Goal: Task Accomplishment & Management: Manage account settings

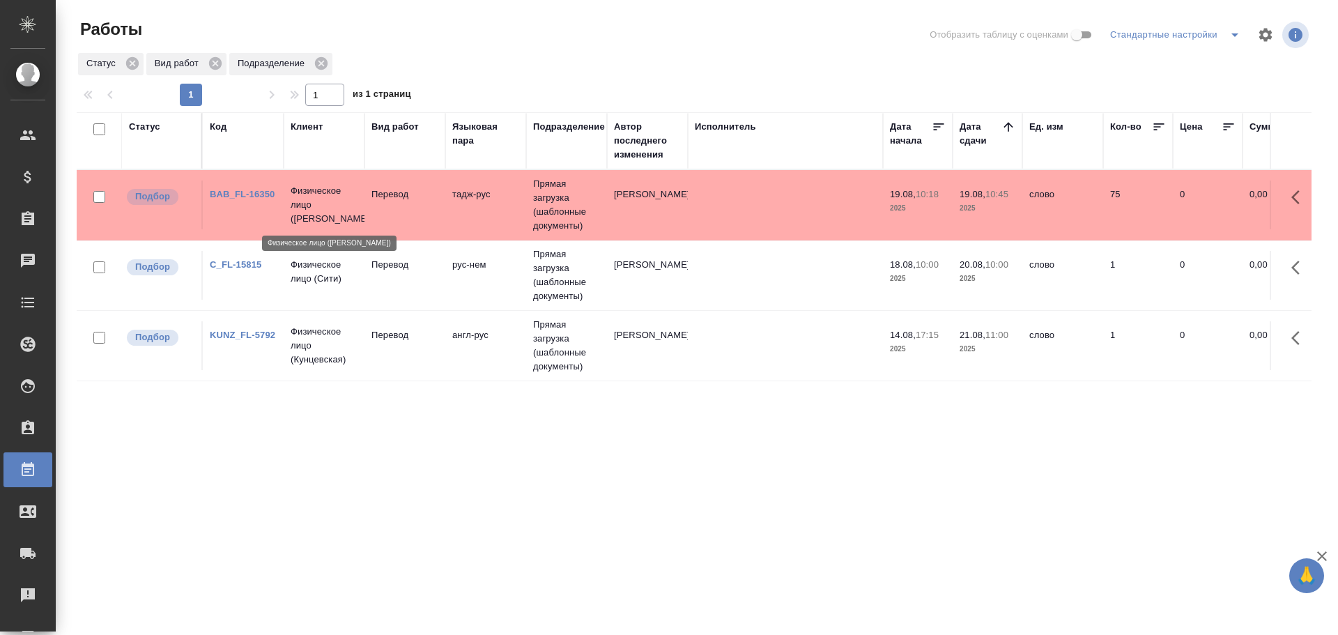
click at [339, 222] on p "Физическое лицо (Бабушкинская)" at bounding box center [324, 205] width 67 height 42
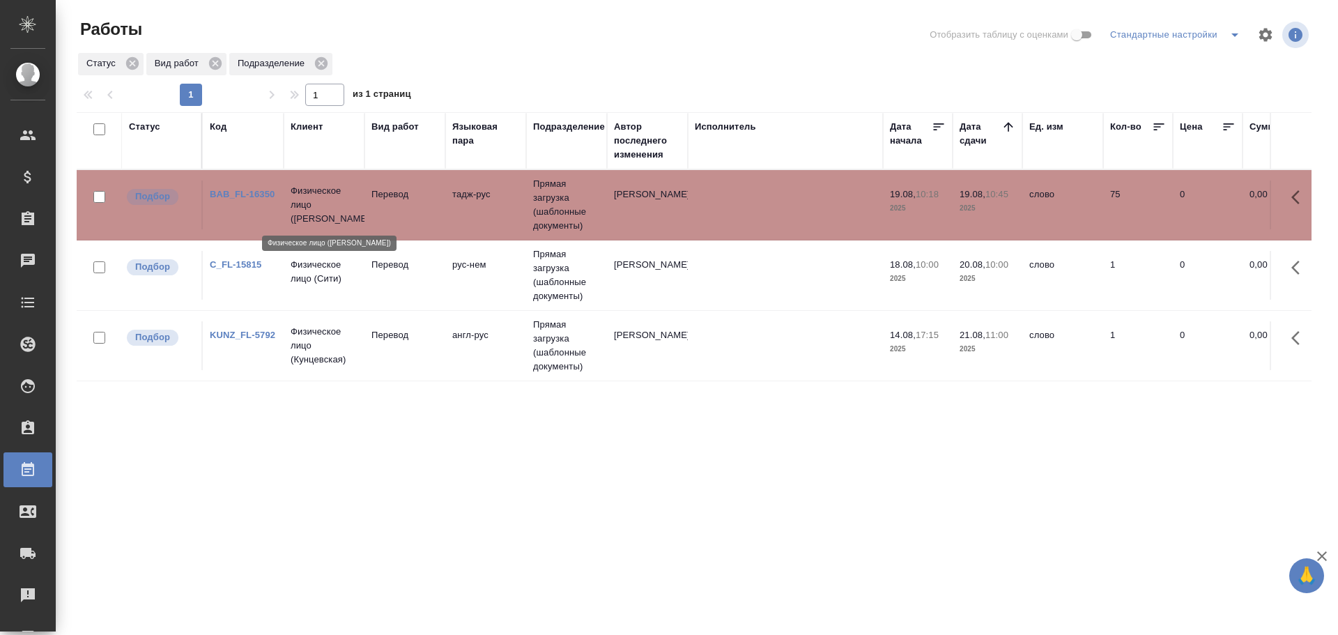
click at [339, 222] on p "Физическое лицо (Бабушкинская)" at bounding box center [324, 205] width 67 height 42
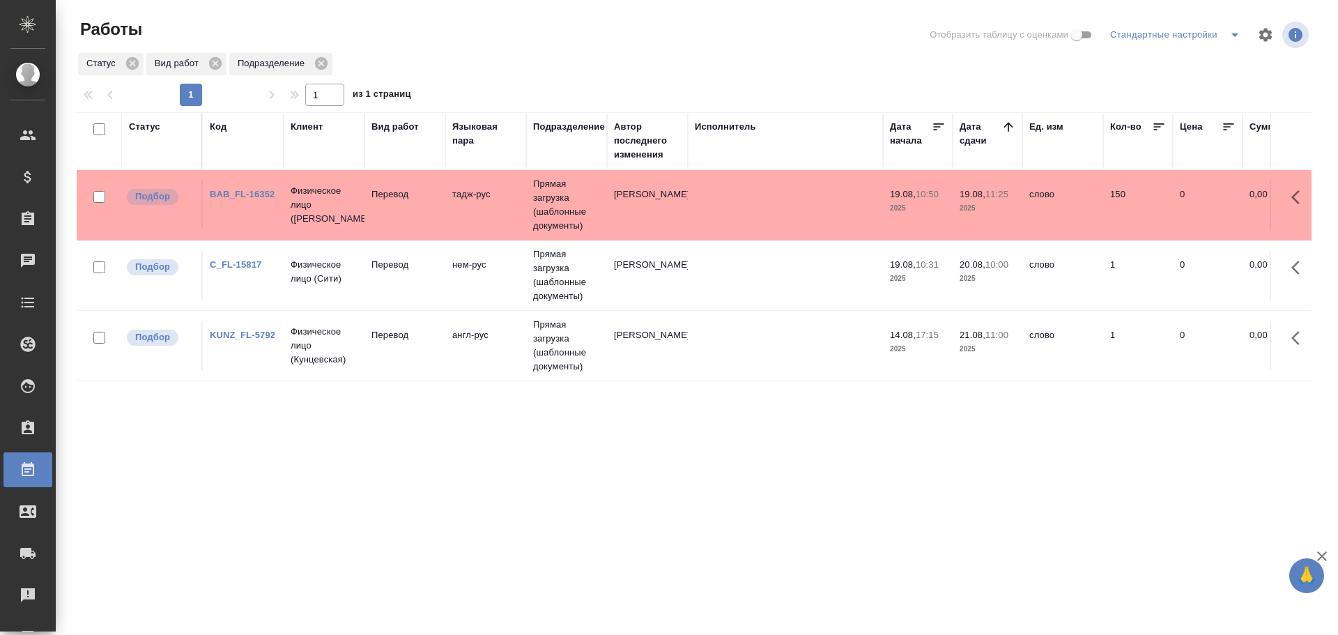
click at [362, 212] on td "Физическое лицо (Бабушкинская)" at bounding box center [324, 205] width 81 height 56
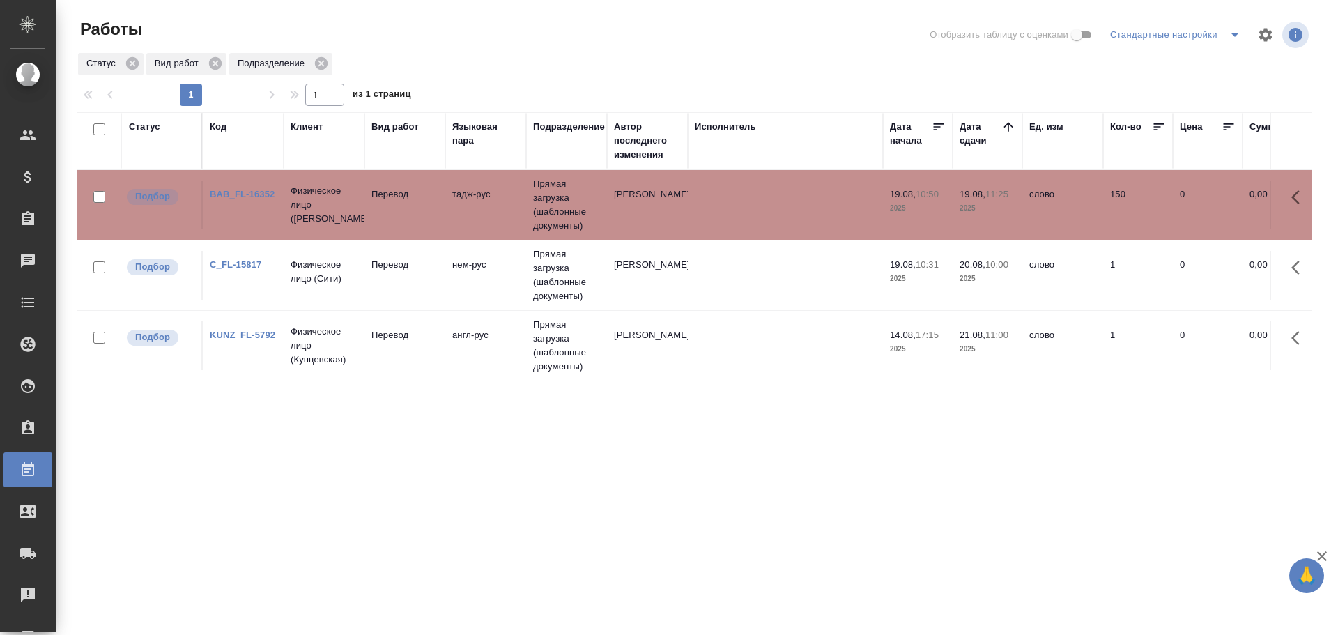
click at [362, 212] on td "Физическое лицо (Бабушкинская)" at bounding box center [324, 205] width 81 height 56
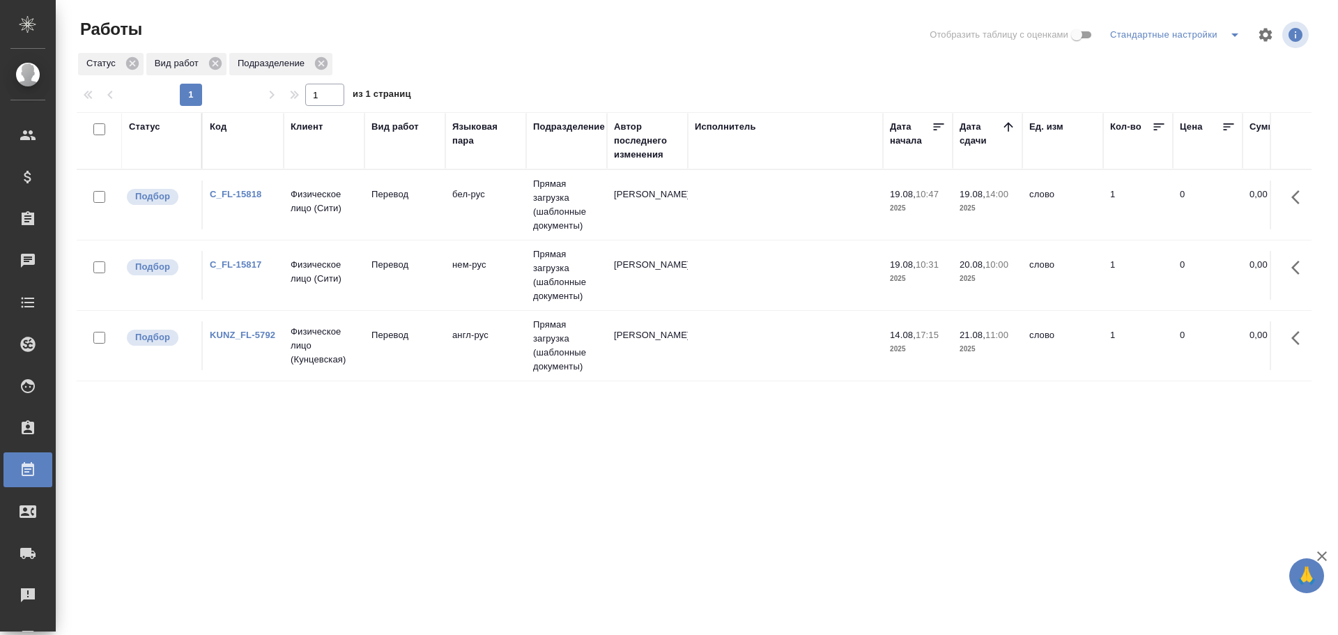
click at [395, 220] on td "Перевод" at bounding box center [404, 204] width 81 height 49
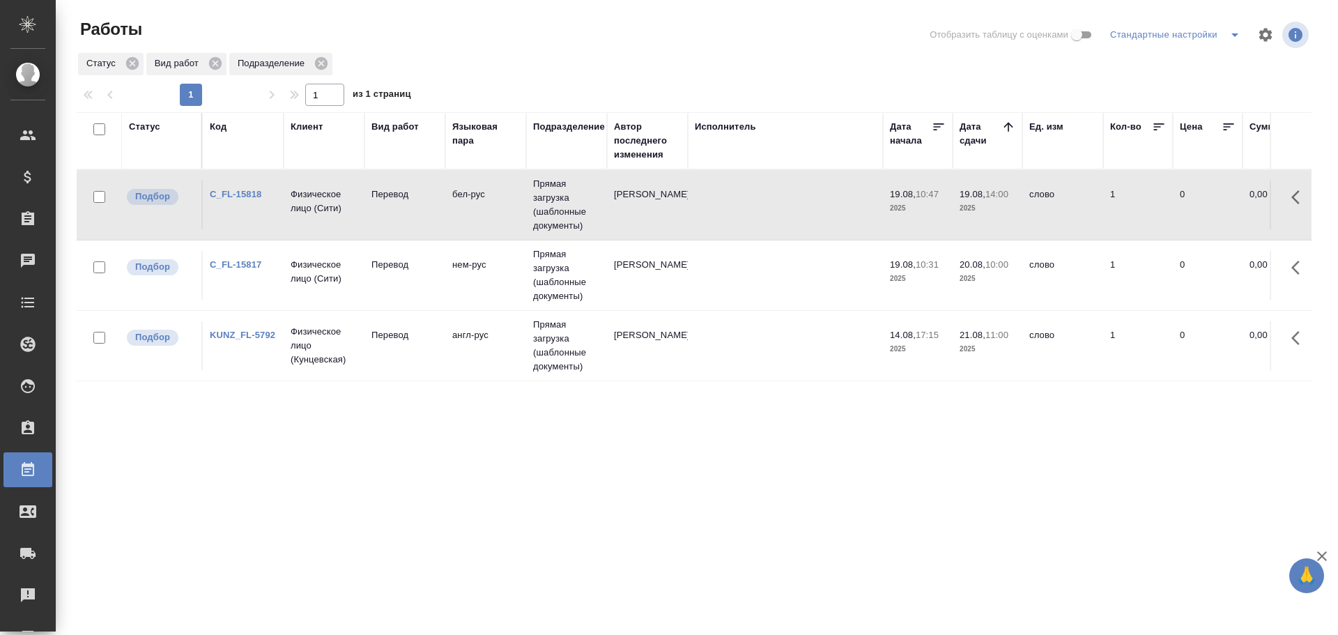
click at [395, 220] on td "Перевод" at bounding box center [404, 204] width 81 height 49
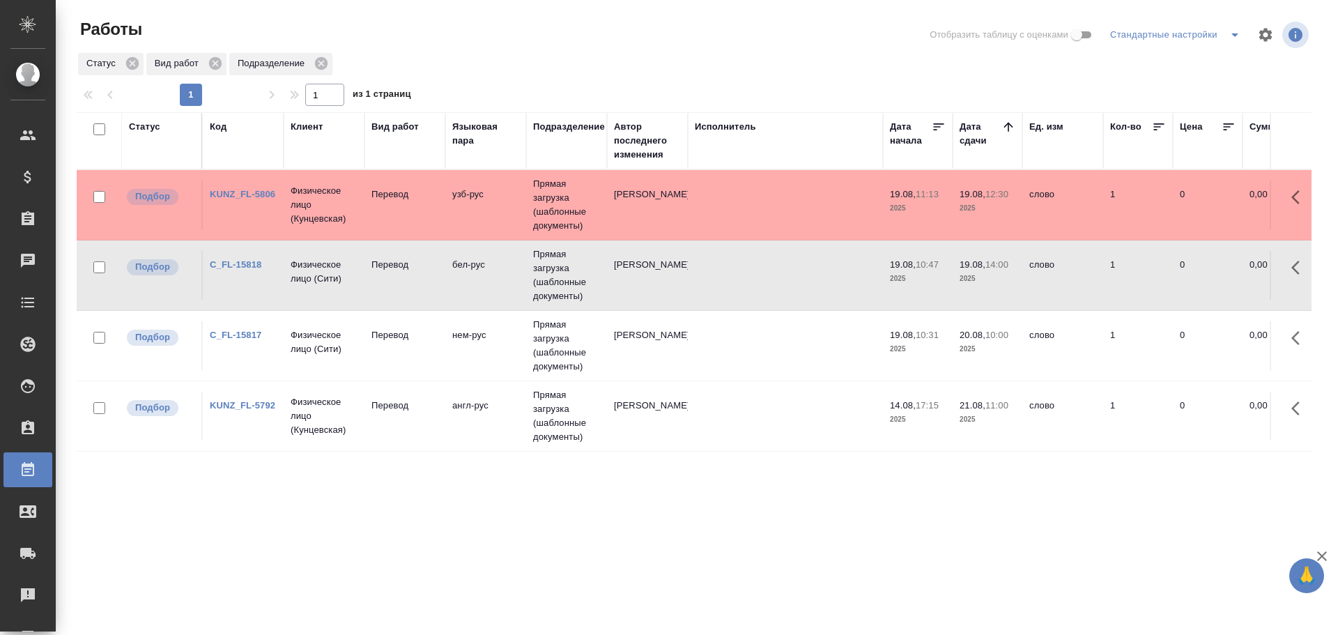
click at [417, 216] on td "Перевод" at bounding box center [404, 204] width 81 height 49
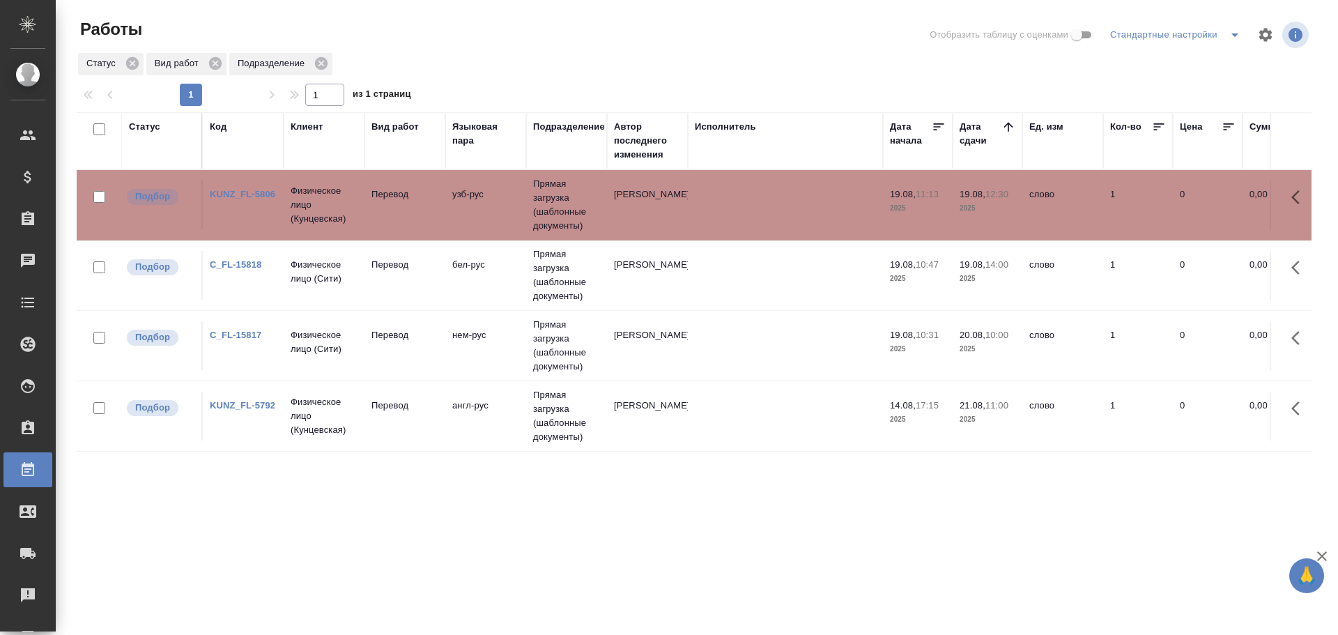
click at [417, 216] on td "Перевод" at bounding box center [404, 204] width 81 height 49
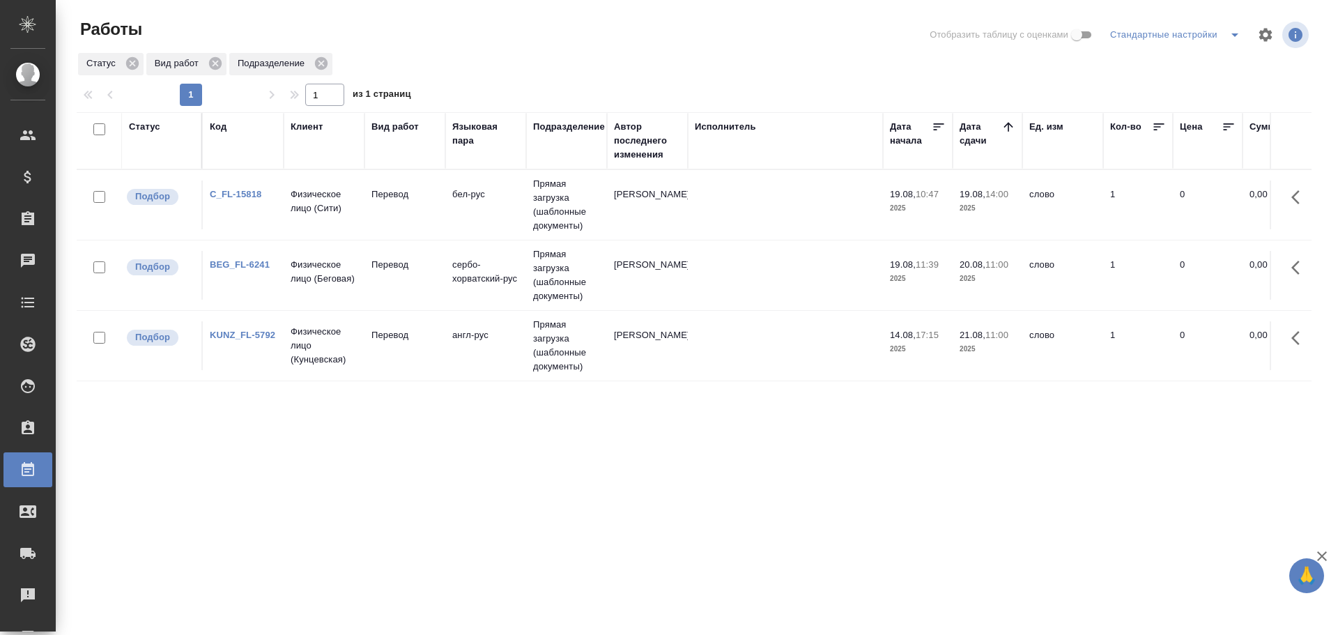
click at [289, 302] on tr "Подбор BEG_FL-6241 Физическое лицо (Беговая) Перевод сербо-хорватский-рус Пряма…" at bounding box center [1287, 275] width 2420 height 70
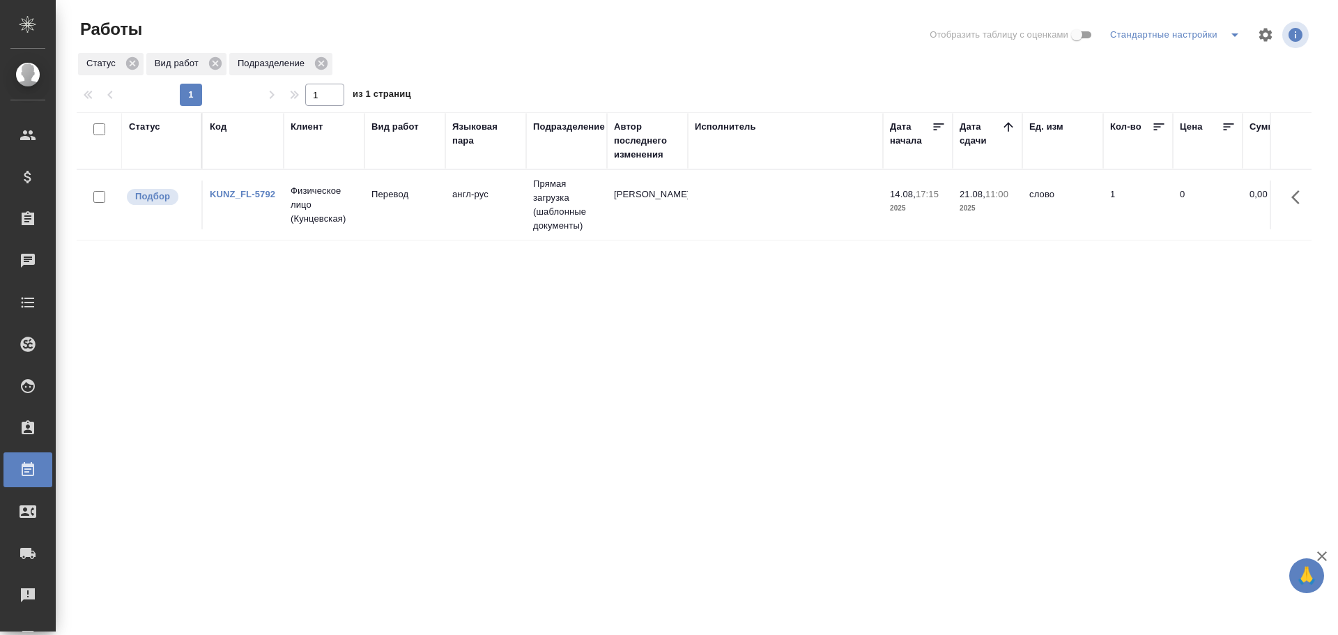
click at [145, 125] on div "Статус" at bounding box center [144, 127] width 31 height 14
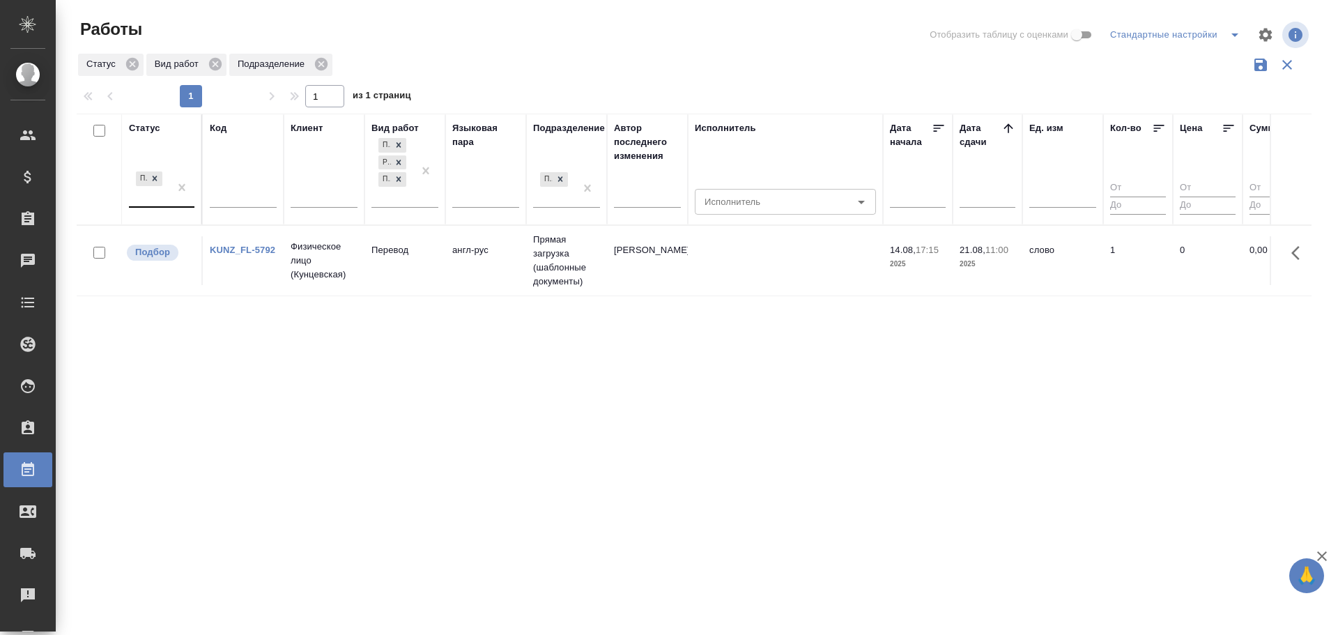
click at [146, 206] on div "Подбор" at bounding box center [149, 188] width 40 height 38
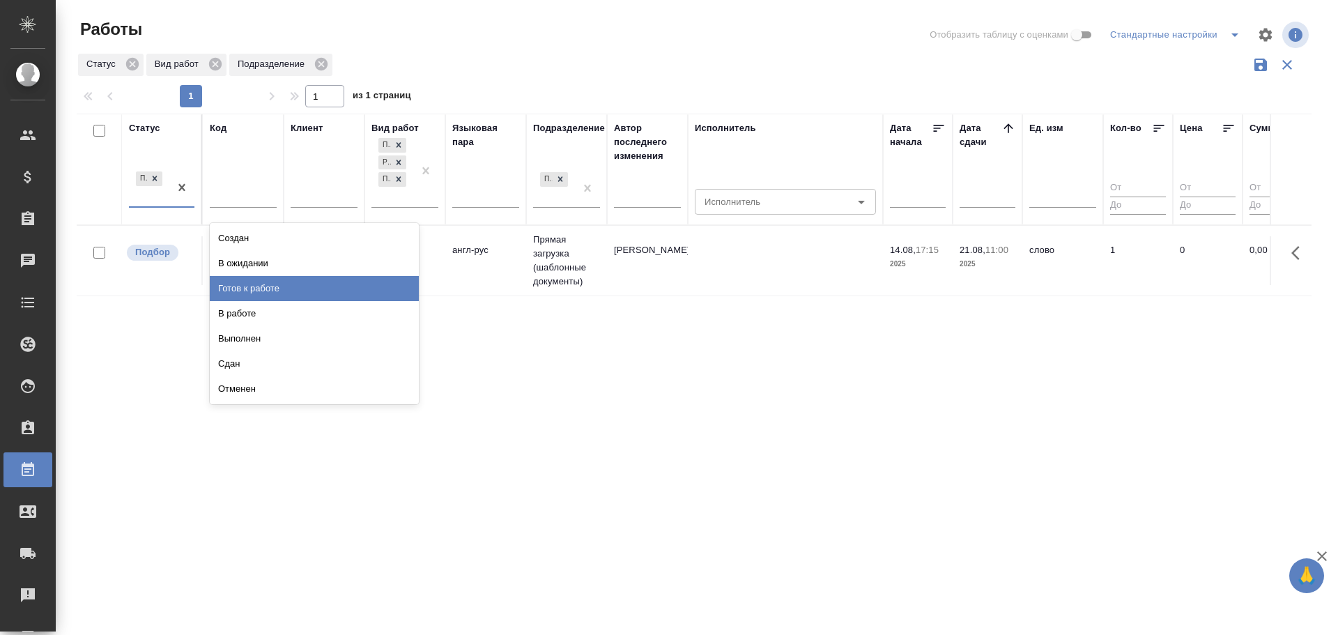
click at [234, 293] on div "Готов к работе" at bounding box center [314, 288] width 209 height 25
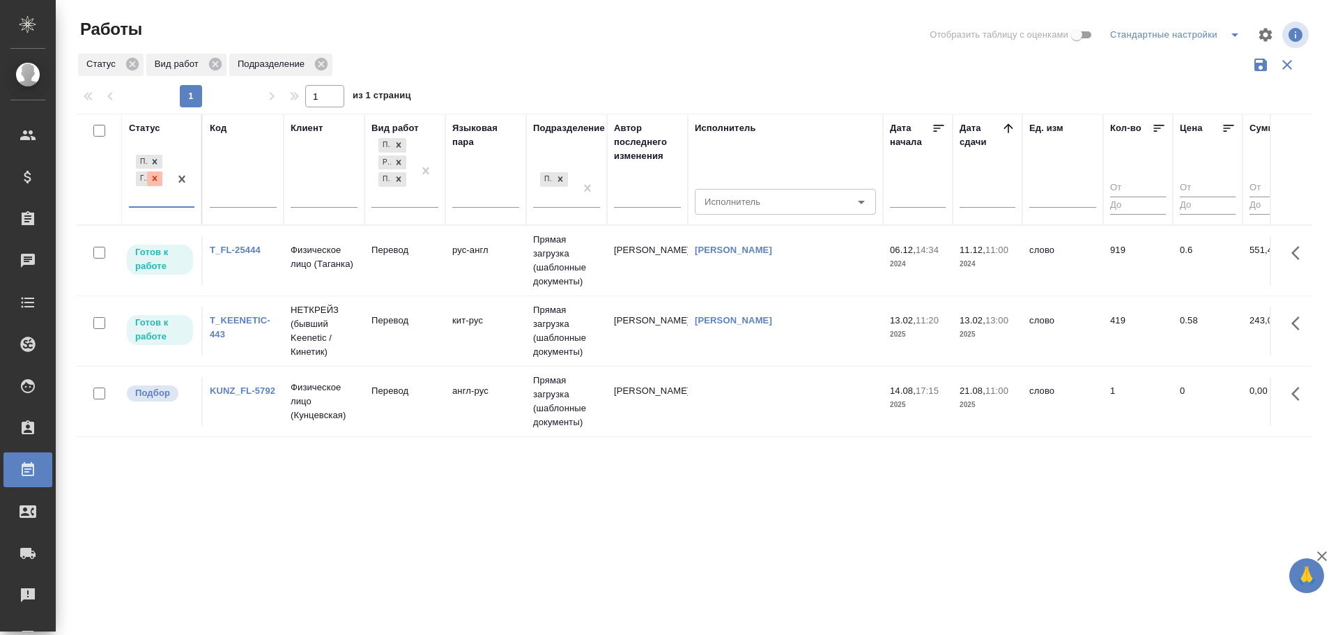
click at [157, 180] on icon at bounding box center [155, 178] width 10 height 10
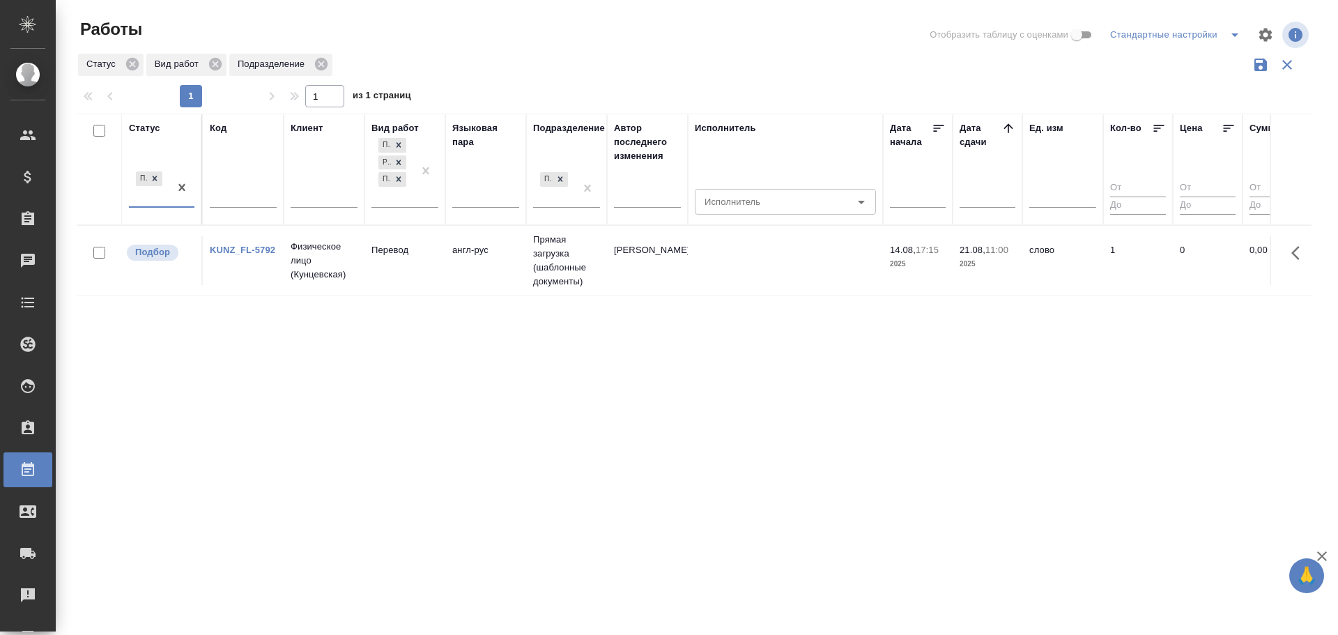
click at [146, 199] on div "Подбор" at bounding box center [149, 188] width 40 height 38
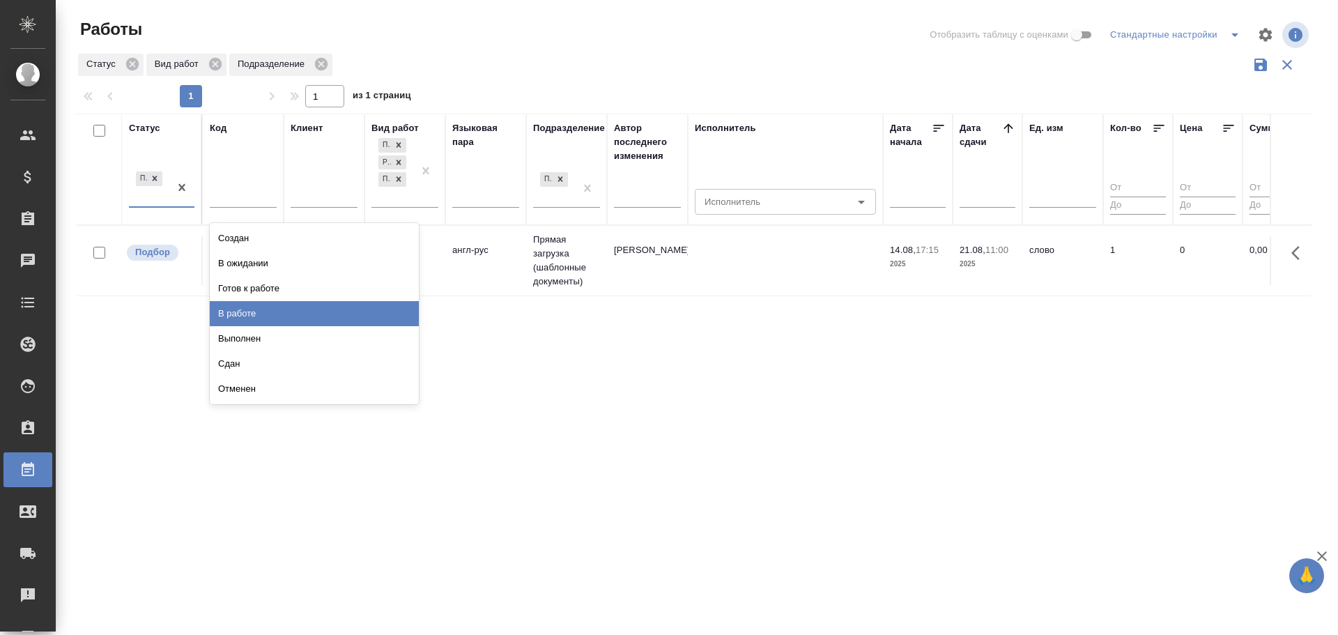
click at [231, 318] on div "В работе" at bounding box center [314, 313] width 209 height 25
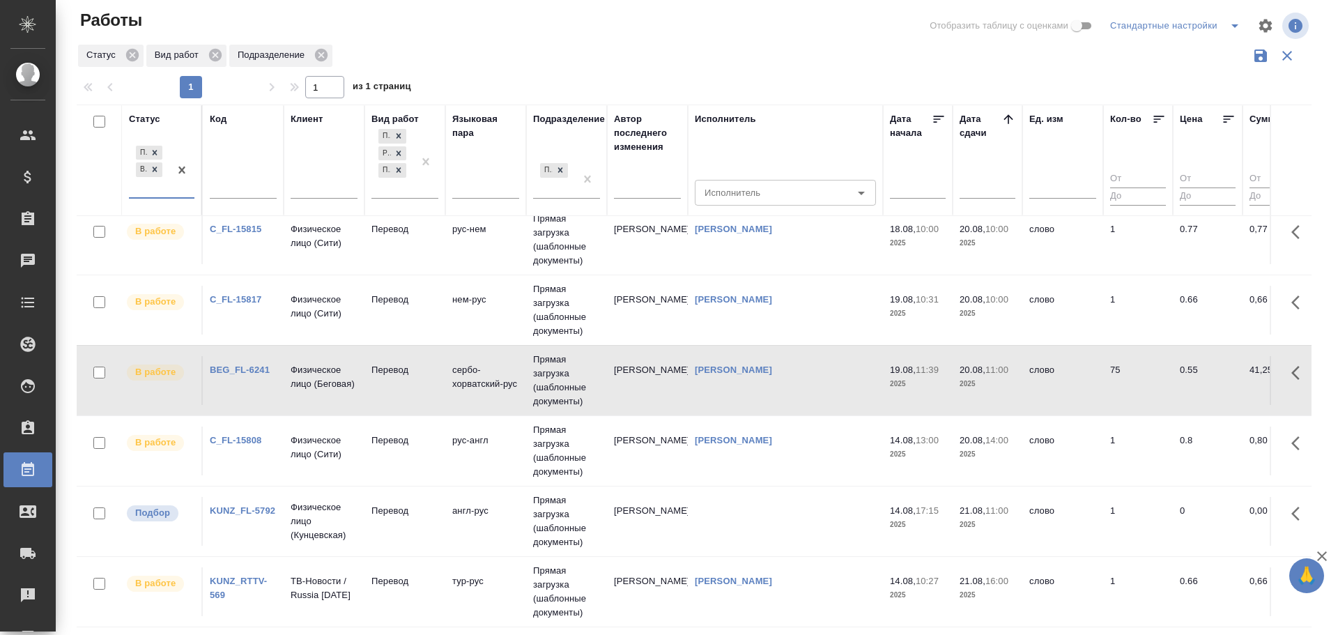
scroll to position [867, 0]
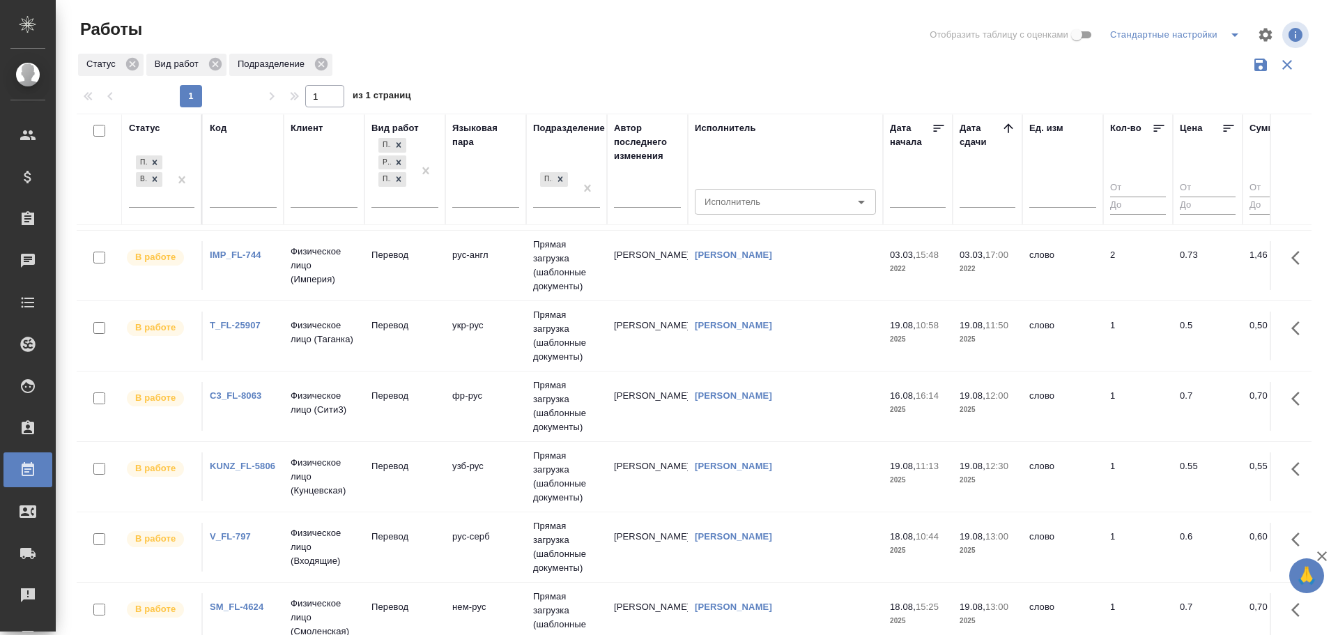
scroll to position [0, 0]
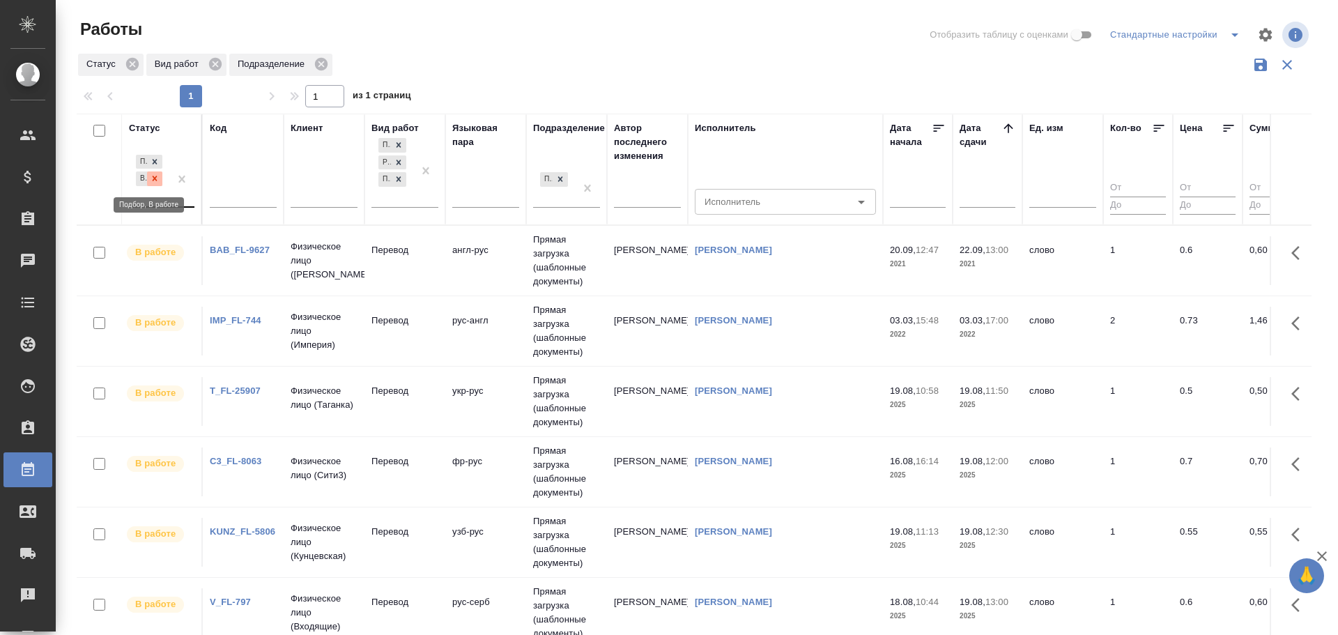
click at [158, 178] on icon at bounding box center [155, 178] width 10 height 10
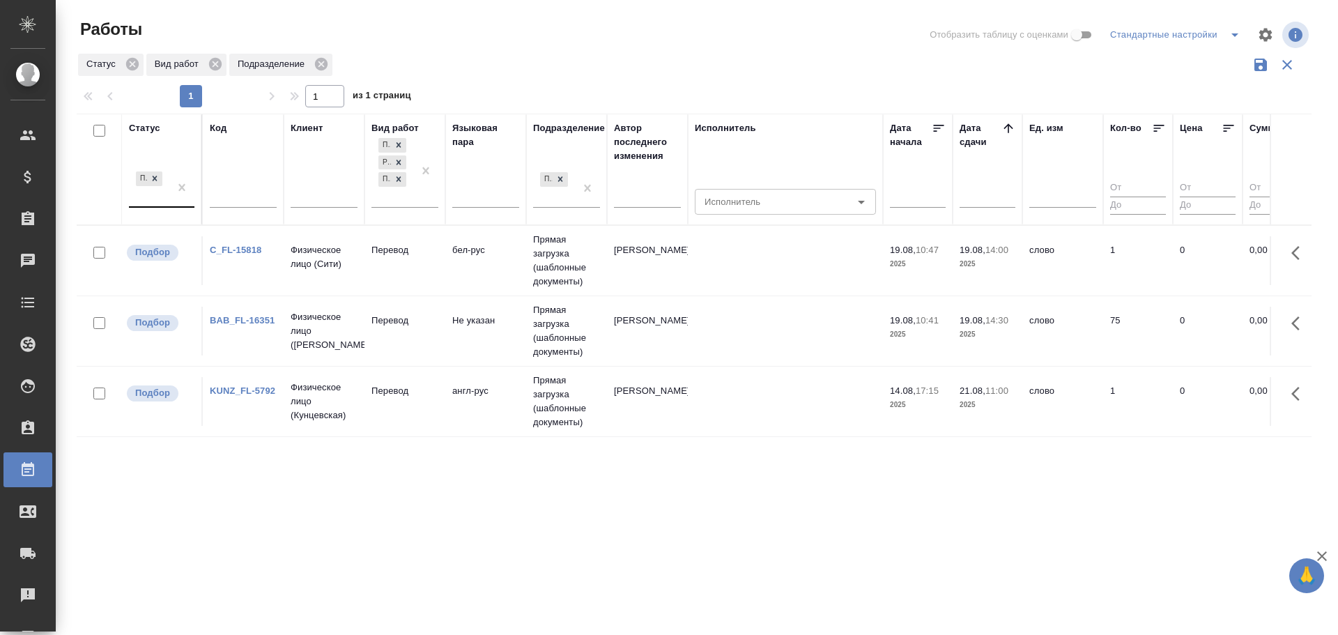
click at [392, 359] on tr "Подбор BAB_FL-16351 Физическое лицо (Бабушкинская) Перевод Не указан Прямая заг…" at bounding box center [1287, 330] width 2420 height 70
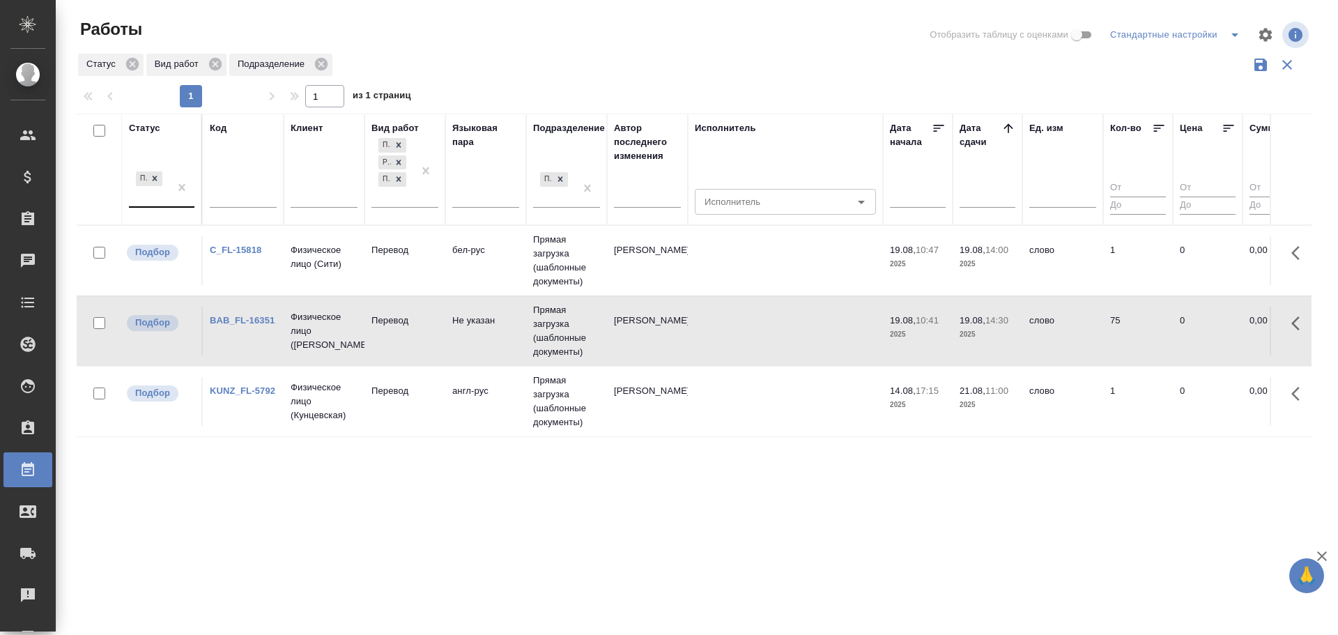
click at [392, 359] on tr "Подбор BAB_FL-16351 Физическое лицо (Бабушкинская) Перевод Не указан Прямая заг…" at bounding box center [1287, 330] width 2420 height 70
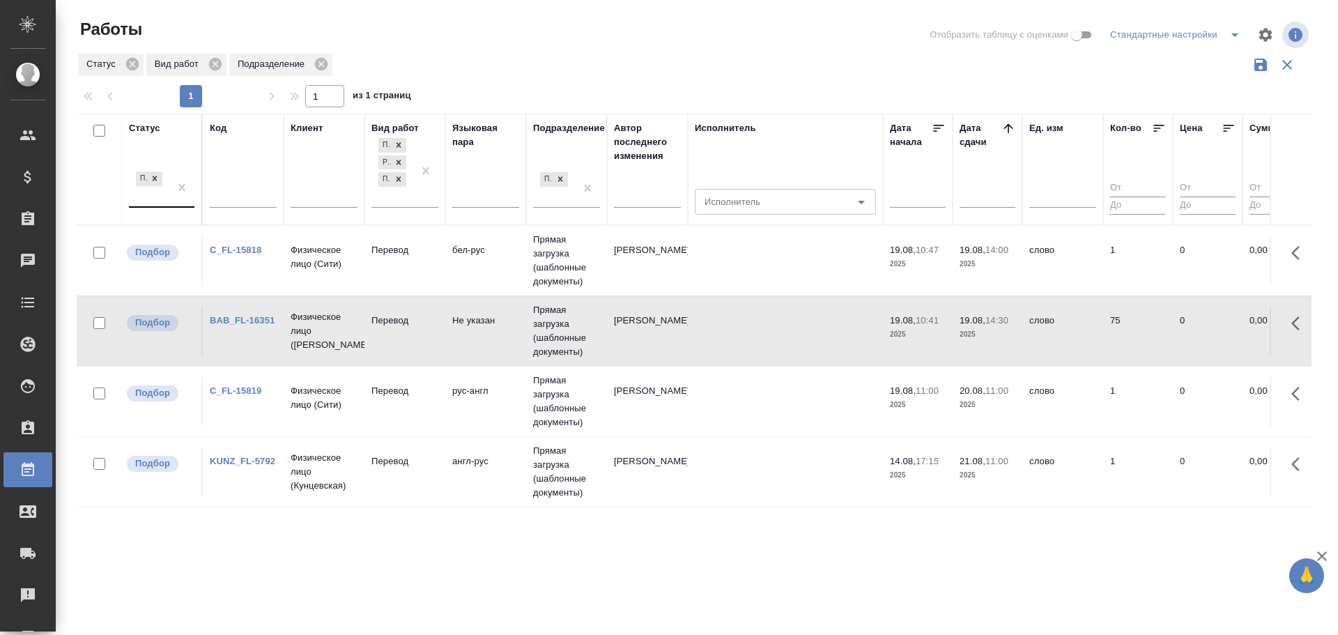
click at [415, 285] on td "Перевод" at bounding box center [404, 260] width 81 height 49
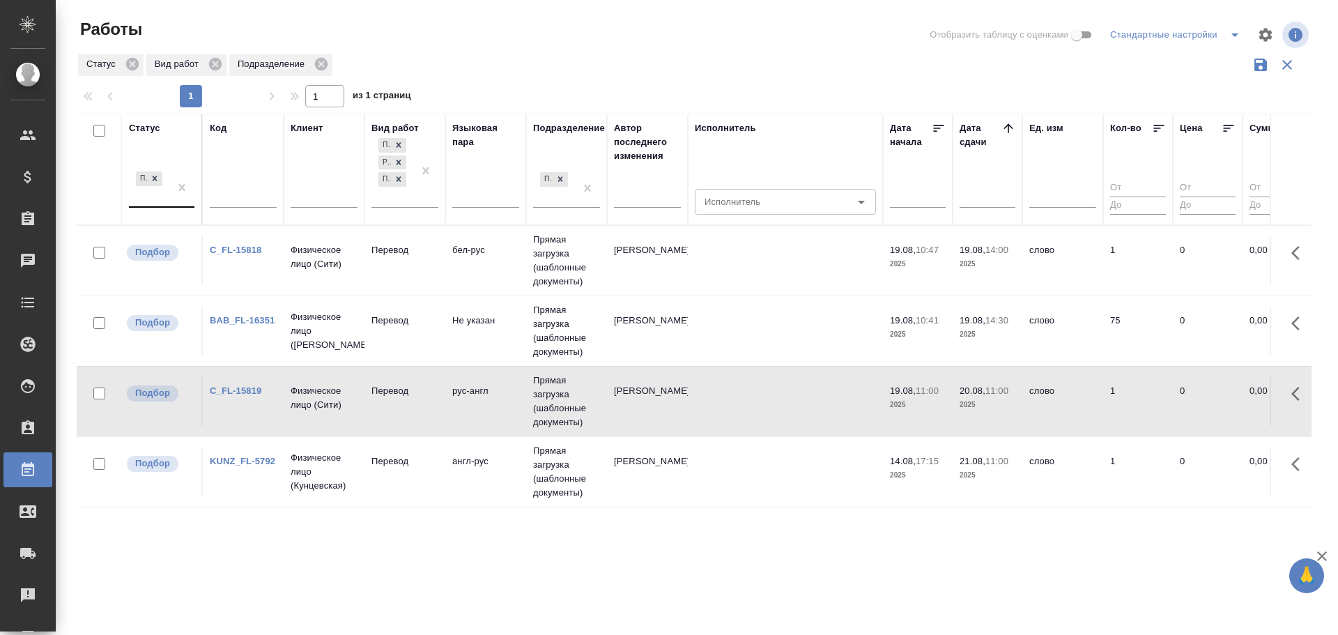
click at [415, 285] on td "Перевод" at bounding box center [404, 260] width 81 height 49
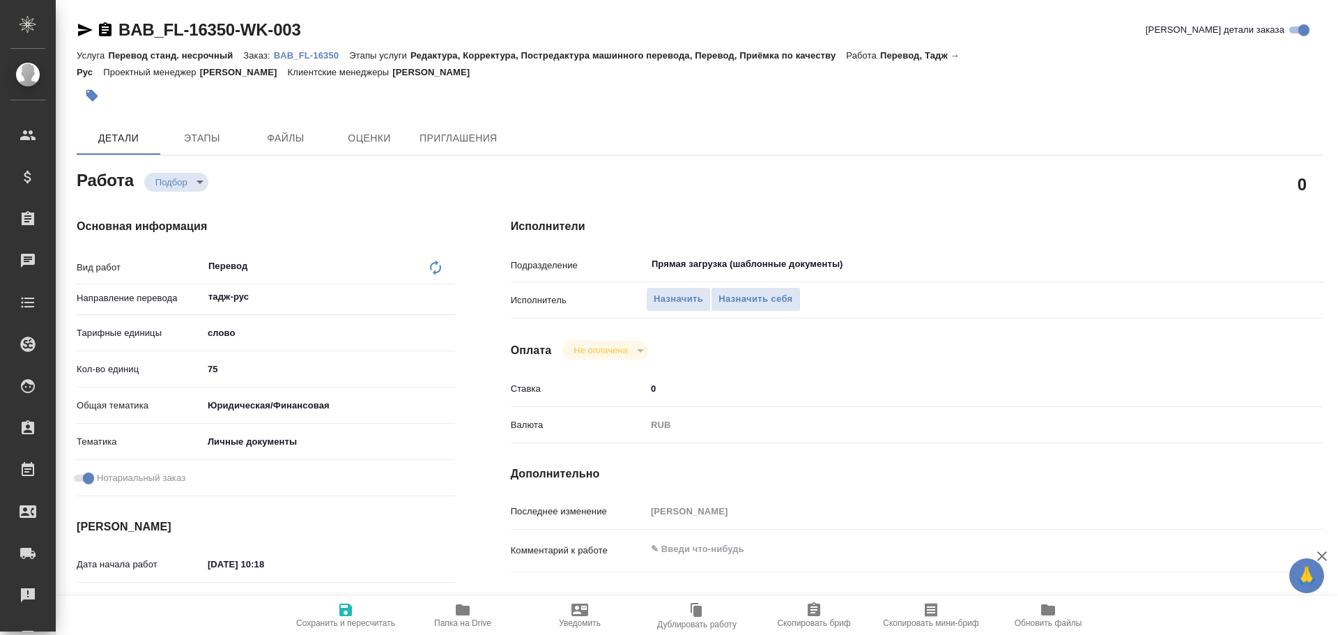
type textarea "x"
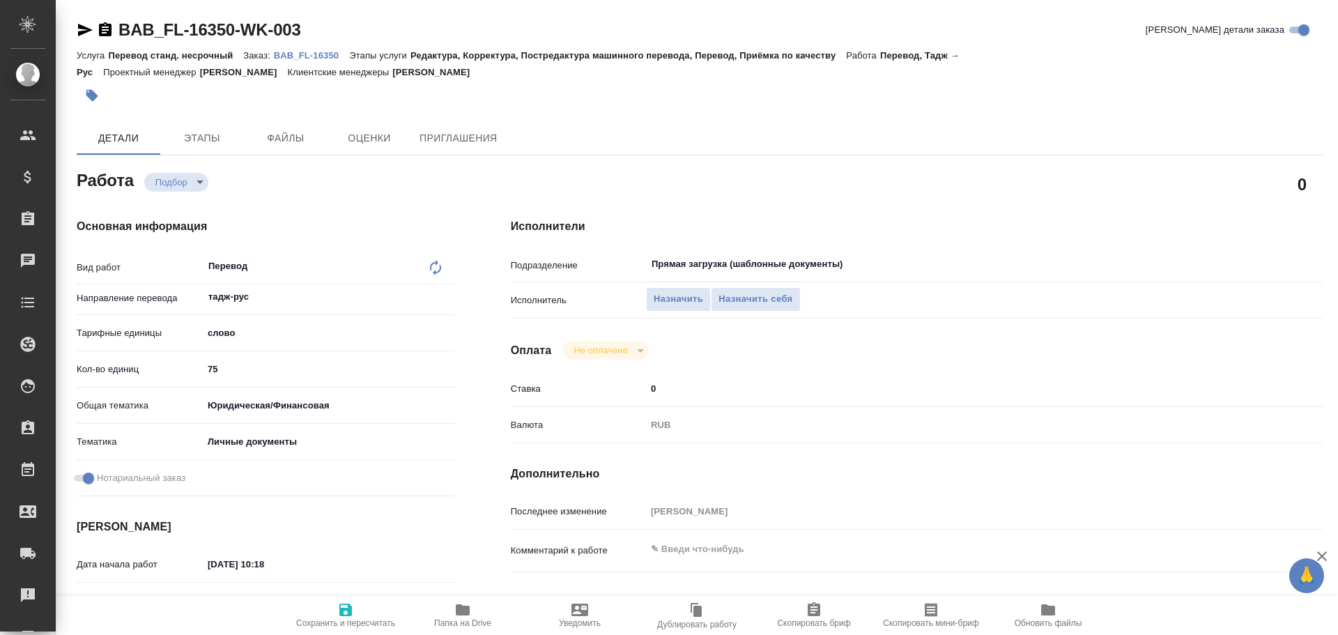
type textarea "x"
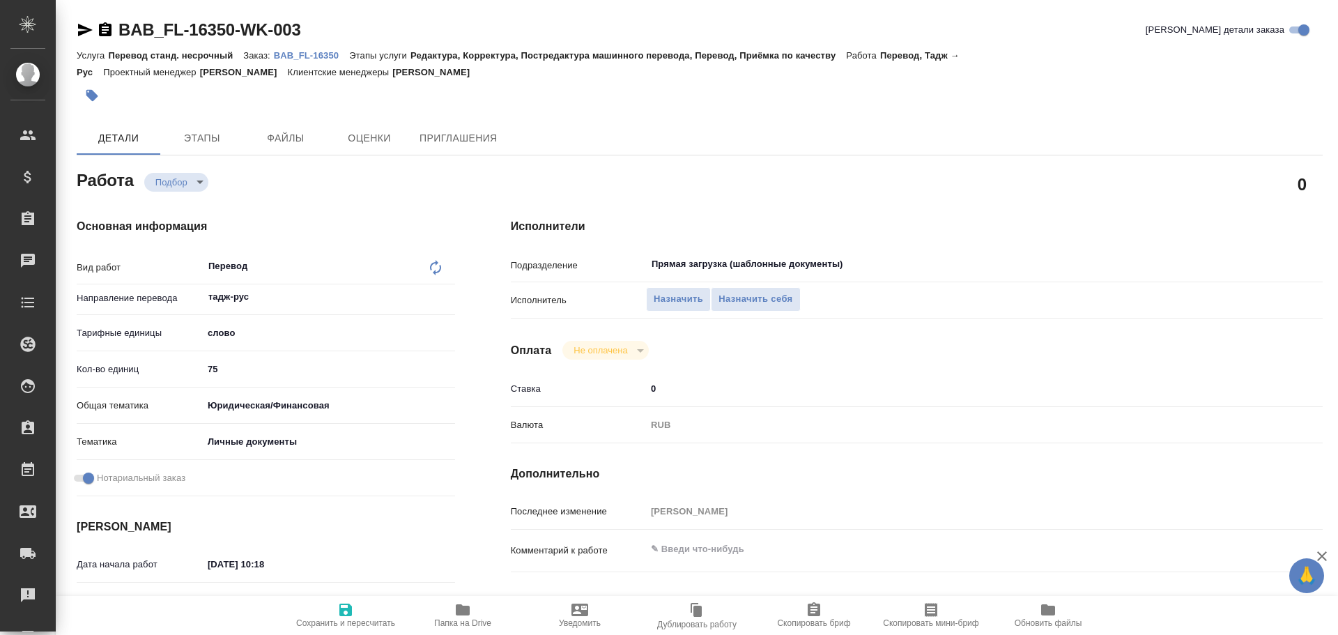
type textarea "x"
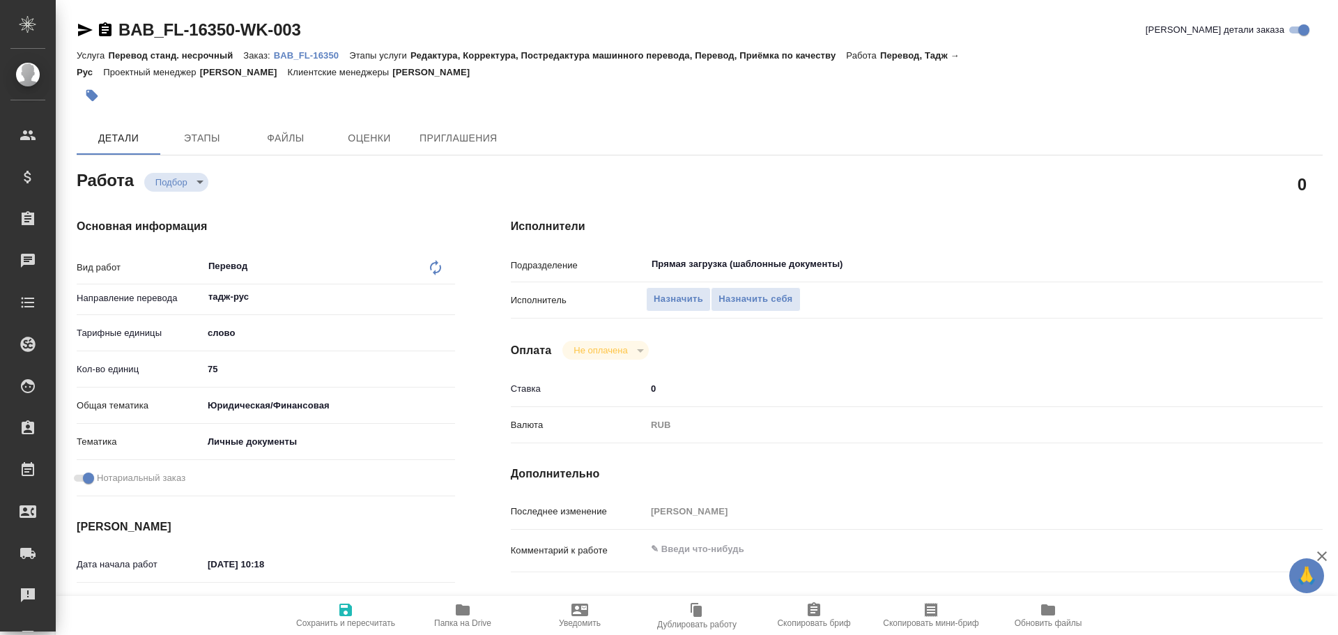
type textarea "x"
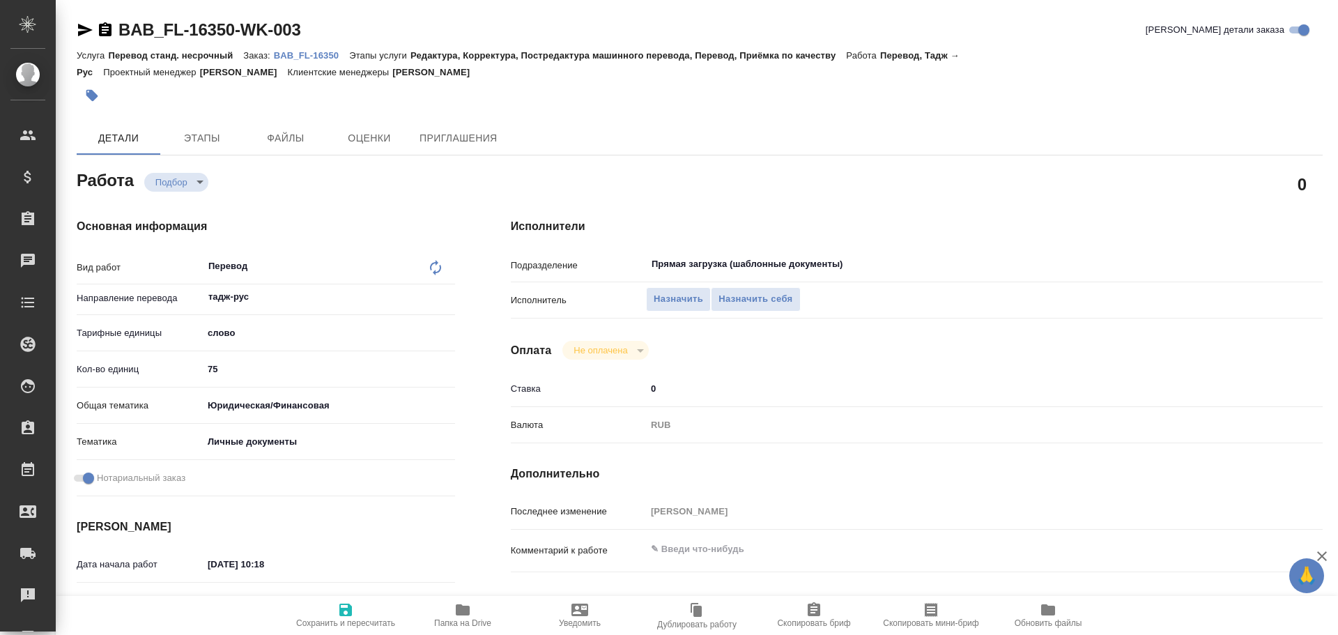
type textarea "x"
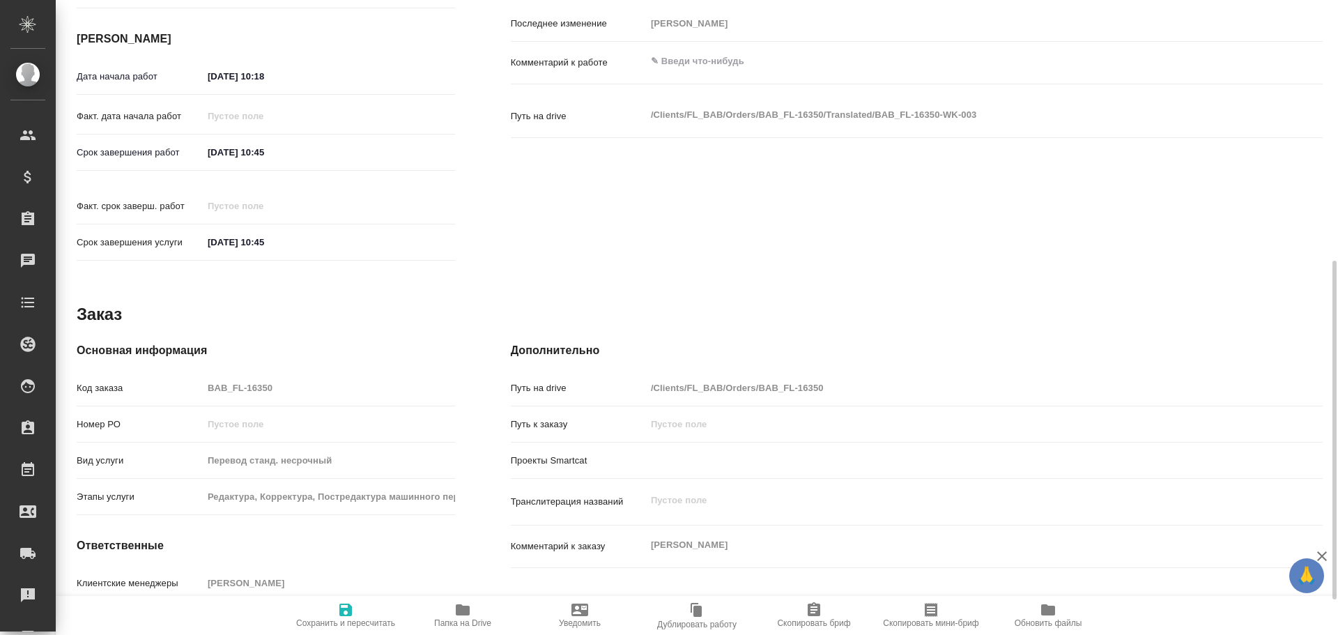
type textarea "x"
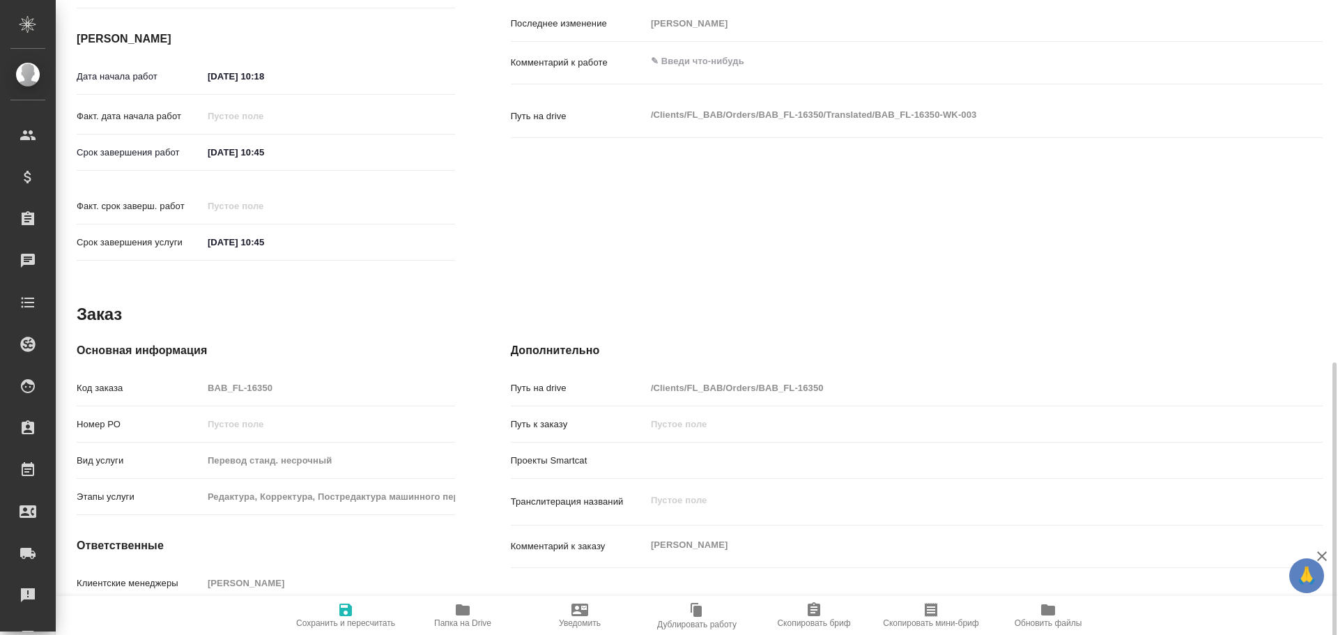
scroll to position [554, 0]
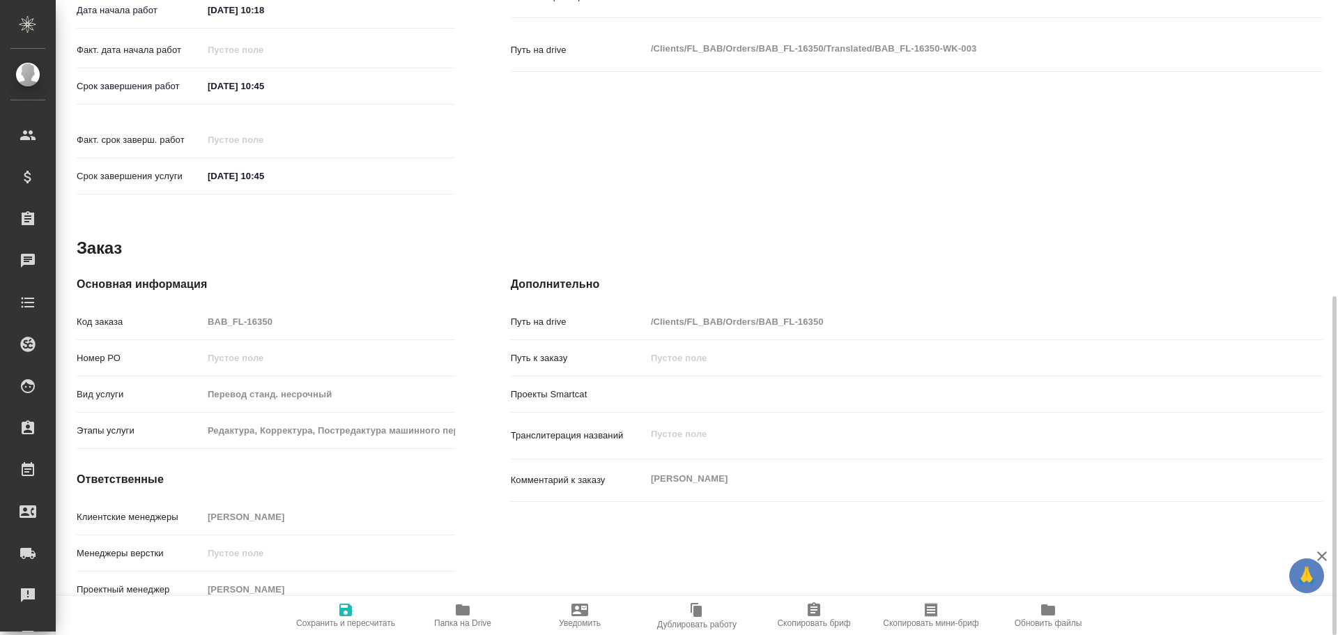
type textarea "x"
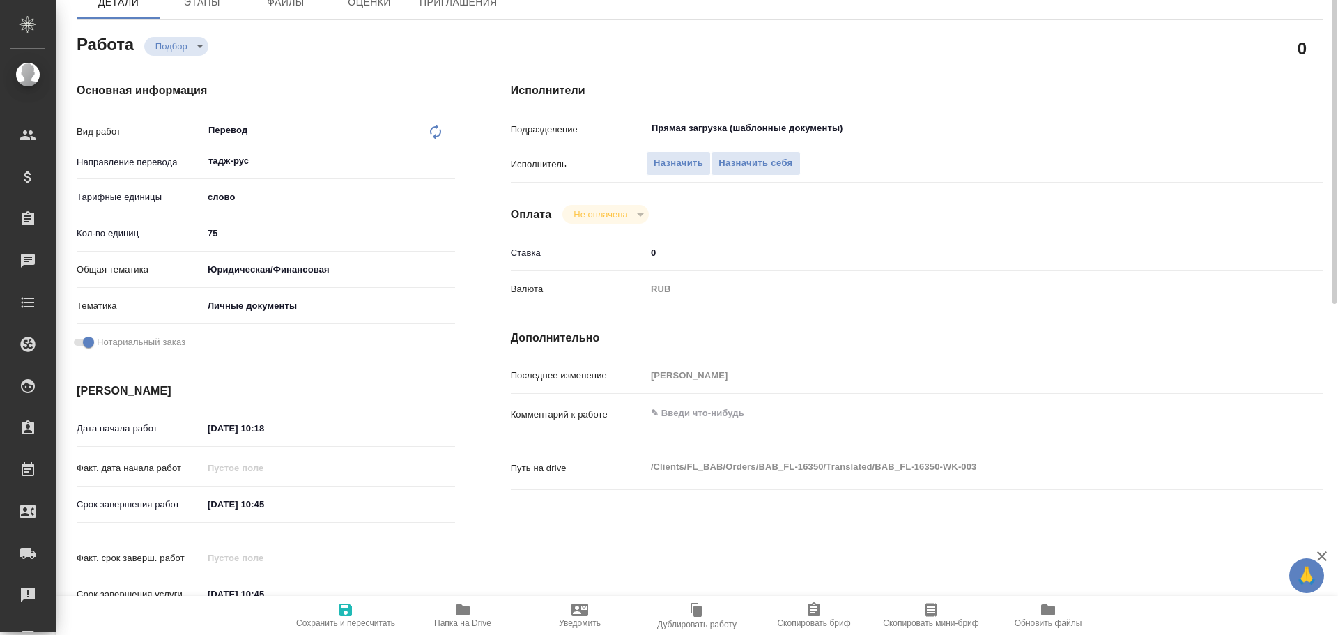
scroll to position [66, 0]
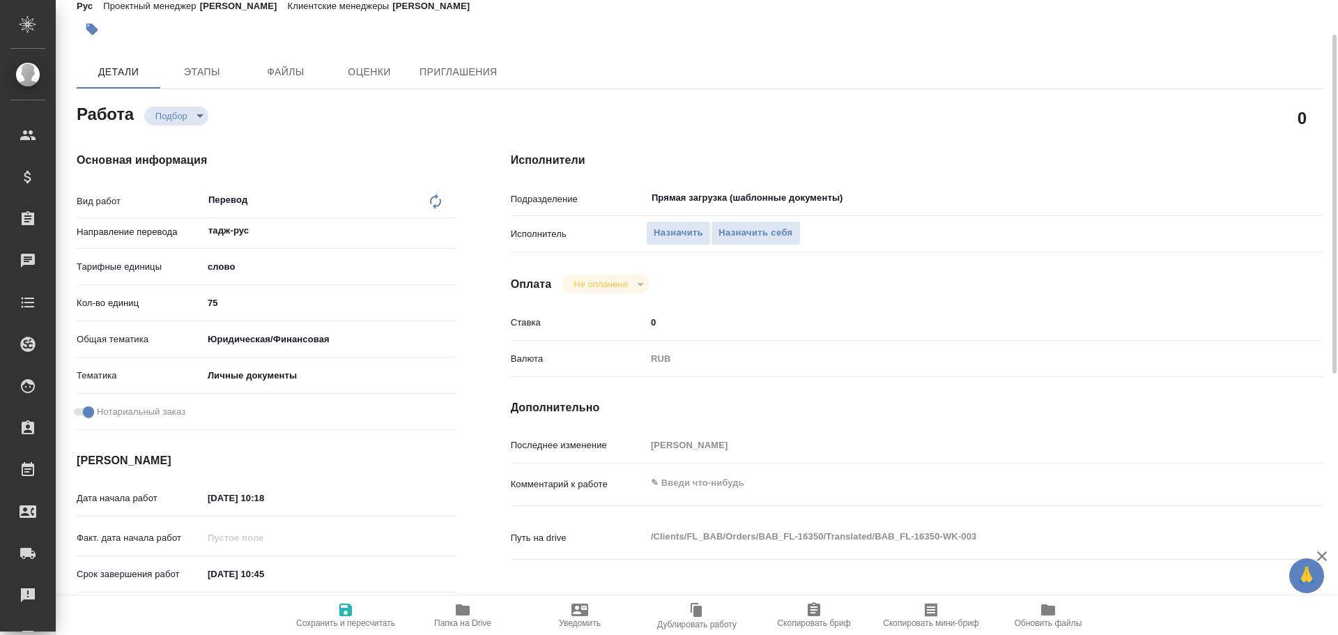
type textarea "x"
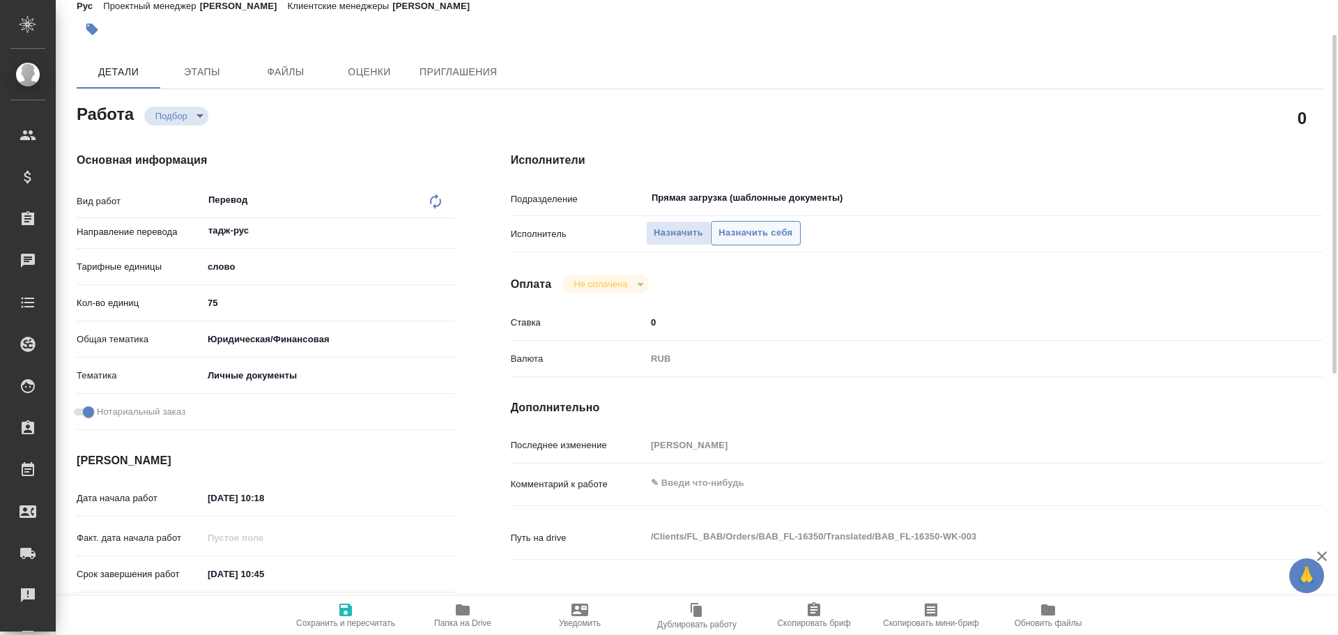
click at [775, 229] on span "Назначить себя" at bounding box center [755, 233] width 74 height 16
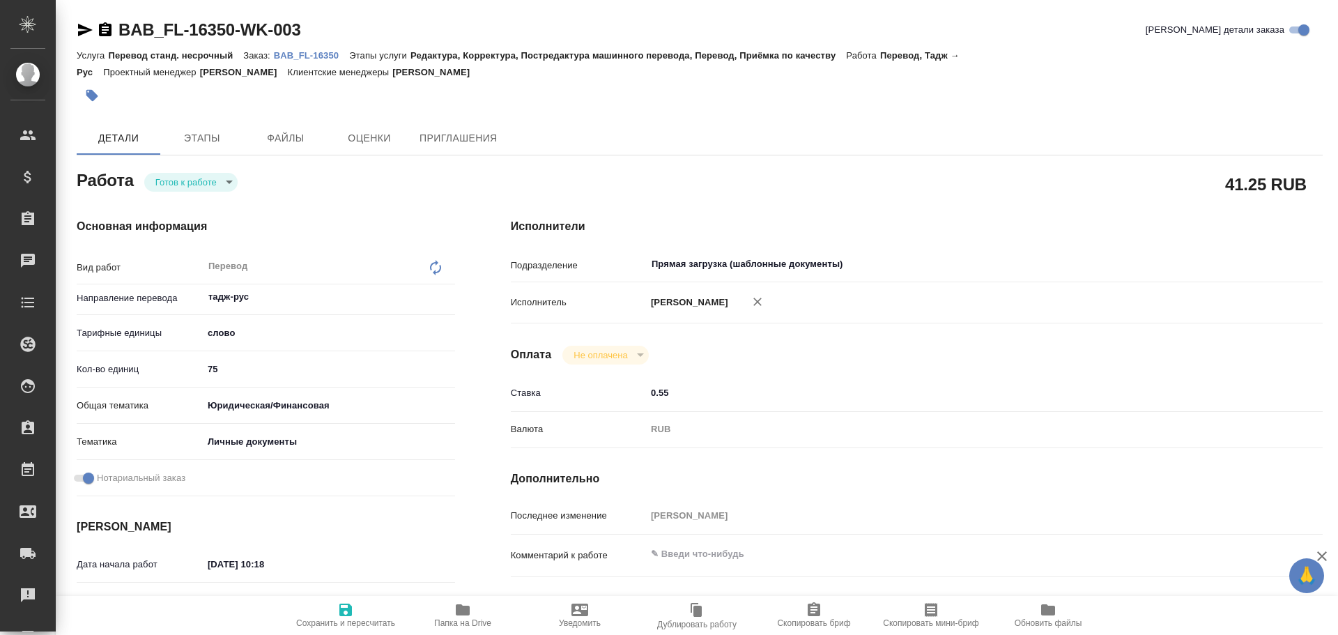
type textarea "x"
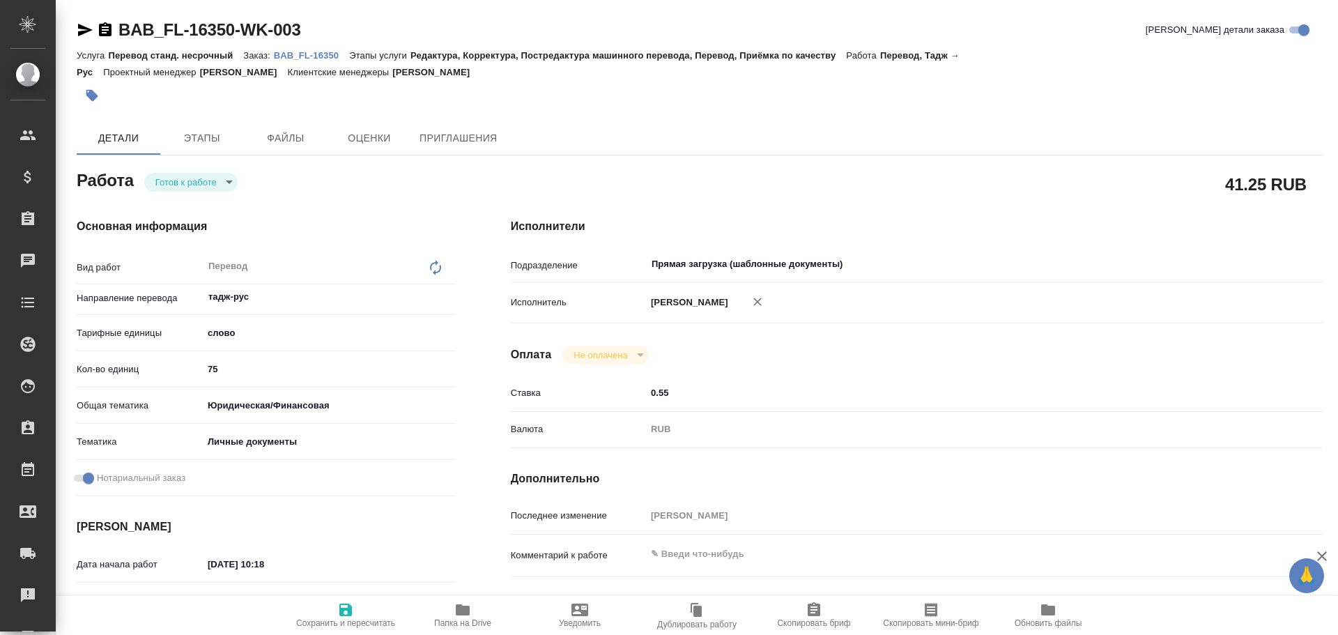
type textarea "x"
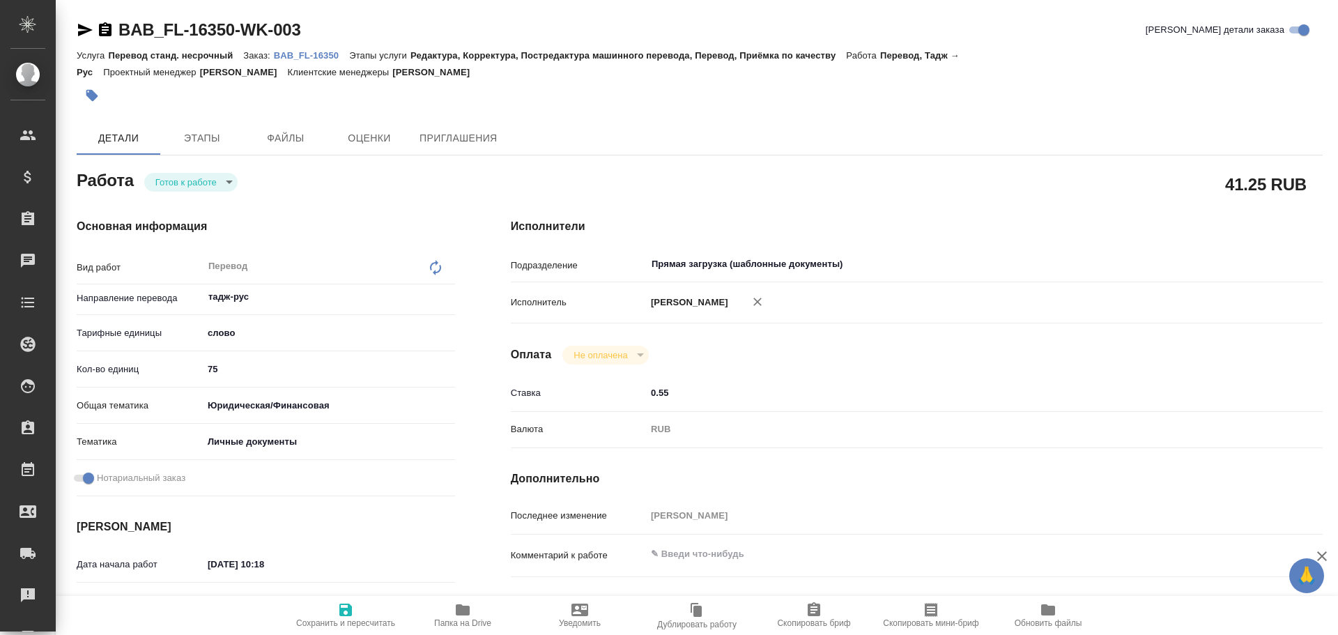
type textarea "x"
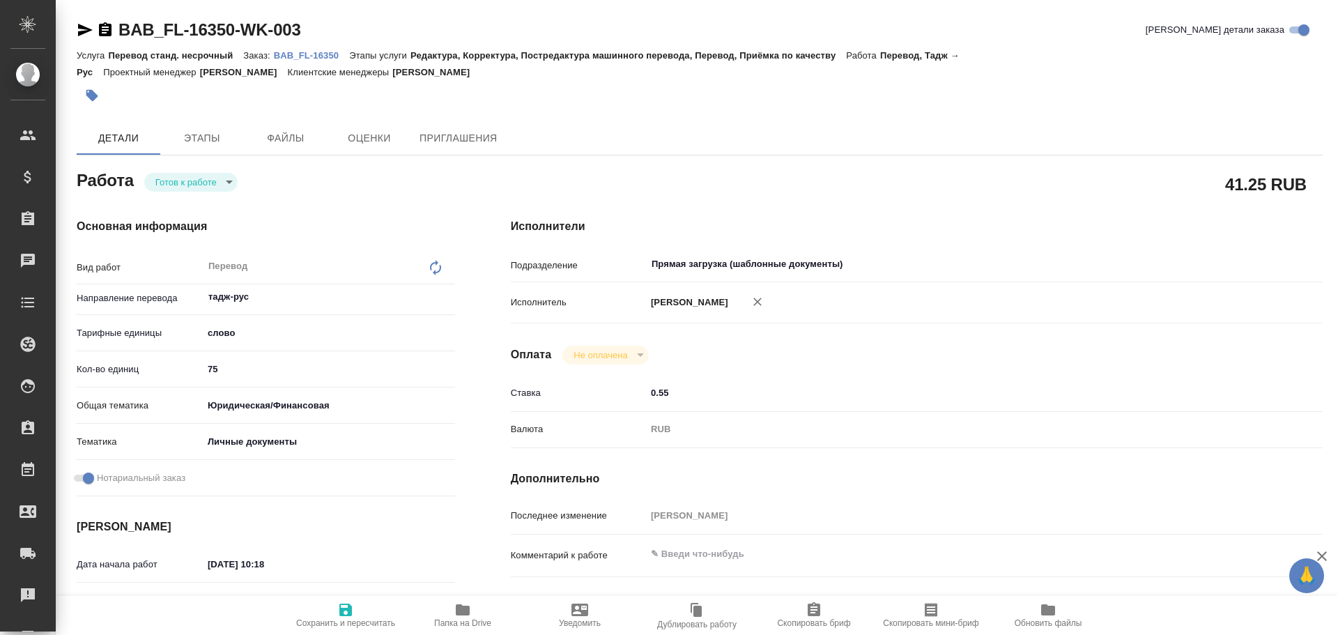
type textarea "x"
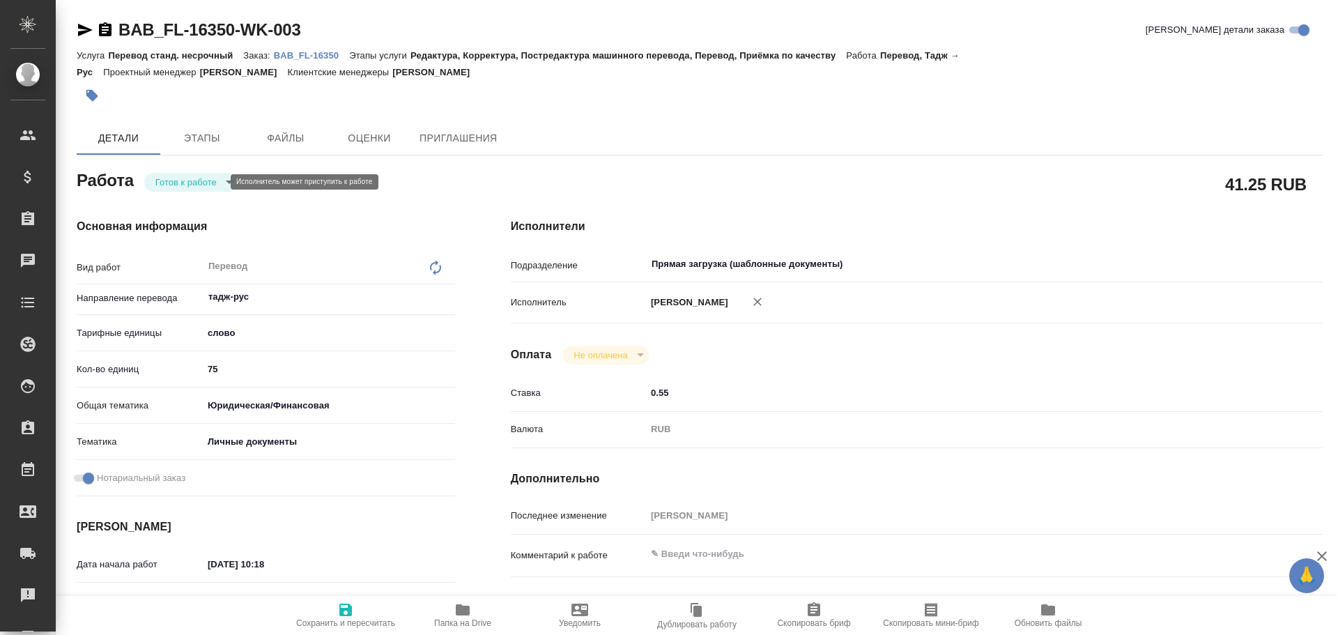
click at [167, 176] on body "🙏 .cls-1 fill:#fff; AWATERA Gusev Alexandr Клиенты Спецификации Заказы Чаты Tod…" at bounding box center [669, 317] width 1338 height 635
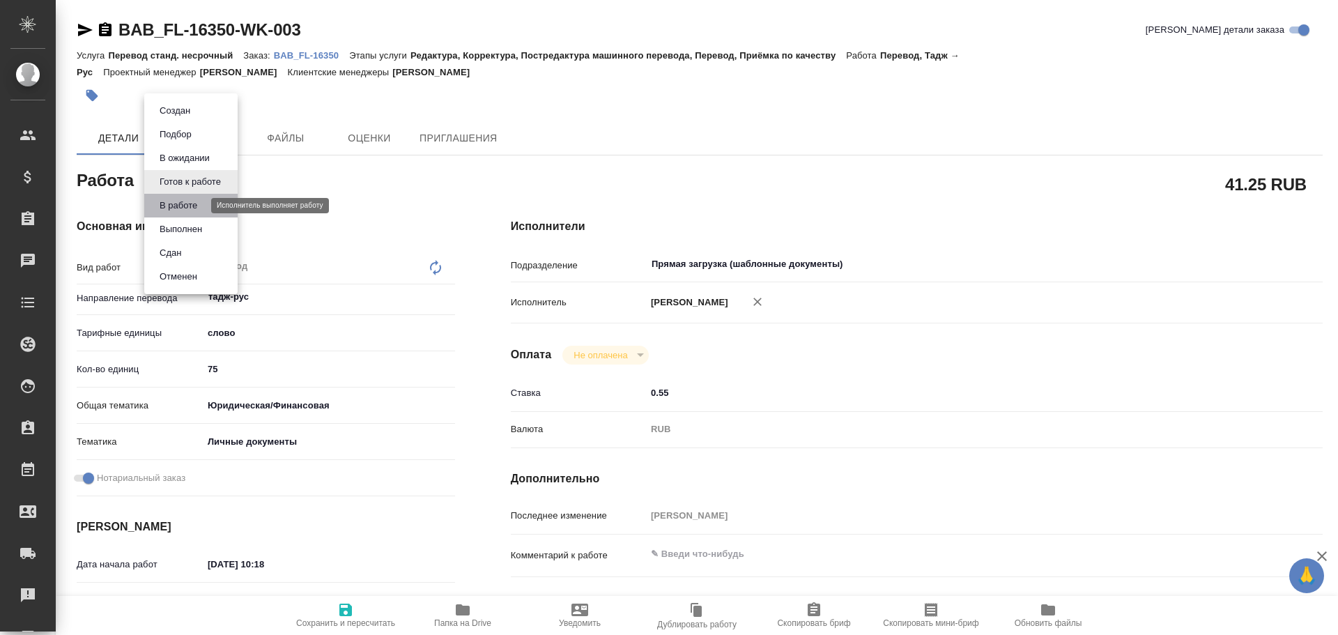
click at [166, 201] on button "В работе" at bounding box center [178, 205] width 46 height 15
type textarea "x"
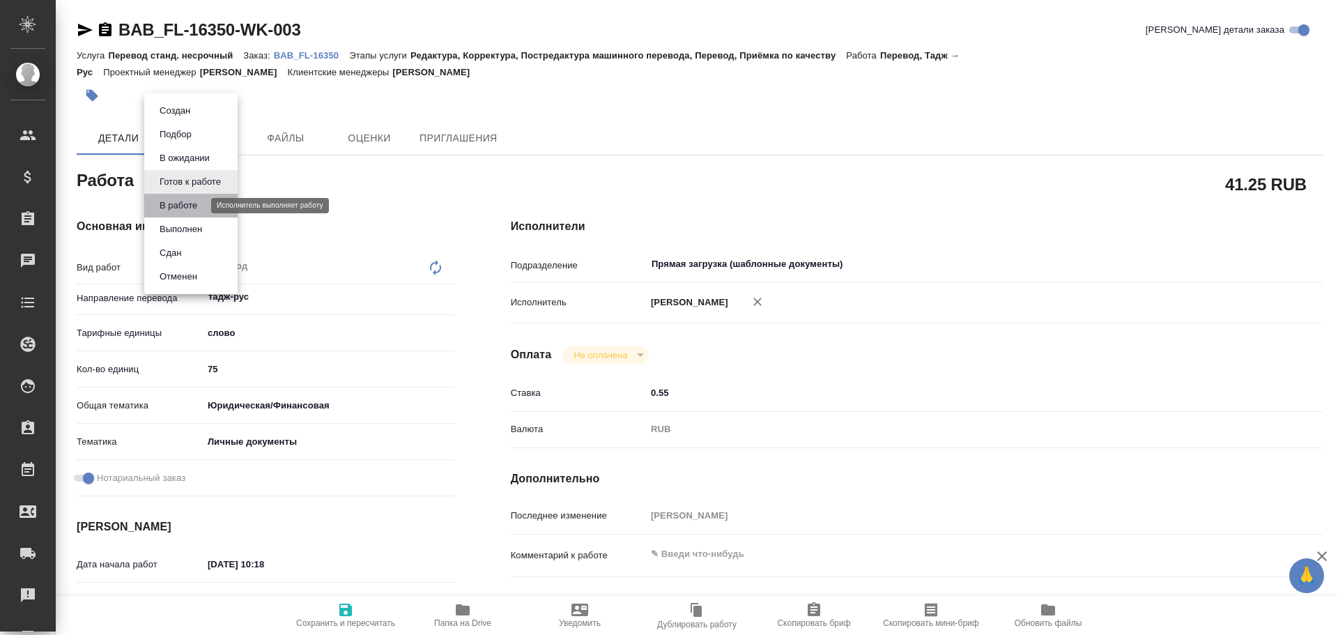
type textarea "x"
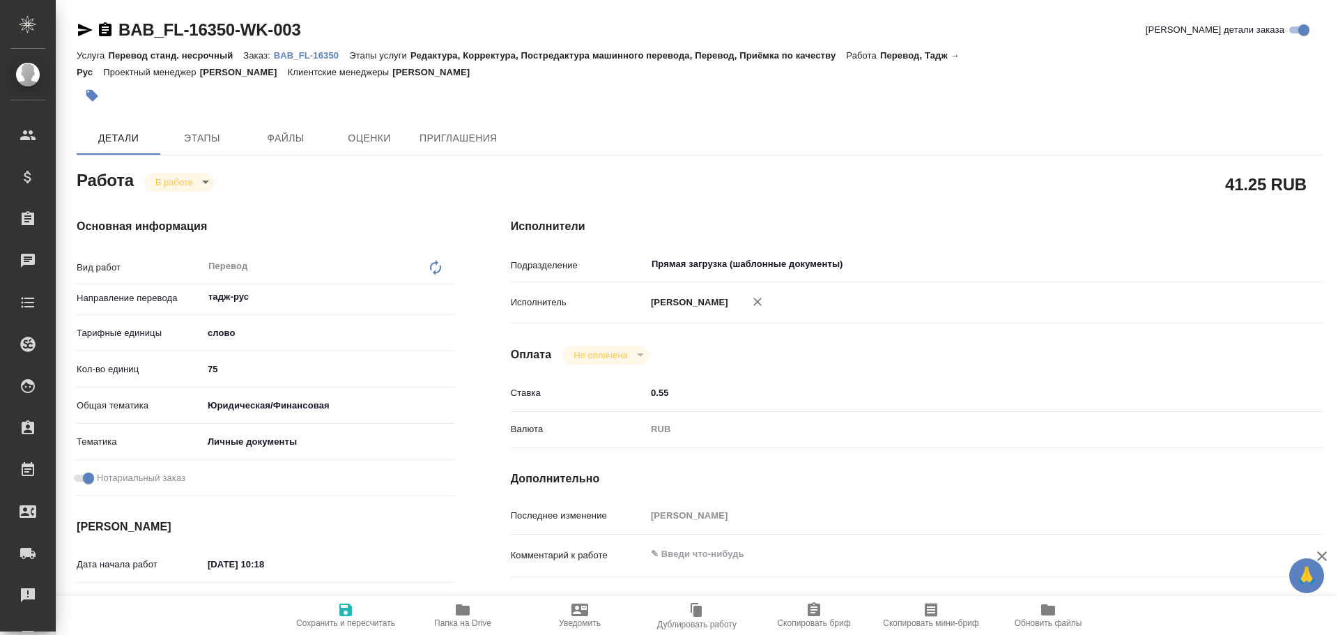
type textarea "x"
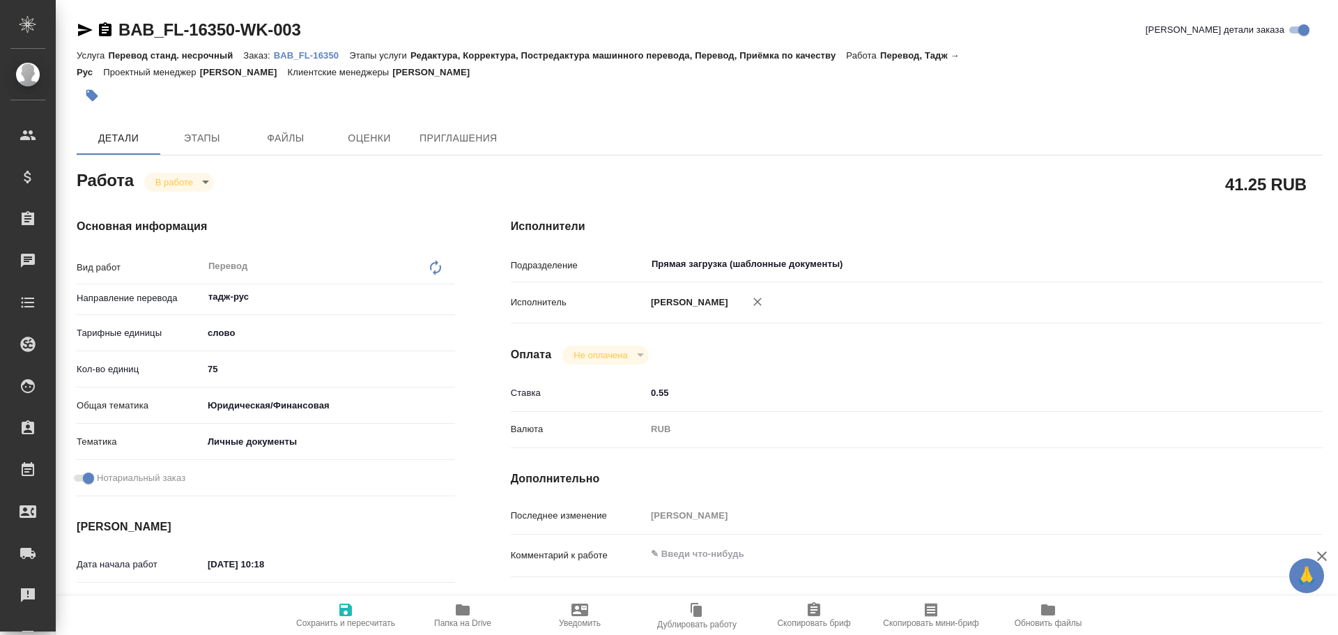
type textarea "x"
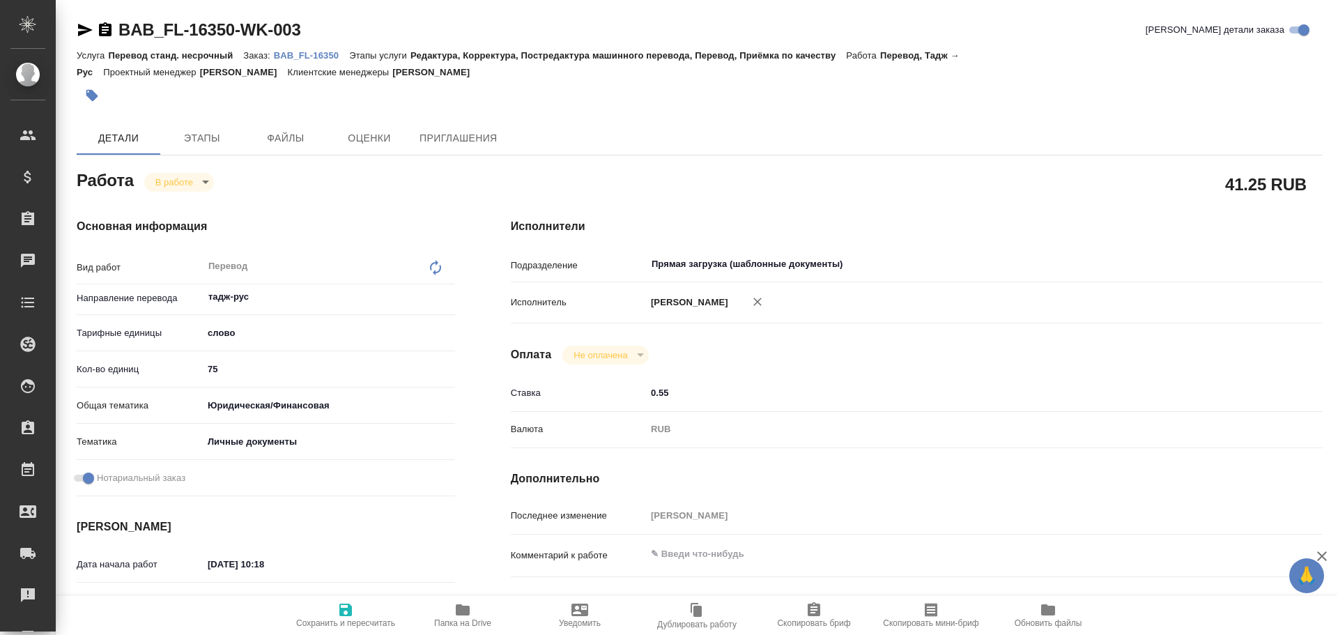
type textarea "x"
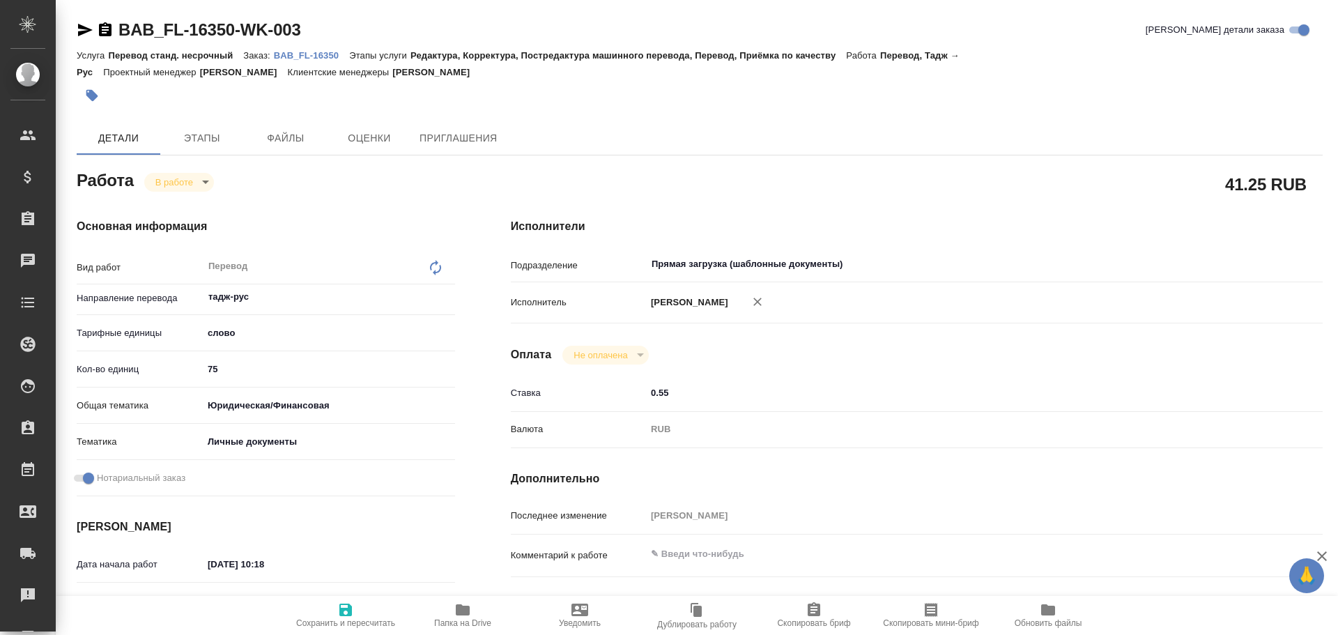
type textarea "x"
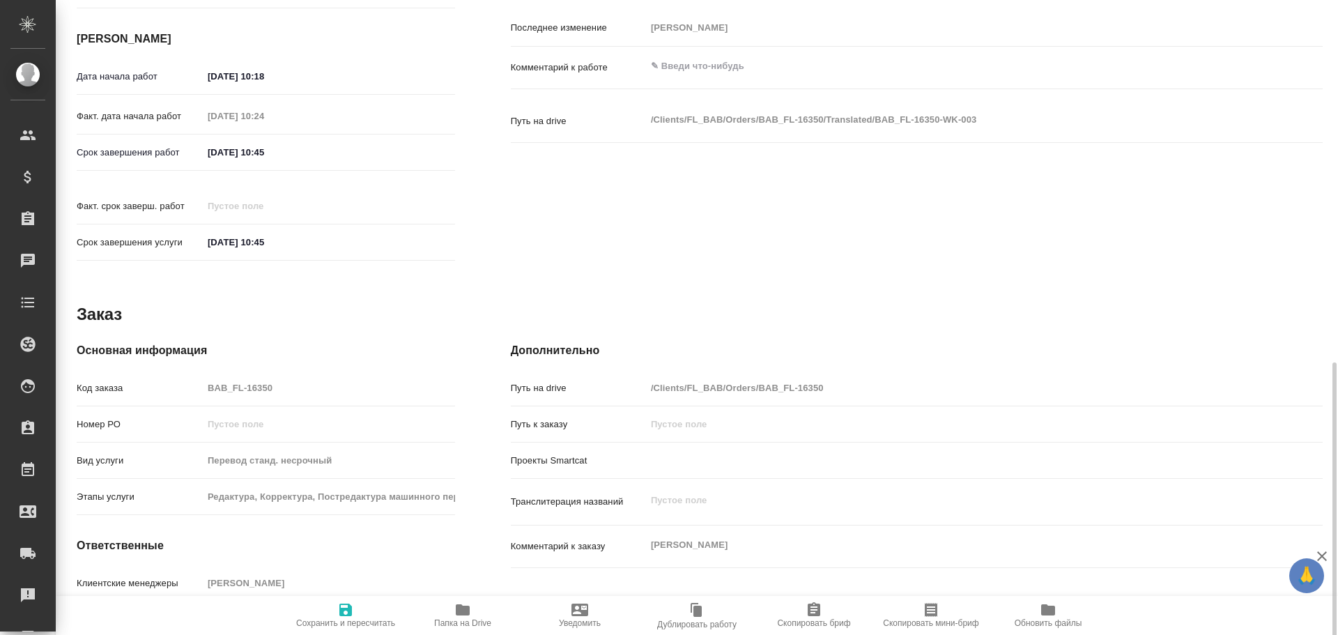
scroll to position [554, 0]
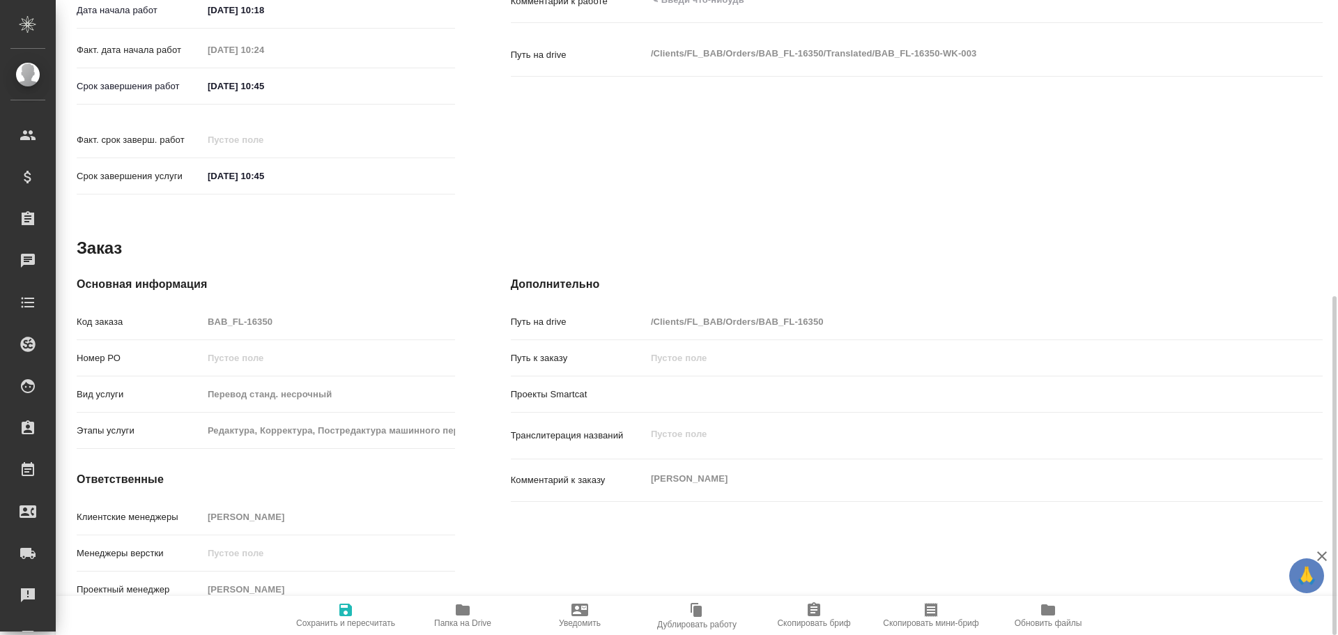
type textarea "x"
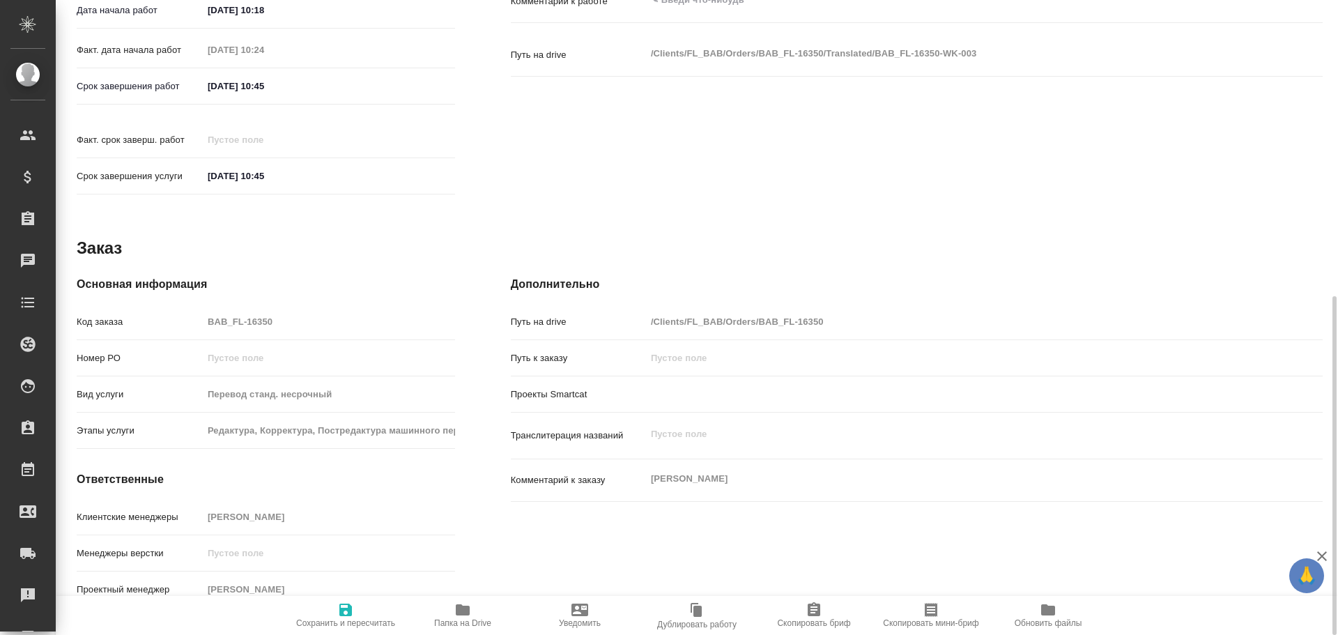
type textarea "x"
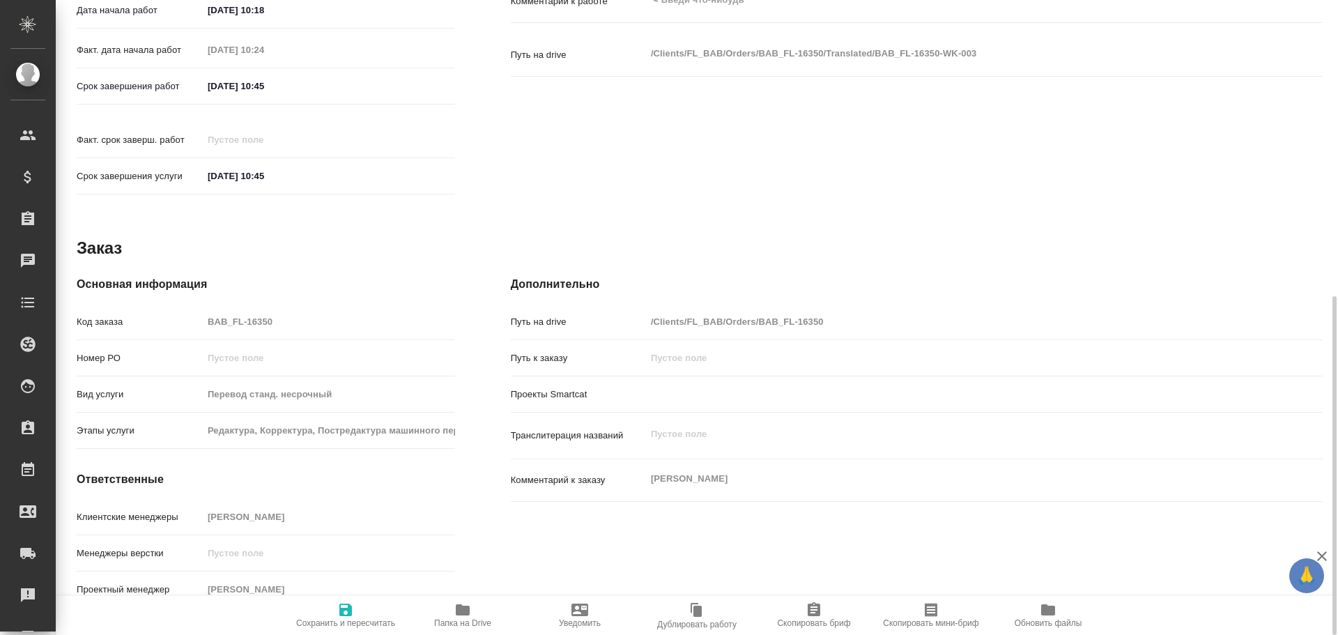
type textarea "x"
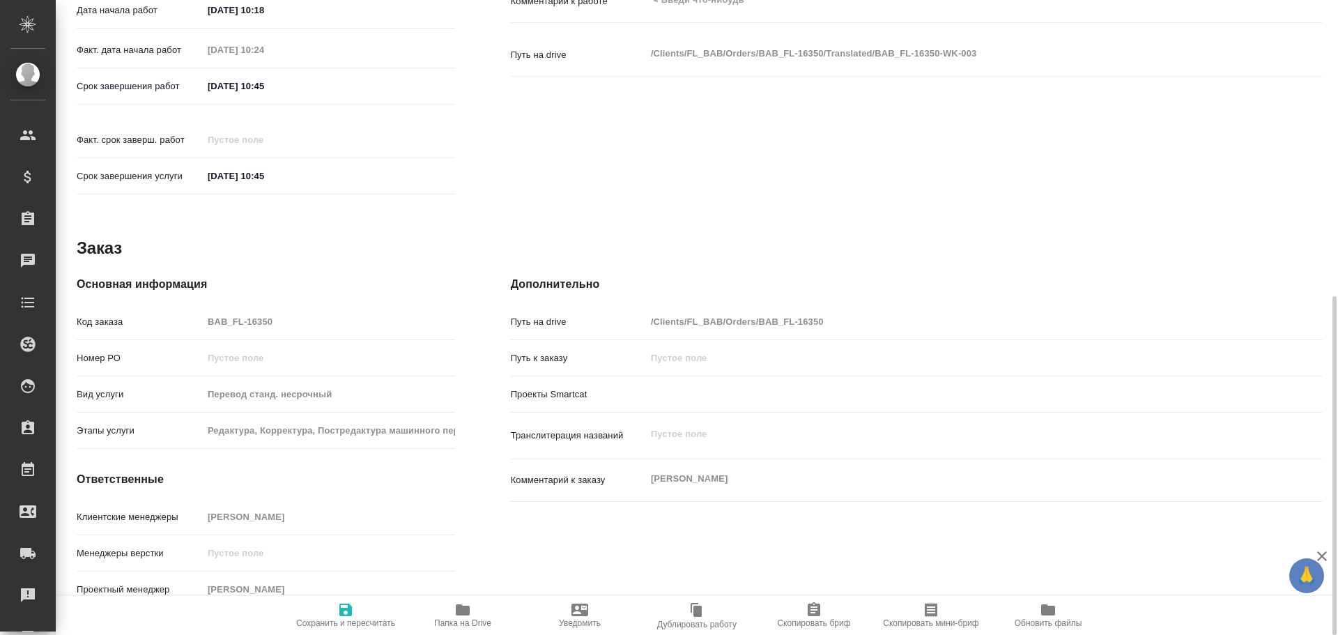
type textarea "x"
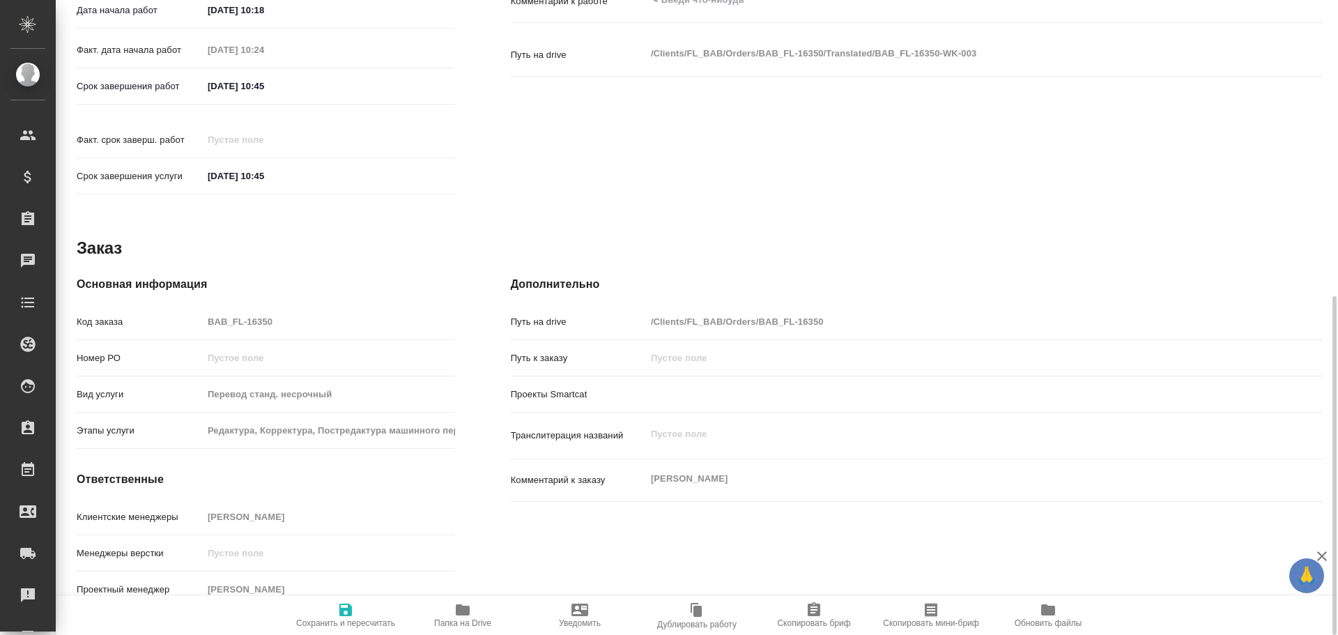
type textarea "x"
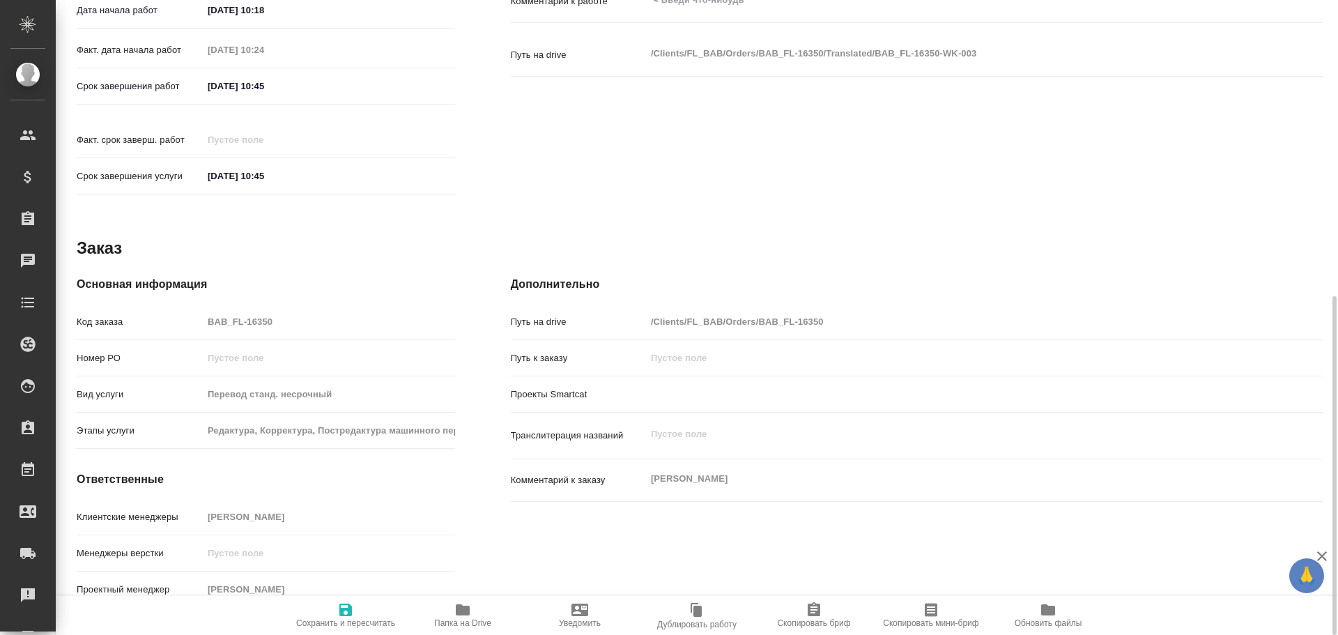
type textarea "x"
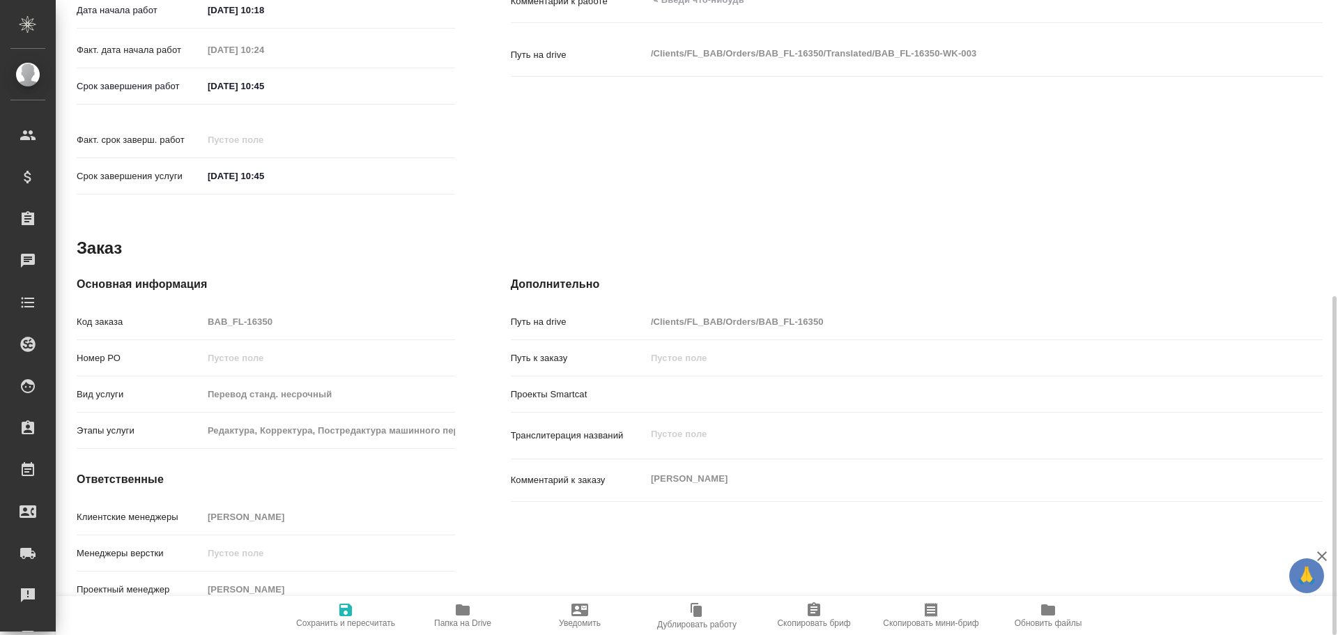
type textarea "x"
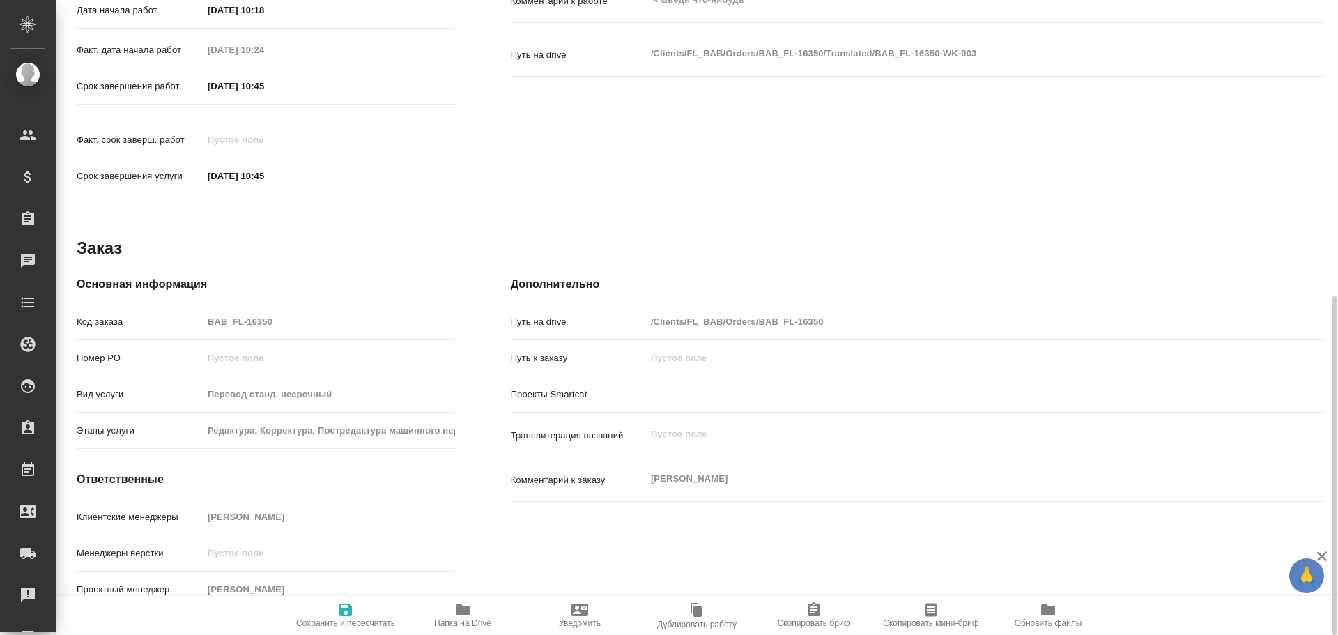
type textarea "x"
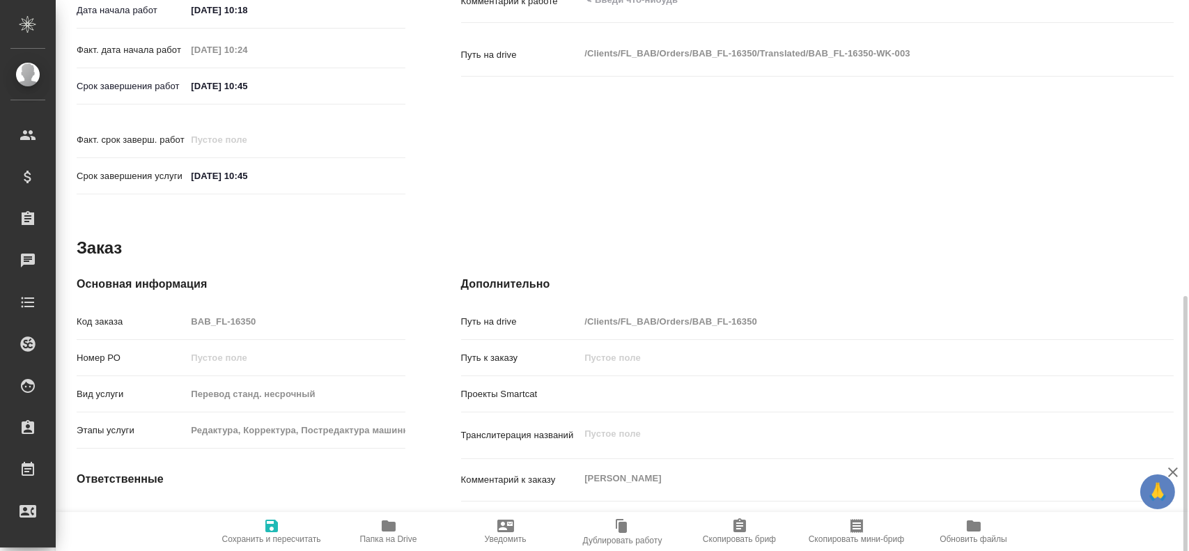
type textarea "x"
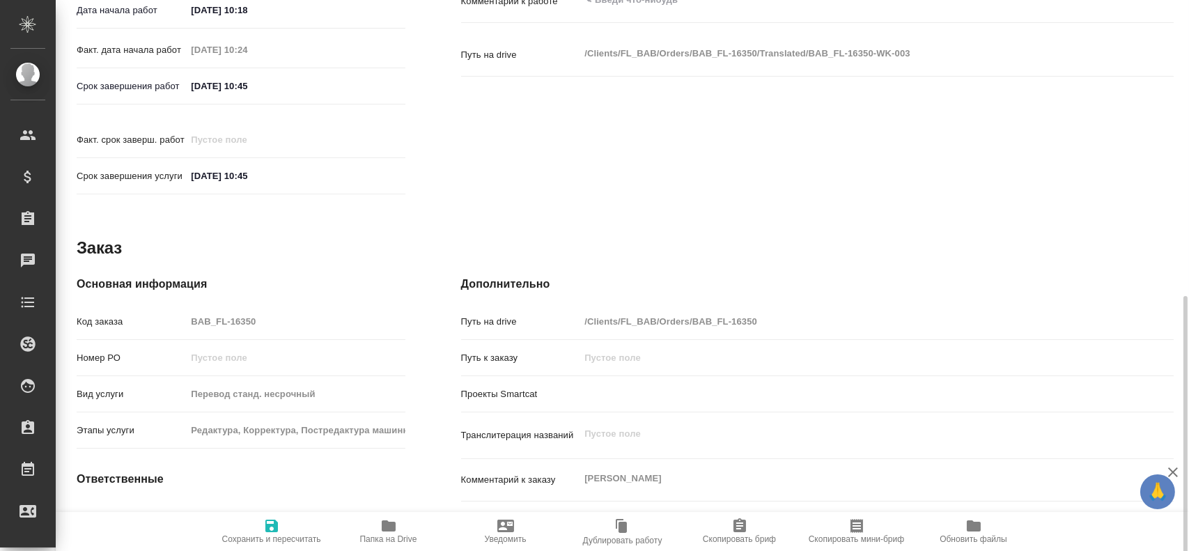
scroll to position [637, 0]
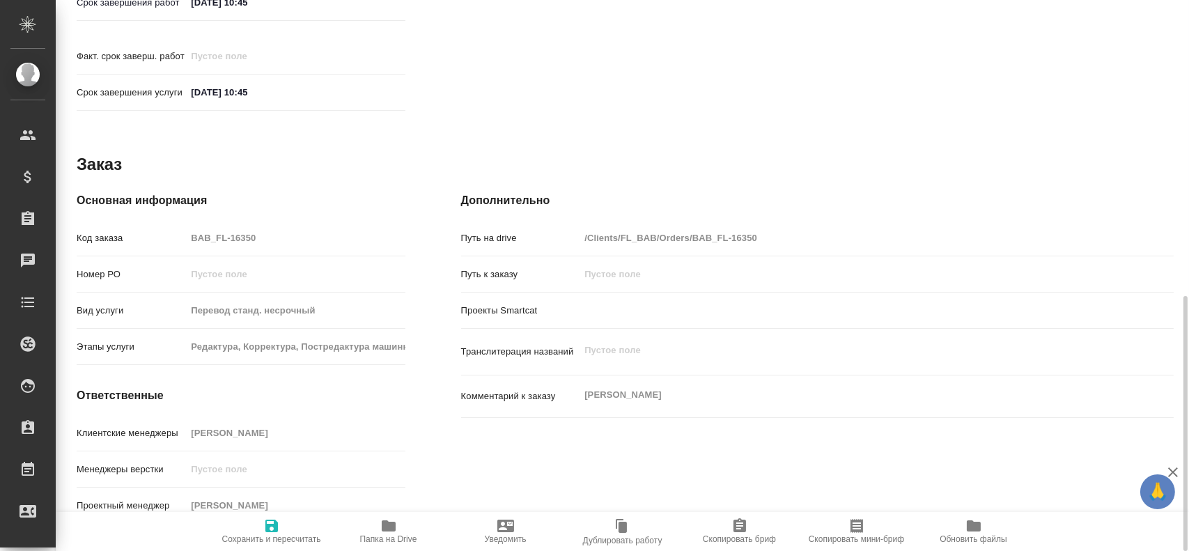
click at [409, 528] on span "Папка на Drive" at bounding box center [389, 531] width 100 height 26
click at [148, 226] on div "Код заказа BAB_FL-16350" at bounding box center [241, 238] width 329 height 24
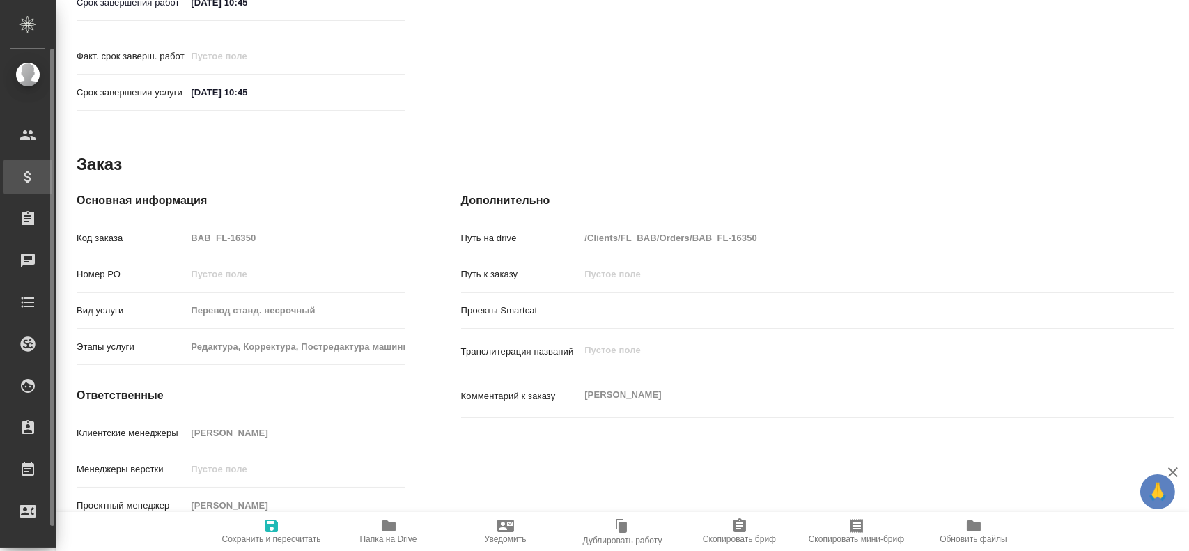
type textarea "x"
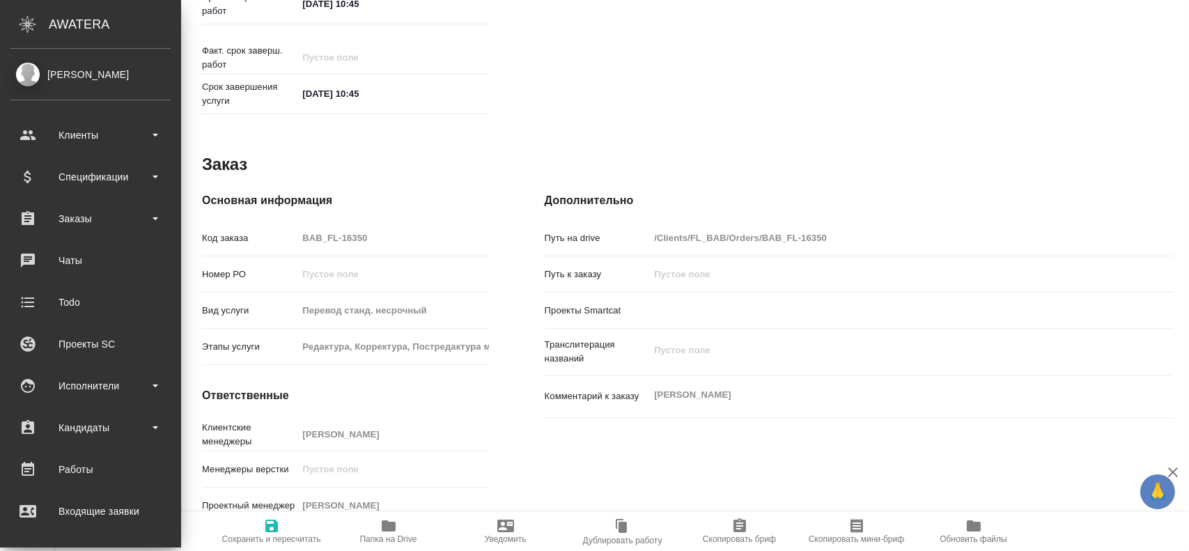
type textarea "x"
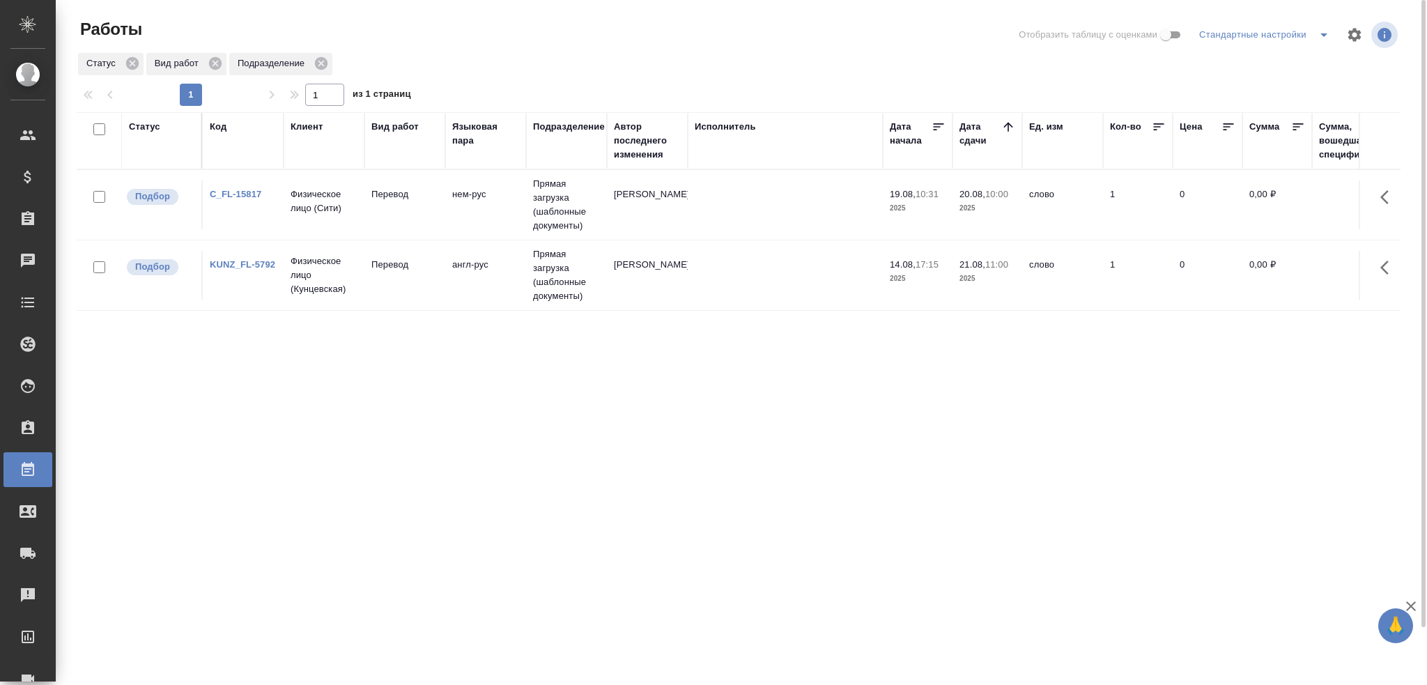
click at [1322, 31] on icon "split button" at bounding box center [1323, 34] width 17 height 17
click at [1251, 86] on li "Демо" at bounding box center [1267, 85] width 142 height 22
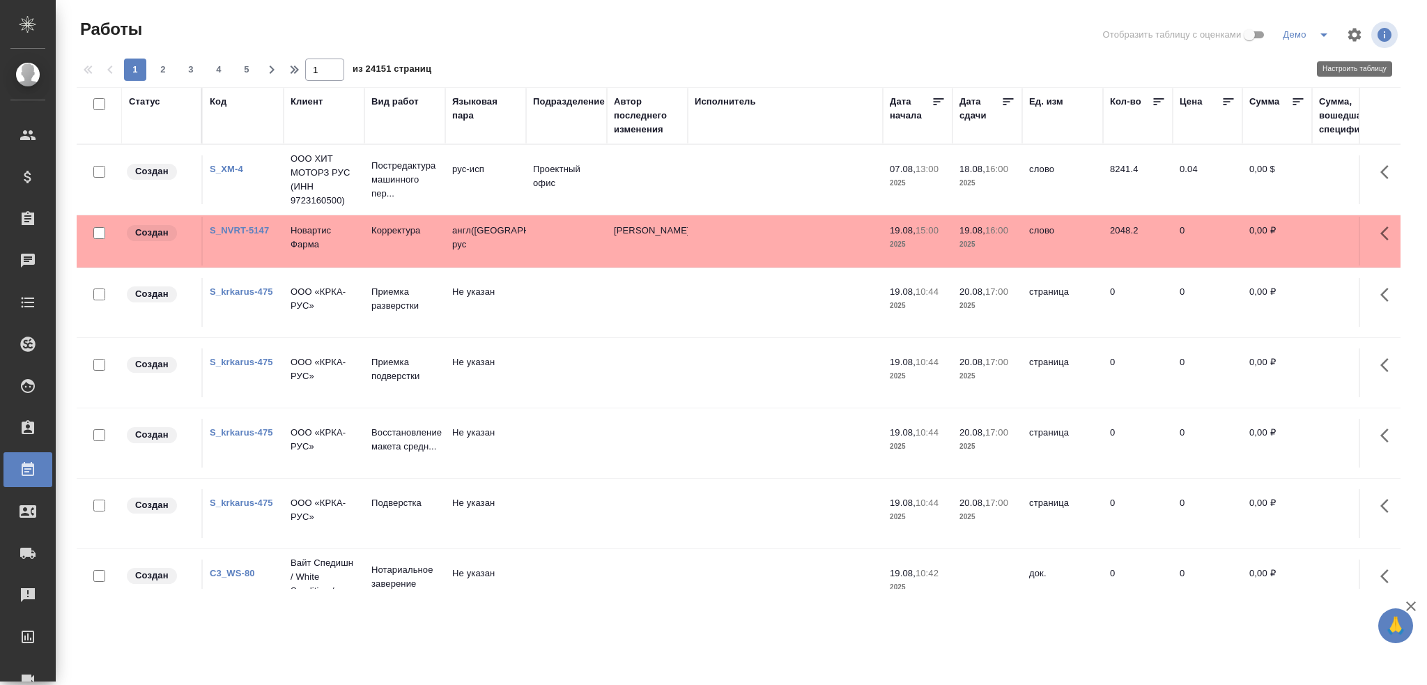
click at [1359, 36] on icon "button" at bounding box center [1354, 34] width 13 height 13
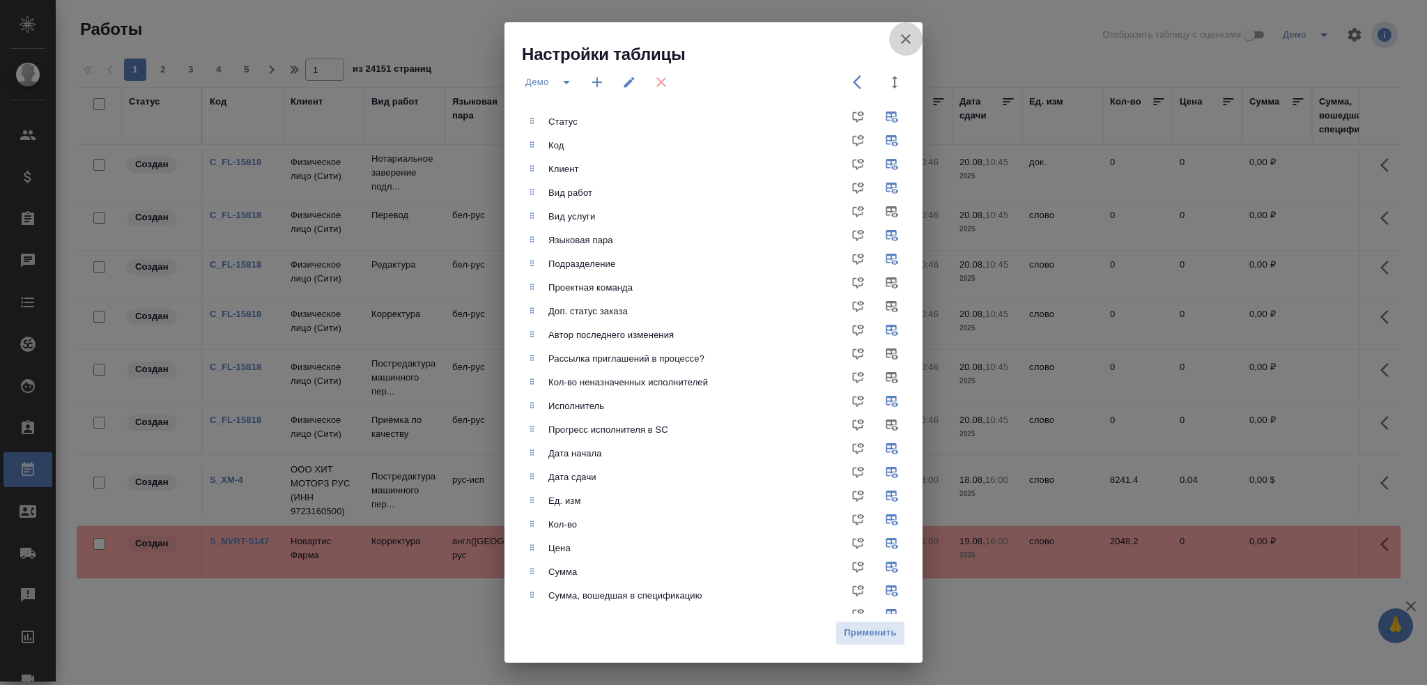
click at [906, 34] on icon "button" at bounding box center [905, 39] width 17 height 17
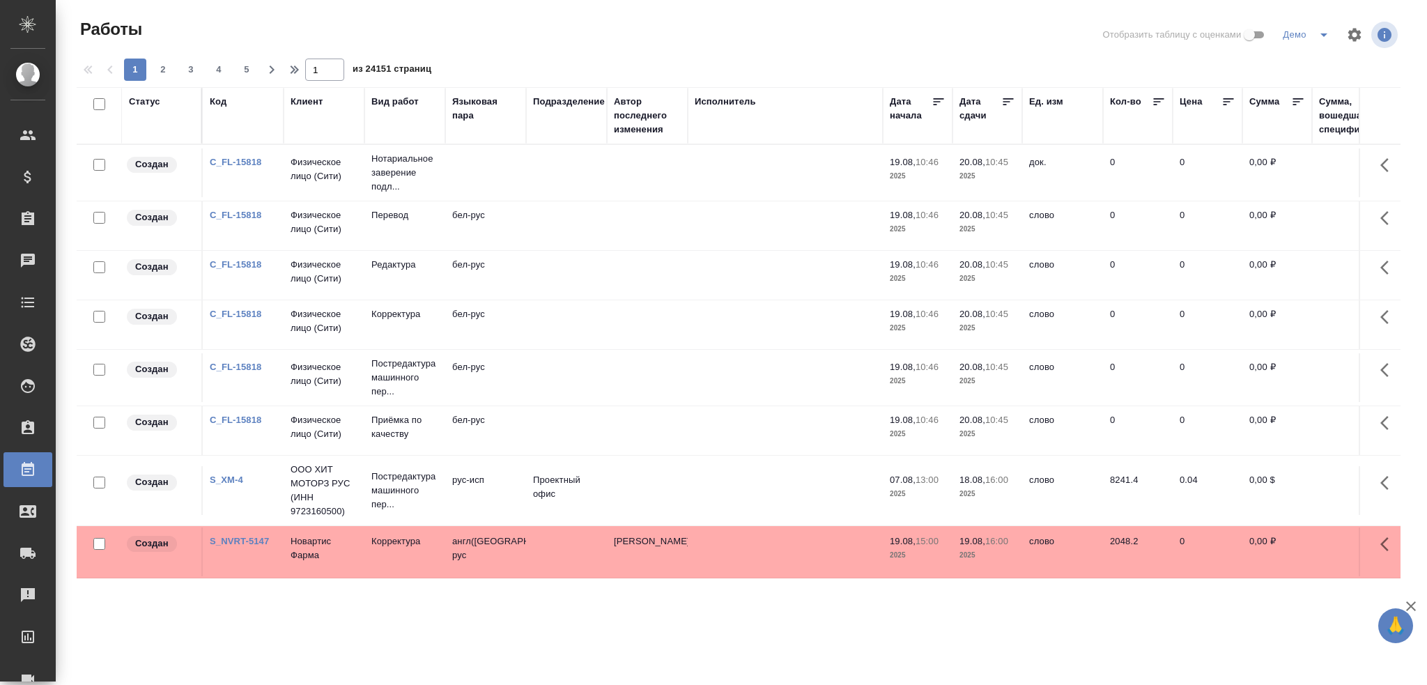
click at [151, 101] on div "Статус" at bounding box center [144, 102] width 31 height 14
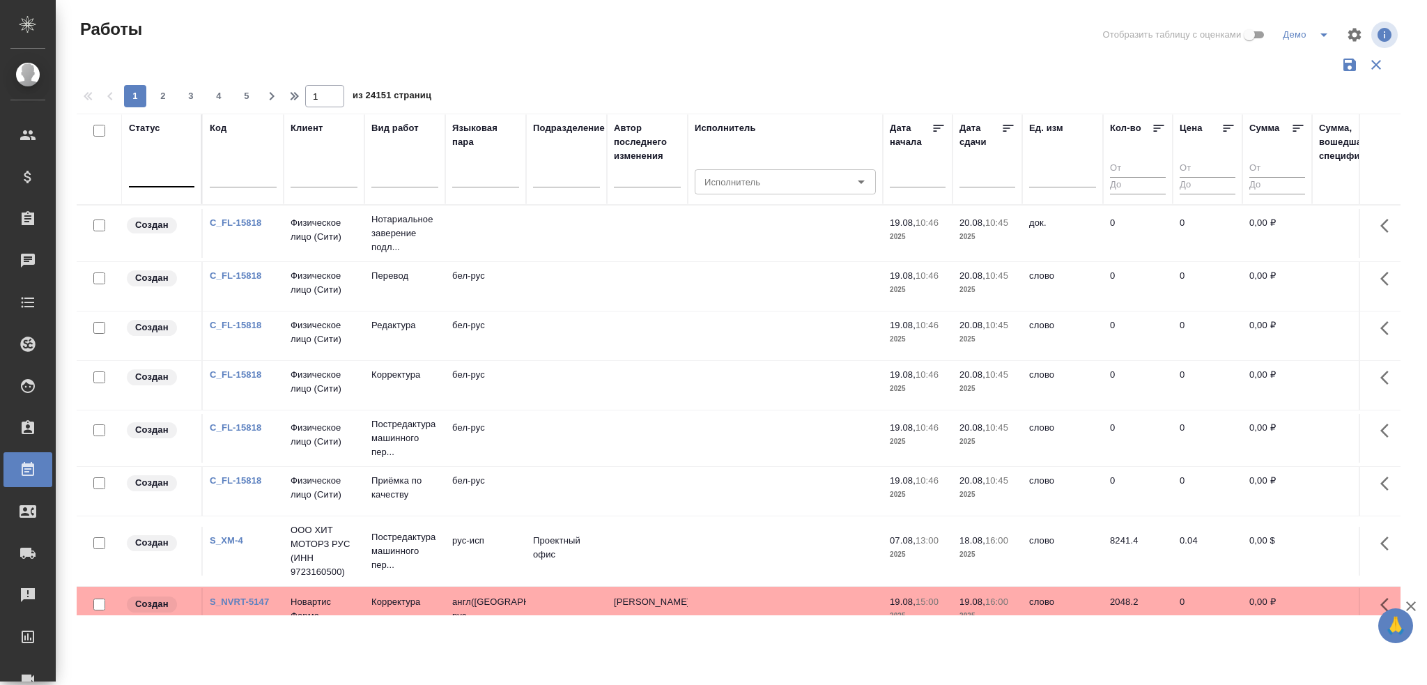
click at [160, 171] on div at bounding box center [161, 174] width 65 height 20
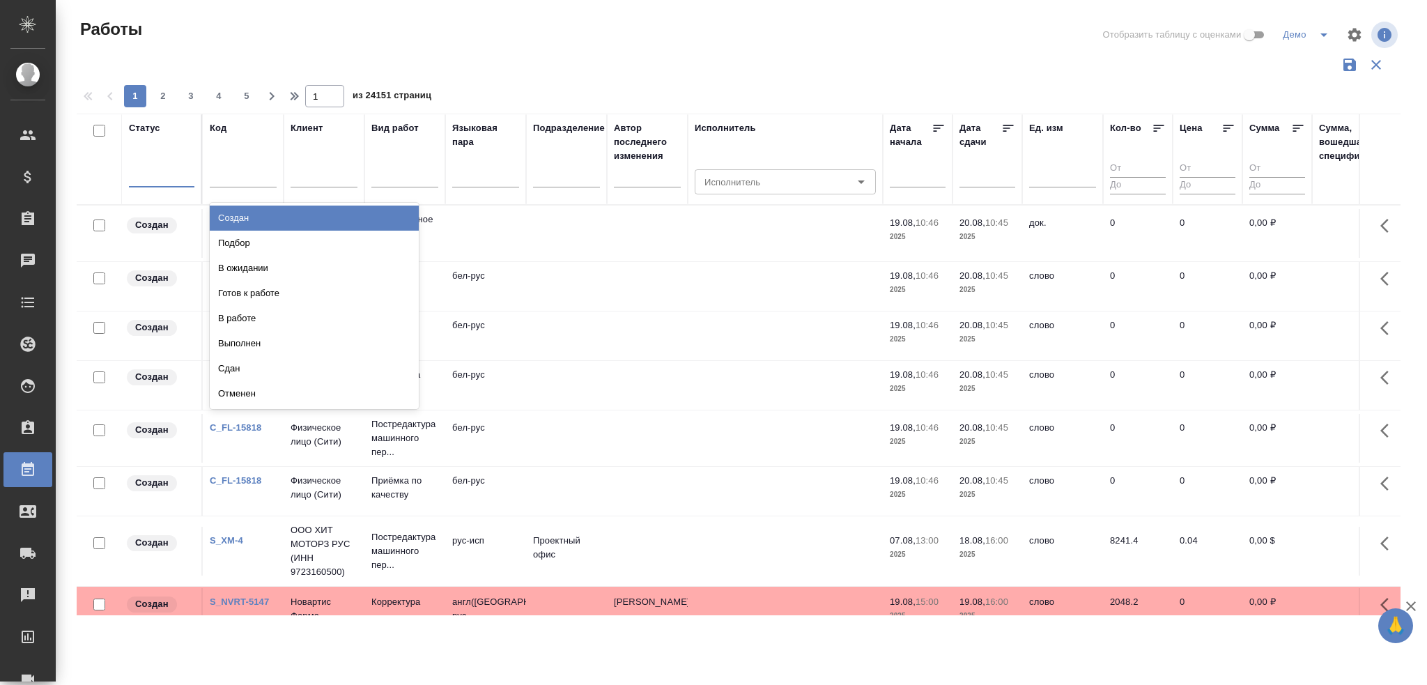
click at [1326, 33] on icon "split button" at bounding box center [1323, 34] width 17 height 17
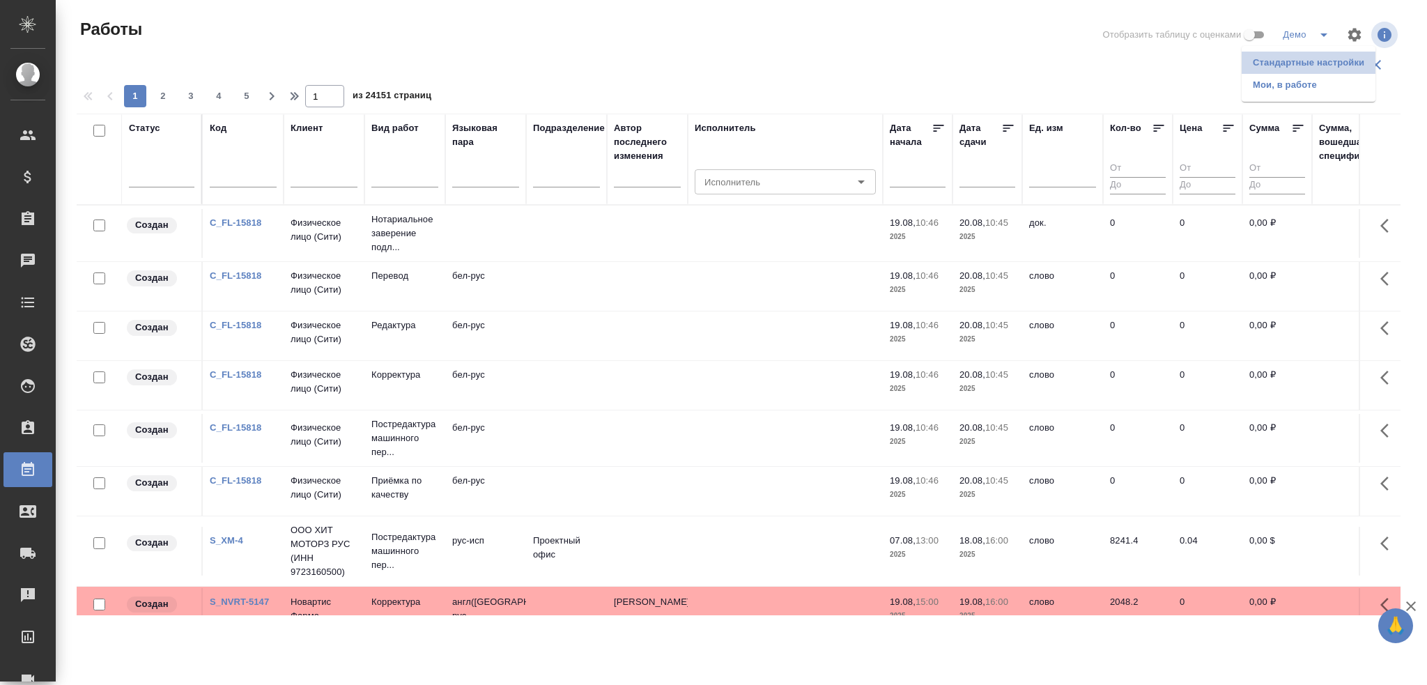
click at [1294, 63] on li "Стандартные настройки" at bounding box center [1309, 63] width 134 height 22
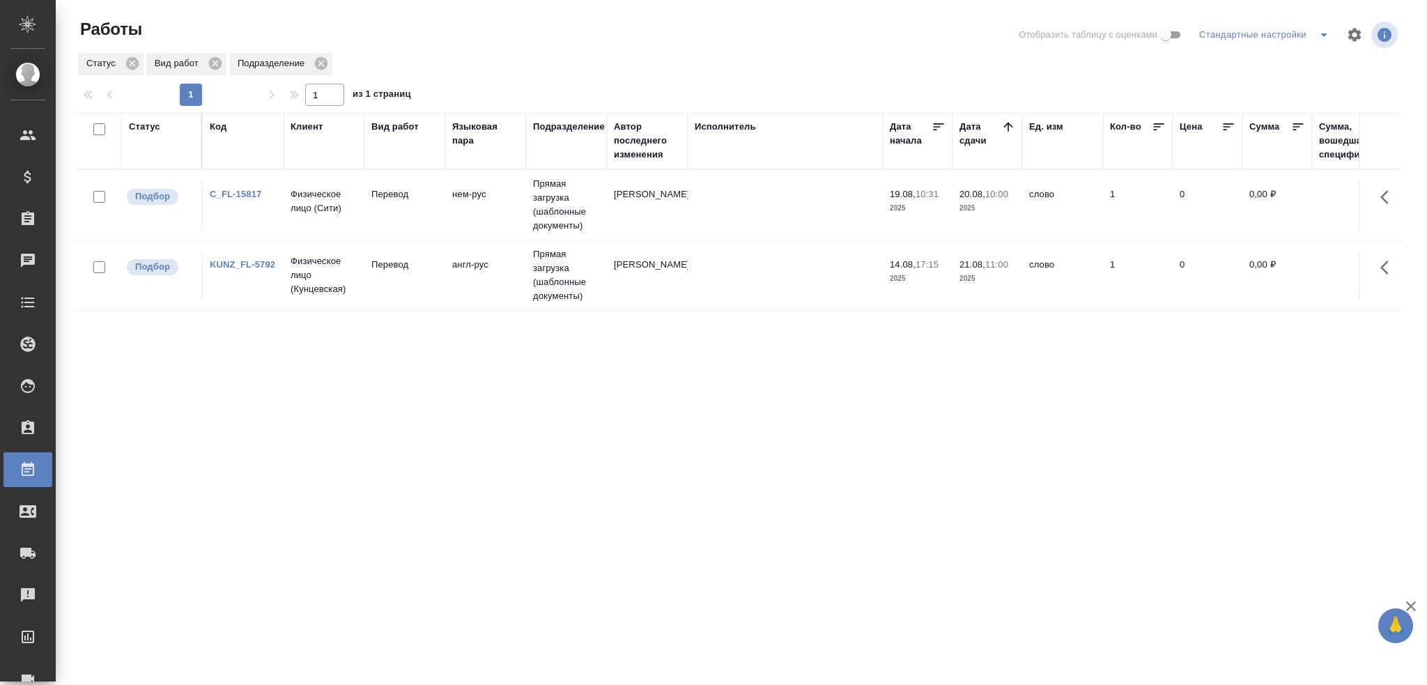
click at [148, 130] on div "Статус" at bounding box center [144, 127] width 31 height 14
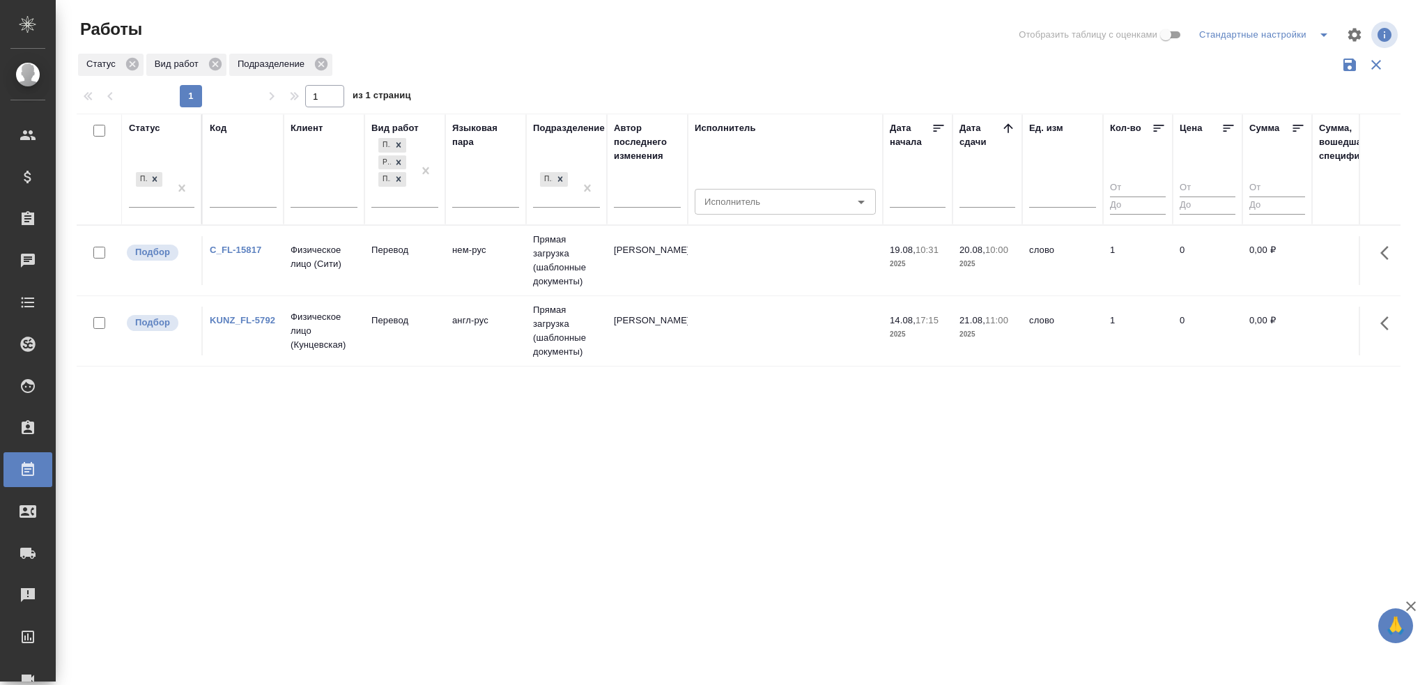
click at [148, 130] on div "Статус" at bounding box center [144, 128] width 31 height 14
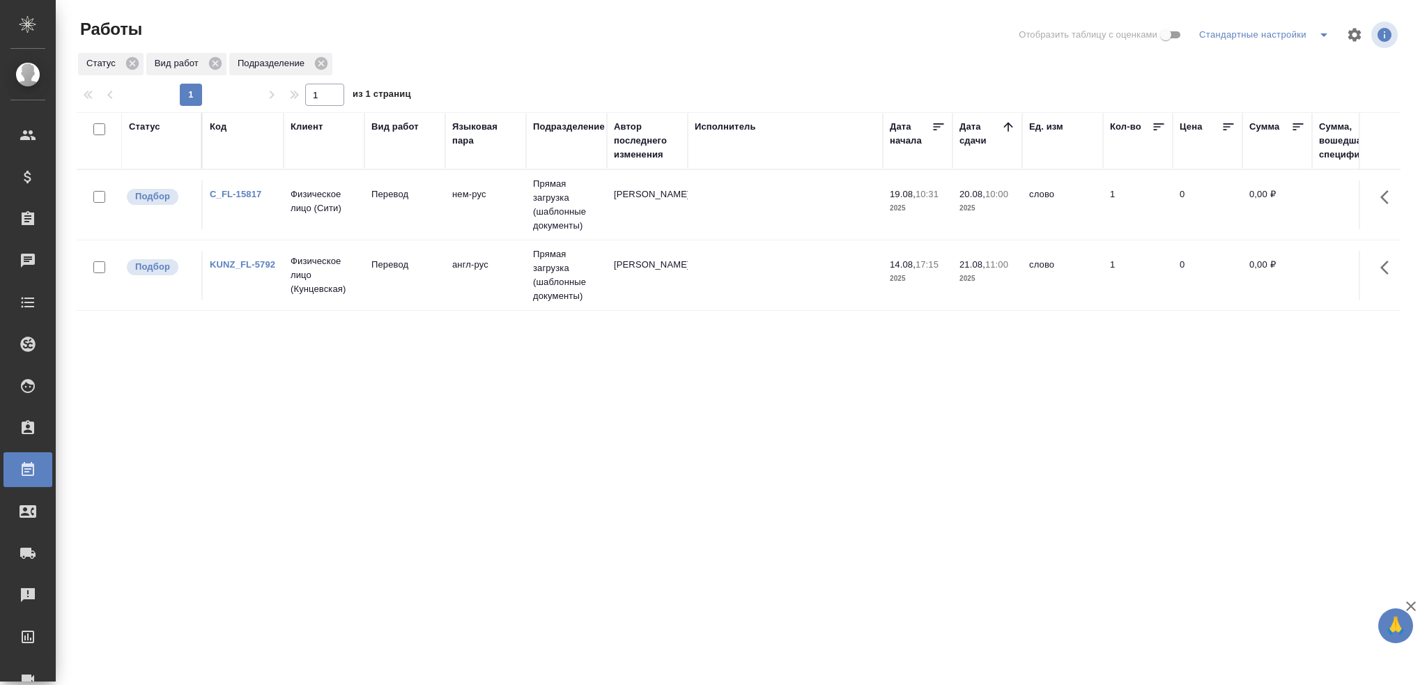
click at [148, 130] on div "Статус" at bounding box center [144, 127] width 31 height 14
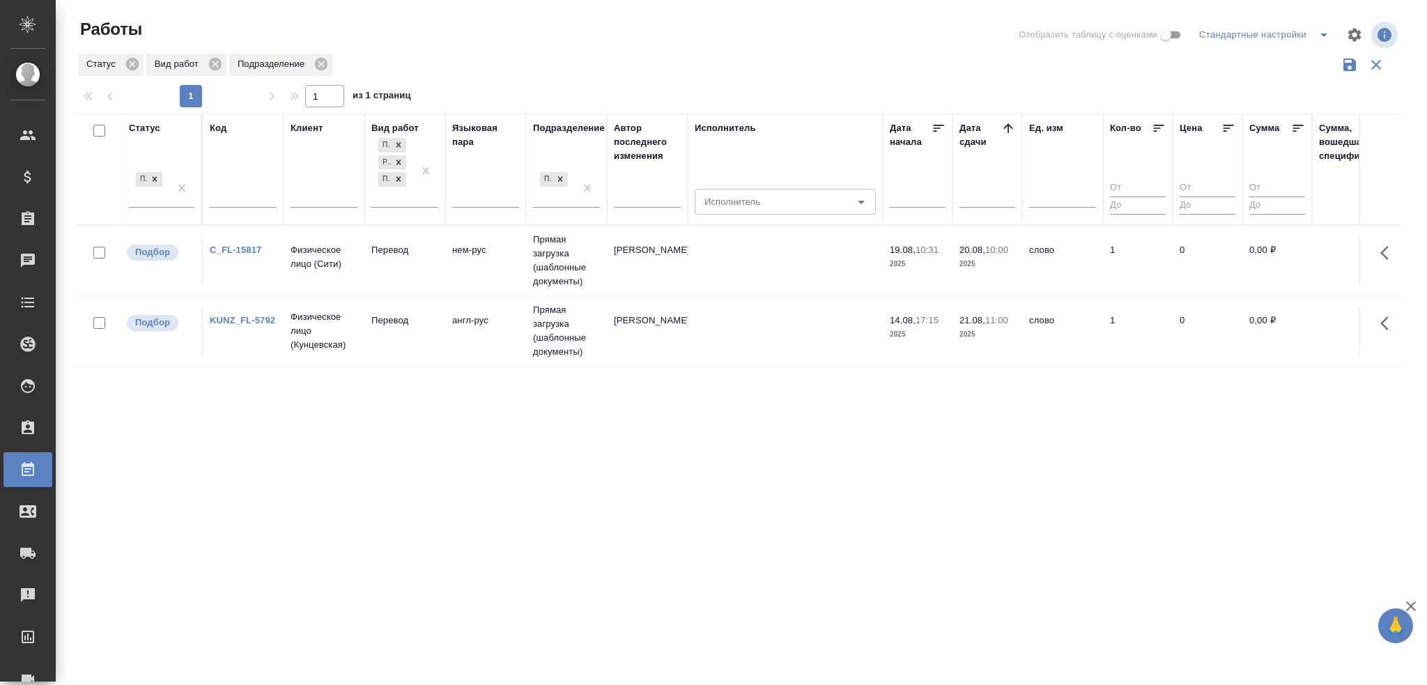
click at [1321, 36] on icon "split button" at bounding box center [1323, 34] width 17 height 17
click at [1231, 85] on li "Демо" at bounding box center [1267, 85] width 142 height 22
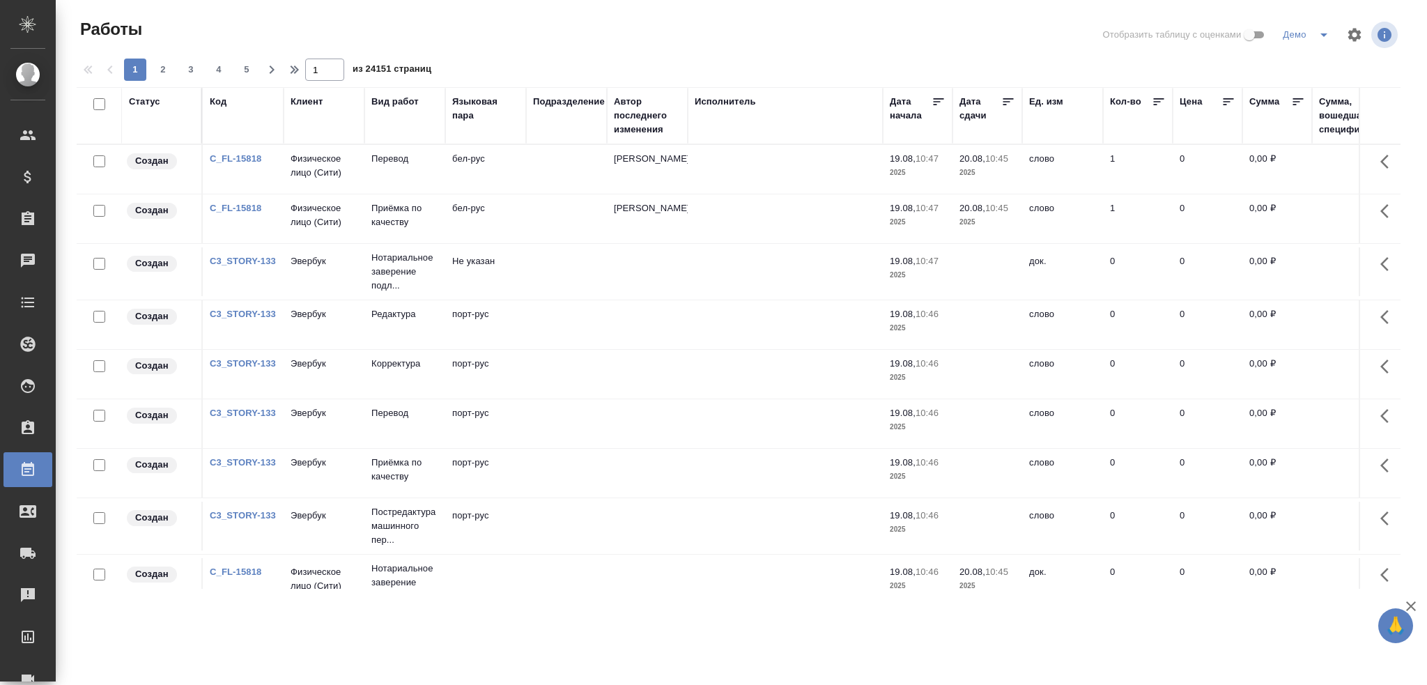
click at [318, 106] on div "Клиент" at bounding box center [307, 102] width 32 height 14
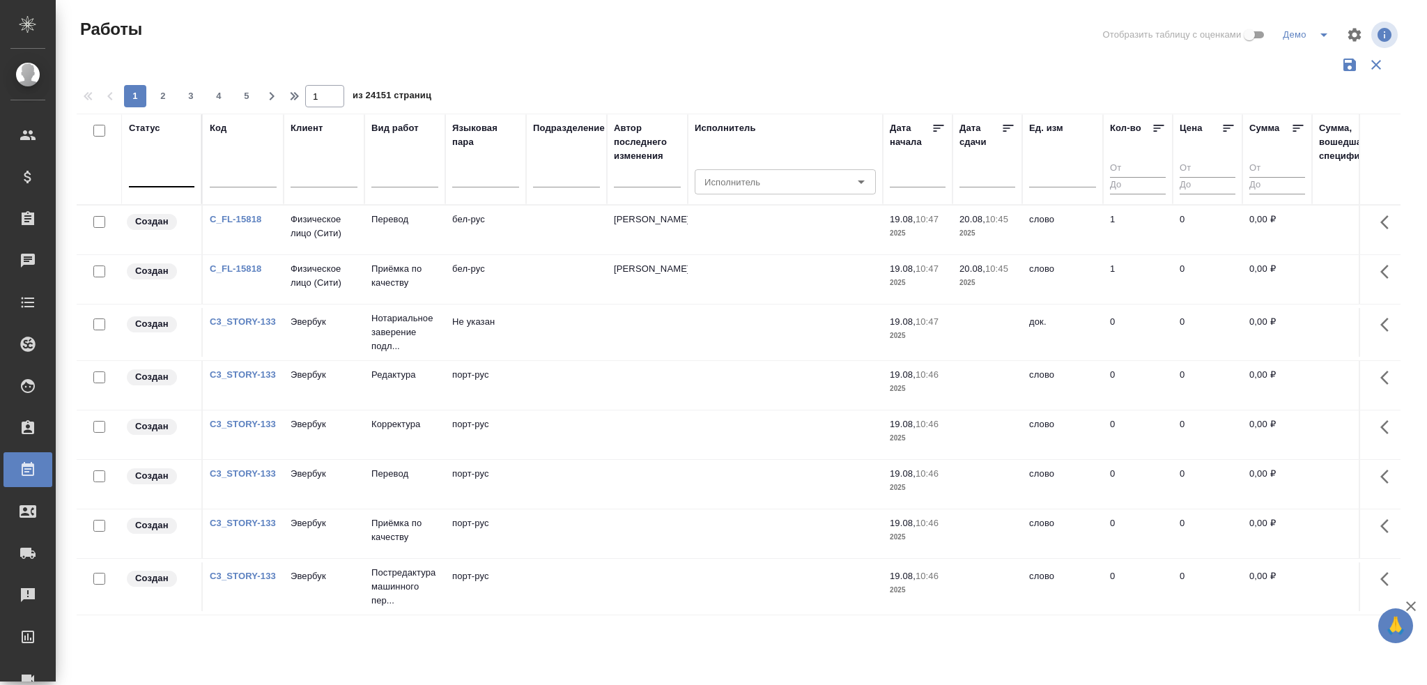
click at [148, 179] on div at bounding box center [161, 174] width 65 height 20
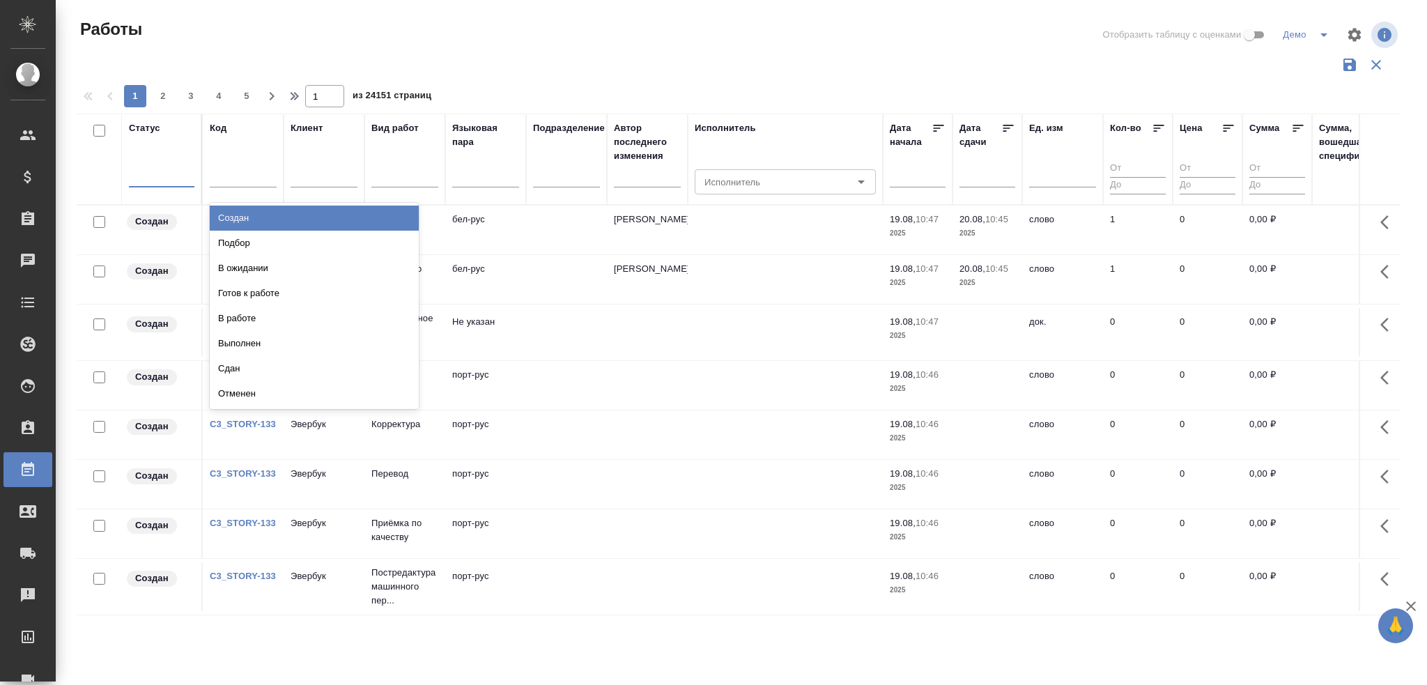
click at [1324, 37] on icon "split button" at bounding box center [1323, 34] width 17 height 17
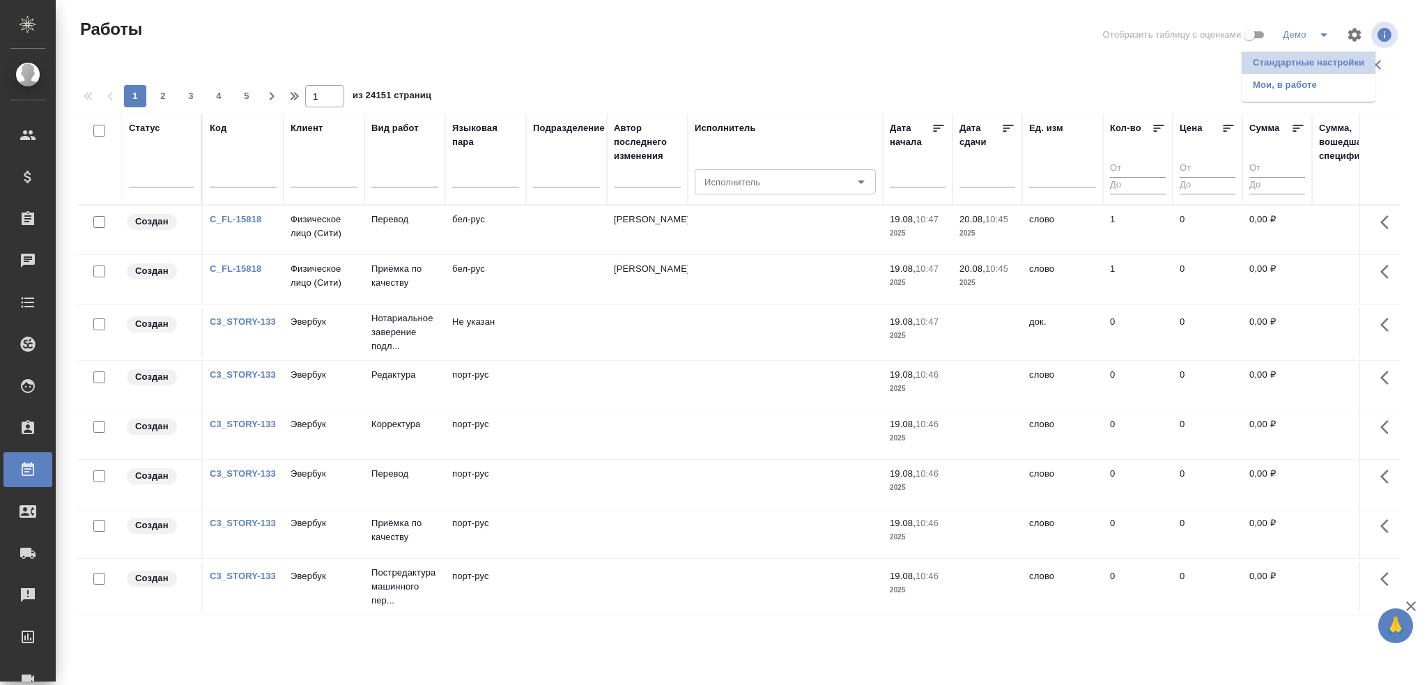
click at [1274, 61] on li "Стандартные настройки" at bounding box center [1309, 63] width 134 height 22
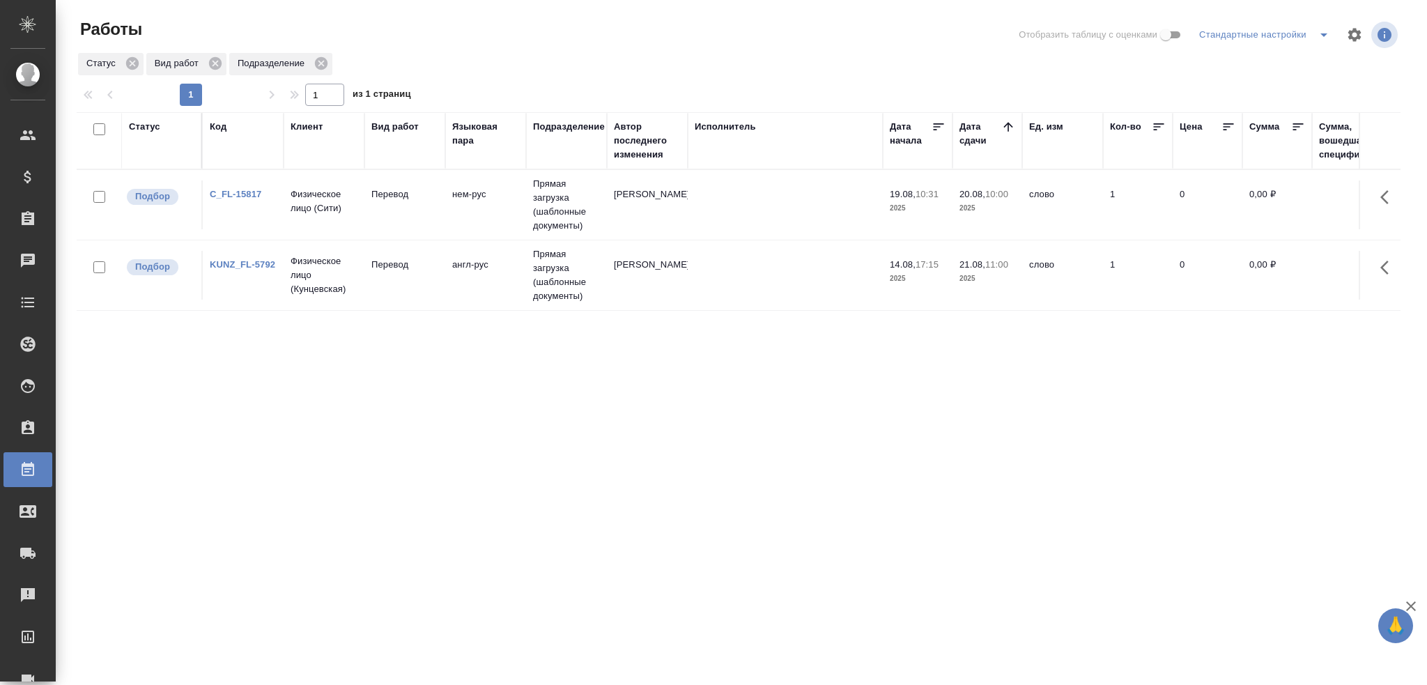
click at [317, 126] on div "Клиент" at bounding box center [307, 127] width 32 height 14
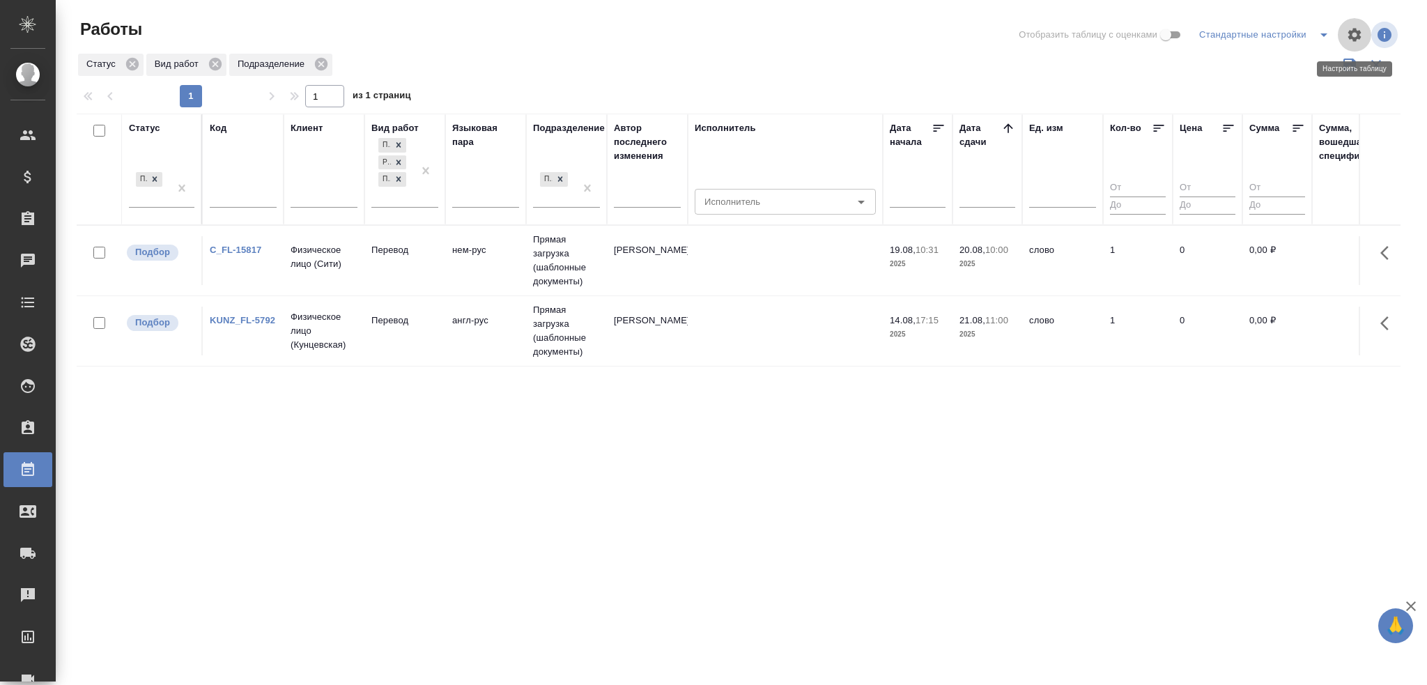
click at [1351, 33] on icon "button" at bounding box center [1354, 34] width 13 height 13
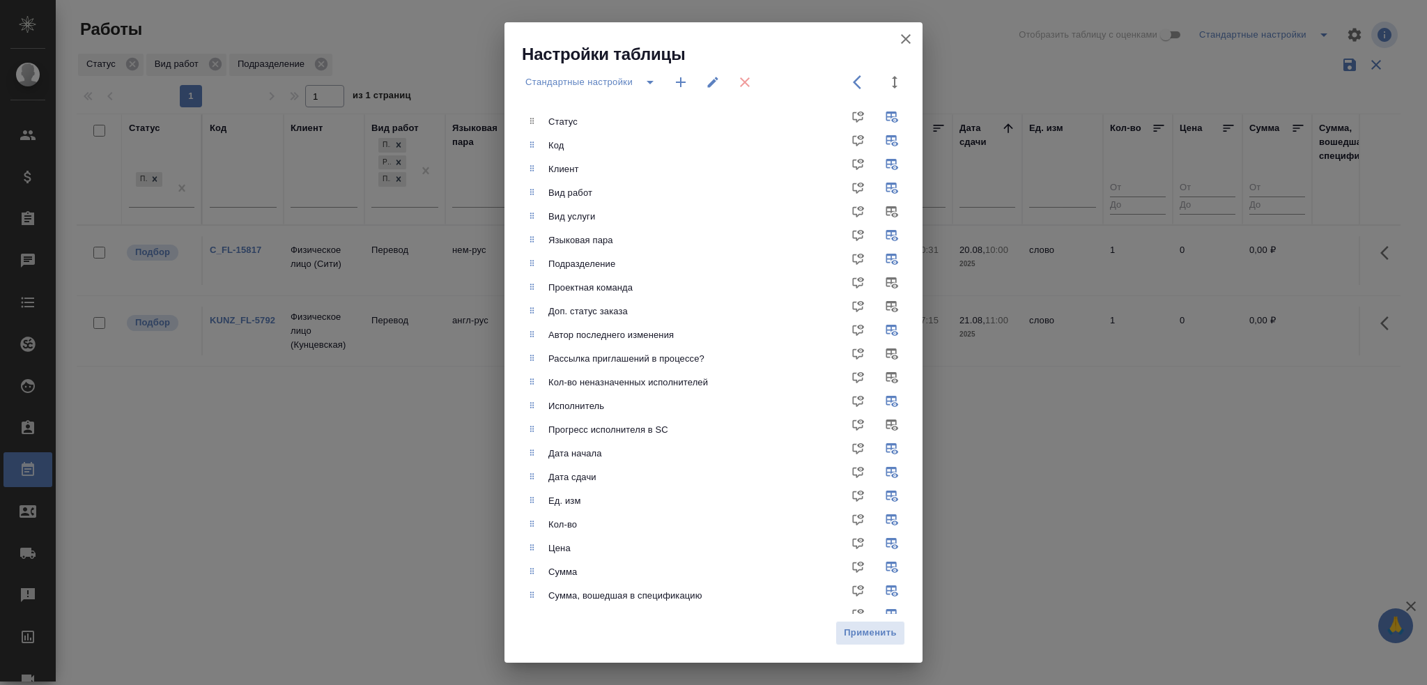
click at [680, 85] on icon "button" at bounding box center [681, 82] width 10 height 10
click at [903, 30] on button "Отобразить таблицу с оценками" at bounding box center [905, 38] width 33 height 33
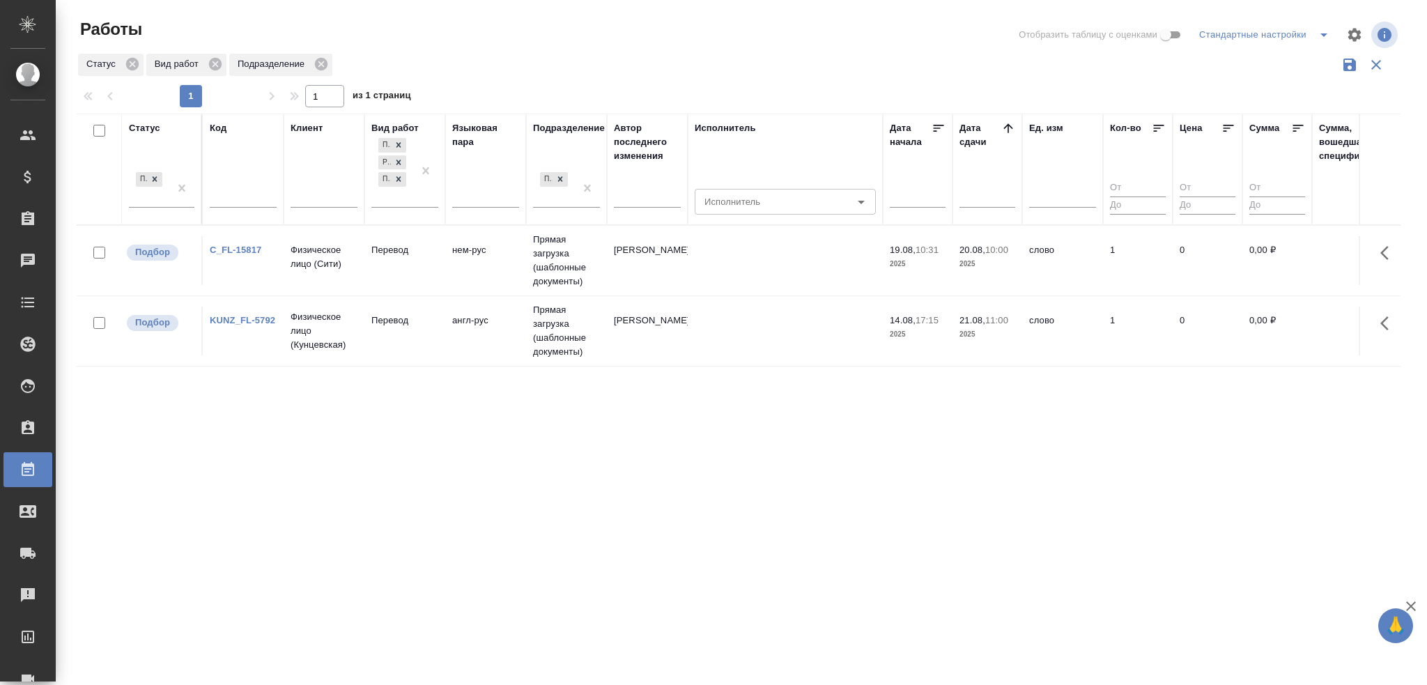
click at [1321, 34] on icon "split button" at bounding box center [1323, 34] width 7 height 3
click at [1244, 61] on li "Мои, в работе" at bounding box center [1267, 63] width 142 height 22
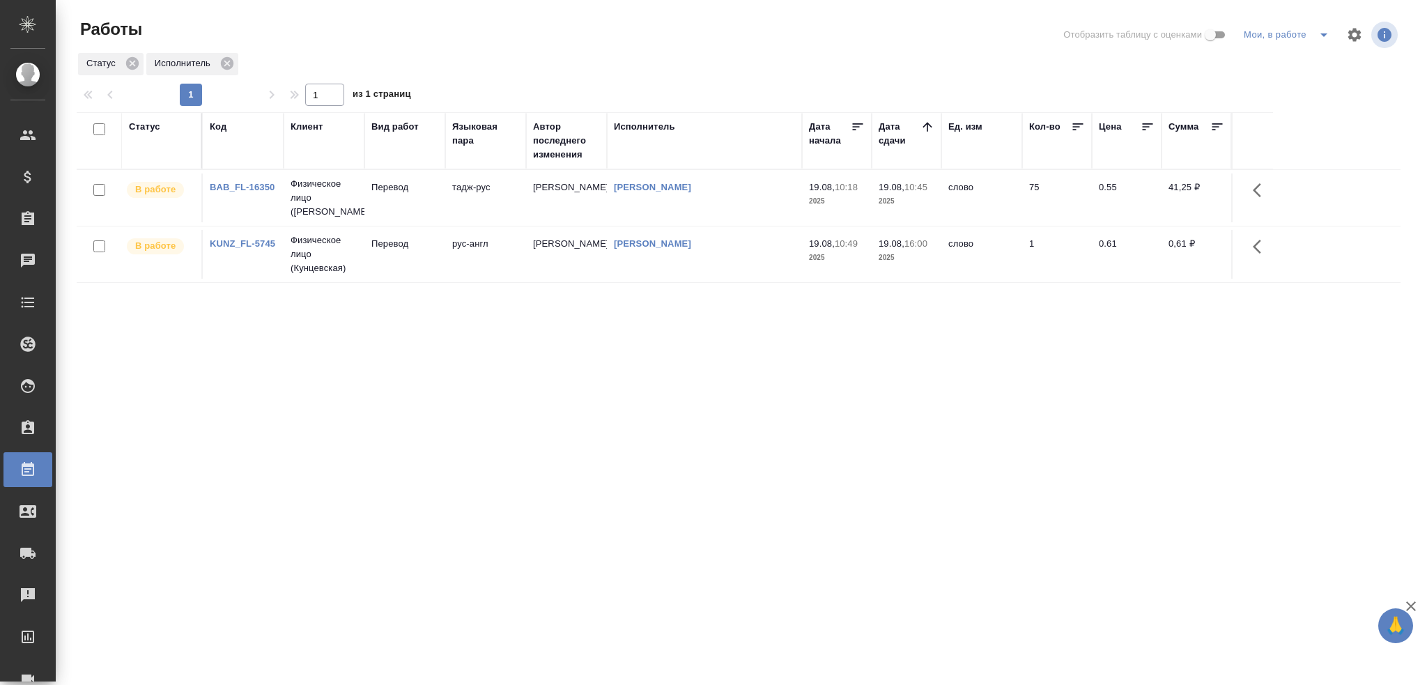
click at [249, 199] on td "BAB_FL-16350" at bounding box center [243, 197] width 81 height 49
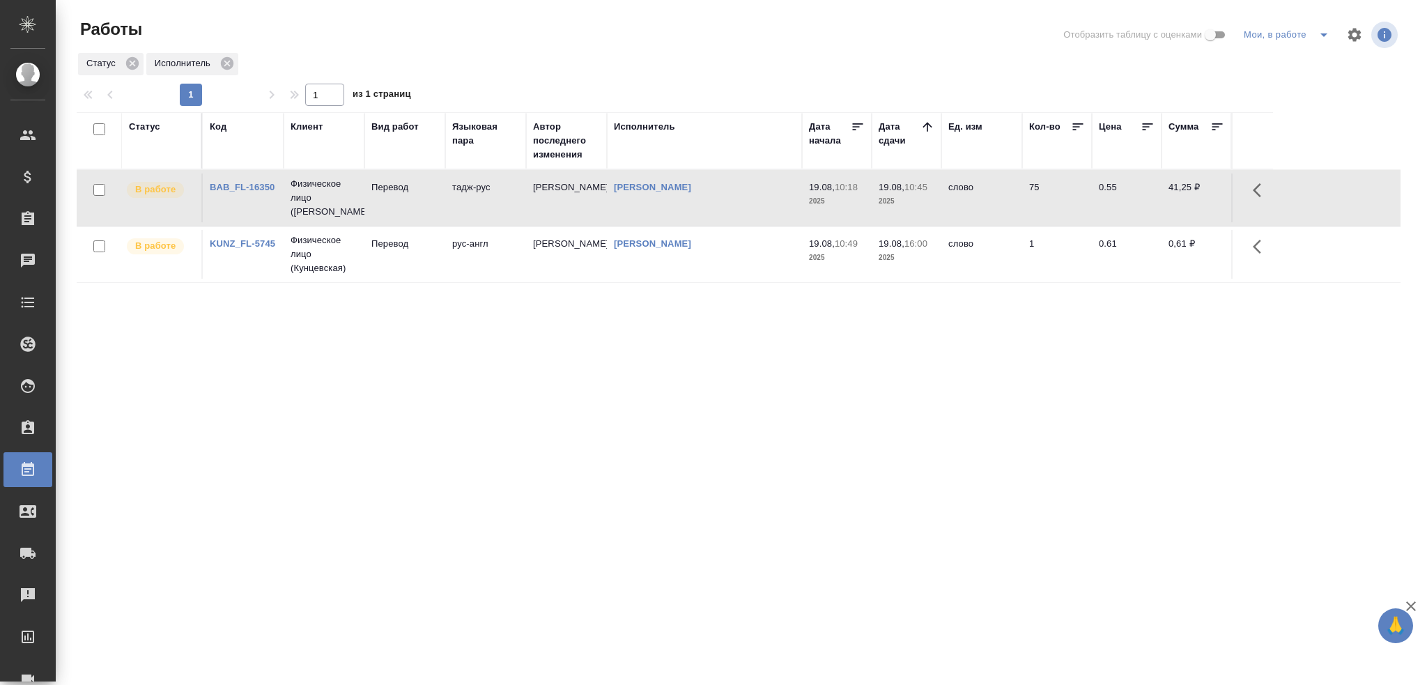
click at [248, 199] on td "BAB_FL-16350" at bounding box center [243, 197] width 81 height 49
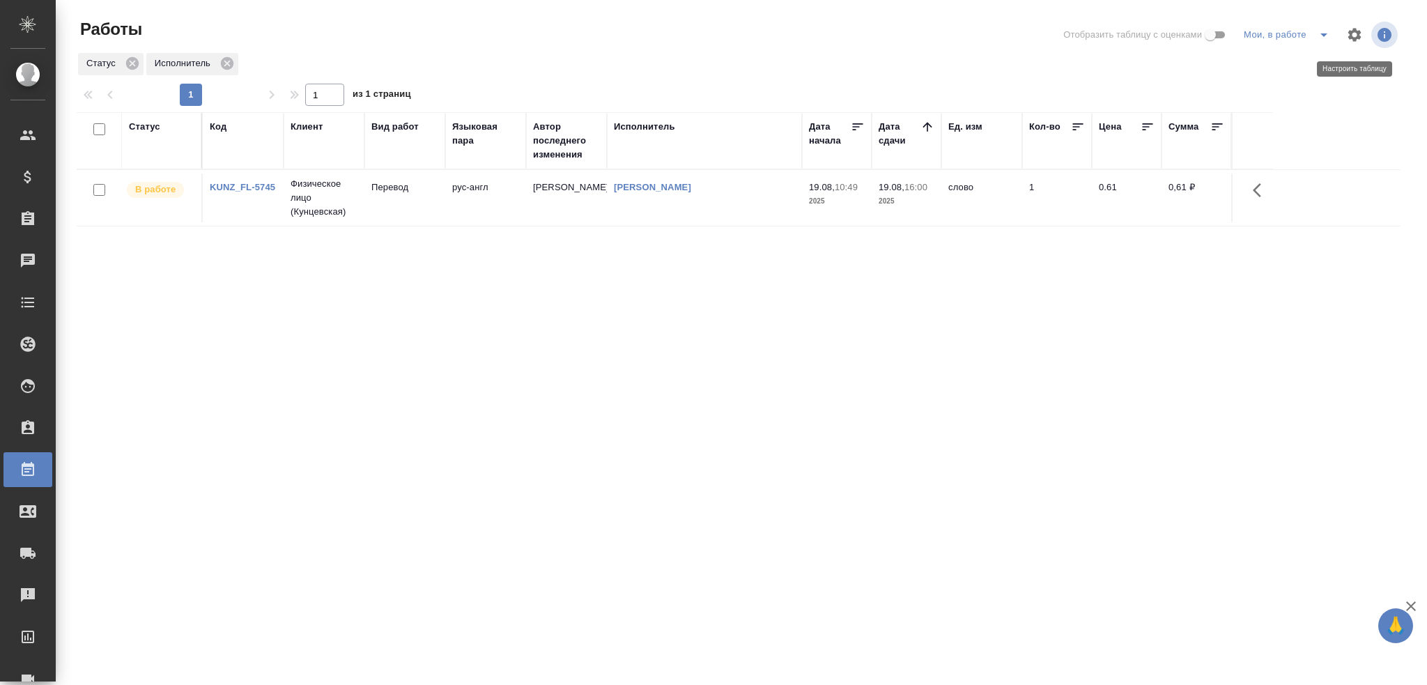
click at [1350, 29] on icon "button" at bounding box center [1354, 34] width 17 height 17
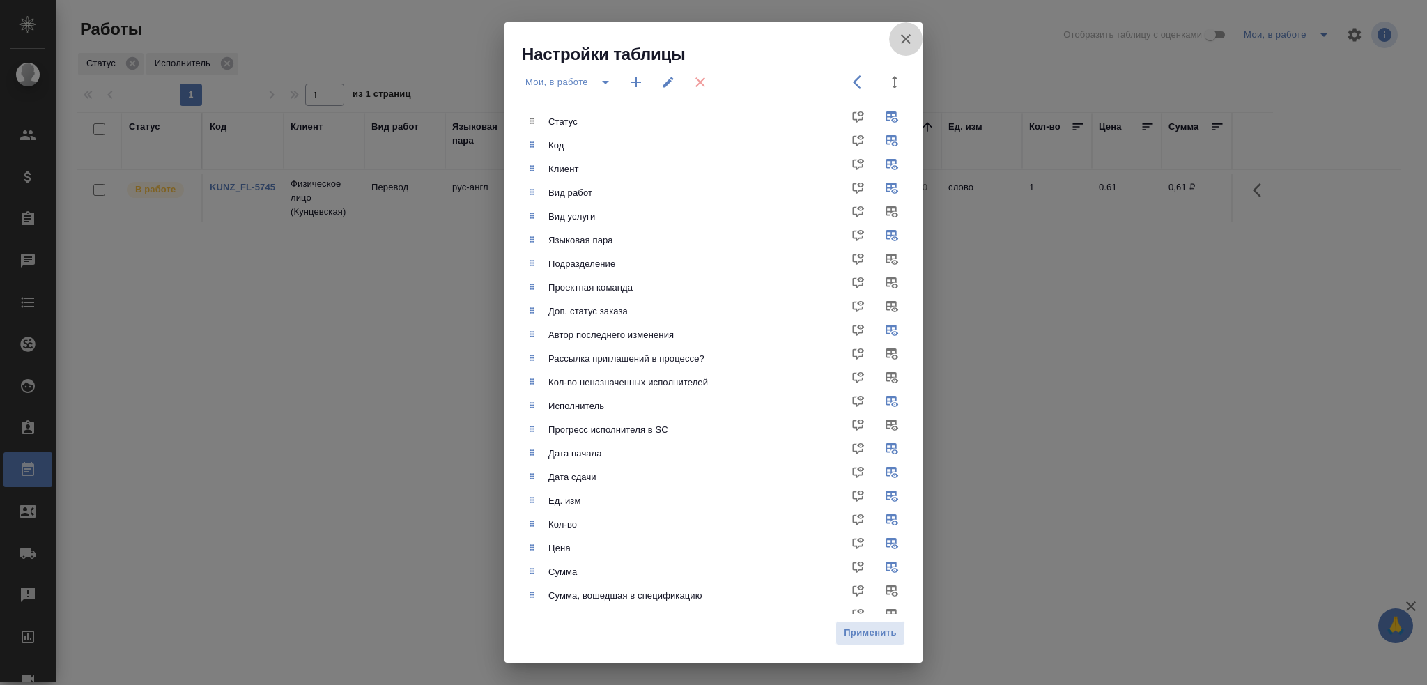
click at [907, 38] on icon "button" at bounding box center [906, 39] width 10 height 10
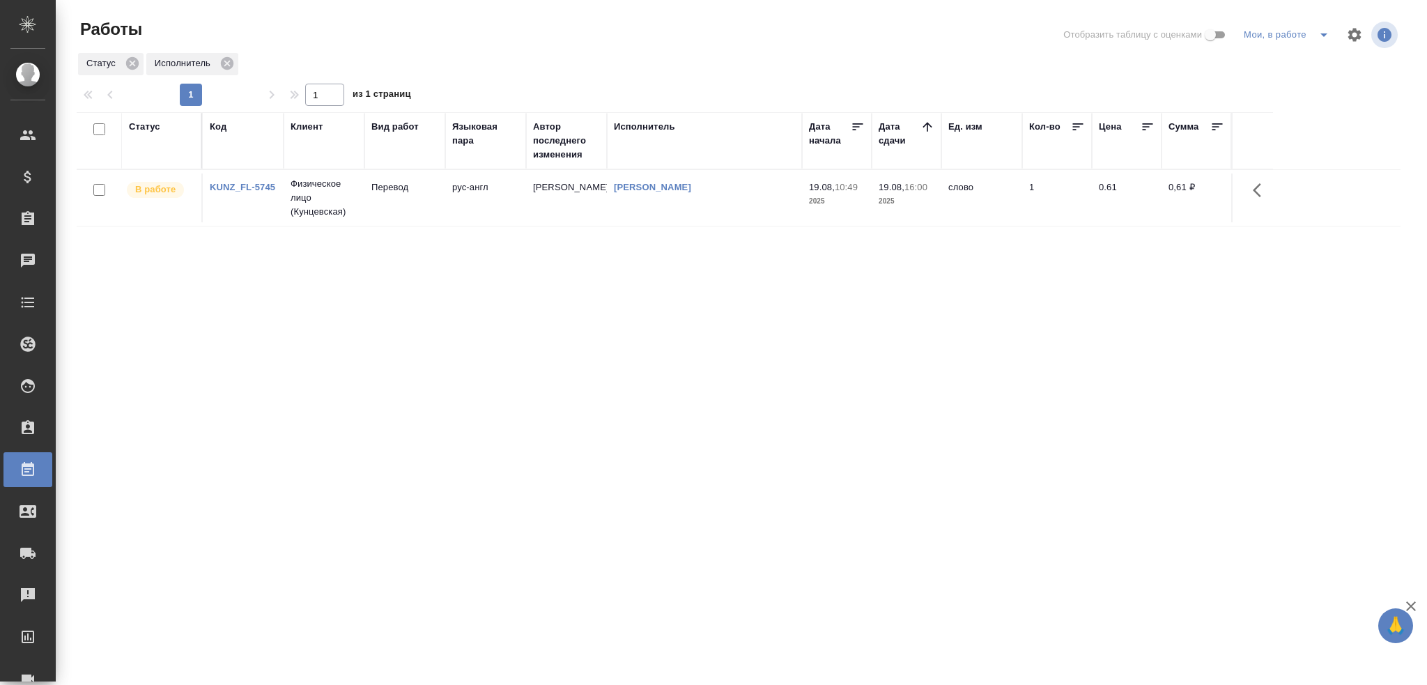
click at [141, 127] on div "Статус" at bounding box center [144, 127] width 31 height 14
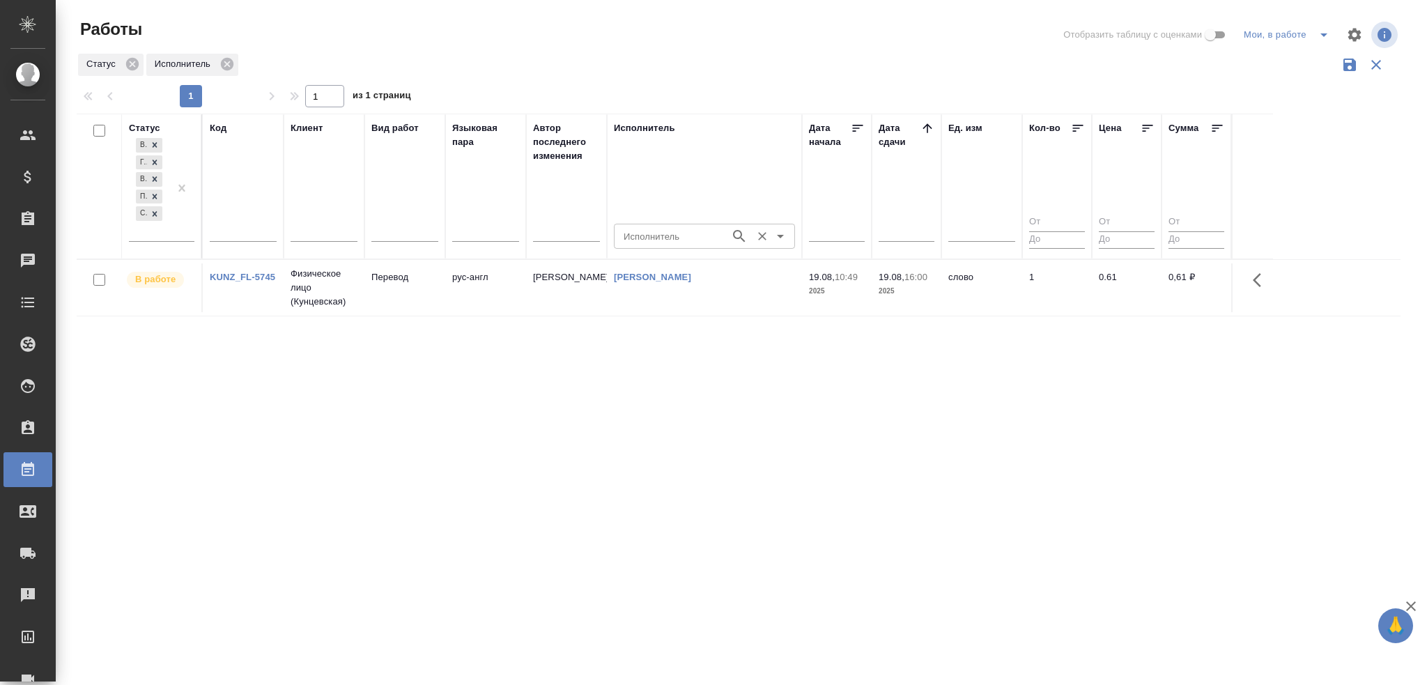
click at [647, 238] on input "Исполнитель" at bounding box center [670, 236] width 105 height 17
click at [1327, 31] on icon "split button" at bounding box center [1323, 34] width 17 height 17
click at [1284, 63] on li "Стандартные настройки" at bounding box center [1289, 63] width 134 height 22
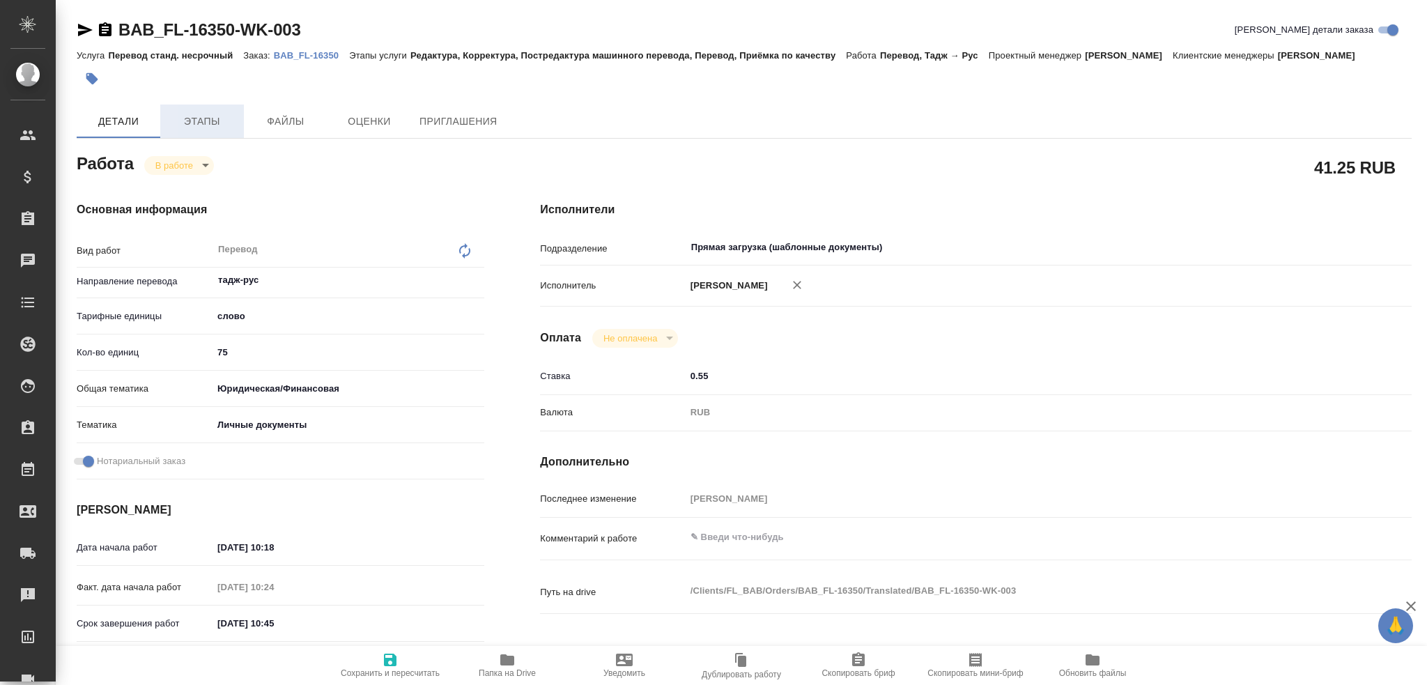
type textarea "x"
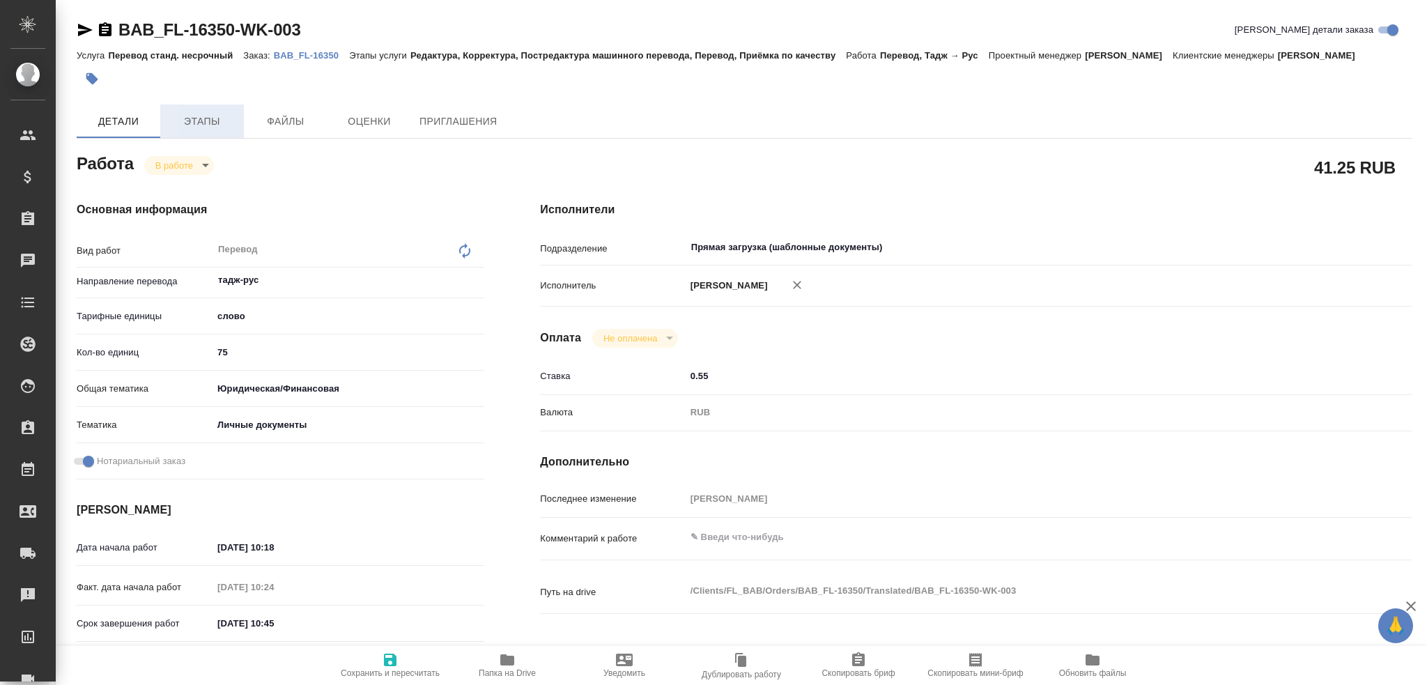
type textarea "x"
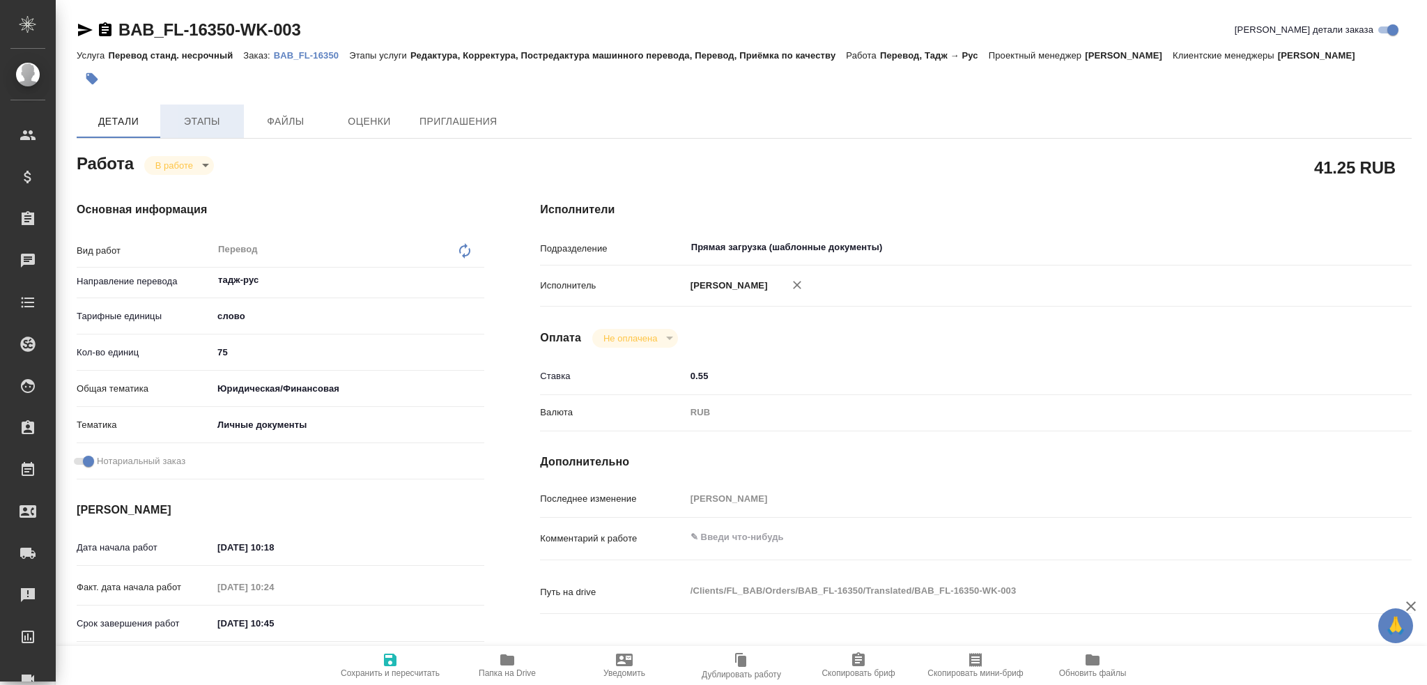
type textarea "x"
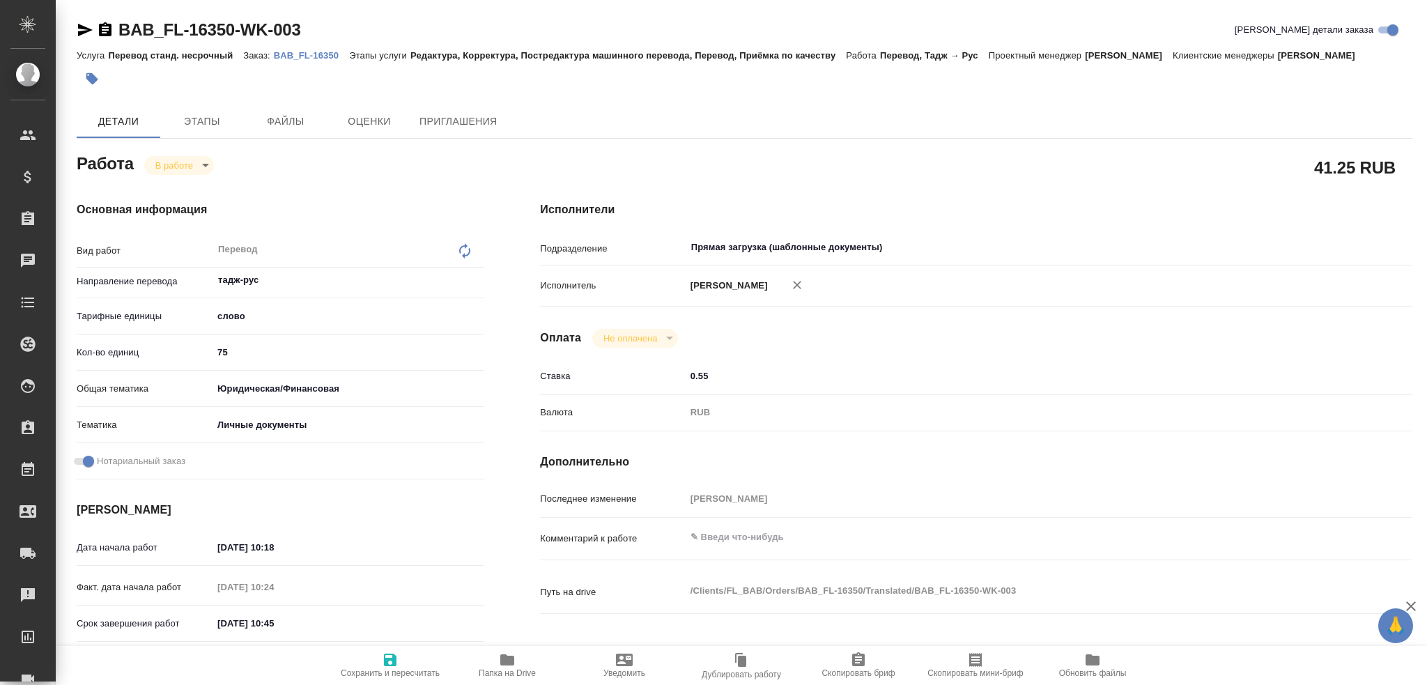
type textarea "x"
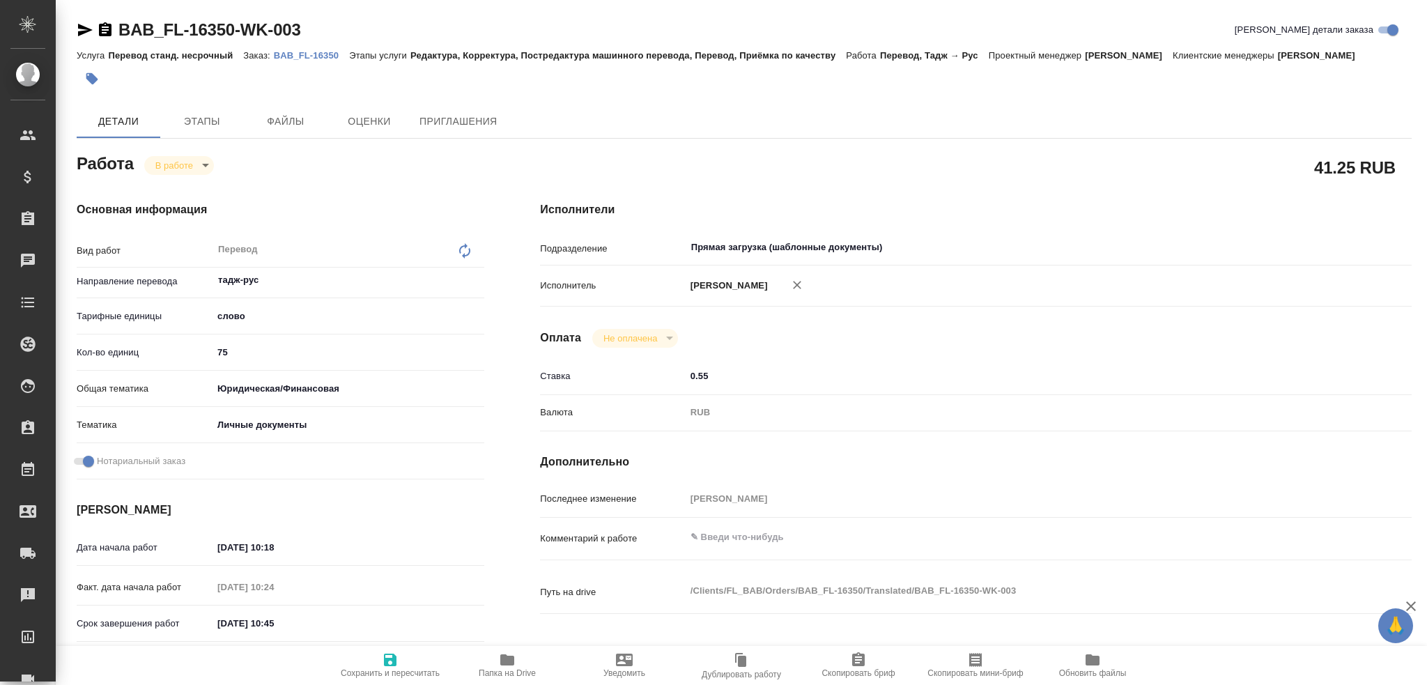
click at [178, 175] on div "Основная информация Вид работ Перевод x ​ Направление перевода тадж-рус ​ Тариф…" at bounding box center [280, 470] width 463 height 595
click at [186, 164] on body "🙏 .cls-1 fill:#fff; AWATERA Gusev Alexandr Клиенты Спецификации Заказы Чаты Tod…" at bounding box center [713, 342] width 1427 height 685
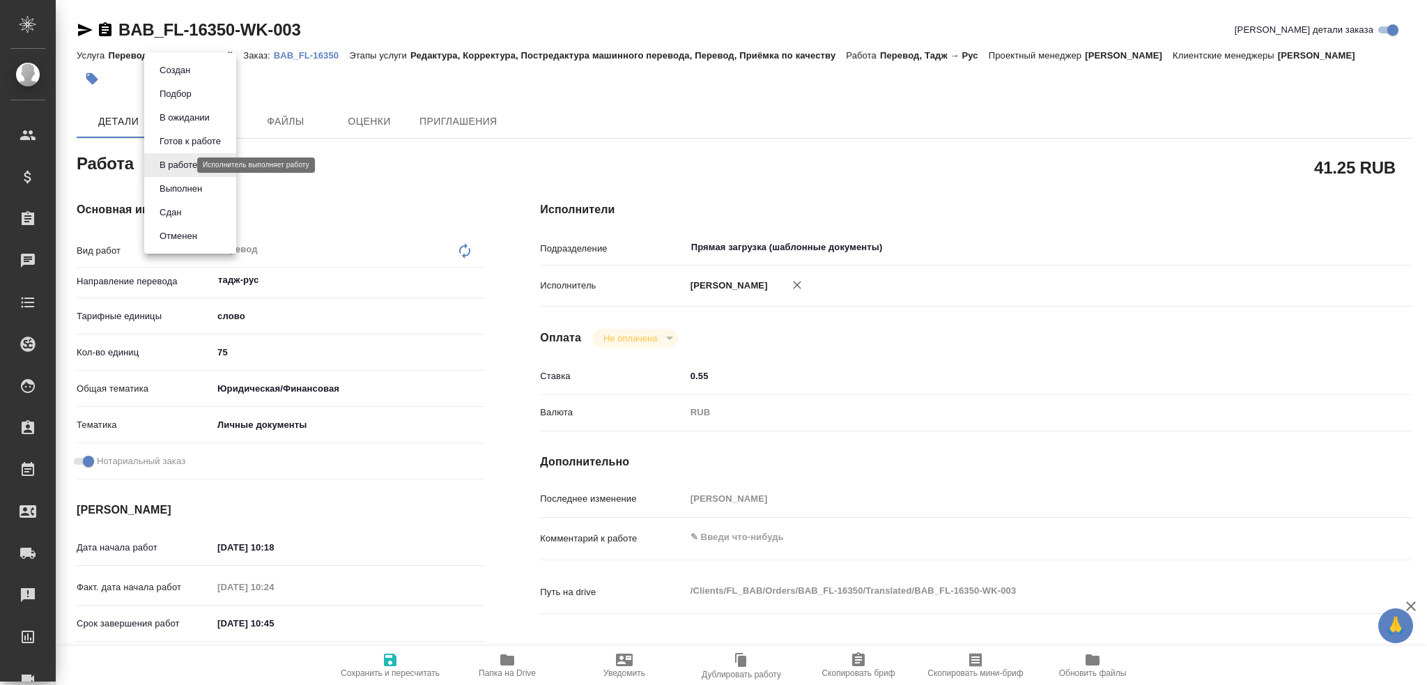
type textarea "x"
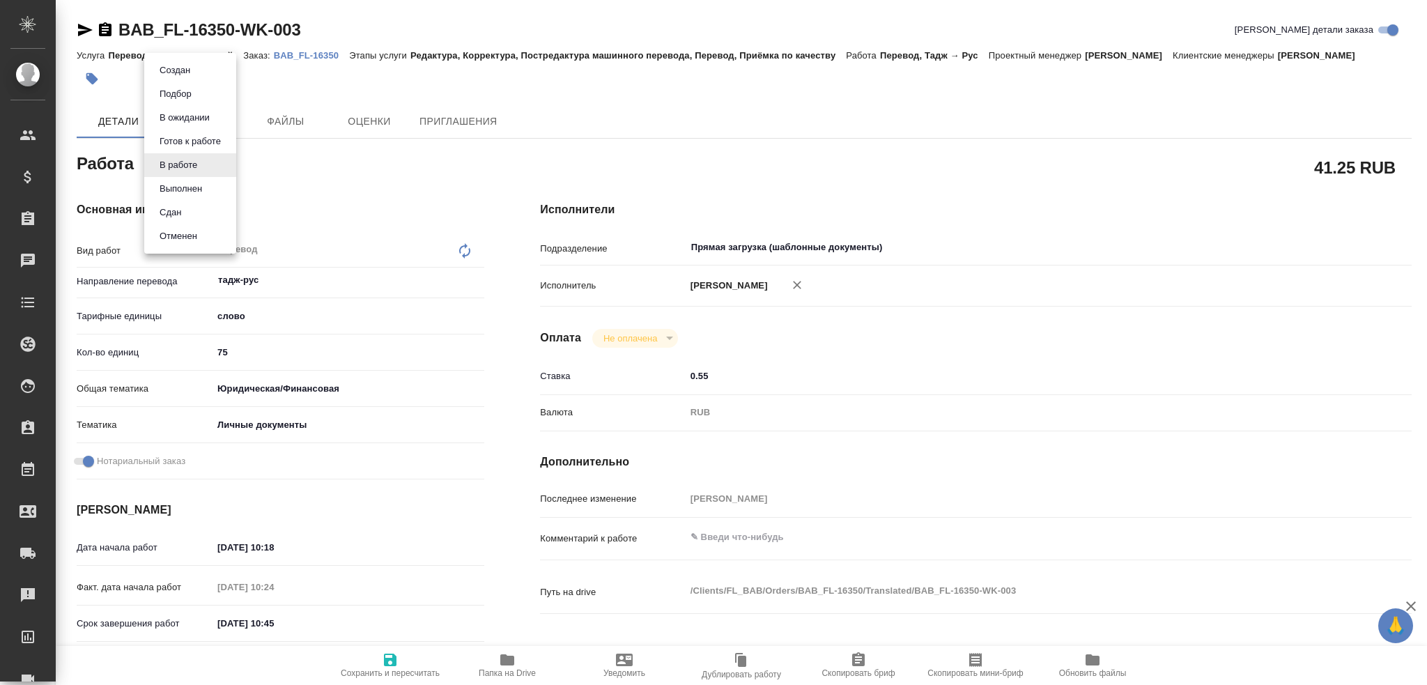
click at [187, 217] on li "Сдан" at bounding box center [190, 213] width 92 height 24
type textarea "x"
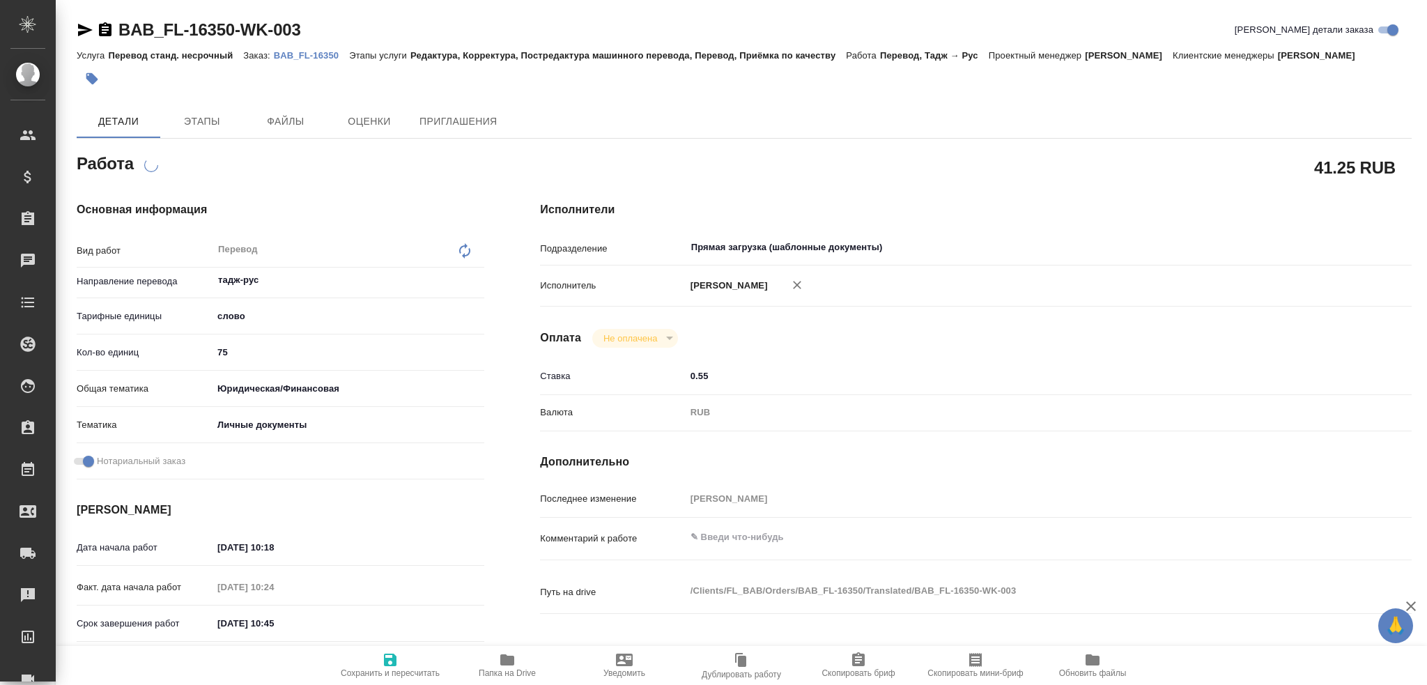
type textarea "x"
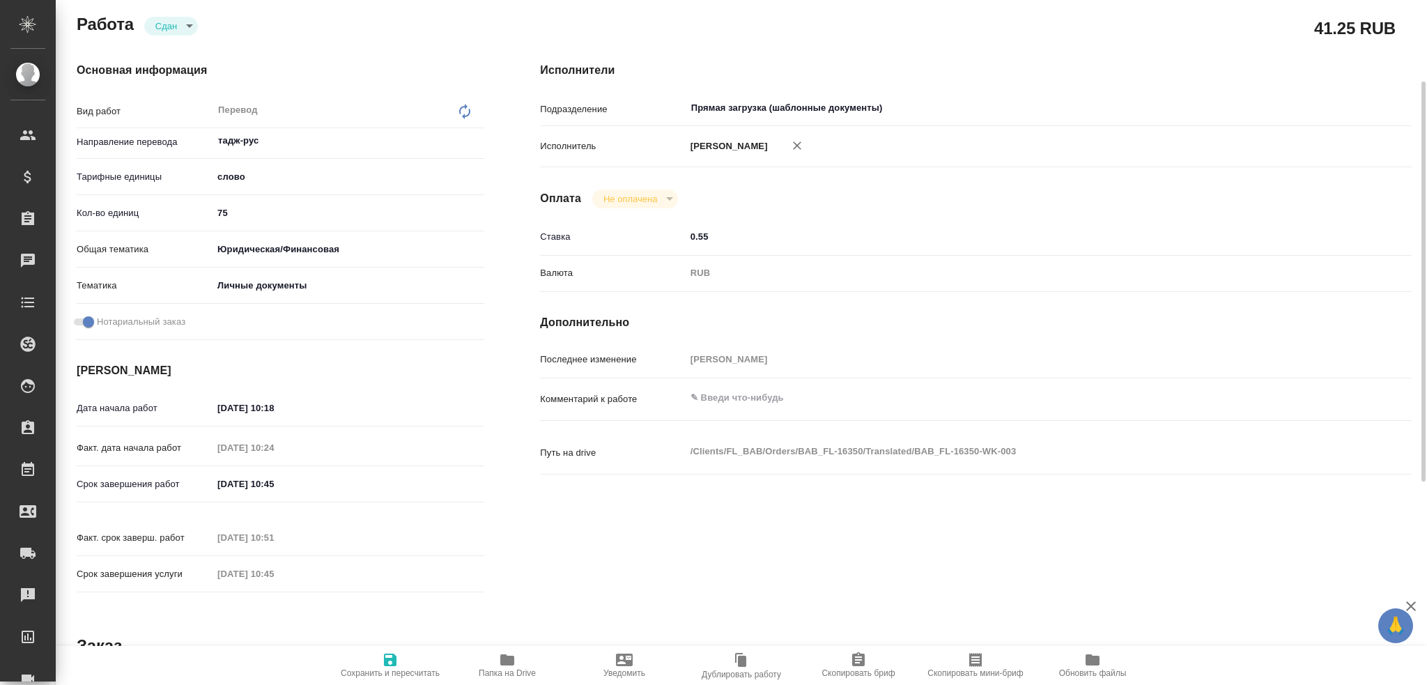
scroll to position [209, 0]
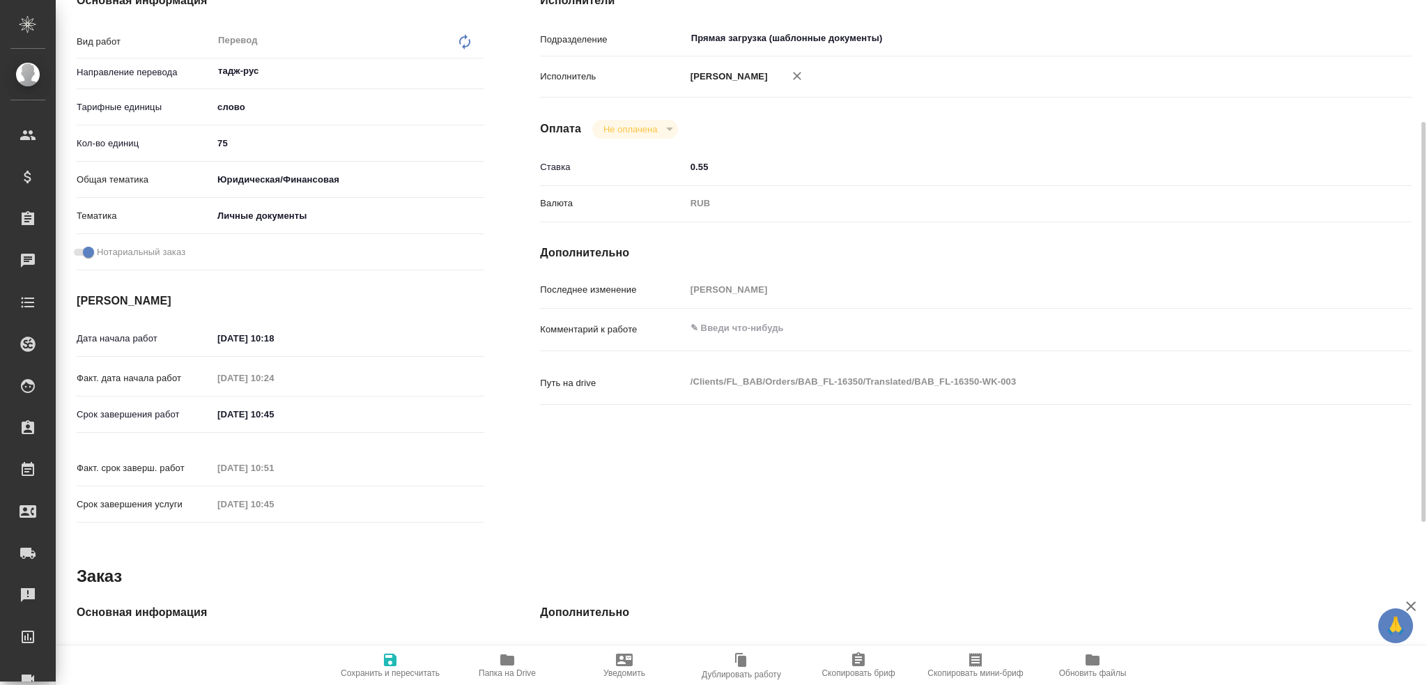
type textarea "x"
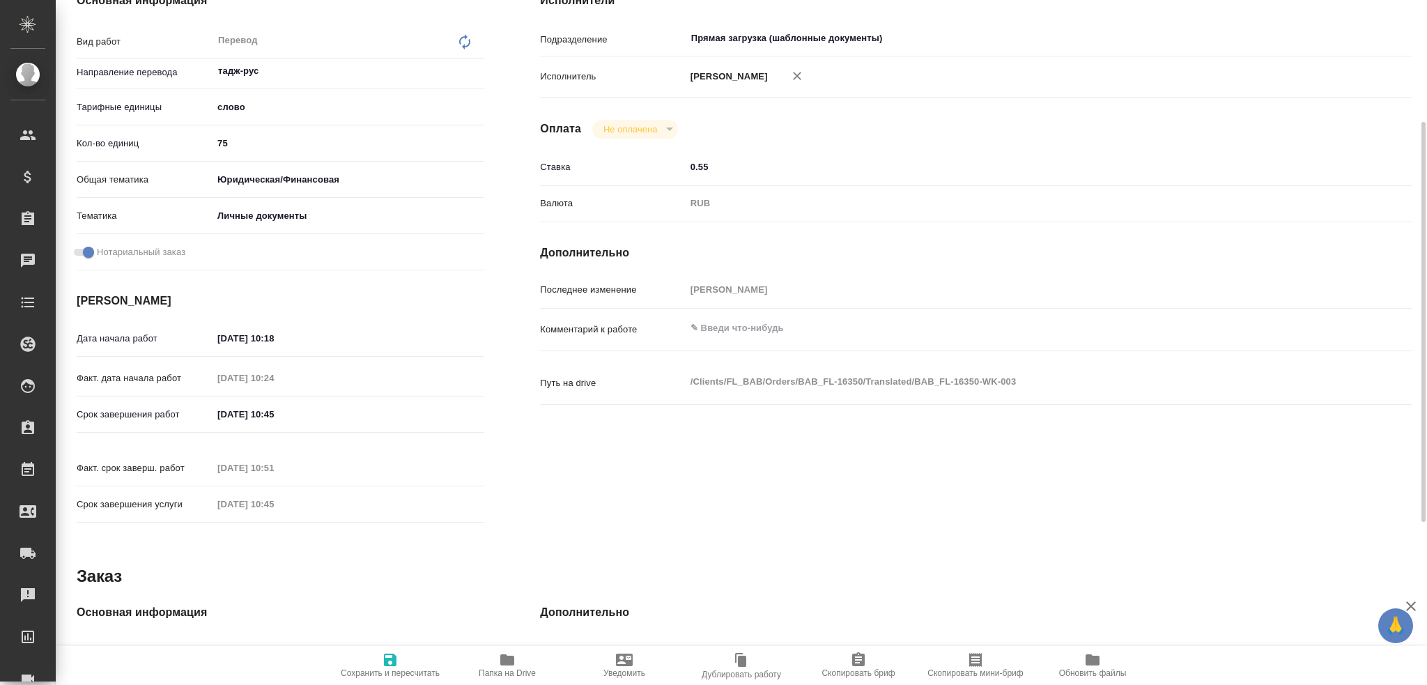
scroll to position [139, 0]
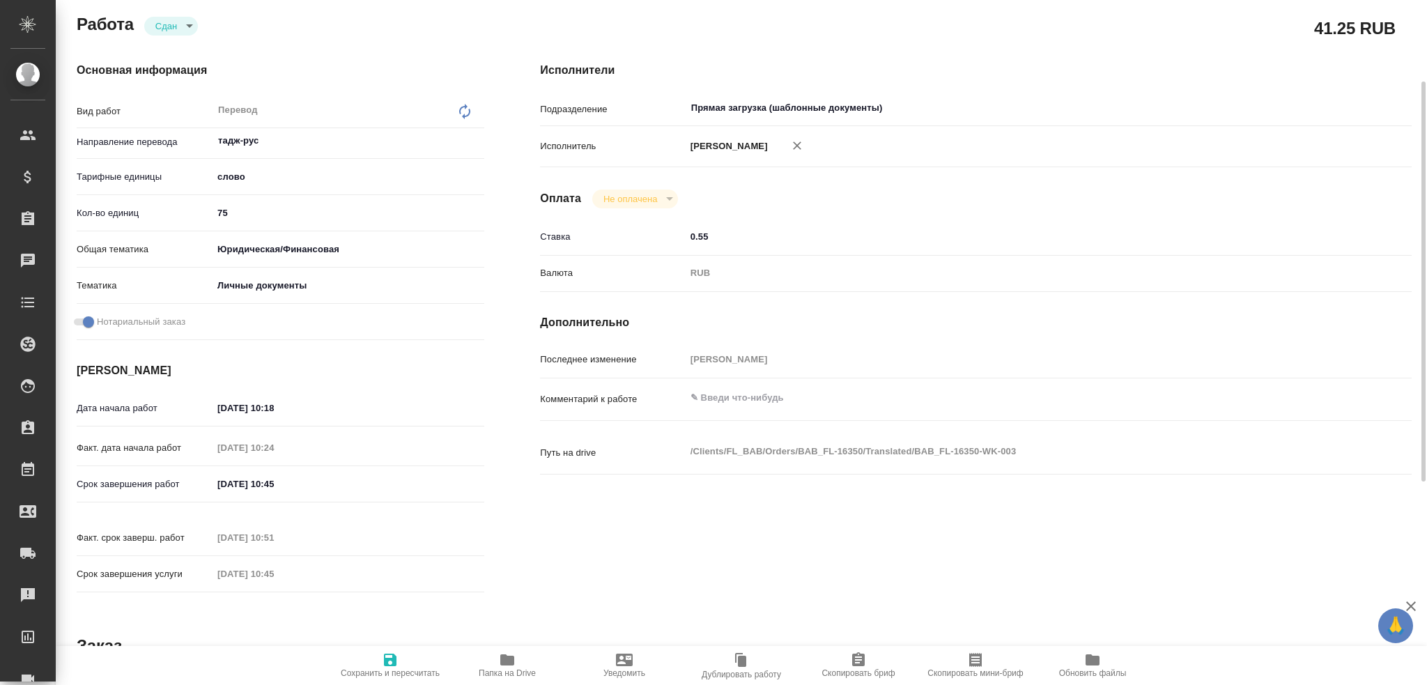
type textarea "x"
click at [711, 395] on textarea at bounding box center [1013, 398] width 654 height 24
type textarea "x"
type textarea "с"
type textarea "x"
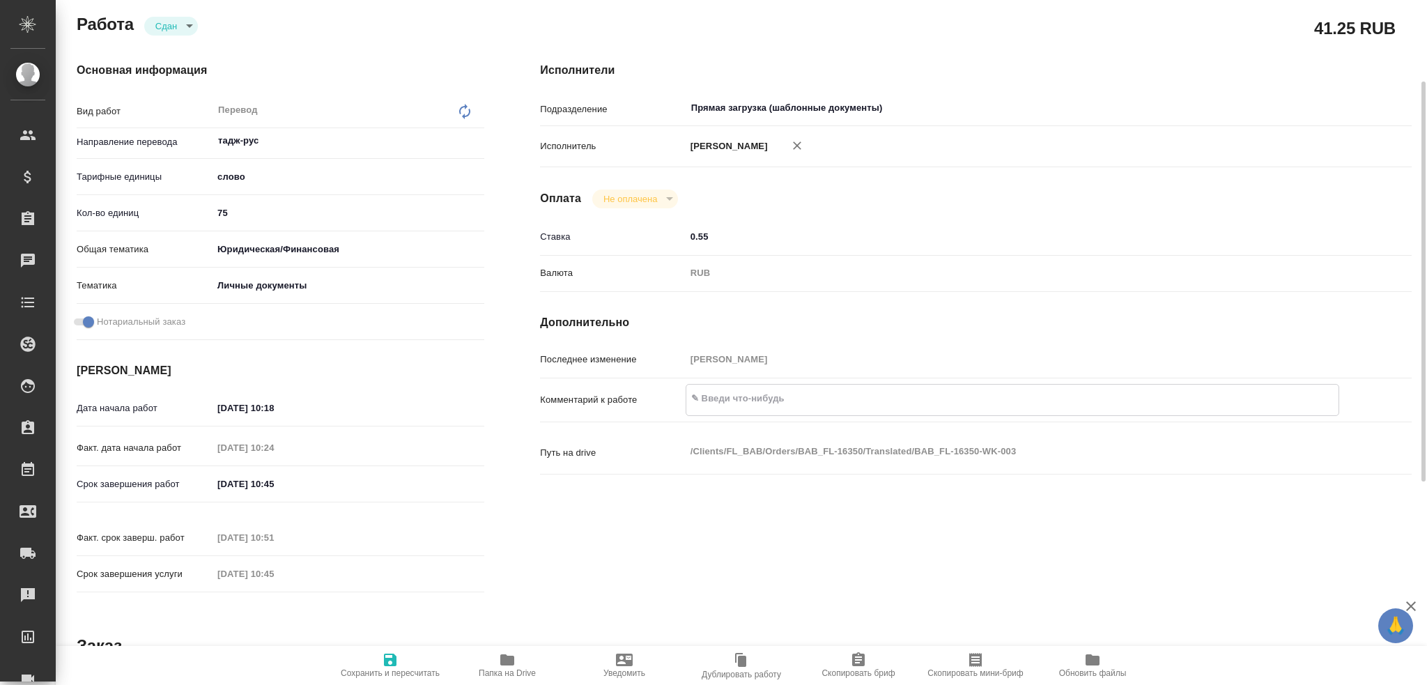
type textarea "x"
type textarea "сд"
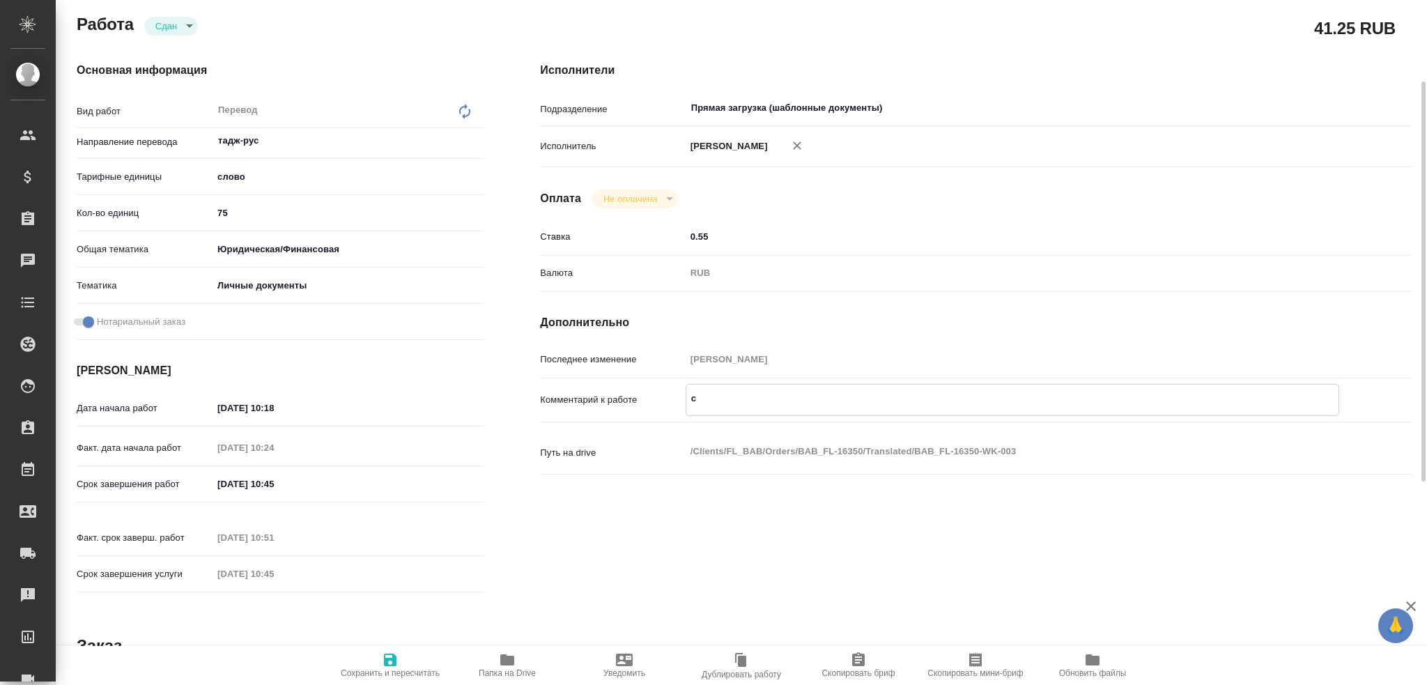
type textarea "x"
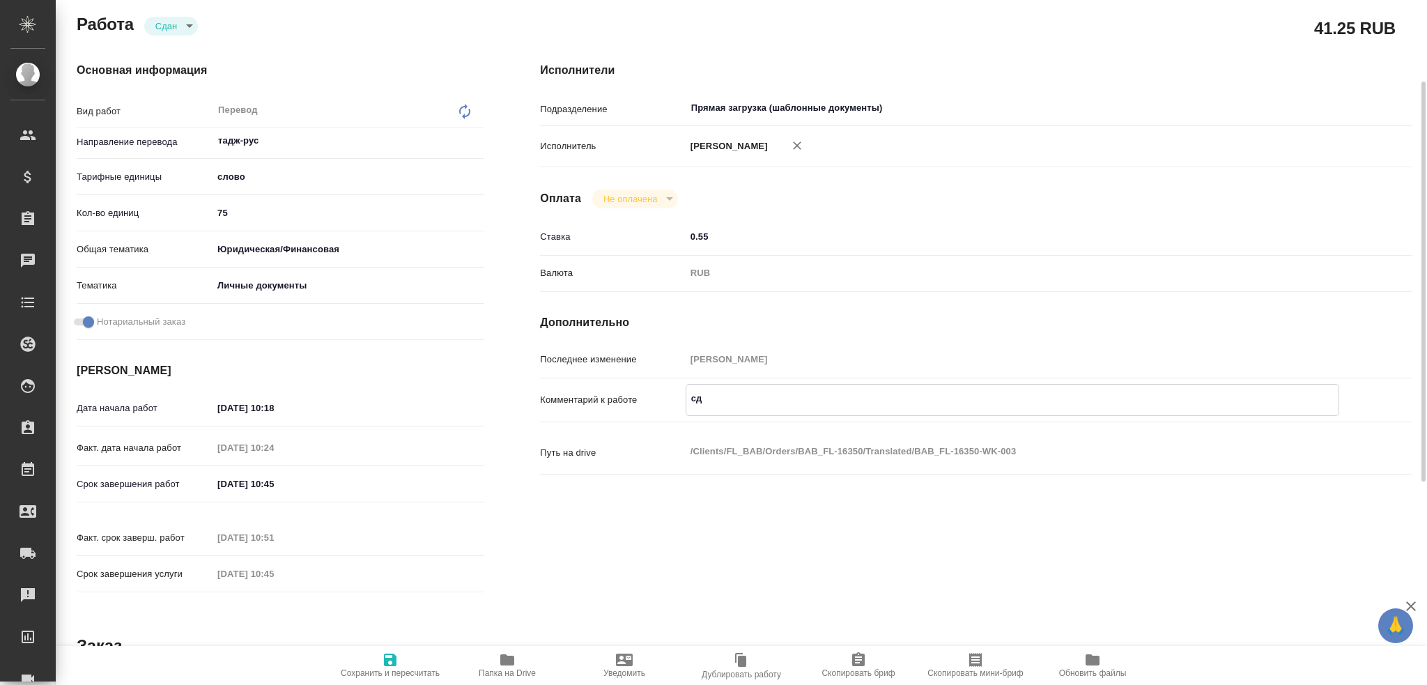
type textarea "сда"
type textarea "x"
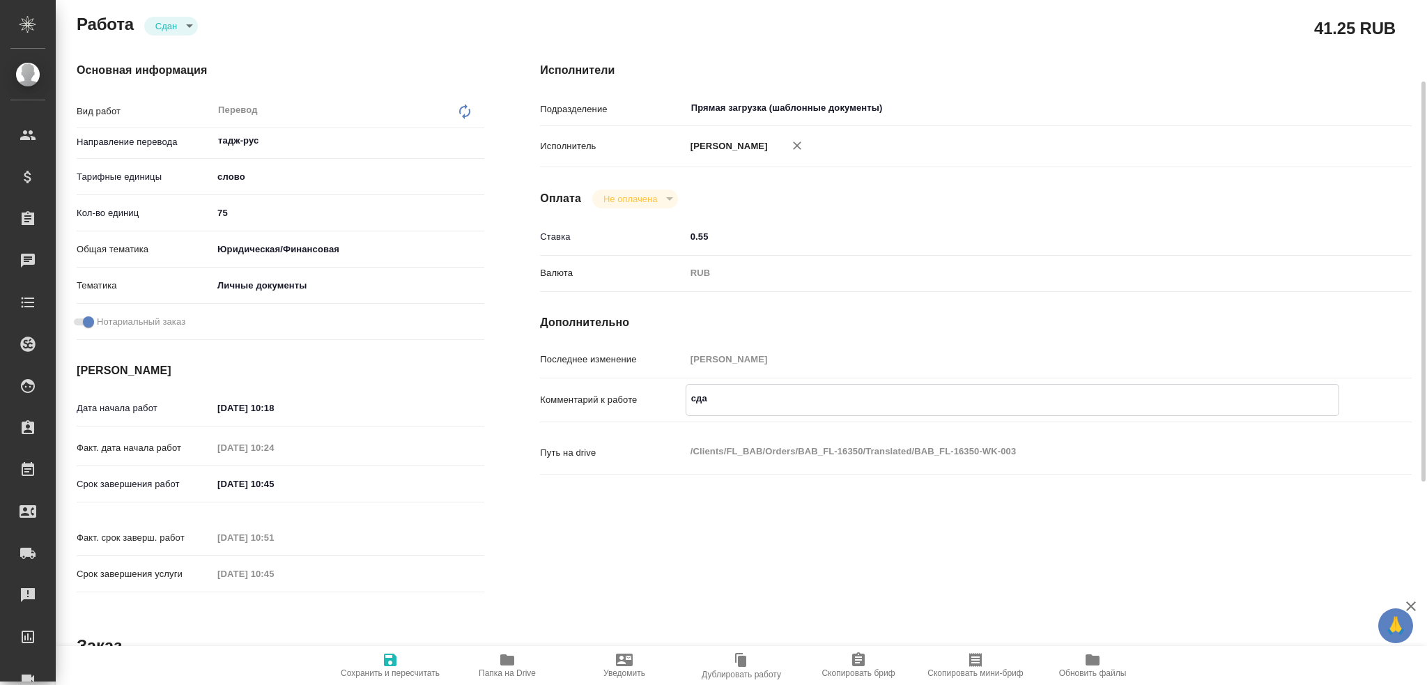
type textarea "x"
type textarea "сдан"
type textarea "x"
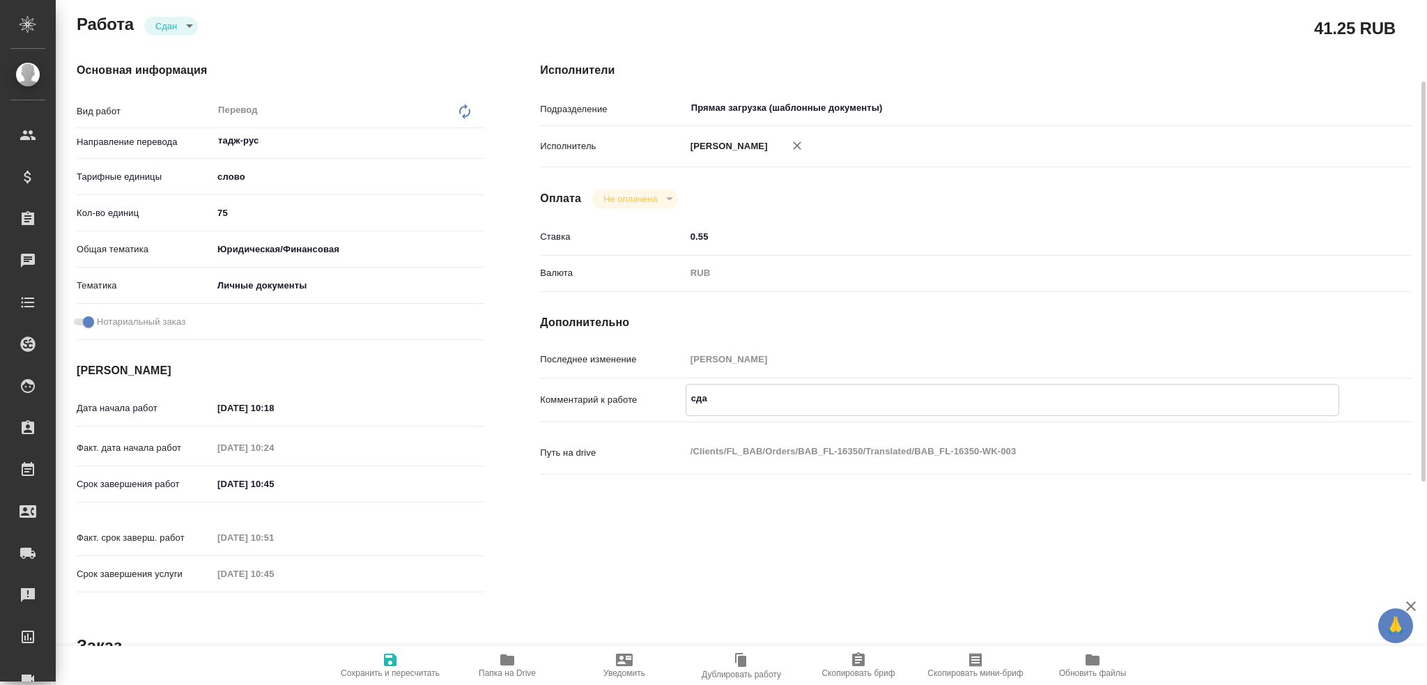
type textarea "x"
type textarea "сдано"
type textarea "x"
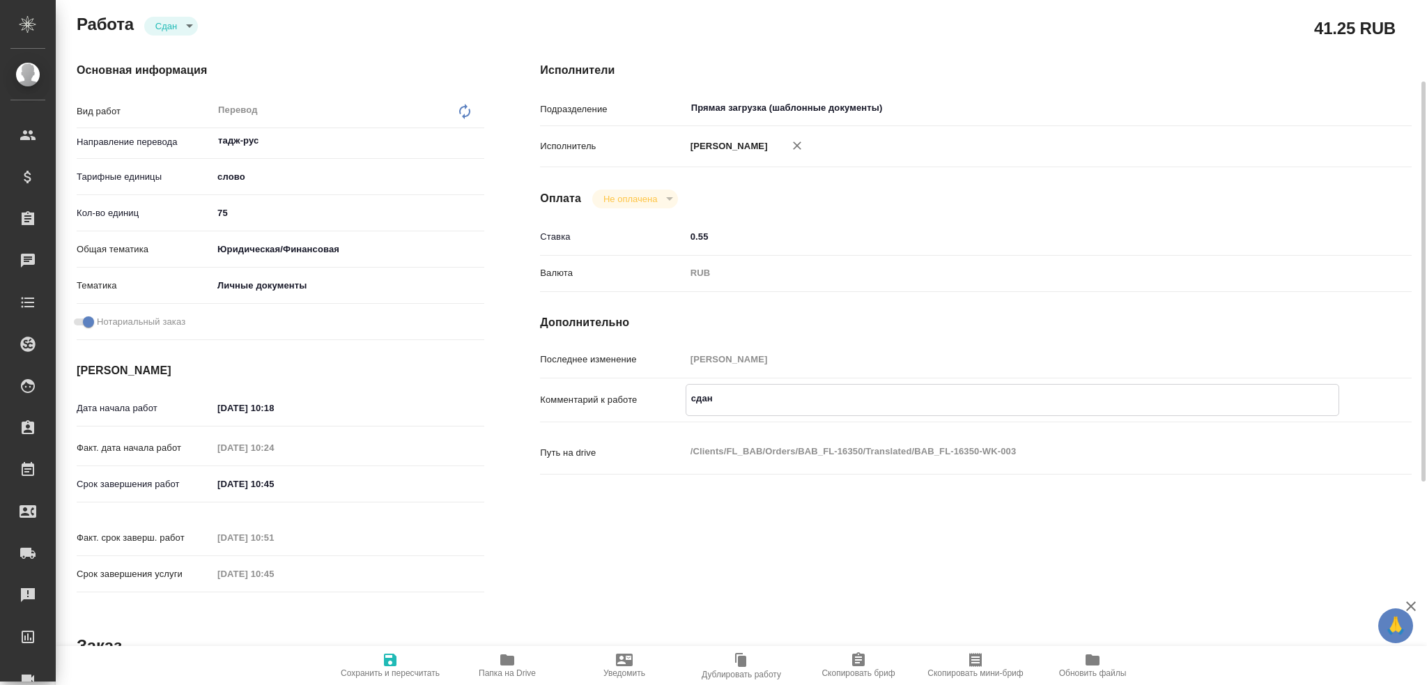
type textarea "x"
type textarea "сдано"
type textarea "x"
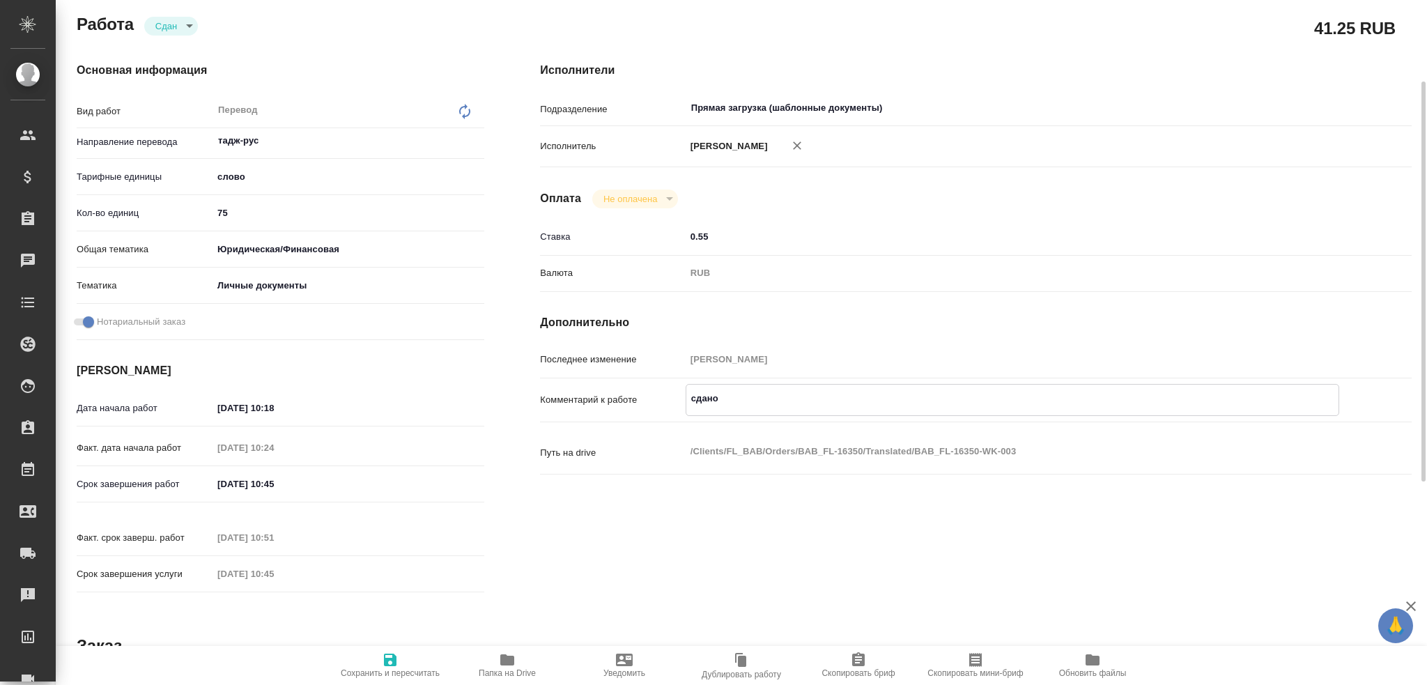
type textarea "x"
type textarea "сдано ч"
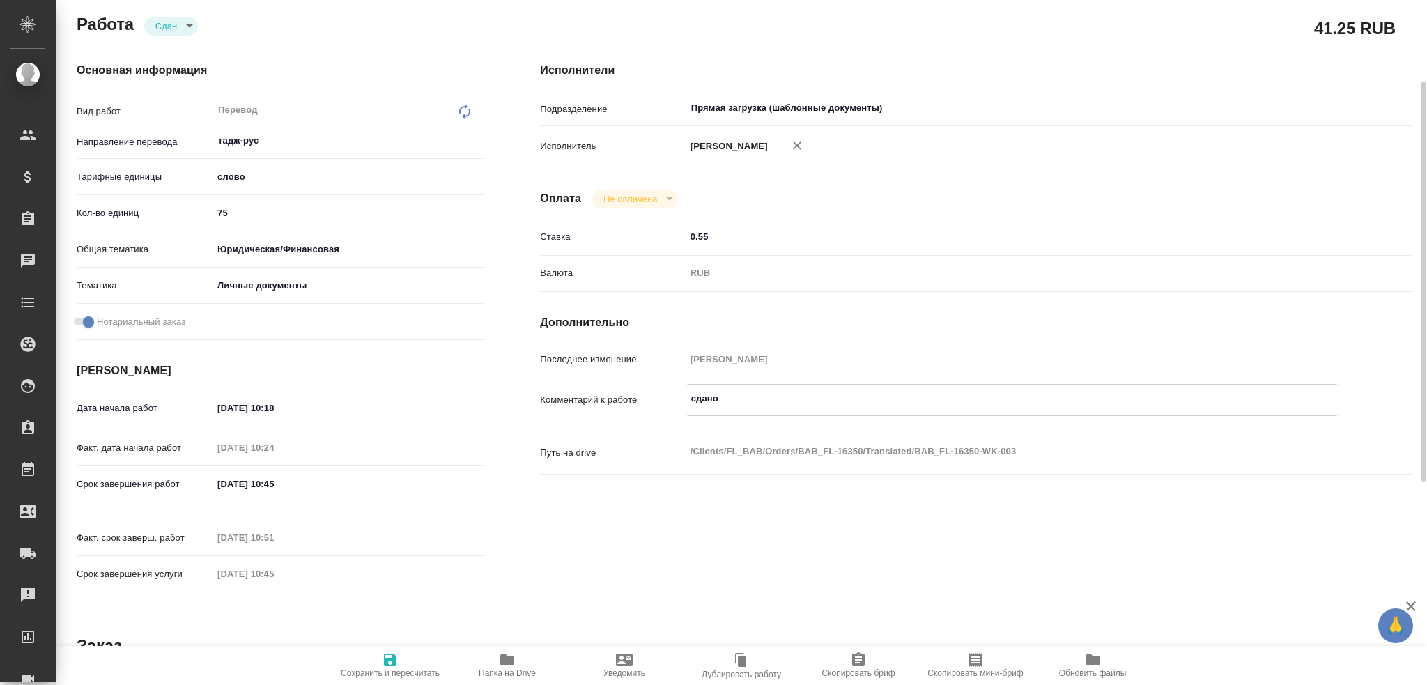
type textarea "x"
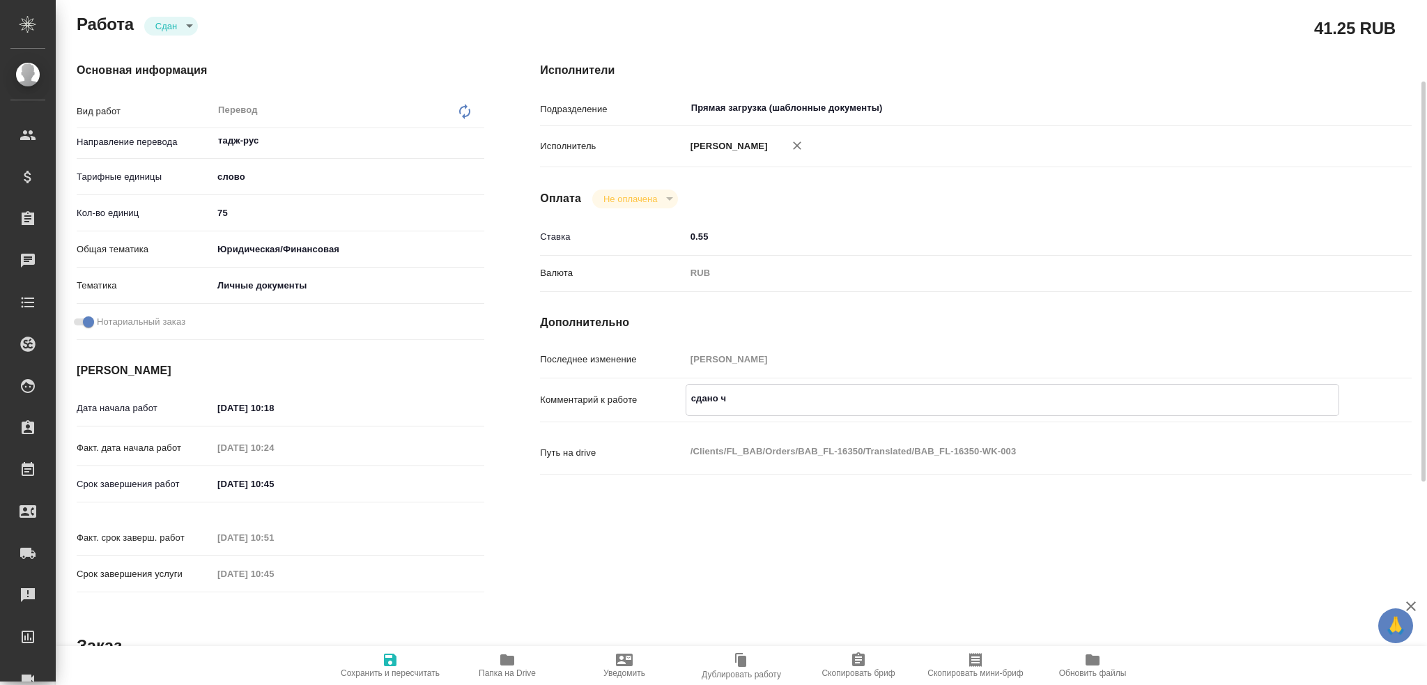
type textarea "сдано че"
type textarea "x"
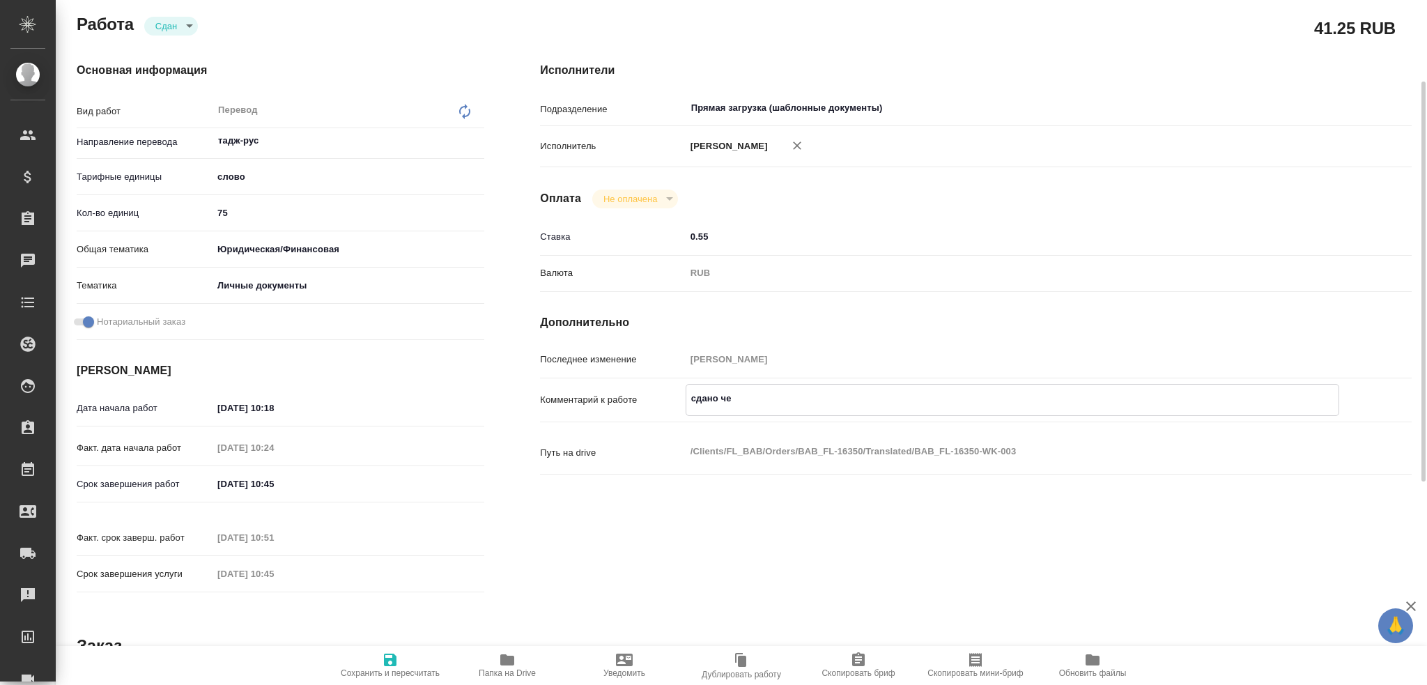
type textarea "x"
type textarea "сдано чер"
type textarea "x"
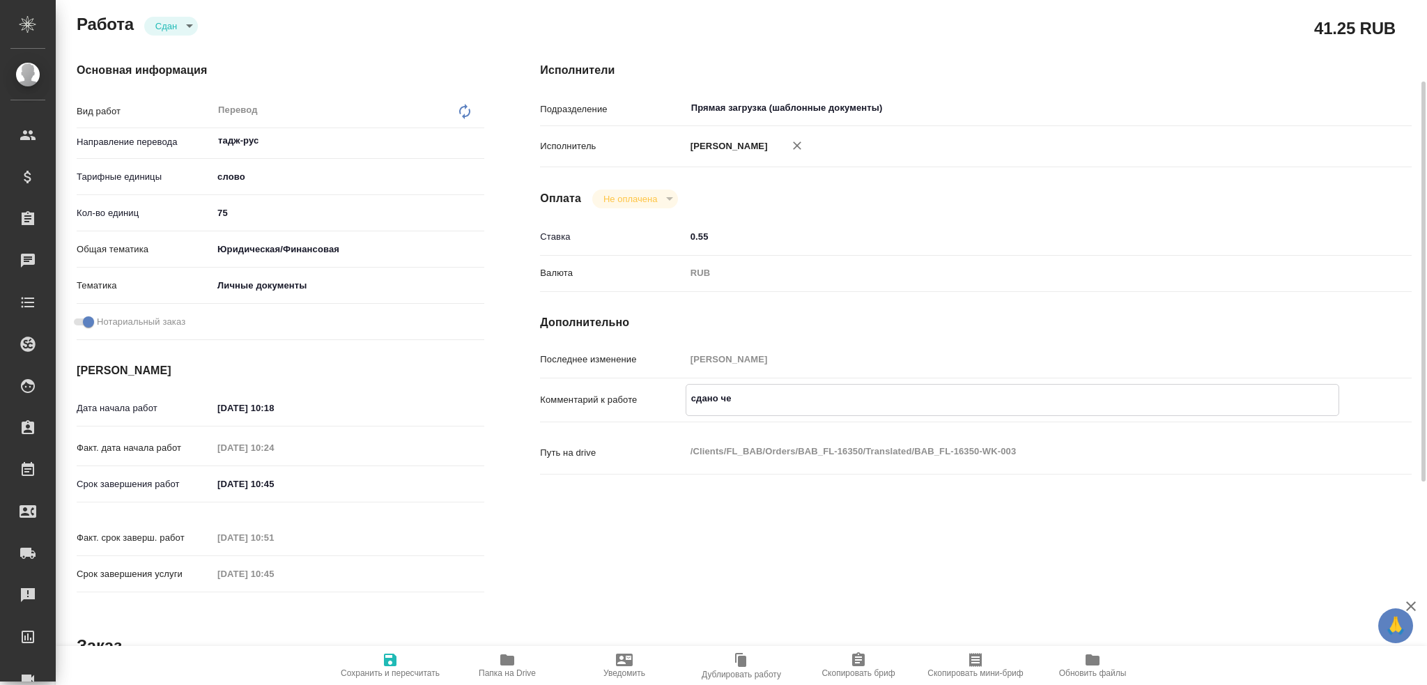
type textarea "x"
type textarea "сдано чере"
type textarea "x"
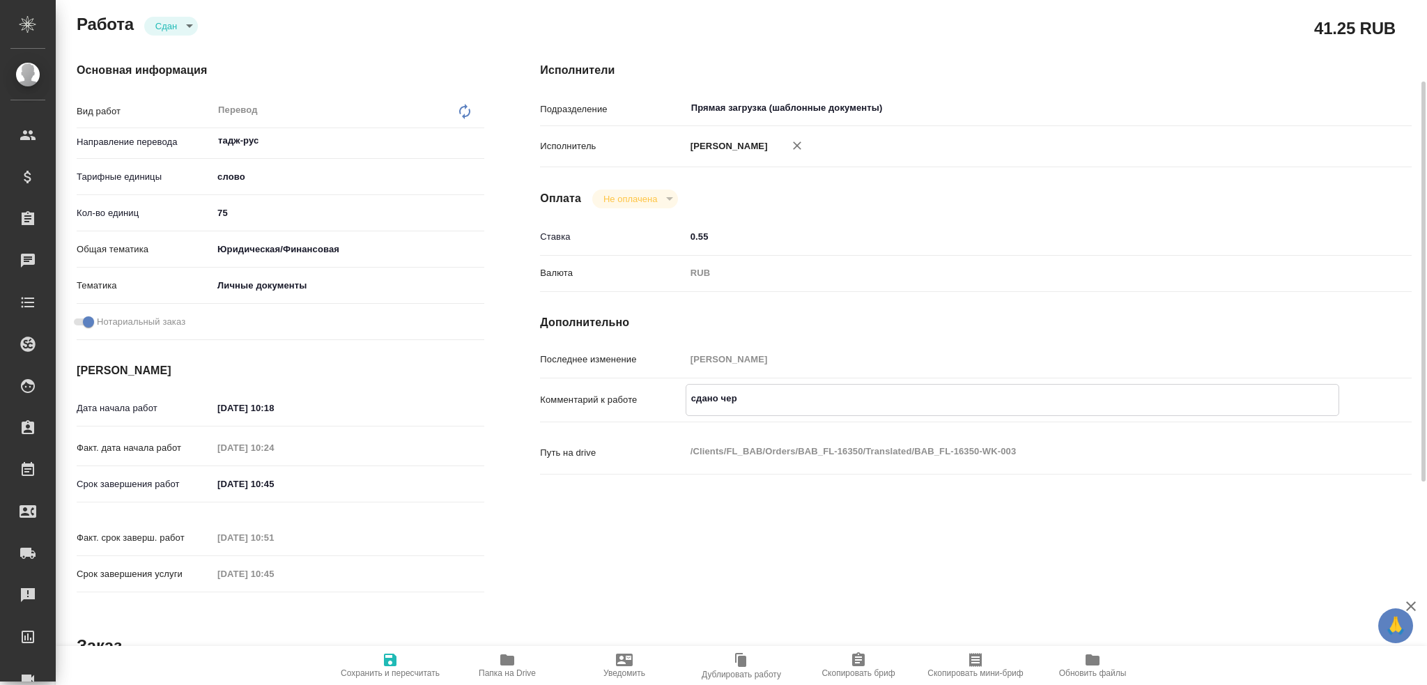
type textarea "x"
type textarea "сдано через"
type textarea "x"
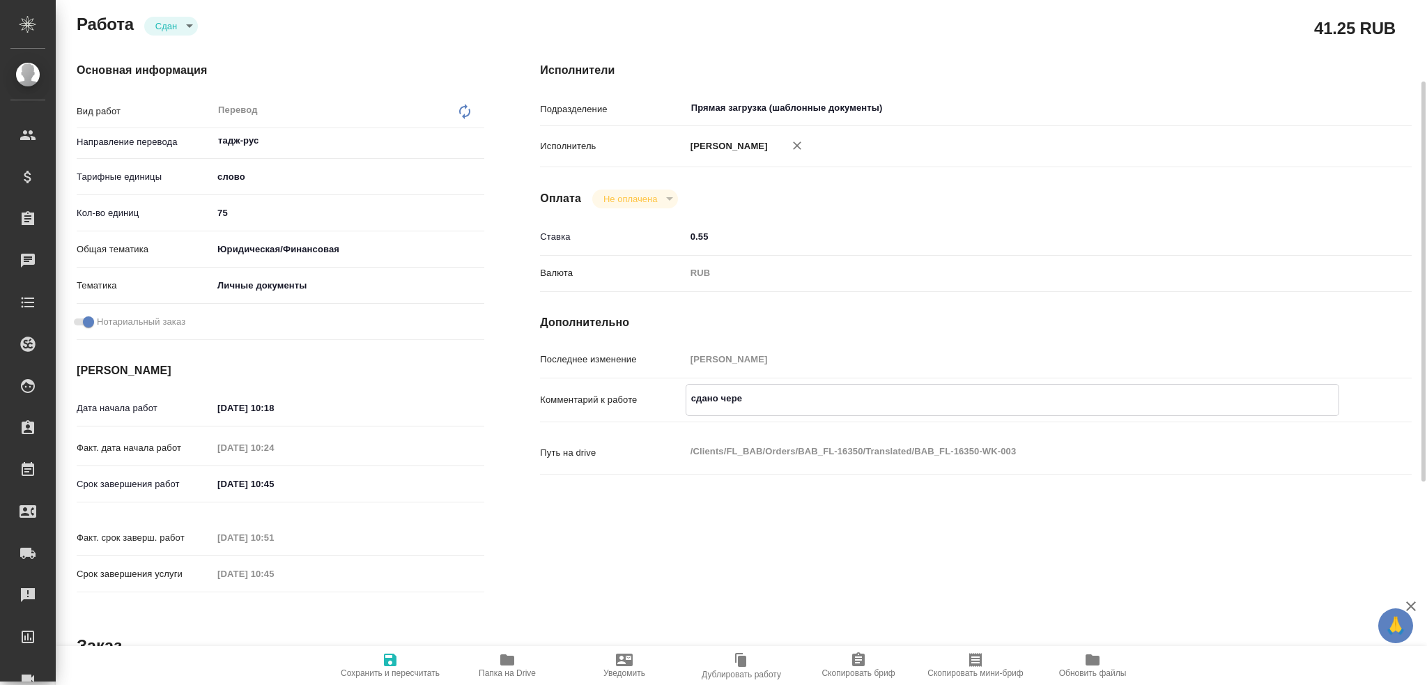
type textarea "x"
type textarea "сдано через"
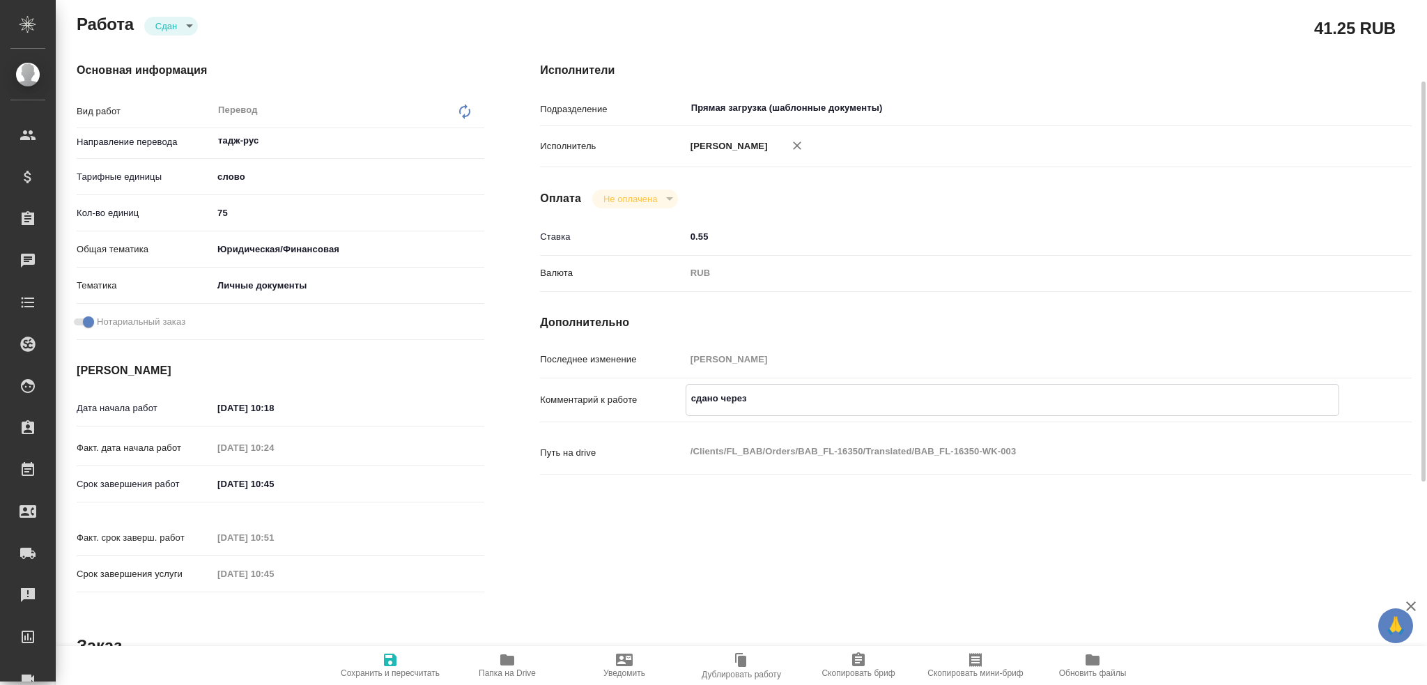
type textarea "x"
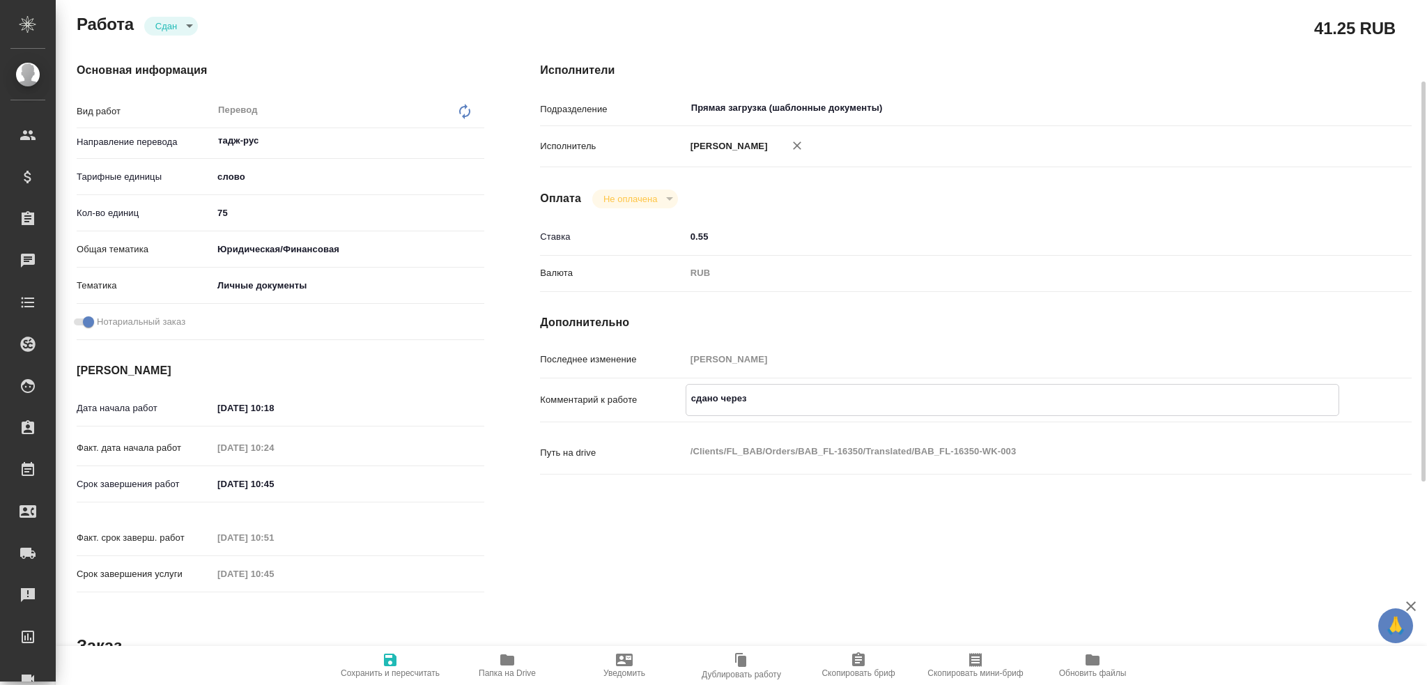
type textarea "сдано через м"
type textarea "x"
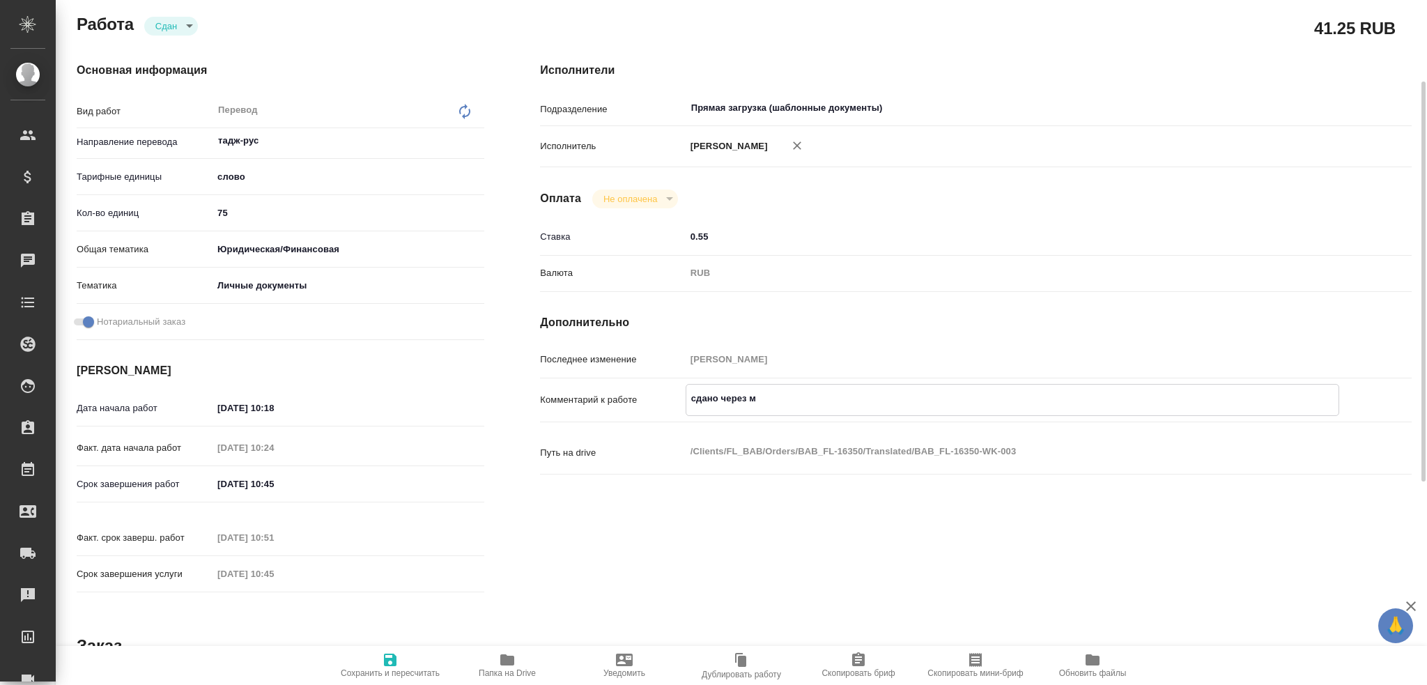
type textarea "x"
type textarea "сдано через ме"
type textarea "x"
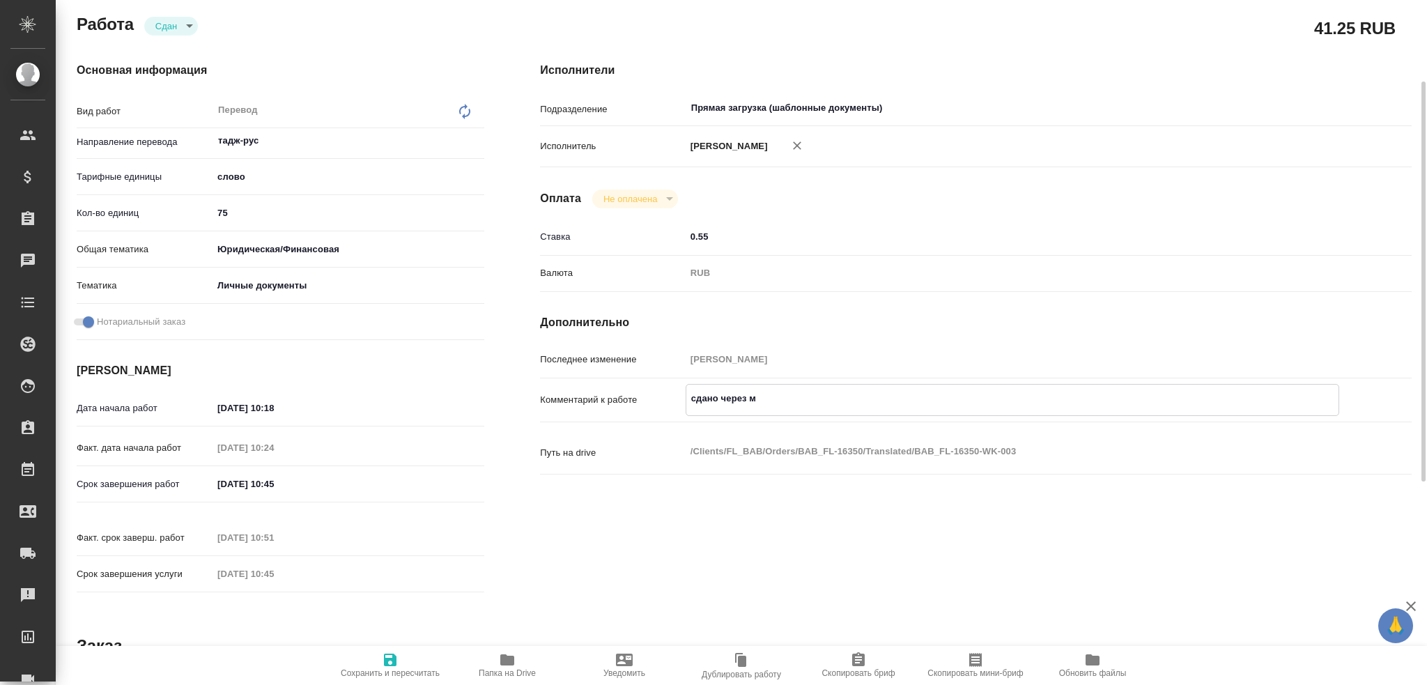
type textarea "x"
type textarea "сдано через мес"
type textarea "x"
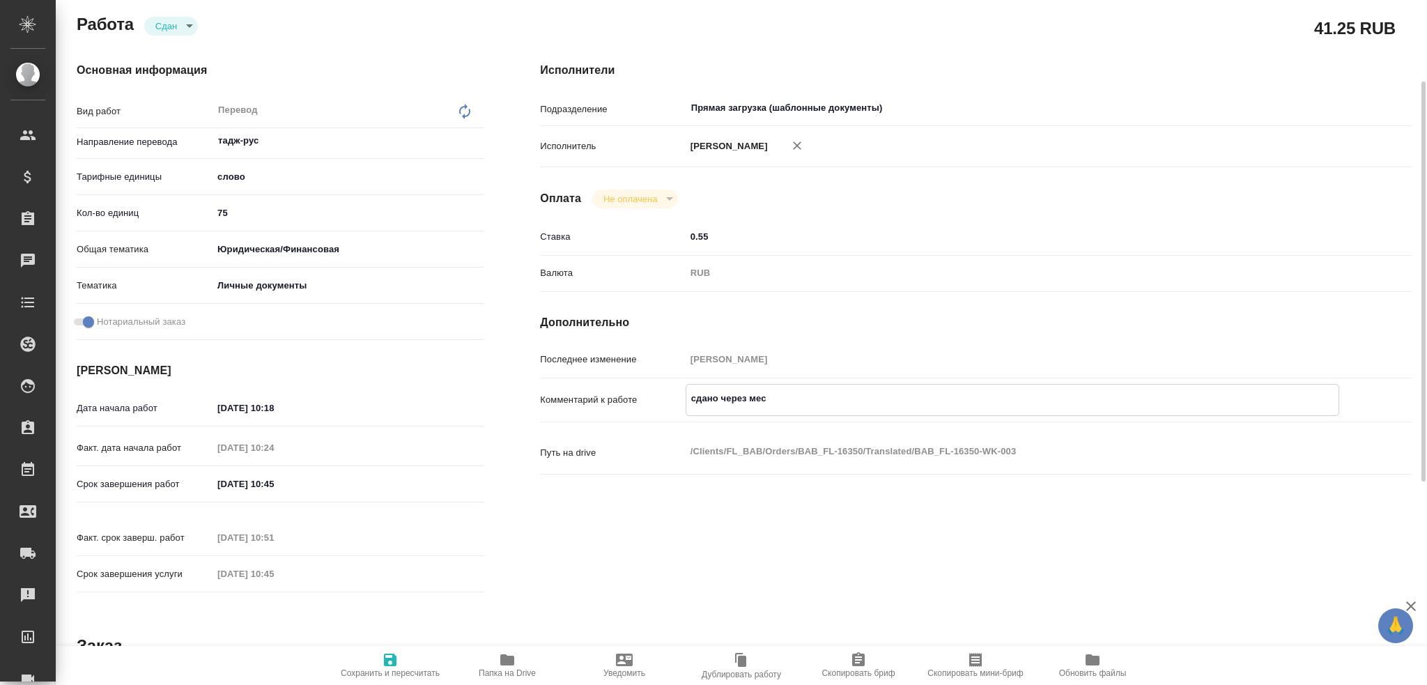
type textarea "x"
type textarea "сдано через месс"
type textarea "x"
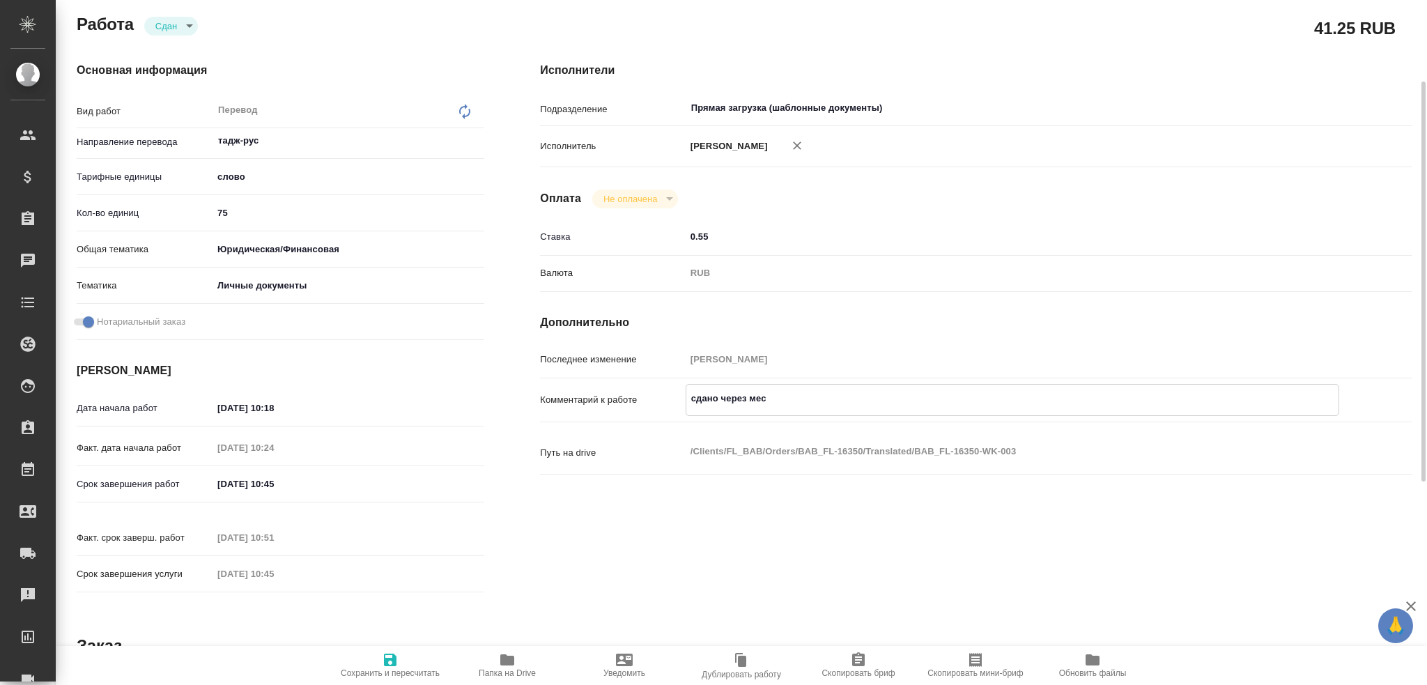
type textarea "x"
type textarea "сдано через мессе"
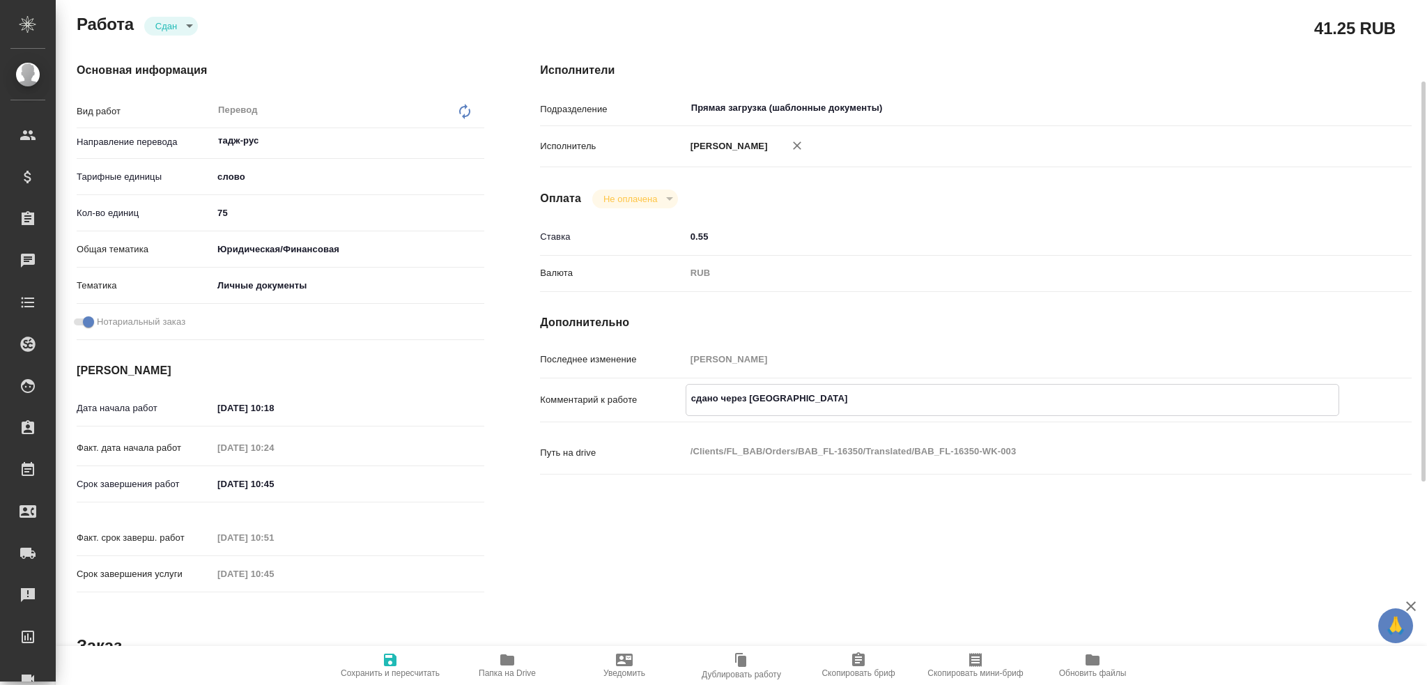
type textarea "x"
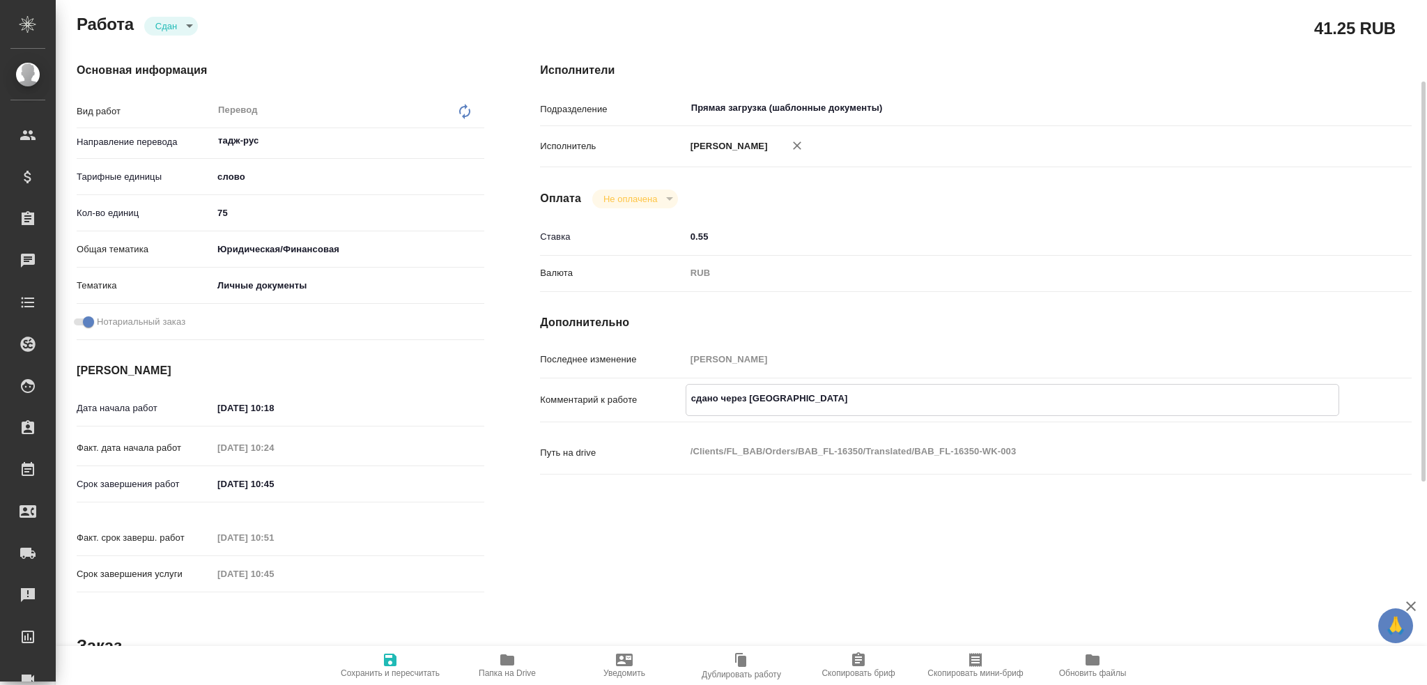
type textarea "сдано через мессен"
type textarea "x"
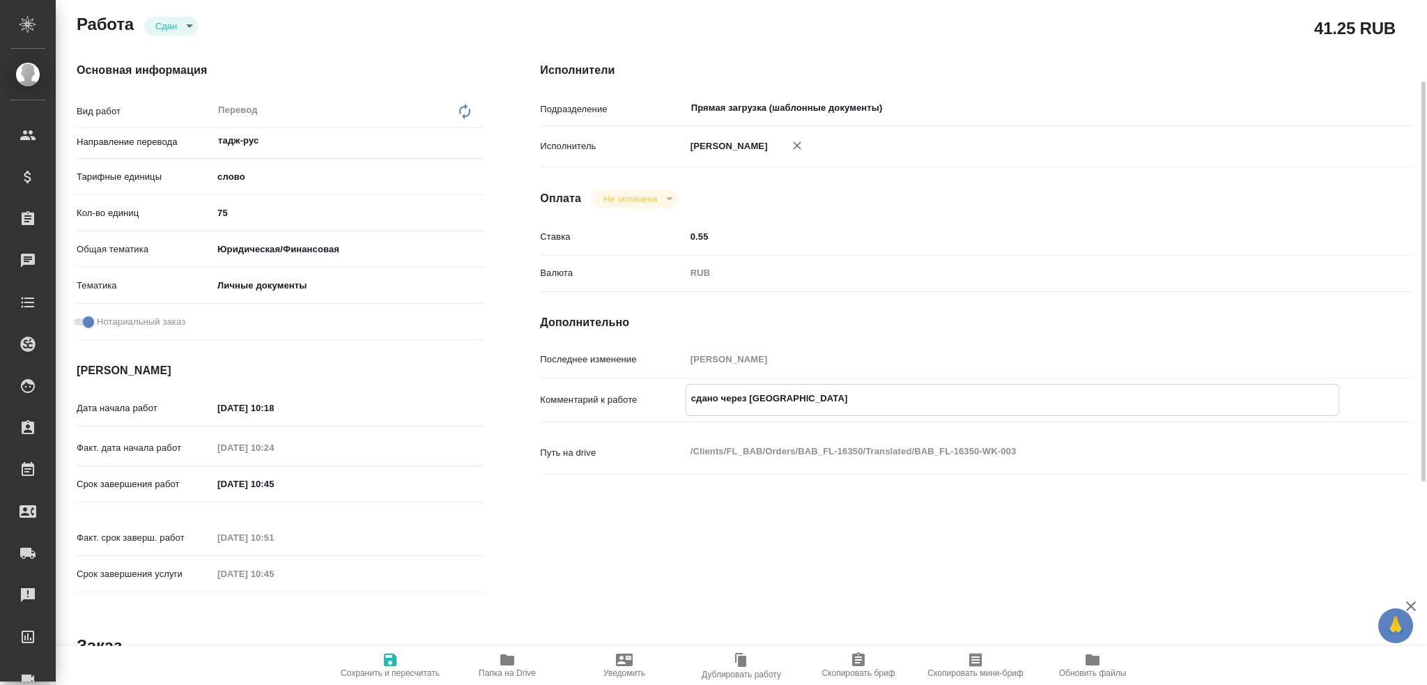
type textarea "x"
type textarea "сдано через мессенд"
type textarea "x"
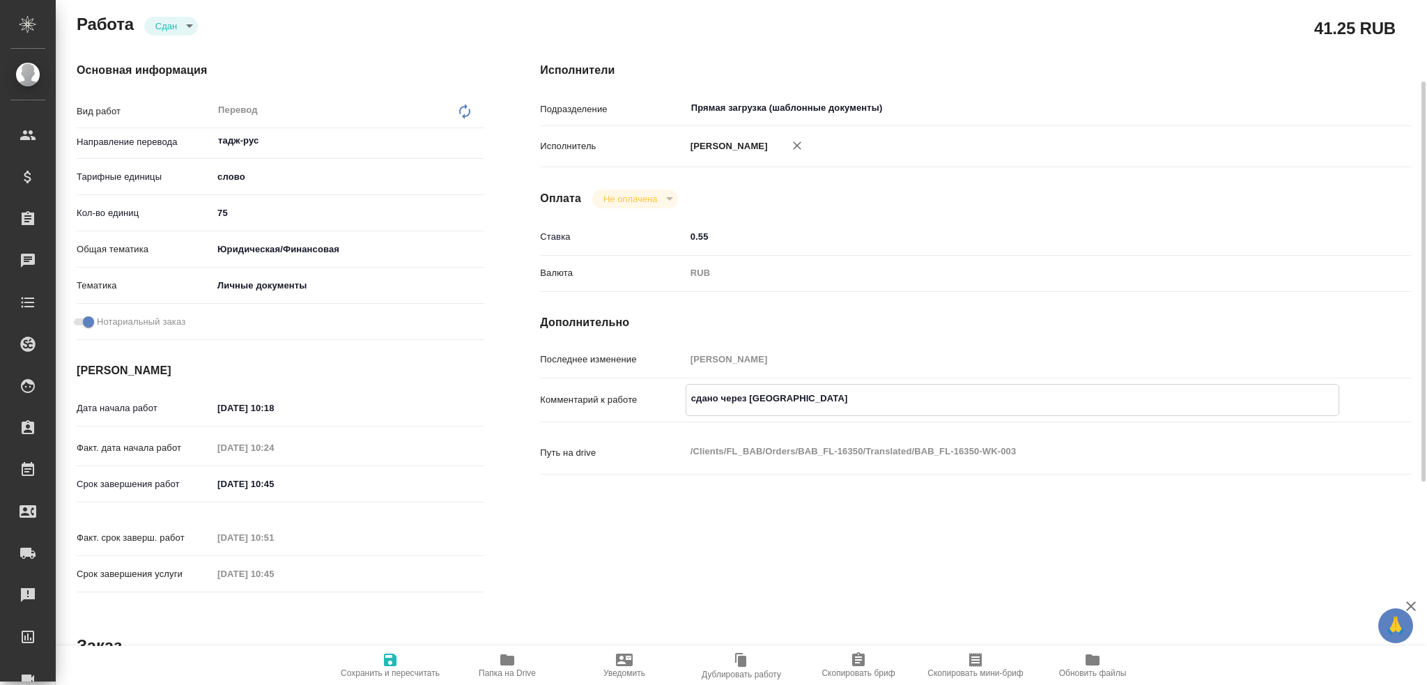
type textarea "x"
type textarea "сдано через мессендж"
type textarea "x"
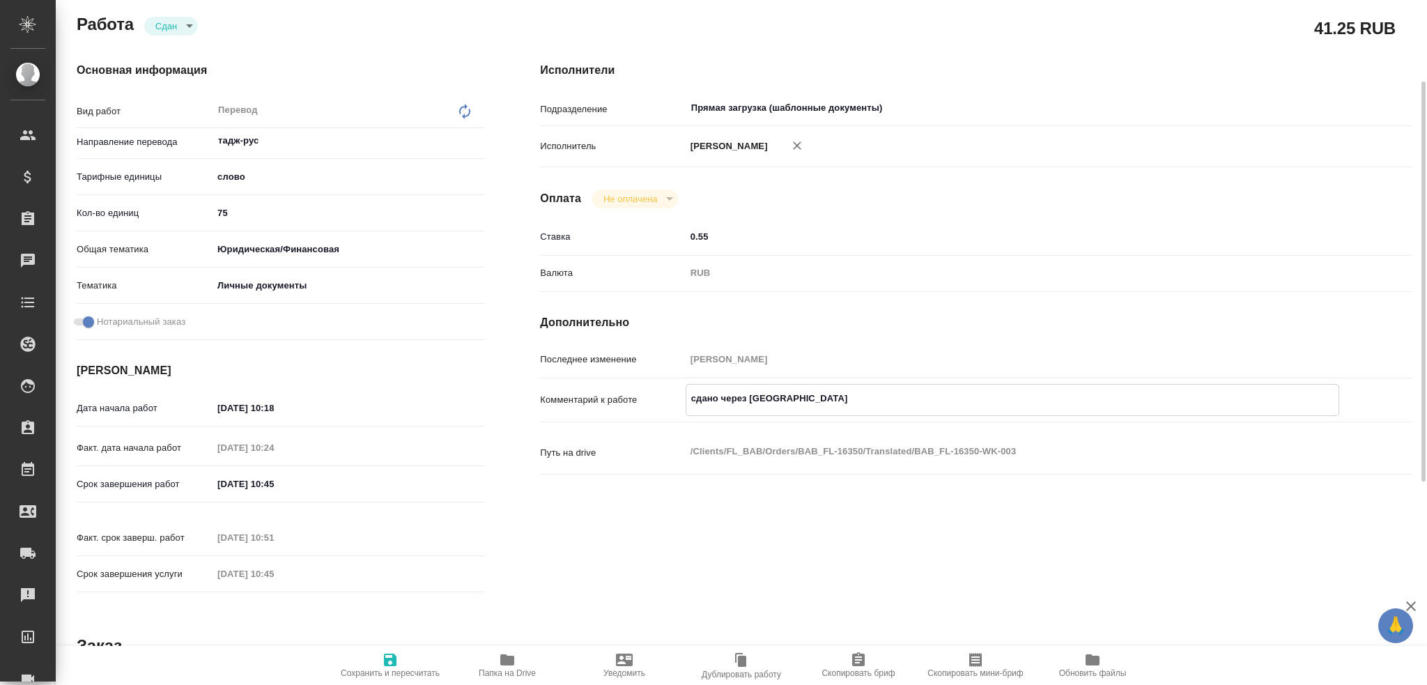
type textarea "x"
type textarea "сдано через мессендже"
type textarea "x"
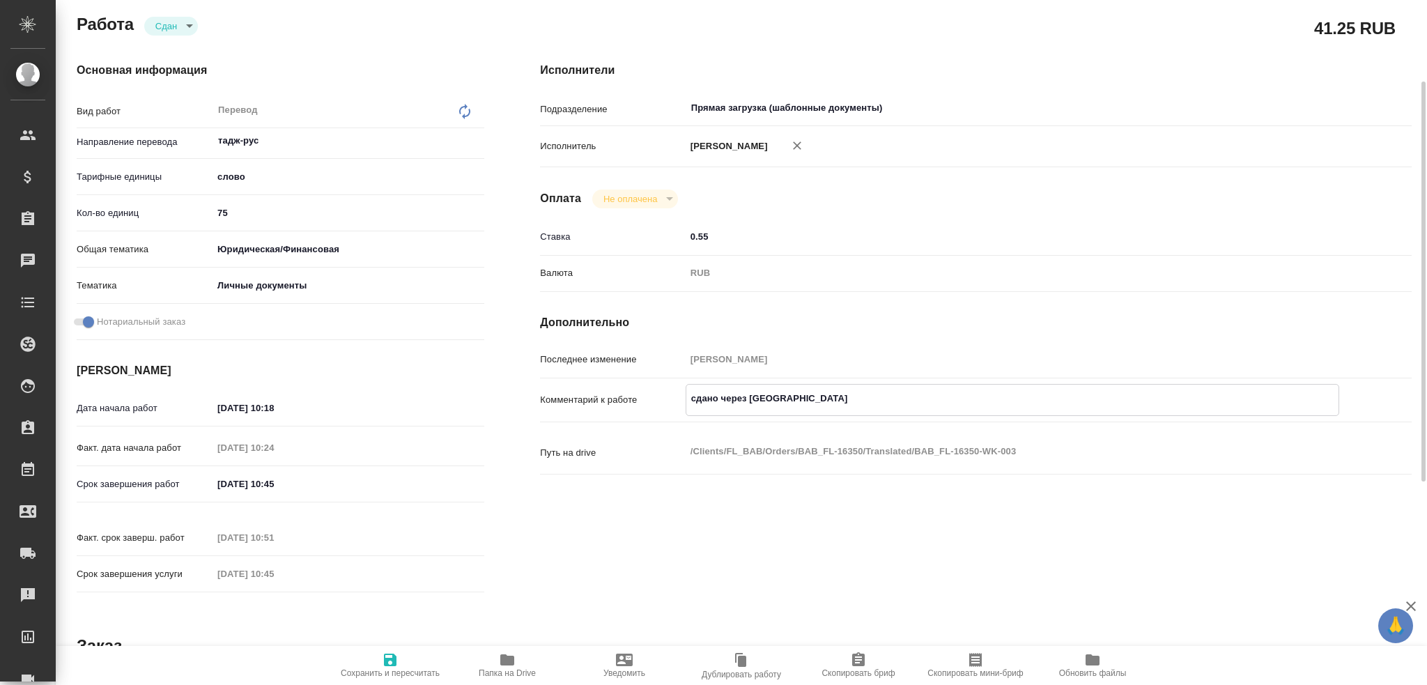
type textarea "x"
type textarea "сдано через мессенджер"
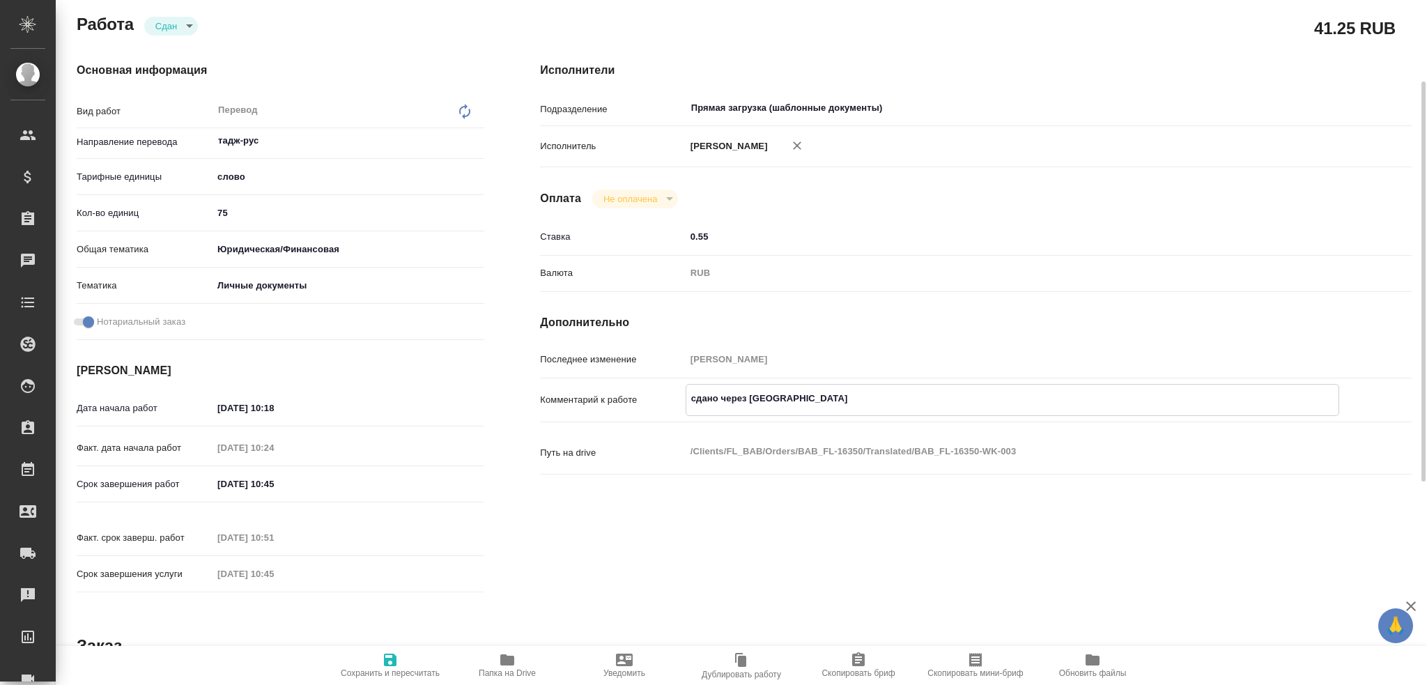
type textarea "x"
type textarea "сдано через мессенджер"
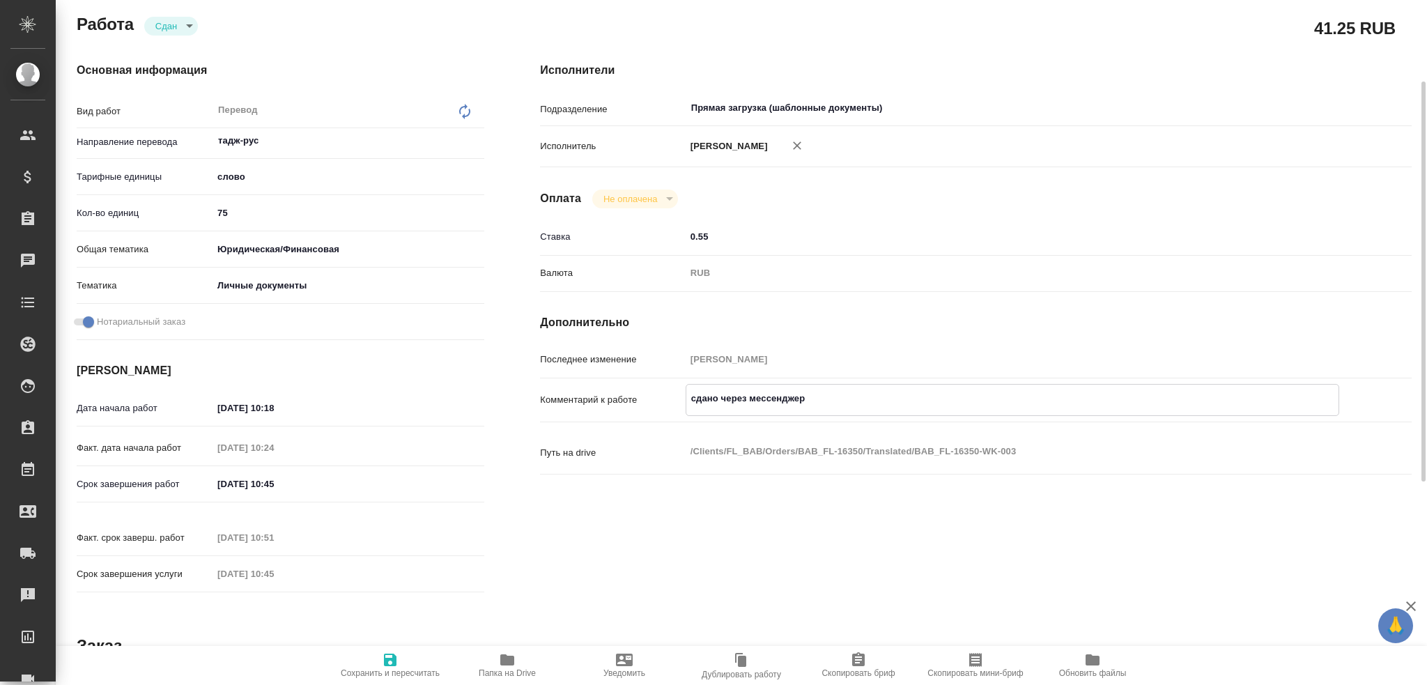
type textarea "x"
click at [396, 657] on icon "button" at bounding box center [390, 660] width 13 height 13
type textarea "x"
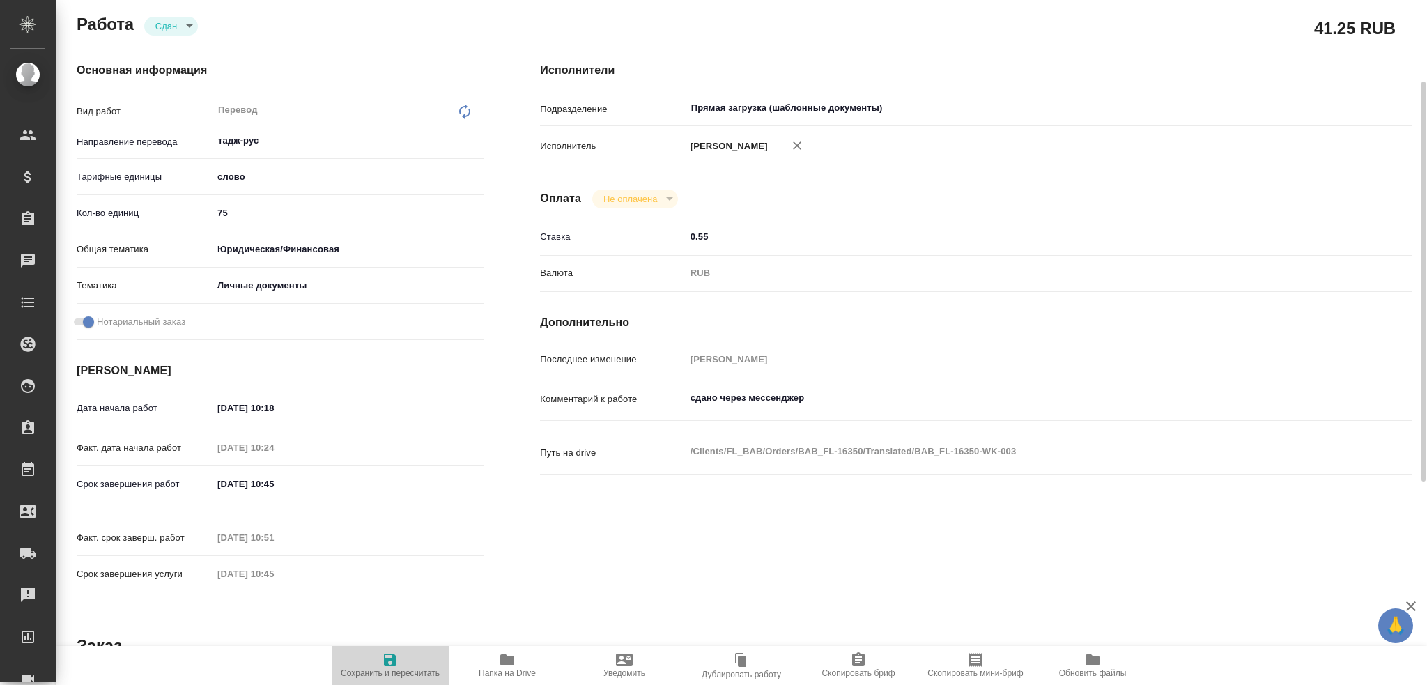
type textarea "x"
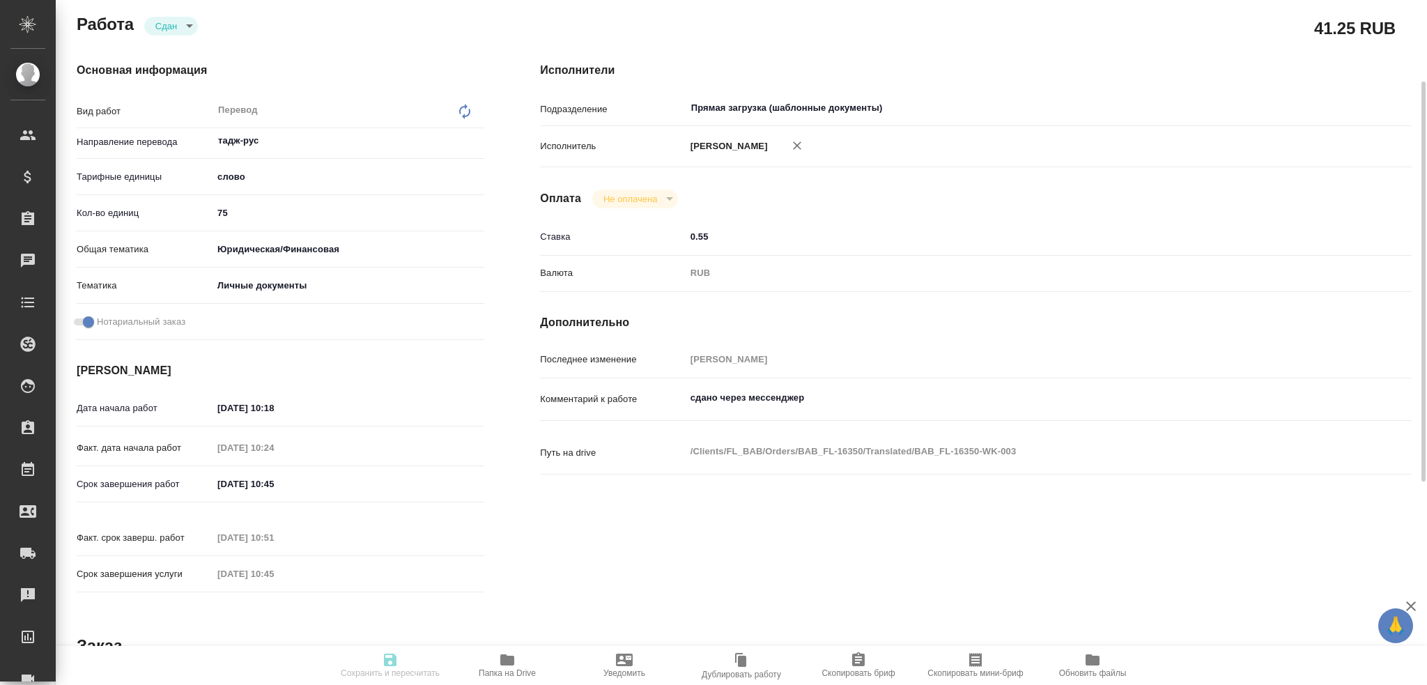
type textarea "x"
type input "closed"
type textarea "Перевод"
type textarea "x"
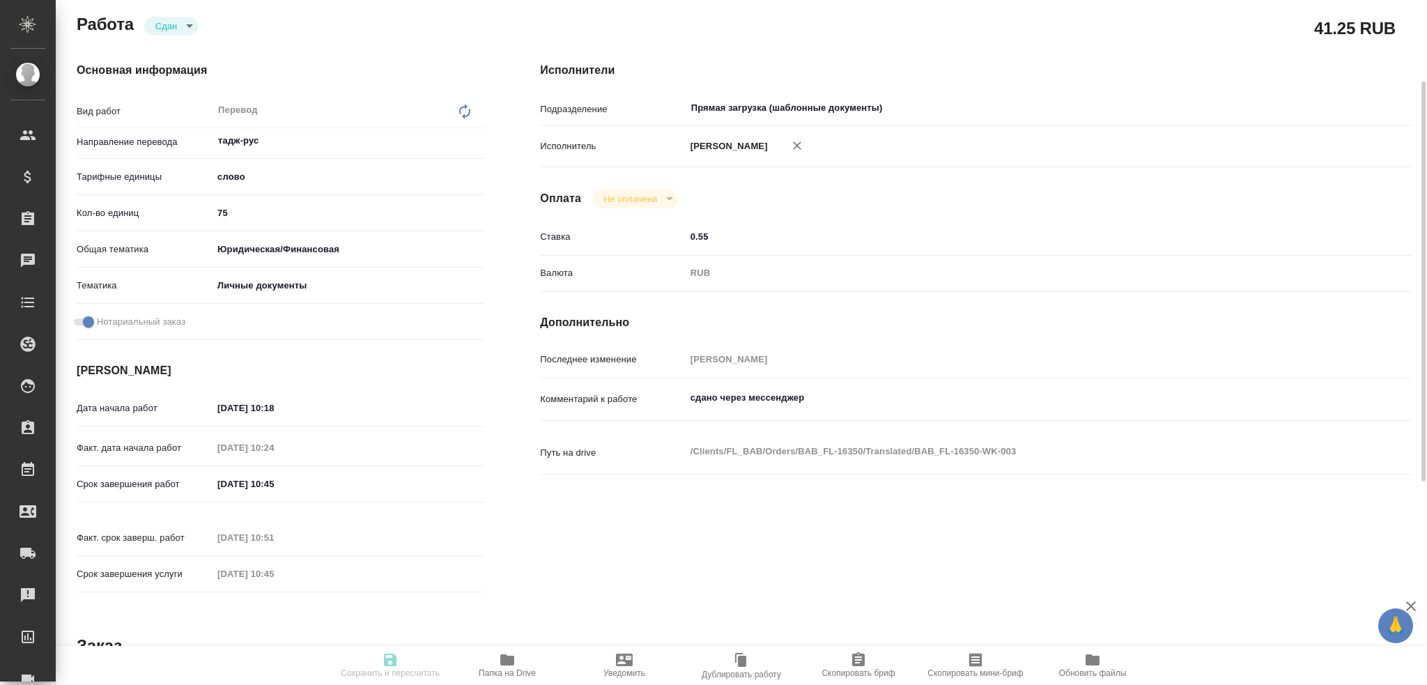
type input "тадж-рус"
type input "5a8b1489cc6b4906c91bfd90"
type input "75"
type input "yr-fn"
type input "5a8b8b956a9677013d343cfe"
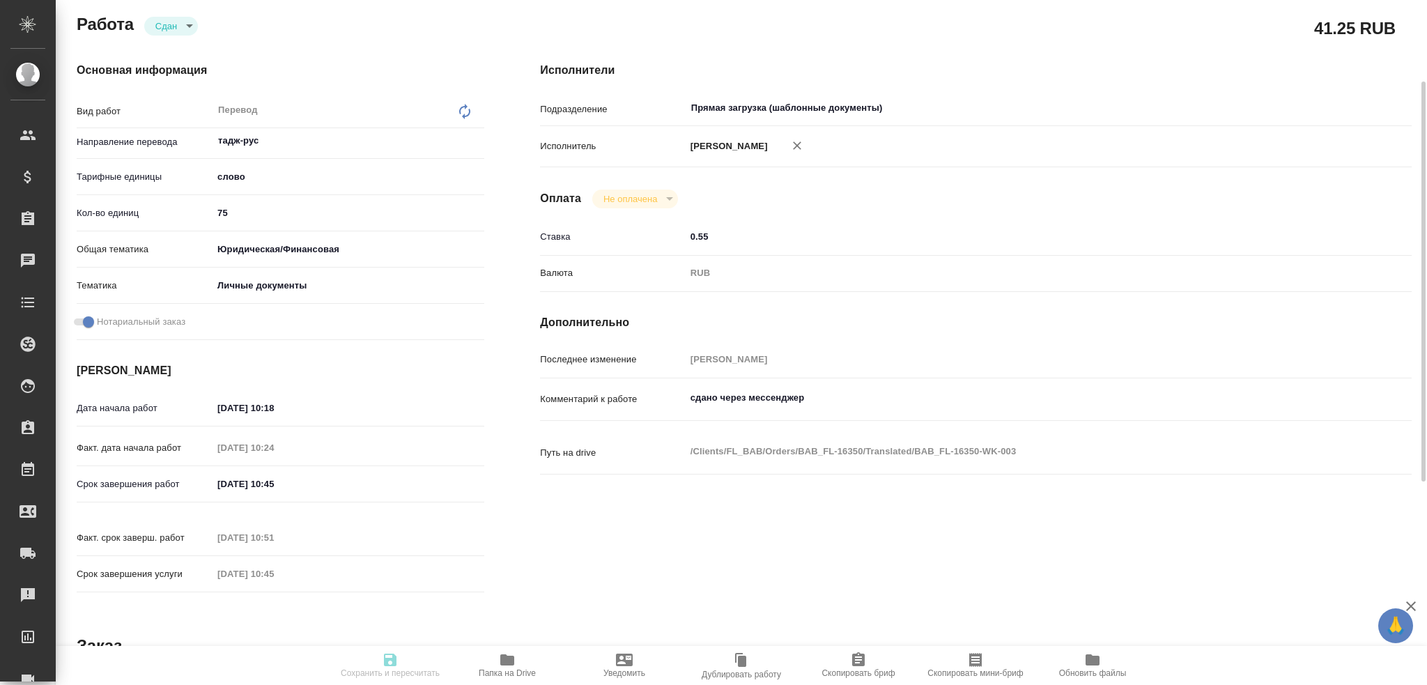
checkbox input "true"
type input "19.08.2025 10:18"
type input "19.08.2025 10:24"
type input "19.08.2025 10:45"
type input "19.08.2025 10:51"
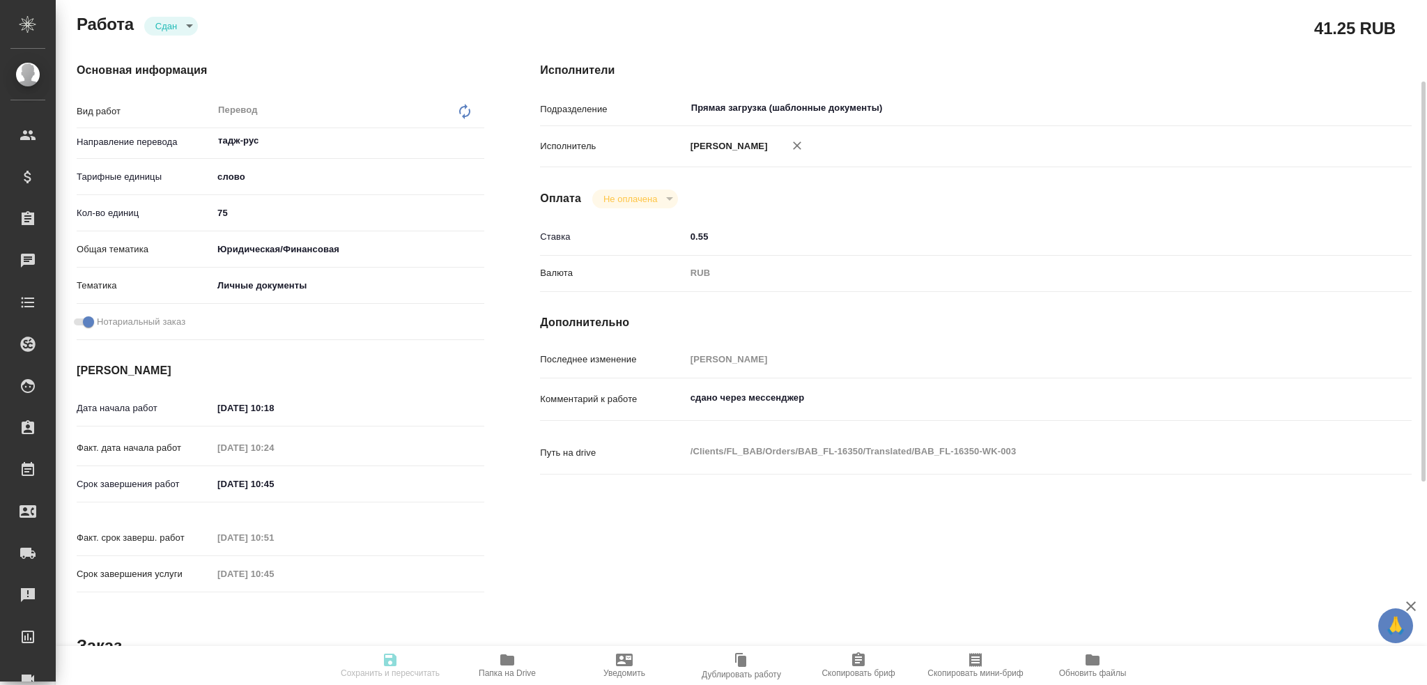
type input "19.08.2025 10:45"
type input "Прямая загрузка (шаблонные документы)"
type input "notPayed"
type input "0.55"
type input "RUB"
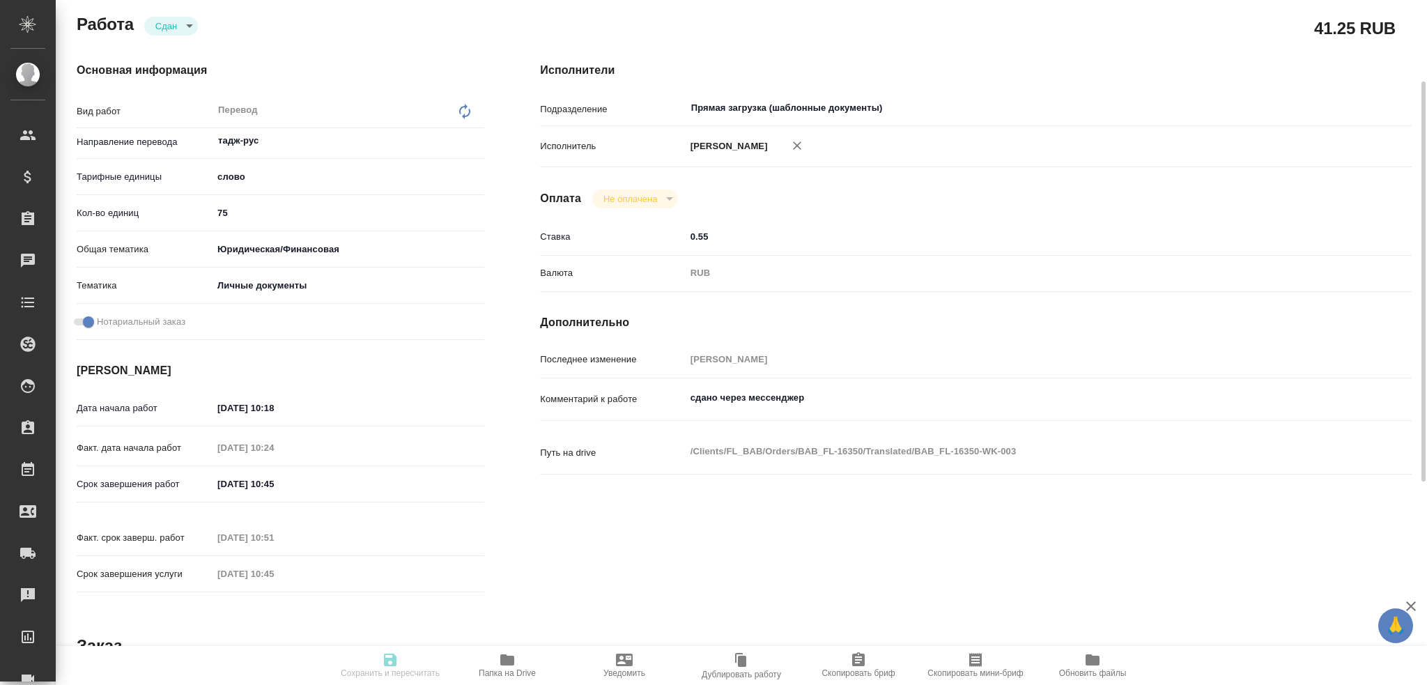
type input "Гусев Александр"
type textarea "сдано через мессенджер"
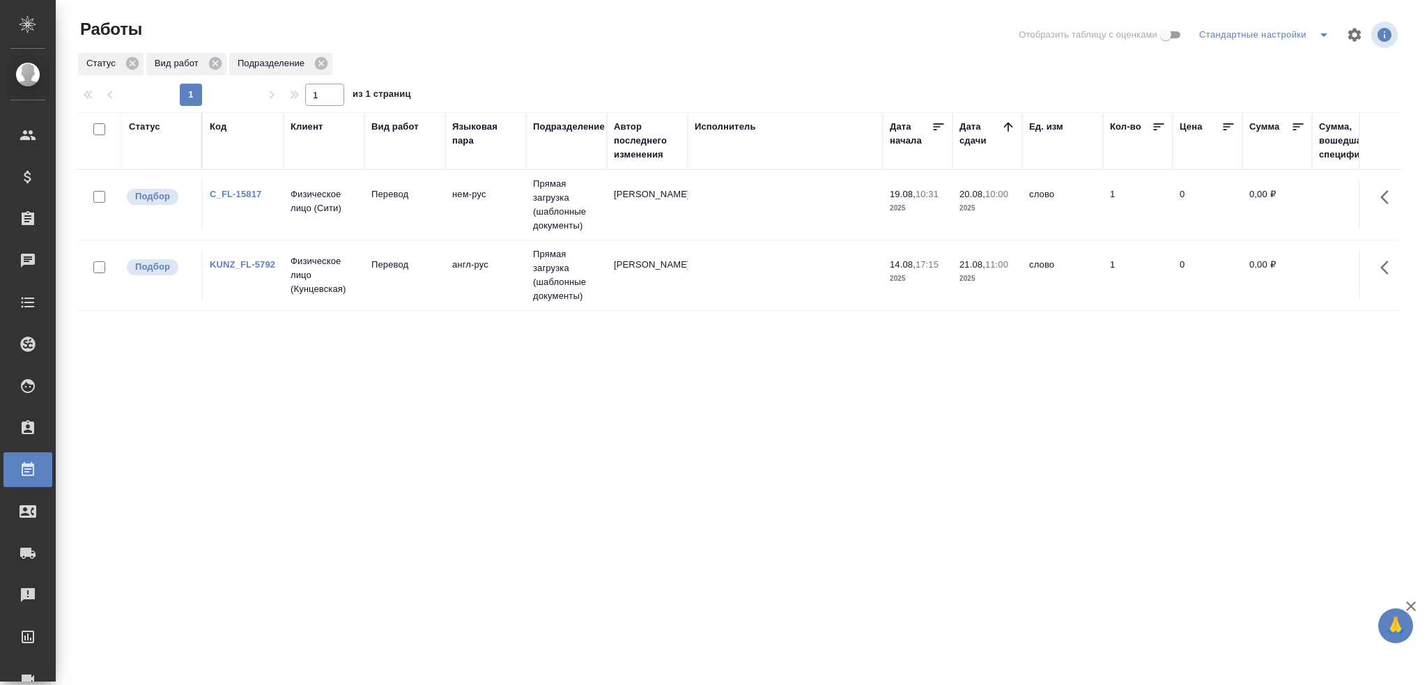
click at [431, 229] on td "Перевод" at bounding box center [404, 204] width 81 height 49
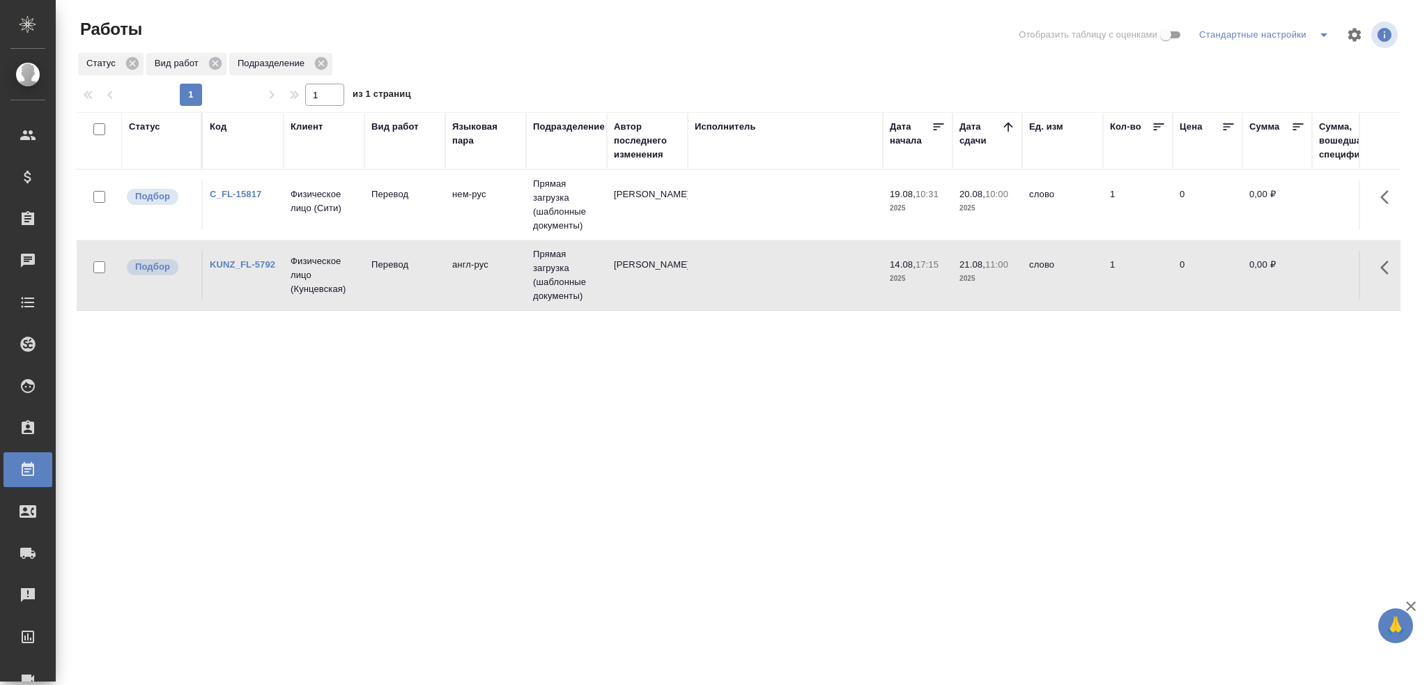
click at [431, 229] on td "Перевод" at bounding box center [404, 204] width 81 height 49
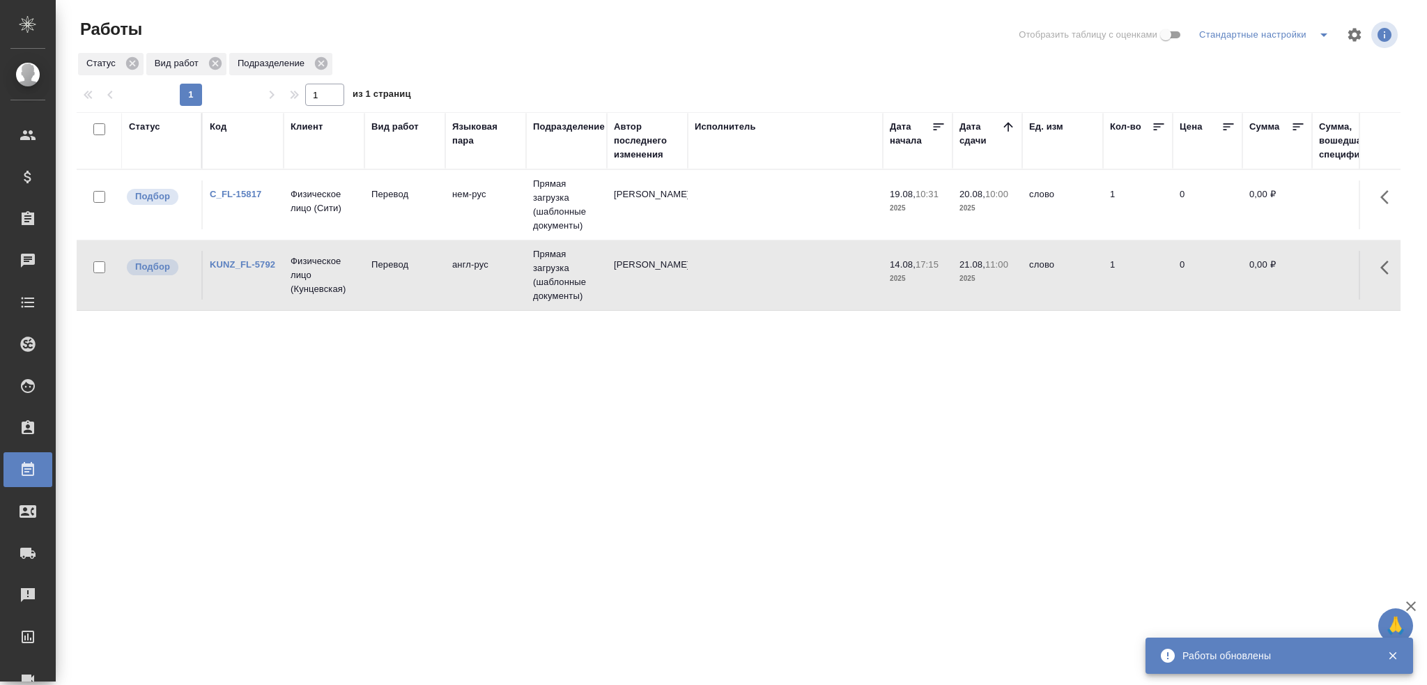
click at [415, 224] on td "Перевод" at bounding box center [404, 204] width 81 height 49
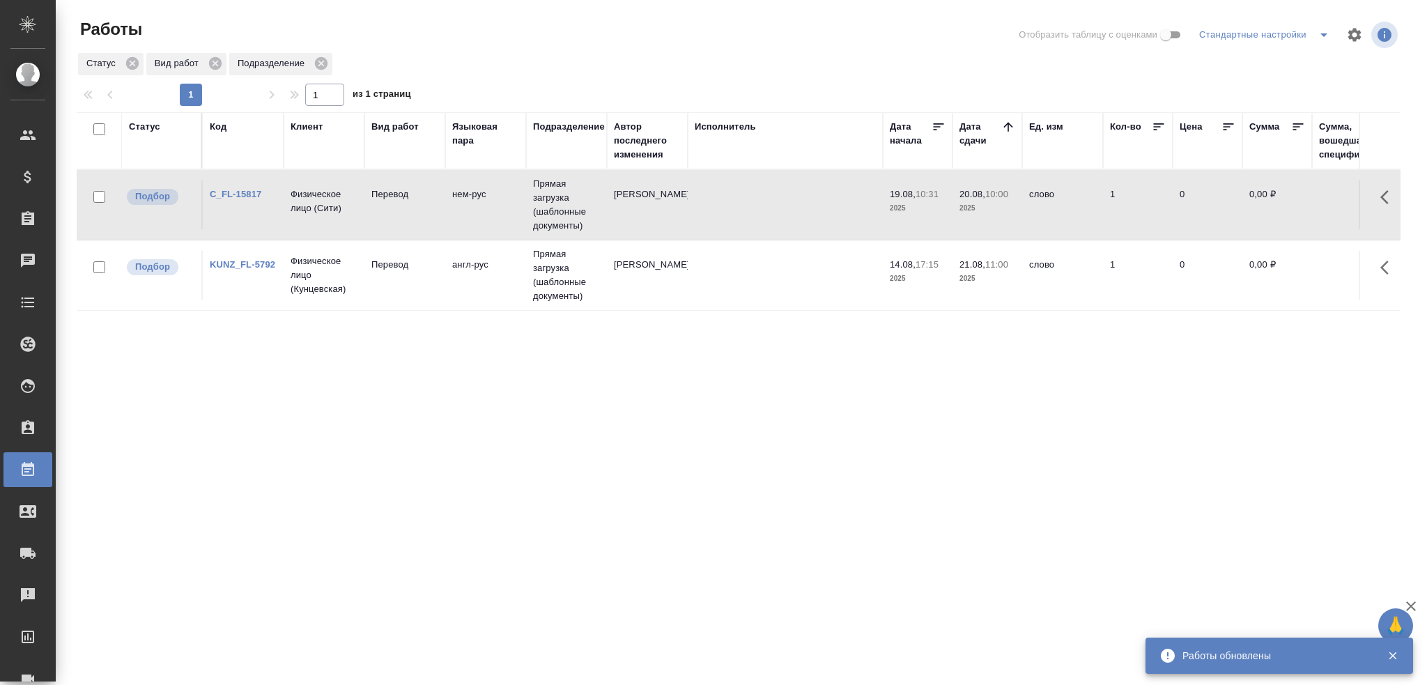
click at [415, 224] on td "Перевод" at bounding box center [404, 204] width 81 height 49
click at [294, 280] on p "Физическое лицо (Кунцевская)" at bounding box center [324, 275] width 67 height 42
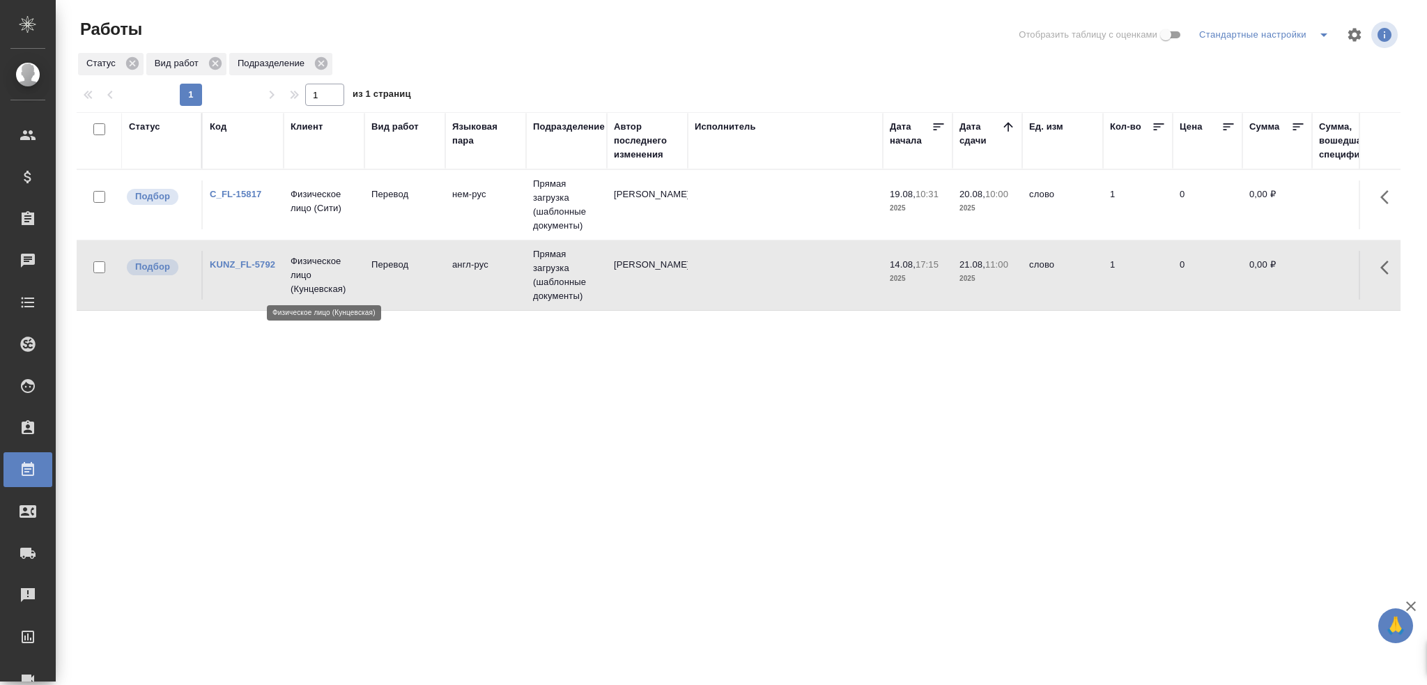
click at [294, 280] on p "Физическое лицо (Кунцевская)" at bounding box center [324, 275] width 67 height 42
click at [464, 225] on td "нем-рус" at bounding box center [485, 204] width 81 height 49
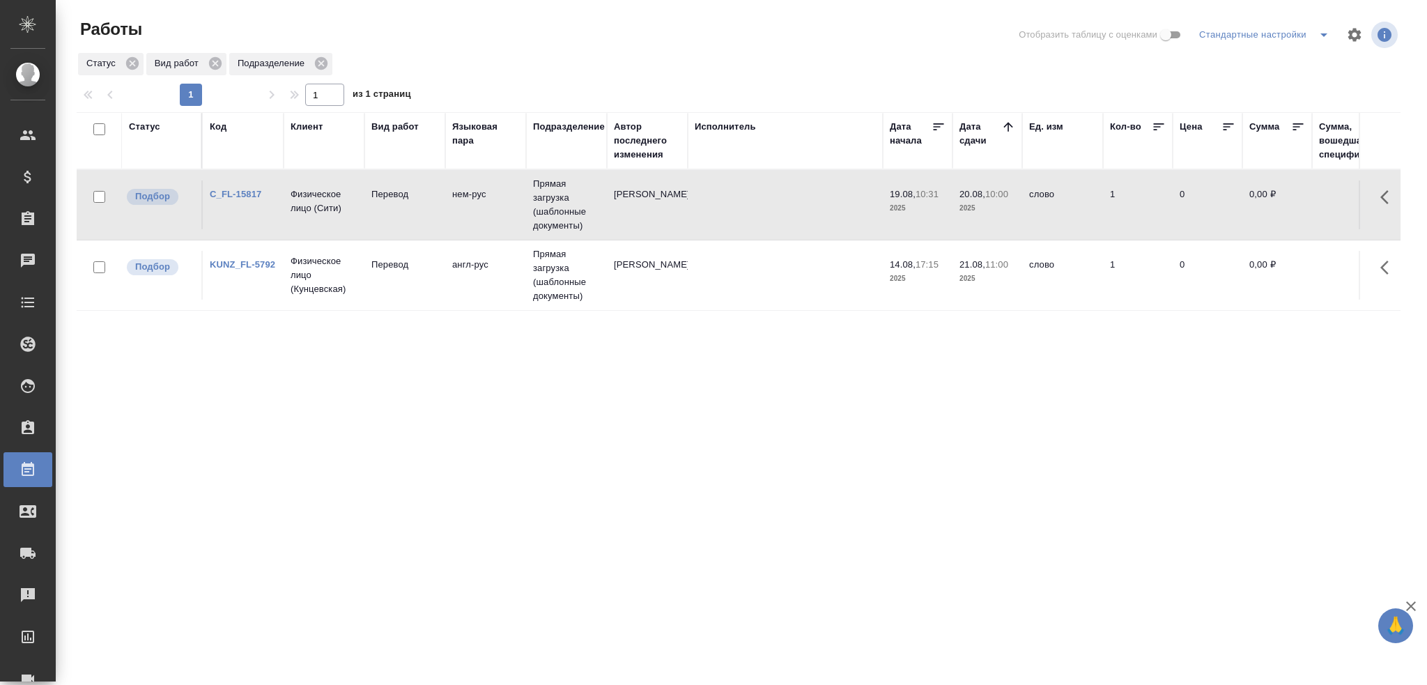
click at [464, 225] on td "нем-рус" at bounding box center [485, 204] width 81 height 49
click at [416, 210] on td "Перевод" at bounding box center [404, 204] width 81 height 49
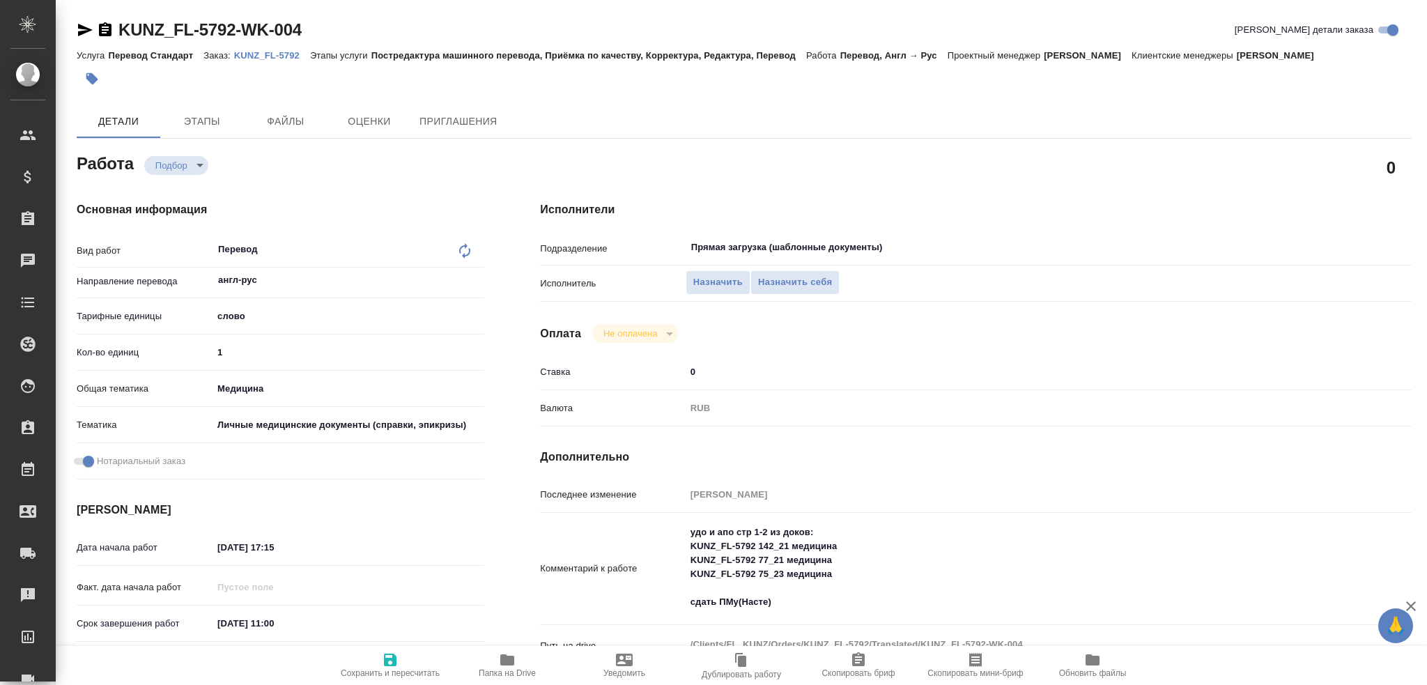
type textarea "x"
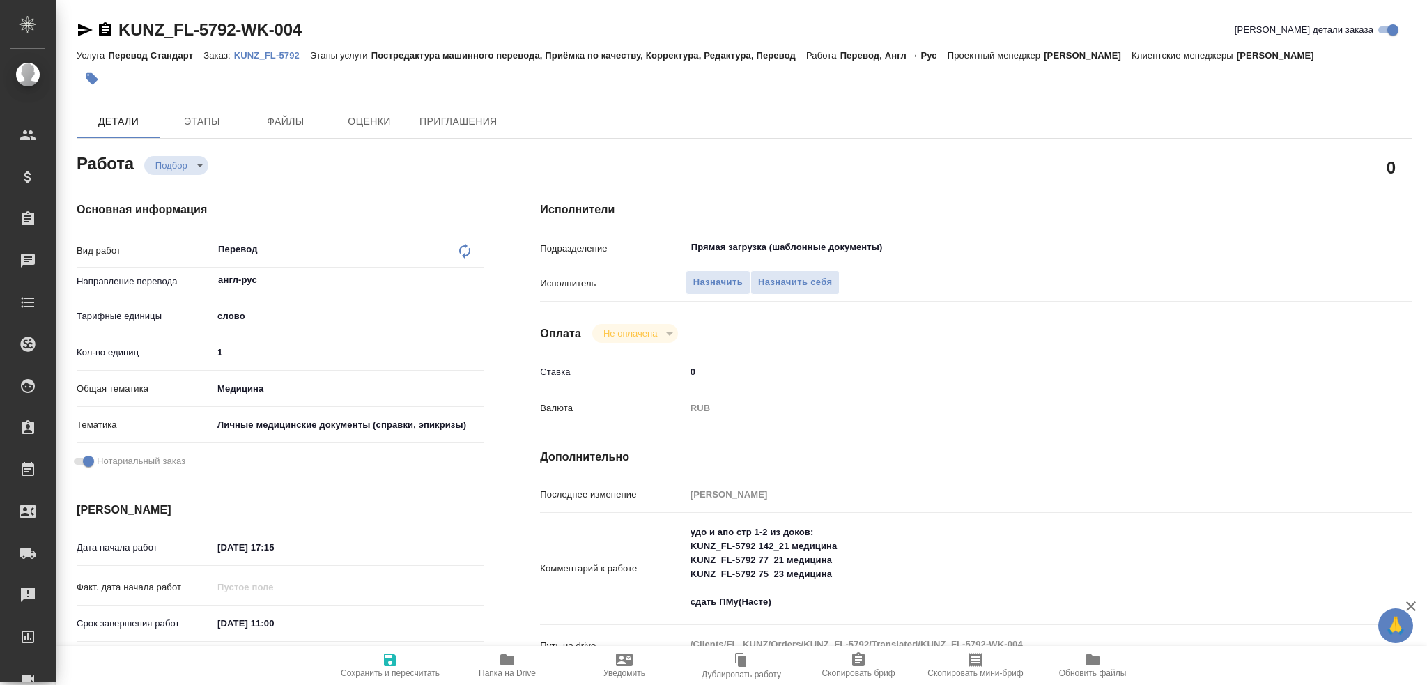
type textarea "x"
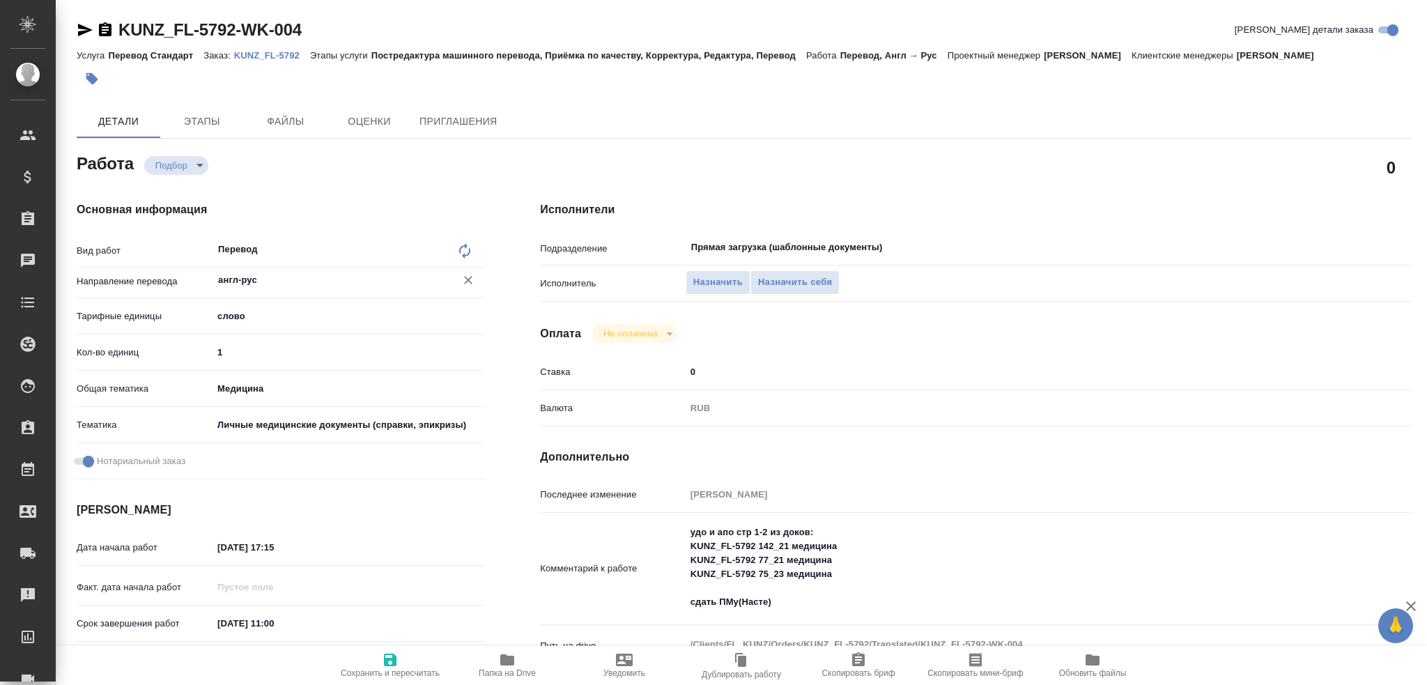
type textarea "x"
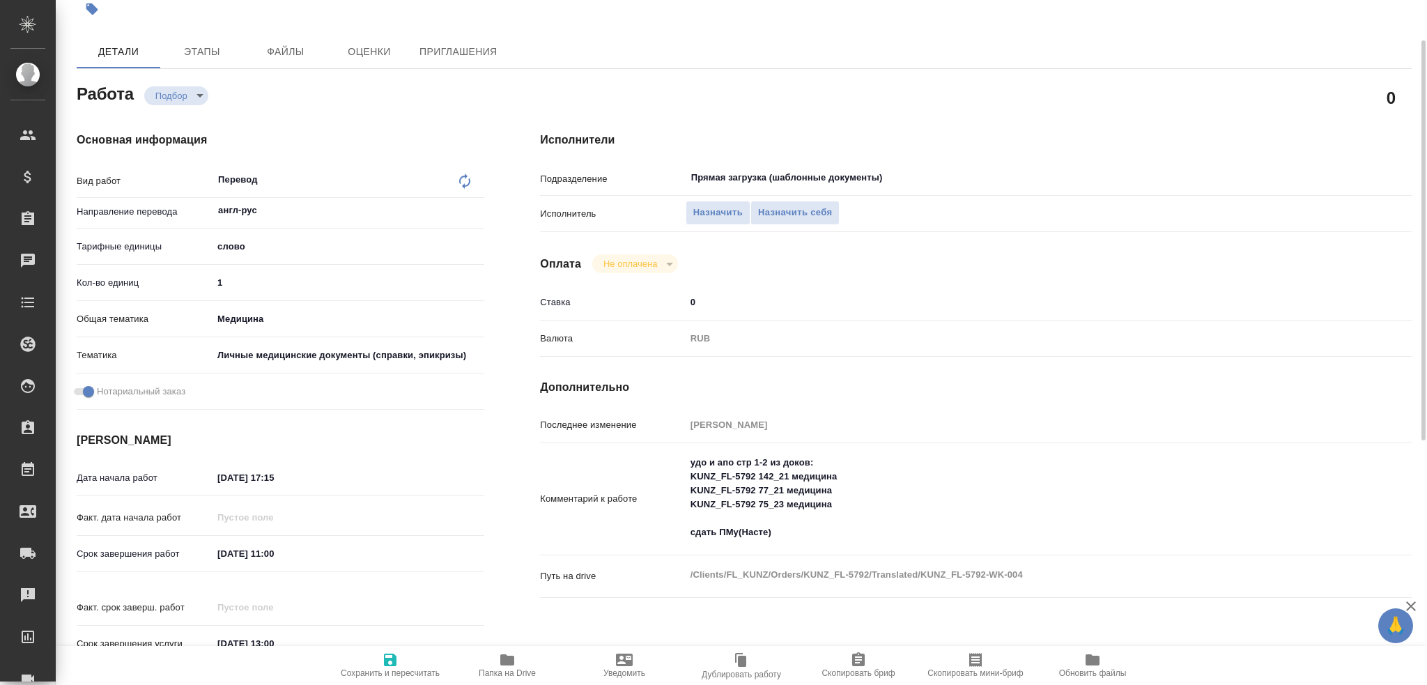
type textarea "x"
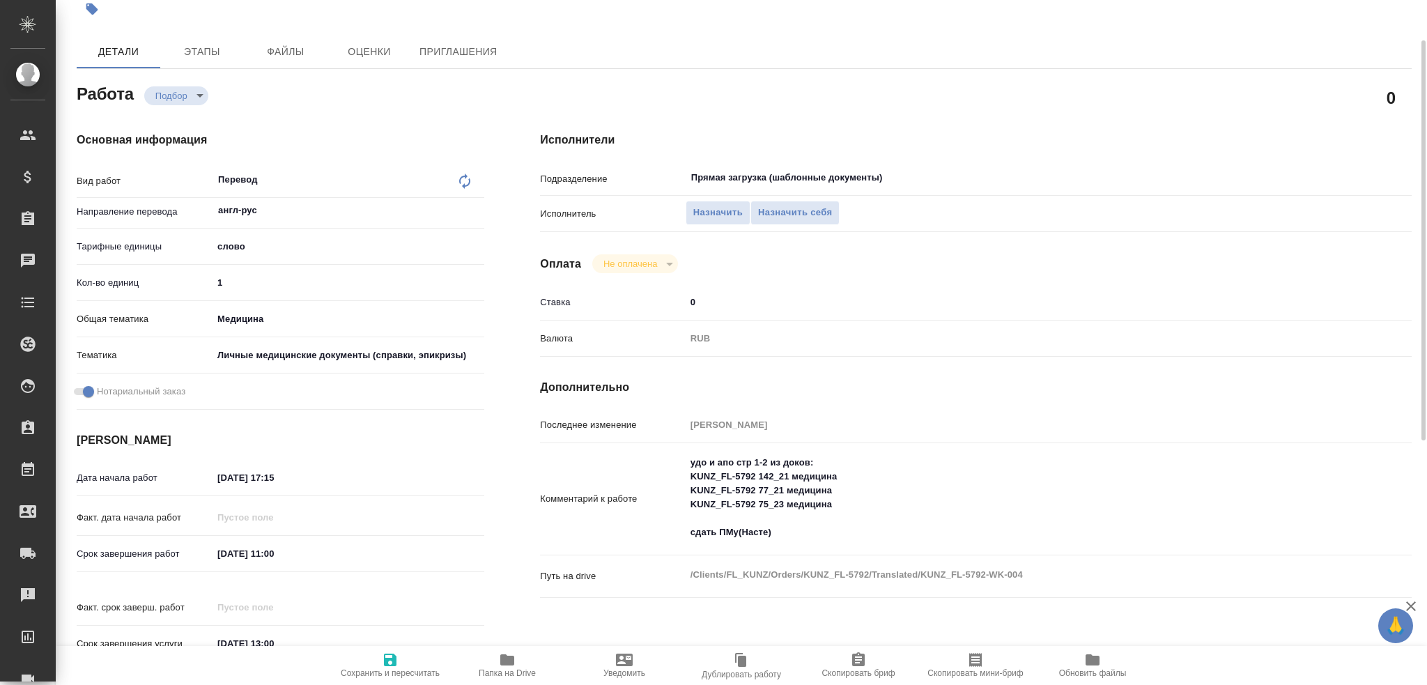
scroll to position [209, 0]
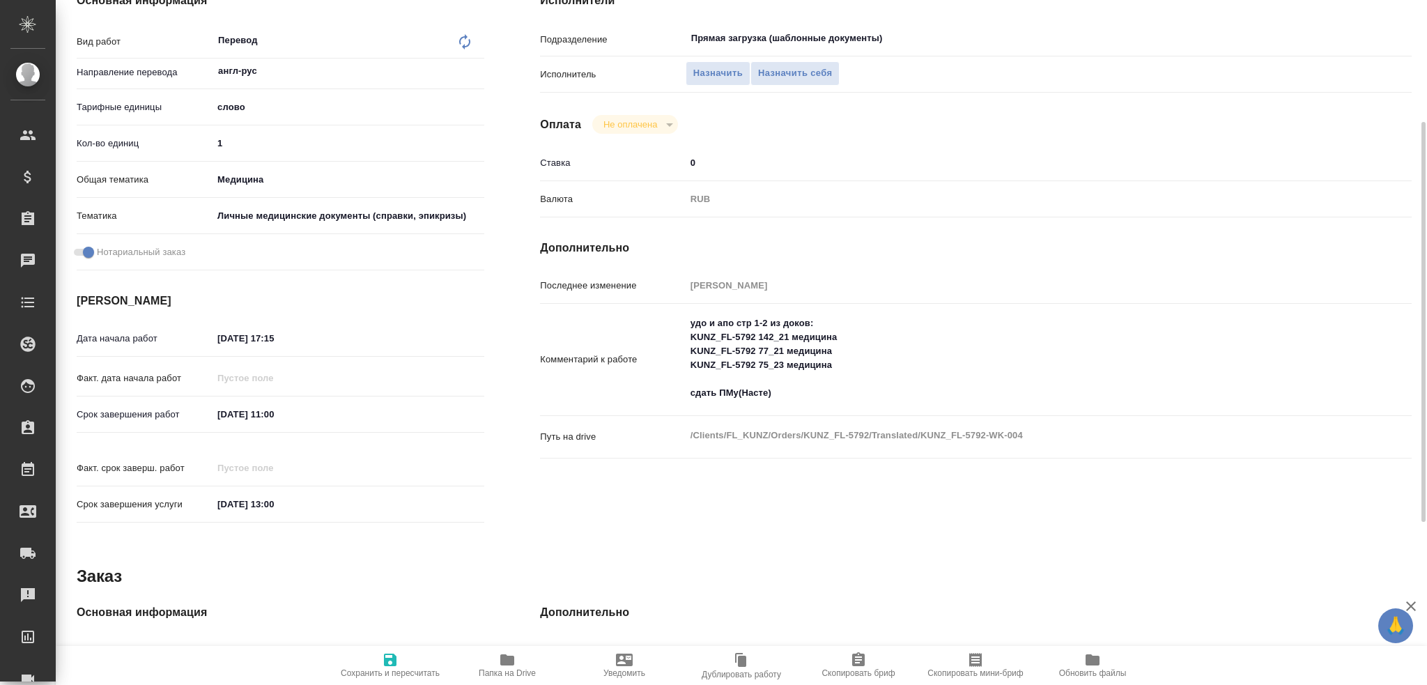
type textarea "x"
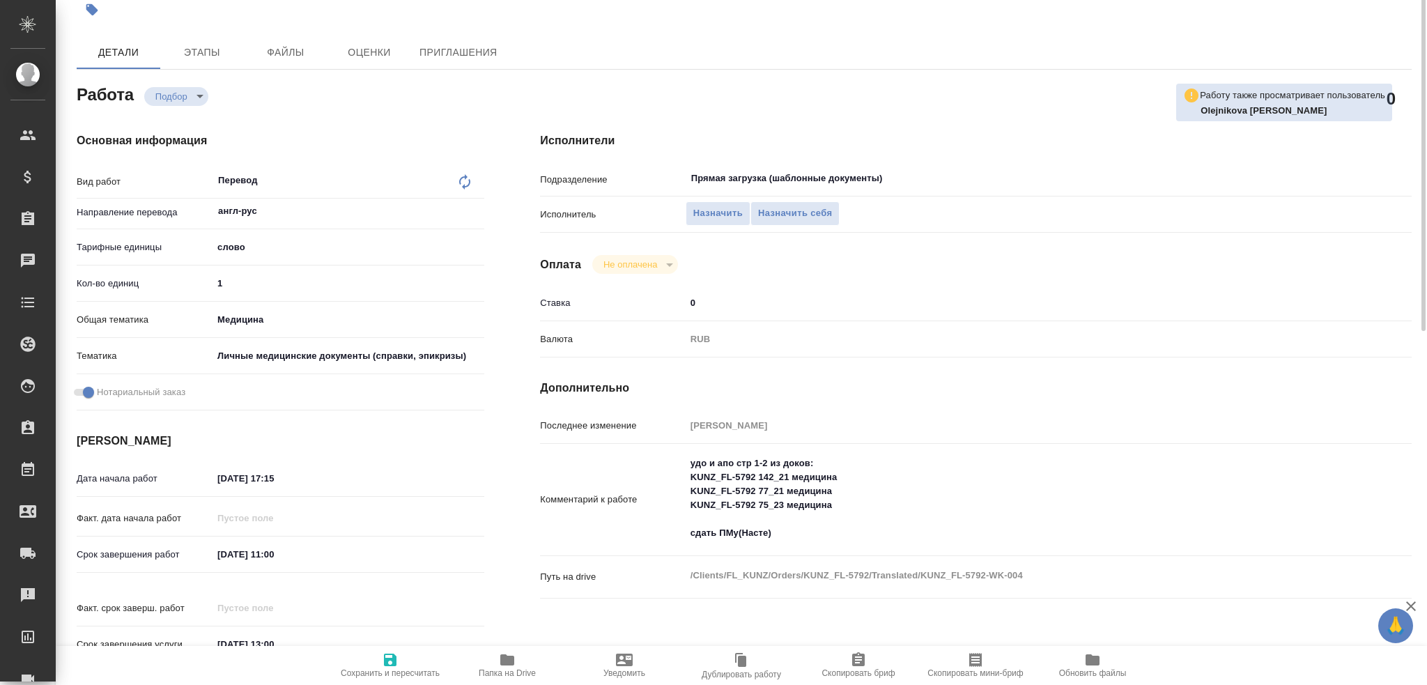
scroll to position [0, 0]
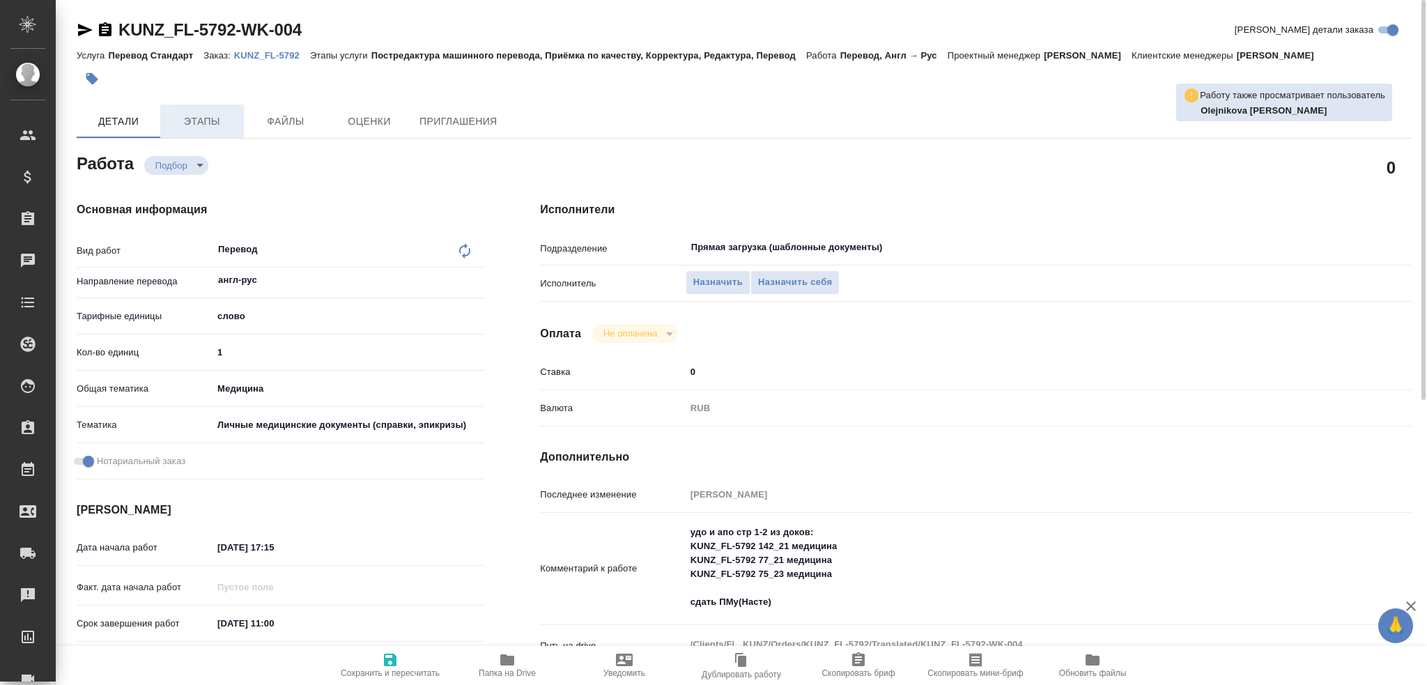
click at [202, 125] on span "Этапы" at bounding box center [202, 121] width 67 height 17
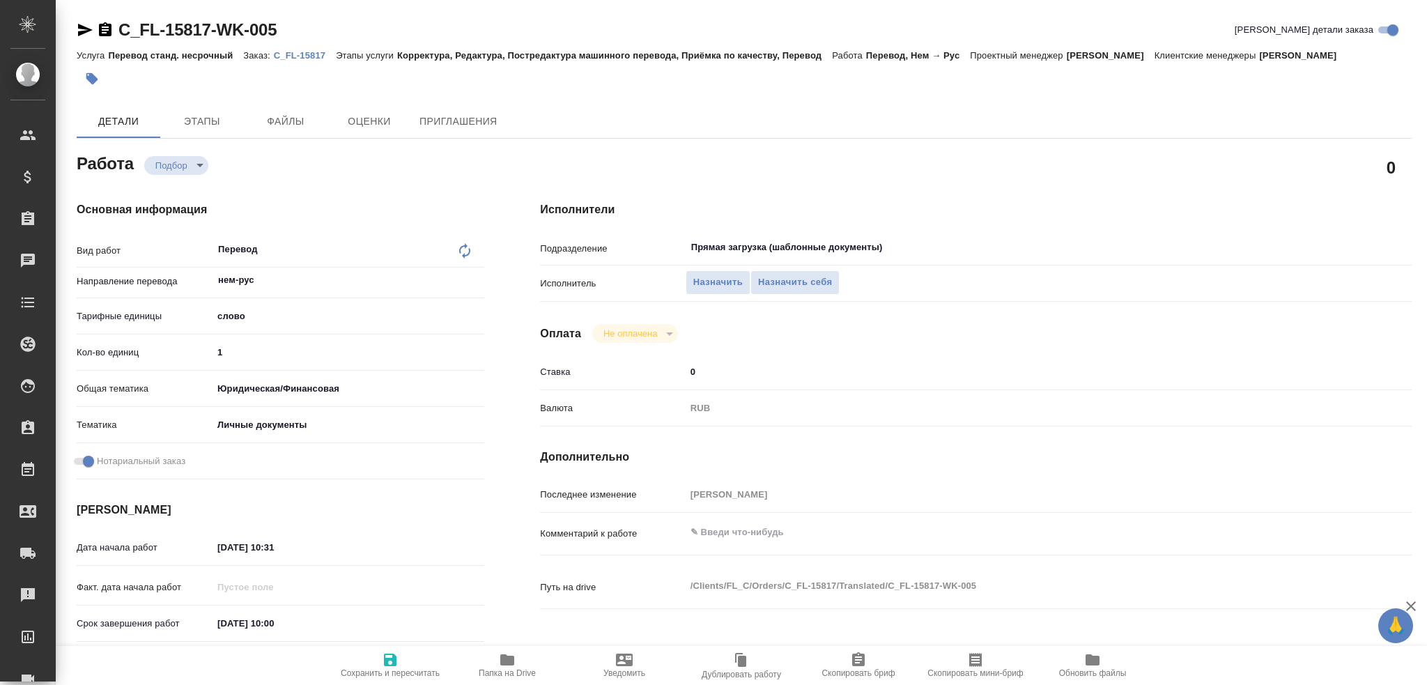
type textarea "x"
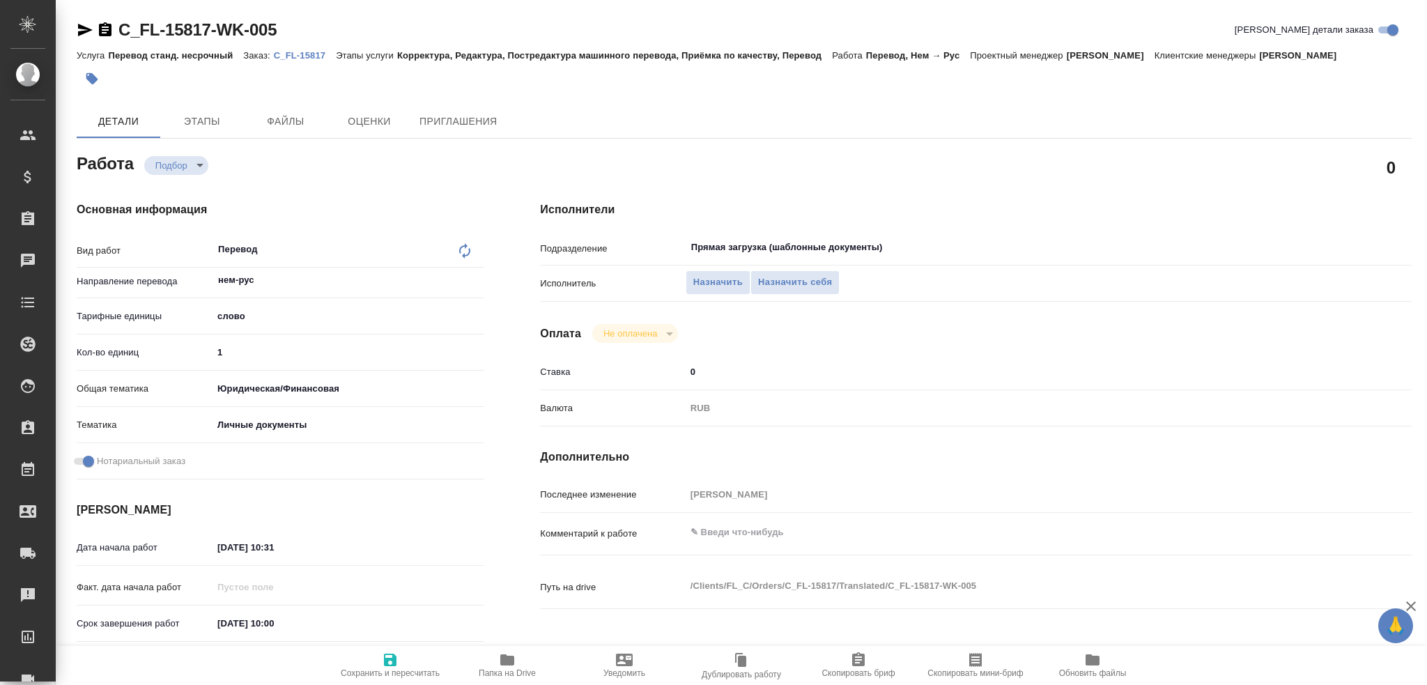
type textarea "x"
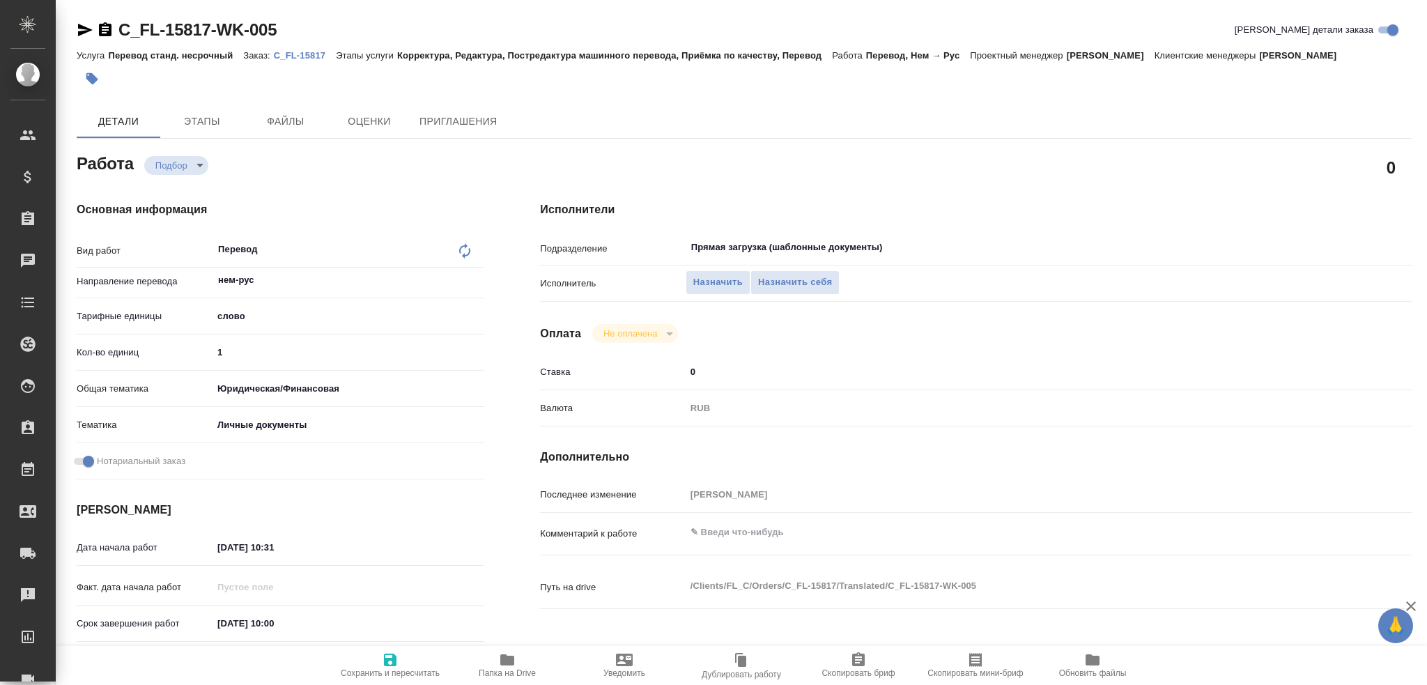
type textarea "x"
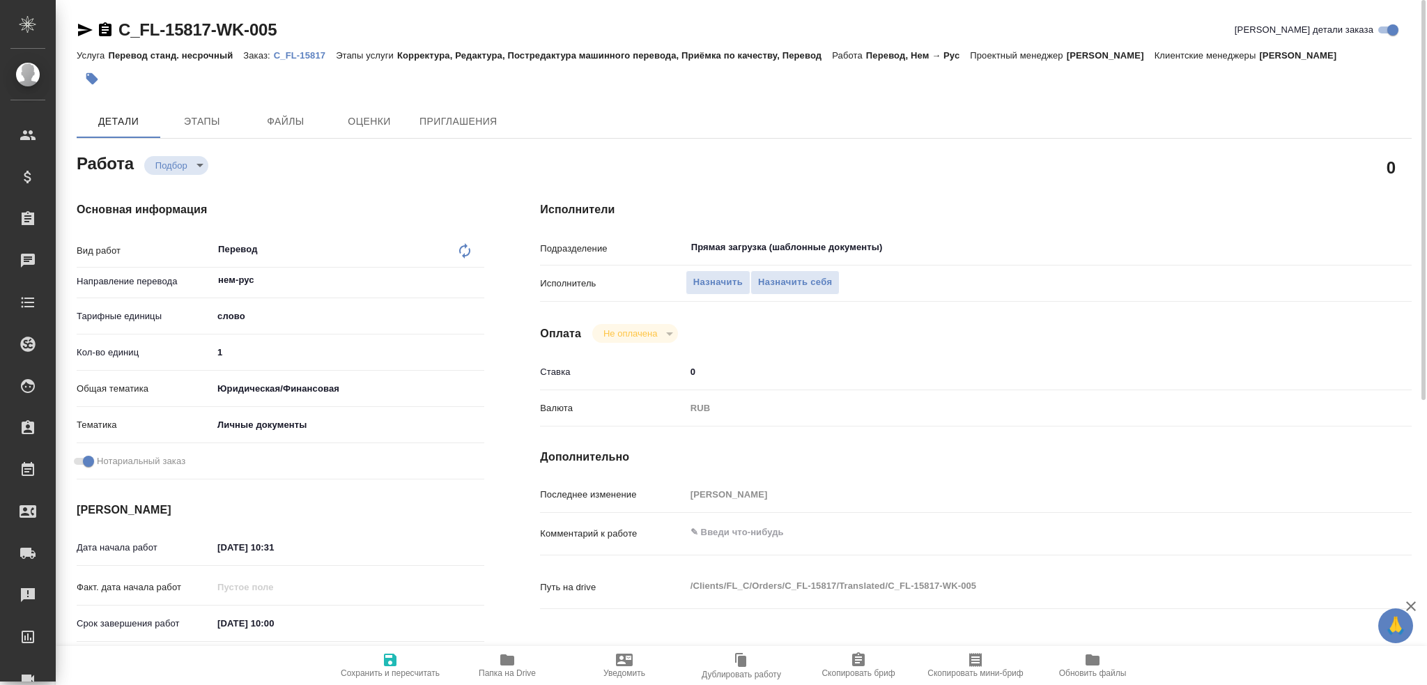
type textarea "x"
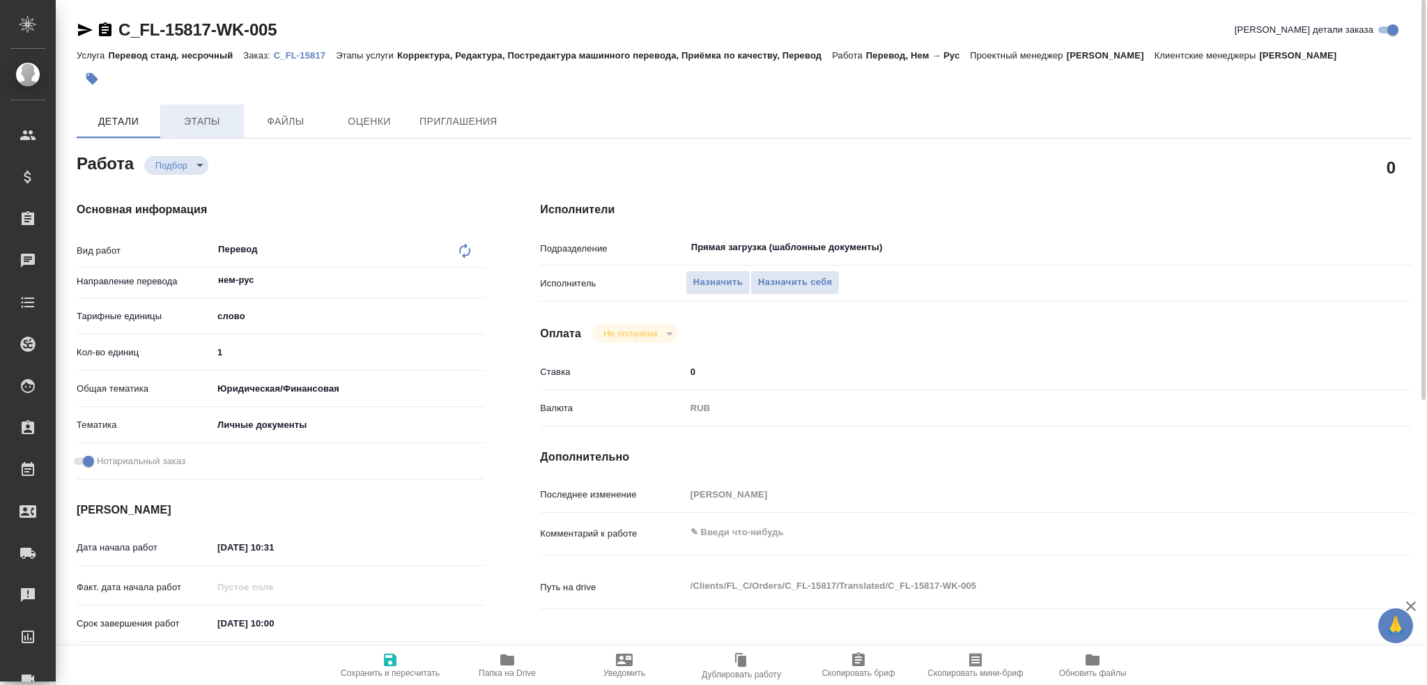
click at [207, 127] on span "Этапы" at bounding box center [202, 121] width 67 height 17
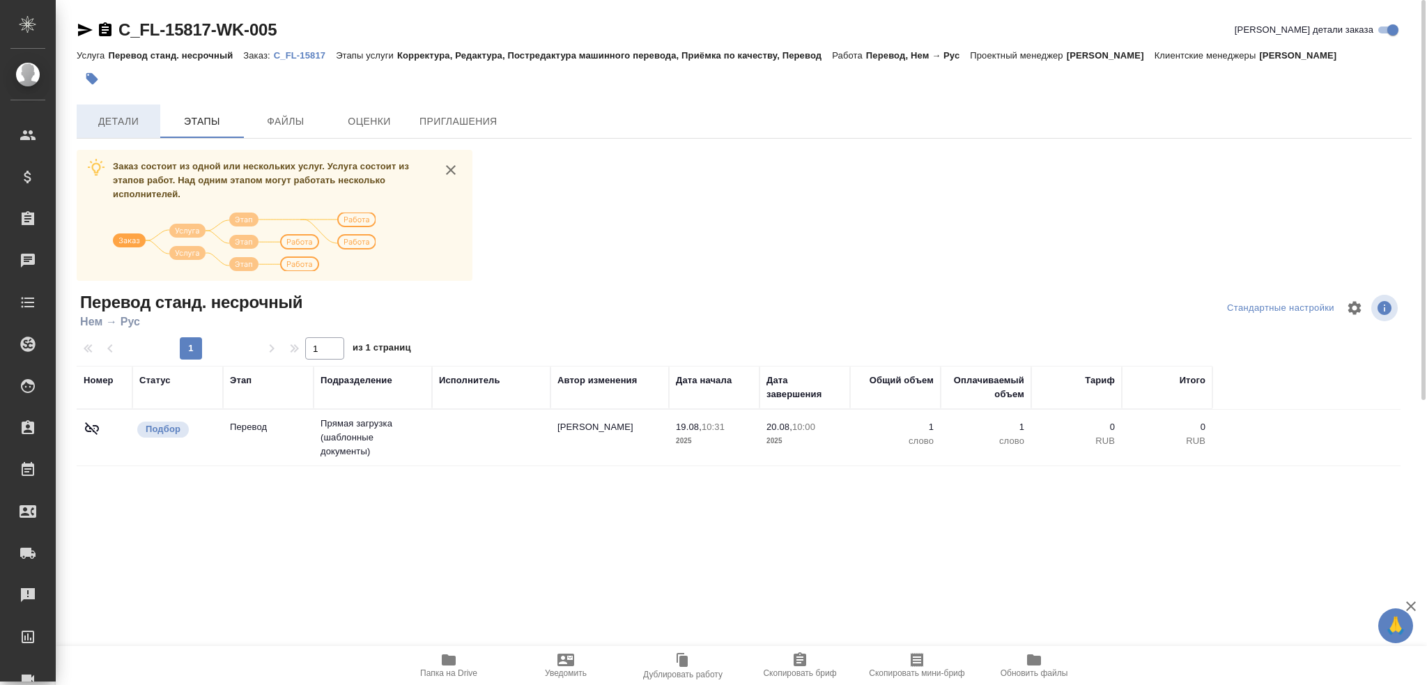
click at [123, 123] on span "Детали" at bounding box center [118, 121] width 67 height 17
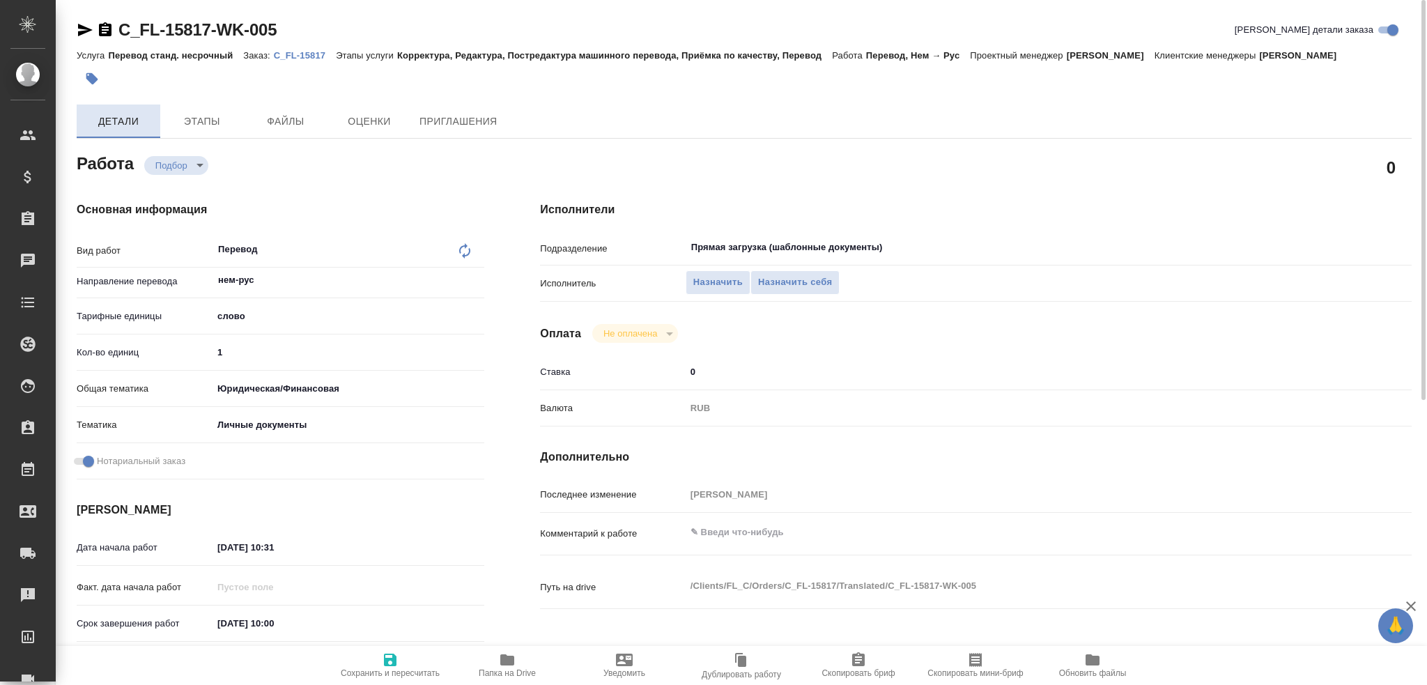
type textarea "x"
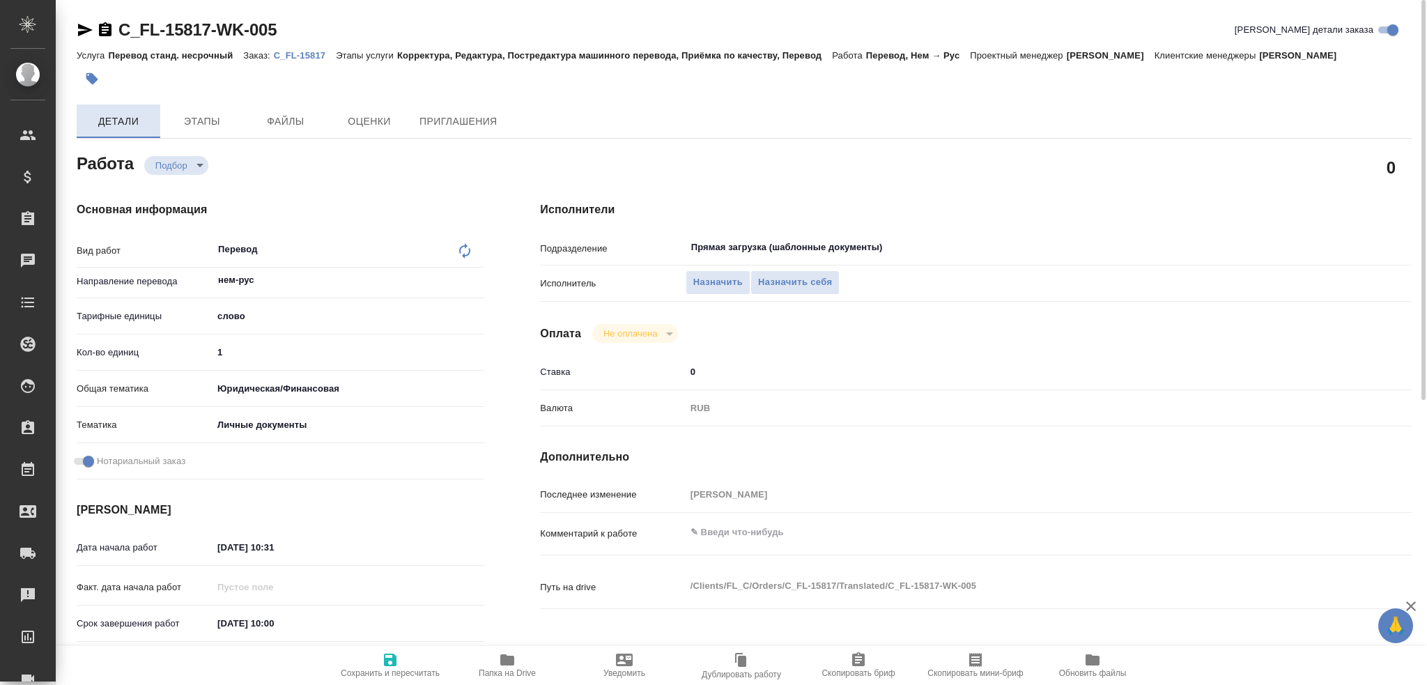
type textarea "x"
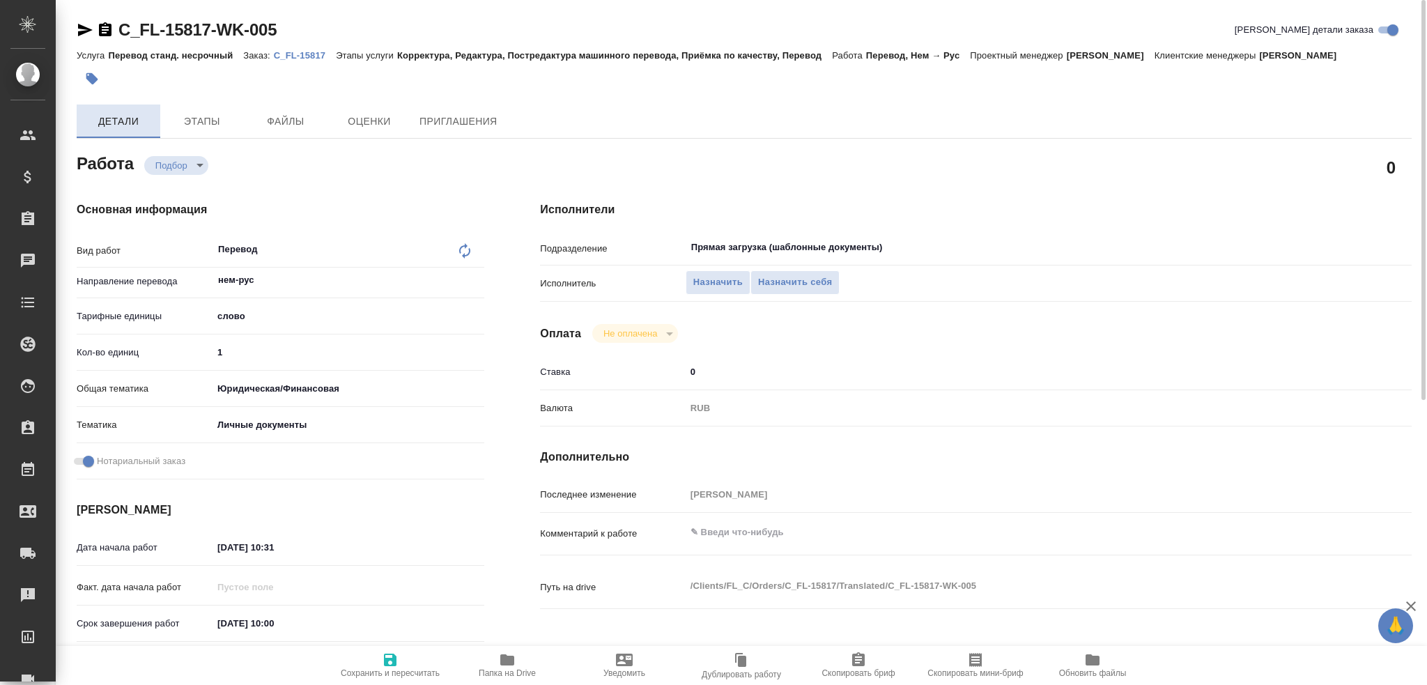
type textarea "x"
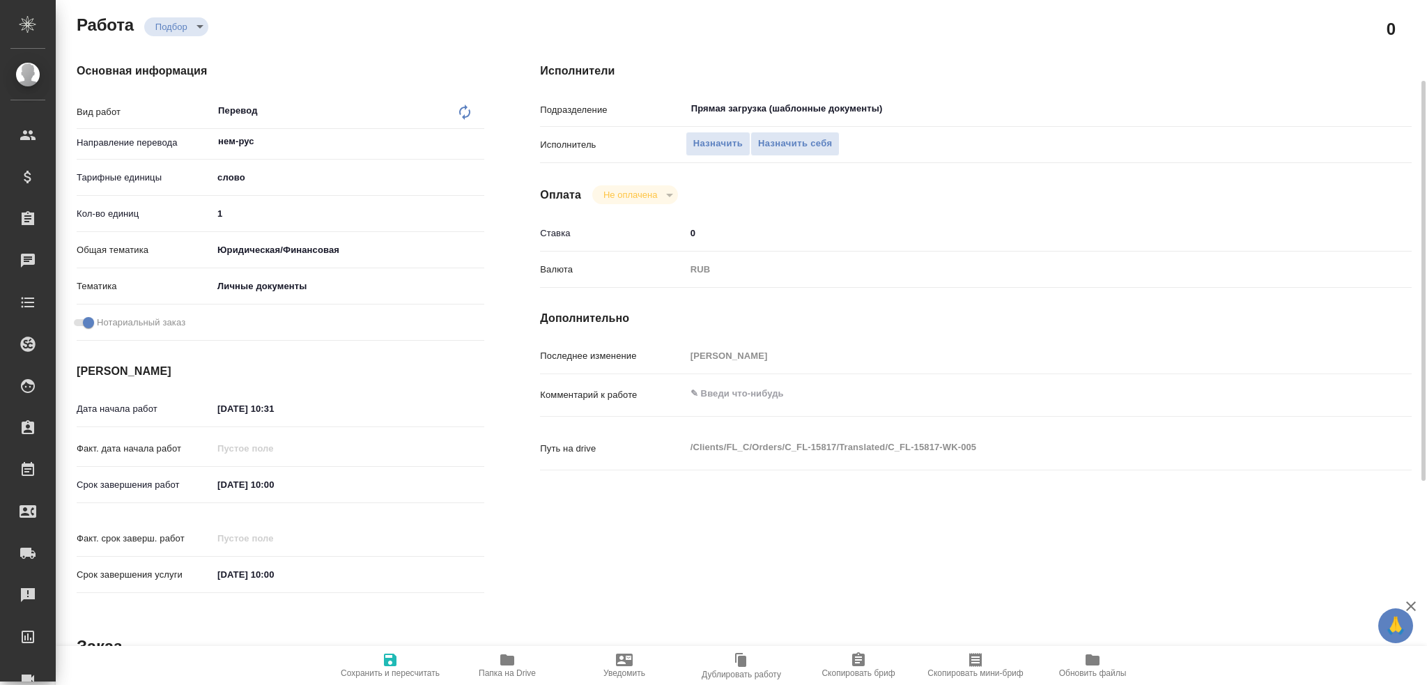
scroll to position [69, 0]
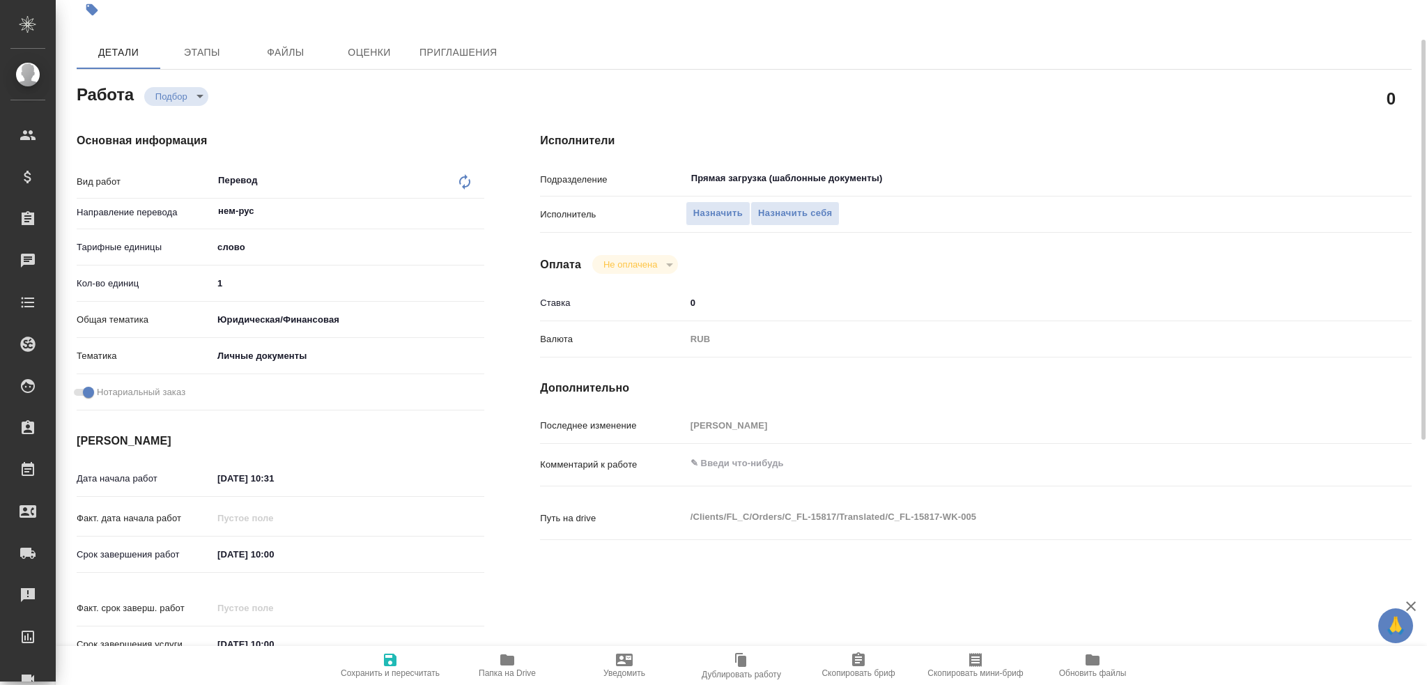
click at [500, 656] on icon "button" at bounding box center [507, 659] width 14 height 11
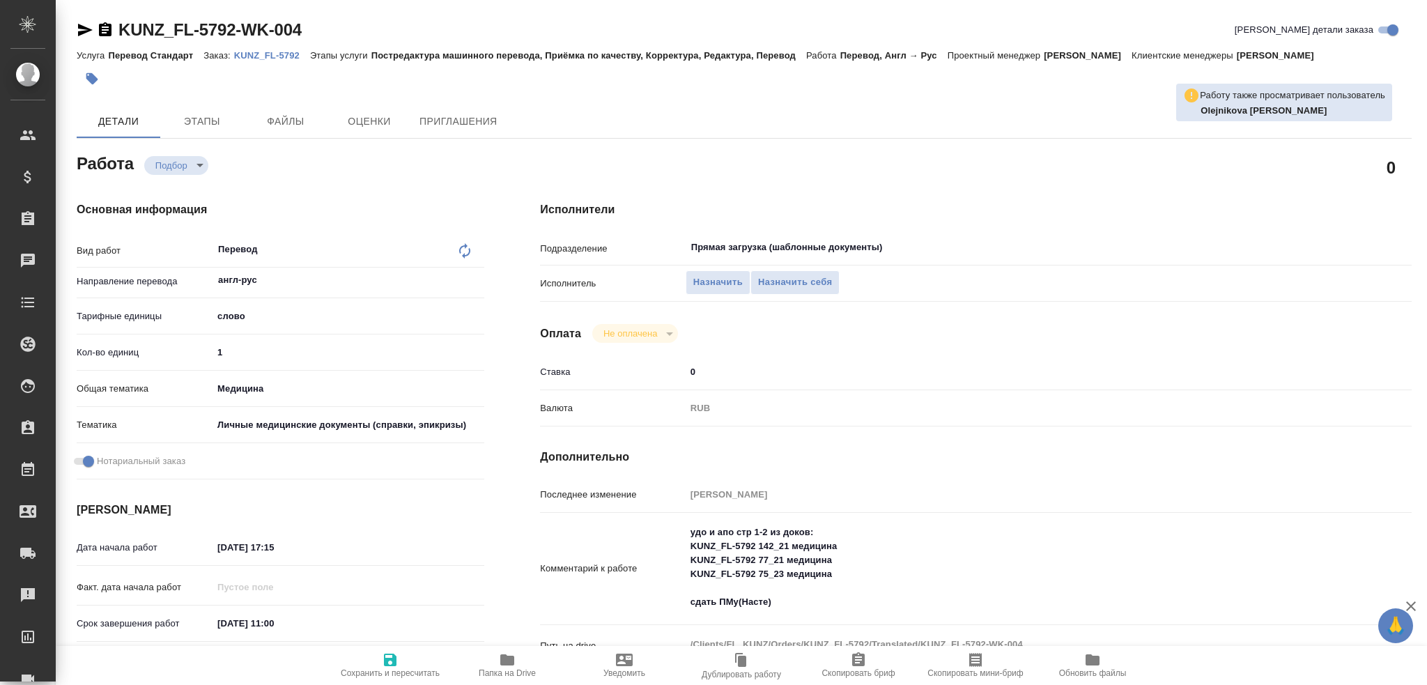
type textarea "x"
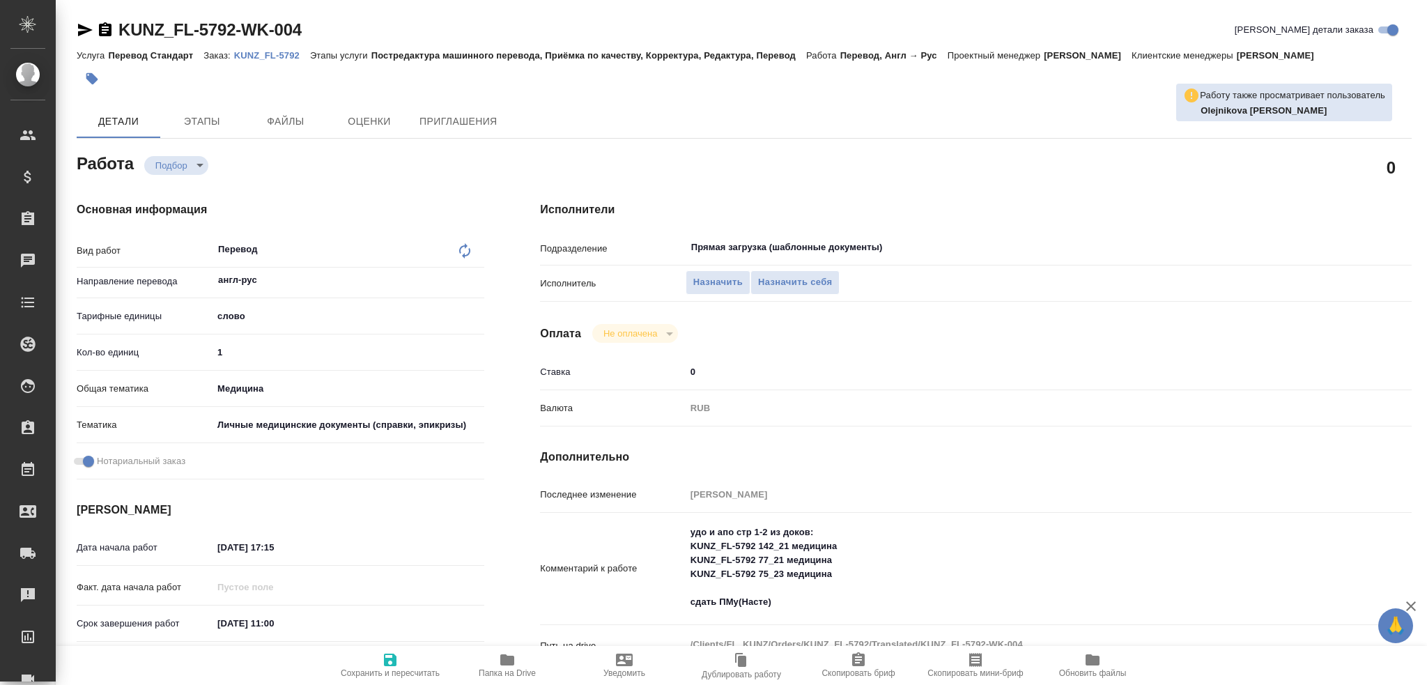
type textarea "x"
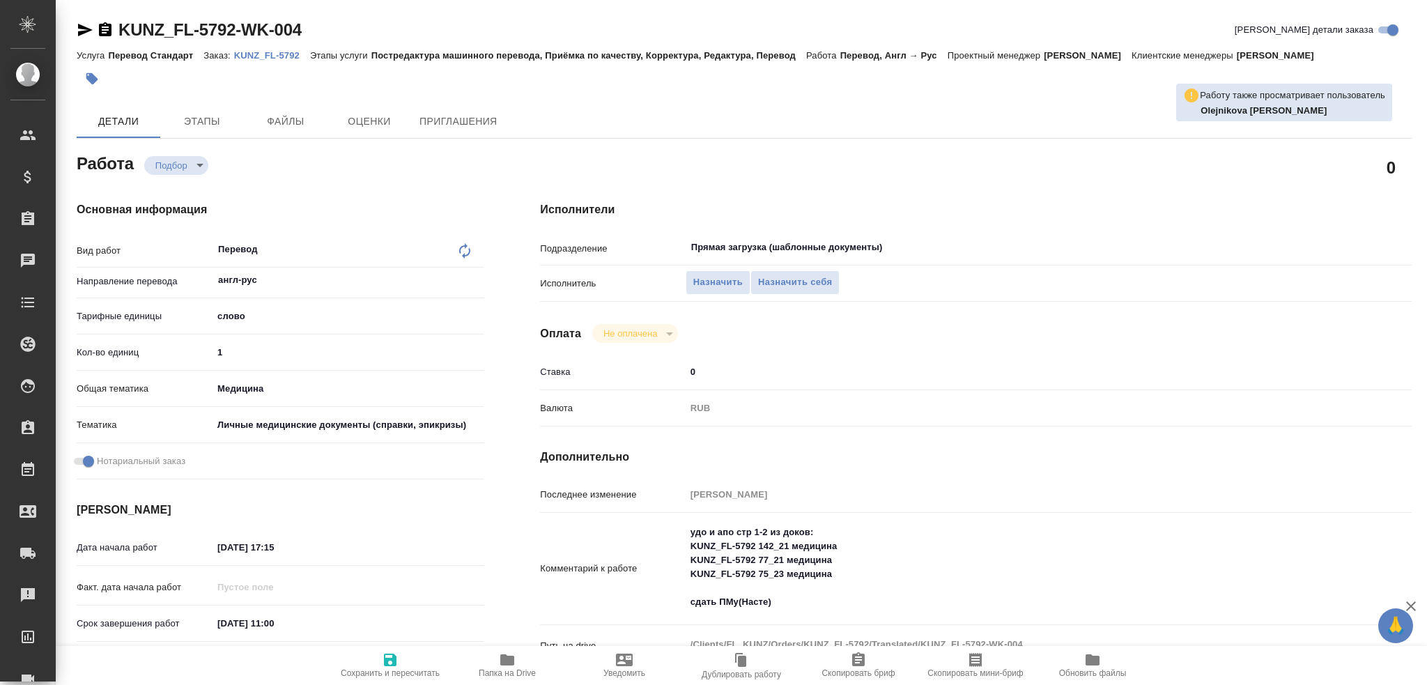
type textarea "x"
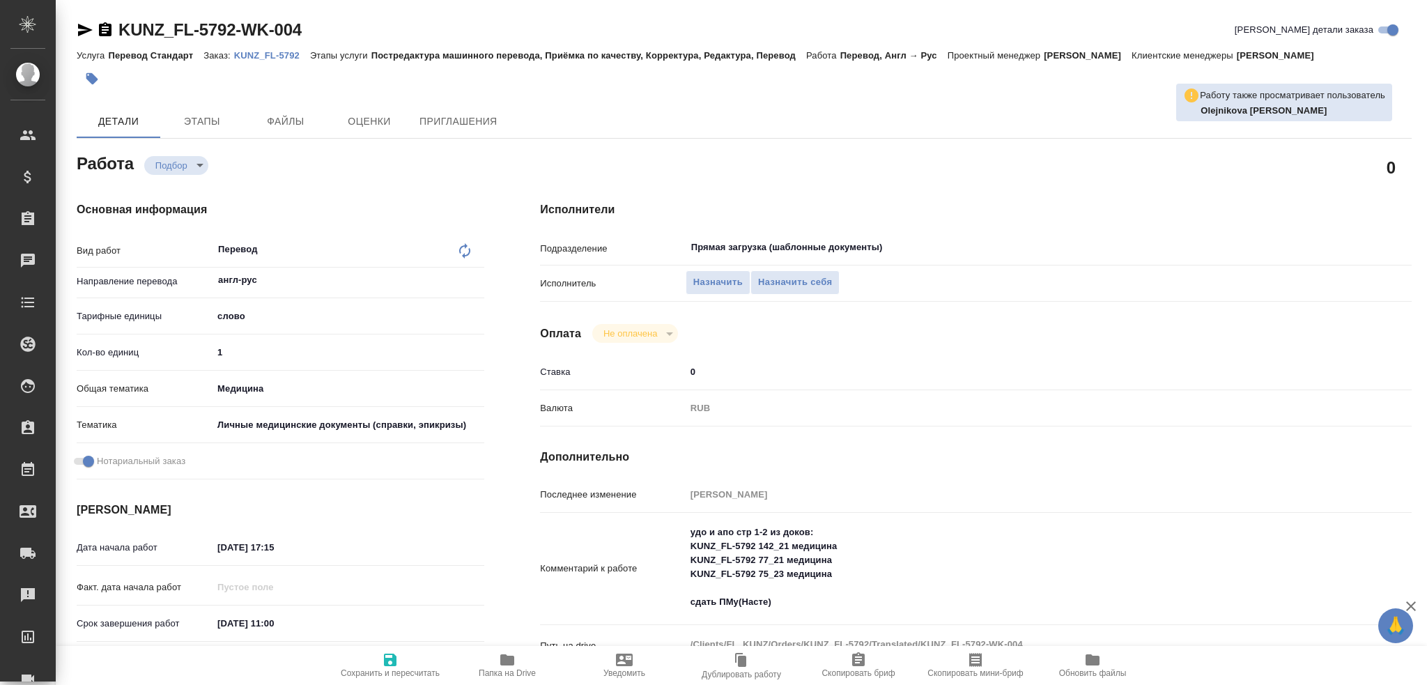
type textarea "x"
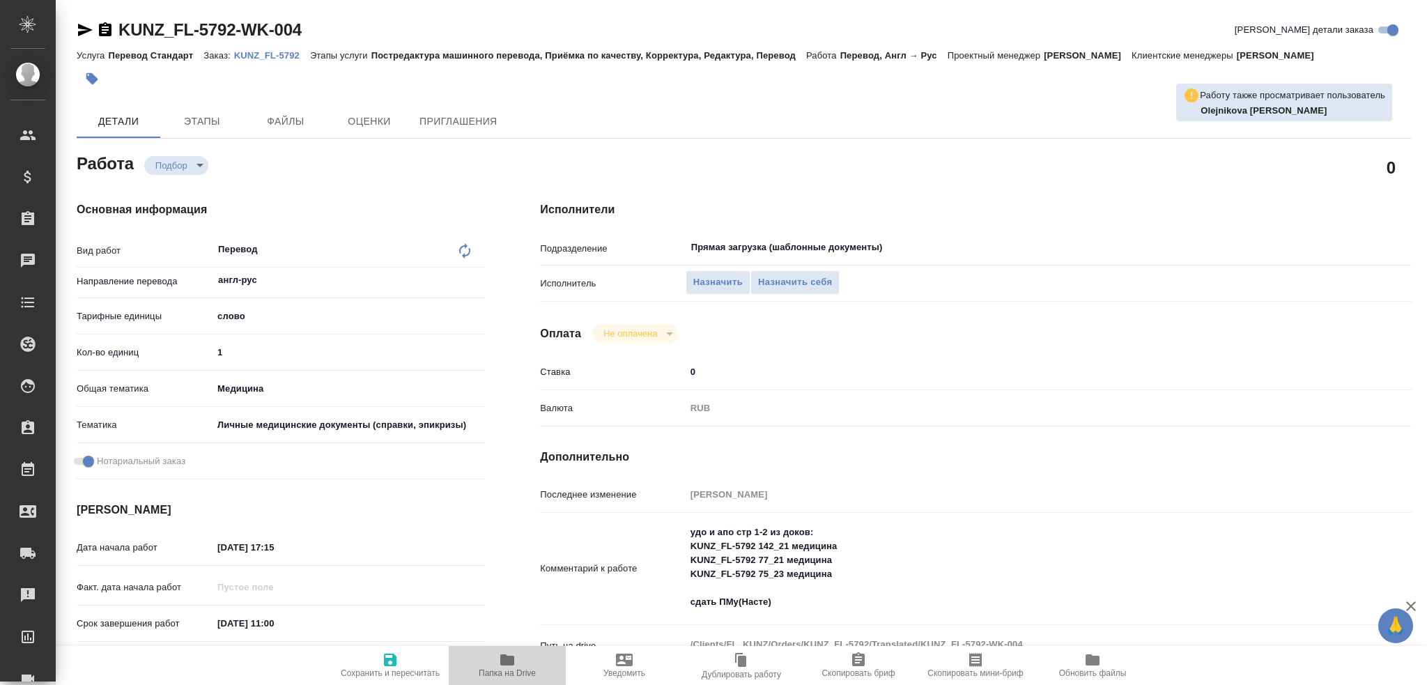
click at [498, 667] on span "Папка на Drive" at bounding box center [507, 664] width 100 height 26
type textarea "x"
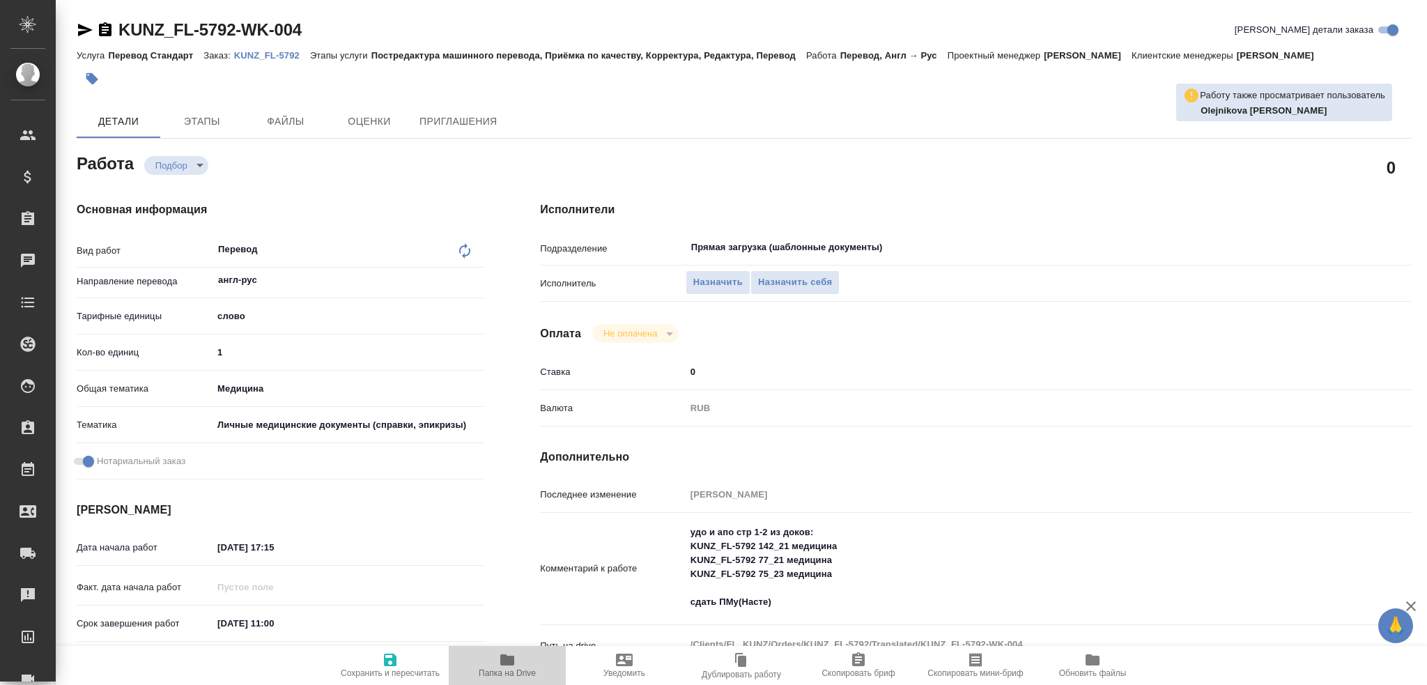
type textarea "x"
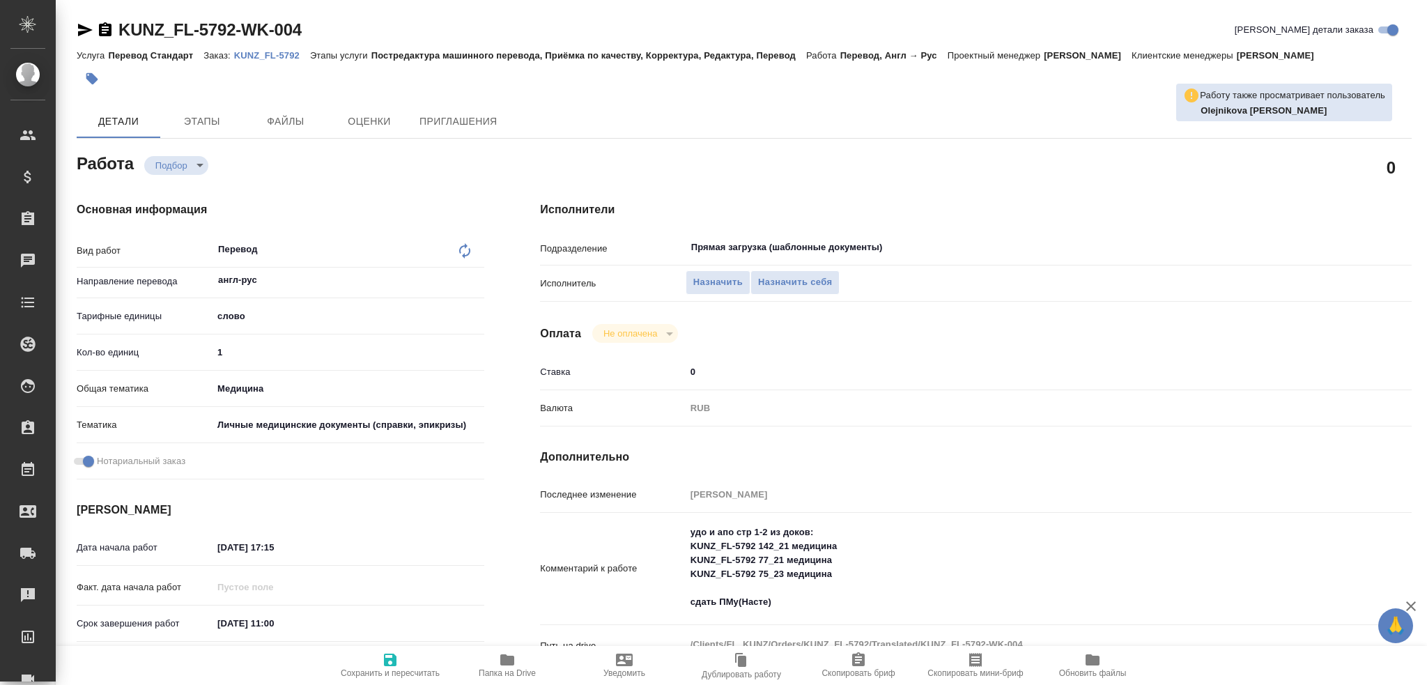
type textarea "x"
click at [490, 678] on button "Папка на Drive" at bounding box center [507, 665] width 117 height 39
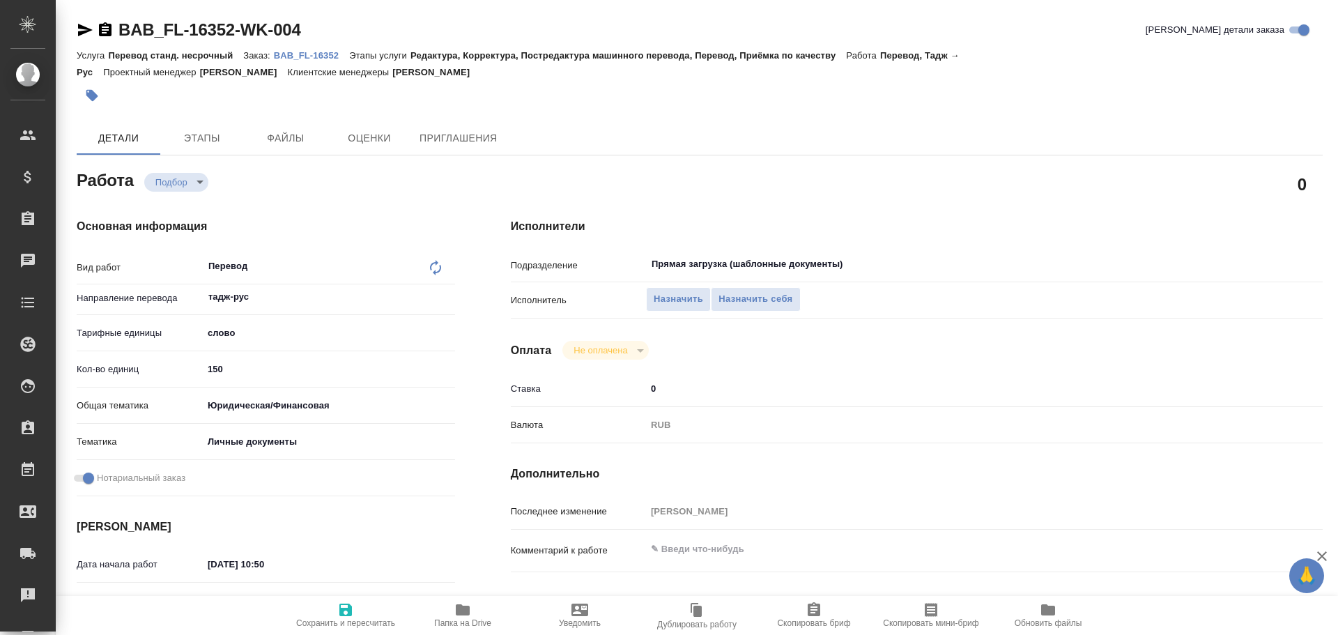
type textarea "x"
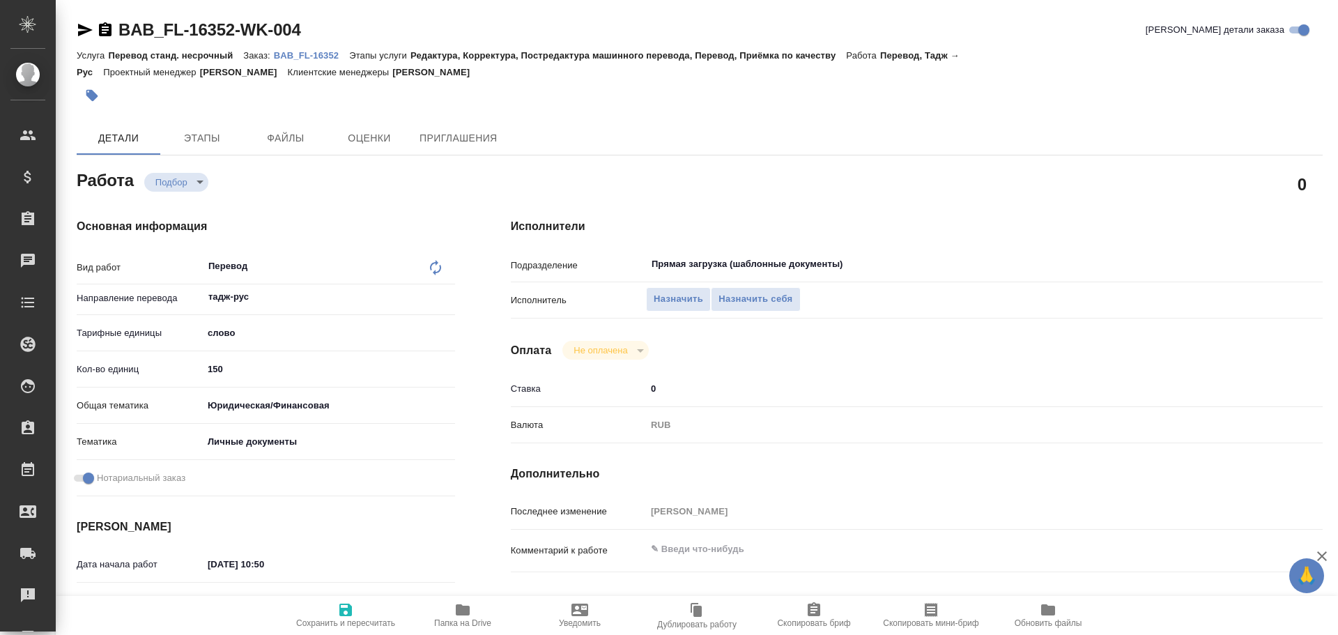
type textarea "x"
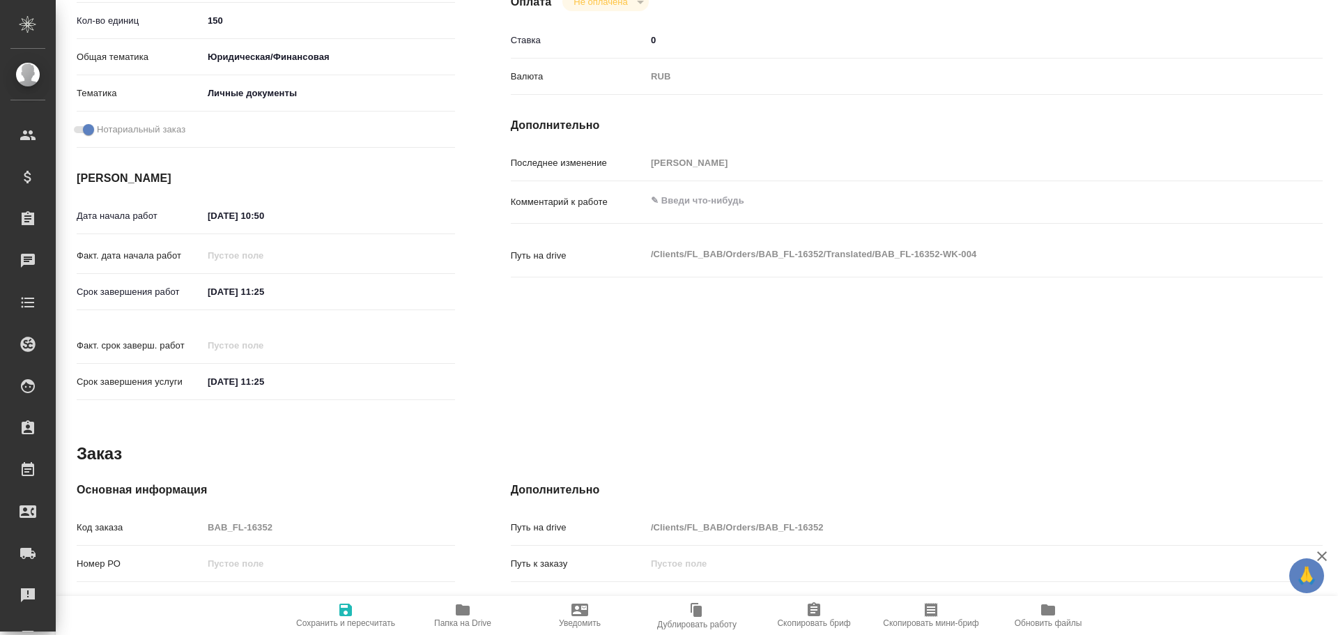
type textarea "x"
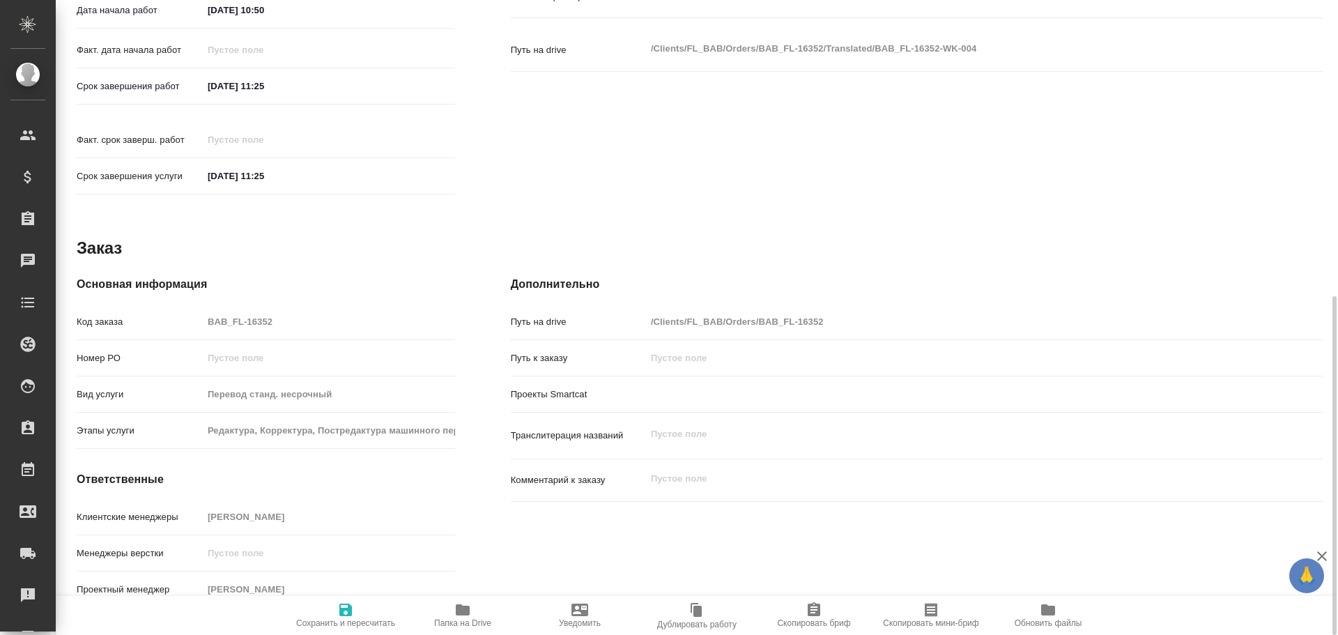
type textarea "x"
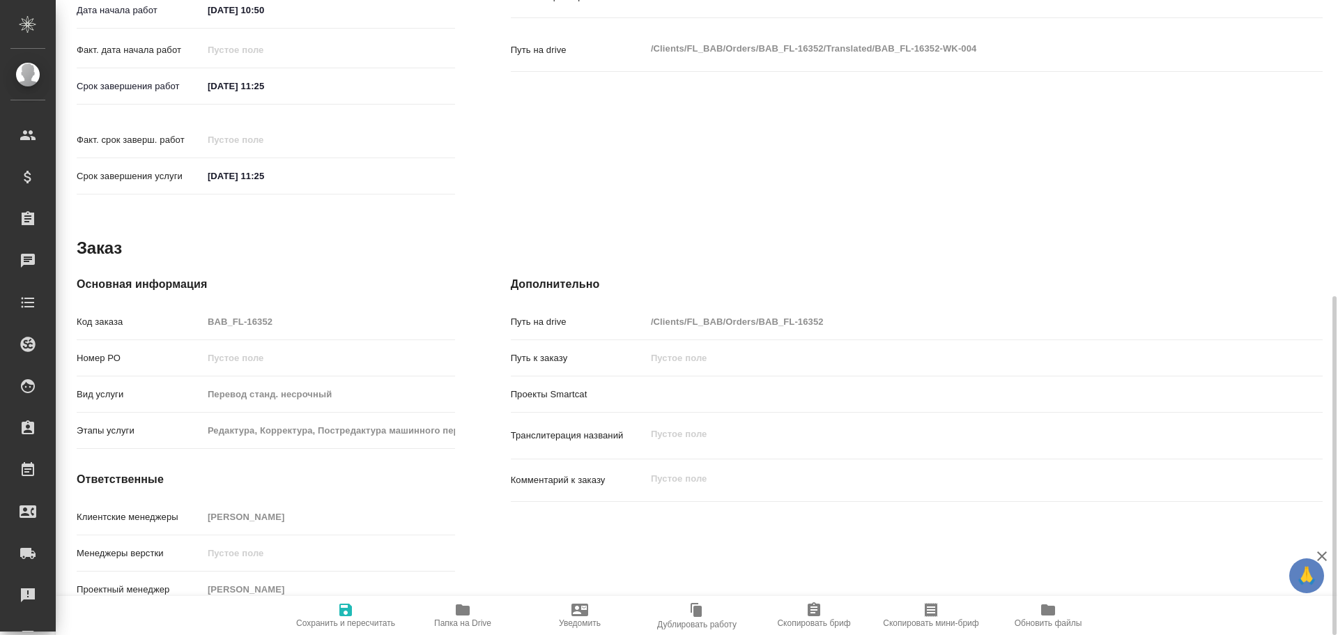
scroll to position [136, 0]
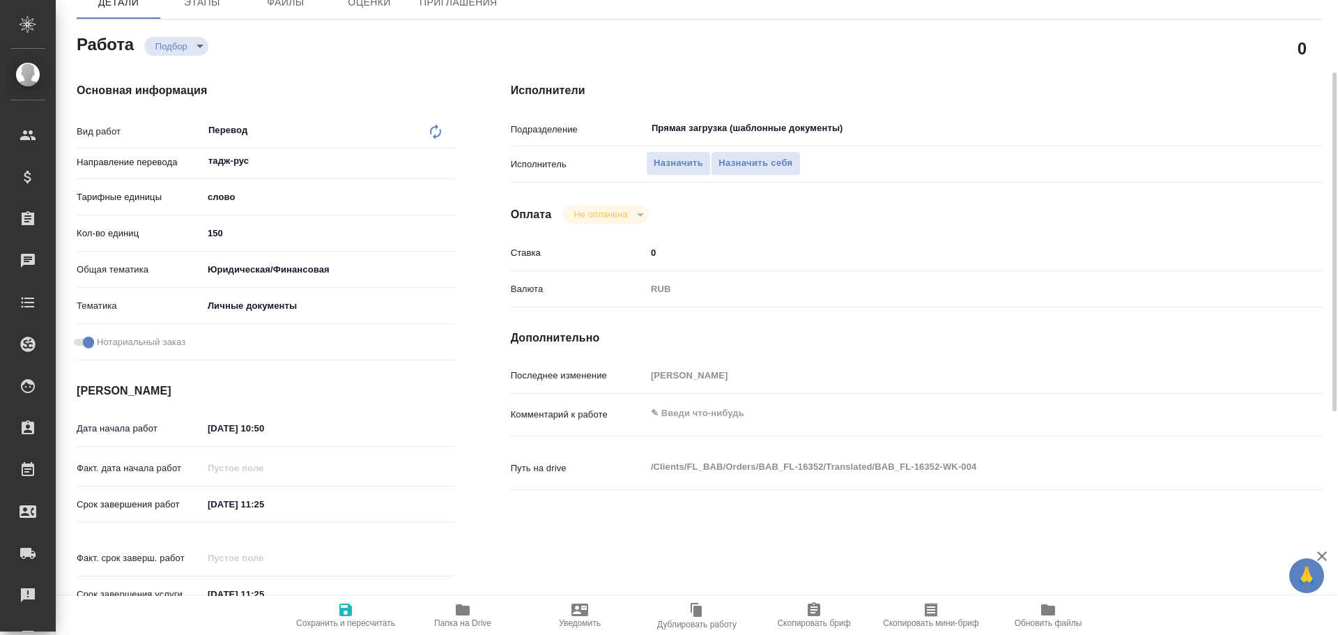
type textarea "x"
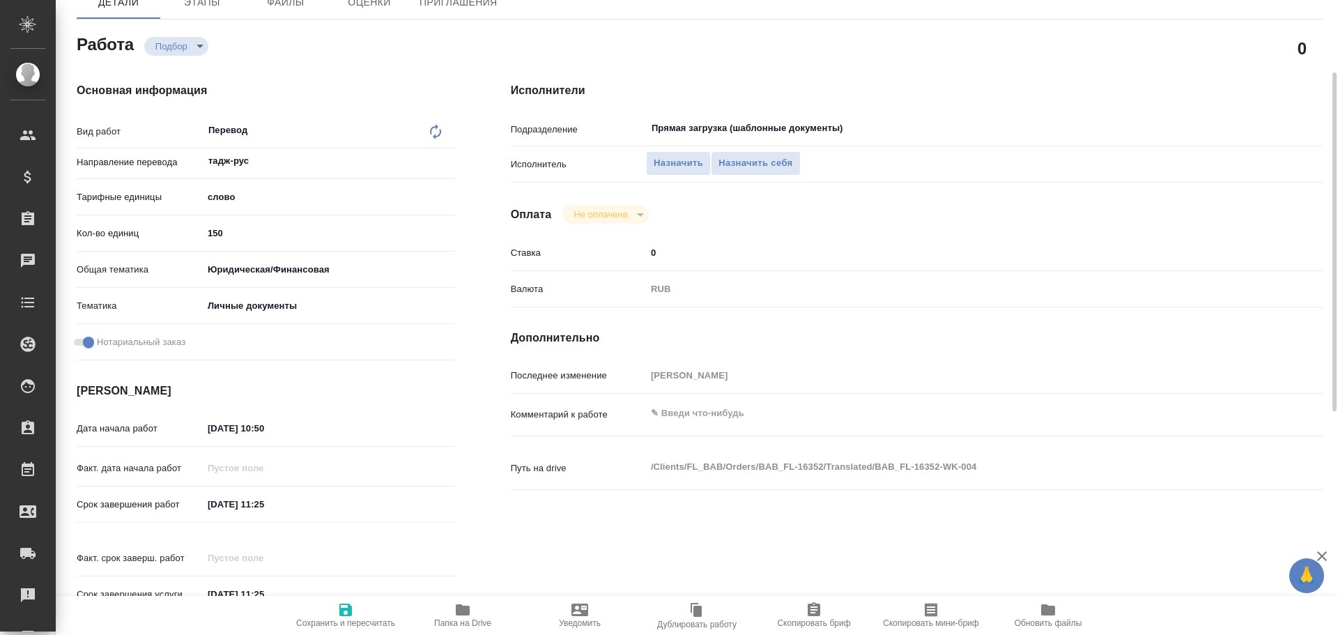
click at [463, 609] on icon "button" at bounding box center [463, 609] width 14 height 11
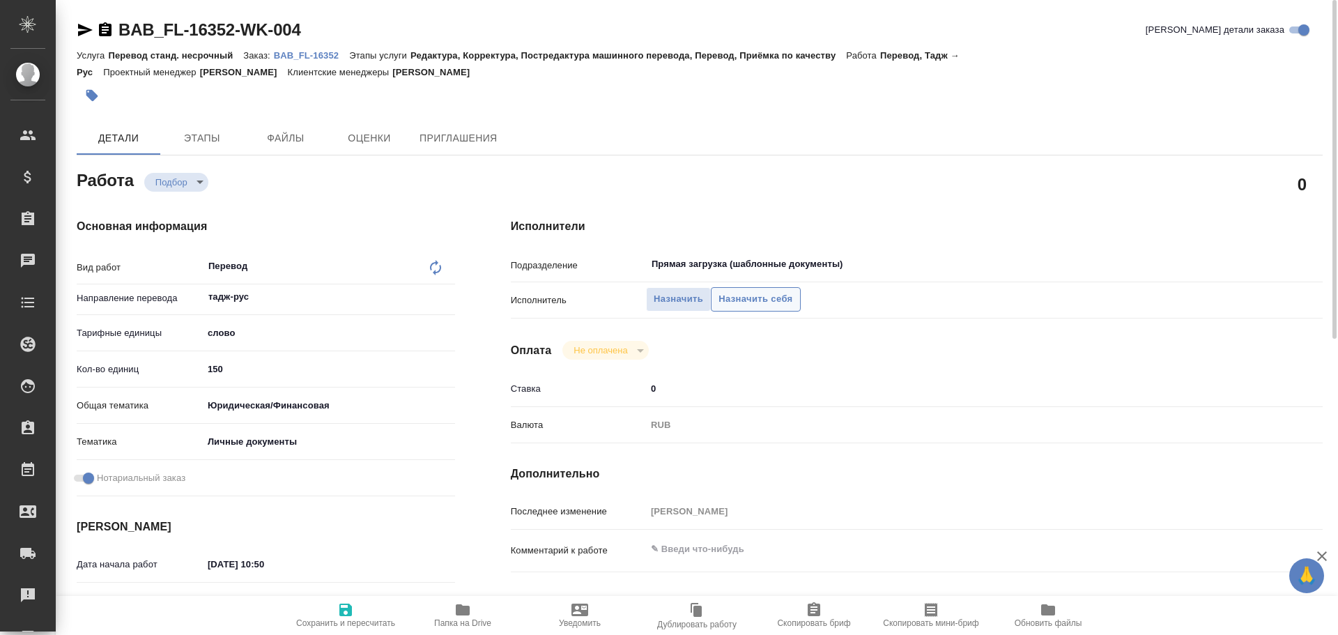
click at [763, 307] on button "Назначить себя" at bounding box center [755, 299] width 89 height 24
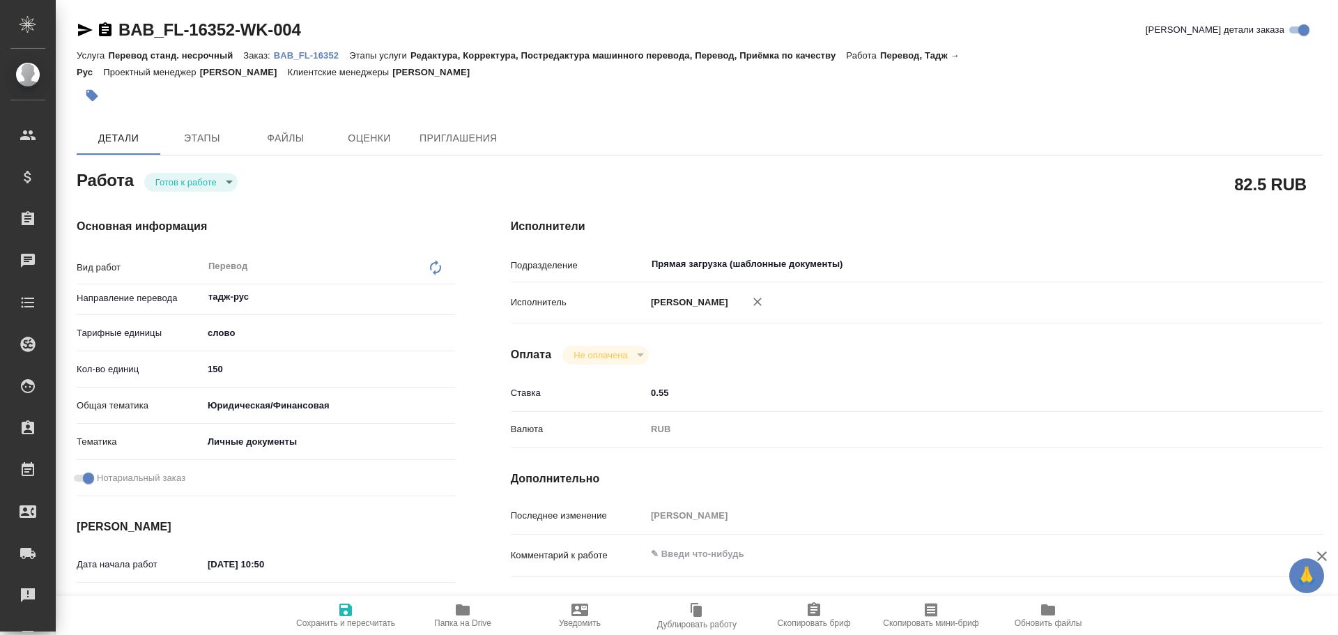
type textarea "x"
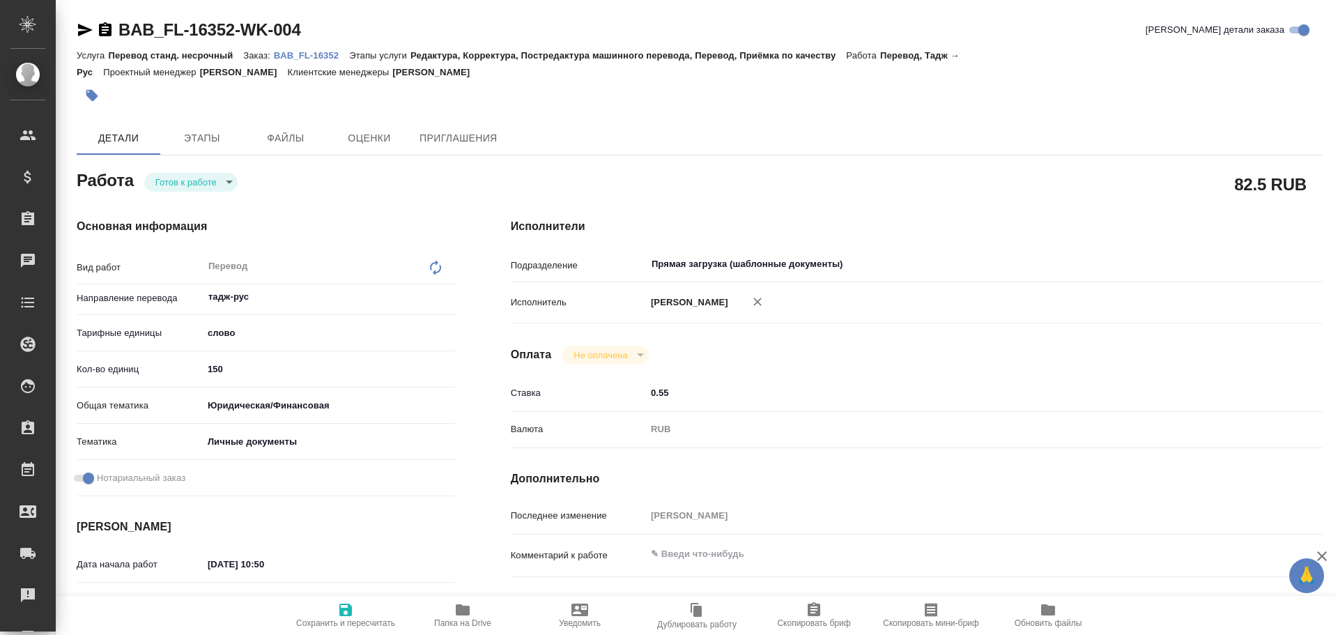
type textarea "x"
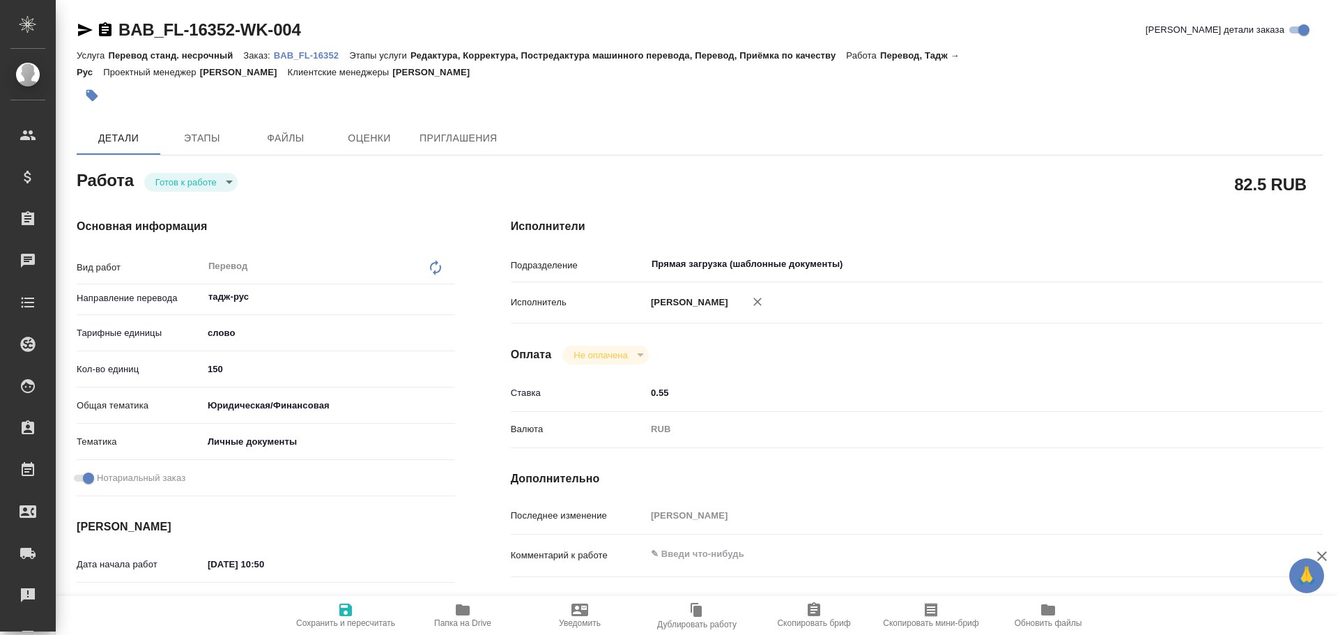
click at [168, 185] on body "🙏 .cls-1 fill:#fff; AWATERA [PERSON_NAME] Спецификации Заказы Чаты Todo Проекты…" at bounding box center [669, 317] width 1338 height 635
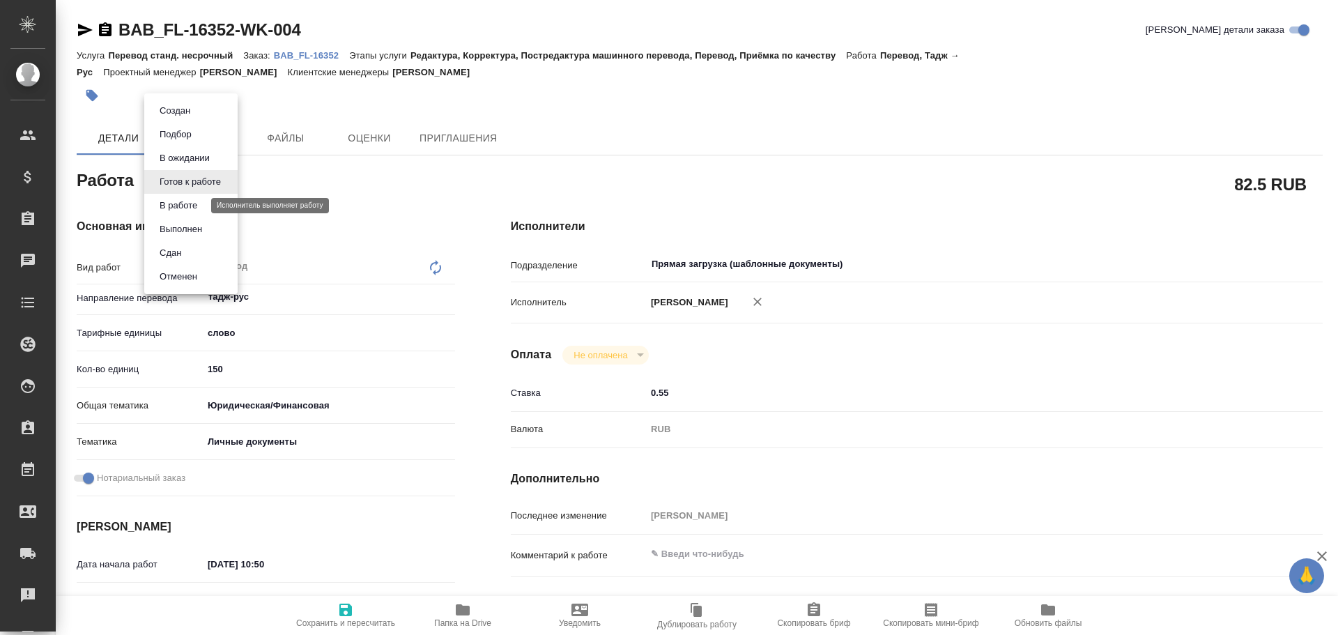
click at [169, 201] on button "В работе" at bounding box center [178, 205] width 46 height 15
type textarea "x"
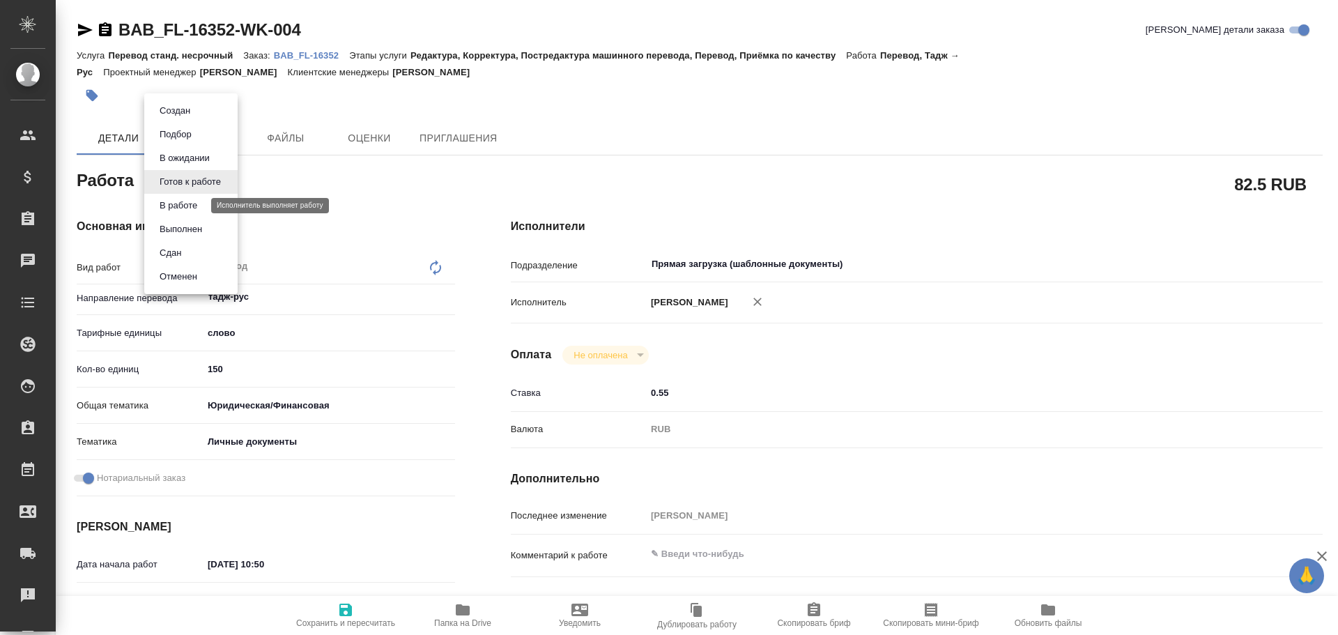
type textarea "x"
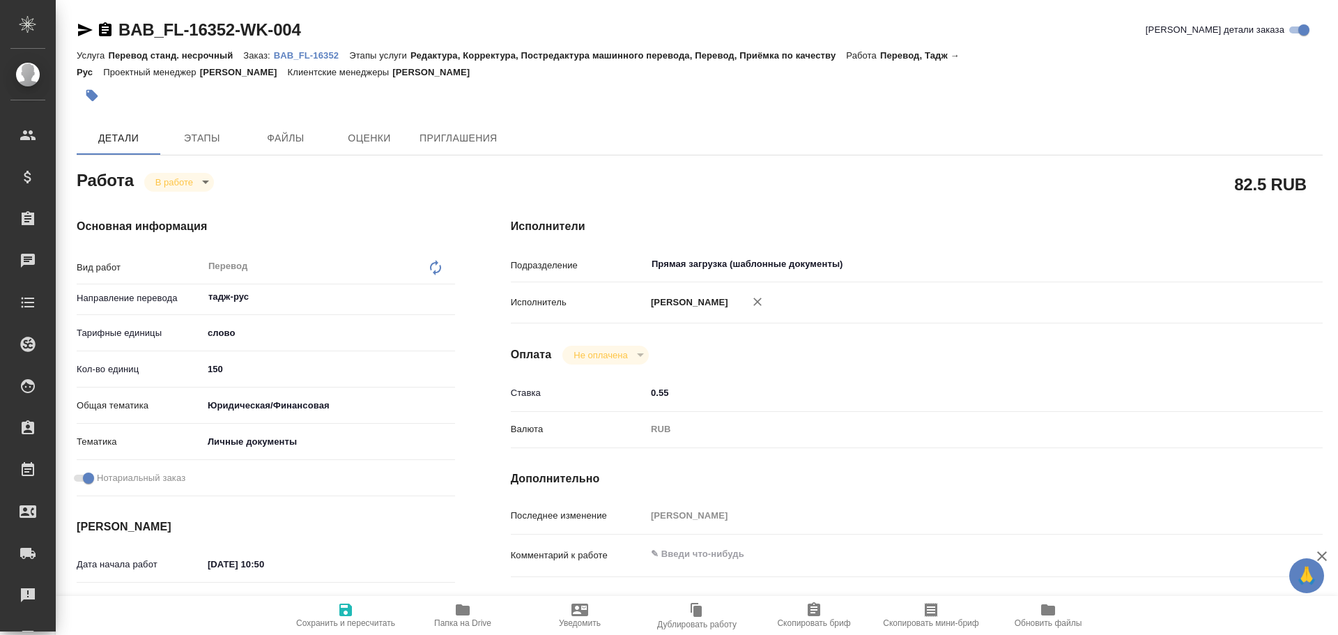
type textarea "x"
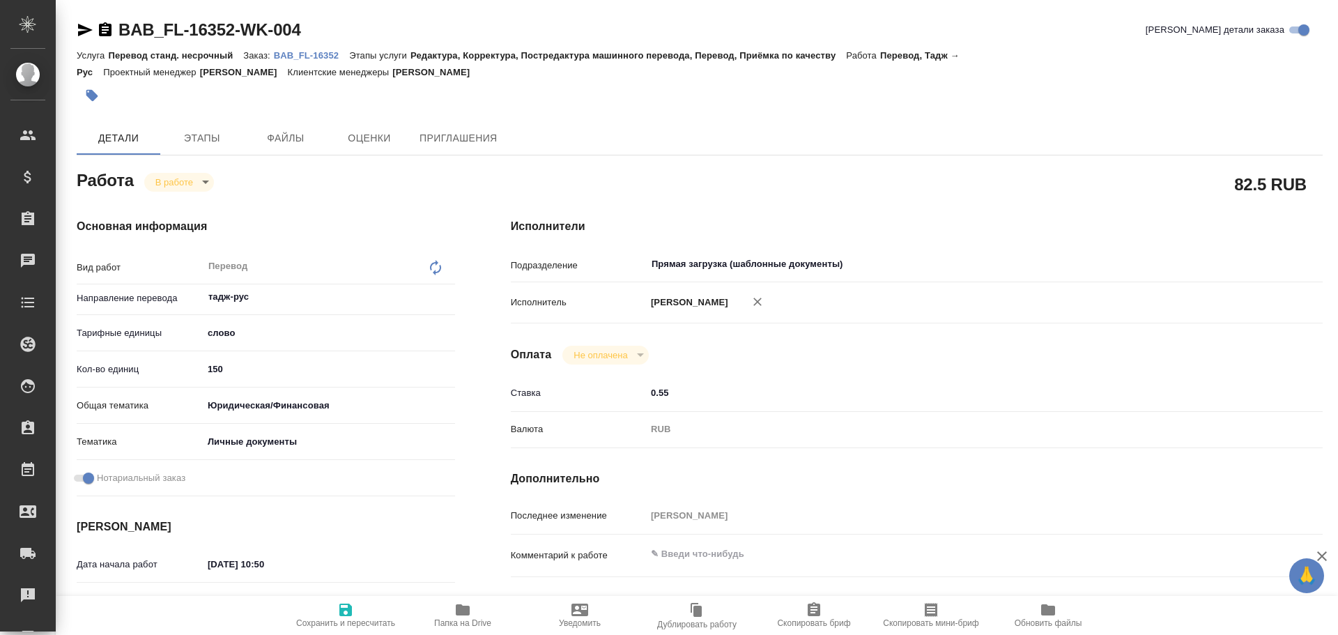
type textarea "x"
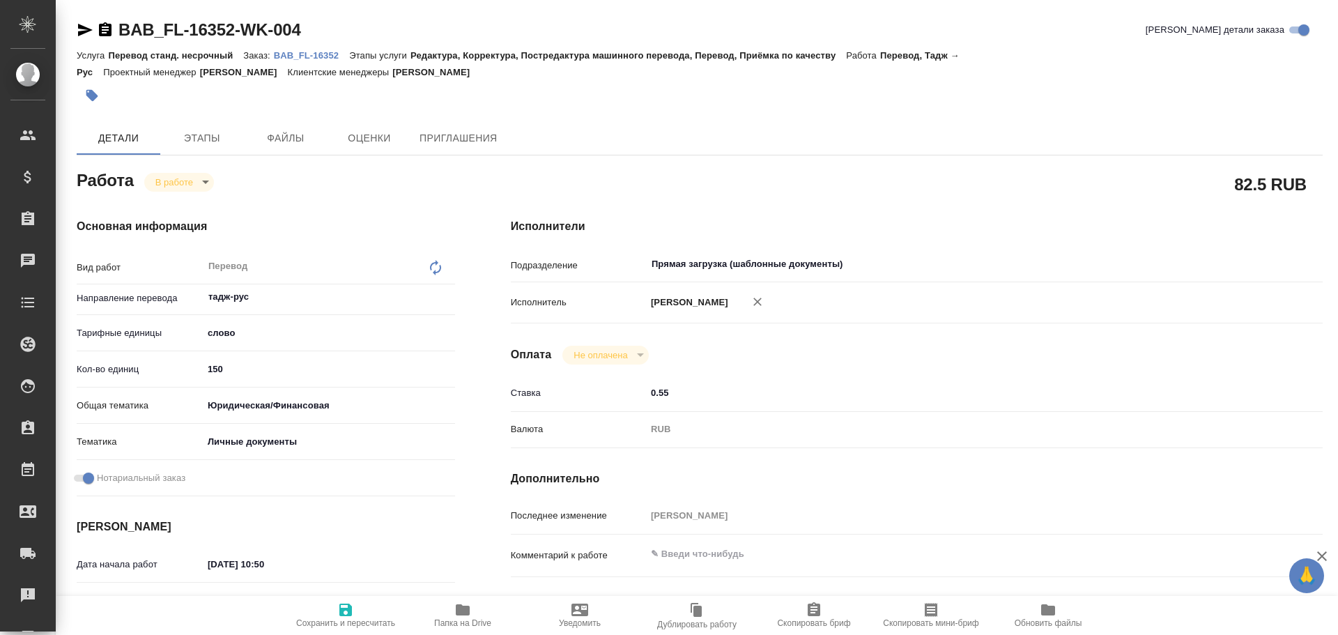
type textarea "x"
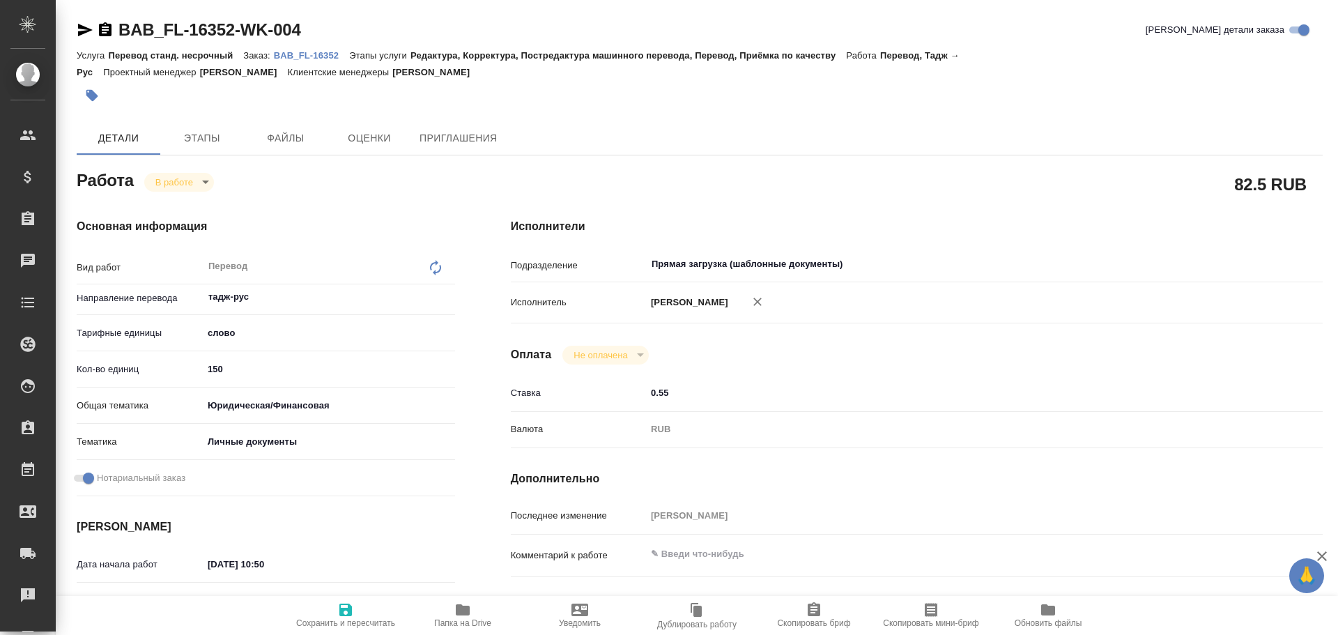
type textarea "x"
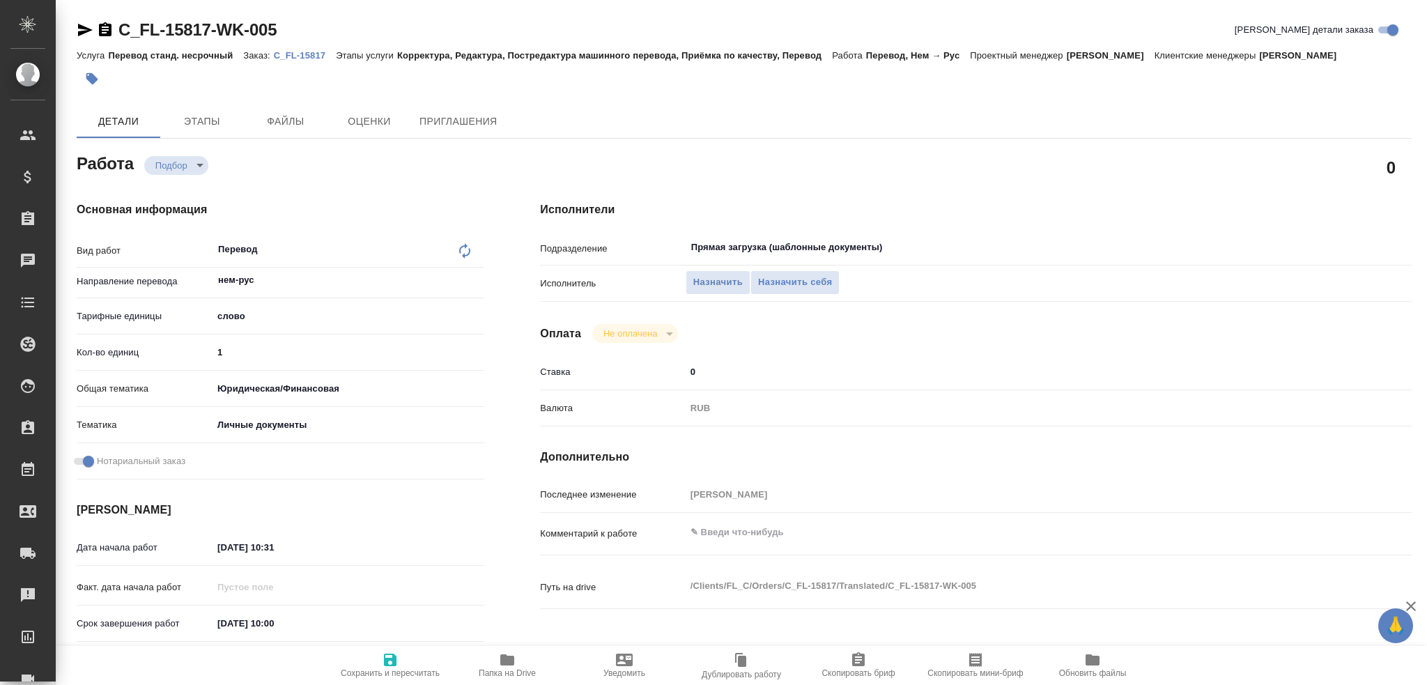
type textarea "x"
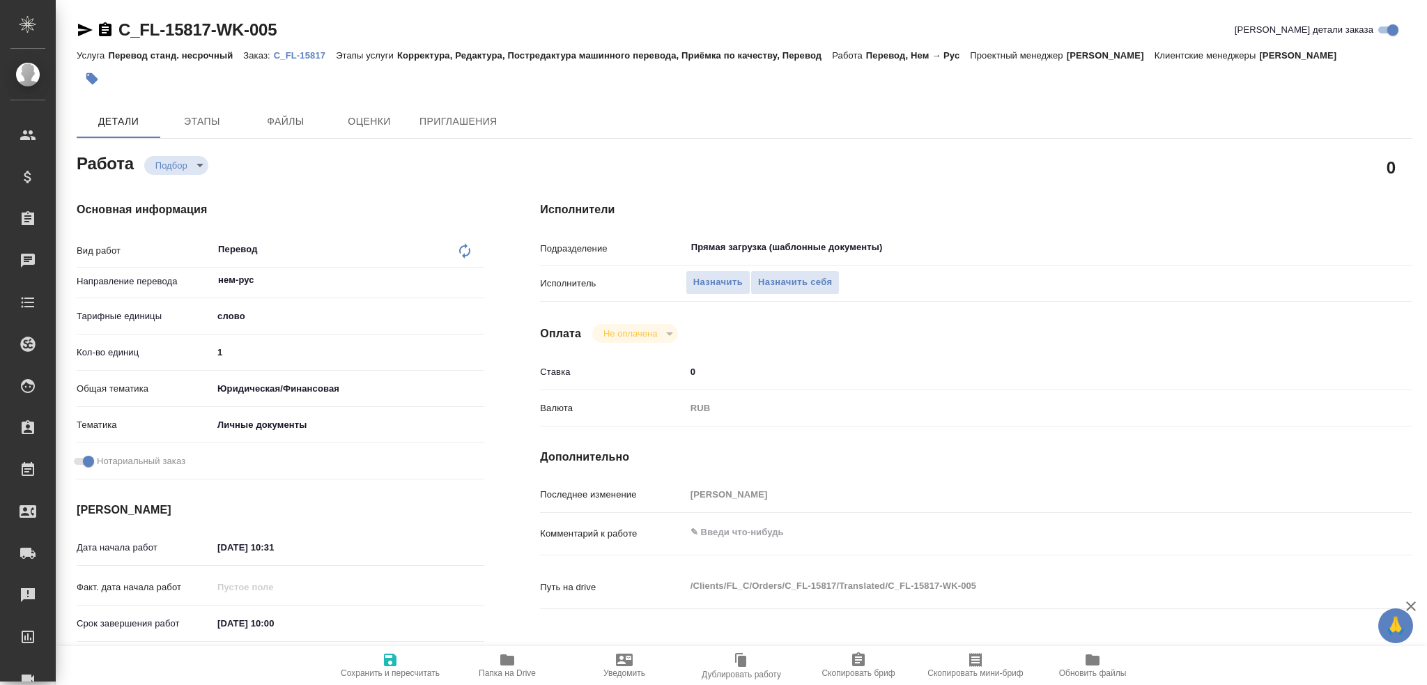
type textarea "x"
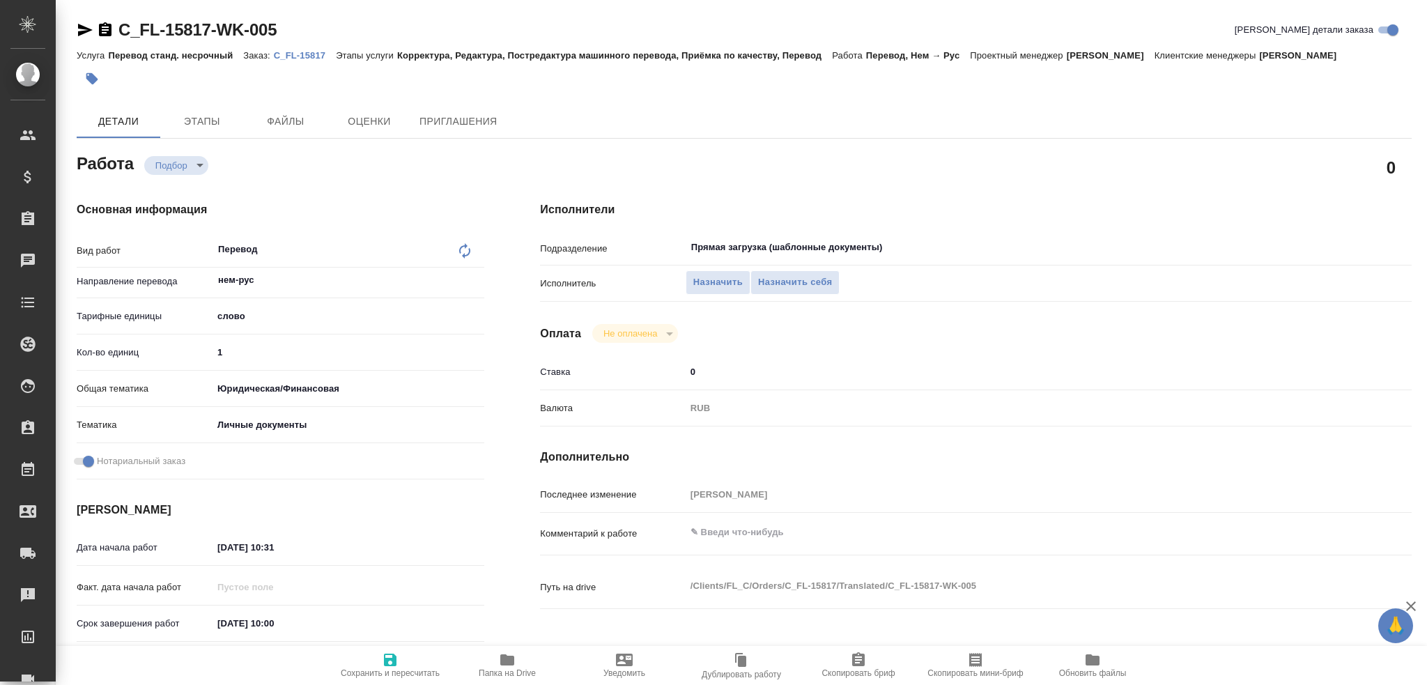
type textarea "x"
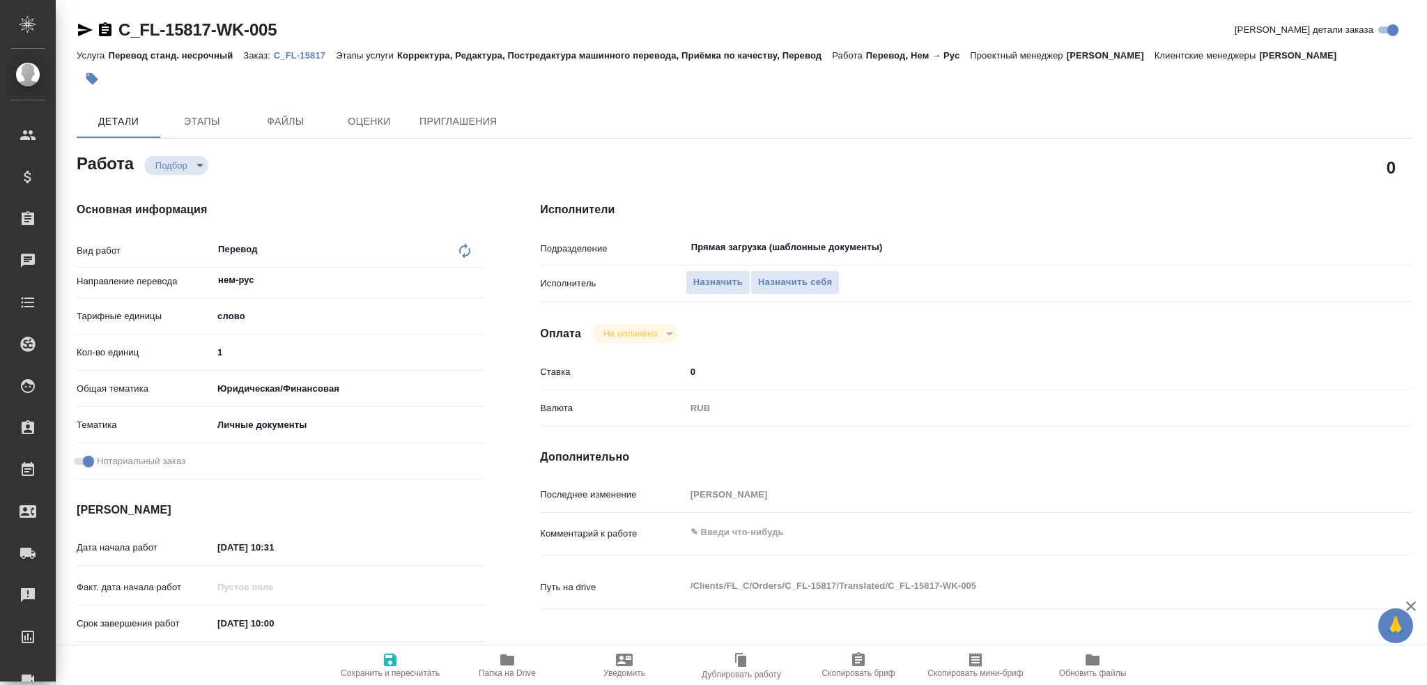
scroll to position [487, 0]
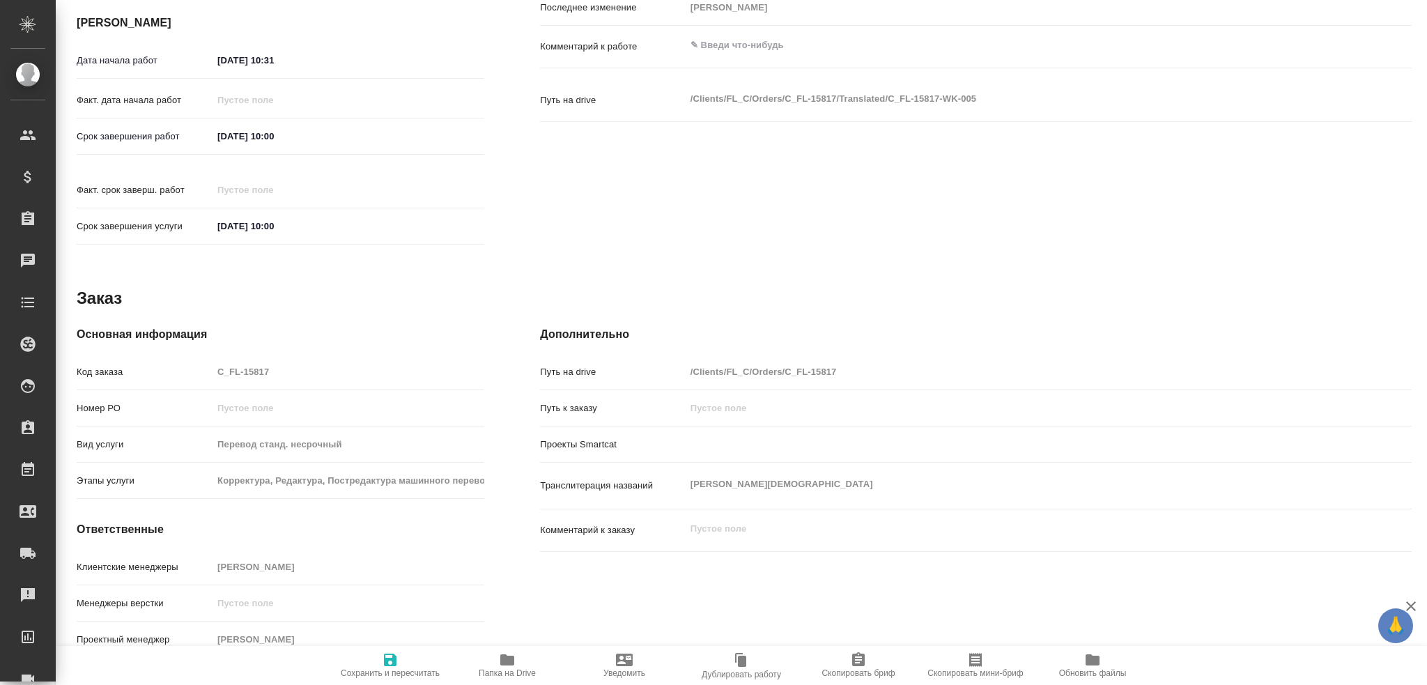
type textarea "x"
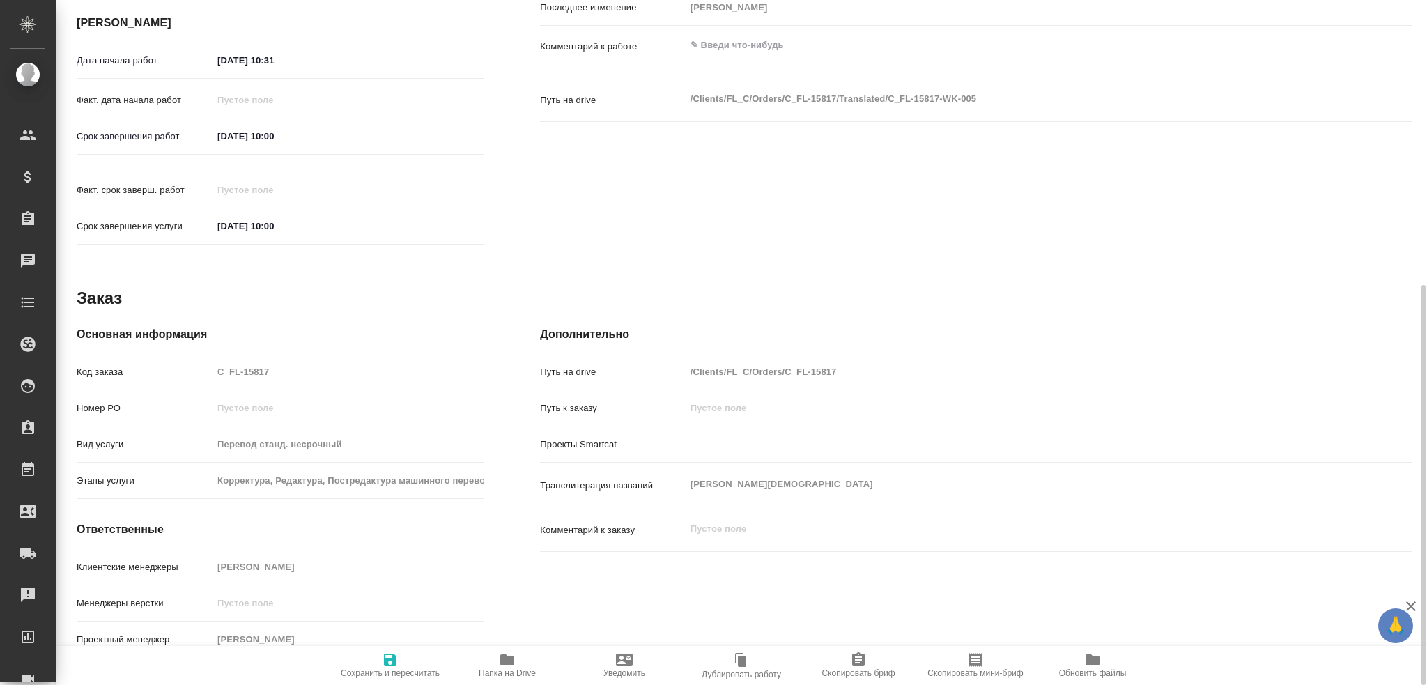
type textarea "x"
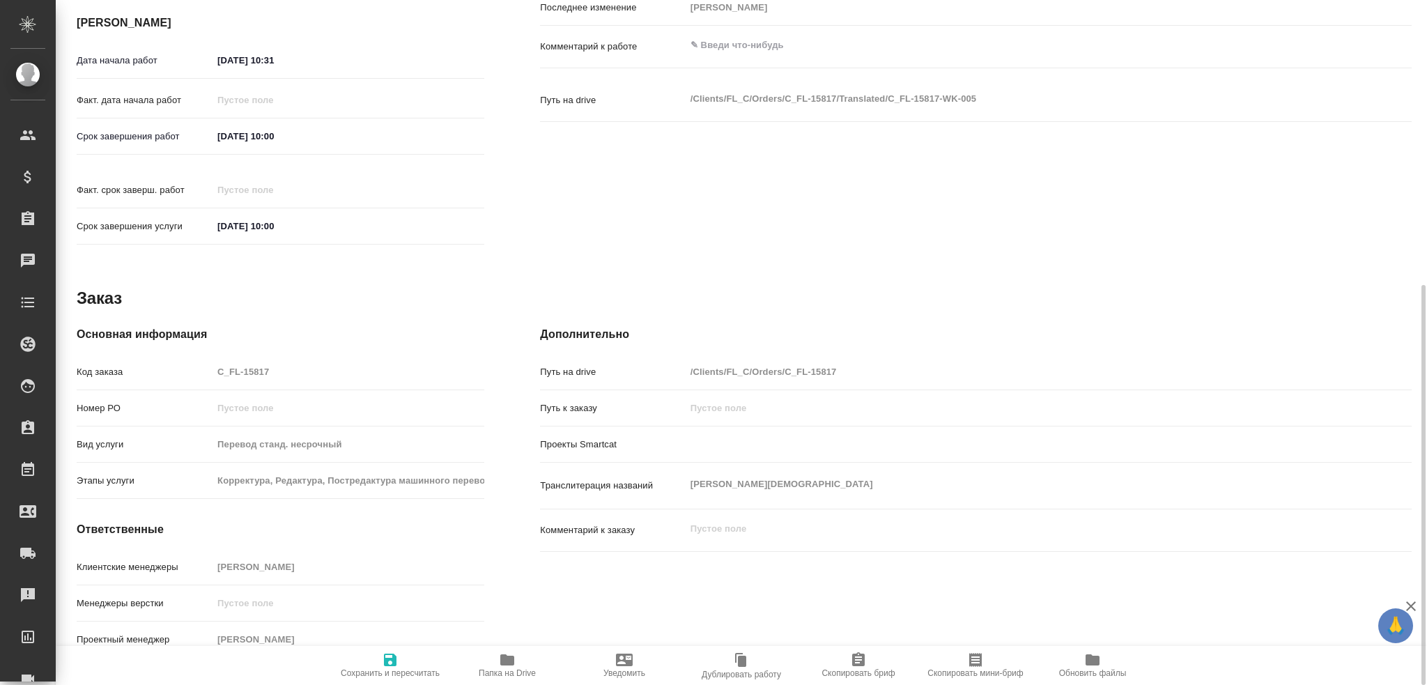
type textarea "x"
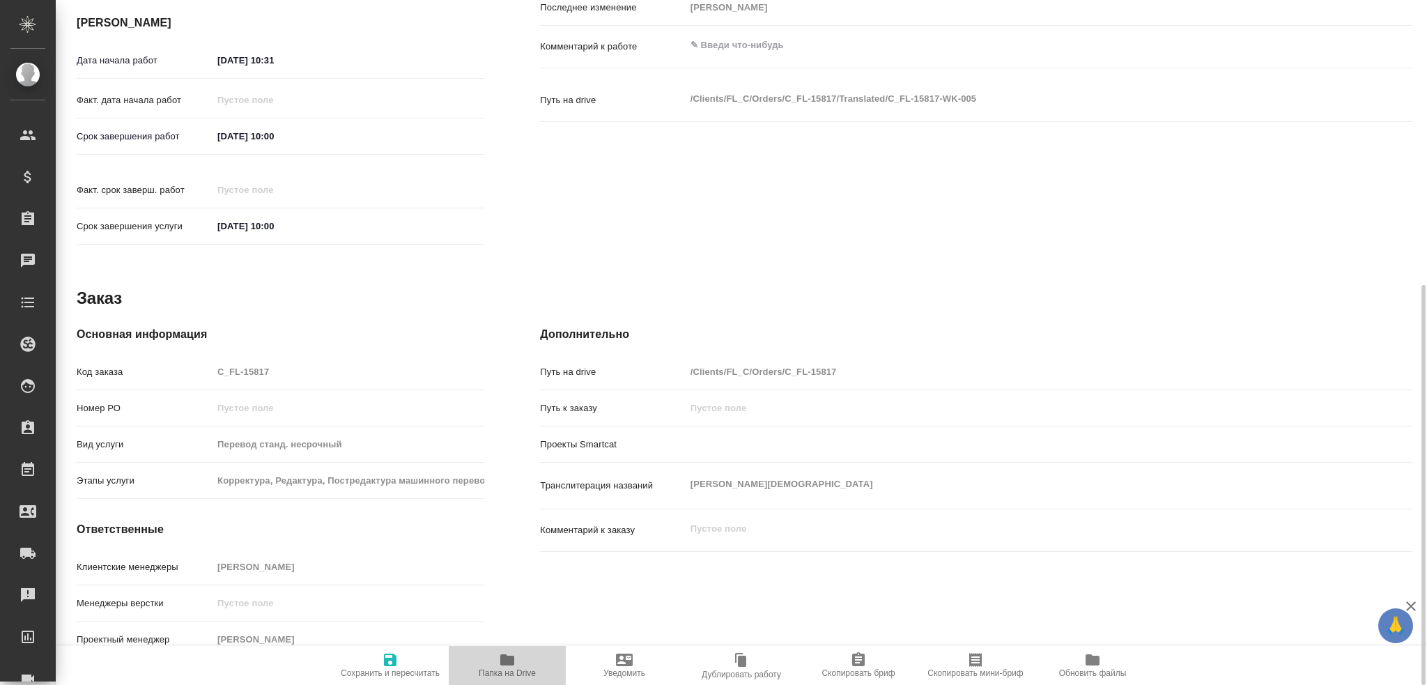
click at [513, 668] on span "Папка на Drive" at bounding box center [507, 673] width 57 height 10
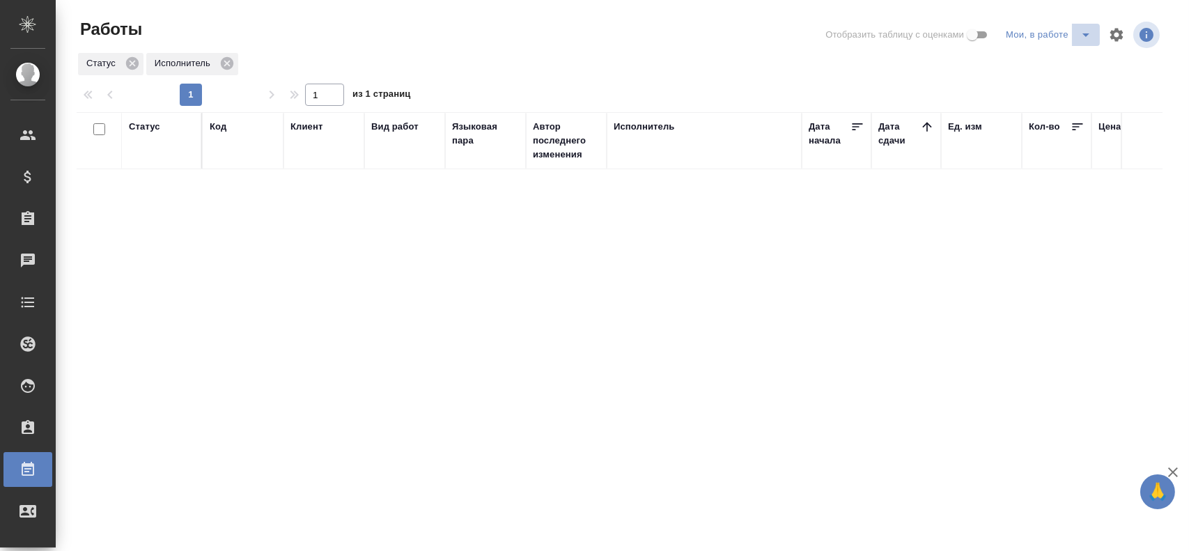
click at [1091, 33] on icon "split button" at bounding box center [1086, 34] width 17 height 17
click at [1027, 55] on li "Стандартные настройки" at bounding box center [1051, 63] width 134 height 22
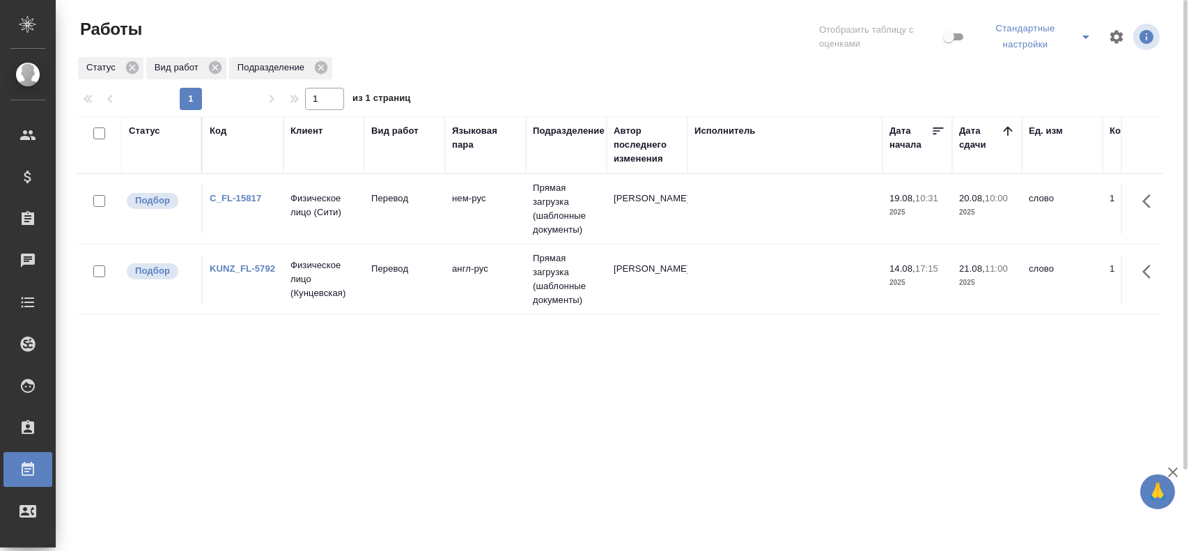
click at [1090, 39] on icon "split button" at bounding box center [1086, 37] width 17 height 17
click at [1058, 68] on li "Мои, в работе" at bounding box center [1039, 72] width 121 height 22
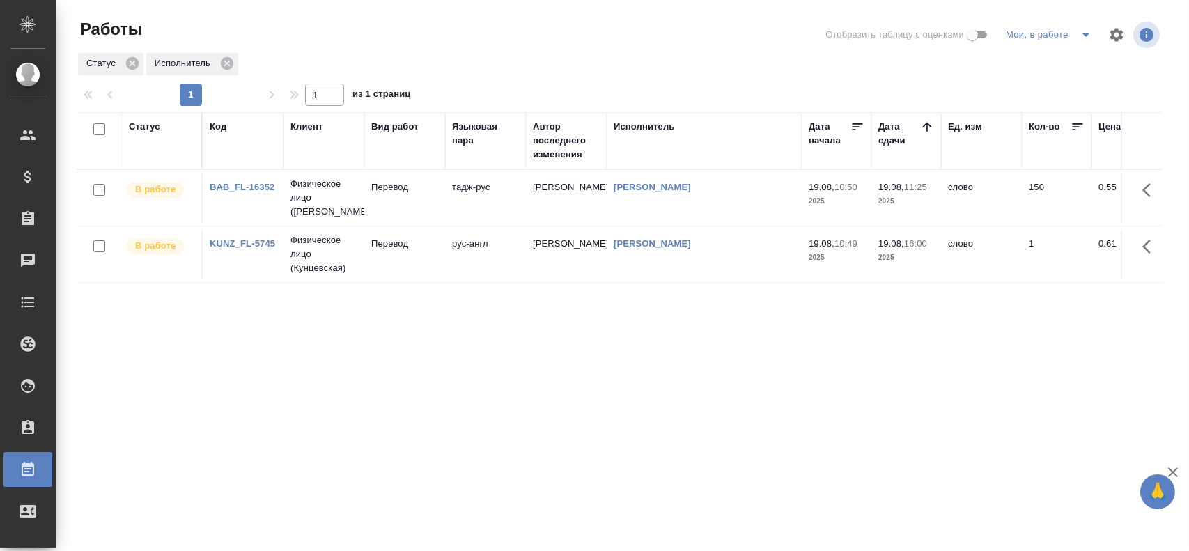
click at [569, 201] on td "[PERSON_NAME]" at bounding box center [566, 197] width 81 height 49
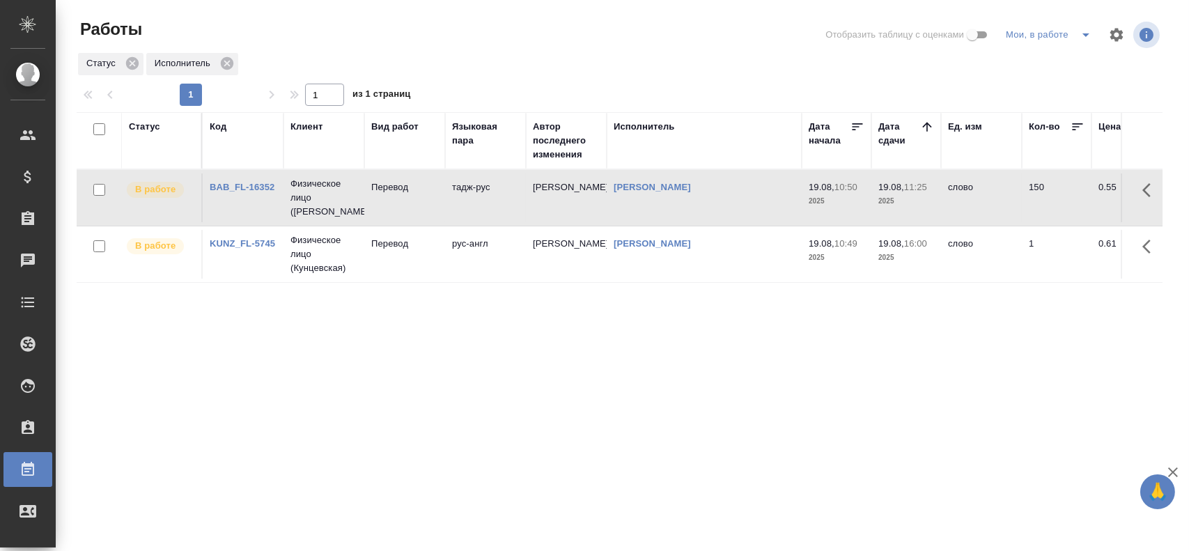
click at [569, 201] on td "[PERSON_NAME]" at bounding box center [566, 197] width 81 height 49
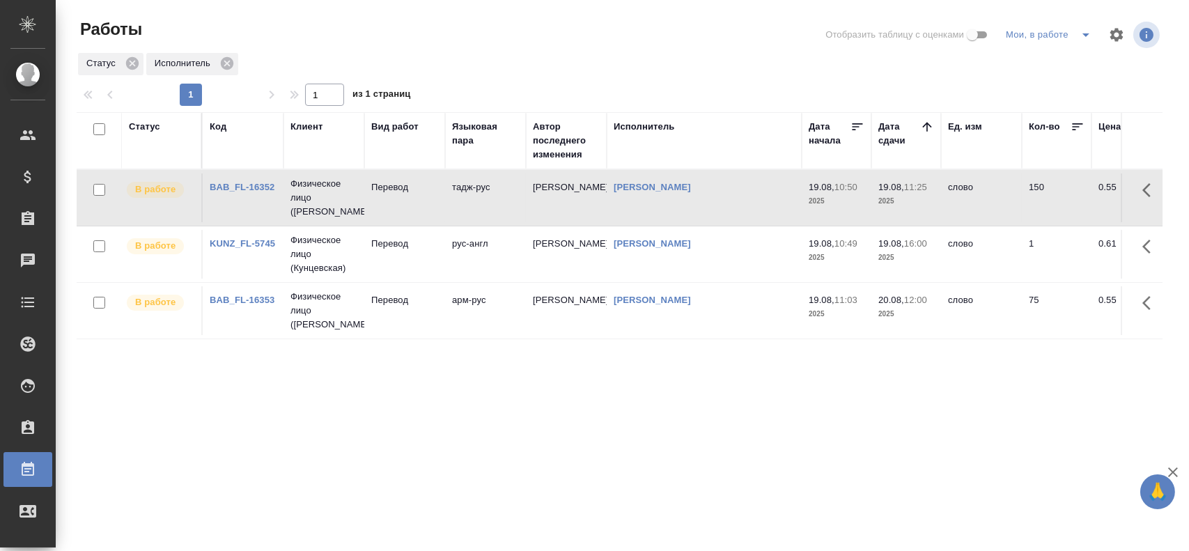
click at [698, 220] on td "[PERSON_NAME]" at bounding box center [704, 197] width 195 height 49
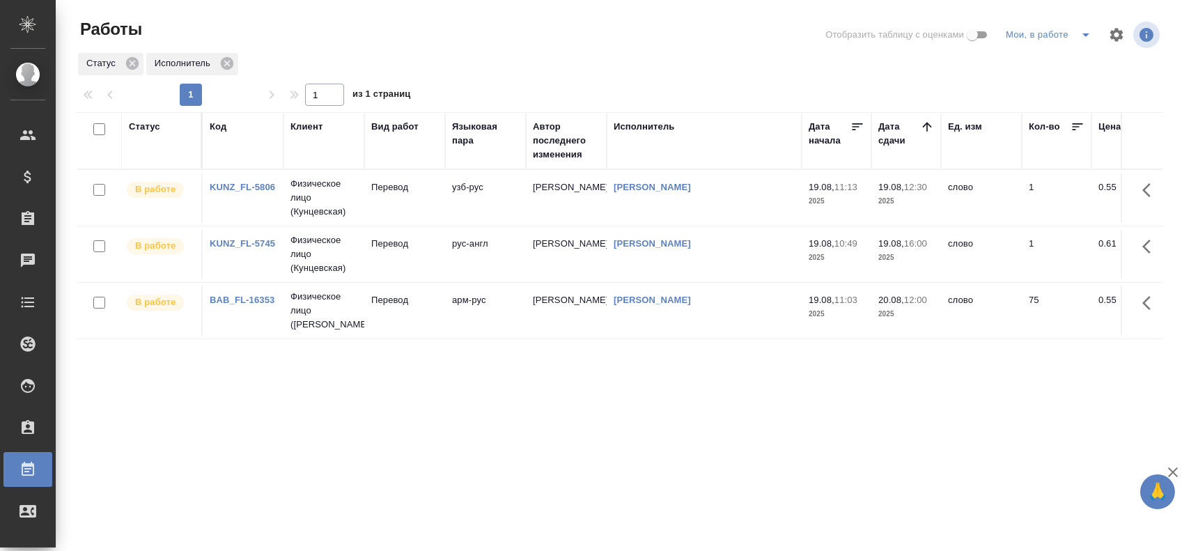
click at [558, 207] on td "[PERSON_NAME]" at bounding box center [566, 197] width 81 height 49
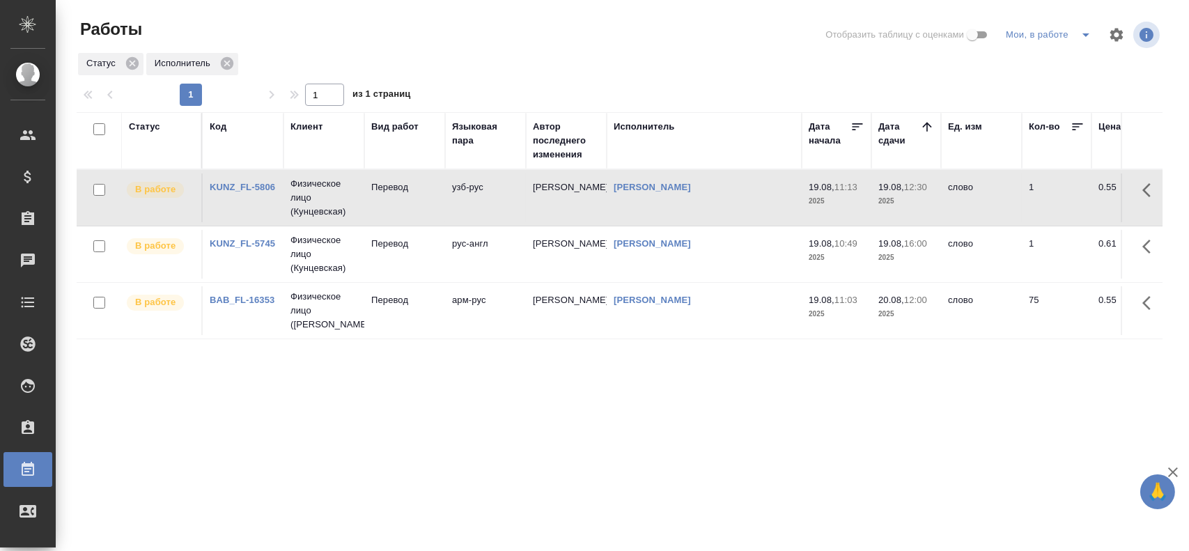
click at [558, 207] on td "[PERSON_NAME]" at bounding box center [566, 197] width 81 height 49
click at [468, 222] on td "арм-рус" at bounding box center [485, 197] width 81 height 49
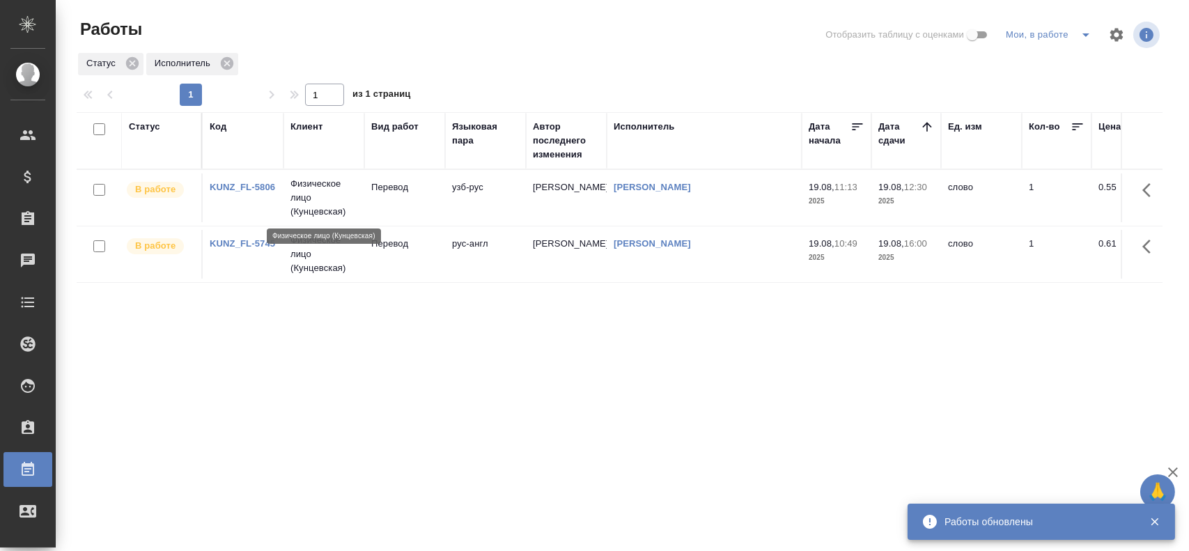
click at [348, 206] on p "Физическое лицо (Кунцевская)" at bounding box center [324, 198] width 67 height 42
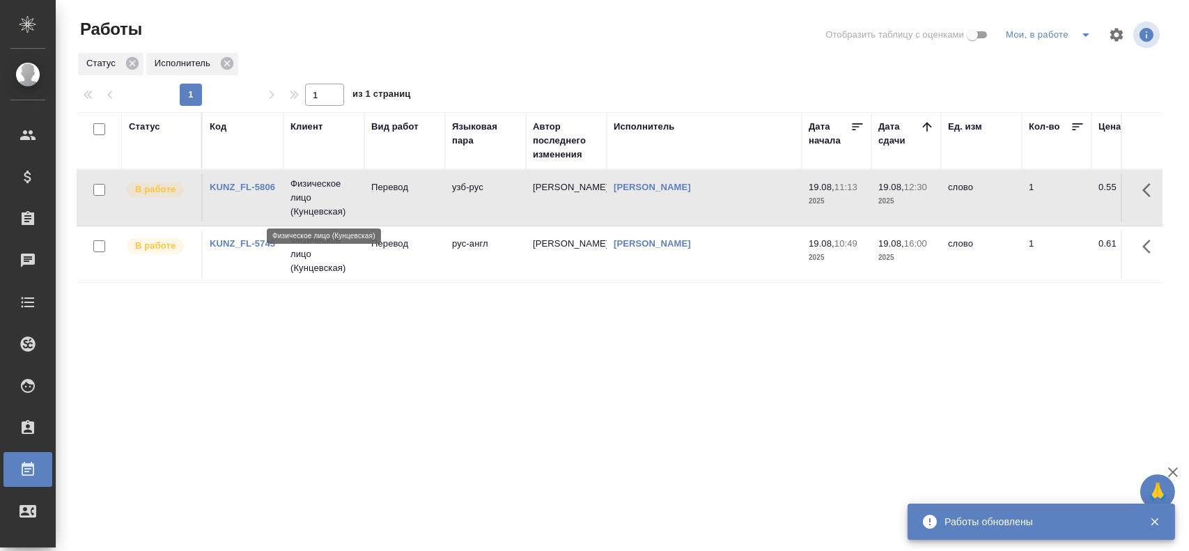
click at [348, 206] on p "Физическое лицо (Кунцевская)" at bounding box center [324, 198] width 67 height 42
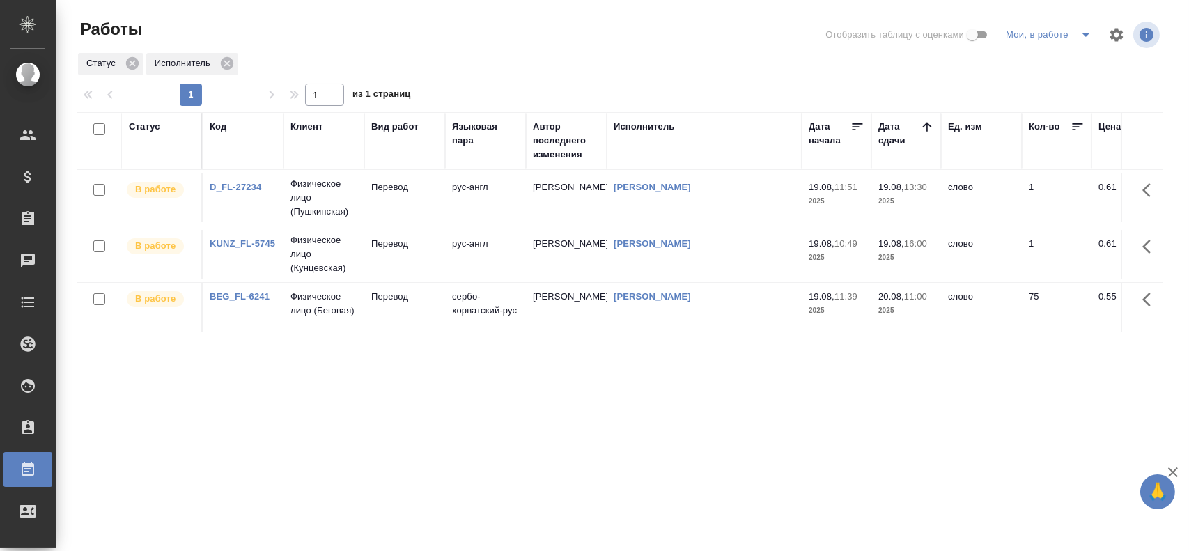
click at [365, 205] on td "Перевод" at bounding box center [404, 197] width 81 height 49
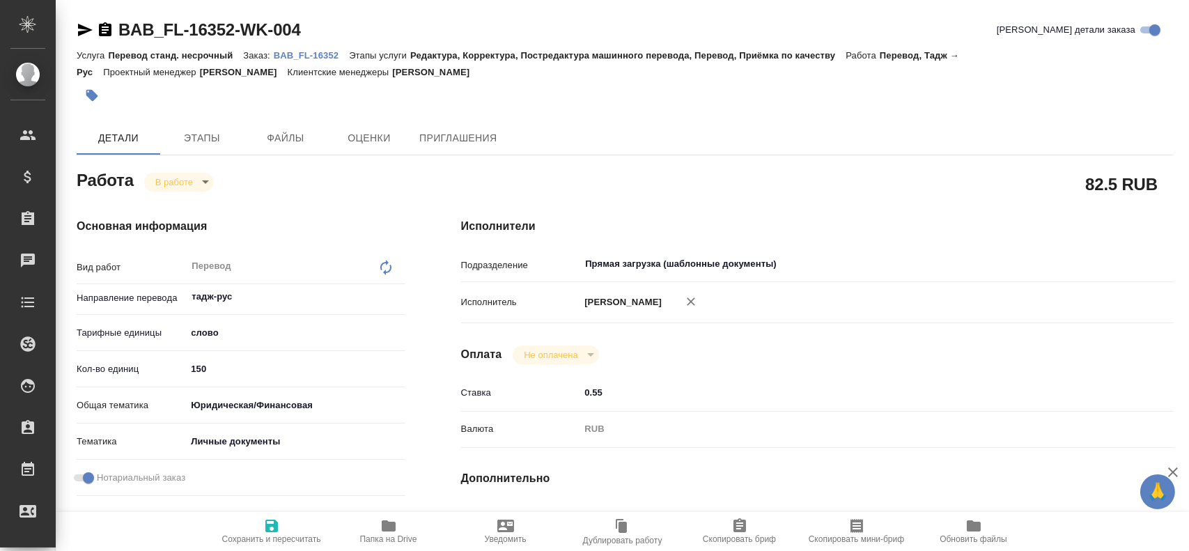
type textarea "x"
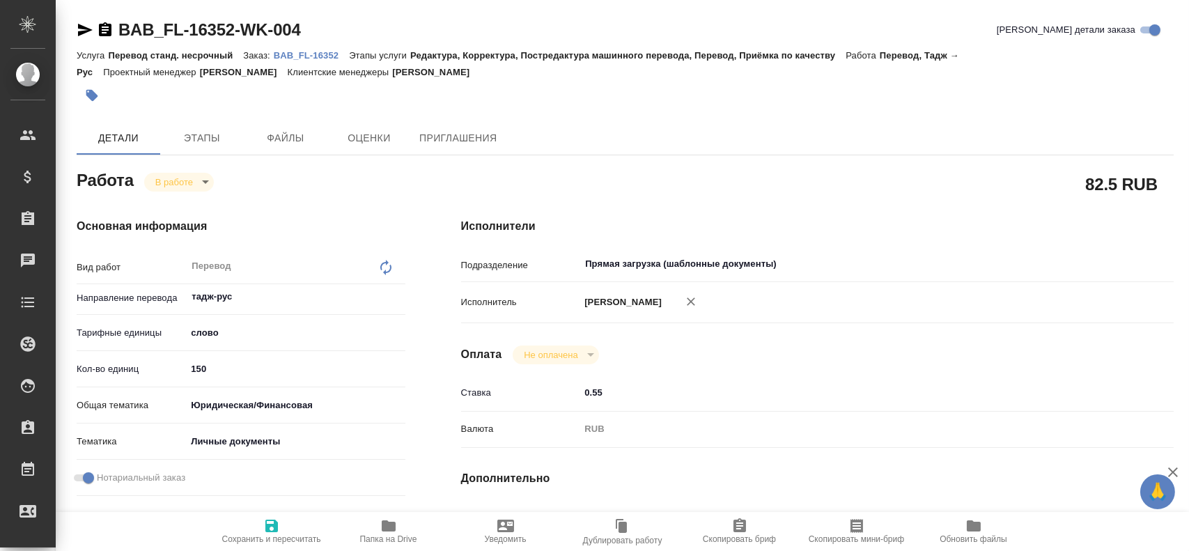
type textarea "x"
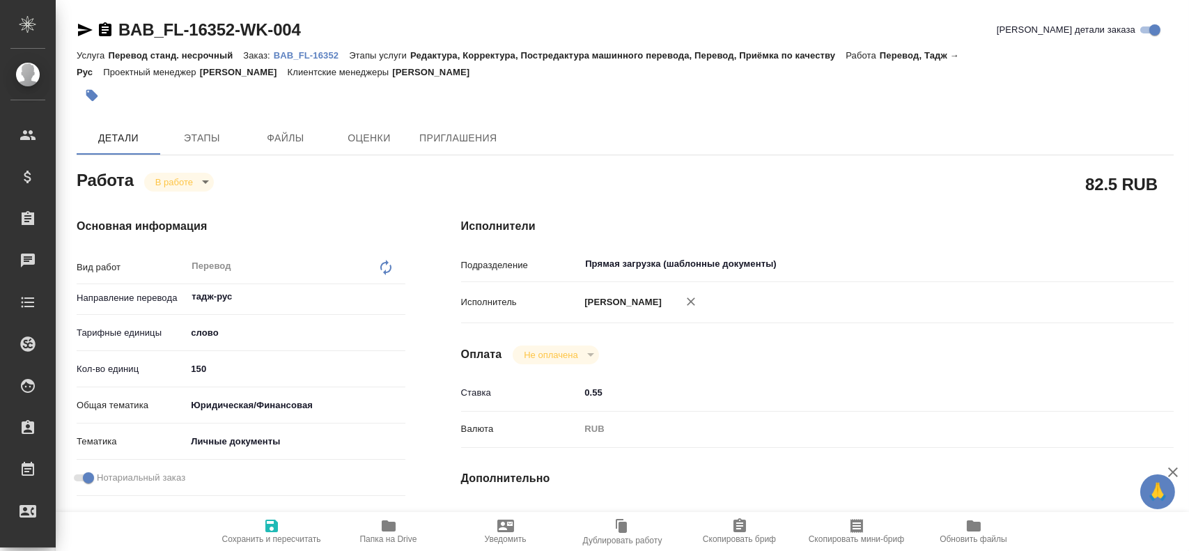
type textarea "x"
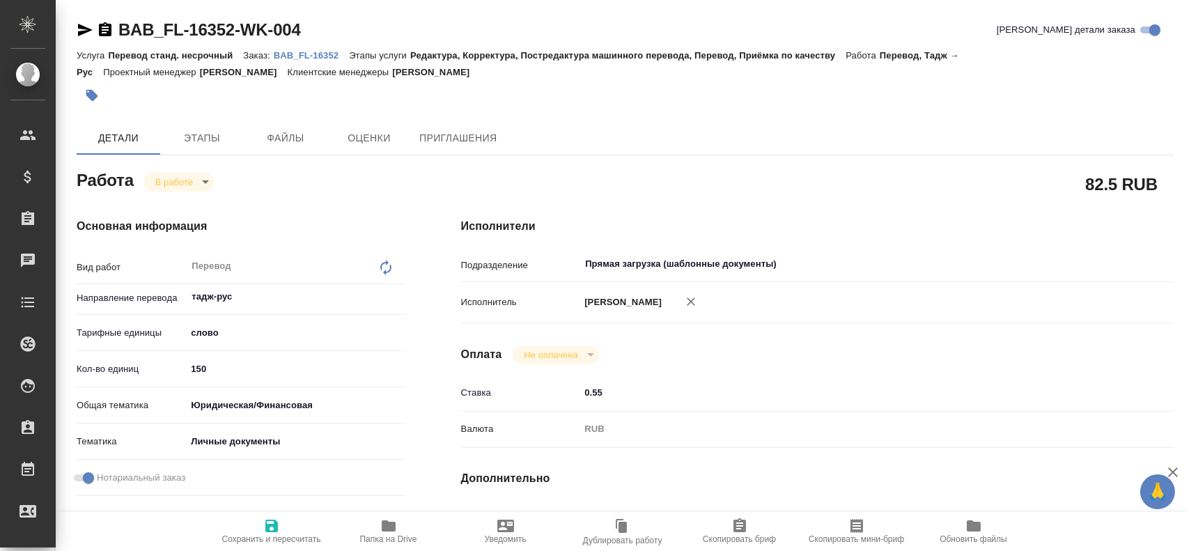
type textarea "x"
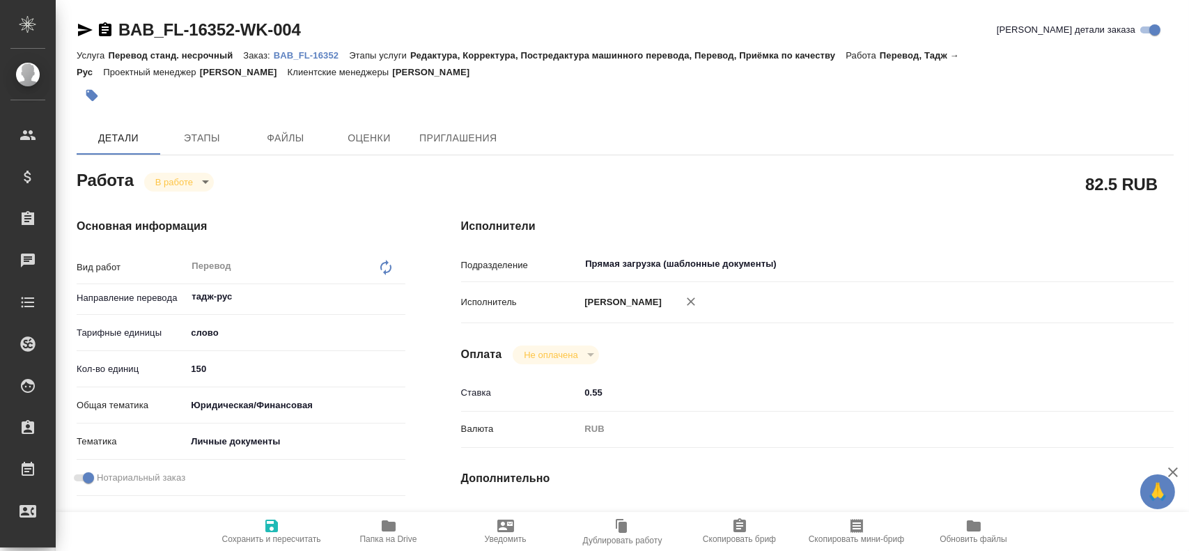
type textarea "x"
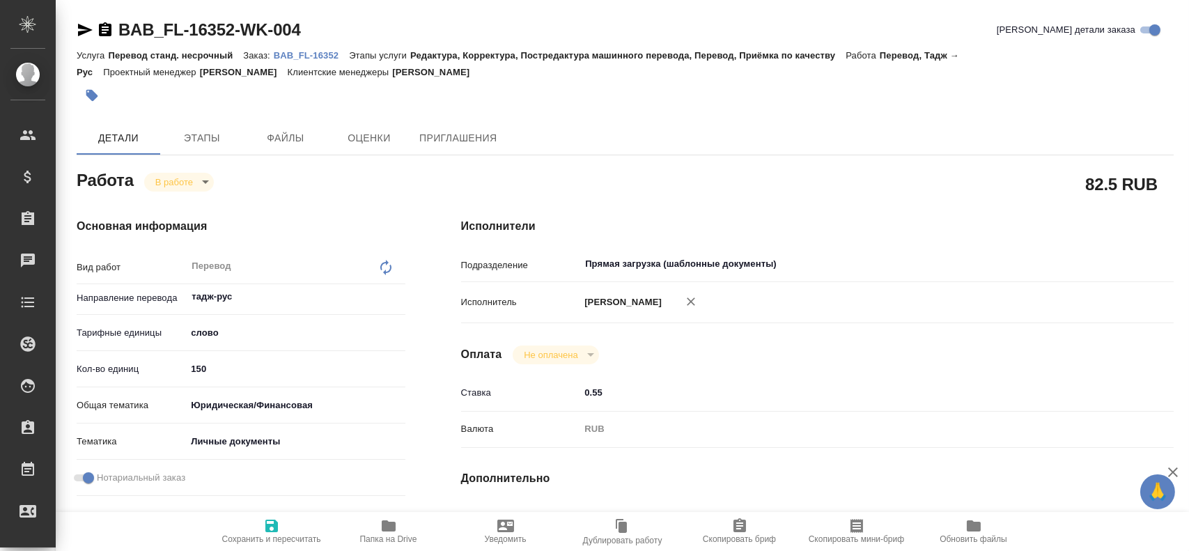
type textarea "x"
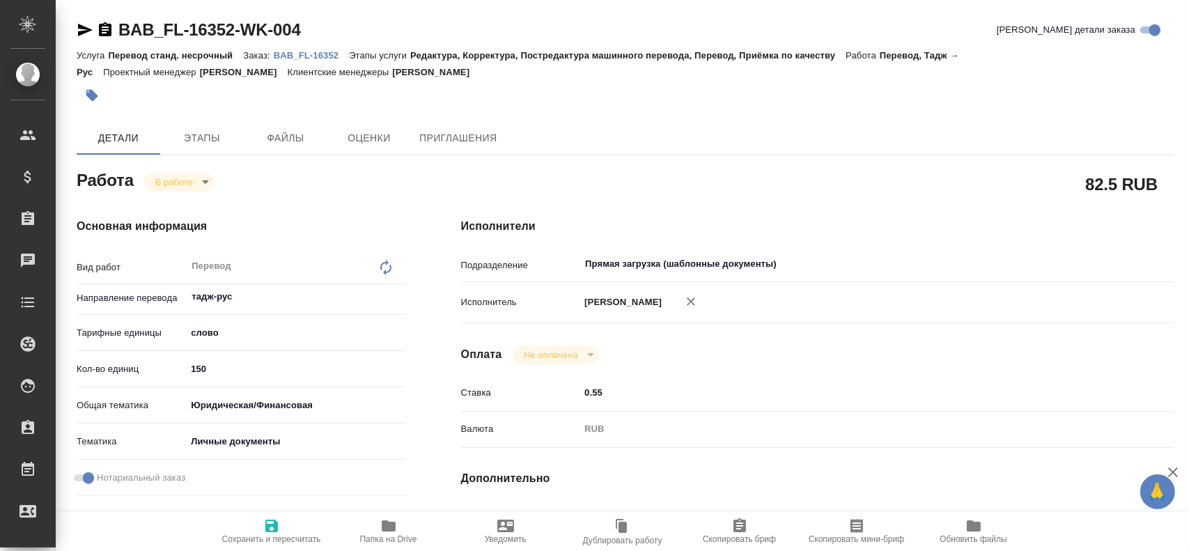
type textarea "x"
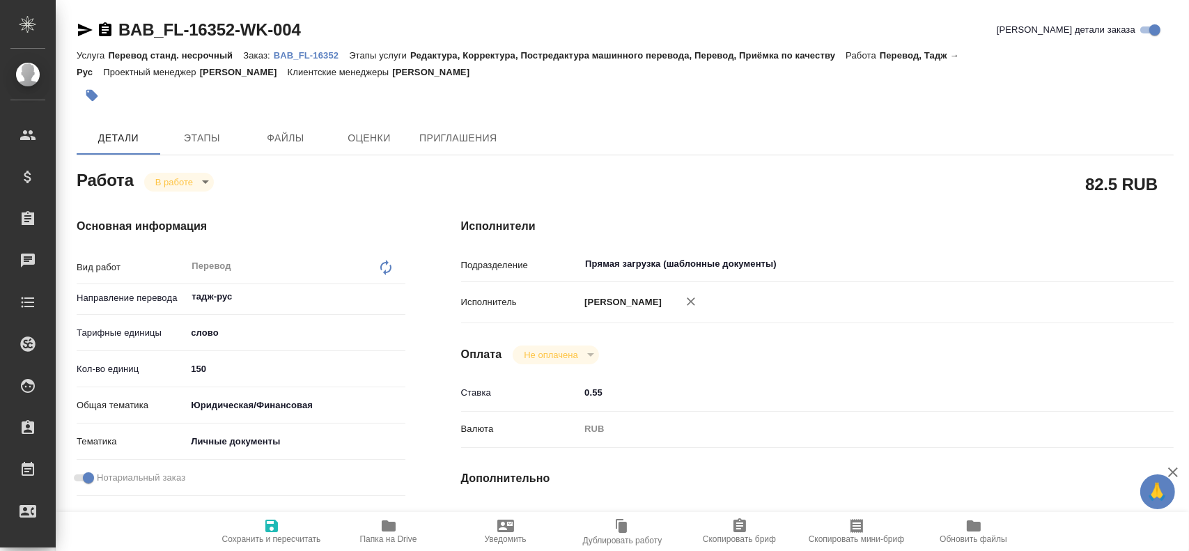
type textarea "x"
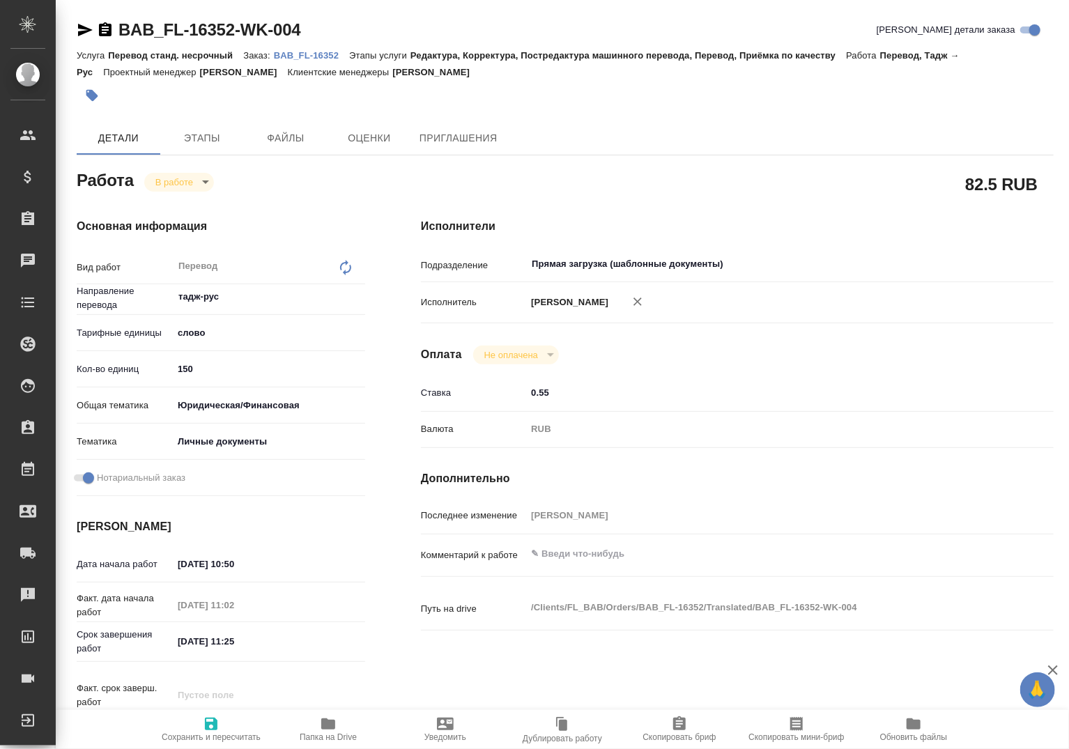
type textarea "x"
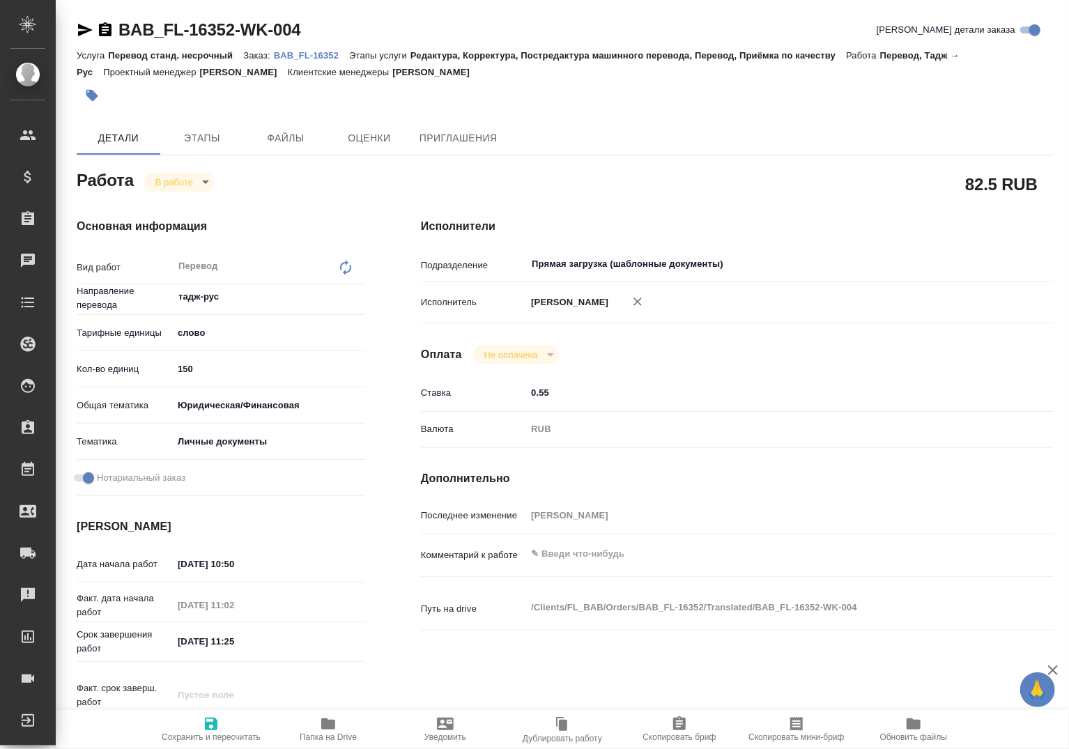
type textarea "x"
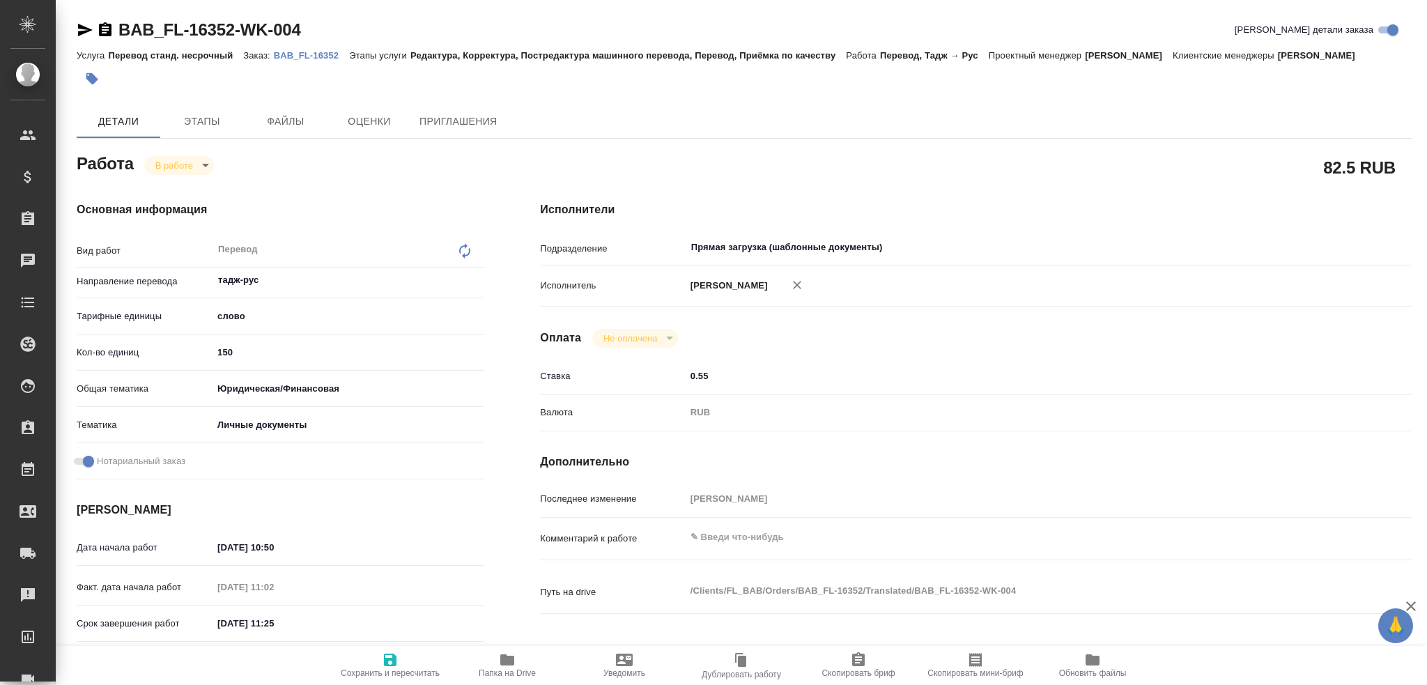
type textarea "x"
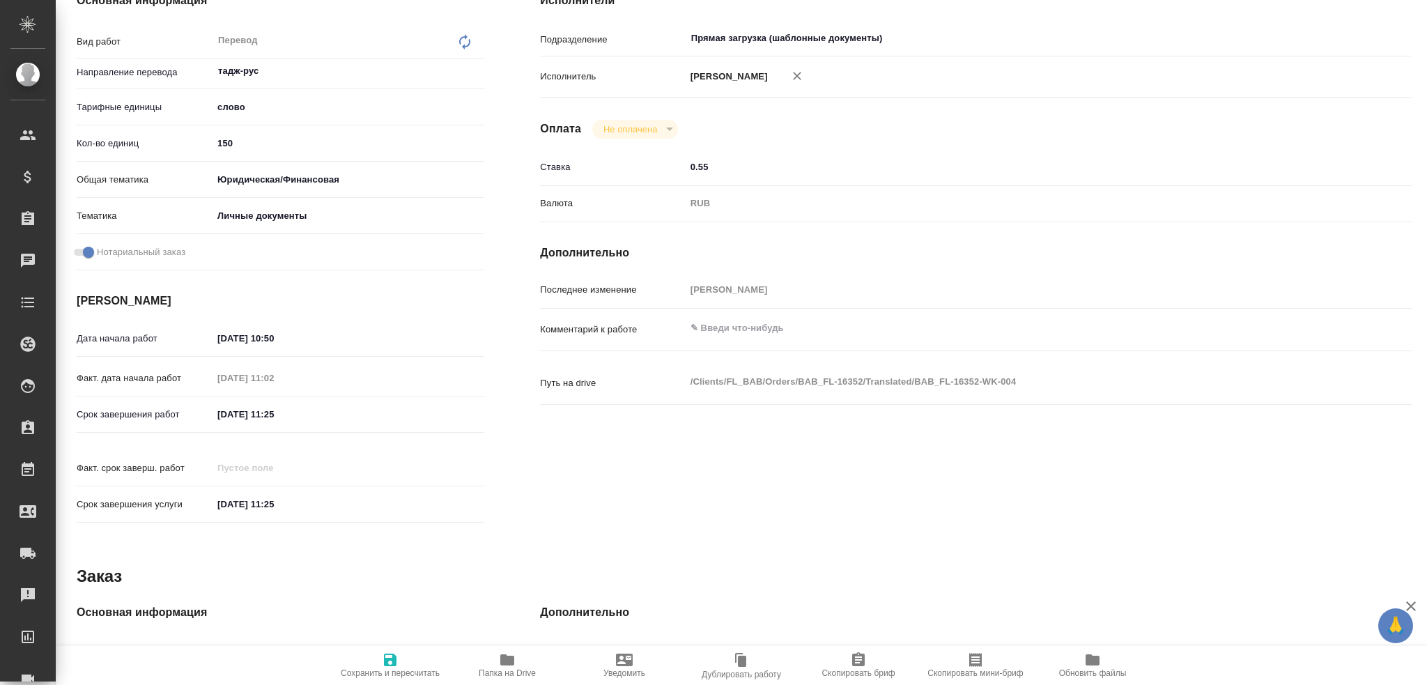
scroll to position [487, 0]
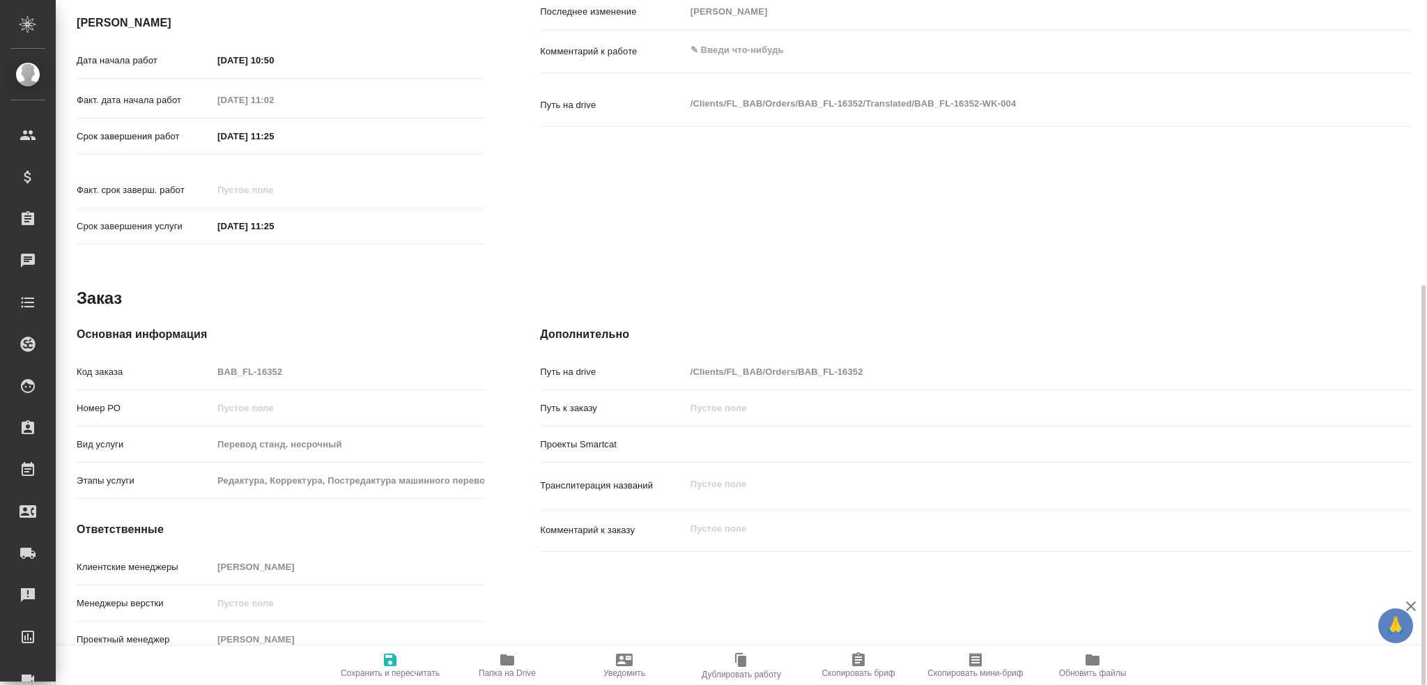
click at [515, 550] on icon "button" at bounding box center [507, 659] width 17 height 17
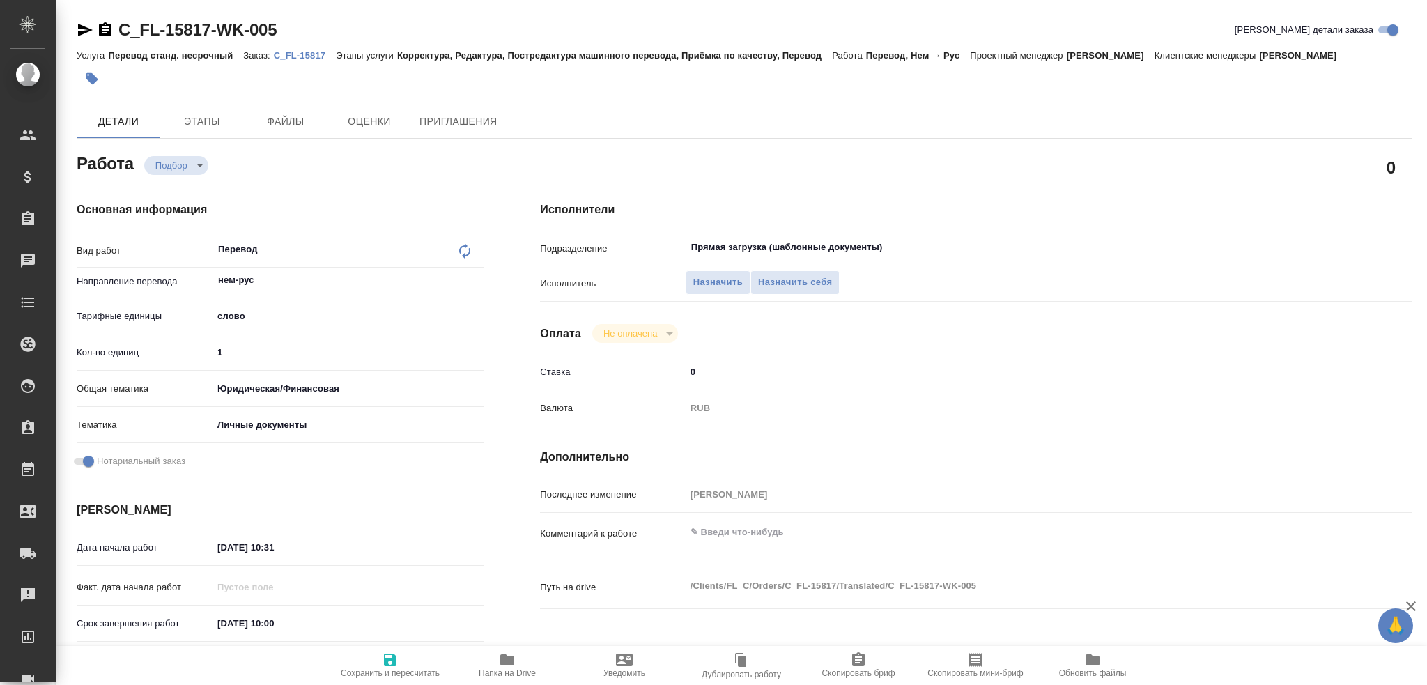
type textarea "x"
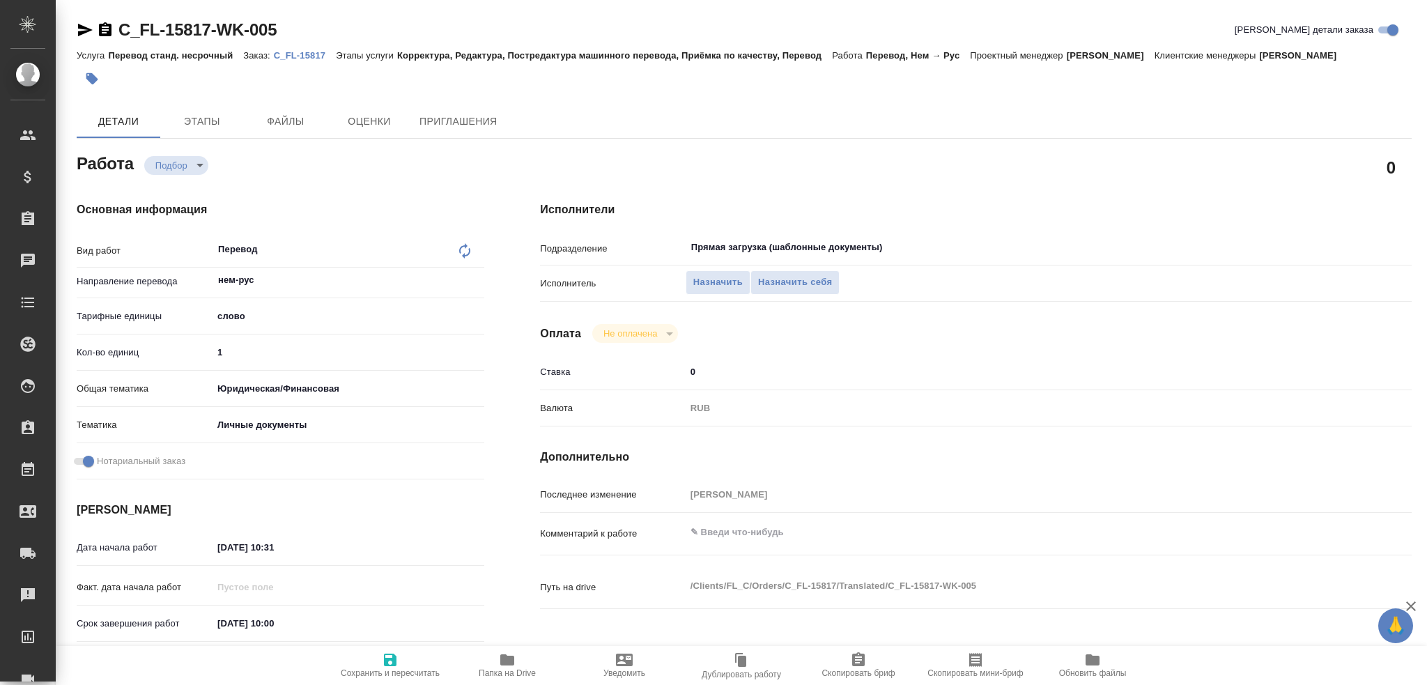
type textarea "x"
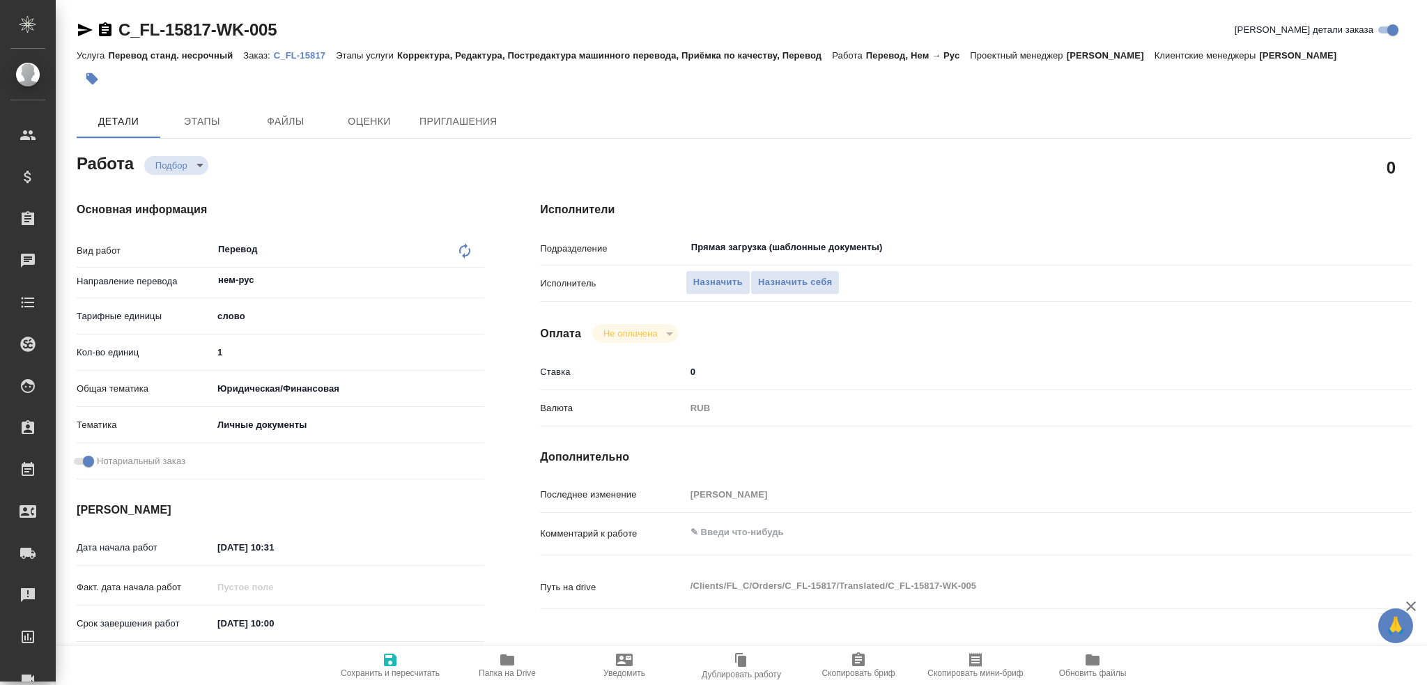
type textarea "x"
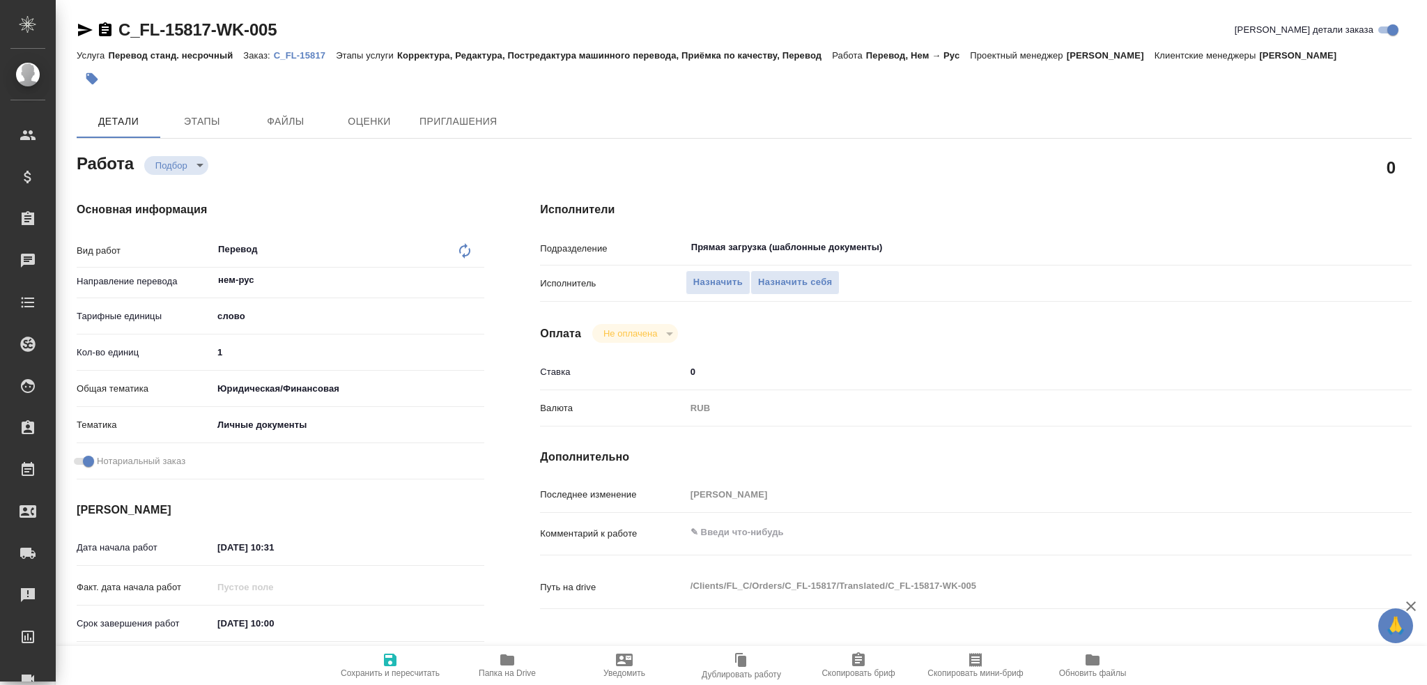
click at [497, 665] on span "Папка на Drive" at bounding box center [507, 664] width 100 height 26
type textarea "x"
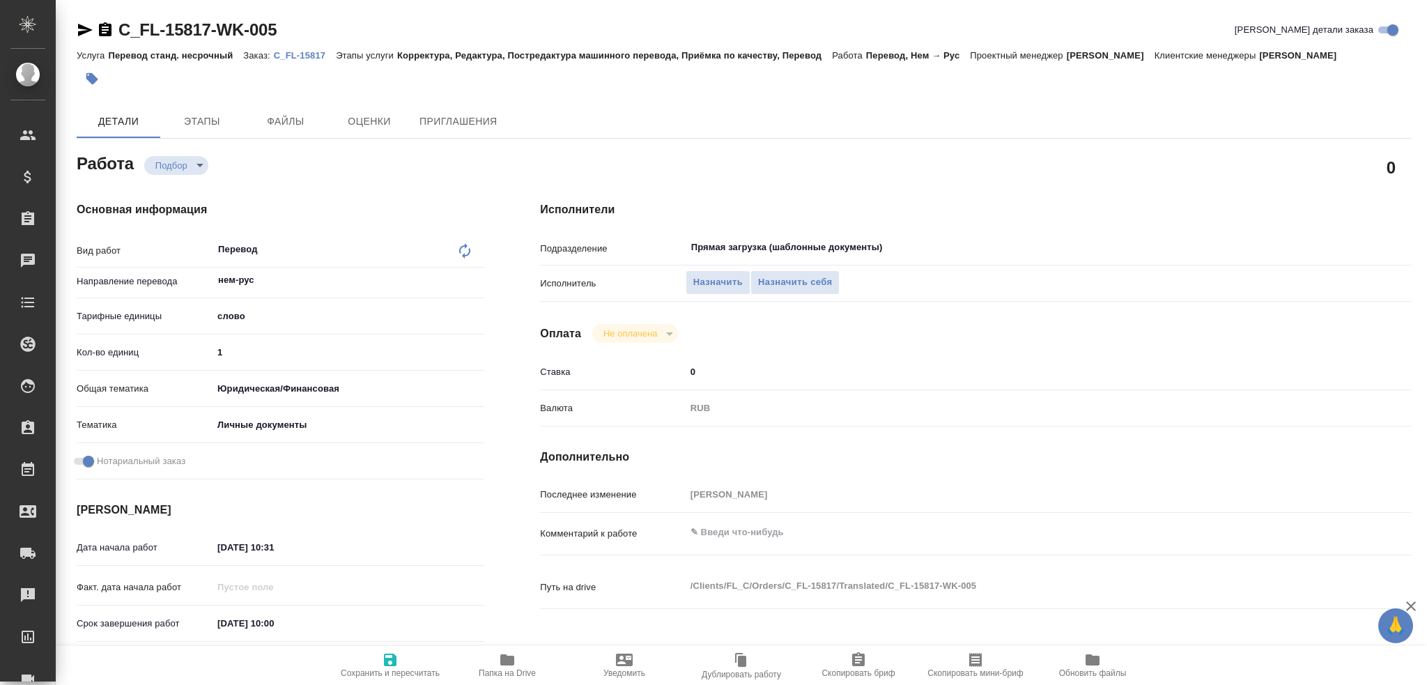
type textarea "x"
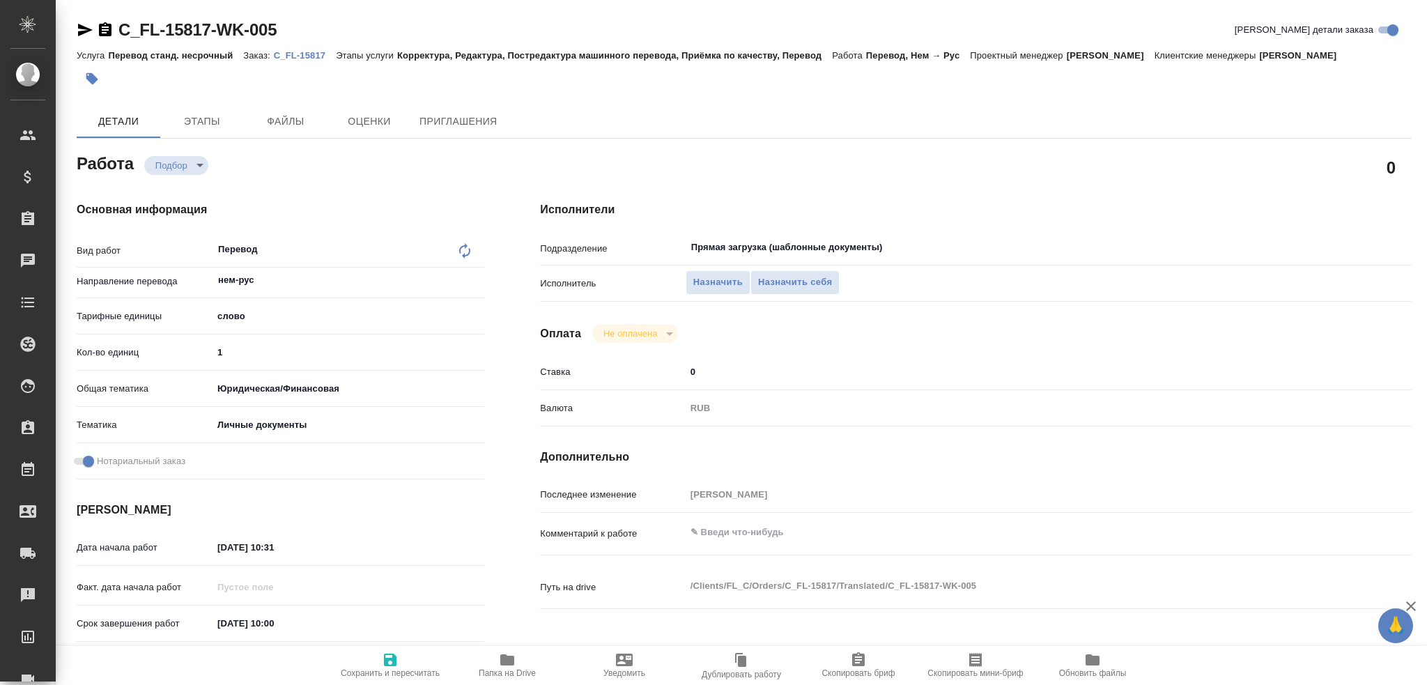
type textarea "x"
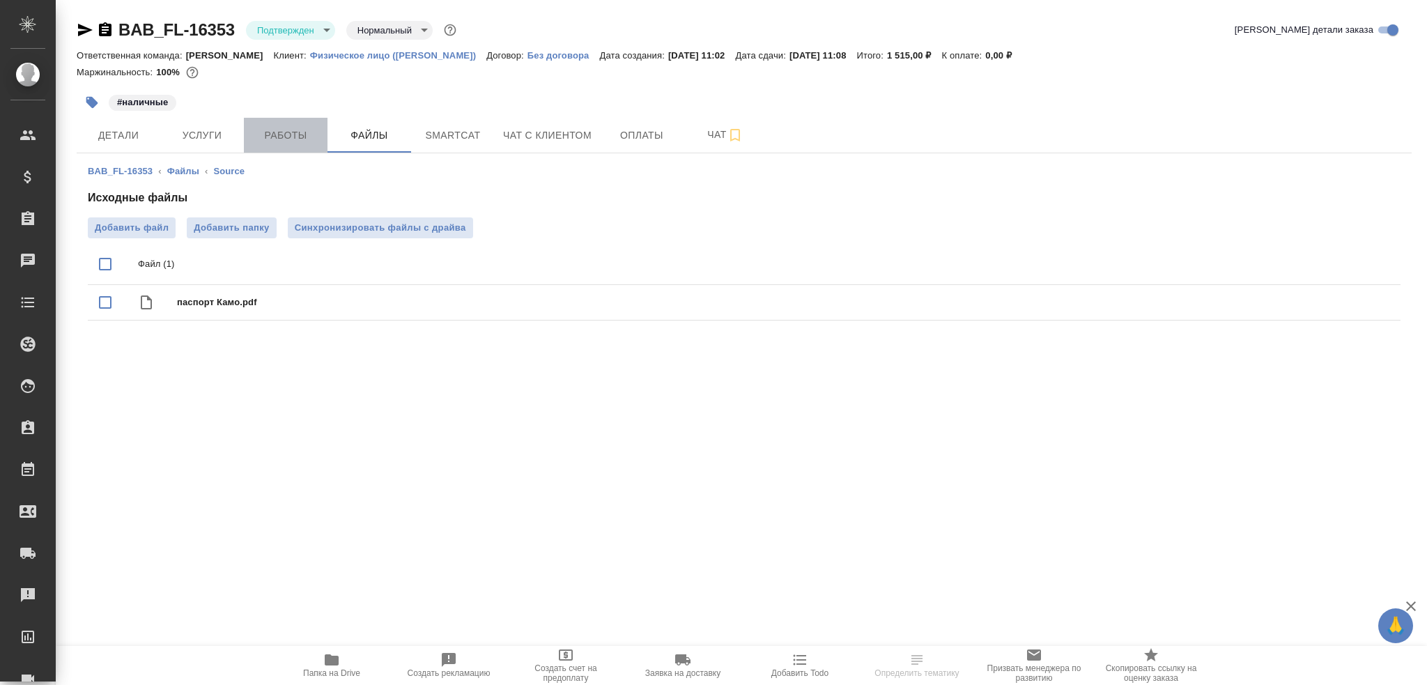
click at [323, 139] on button "Работы" at bounding box center [286, 135] width 84 height 35
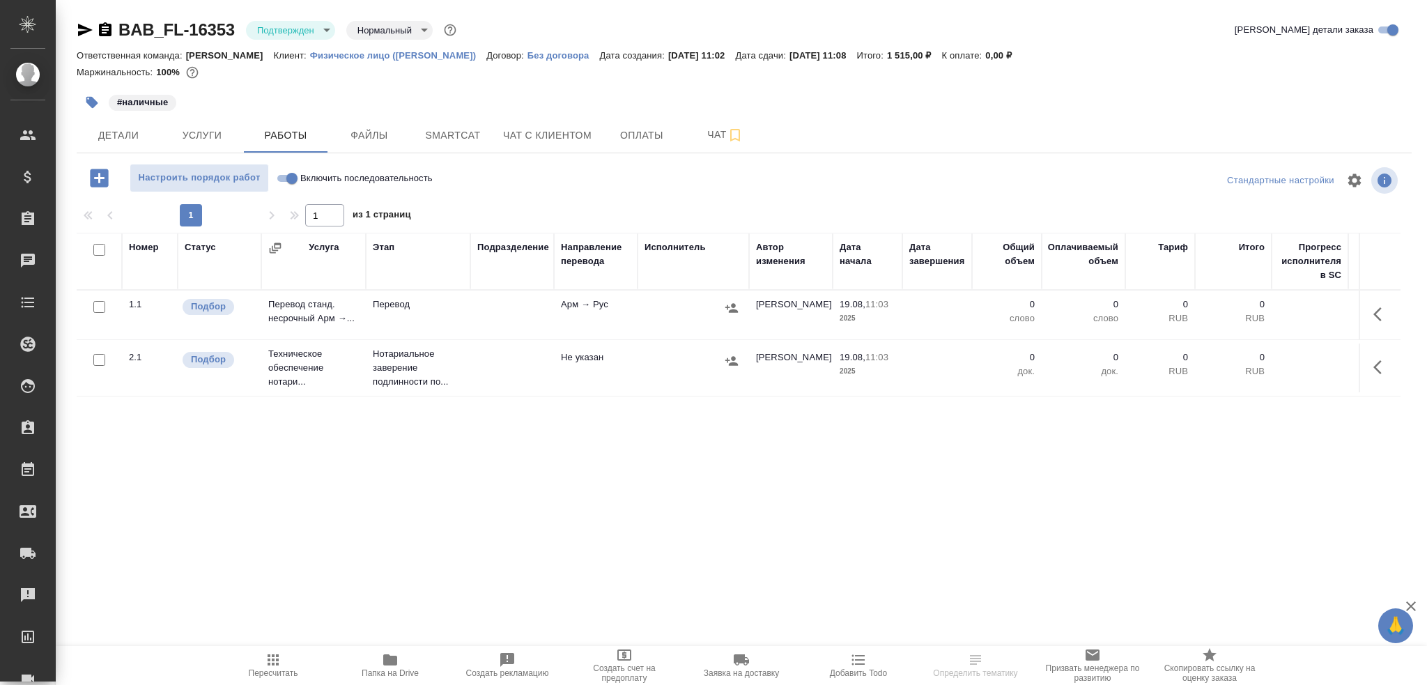
click at [449, 314] on td "Перевод" at bounding box center [418, 315] width 105 height 49
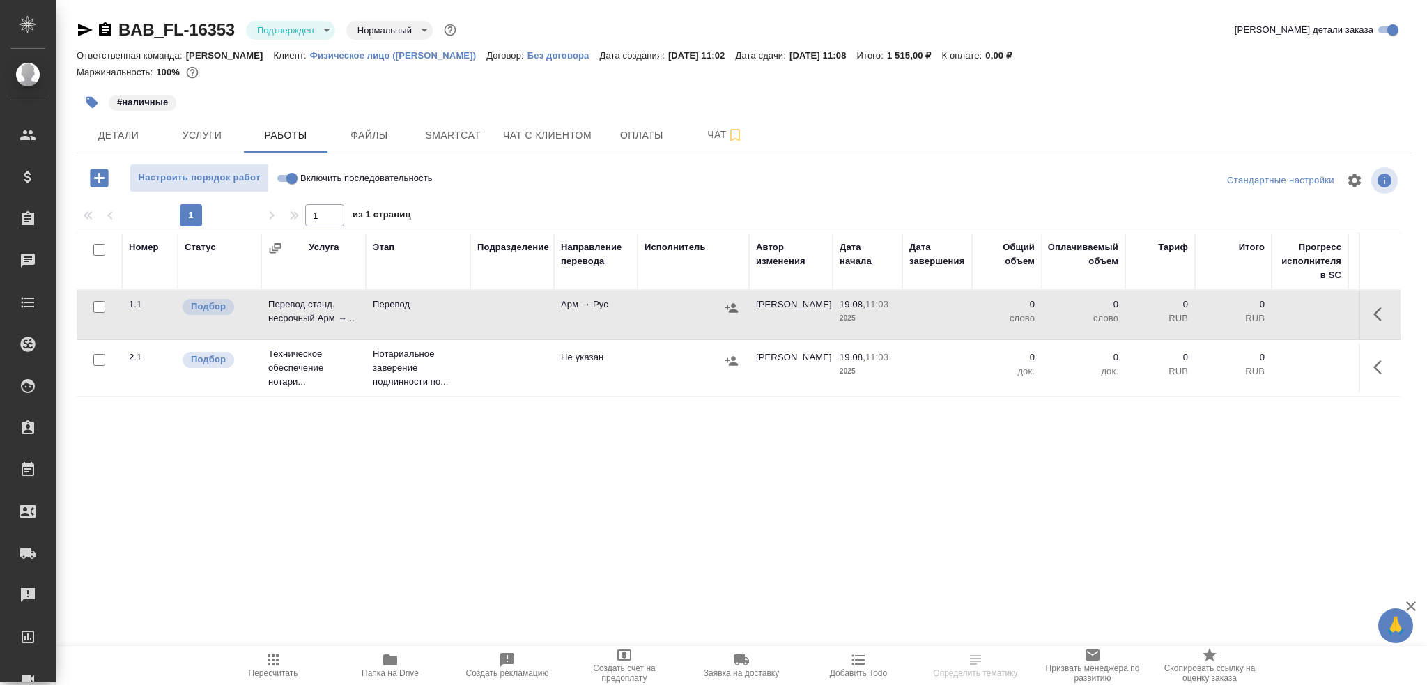
click at [449, 314] on td "Перевод" at bounding box center [418, 315] width 105 height 49
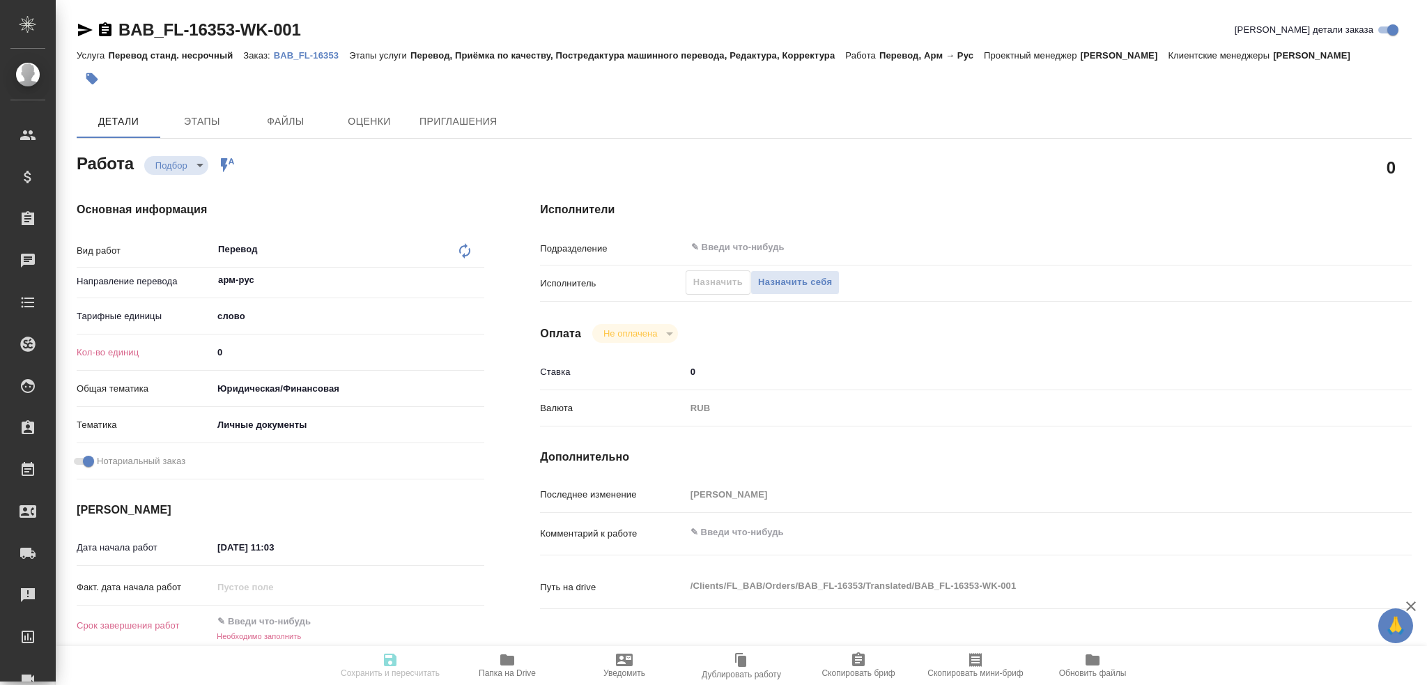
type textarea "x"
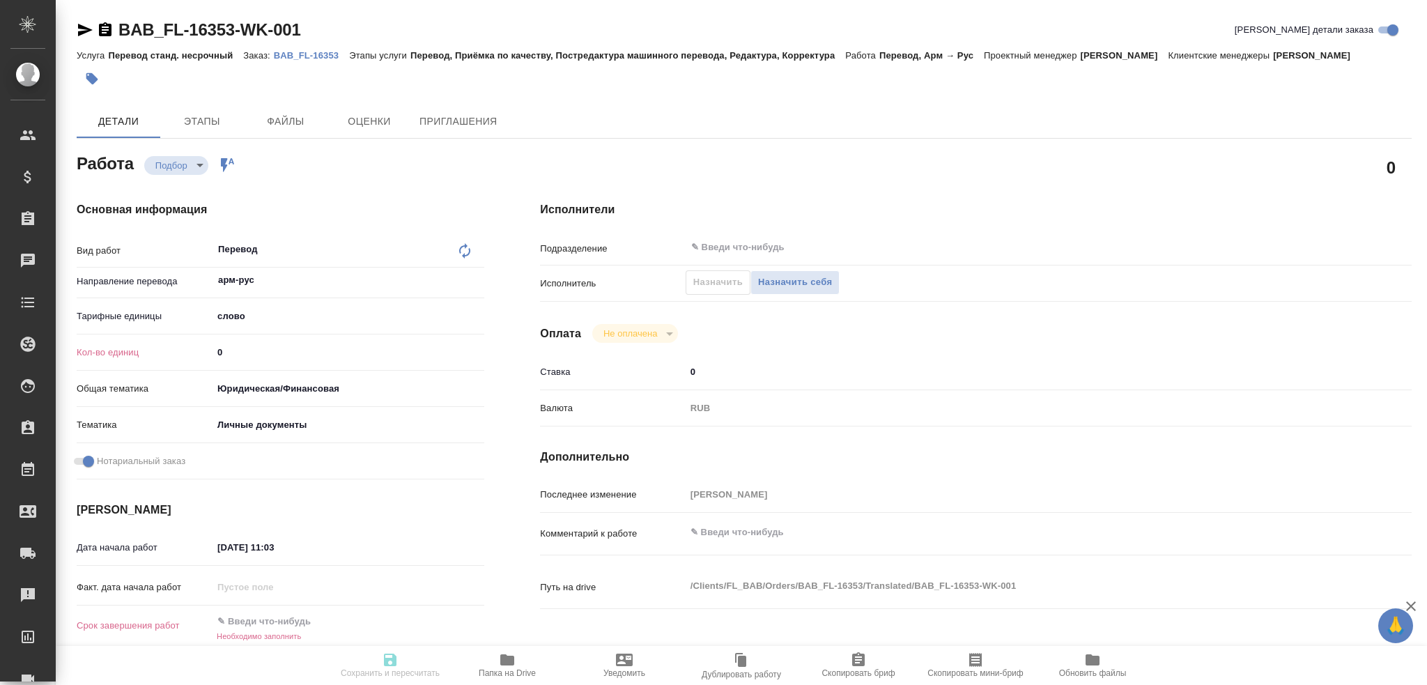
type textarea "x"
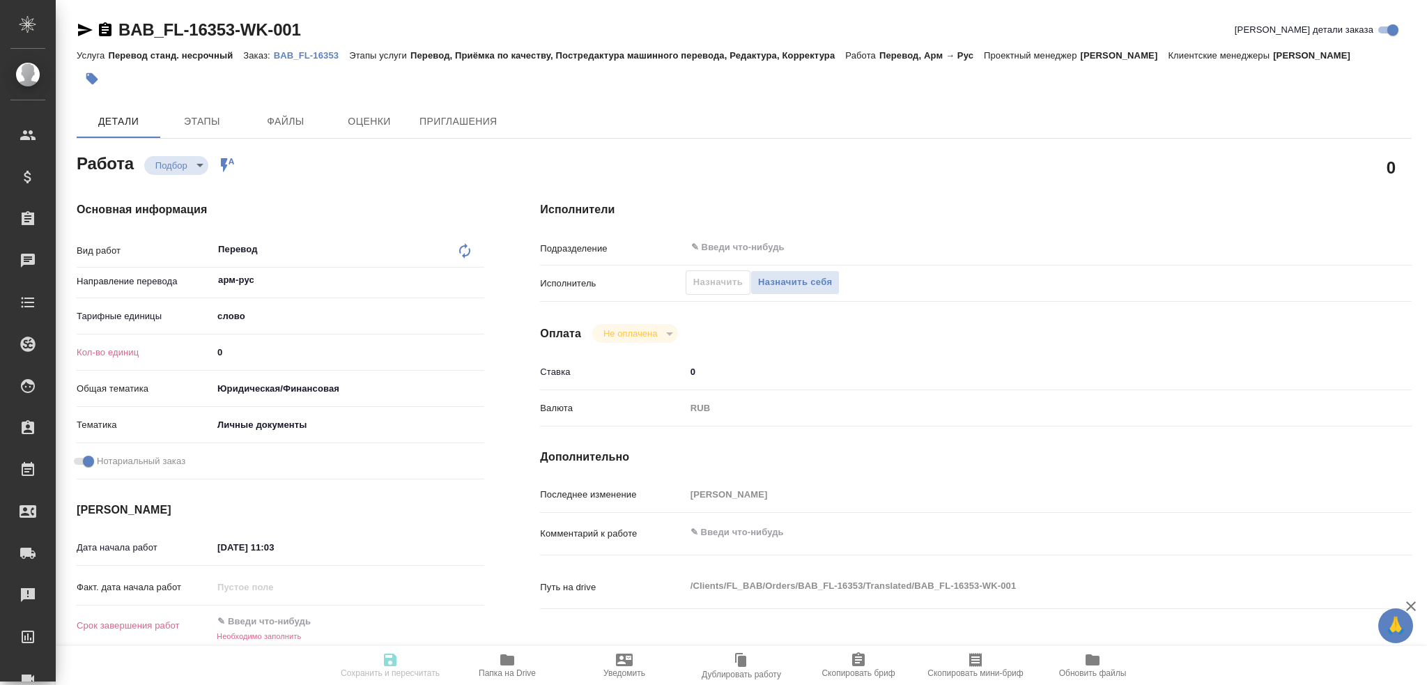
type textarea "x"
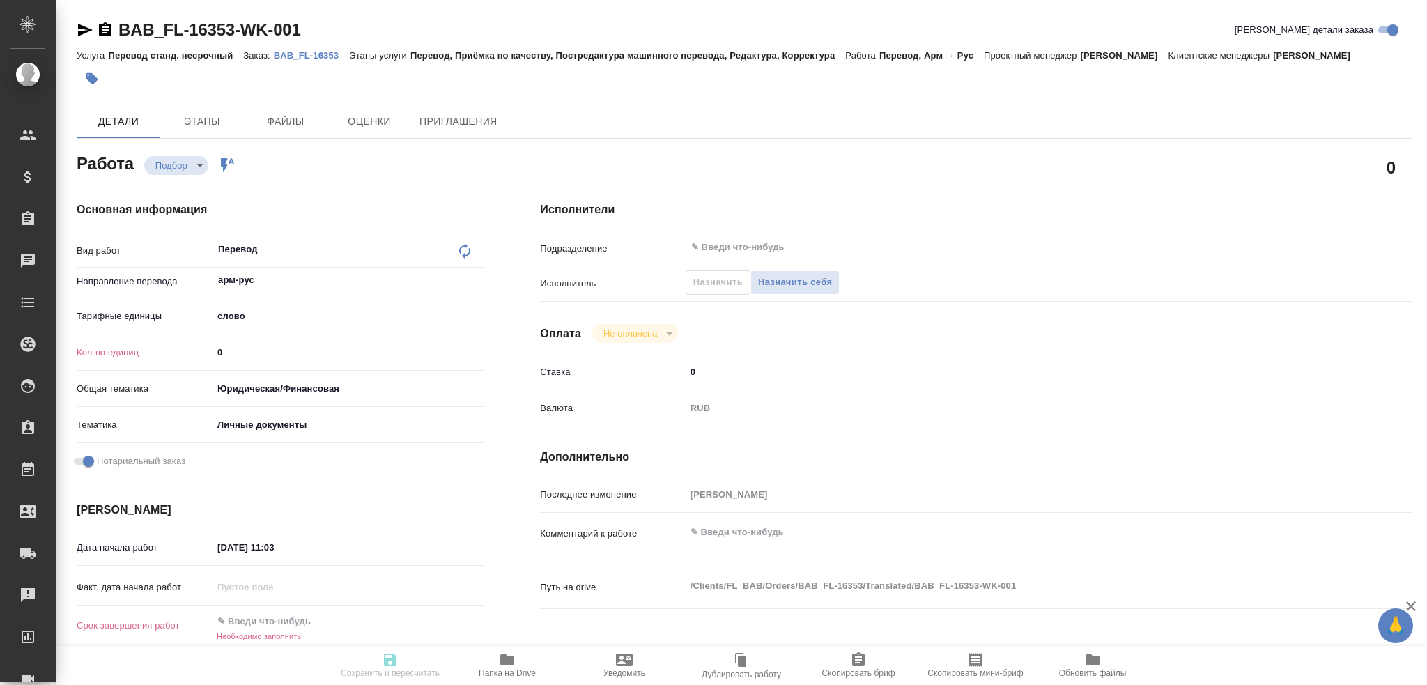
type textarea "x"
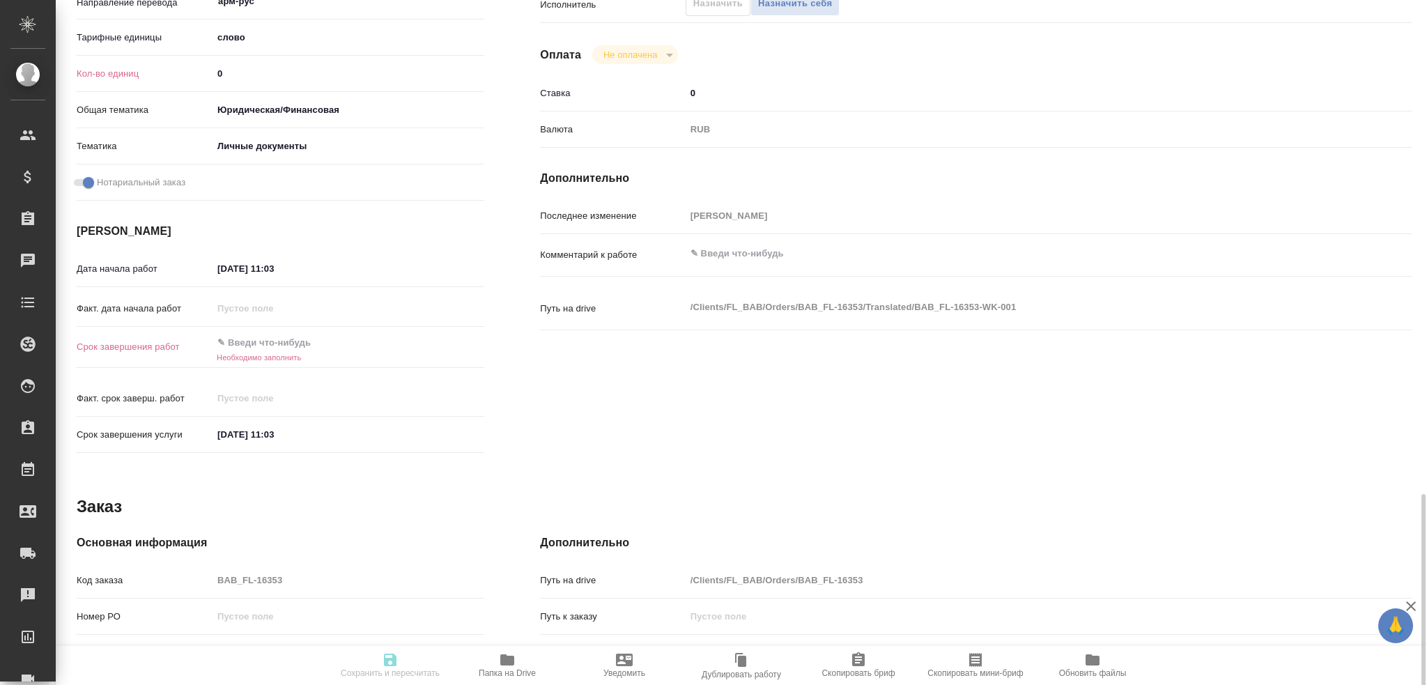
scroll to position [488, 0]
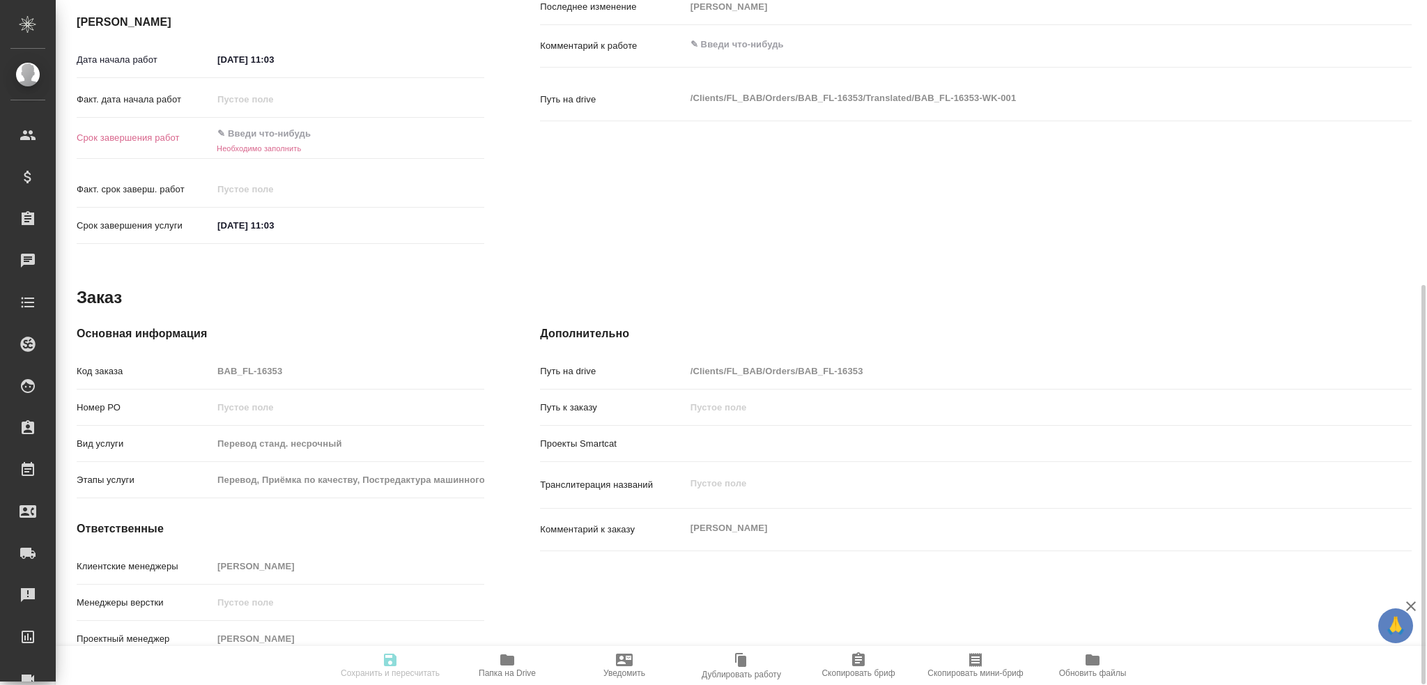
type textarea "x"
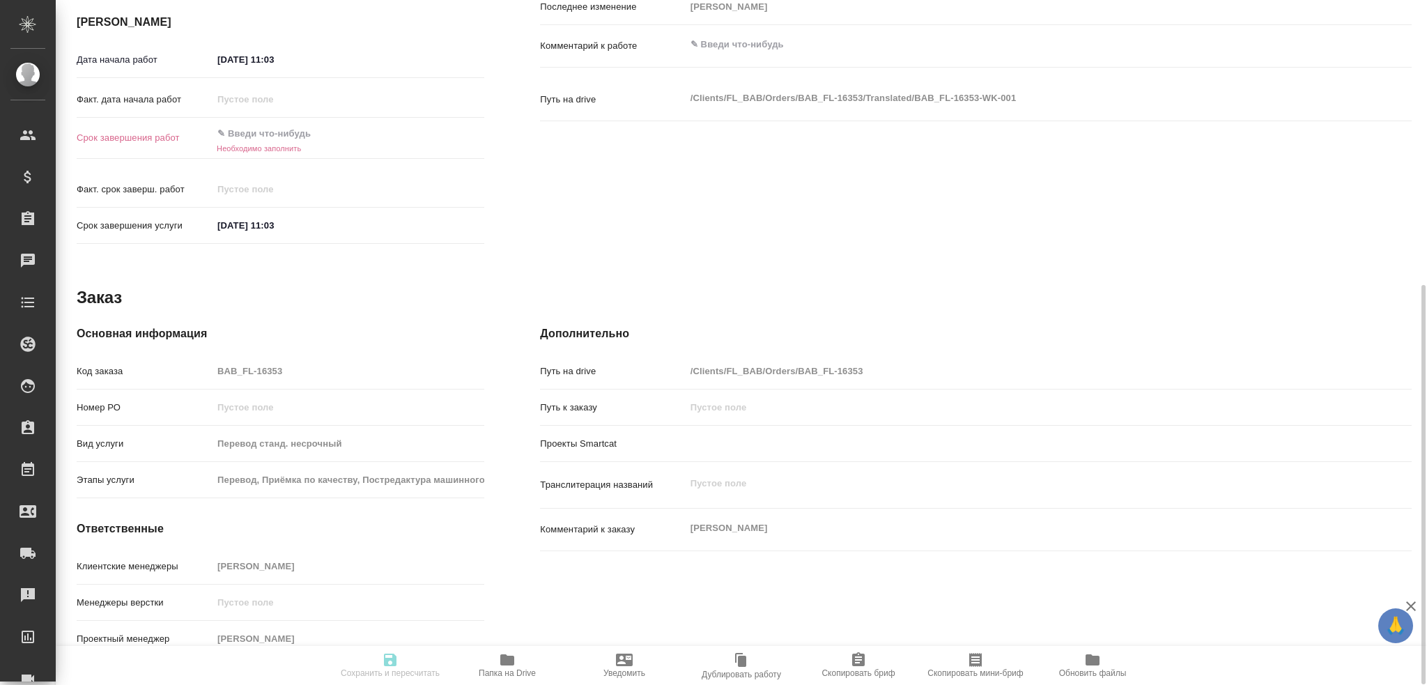
type textarea "x"
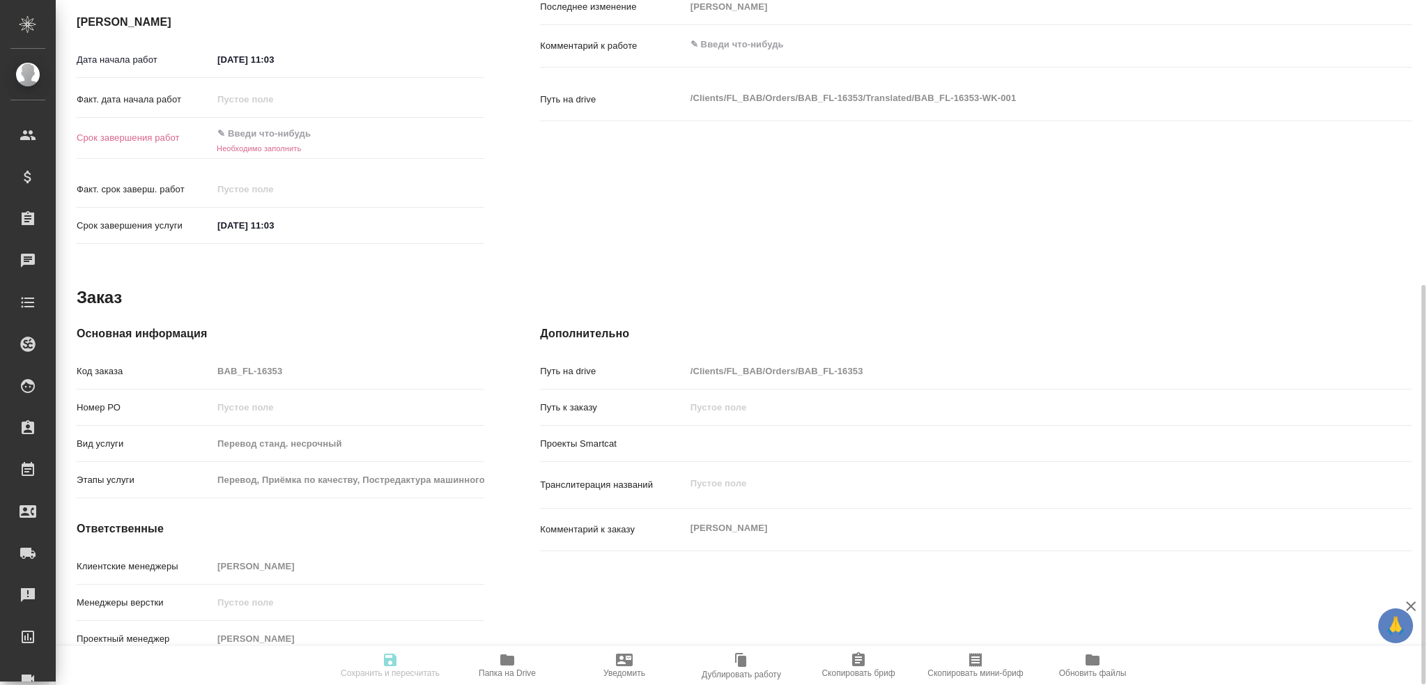
type textarea "x"
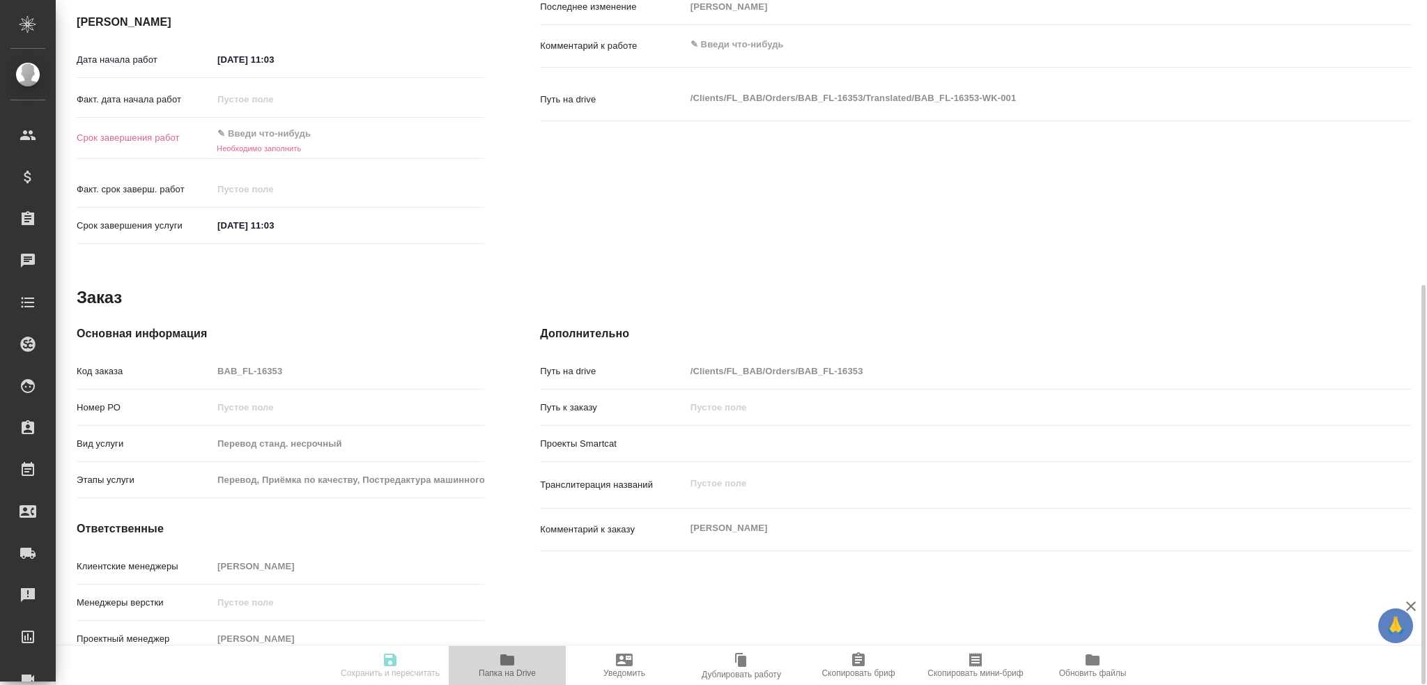
click at [499, 654] on icon "button" at bounding box center [507, 659] width 17 height 17
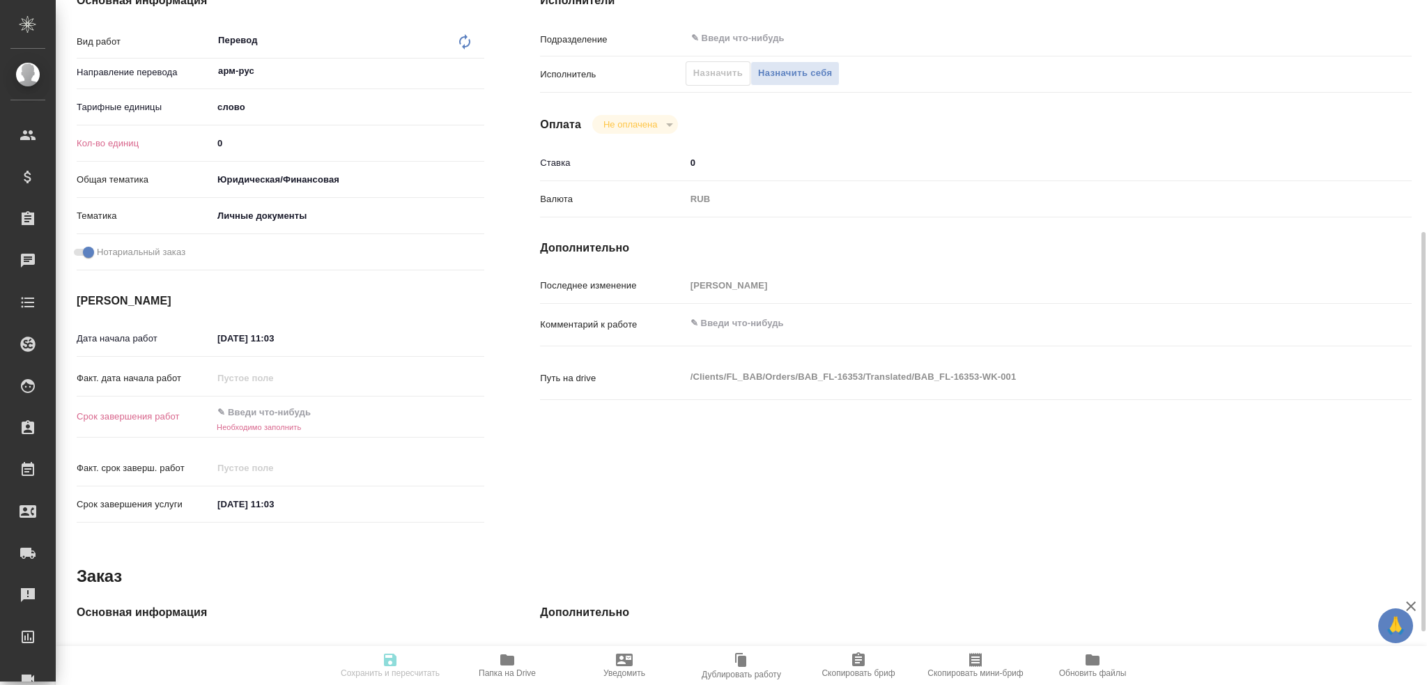
scroll to position [279, 0]
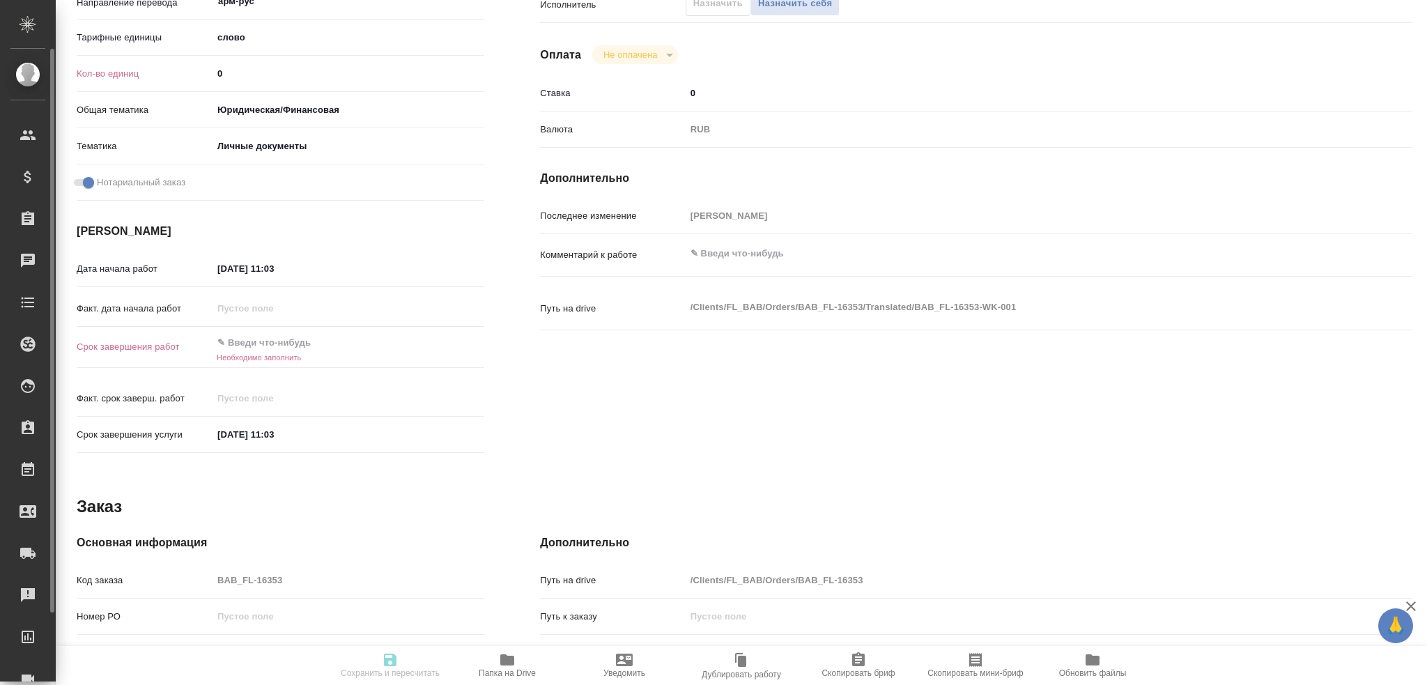
type textarea "x"
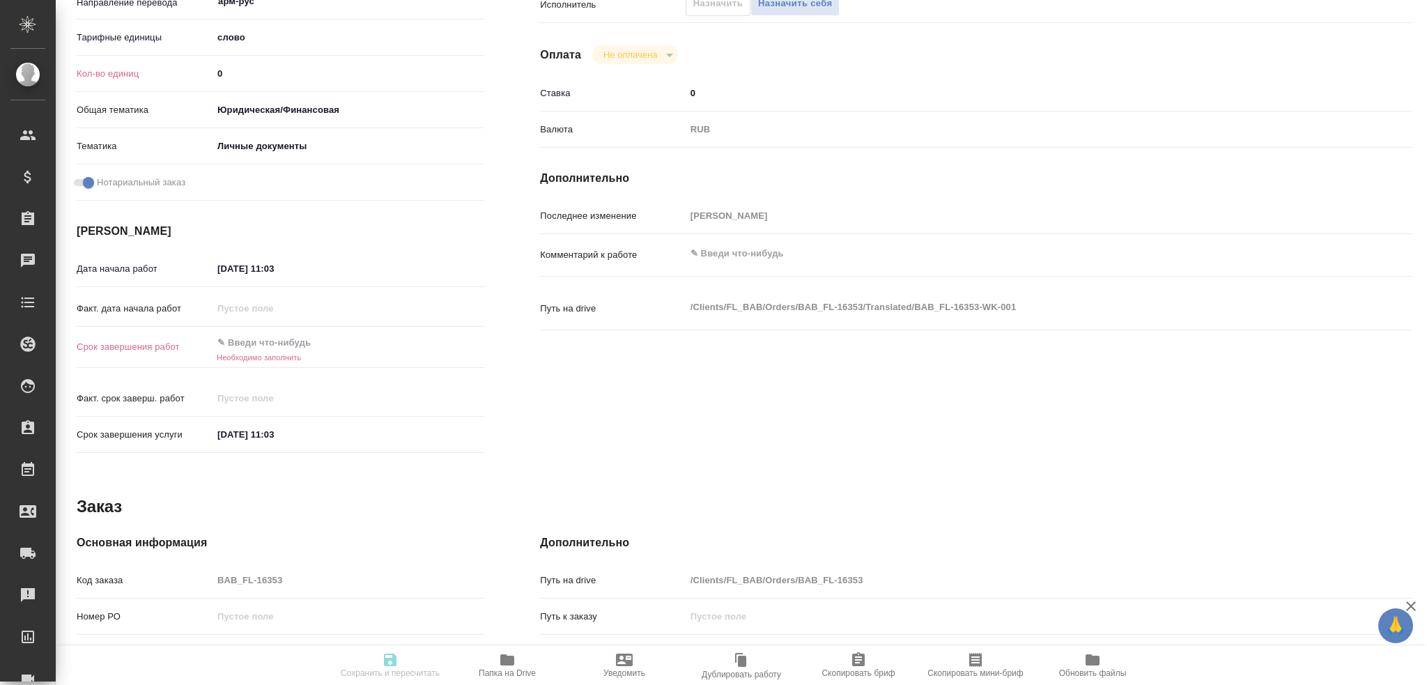
type textarea "x"
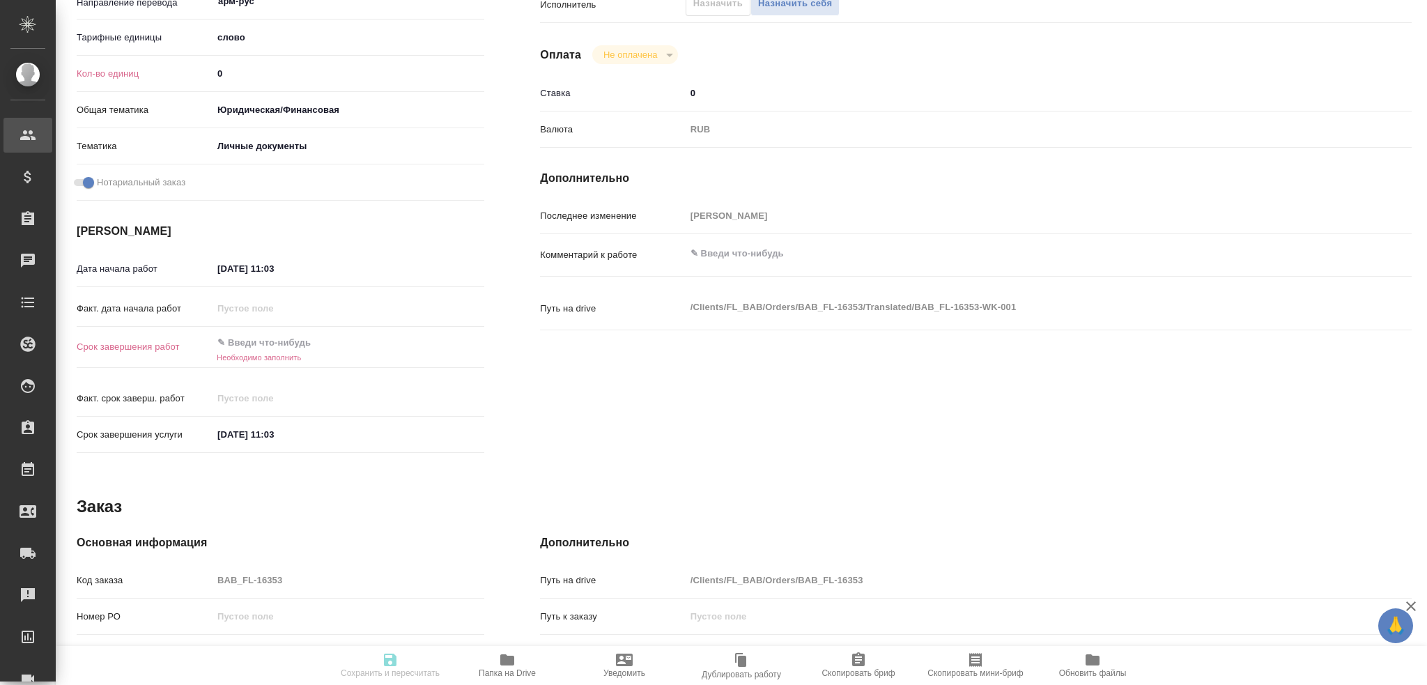
type textarea "x"
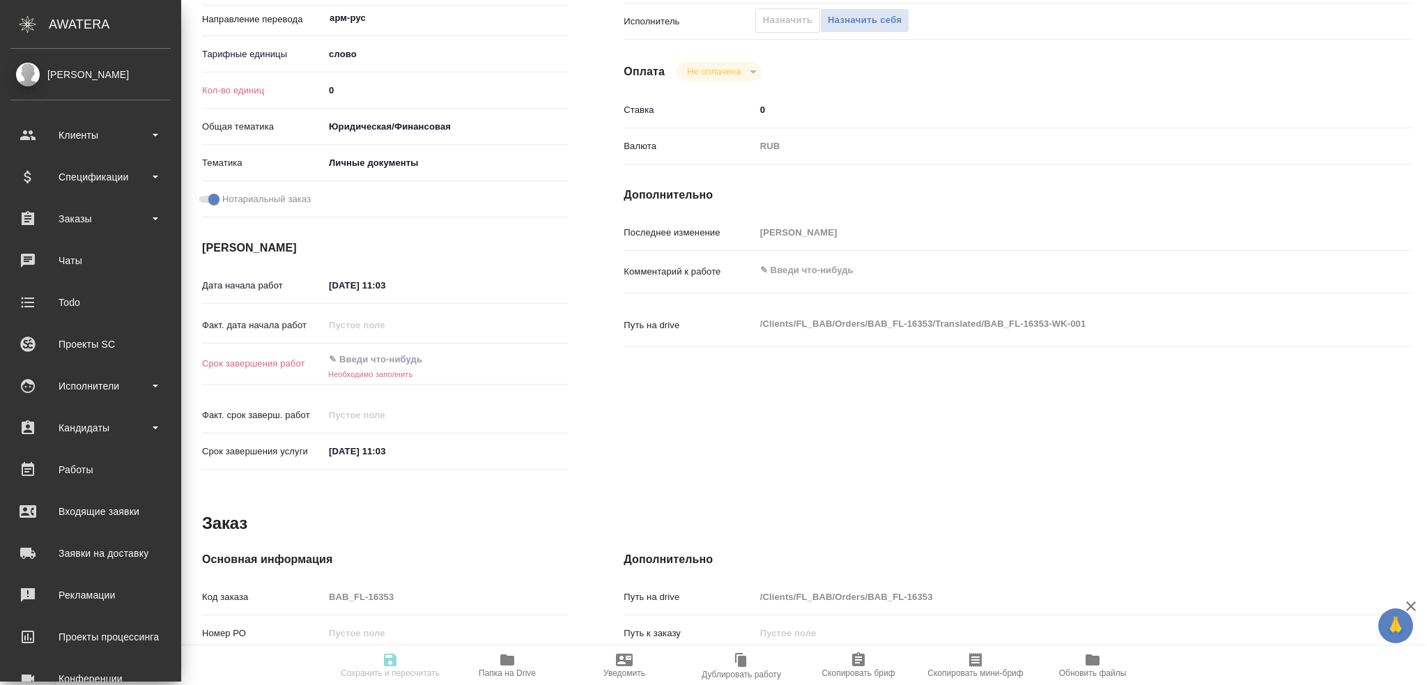
type textarea "x"
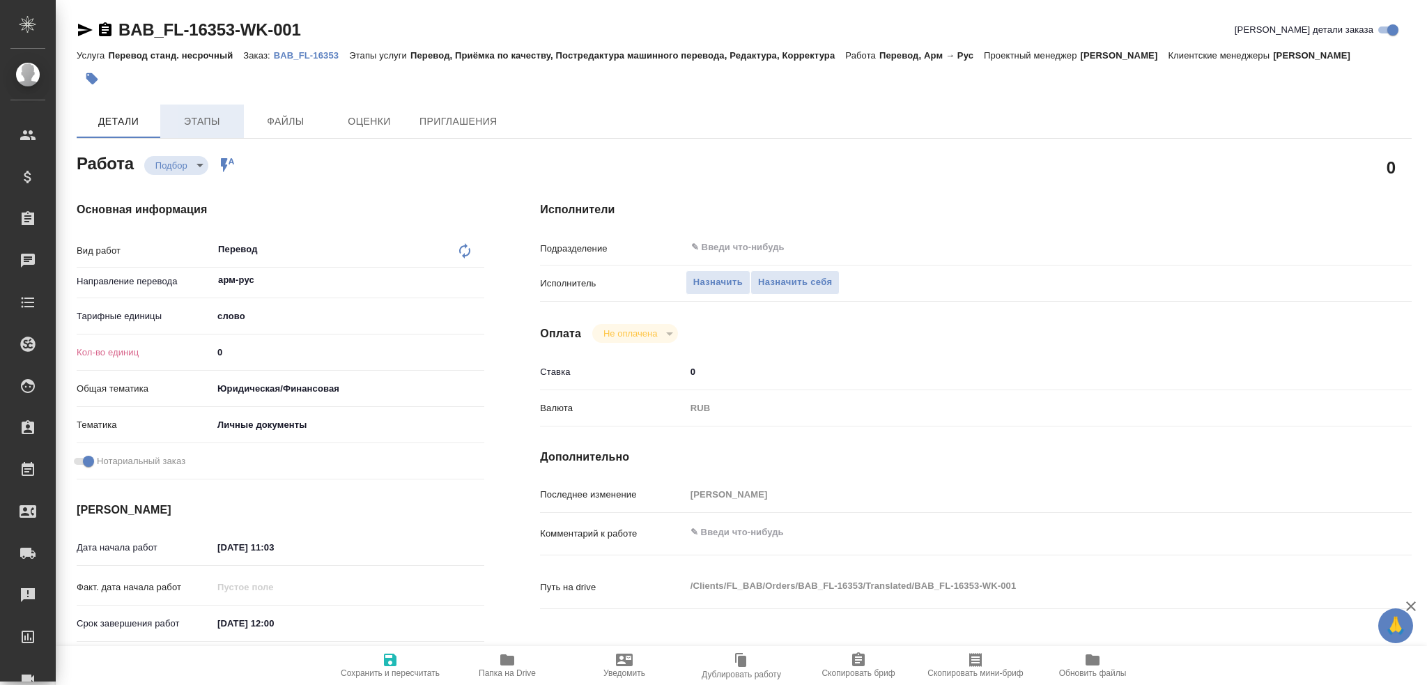
type textarea "x"
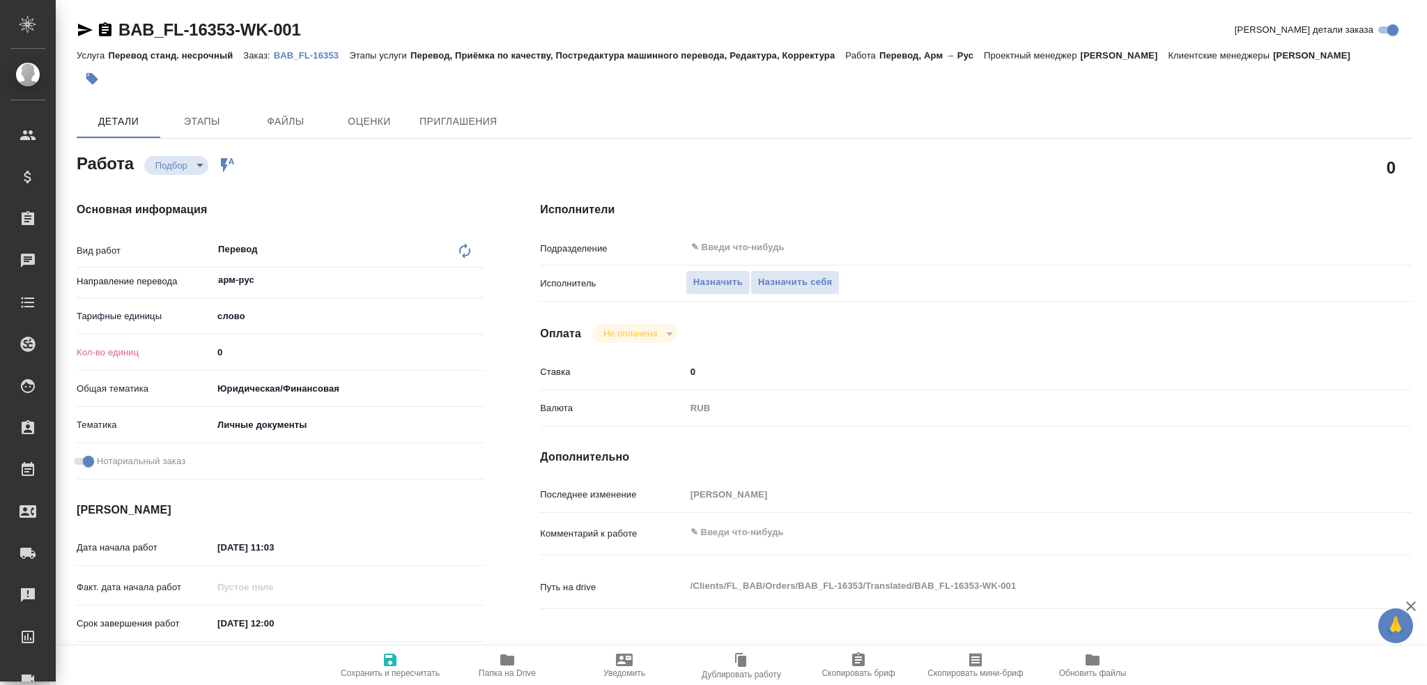
scroll to position [209, 0]
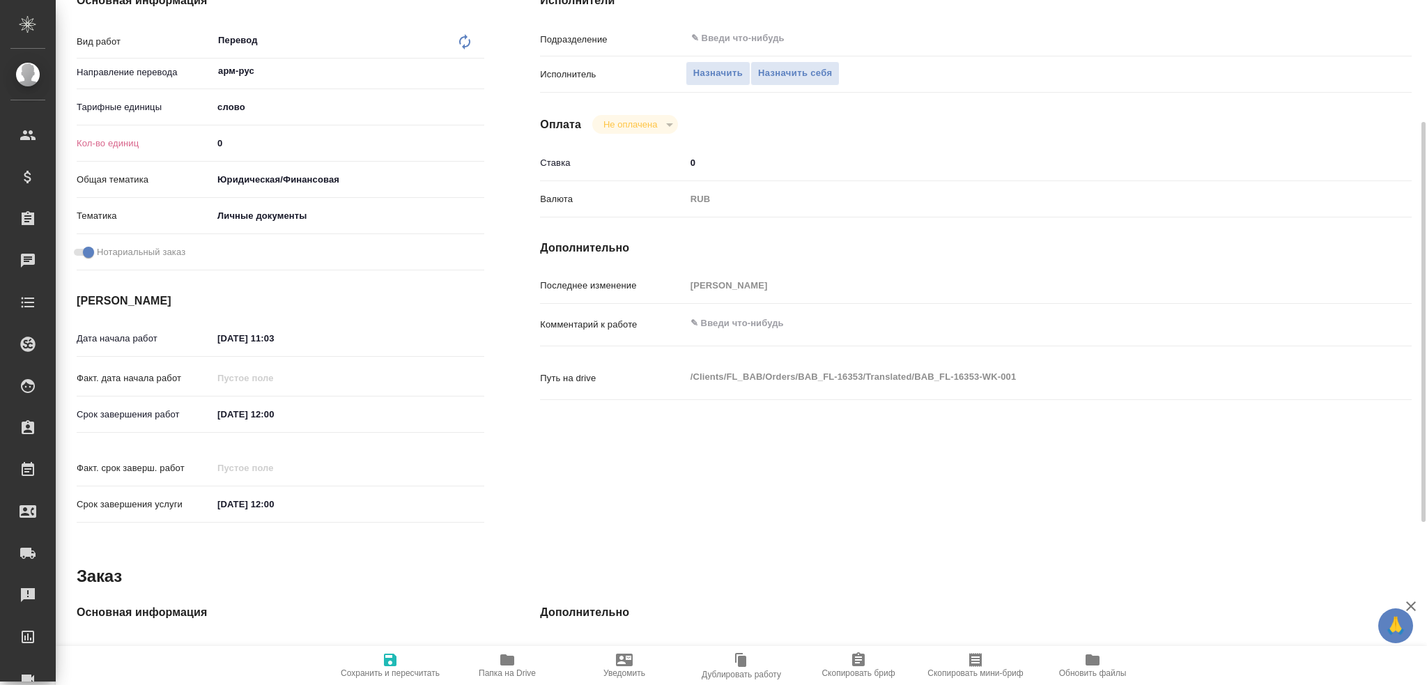
type textarea "x"
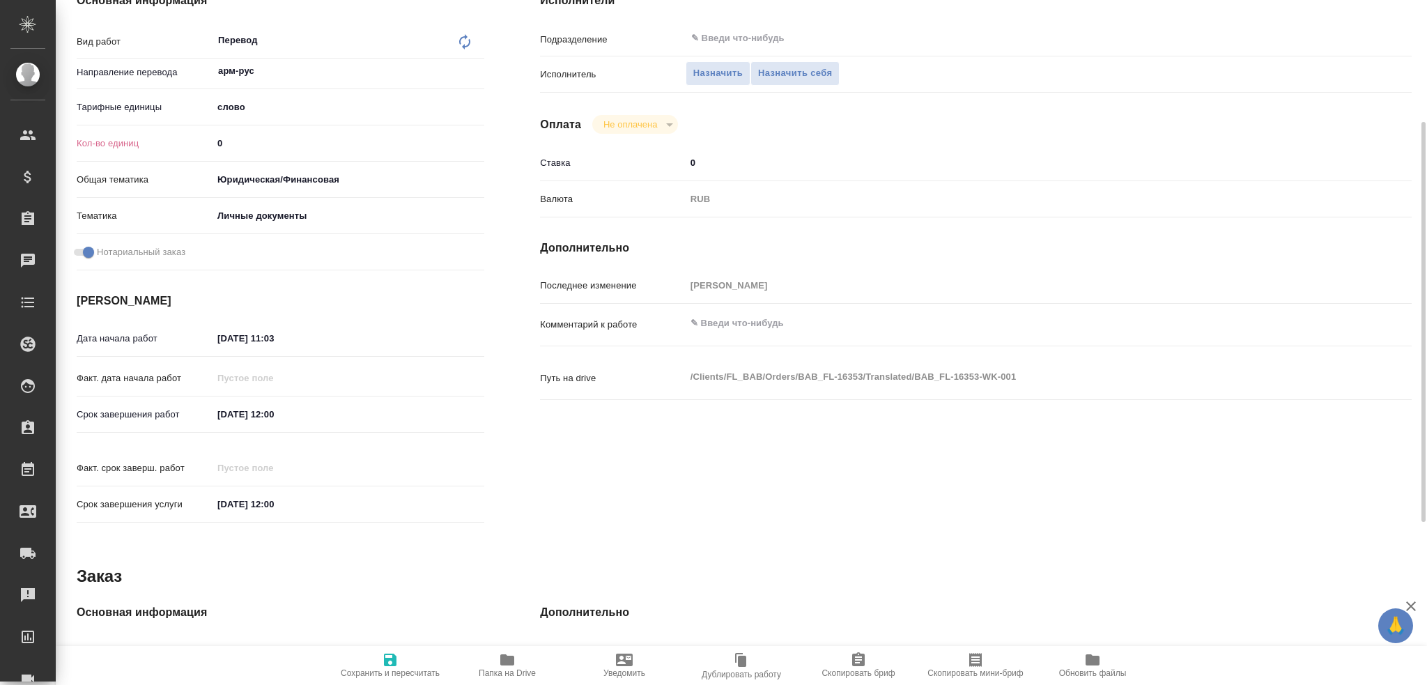
type textarea "x"
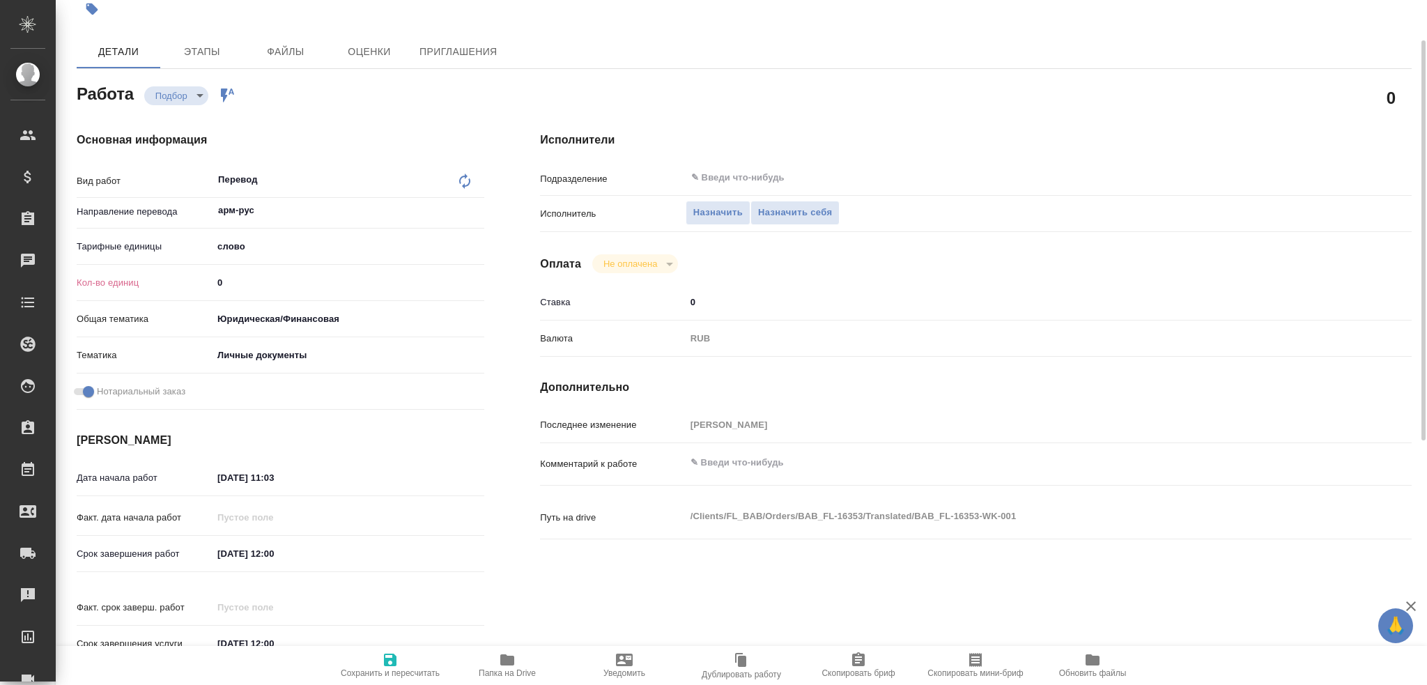
scroll to position [0, 0]
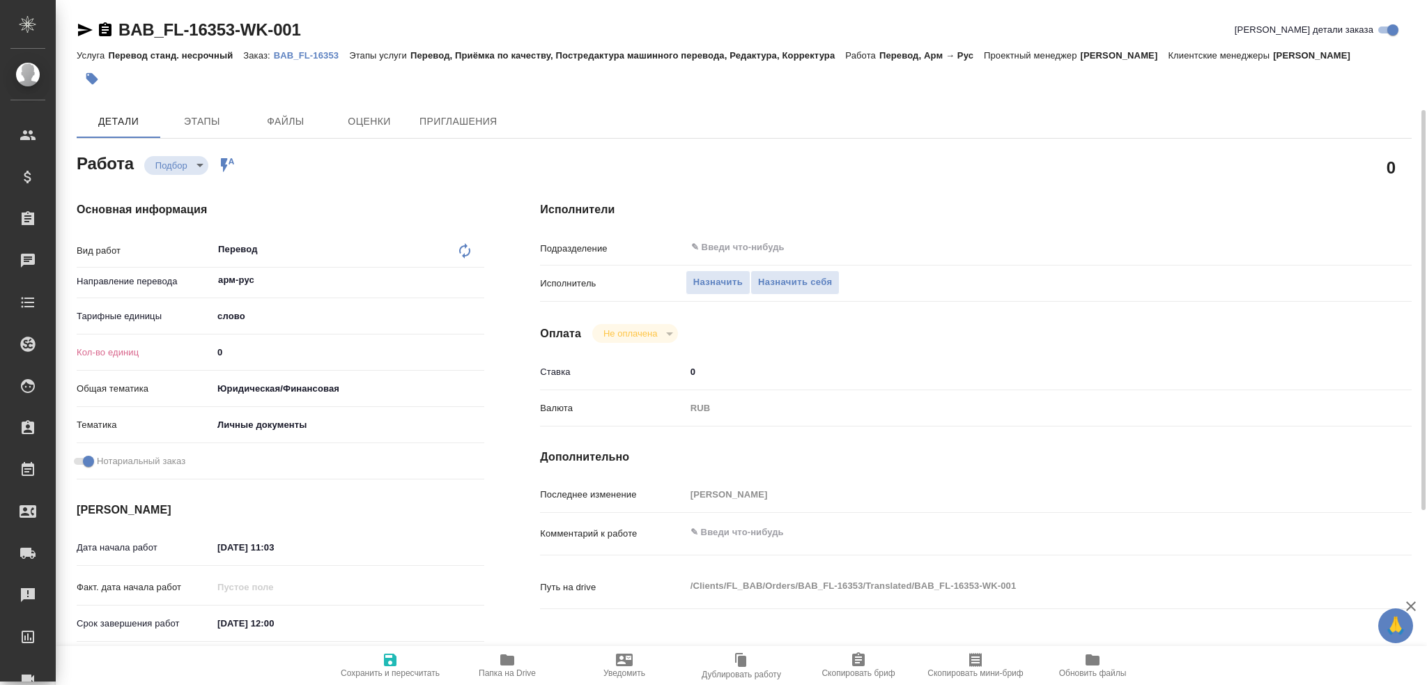
type textarea "x"
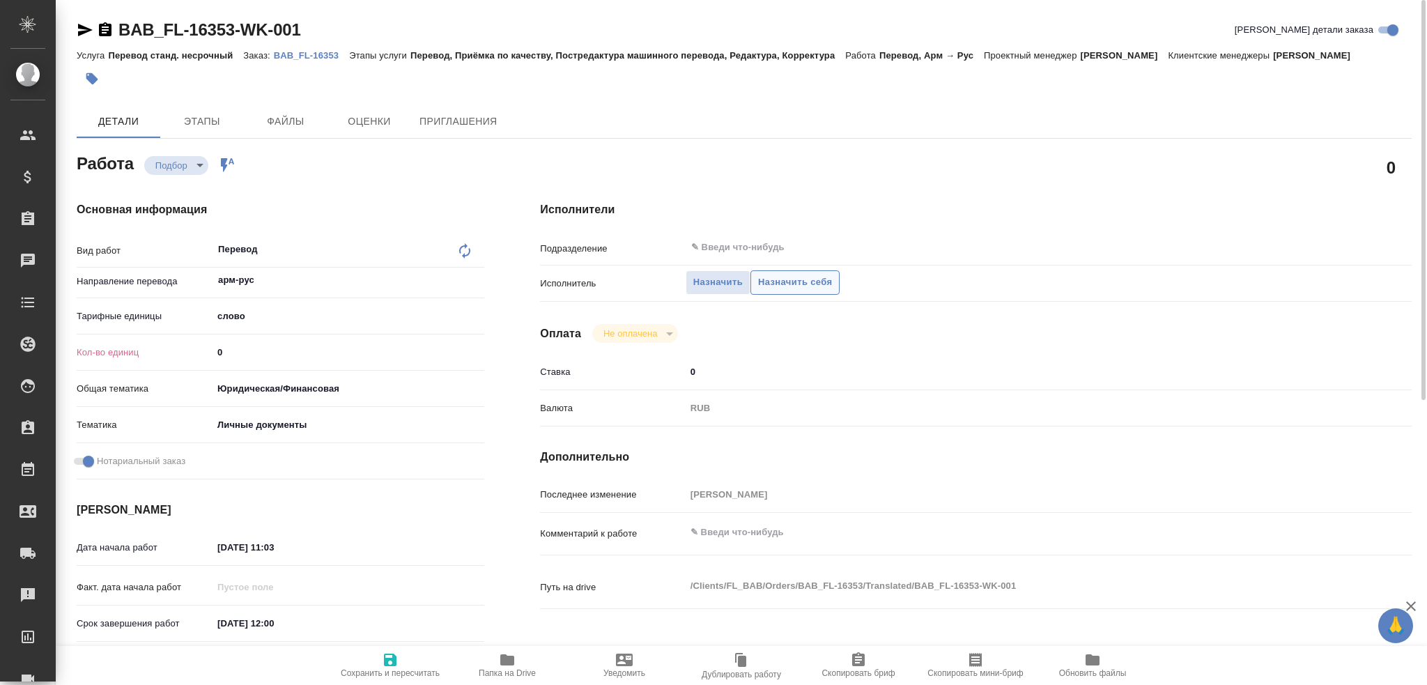
click at [783, 288] on span "Назначить себя" at bounding box center [795, 283] width 74 height 16
type textarea "x"
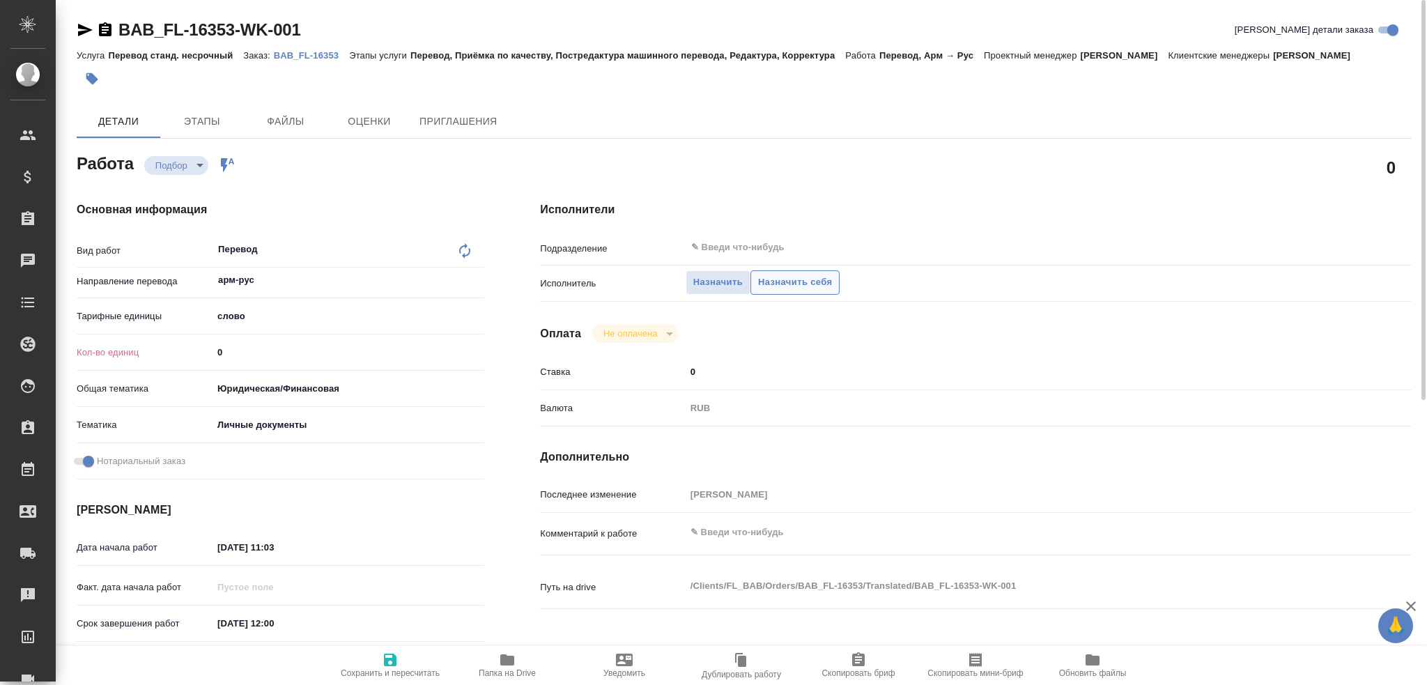
type textarea "x"
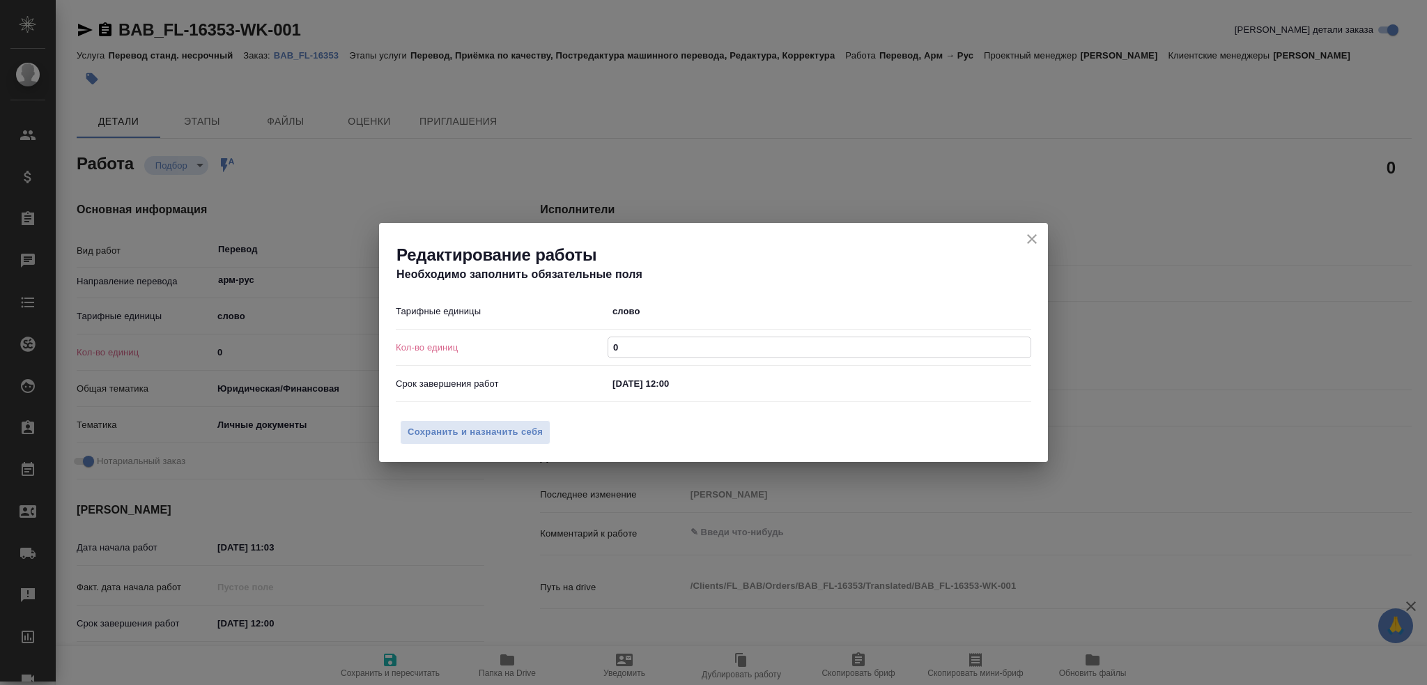
drag, startPoint x: 634, startPoint y: 350, endPoint x: 560, endPoint y: 348, distance: 73.9
click at [560, 348] on div "Кол-во единиц 0" at bounding box center [713, 347] width 635 height 24
type textarea "x"
type input "7"
type textarea "x"
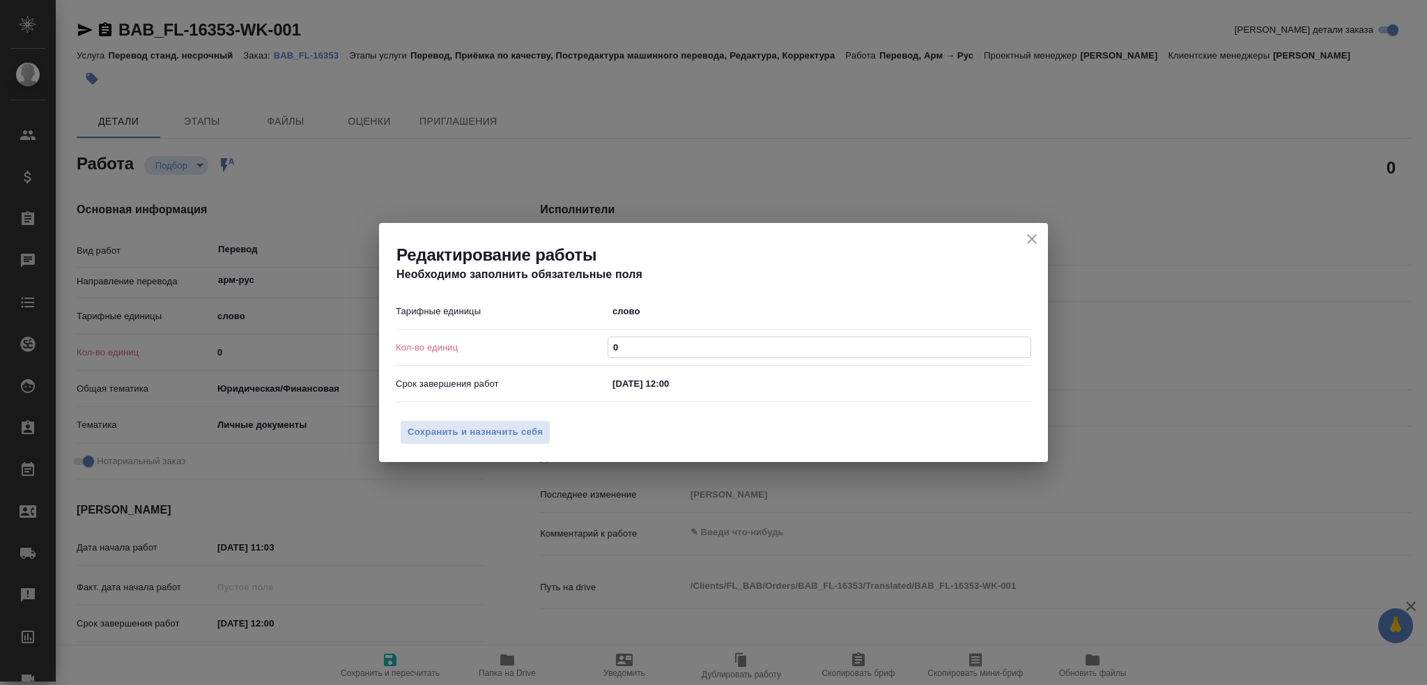
type textarea "x"
type input "7"
type textarea "x"
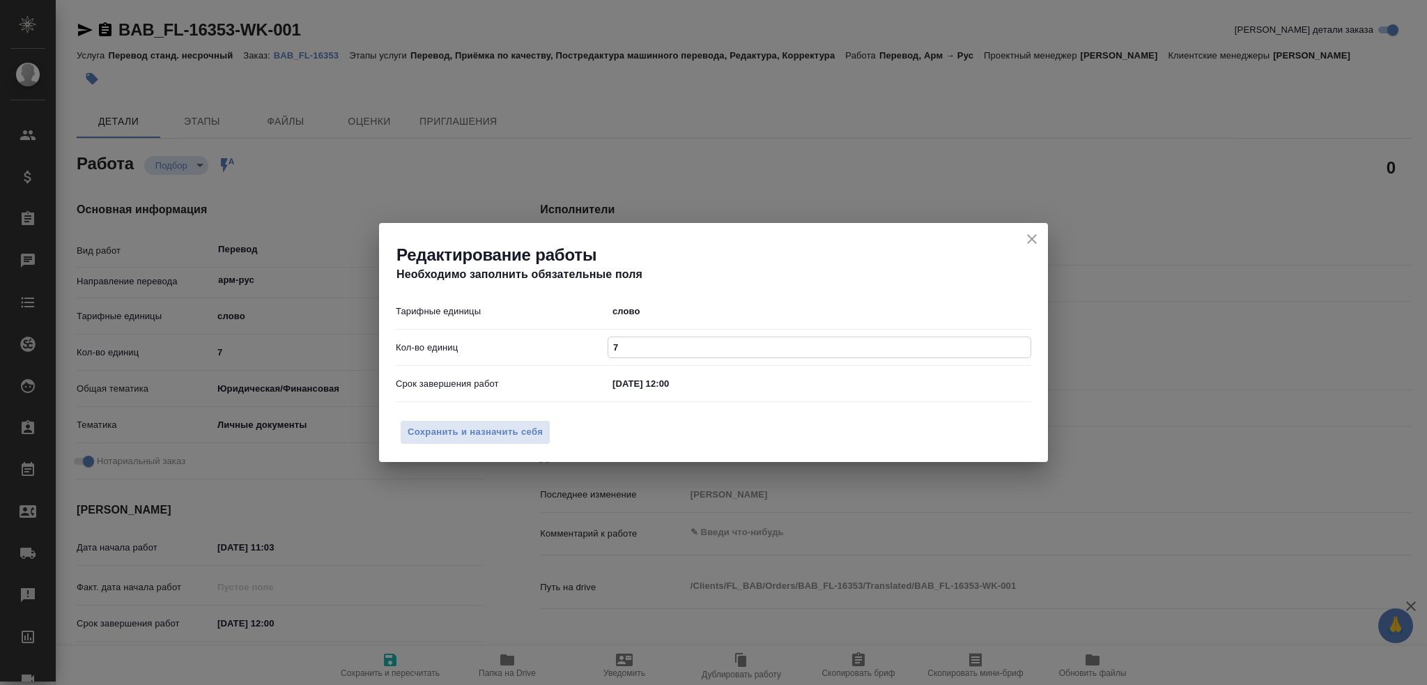
type input "75"
type textarea "x"
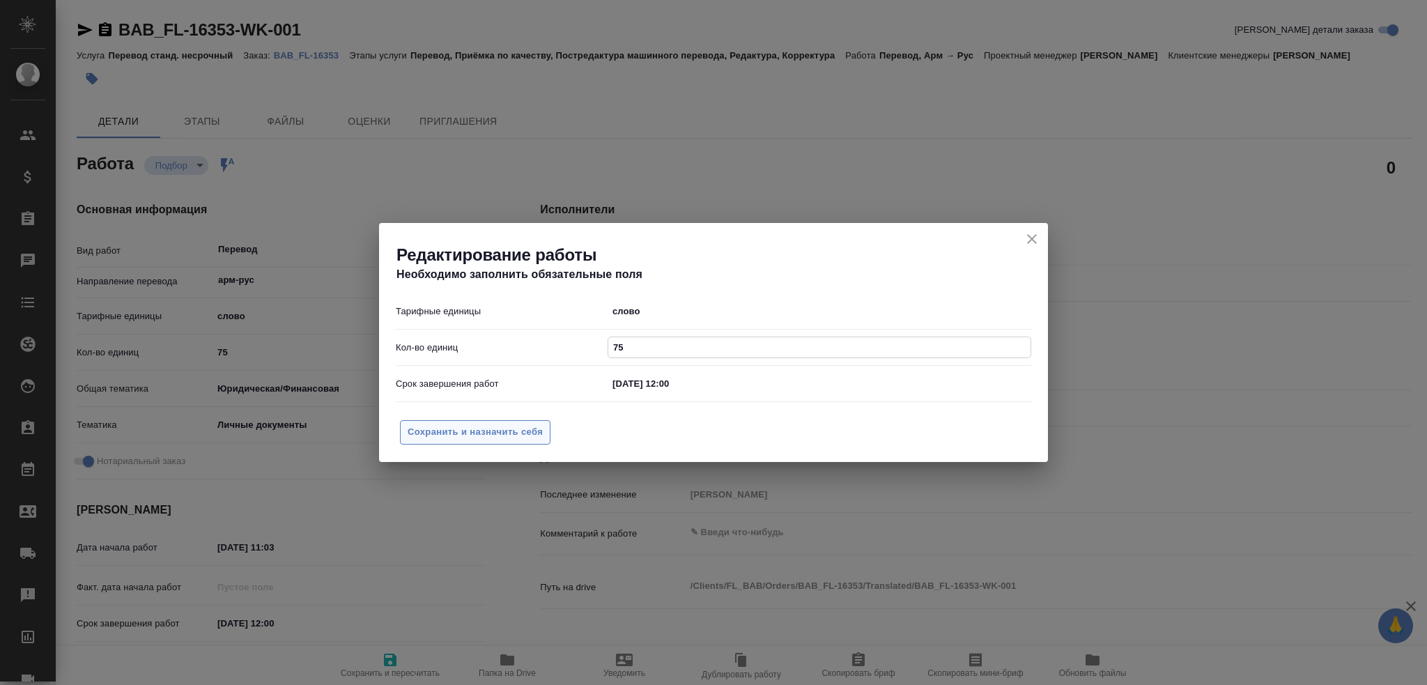
type input "75"
click at [517, 426] on span "Сохранить и назначить себя" at bounding box center [475, 432] width 135 height 16
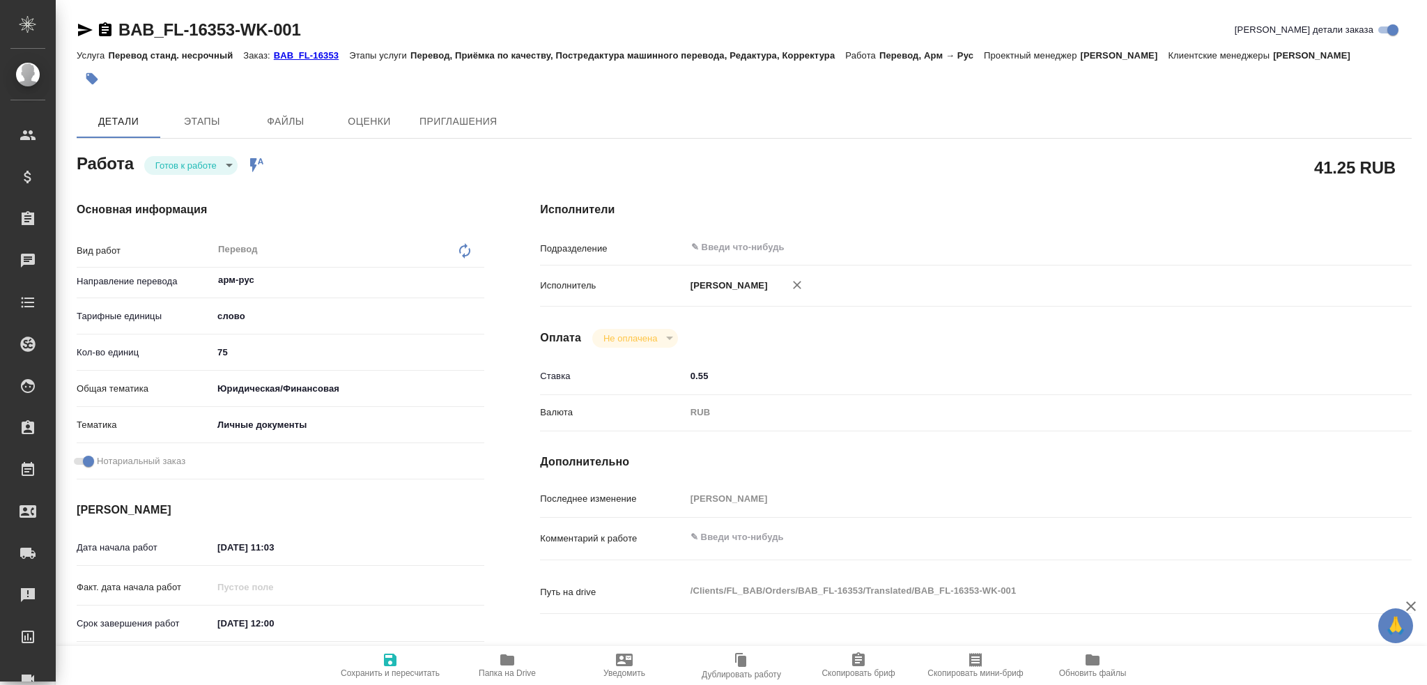
type textarea "x"
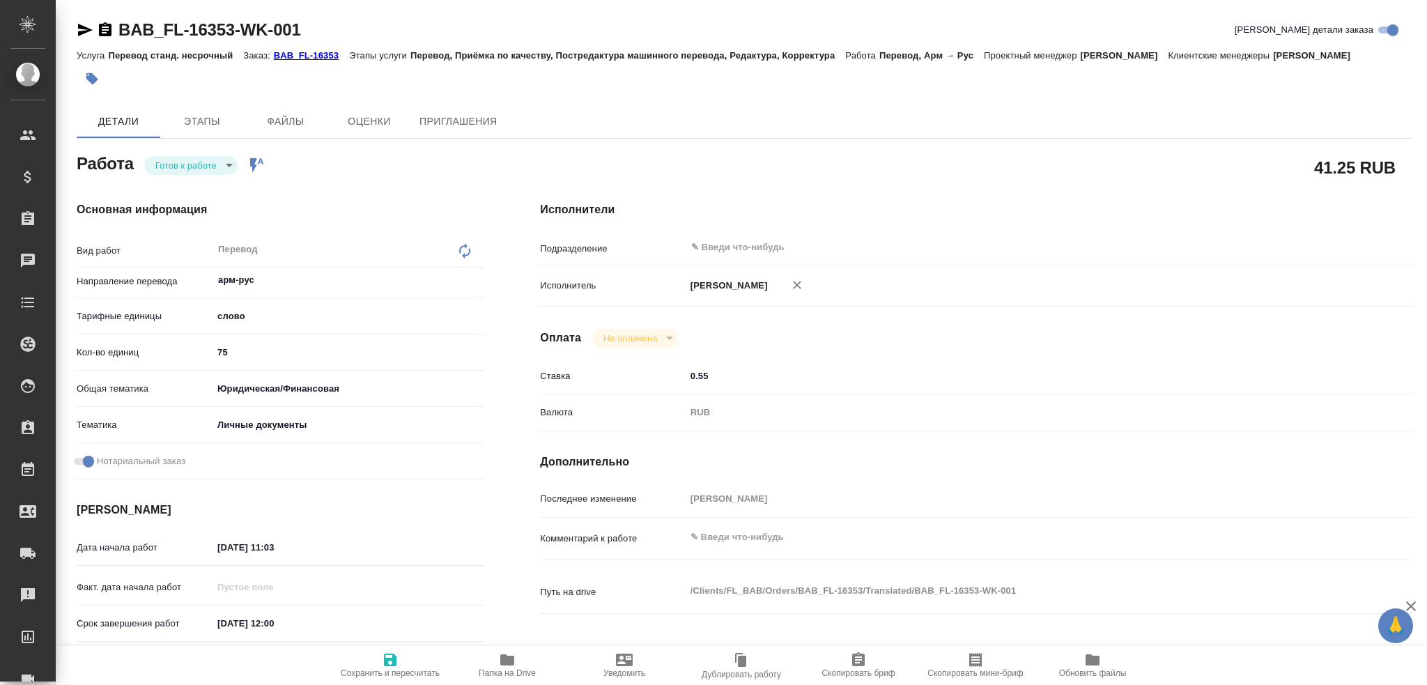
type textarea "x"
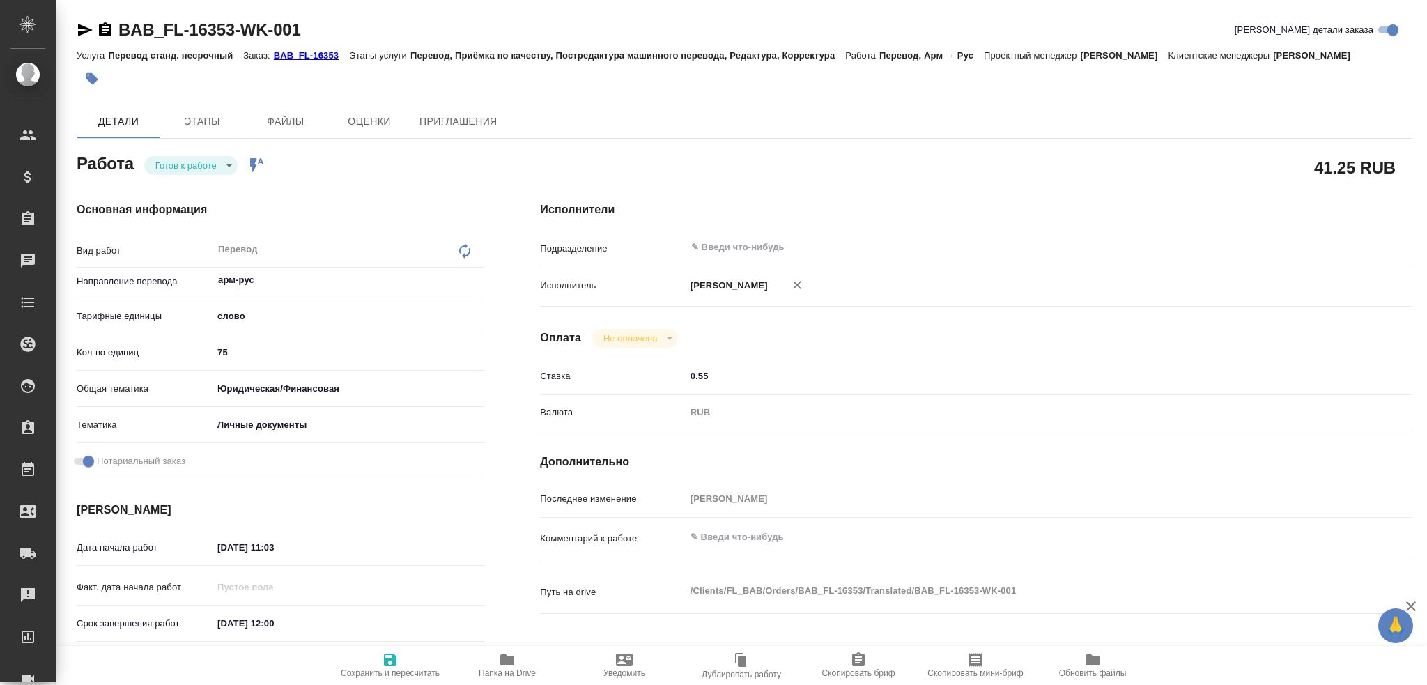
type textarea "x"
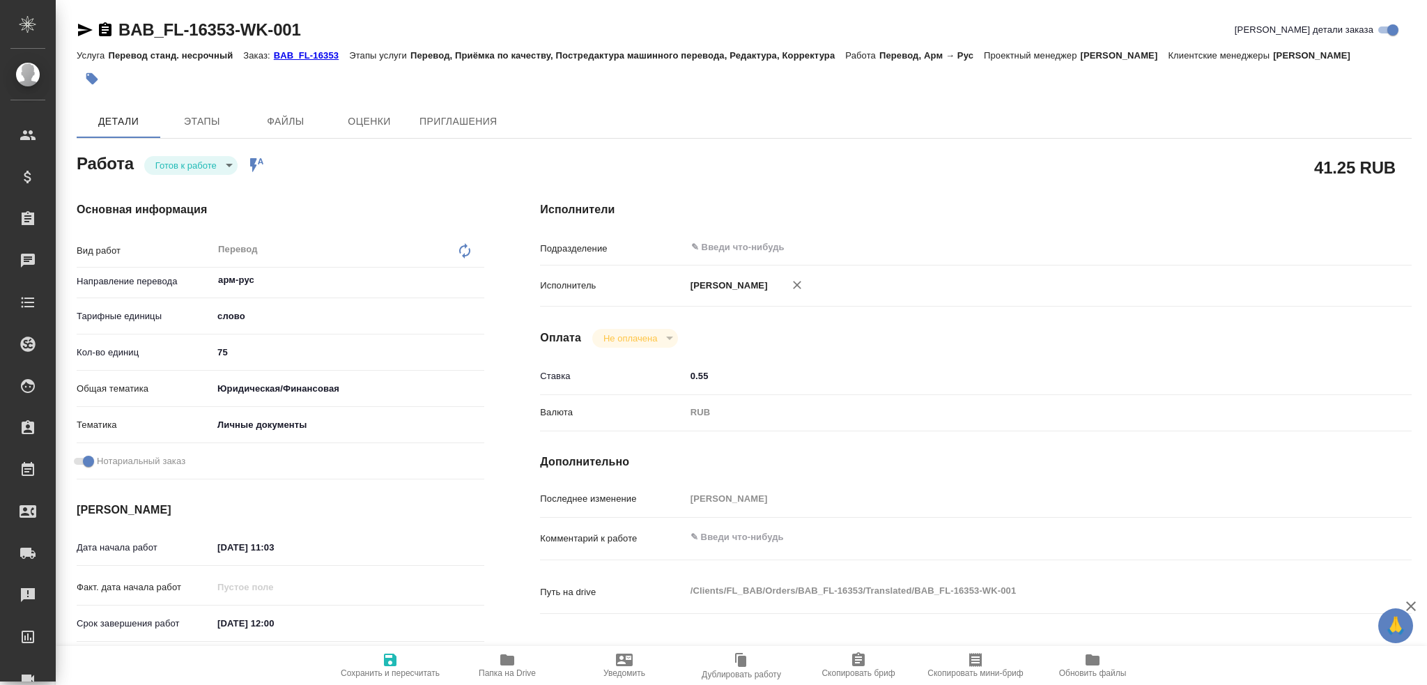
type textarea "x"
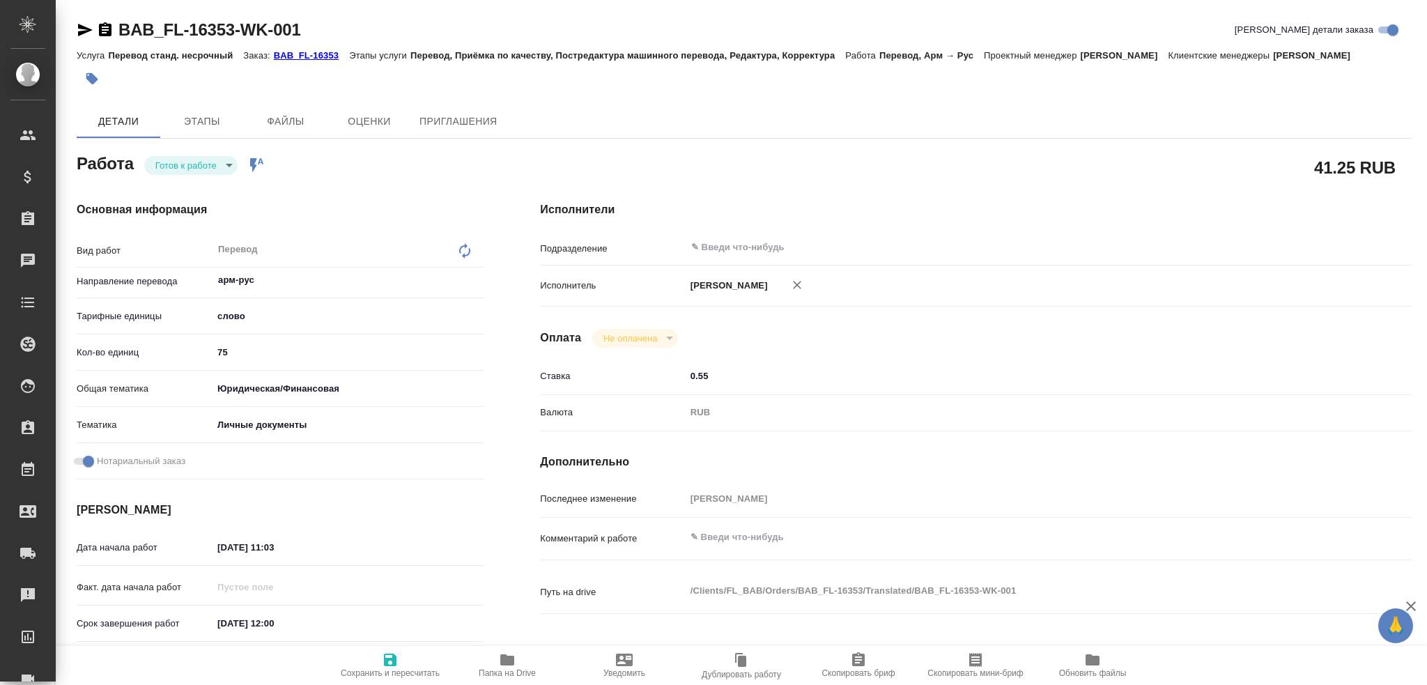
type textarea "x"
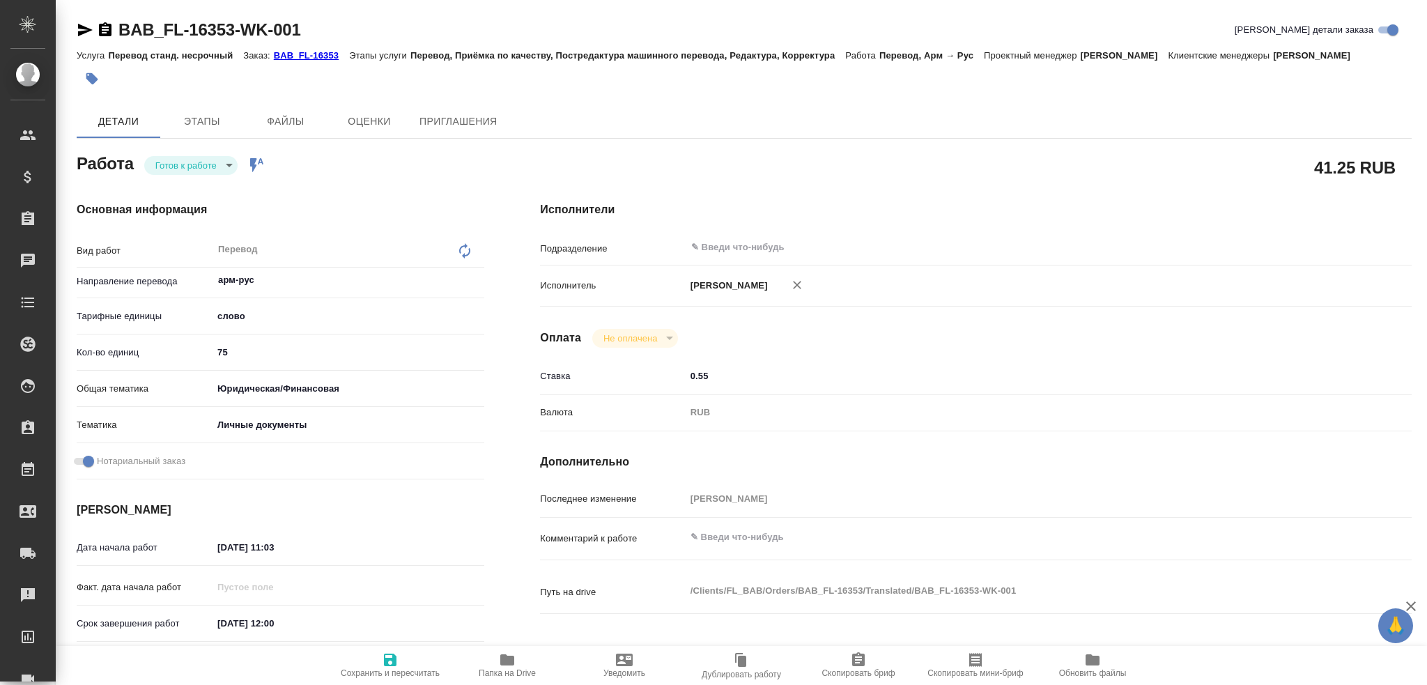
type textarea "x"
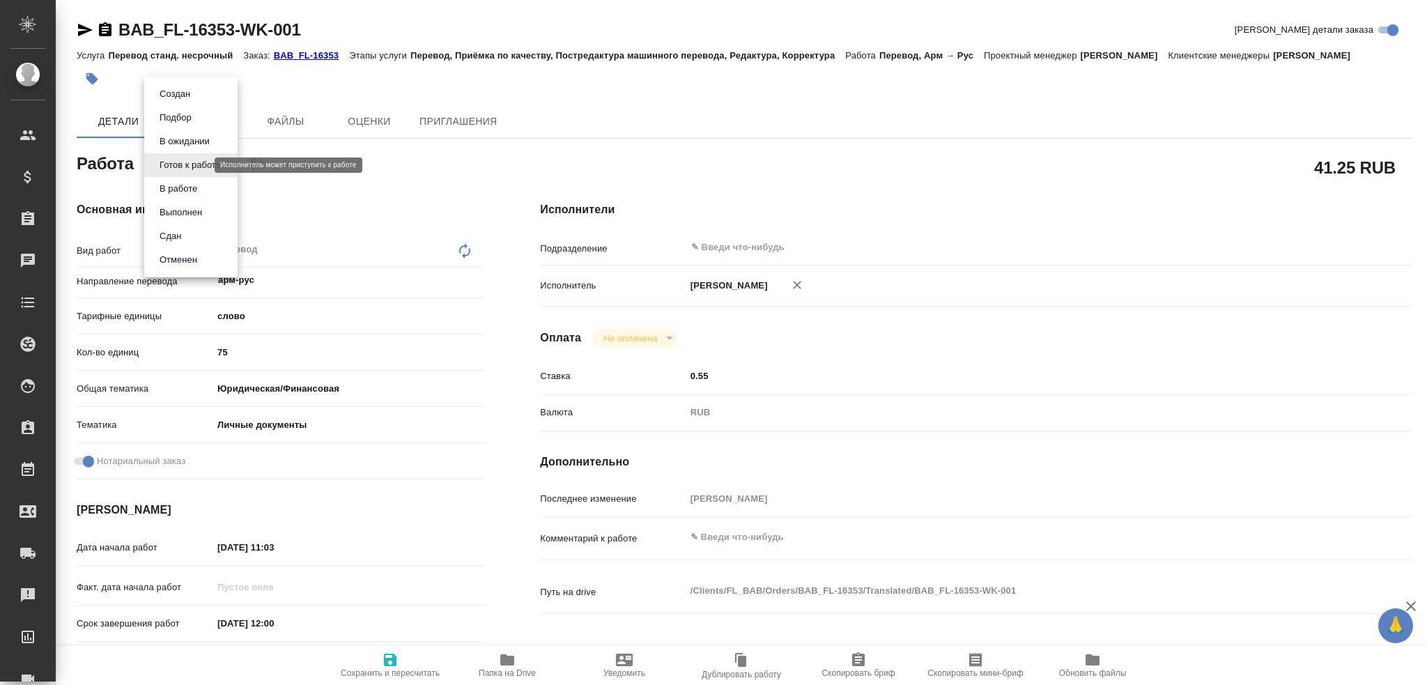
click at [190, 164] on body "🙏 .cls-1 fill:#fff; AWATERA Gusev Alexandr Клиенты Спецификации Заказы Чаты Tod…" at bounding box center [713, 342] width 1427 height 685
click at [186, 190] on button "В работе" at bounding box center [178, 188] width 46 height 15
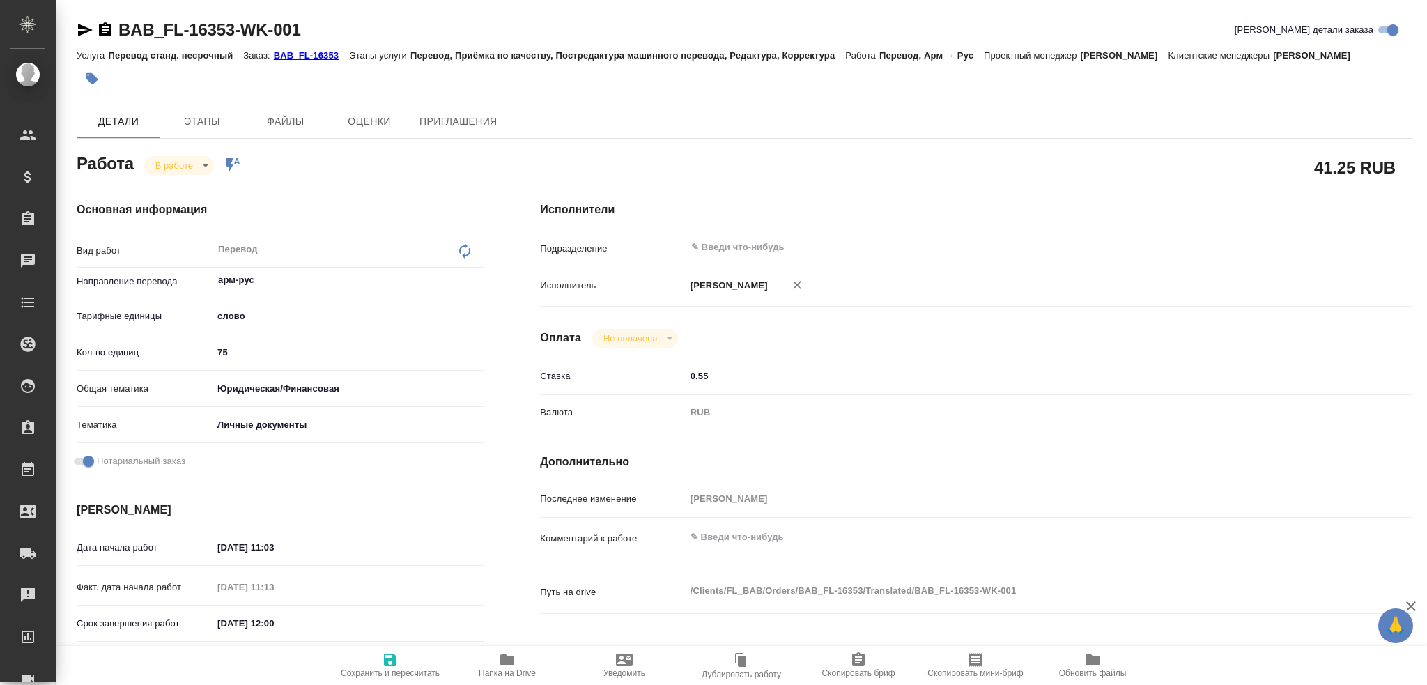
type textarea "x"
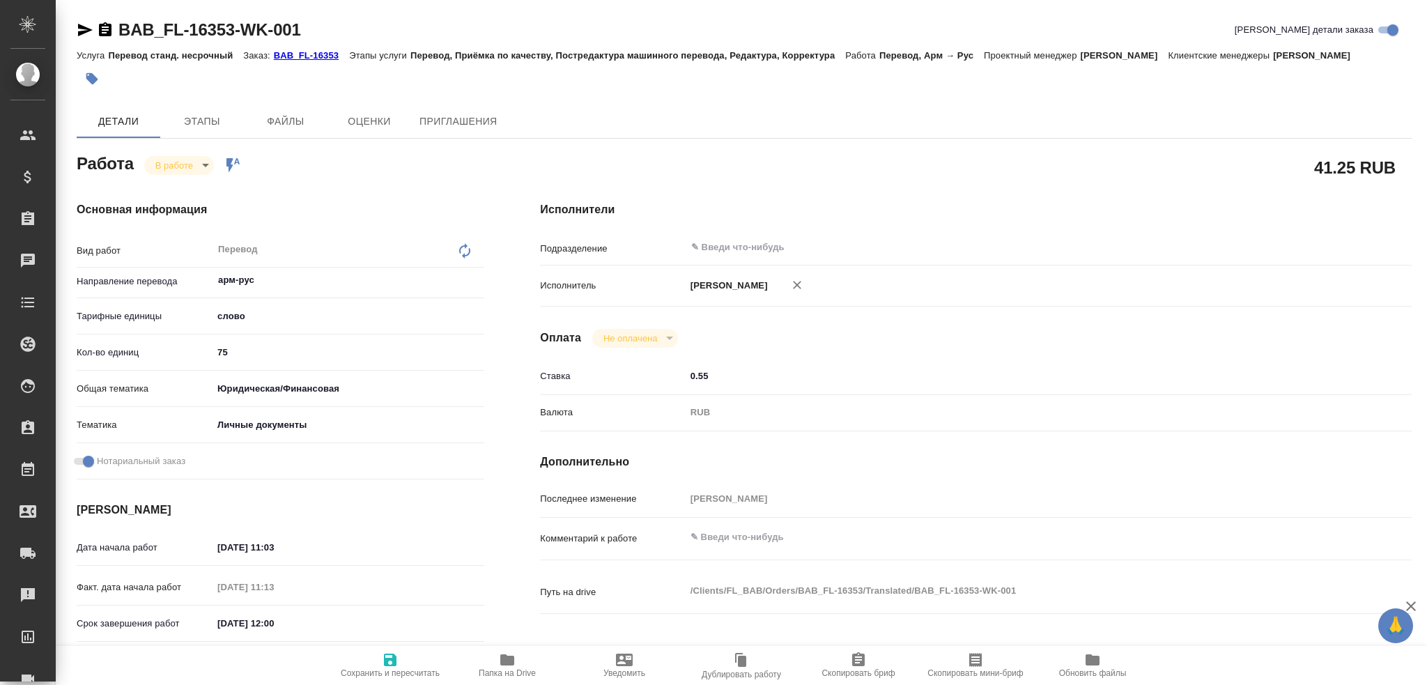
type textarea "x"
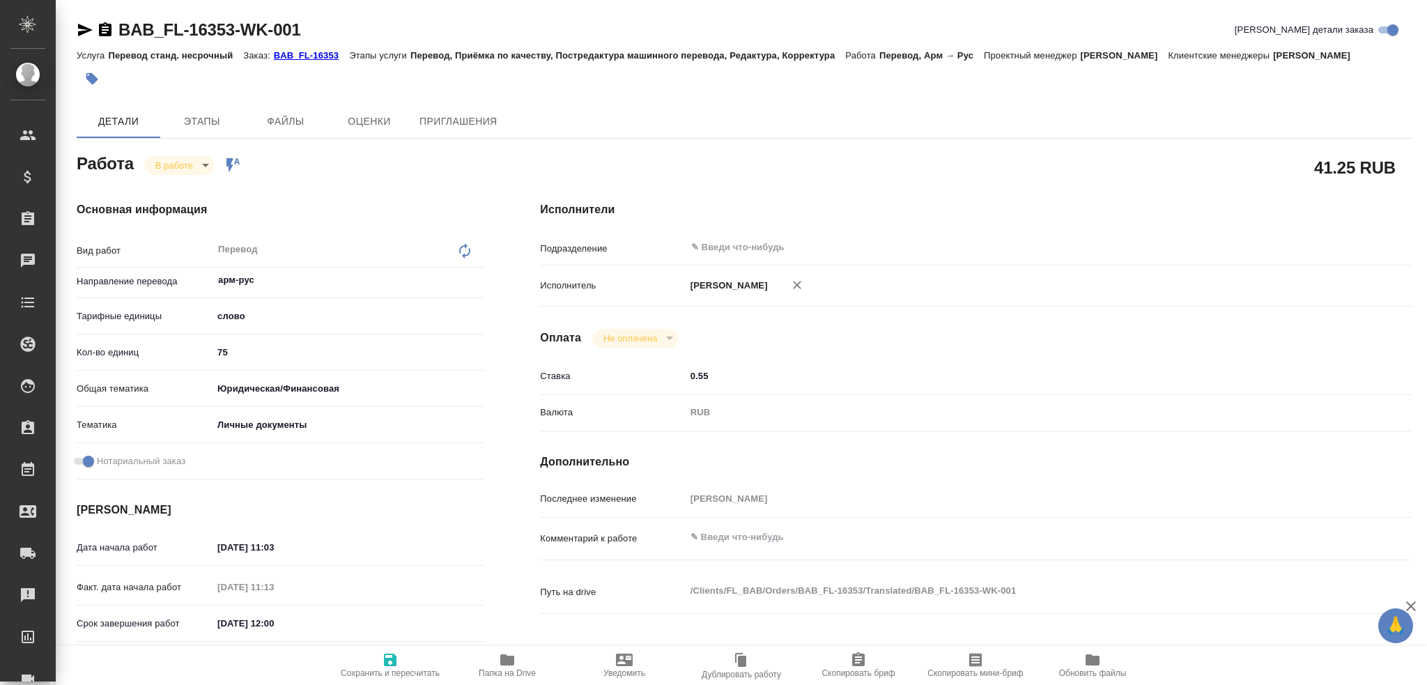
type textarea "x"
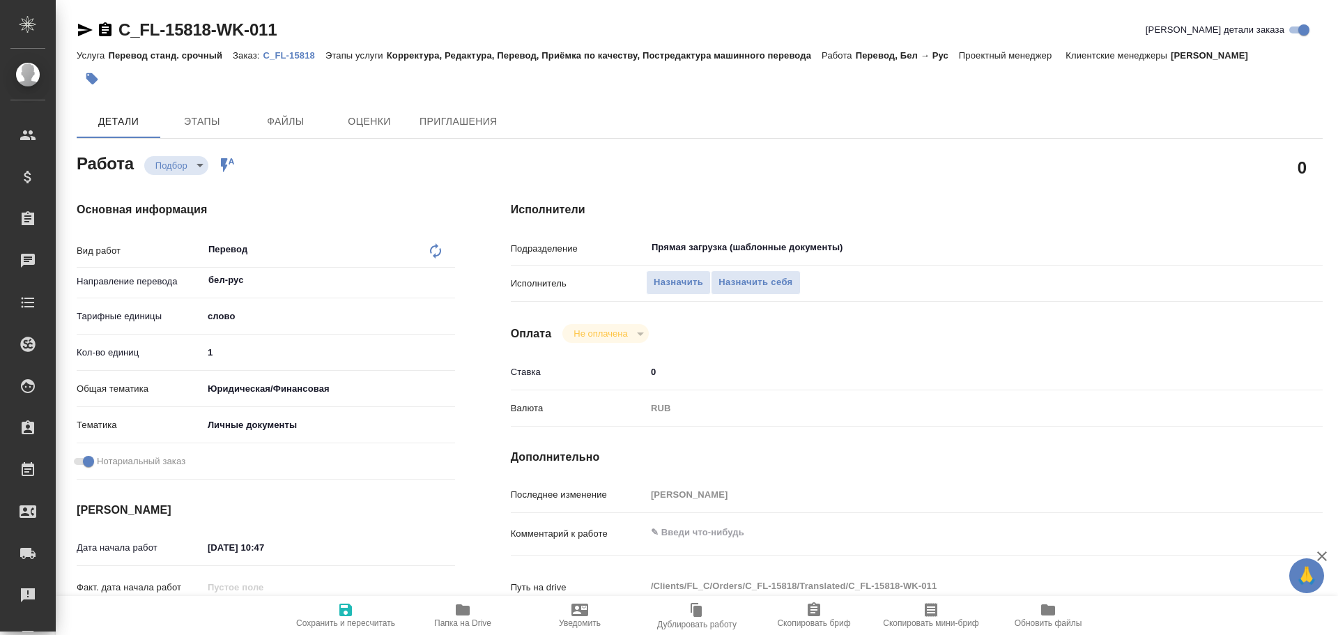
type textarea "x"
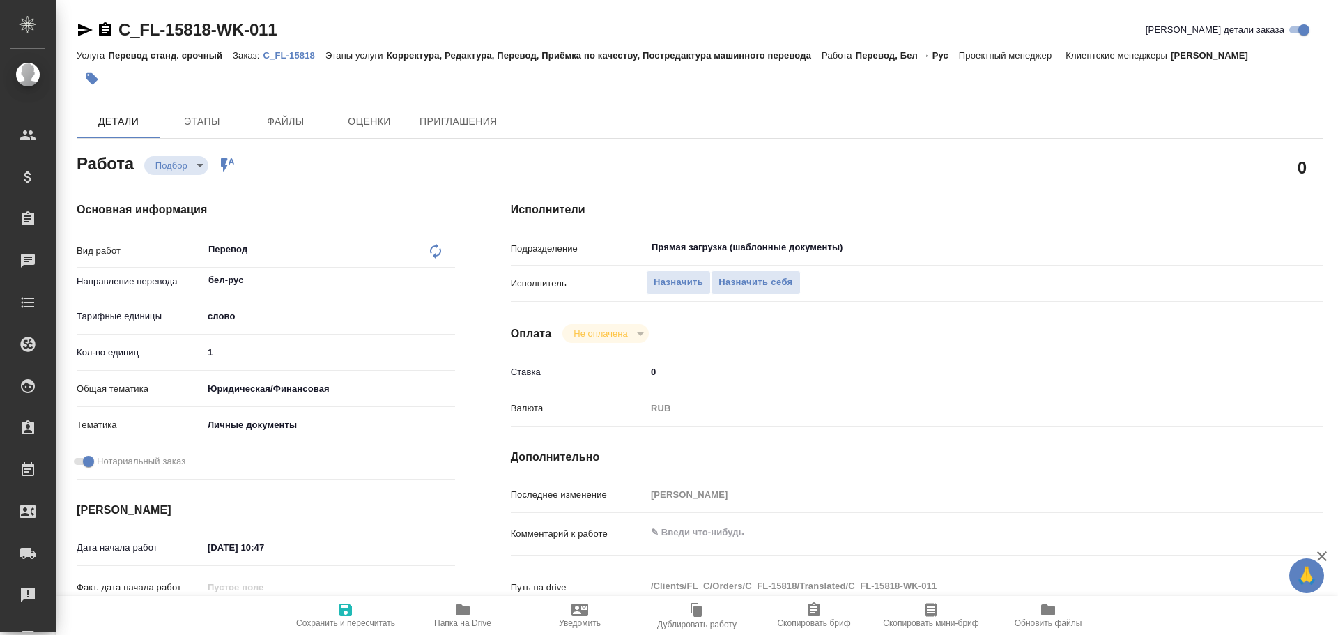
type textarea "x"
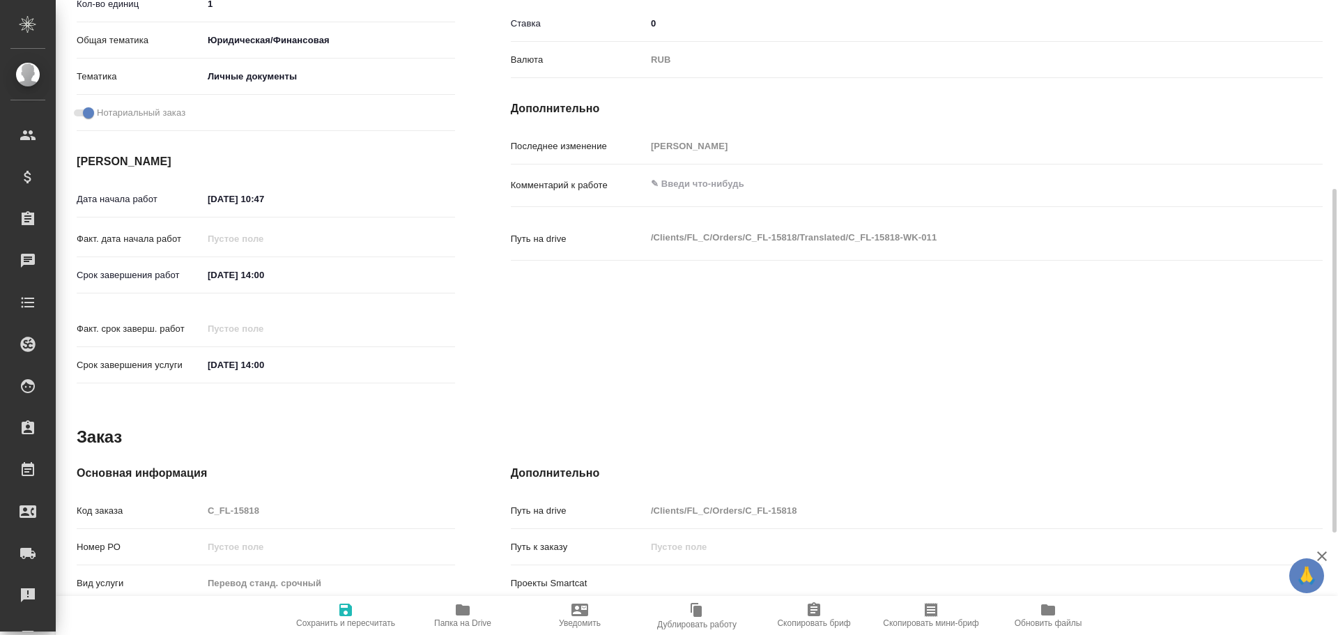
type textarea "x"
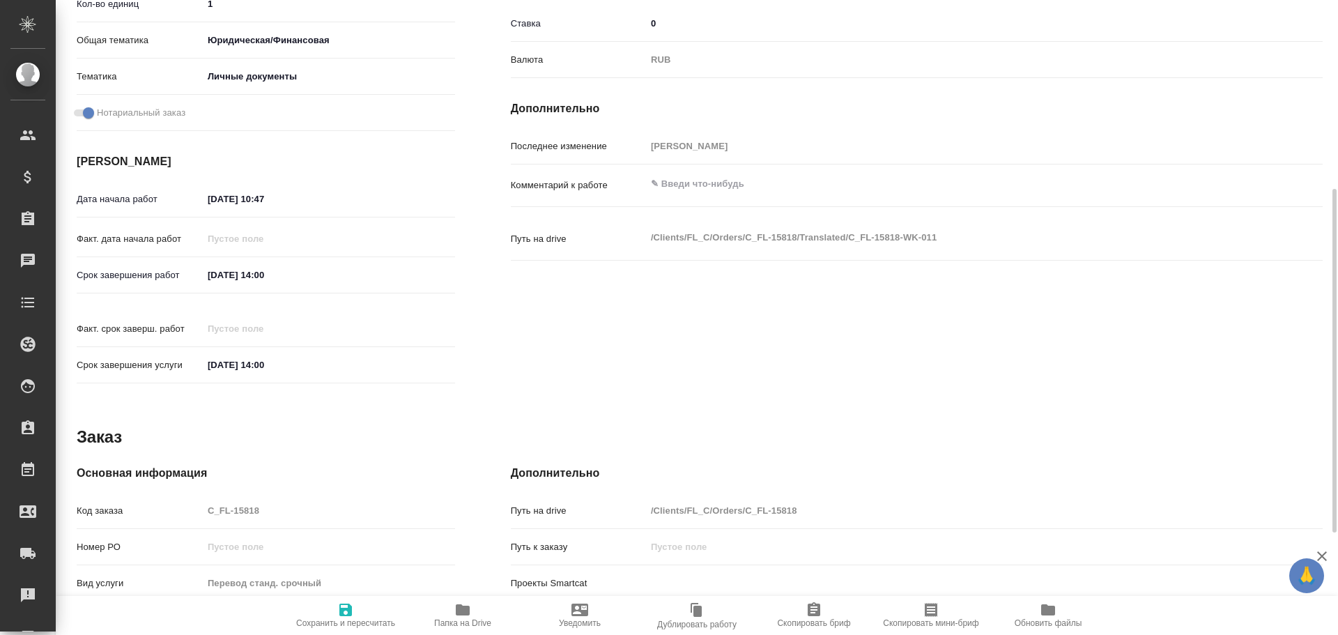
scroll to position [537, 0]
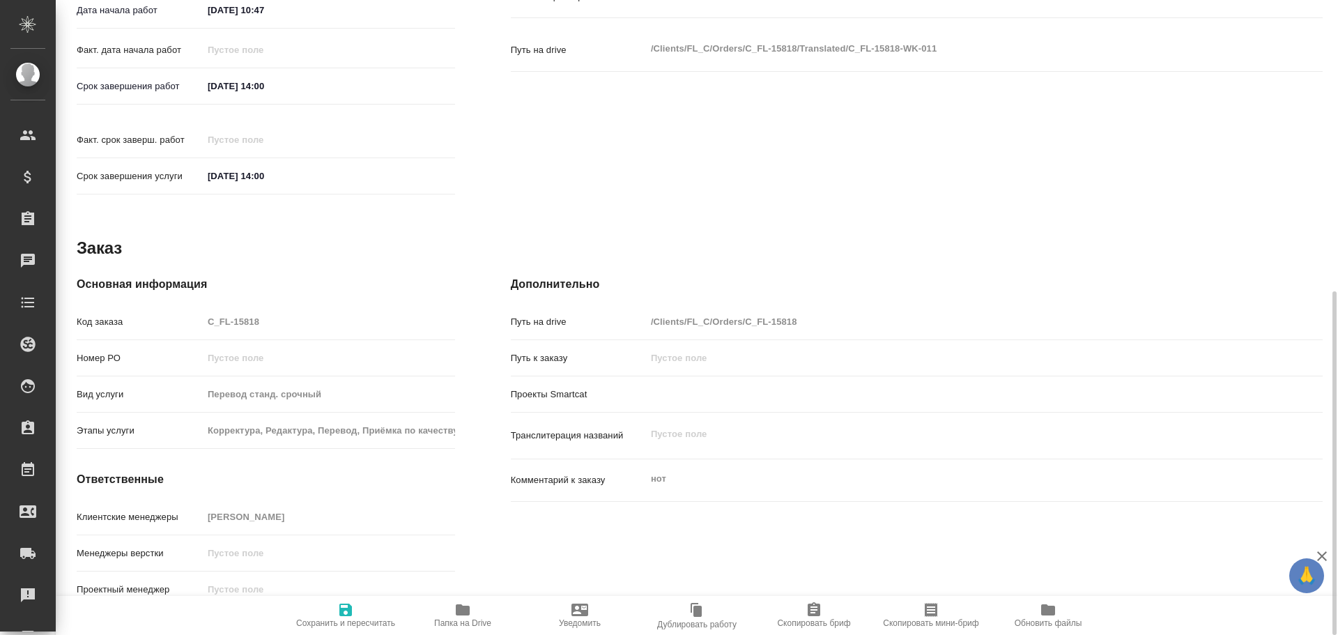
type textarea "x"
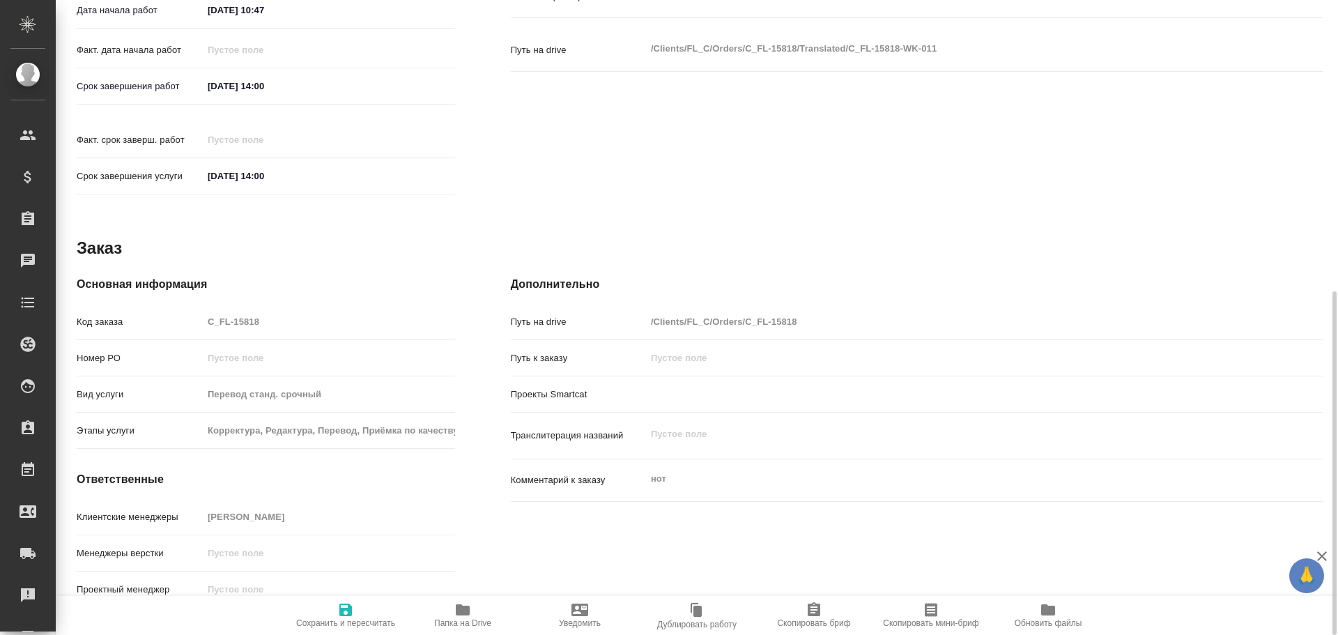
click at [452, 608] on span "Папка на Drive" at bounding box center [462, 614] width 100 height 26
type textarea "x"
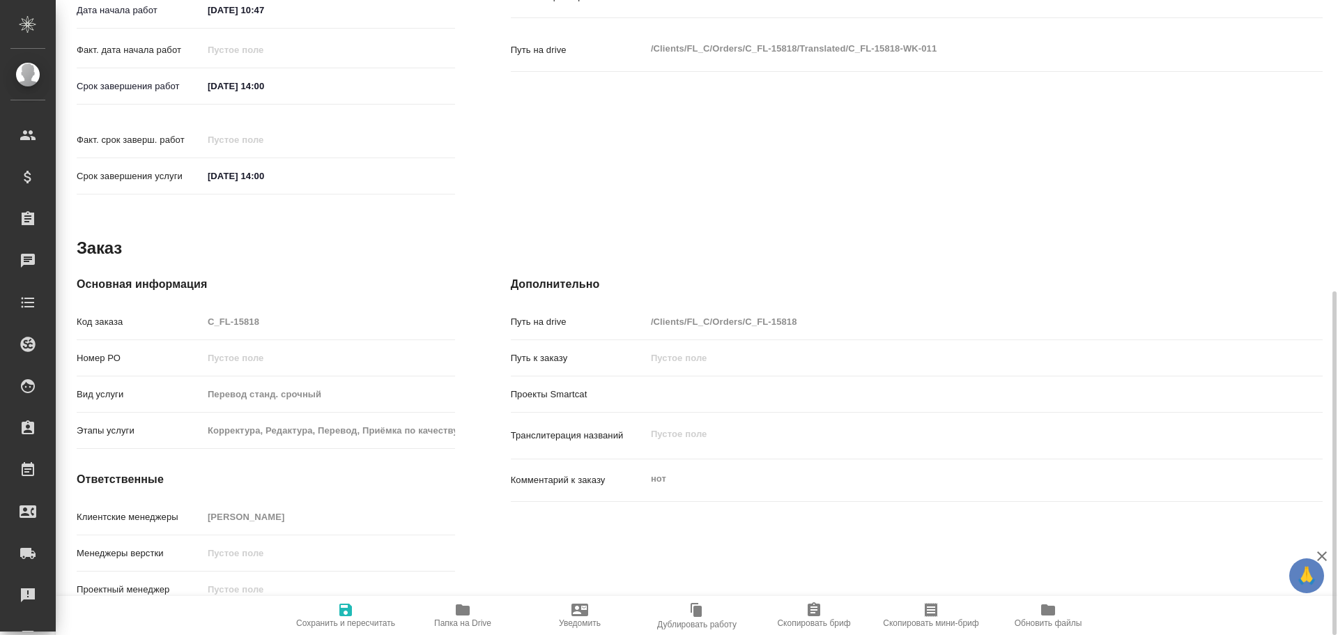
type textarea "x"
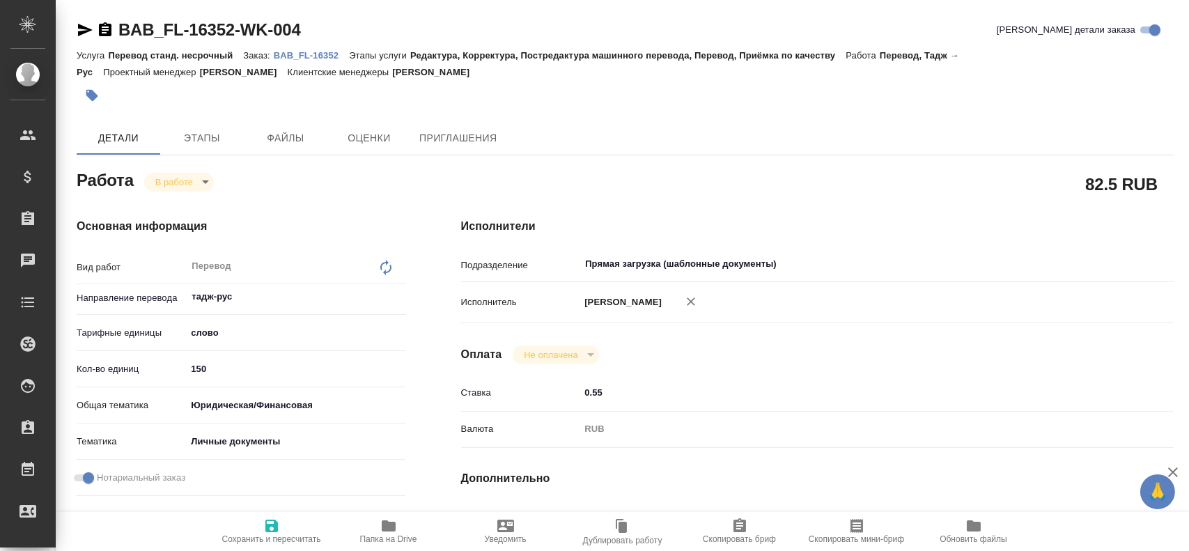
type textarea "x"
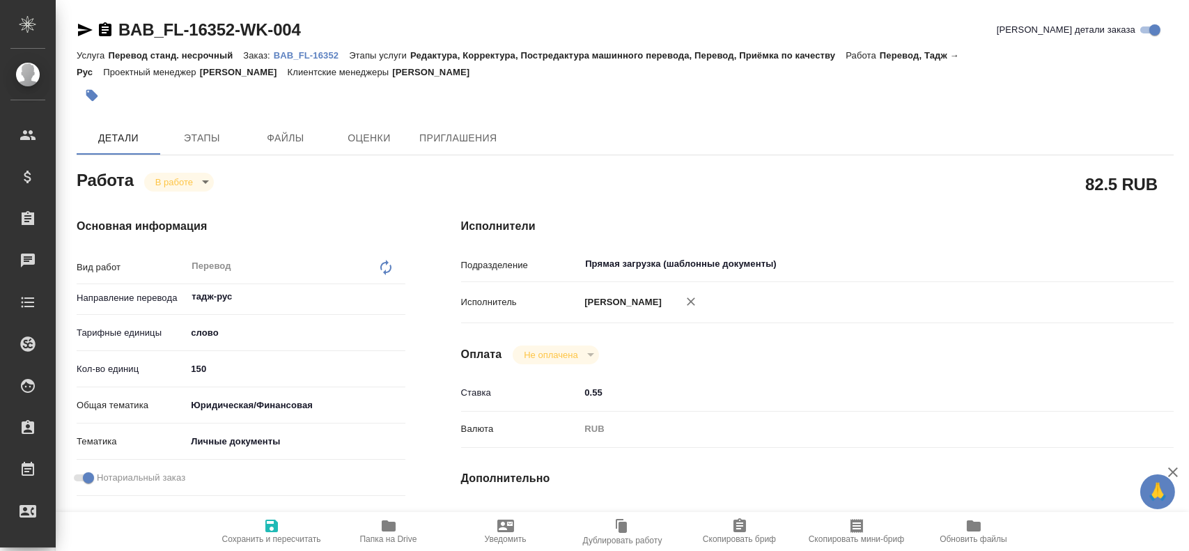
type textarea "x"
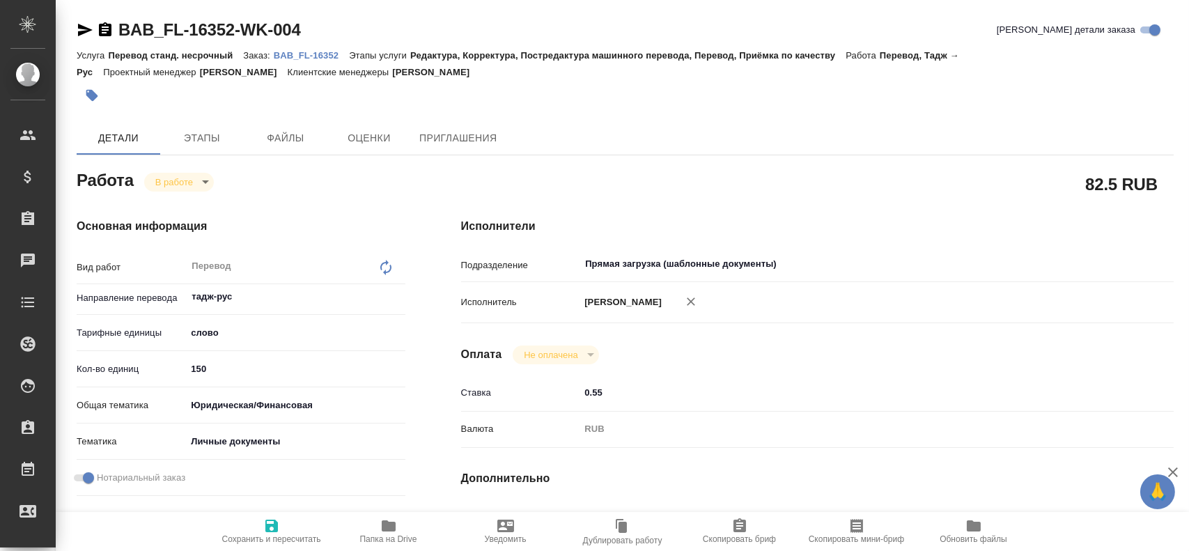
type textarea "x"
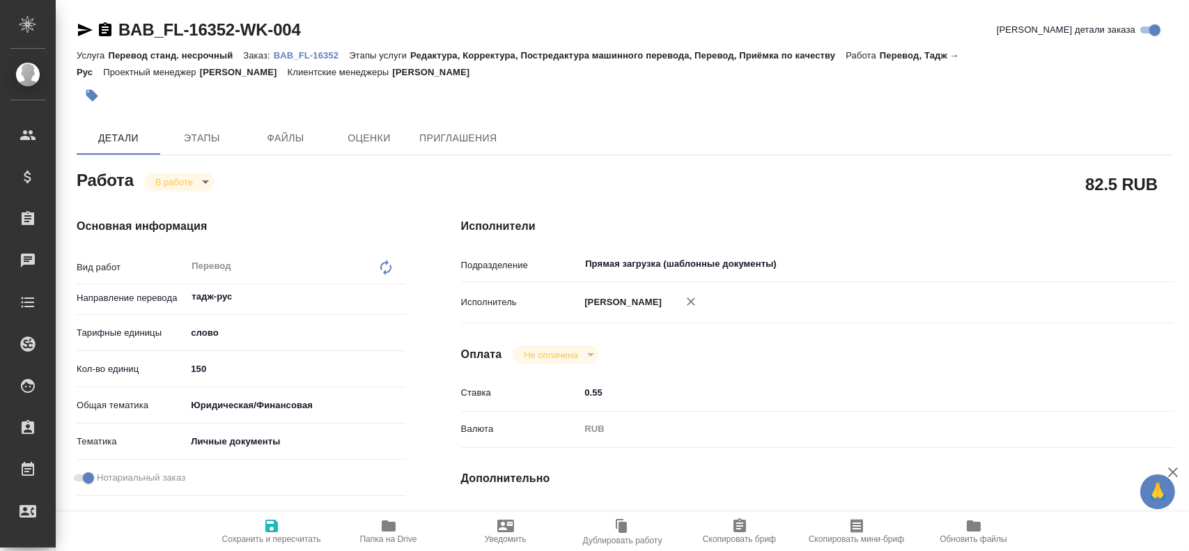
type textarea "x"
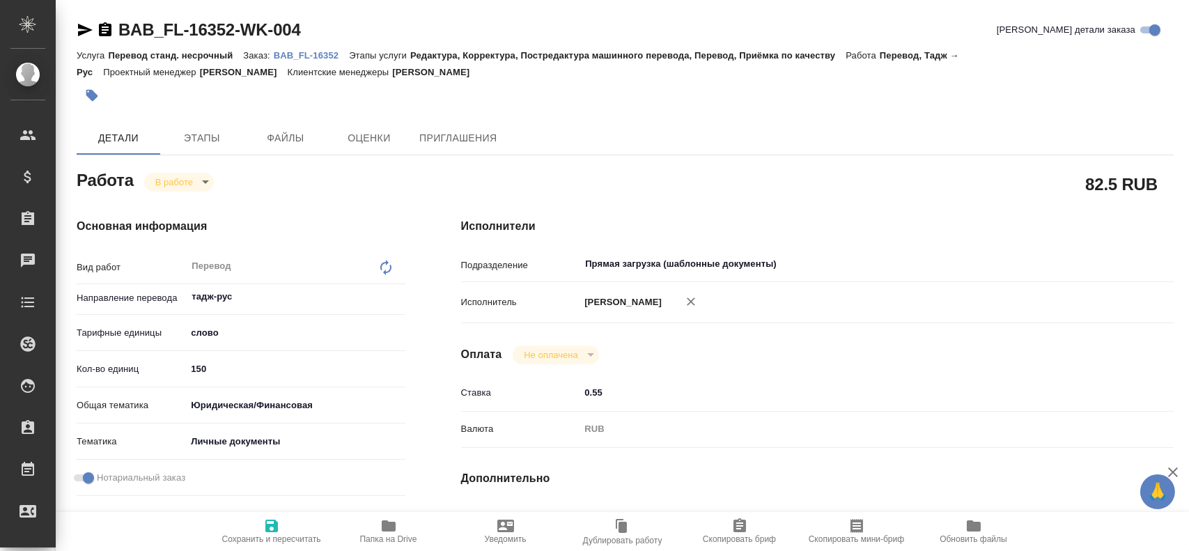
type textarea "x"
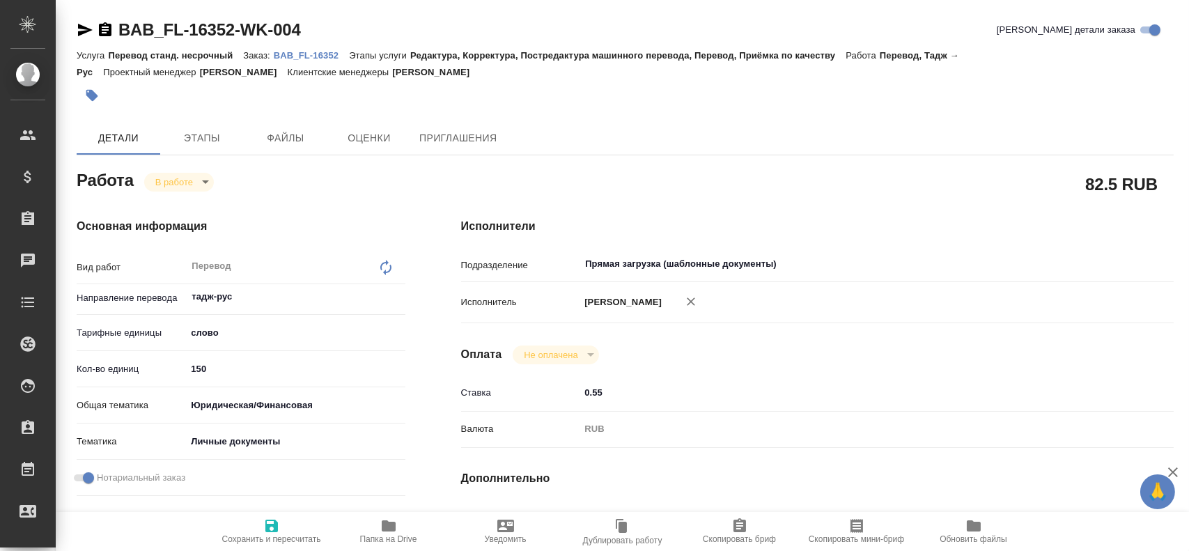
click at [399, 530] on span "Папка на Drive" at bounding box center [389, 531] width 100 height 26
click at [174, 185] on body "🙏 .cls-1 fill:#fff; AWATERA Gusev Alexandr Клиенты Спецификации Заказы 0 Чаты T…" at bounding box center [594, 275] width 1189 height 551
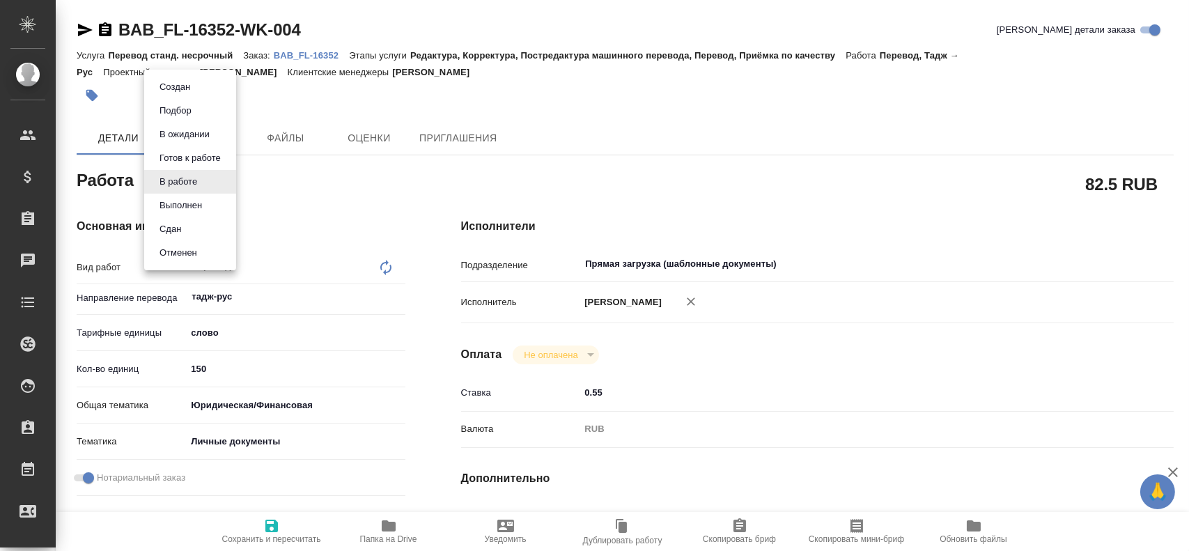
click at [186, 228] on li "Сдан" at bounding box center [190, 229] width 92 height 24
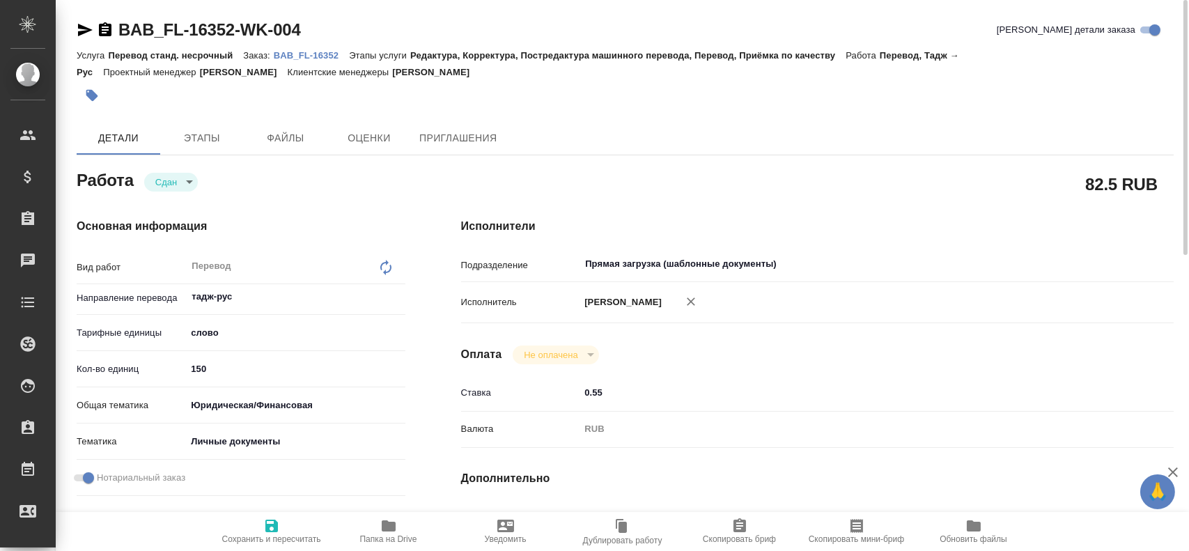
type textarea "x"
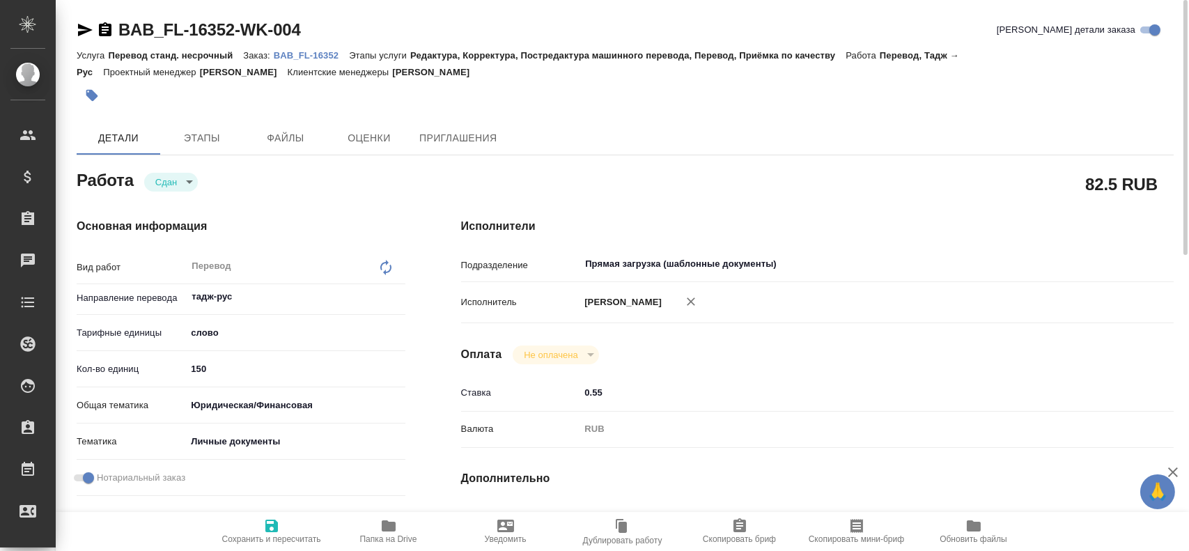
type textarea "x"
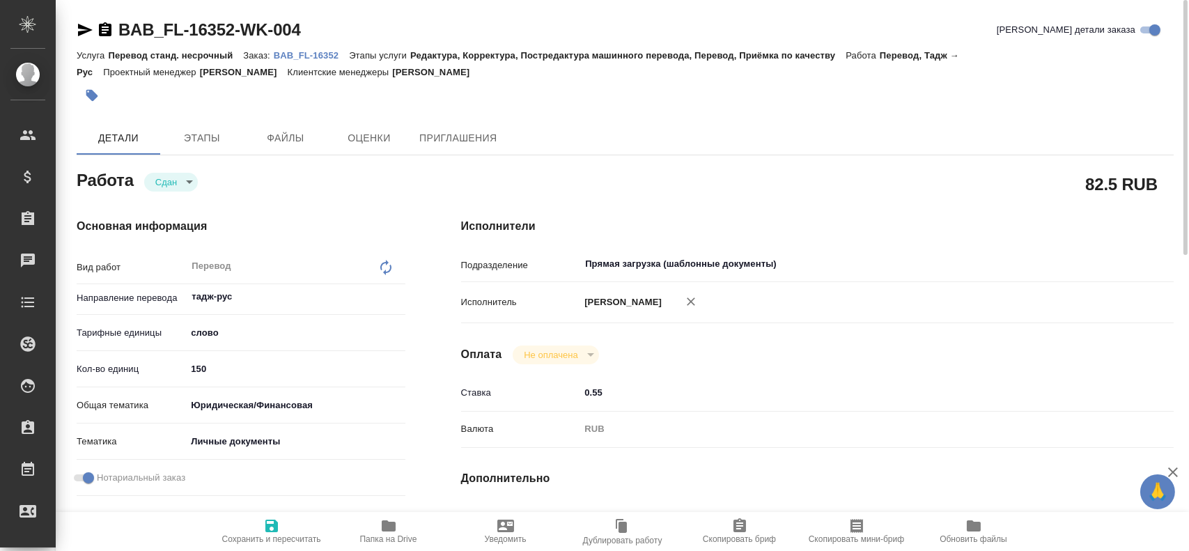
type textarea "x"
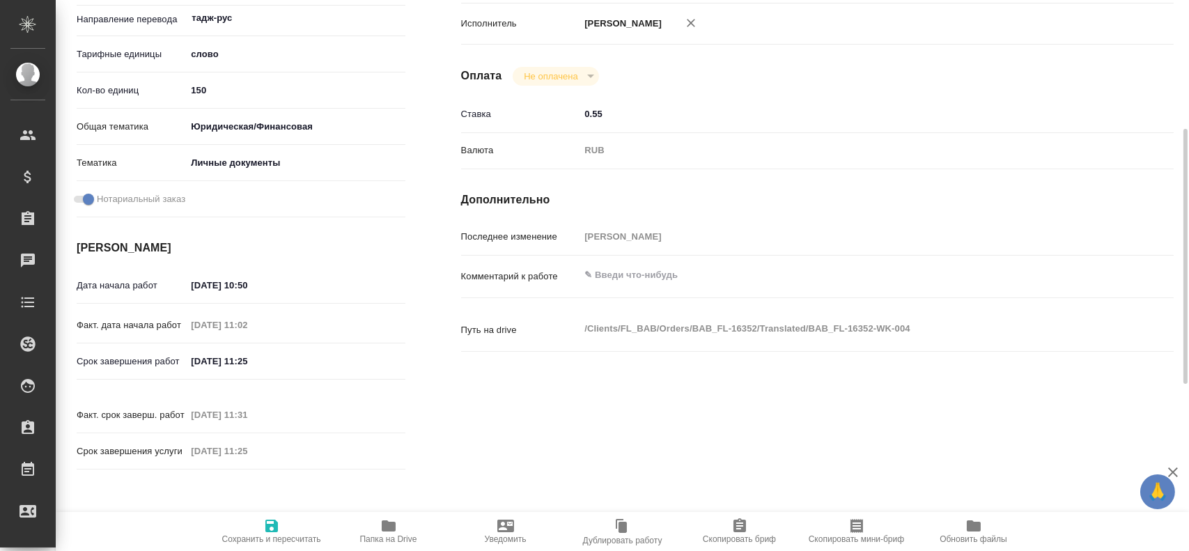
scroll to position [488, 0]
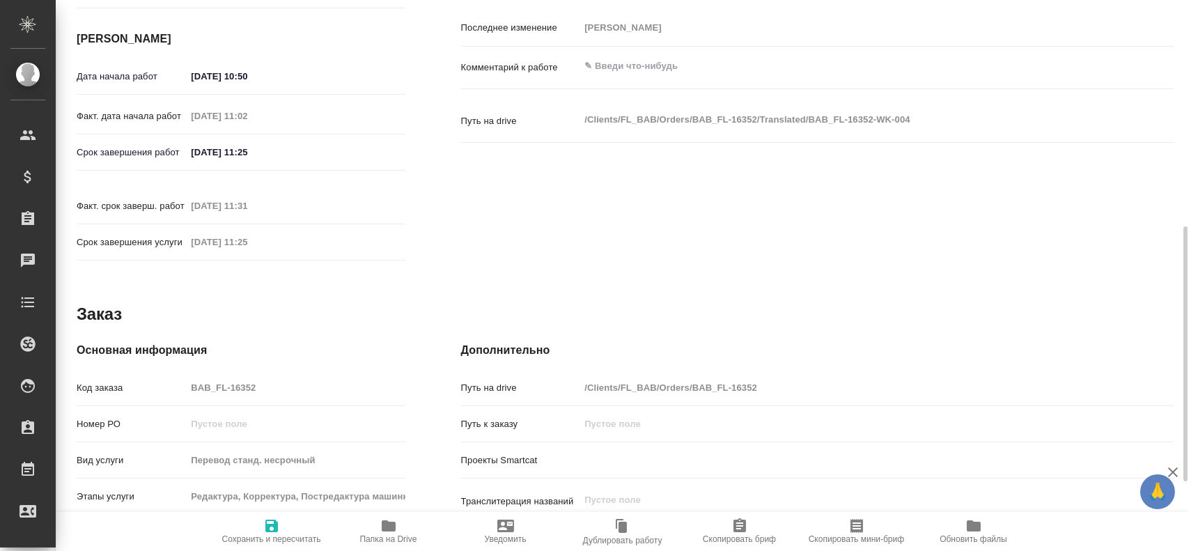
type textarea "x"
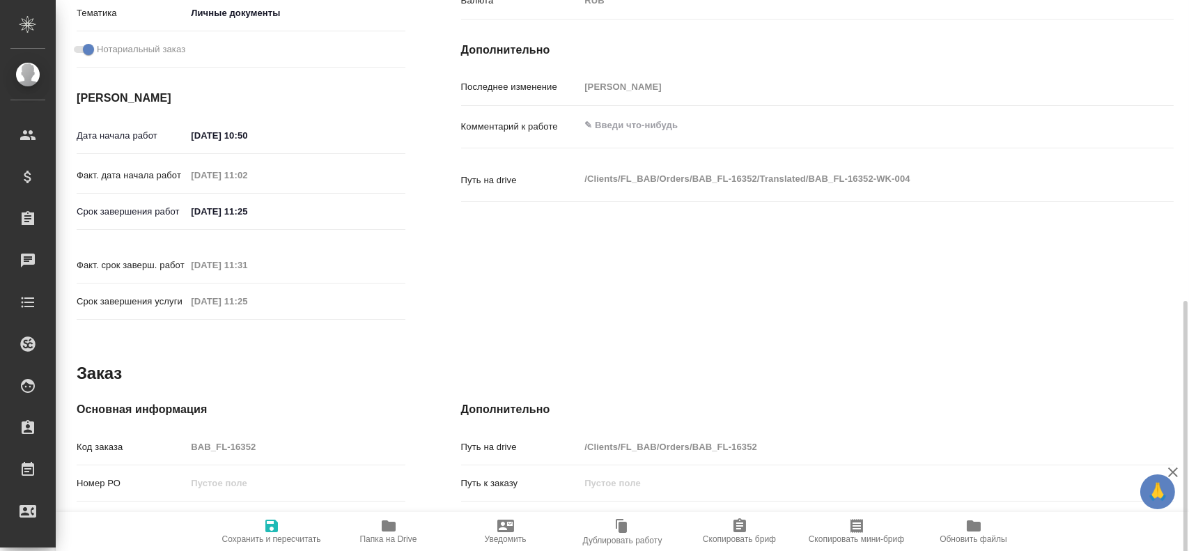
scroll to position [498, 0]
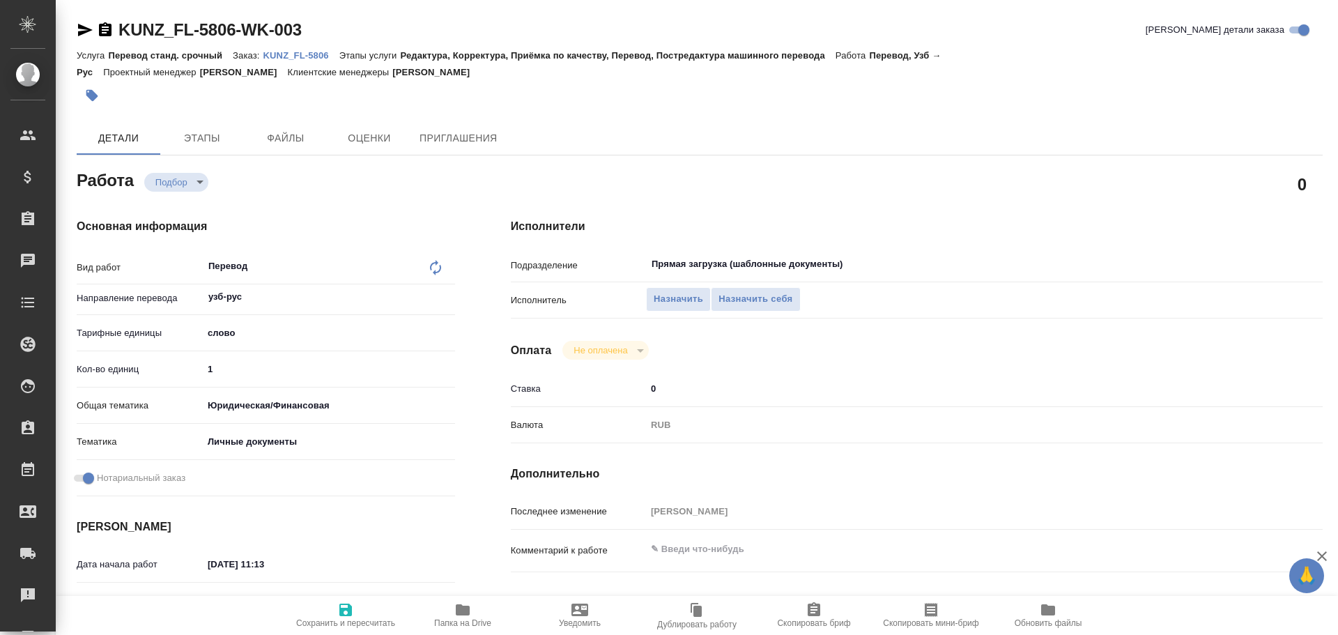
type textarea "x"
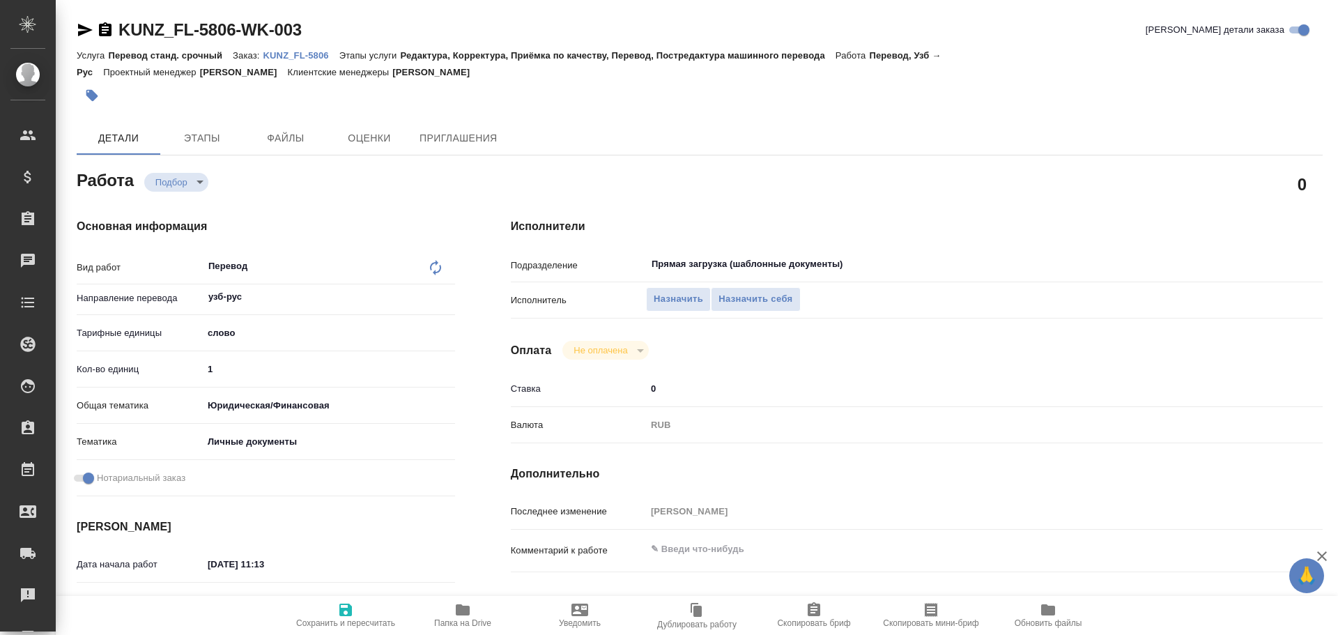
type textarea "x"
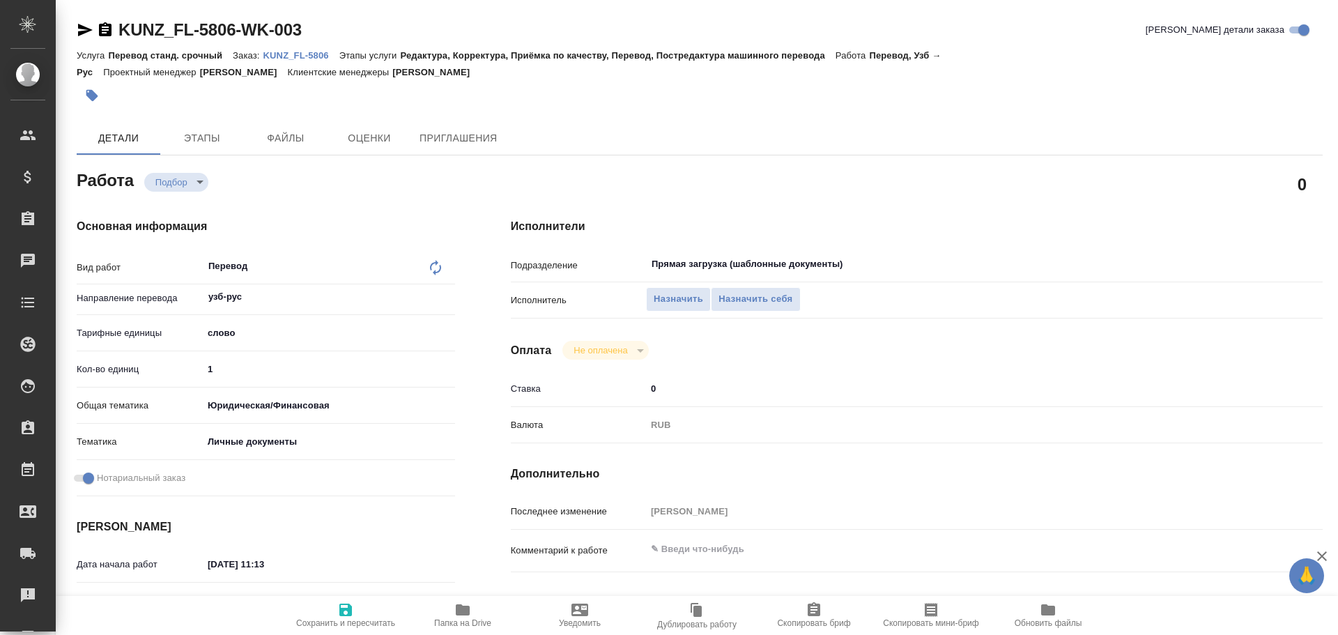
type textarea "x"
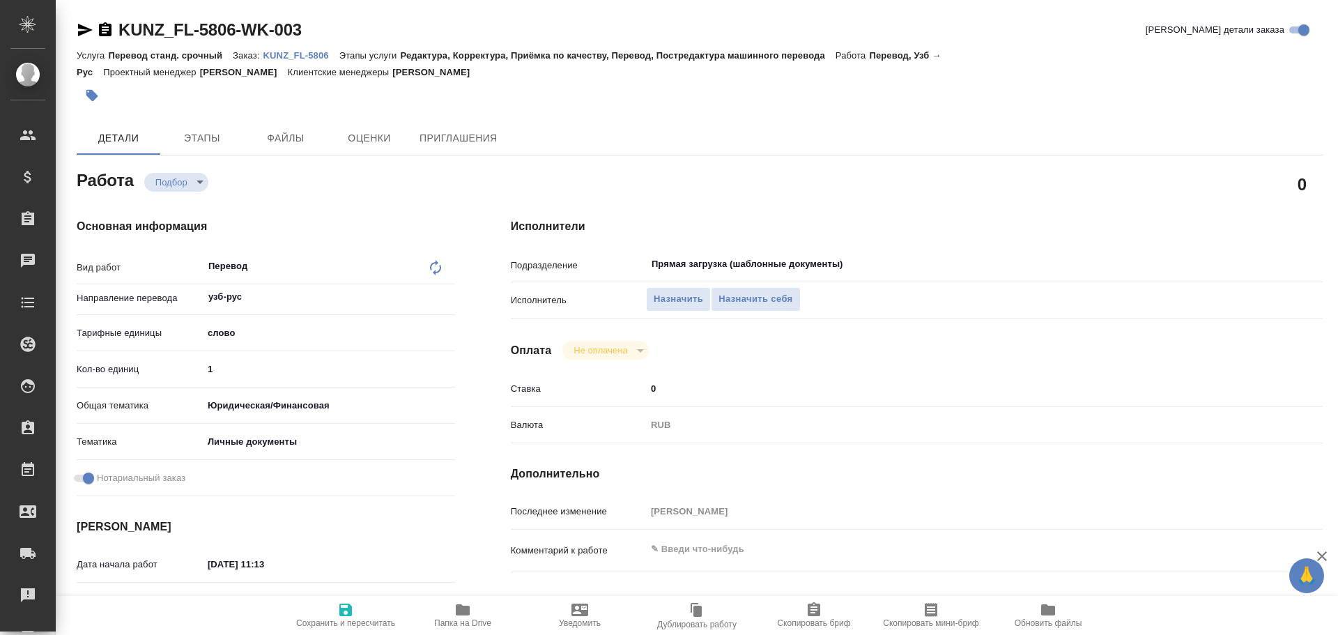
type textarea "x"
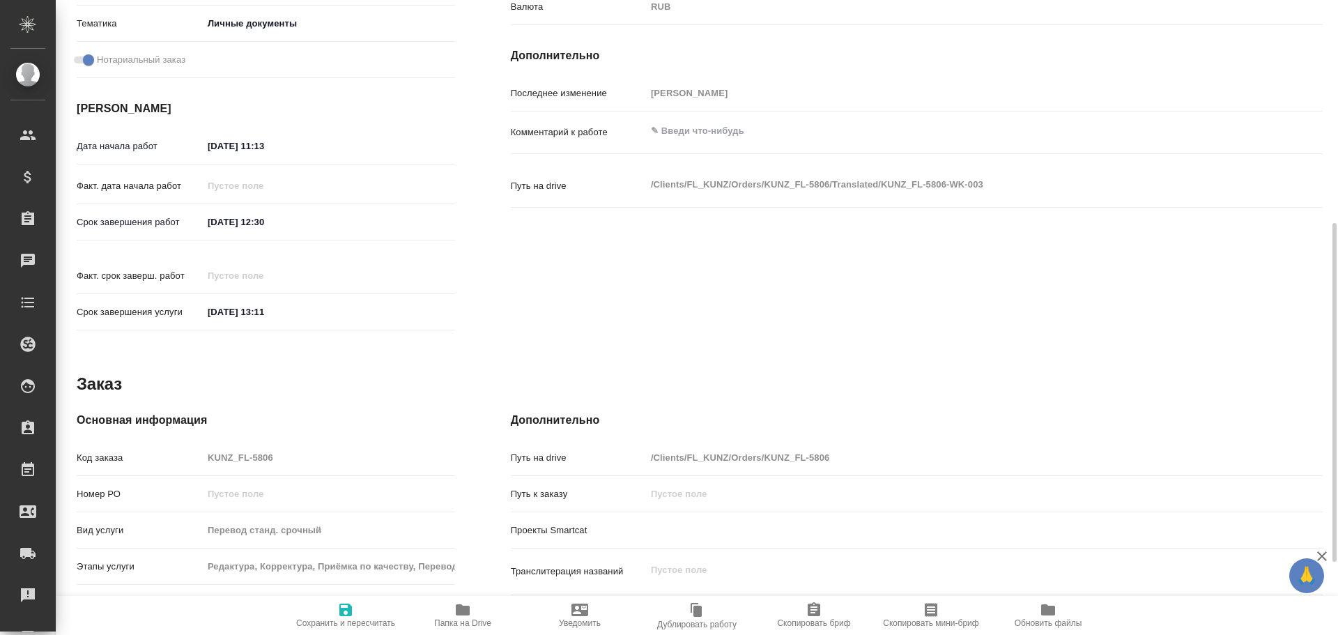
scroll to position [554, 0]
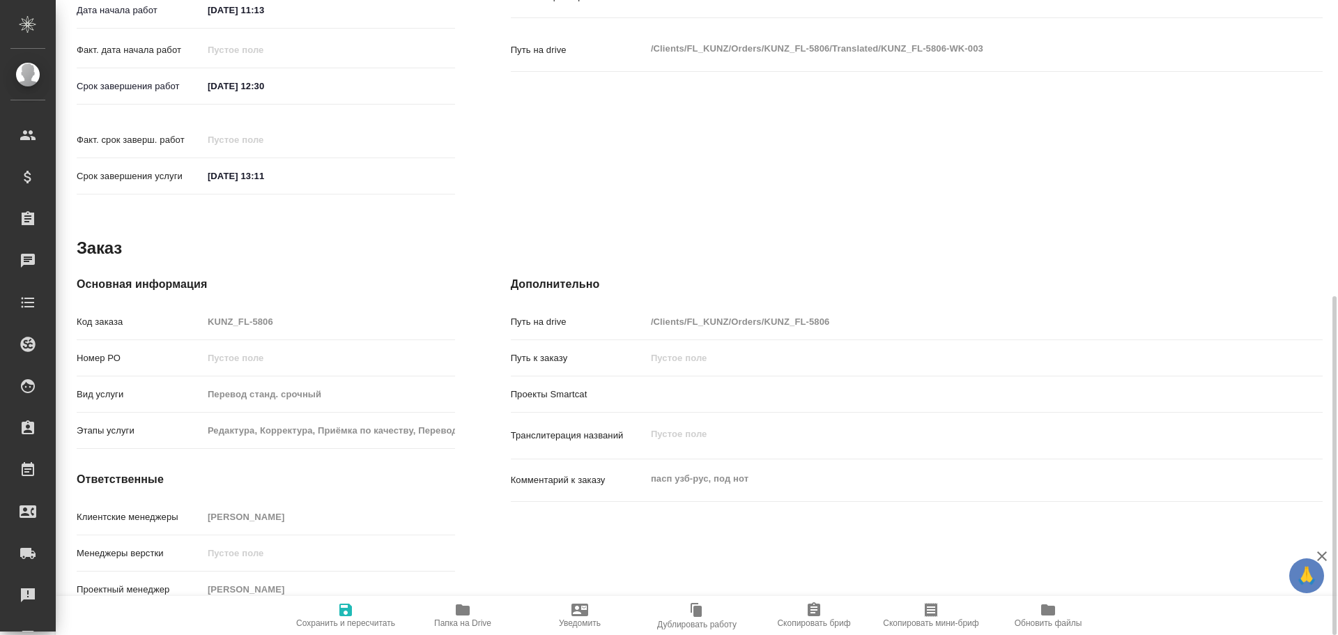
click at [476, 611] on span "Папка на Drive" at bounding box center [462, 614] width 100 height 26
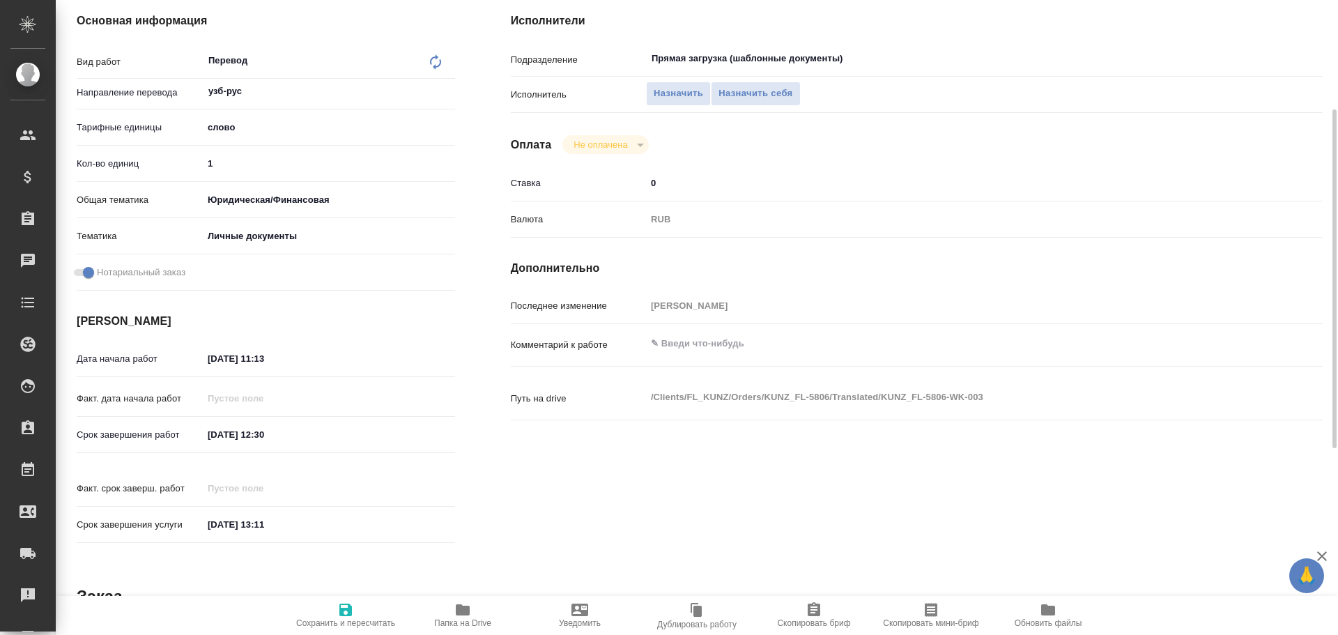
scroll to position [136, 0]
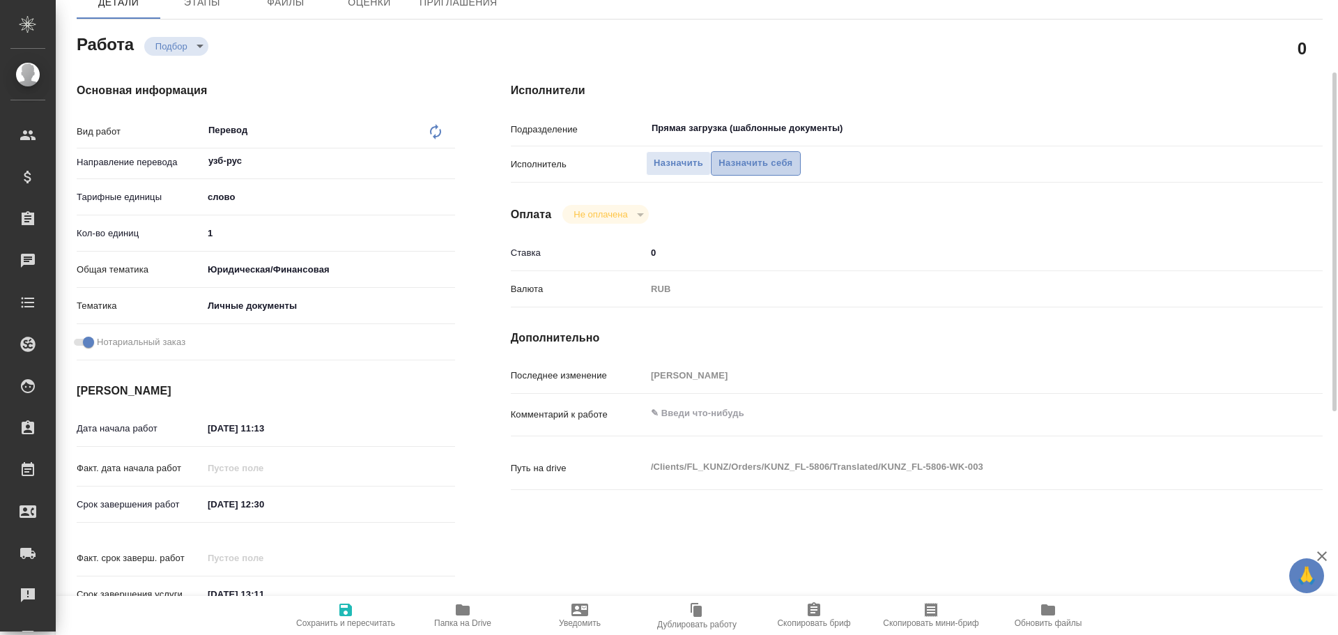
click at [739, 156] on span "Назначить себя" at bounding box center [755, 163] width 74 height 16
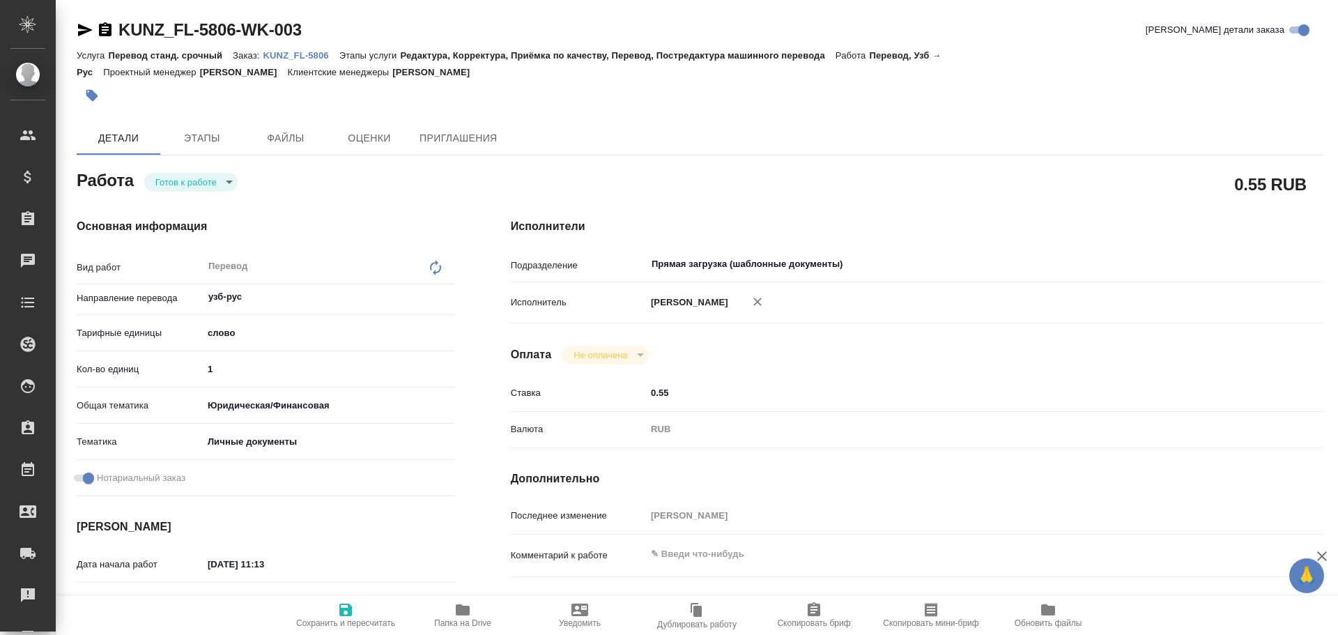
type textarea "x"
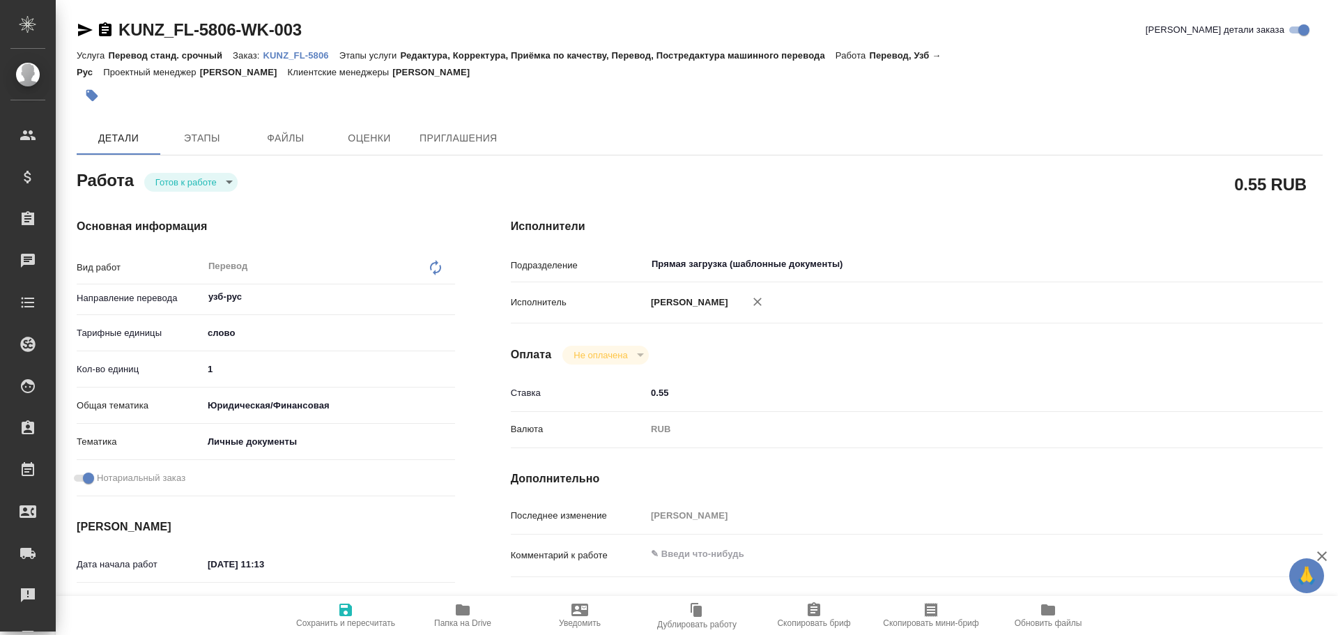
type textarea "x"
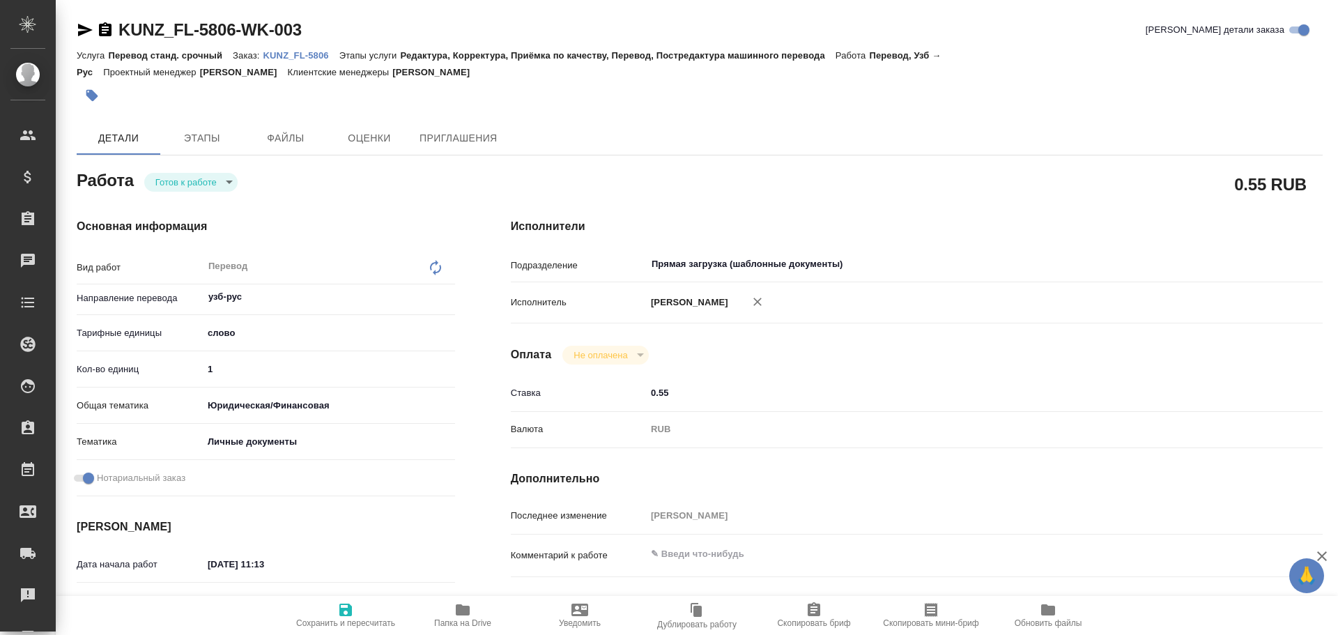
type textarea "x"
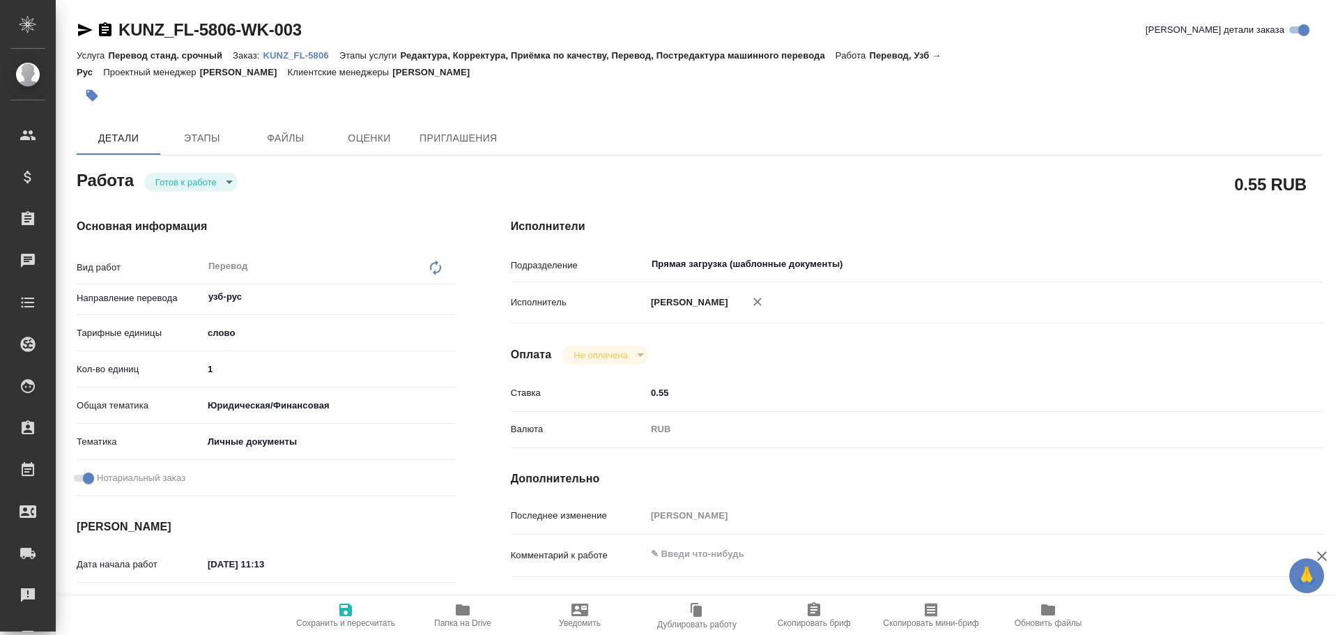
type textarea "x"
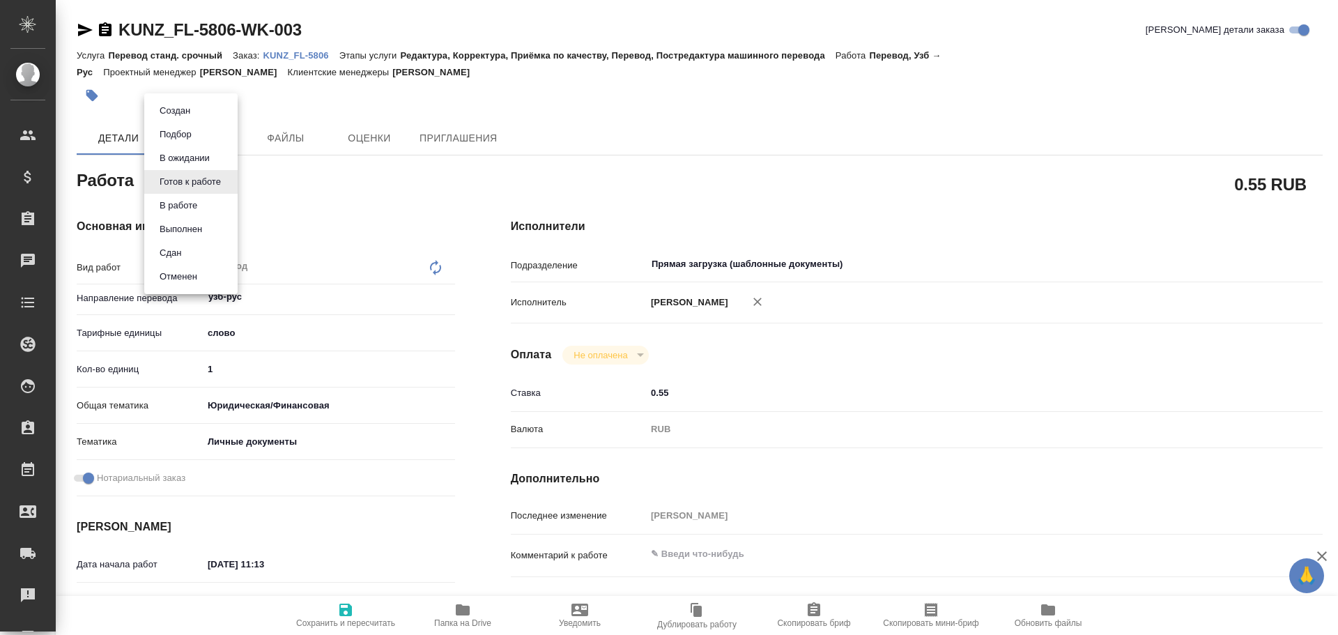
type textarea "x"
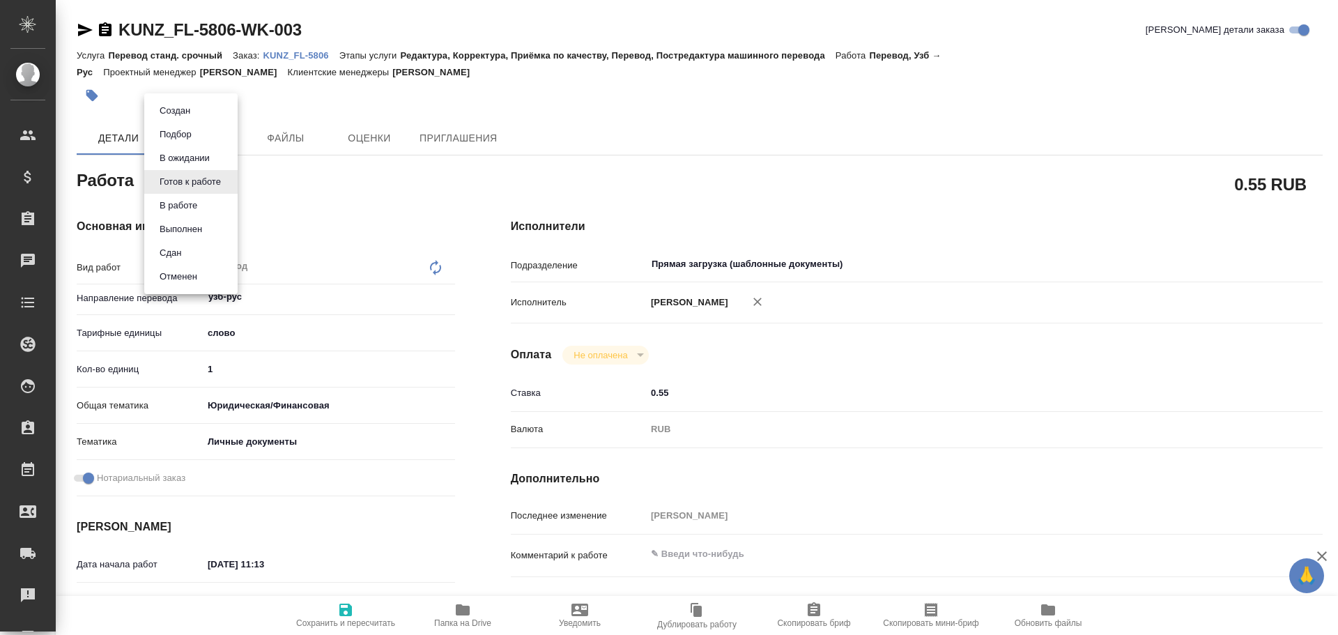
click at [210, 183] on body "🙏 .cls-1 fill:#fff; AWATERA Gusev Alexandr Клиенты Спецификации Заказы Чаты Tod…" at bounding box center [669, 317] width 1338 height 635
type textarea "x"
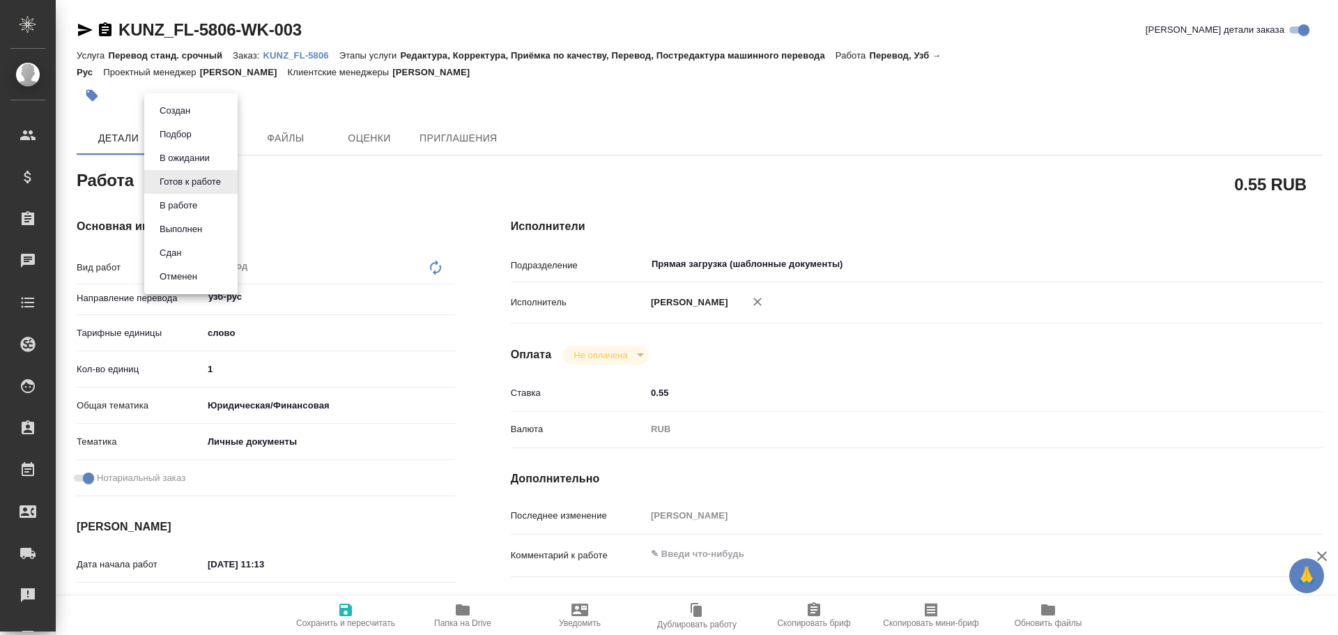
type textarea "x"
click at [199, 211] on button "В работе" at bounding box center [178, 205] width 46 height 15
type textarea "x"
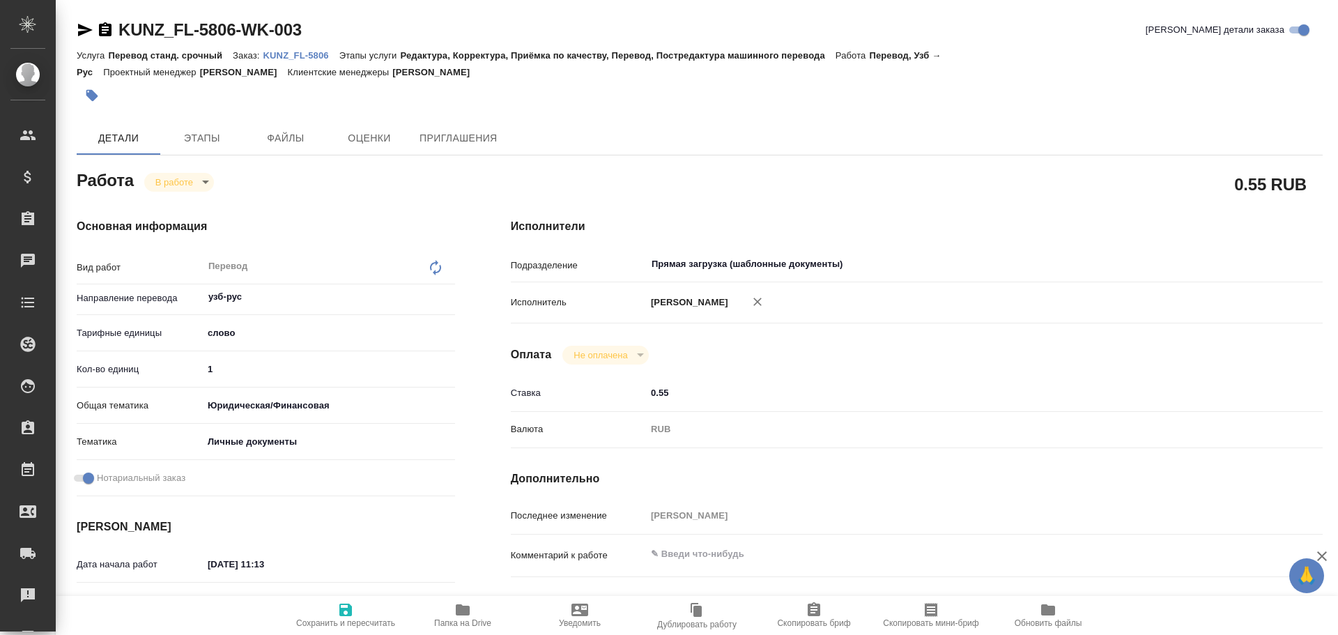
type textarea "x"
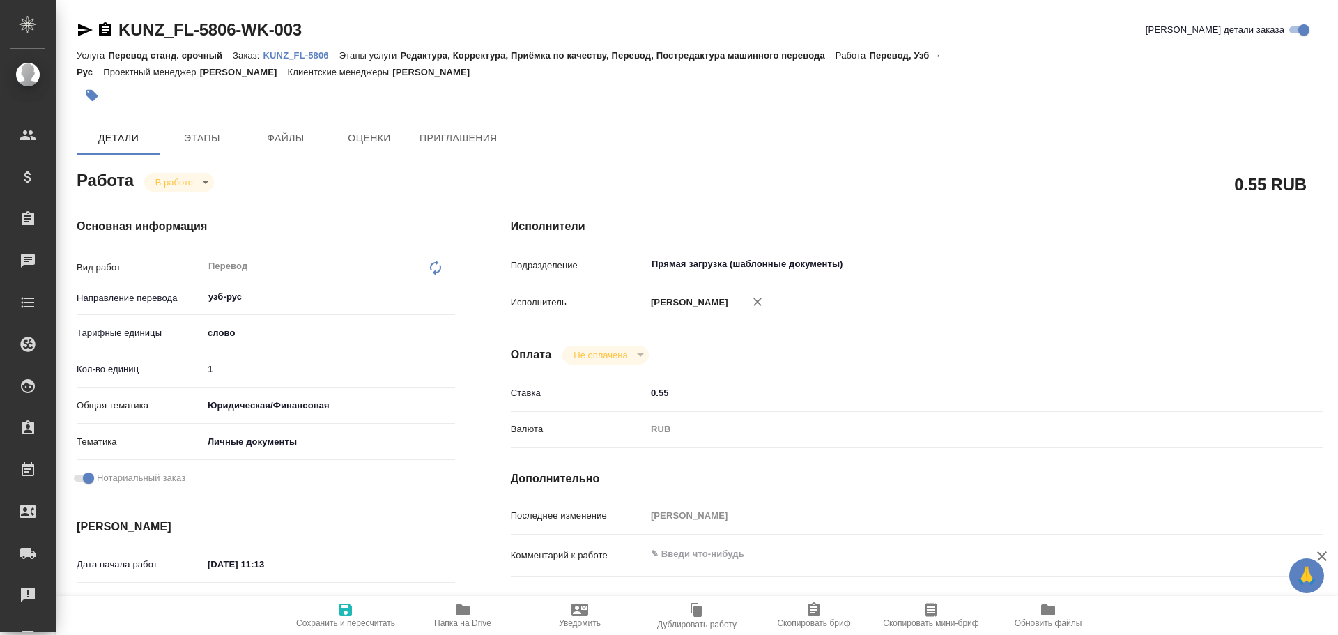
type textarea "x"
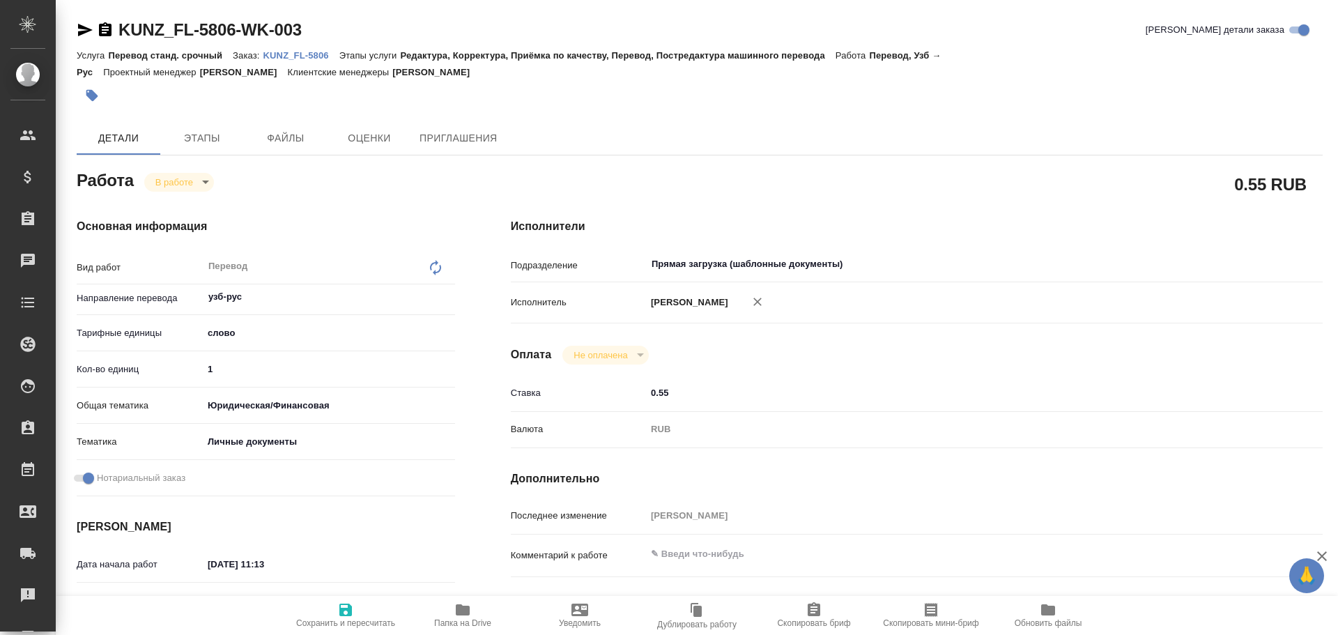
type textarea "x"
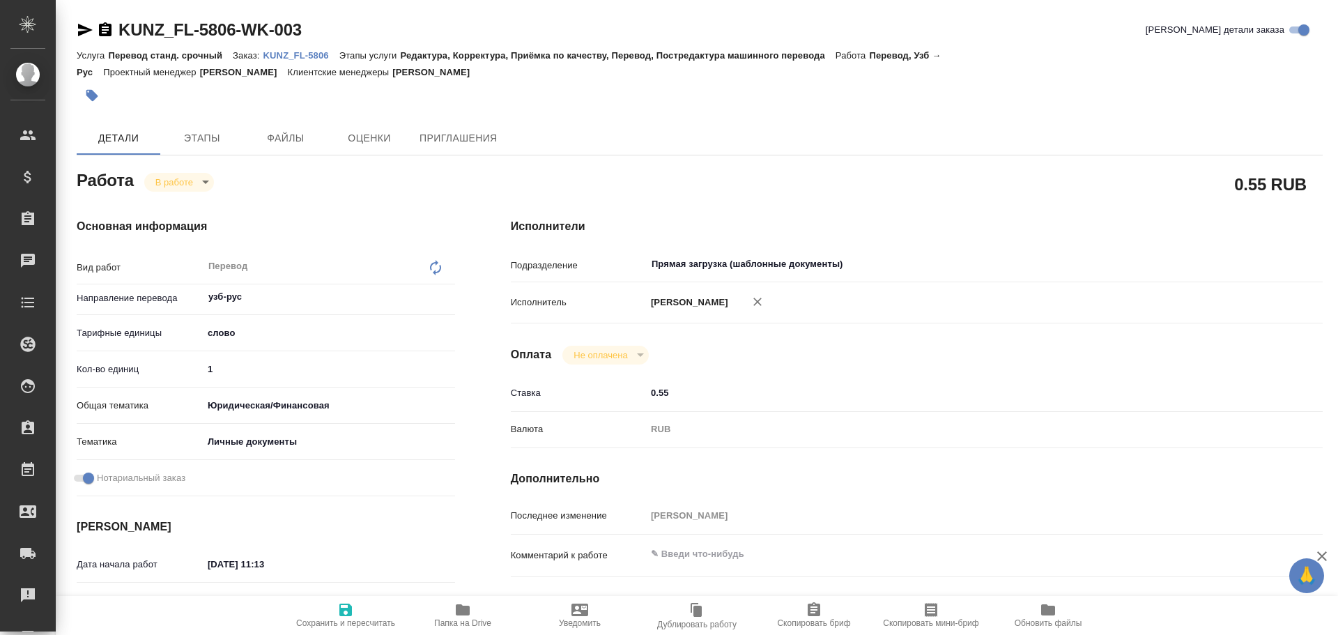
type textarea "x"
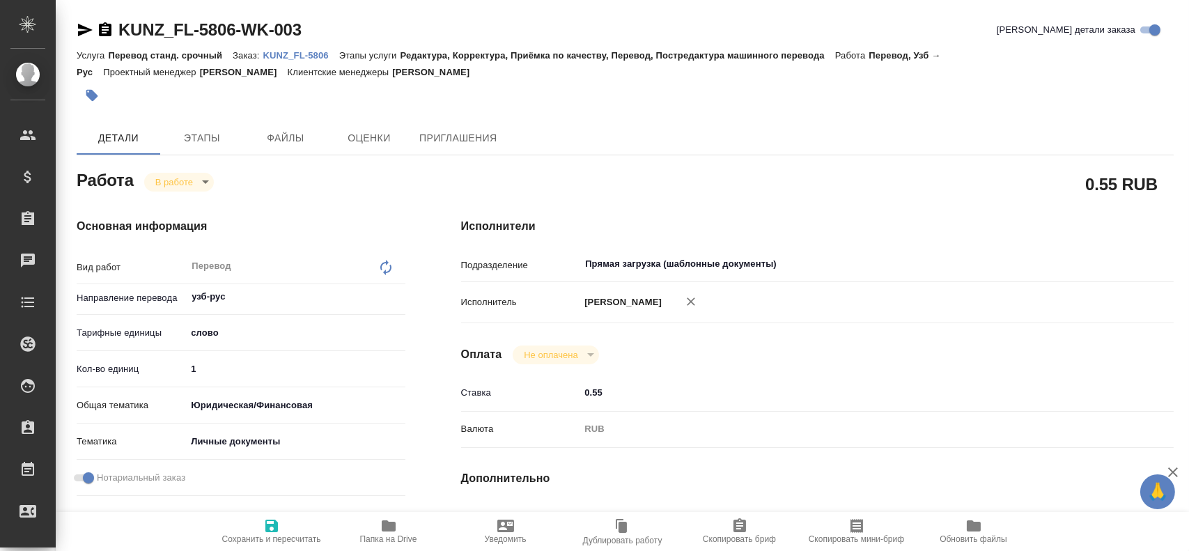
type textarea "x"
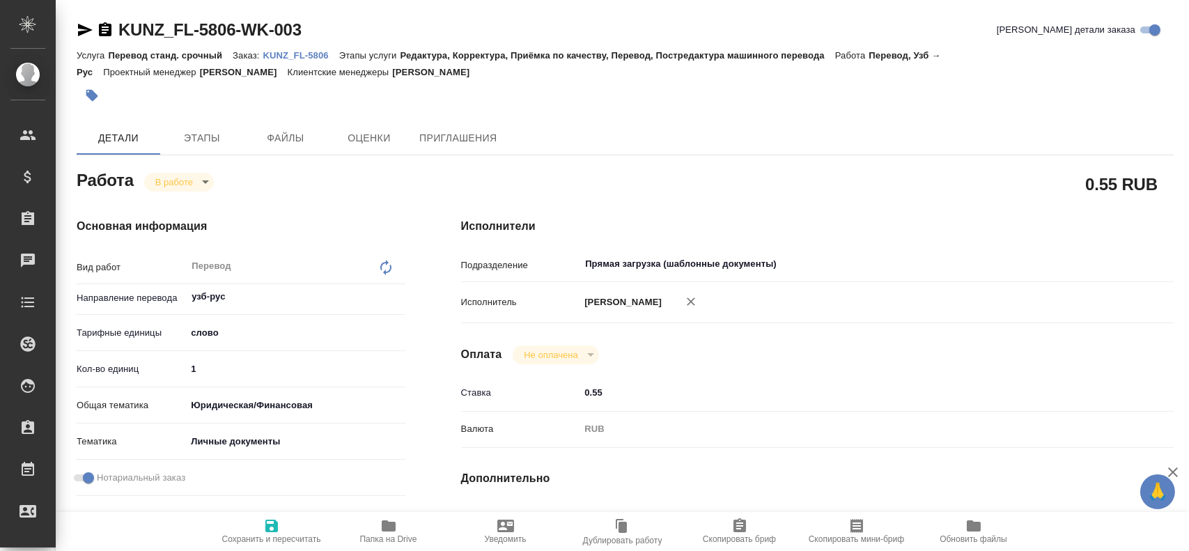
type textarea "x"
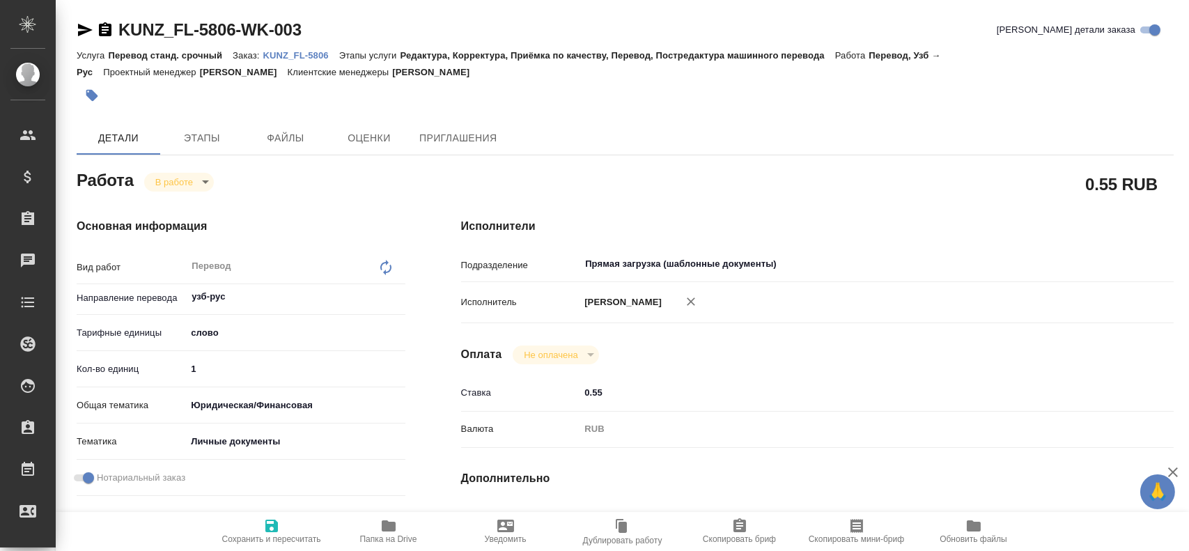
type textarea "x"
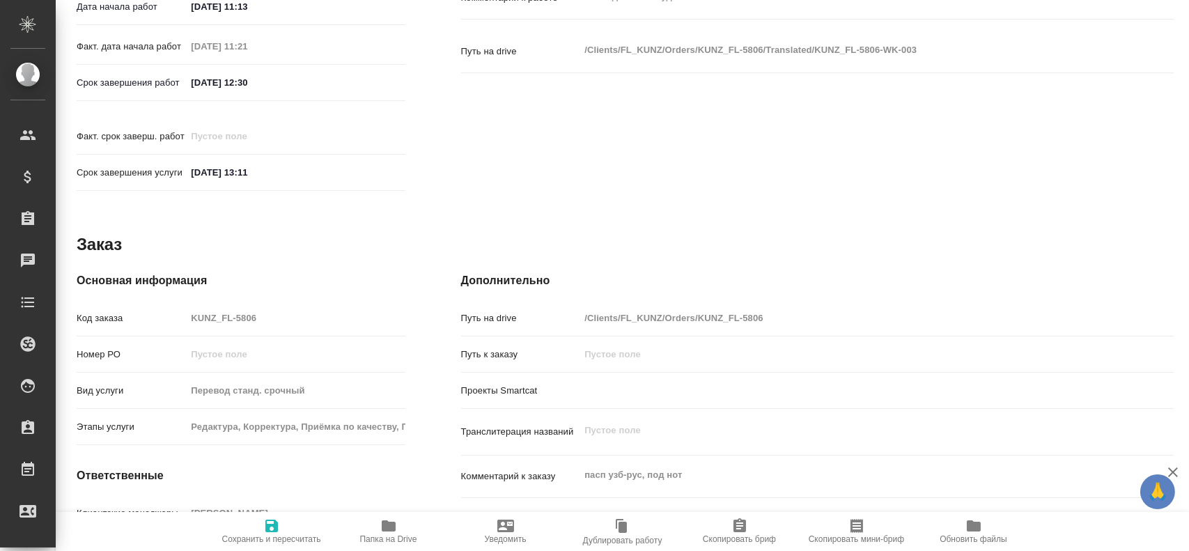
type textarea "x"
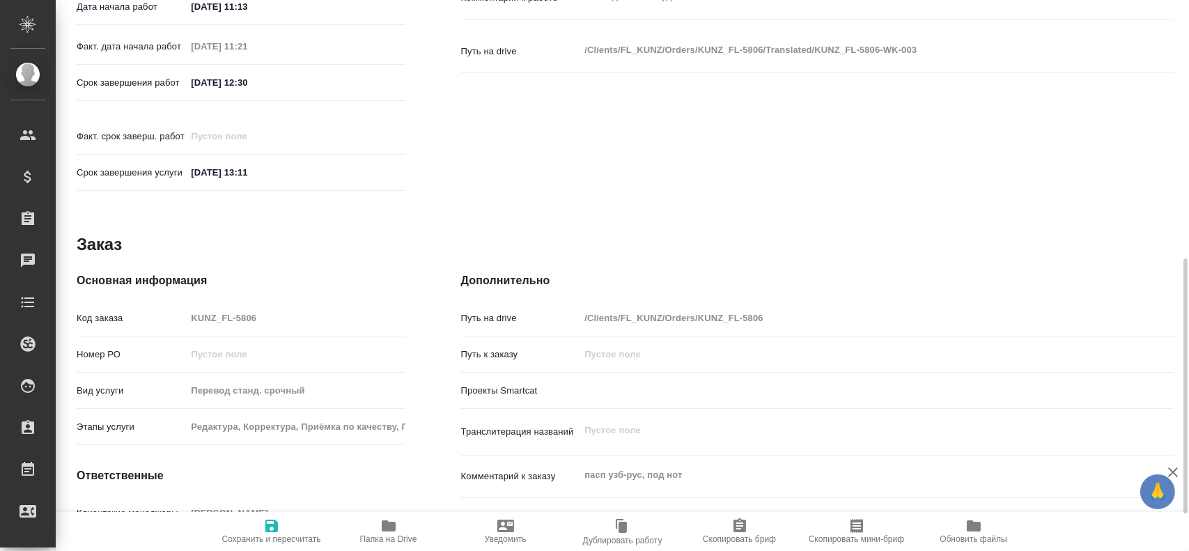
scroll to position [637, 0]
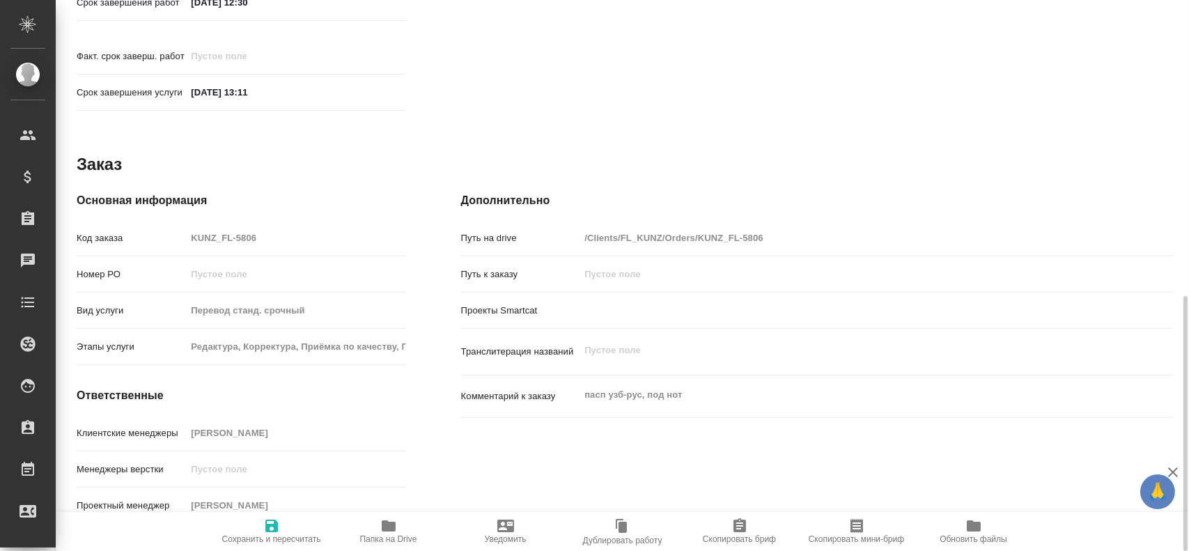
type textarea "x"
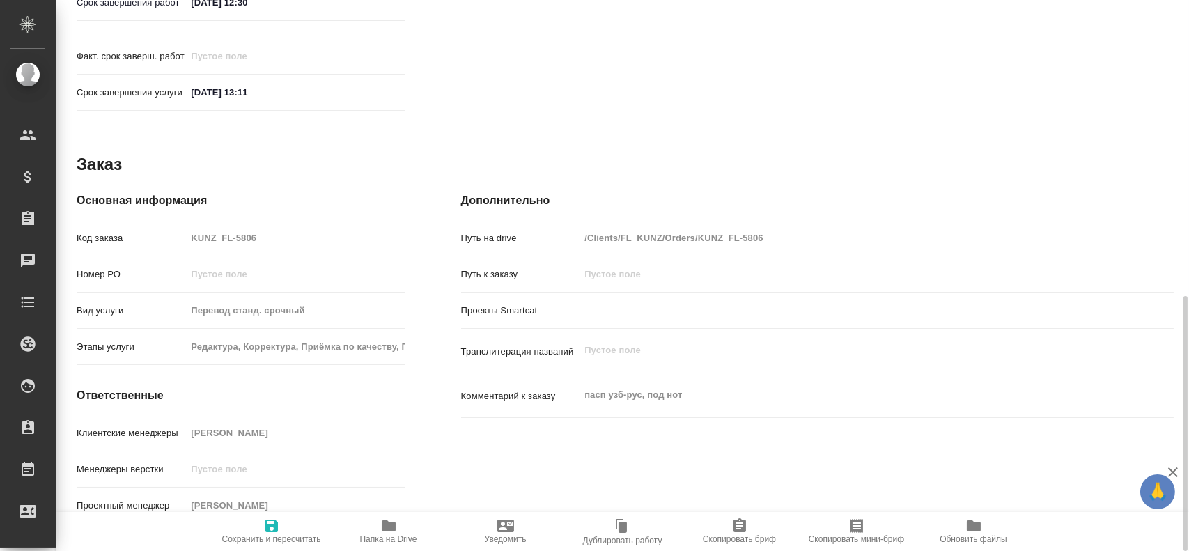
type textarea "x"
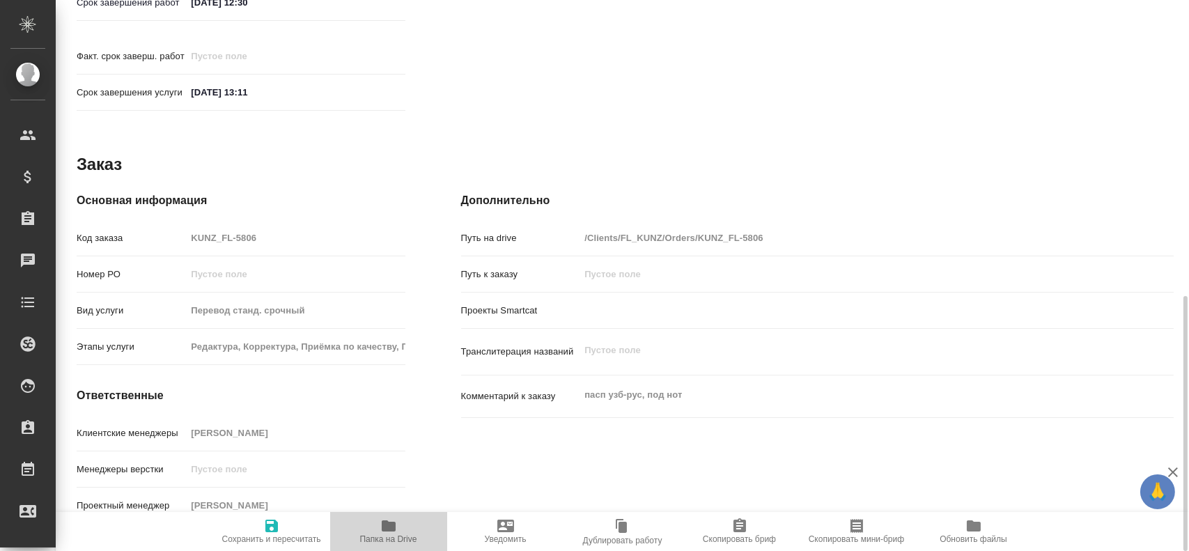
click at [385, 525] on icon "button" at bounding box center [389, 525] width 14 height 11
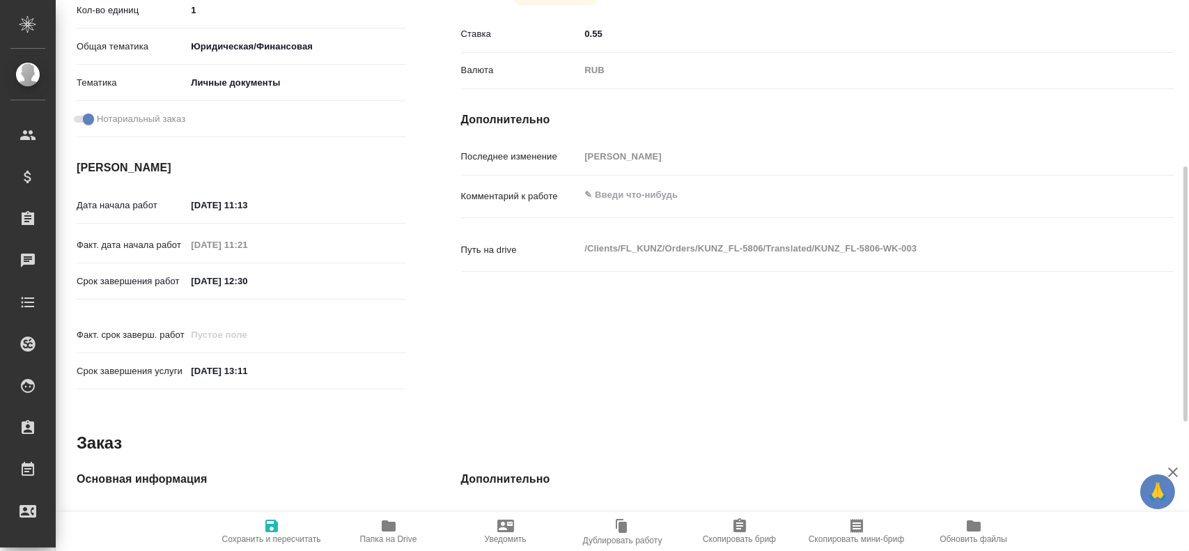
scroll to position [150, 0]
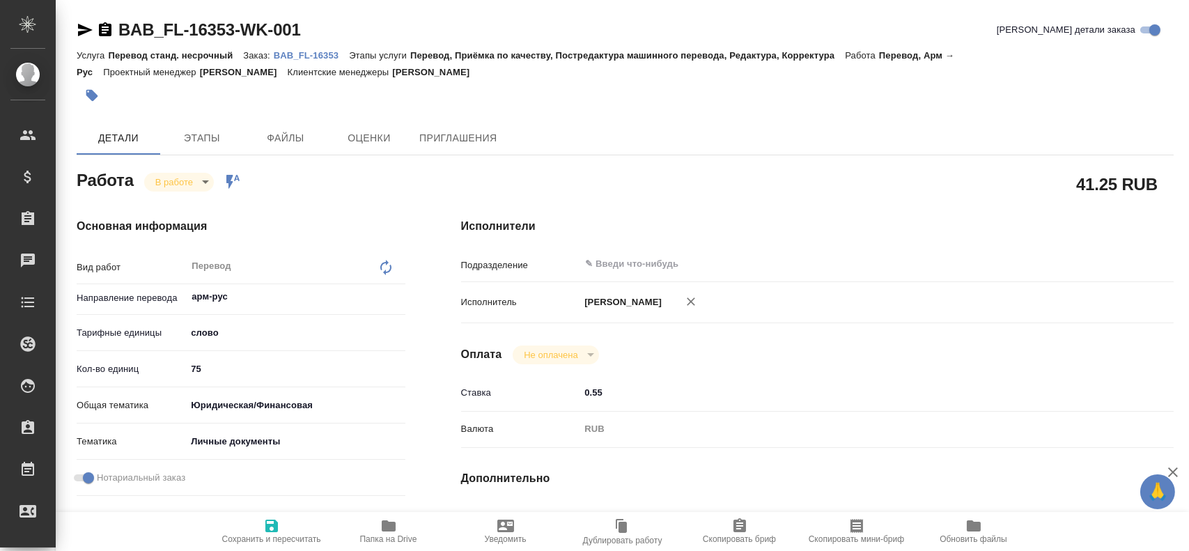
type textarea "x"
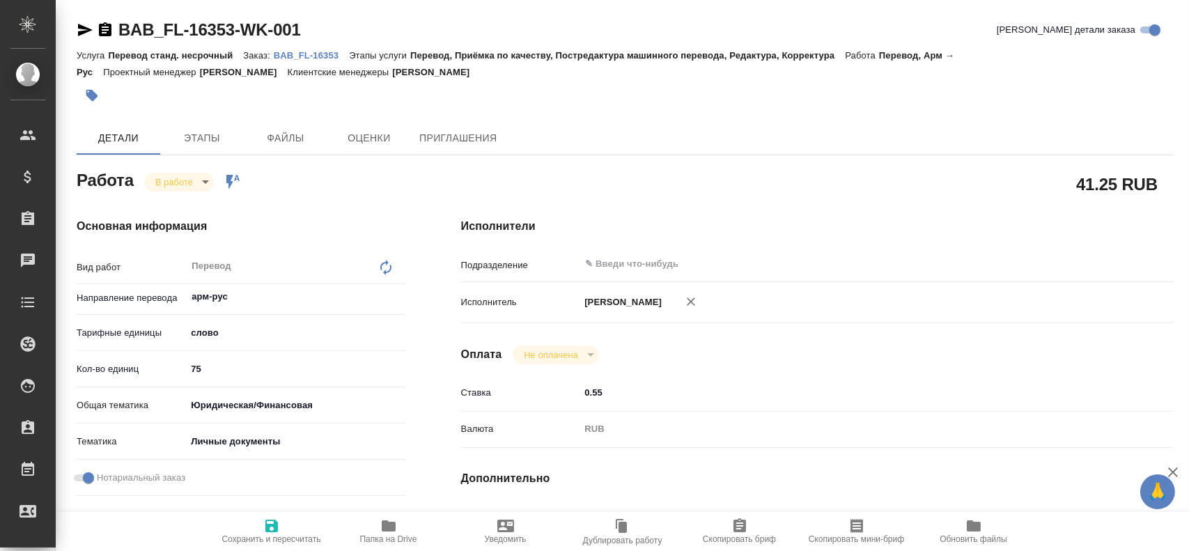
type textarea "x"
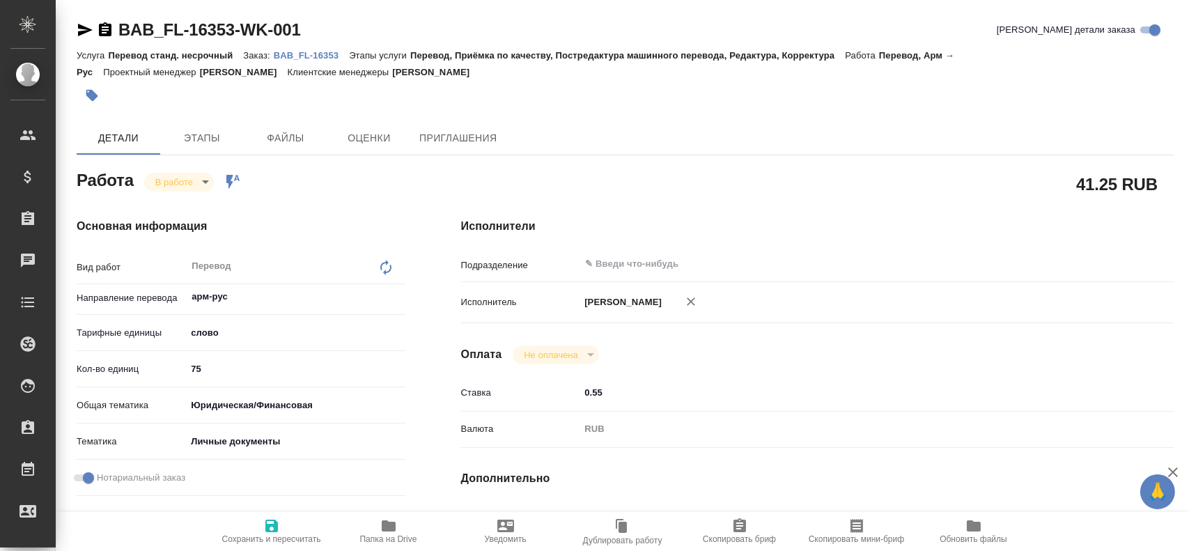
type textarea "x"
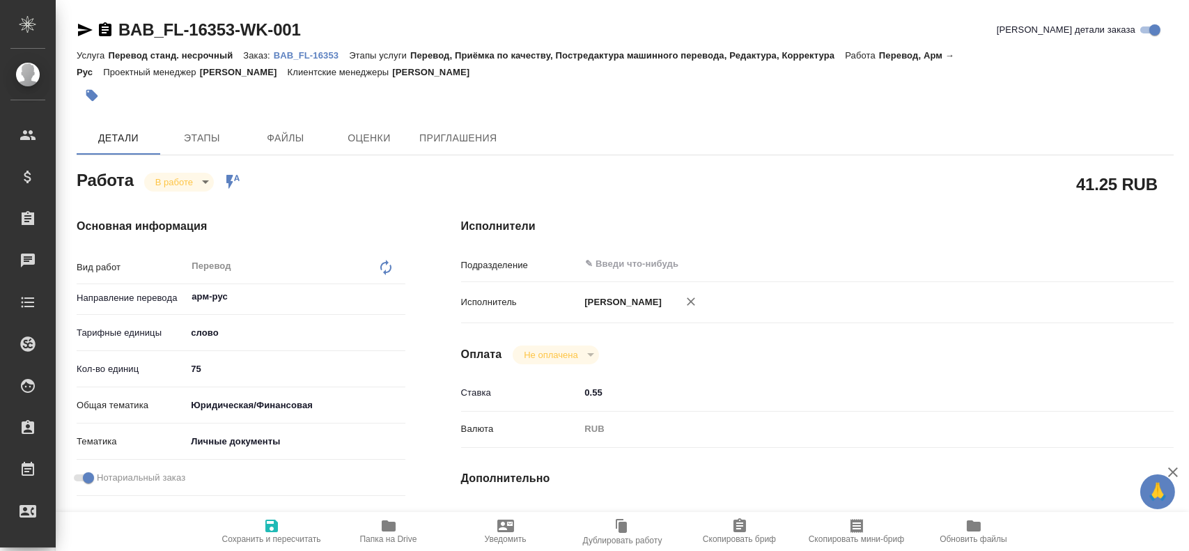
type textarea "x"
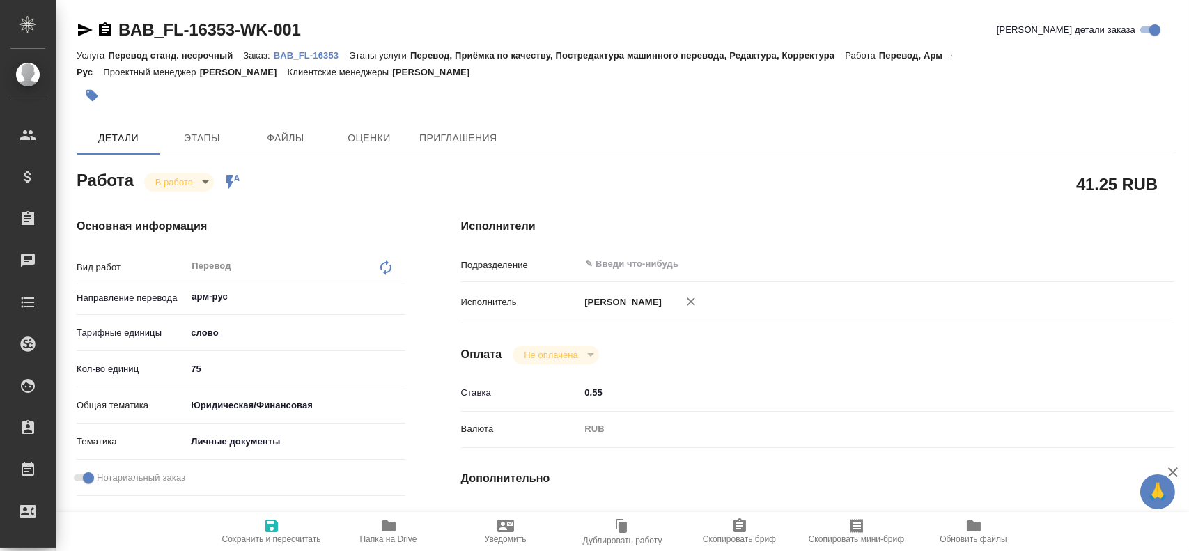
type textarea "x"
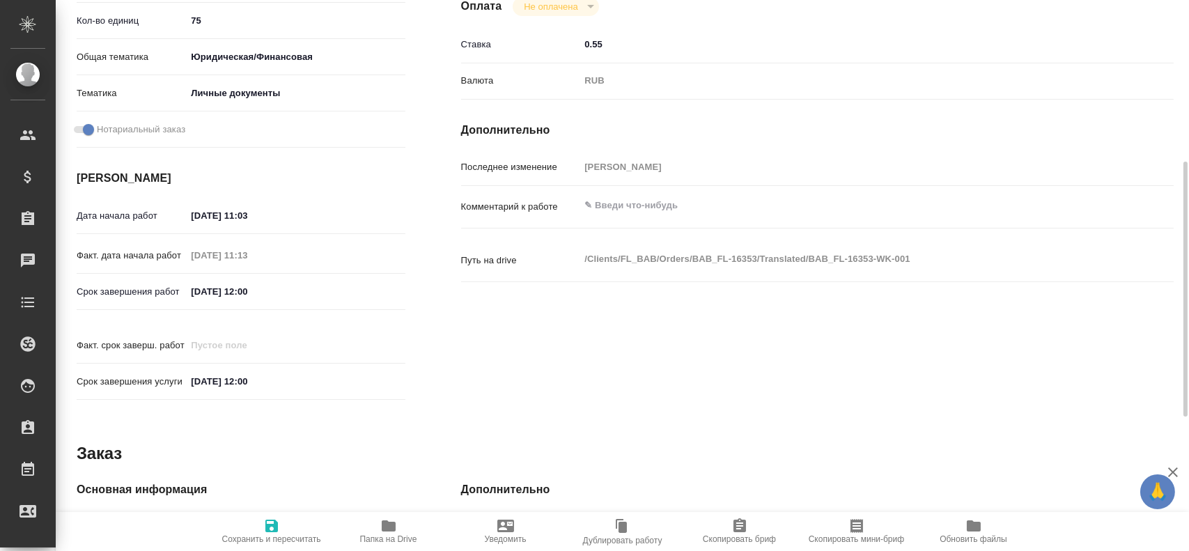
scroll to position [637, 0]
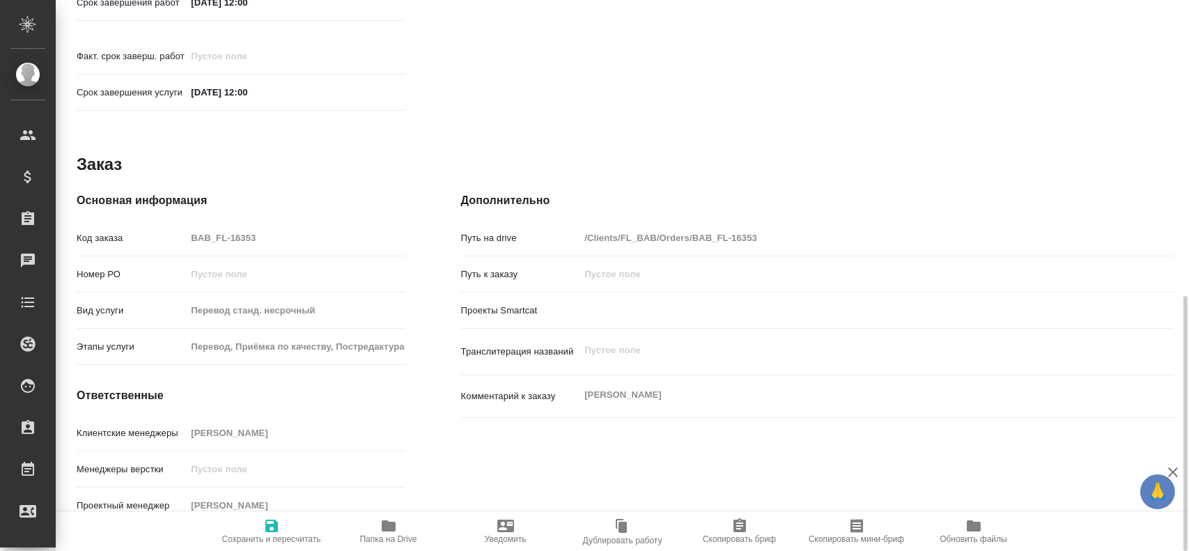
click at [382, 518] on icon "button" at bounding box center [388, 526] width 17 height 17
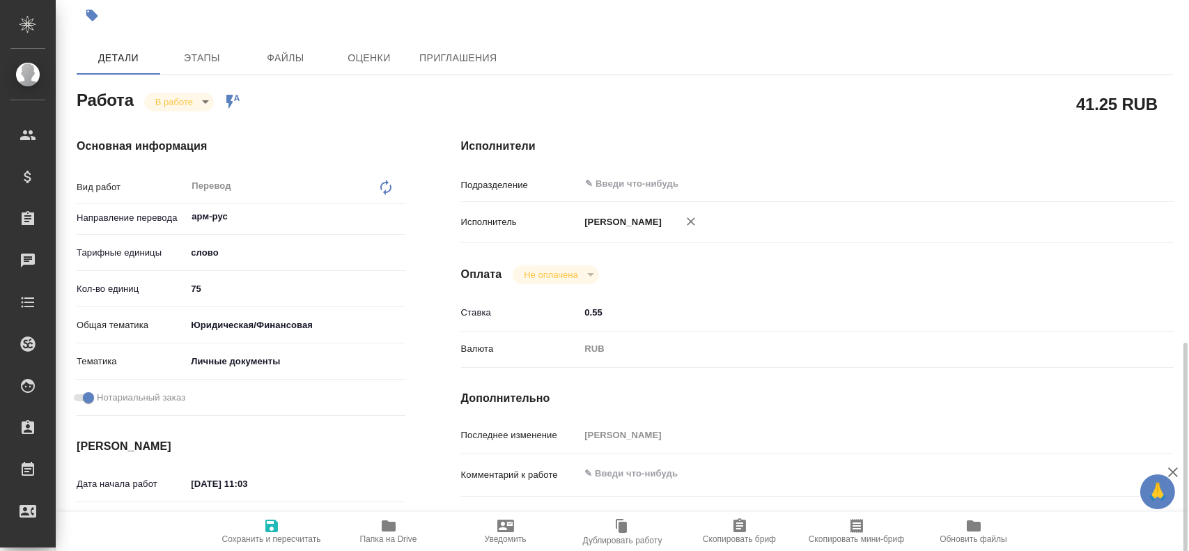
scroll to position [10, 0]
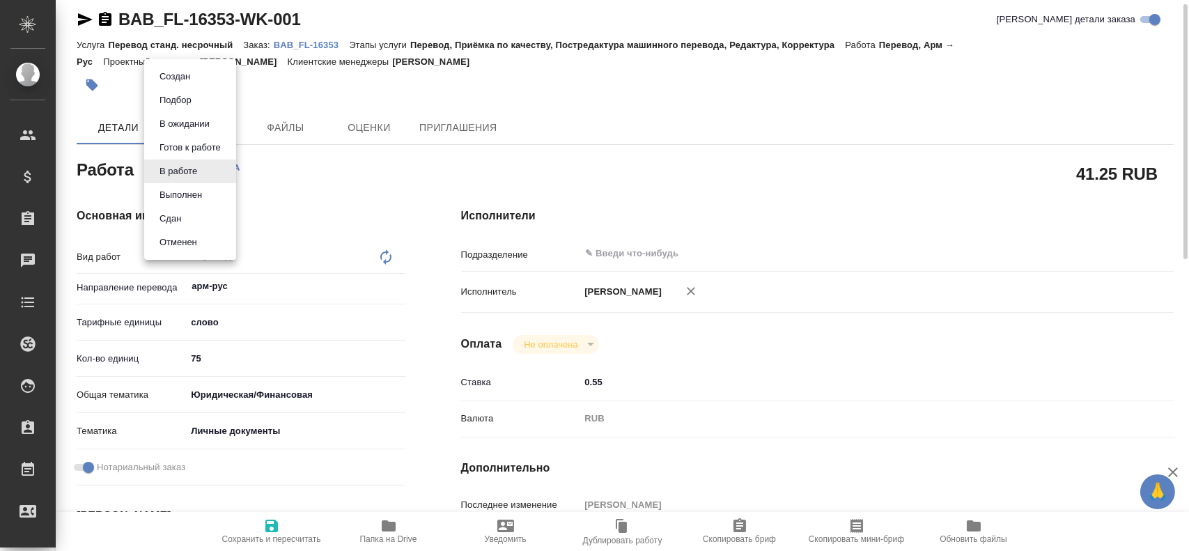
click at [189, 166] on body "🙏 .cls-1 fill:#fff; AWATERA Gusev Alexandr Клиенты Спецификации Заказы 0 Чаты T…" at bounding box center [594, 275] width 1189 height 551
click at [187, 213] on li "Сдан" at bounding box center [190, 219] width 92 height 24
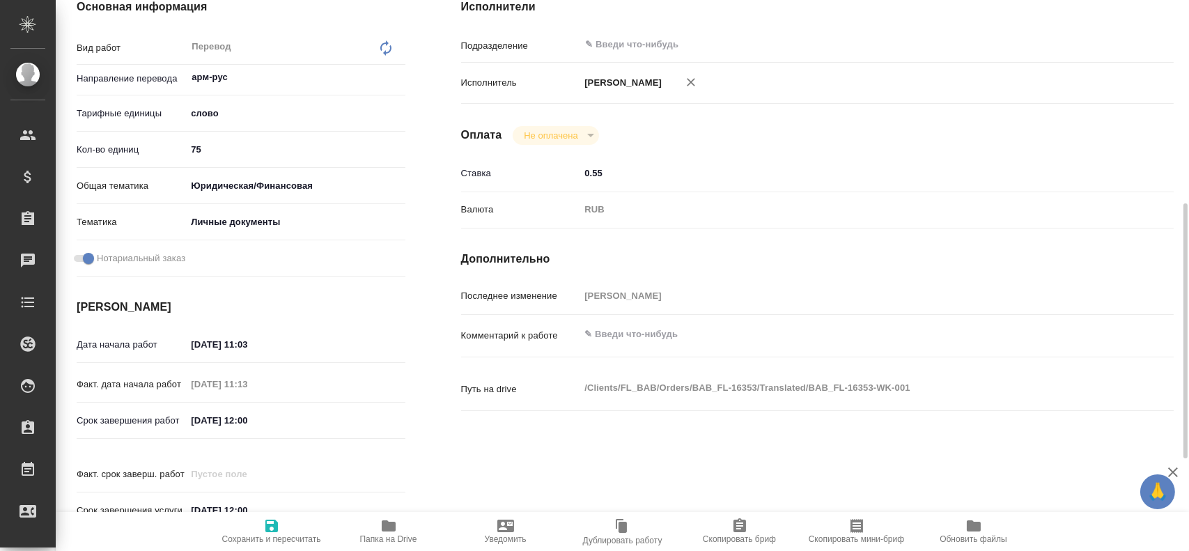
scroll to position [428, 0]
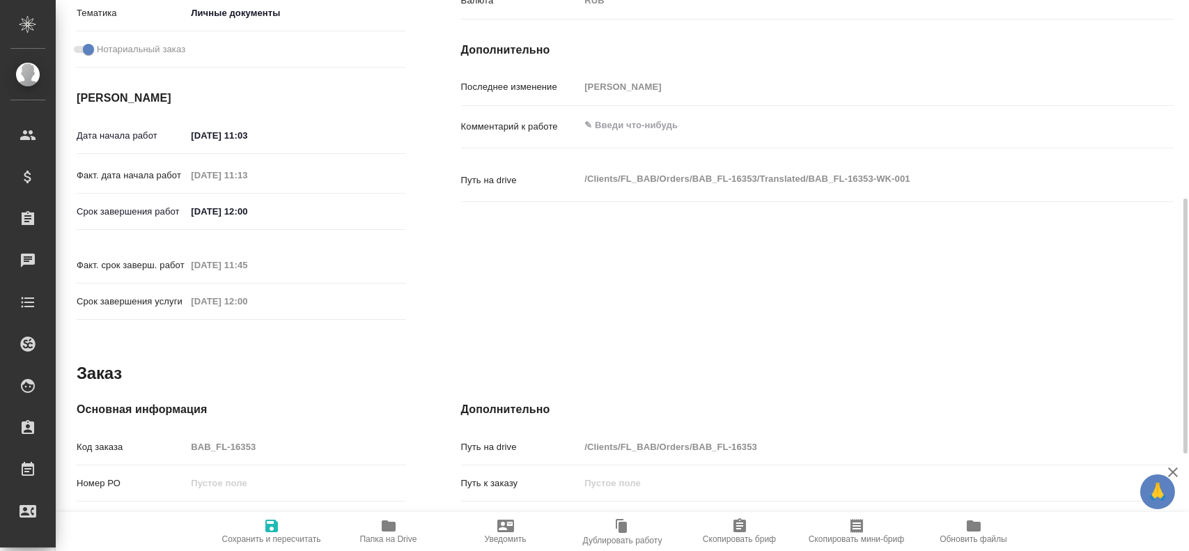
type textarea "x"
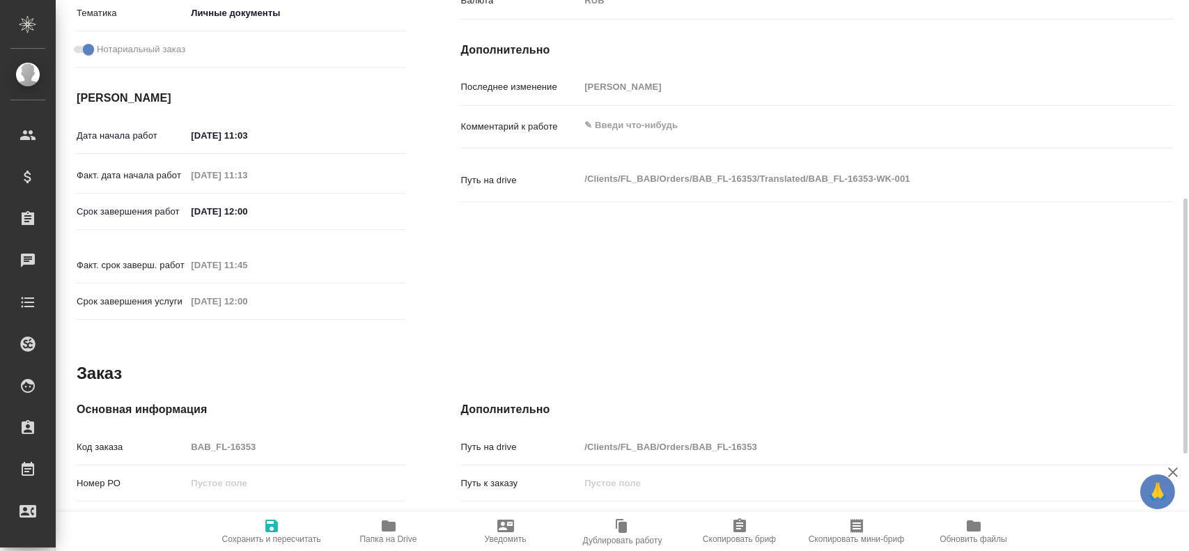
click at [142, 435] on div "Код заказа BAB_FL-16353" at bounding box center [241, 447] width 329 height 24
type textarea "x"
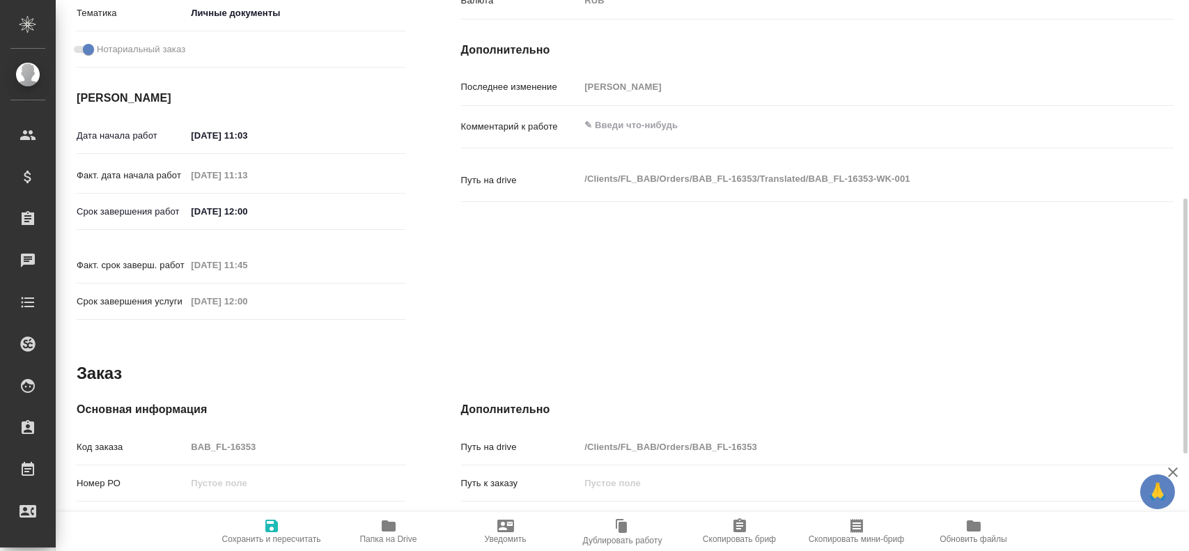
type textarea "x"
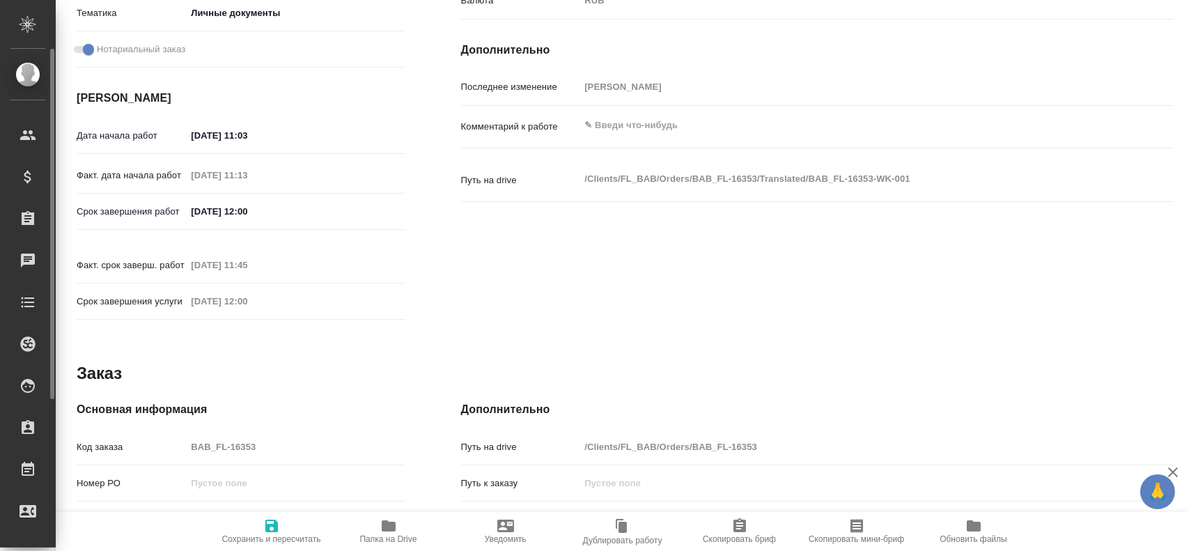
type textarea "x"
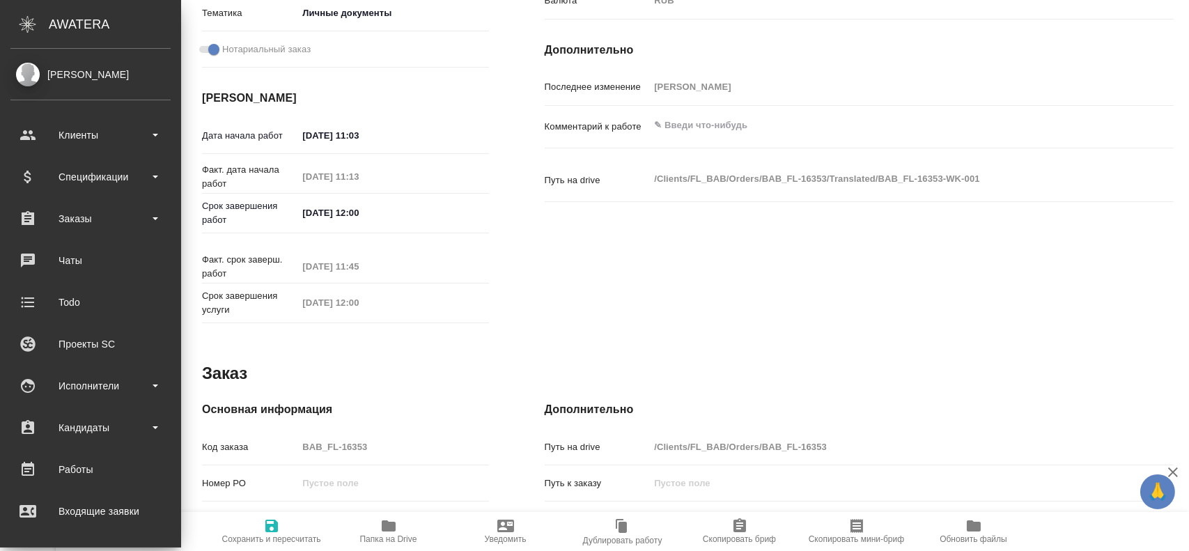
type textarea "x"
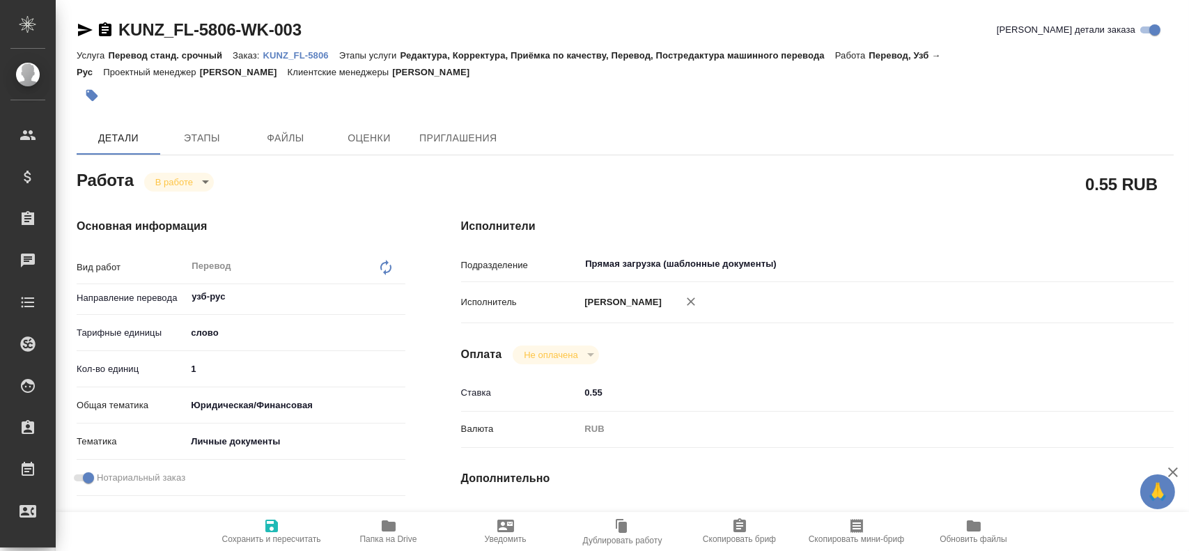
type textarea "x"
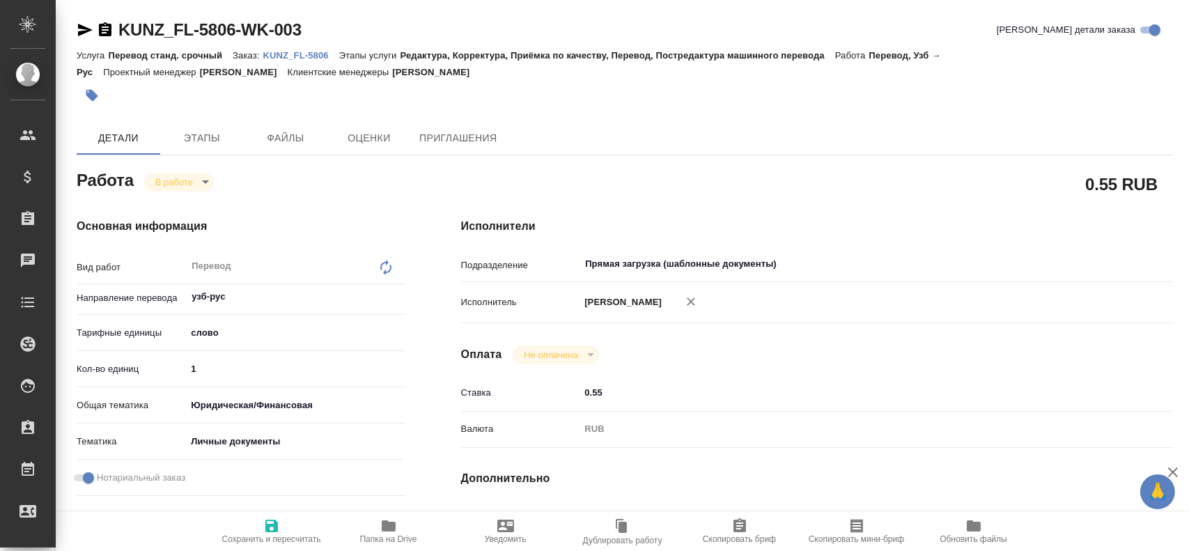
type textarea "x"
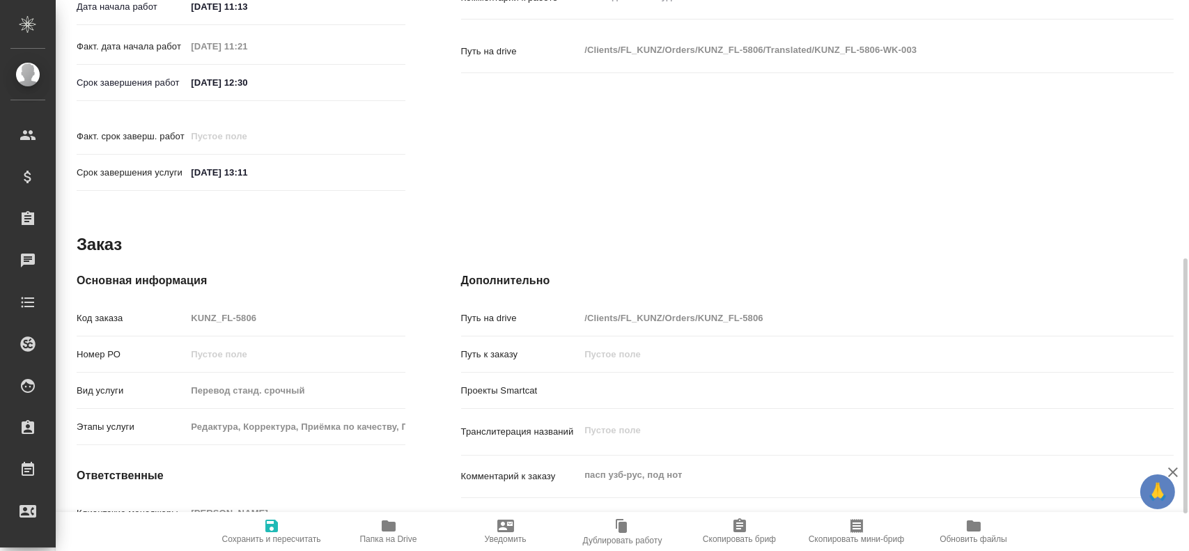
scroll to position [637, 0]
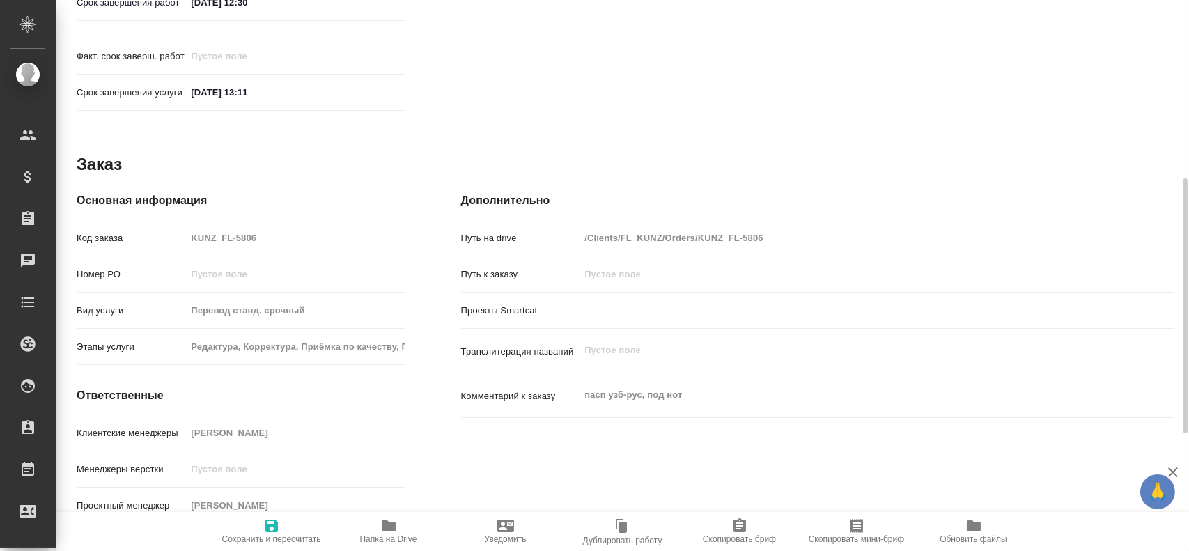
type textarea "x"
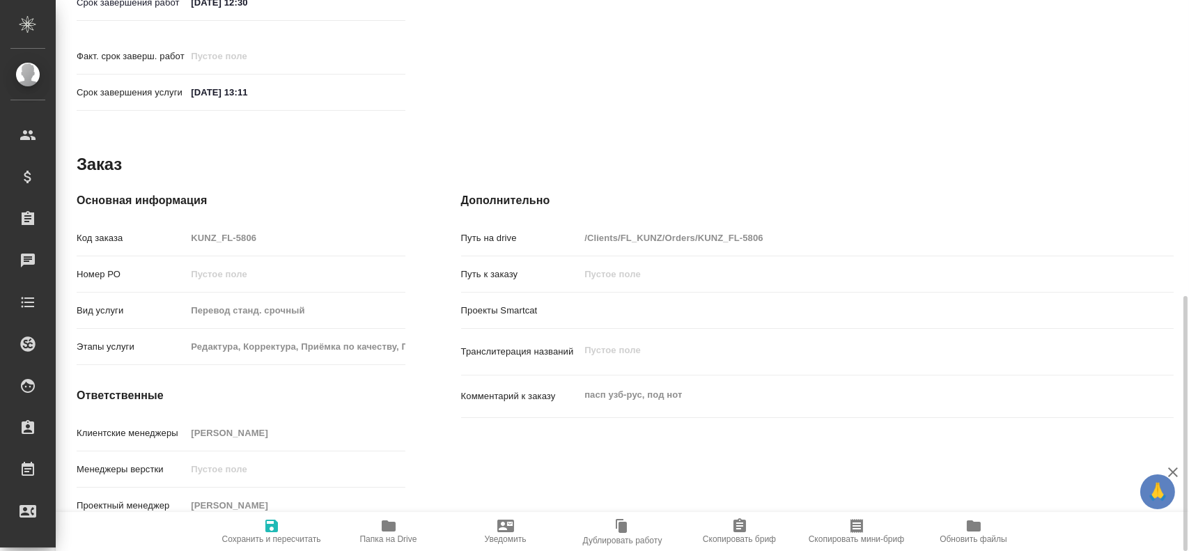
type textarea "x"
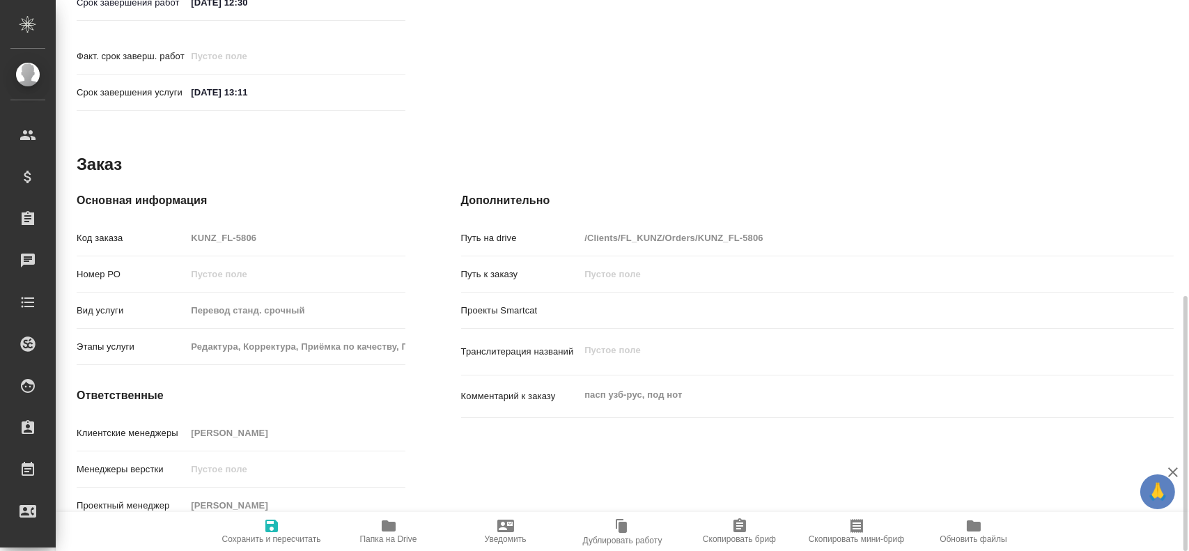
click at [380, 534] on span "Папка на Drive" at bounding box center [388, 539] width 57 height 10
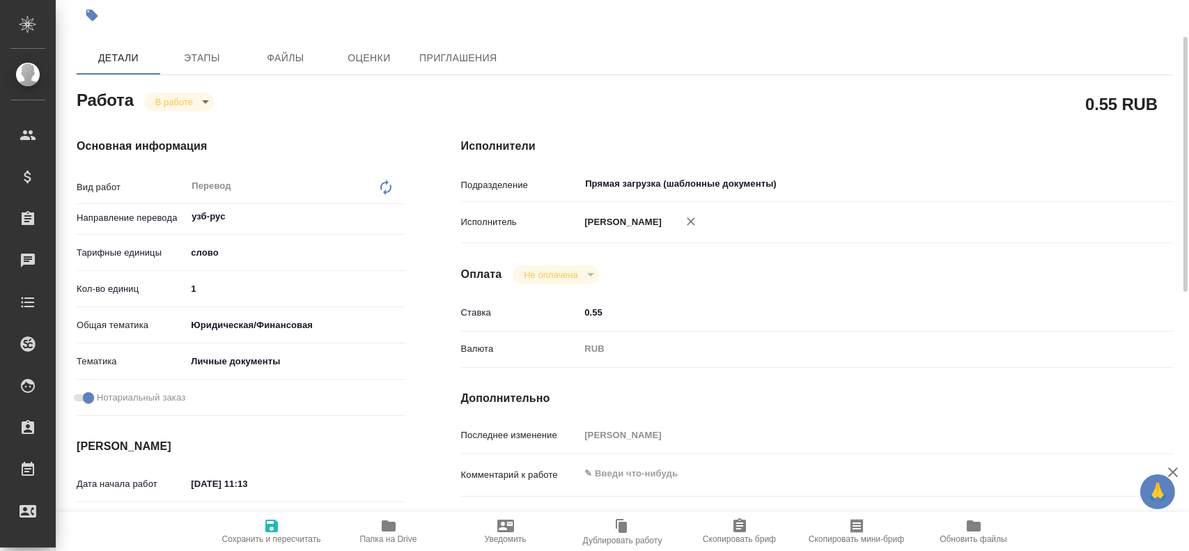
scroll to position [10, 0]
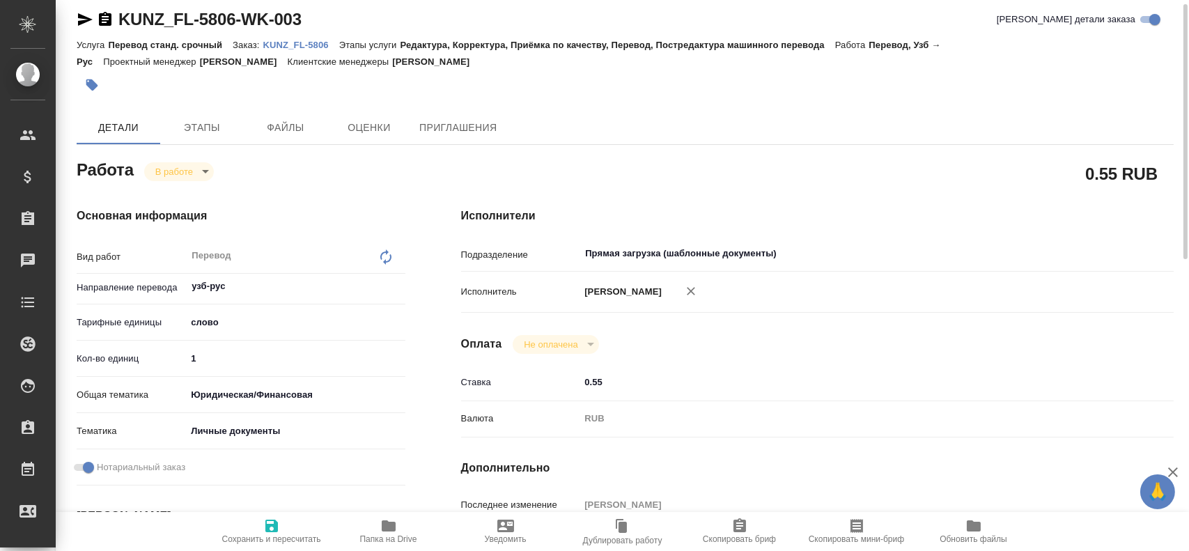
click at [218, 360] on input "1" at bounding box center [295, 358] width 219 height 20
type textarea "x"
type input "10"
type textarea "x"
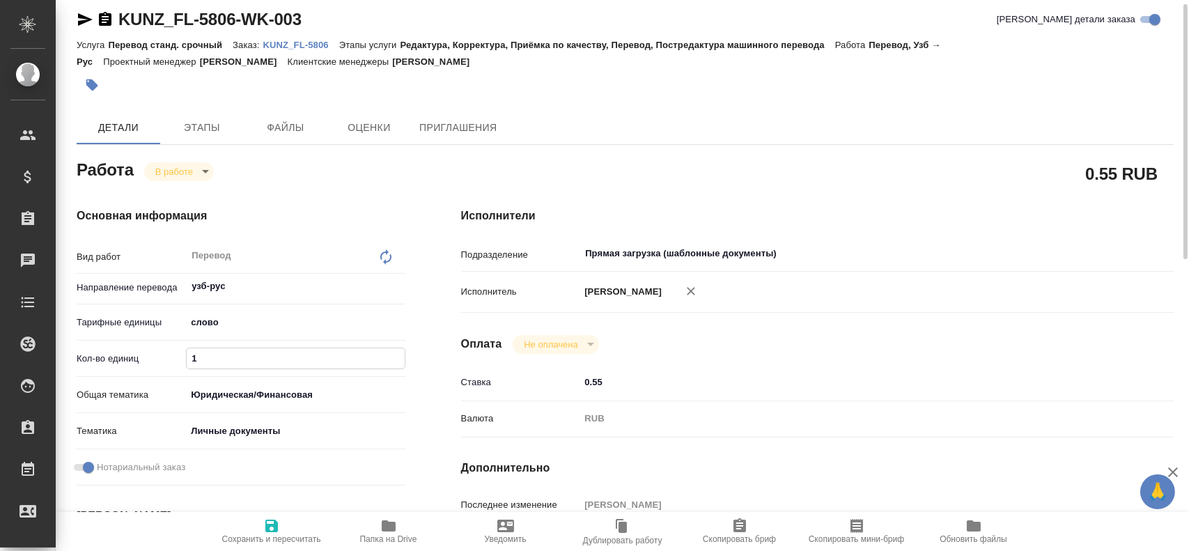
type textarea "x"
type input "100"
type textarea "x"
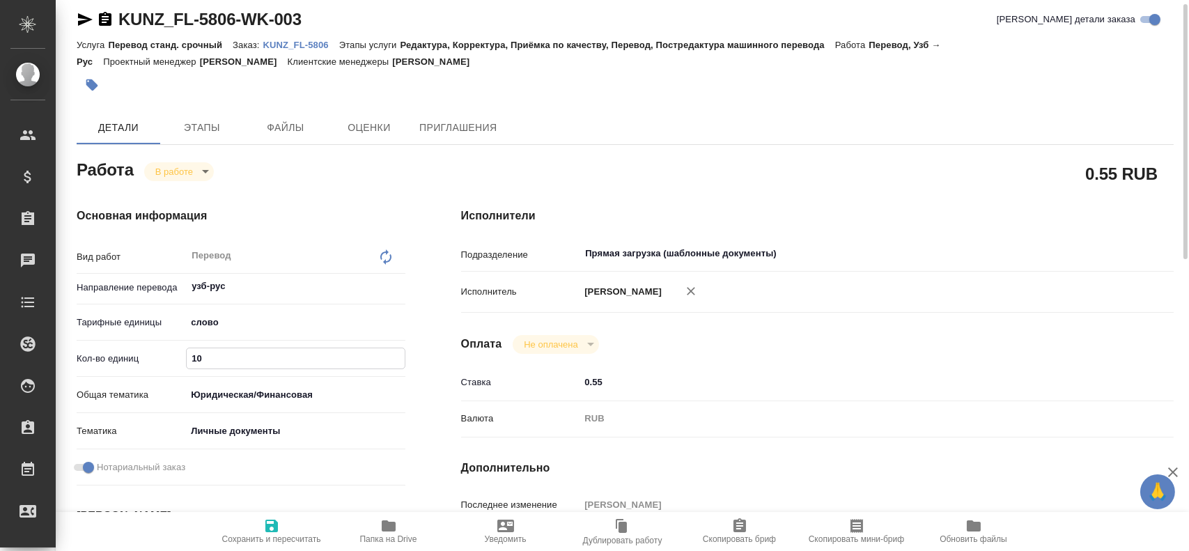
type textarea "x"
type input "100"
click at [268, 526] on icon "button" at bounding box center [271, 526] width 13 height 13
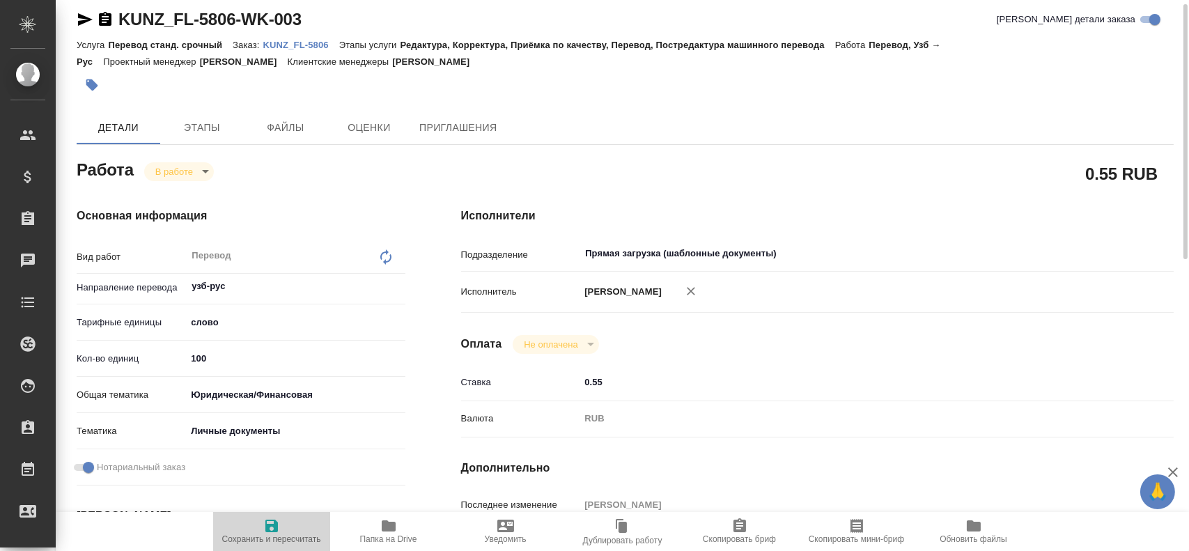
type textarea "x"
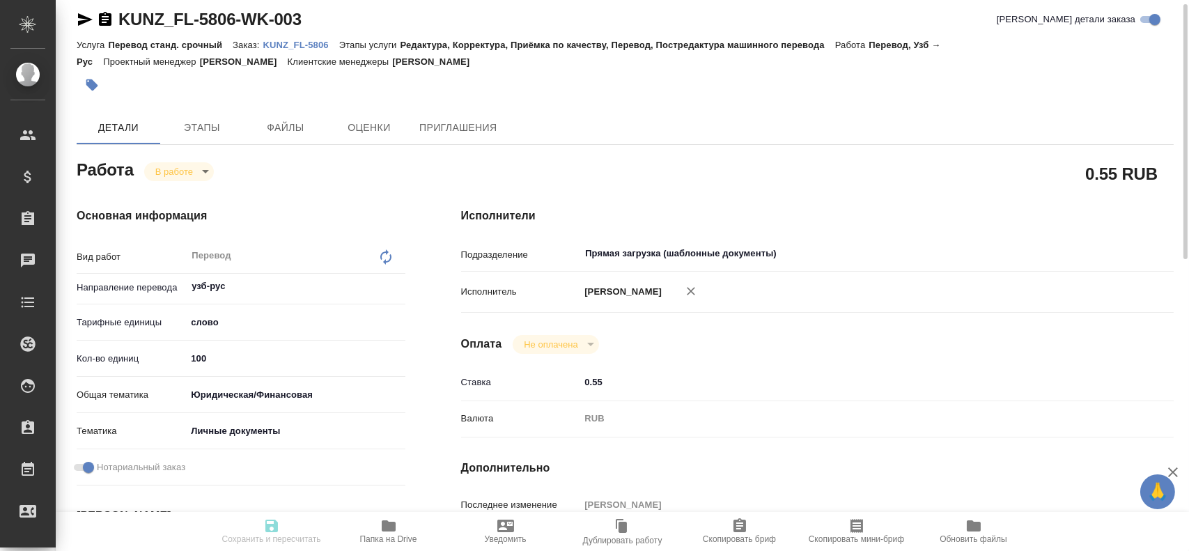
type textarea "x"
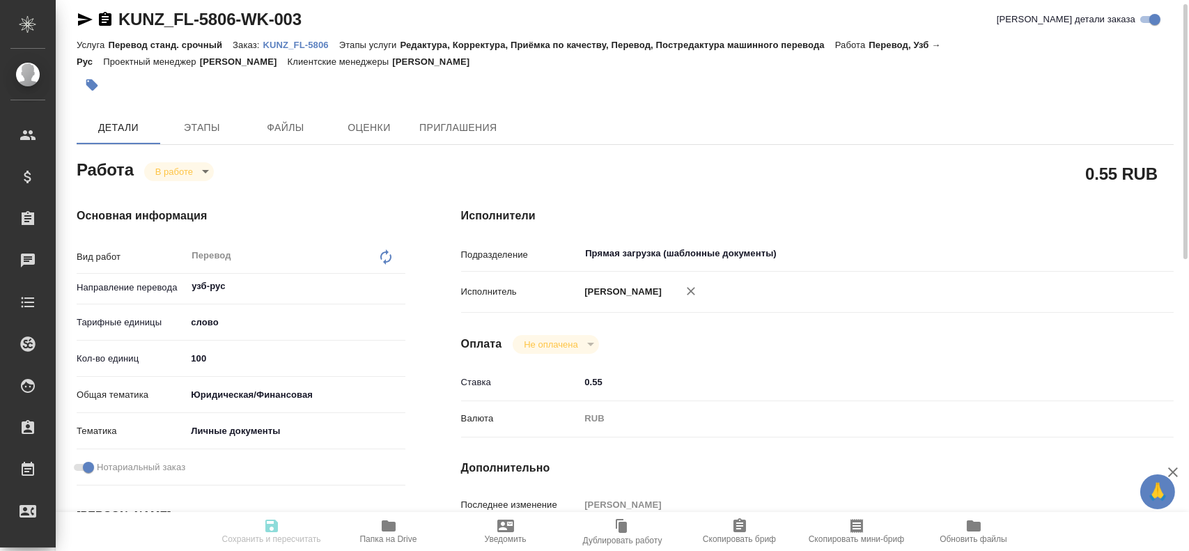
type input "inProgress"
type textarea "Перевод"
type textarea "x"
type input "узб-рус"
type input "5a8b1489cc6b4906c91bfd90"
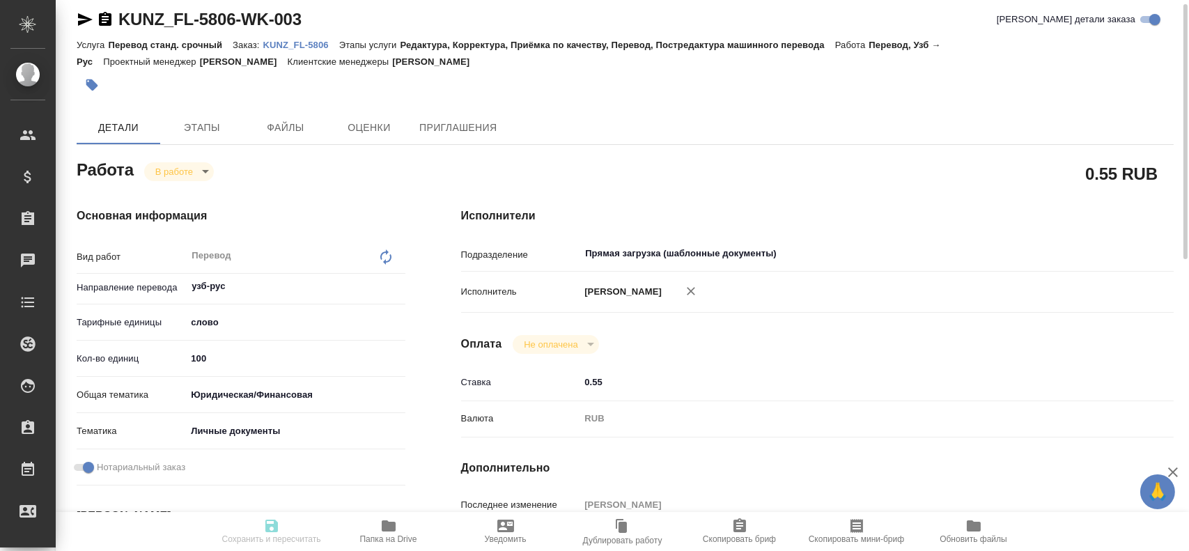
type input "100"
type input "yr-fn"
type input "5a8b8b956a9677013d343cfe"
checkbox input "true"
type input "19.08.2025 11:13"
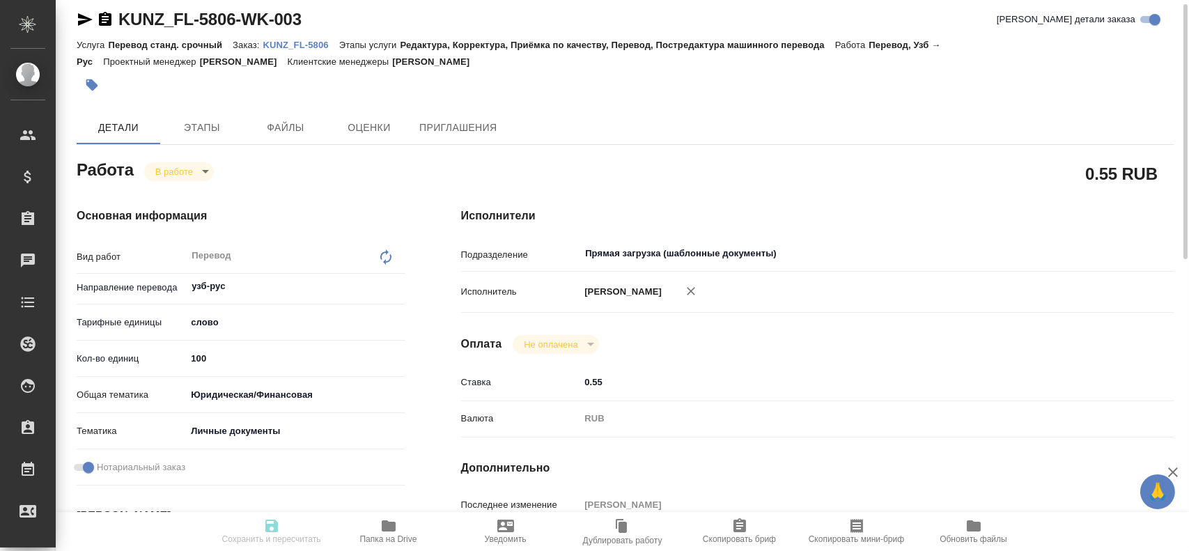
type input "19.08.2025 11:21"
type input "19.08.2025 12:30"
type input "19.08.2025 13:11"
type input "Прямая загрузка (шаблонные документы)"
type input "notPayed"
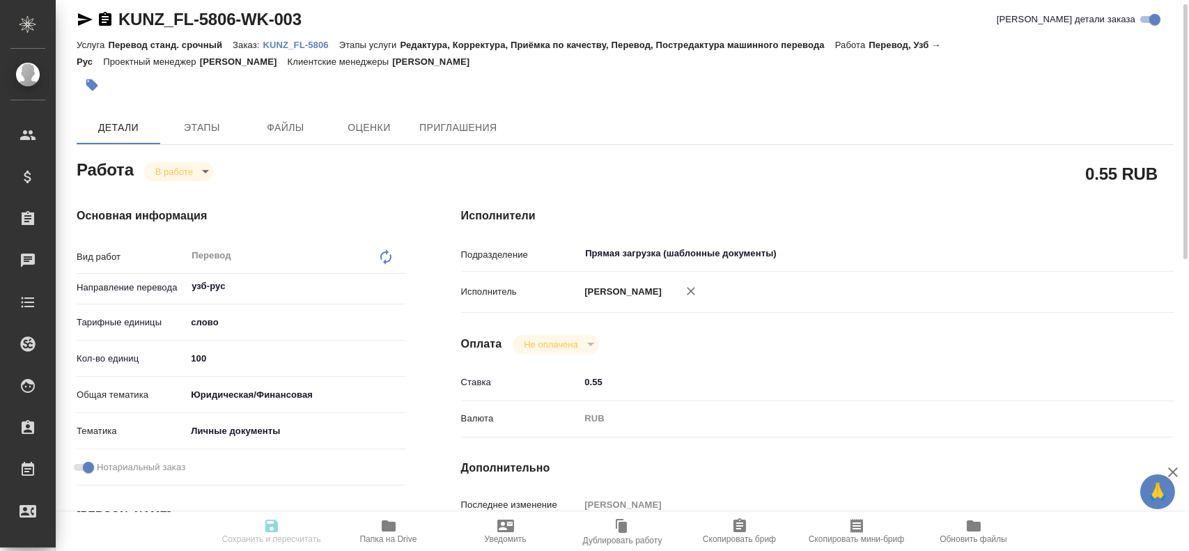
type input "0.55"
type input "RUB"
type input "[PERSON_NAME]"
type textarea "x"
type textarea "/Clients/FL_KUNZ/Orders/KUNZ_FL-5806/Translated/KUNZ_FL-5806-WK-003"
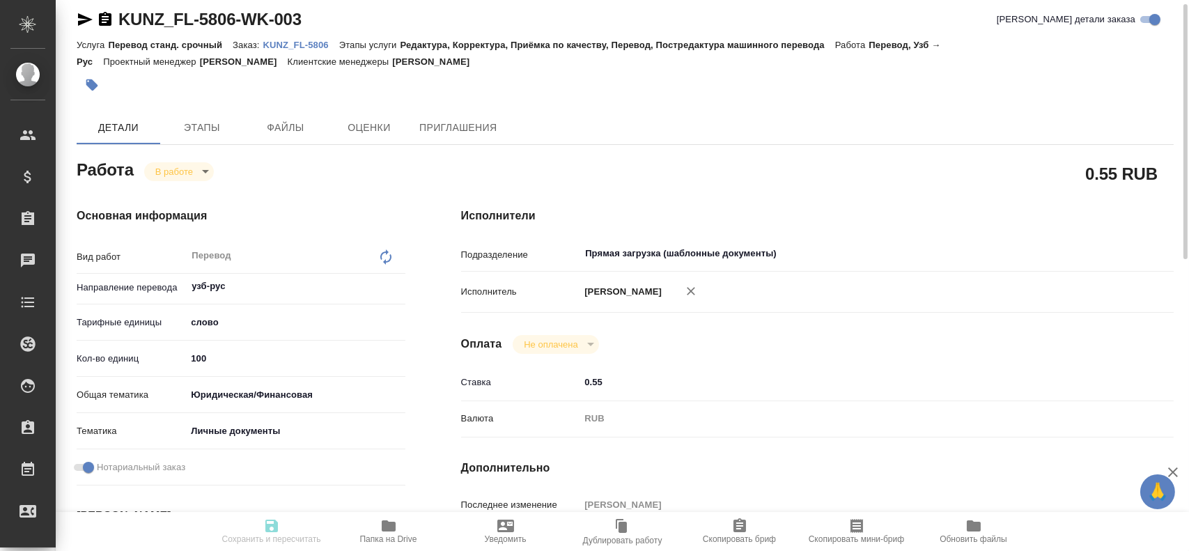
type textarea "x"
type input "KUNZ_FL-5806"
type input "Перевод станд. срочный"
type input "Редактура, Корректура, Приёмка по качеству, Перевод, Постредактура машинного пе…"
type input "Moskalets Alina"
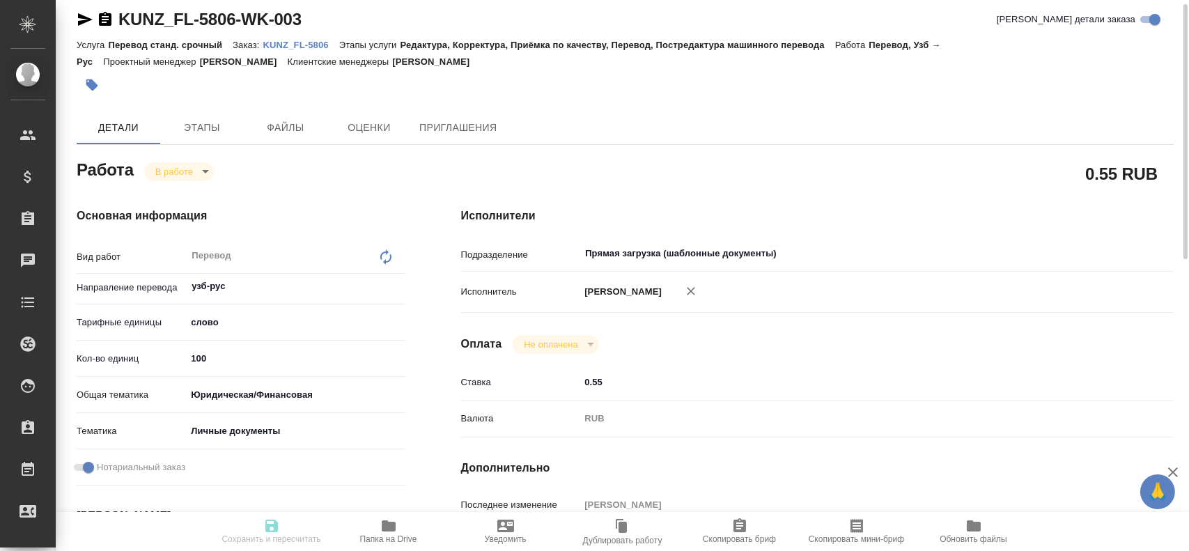
type input "/Clients/FL_KUNZ/Orders/KUNZ_FL-5806"
type textarea "x"
type textarea "пасп узб-рус, под нот"
type textarea "x"
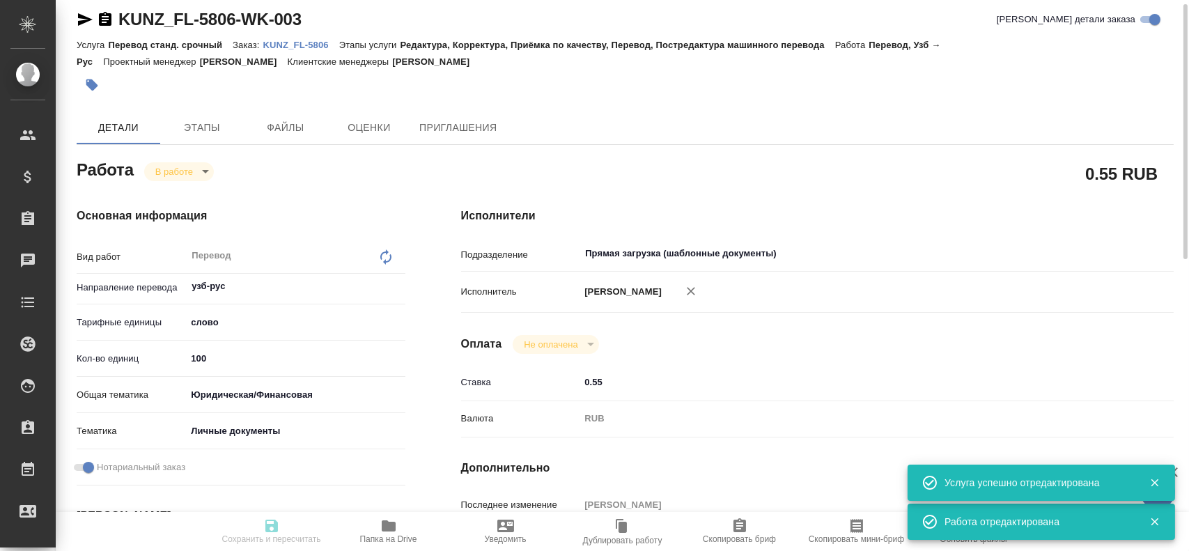
type textarea "x"
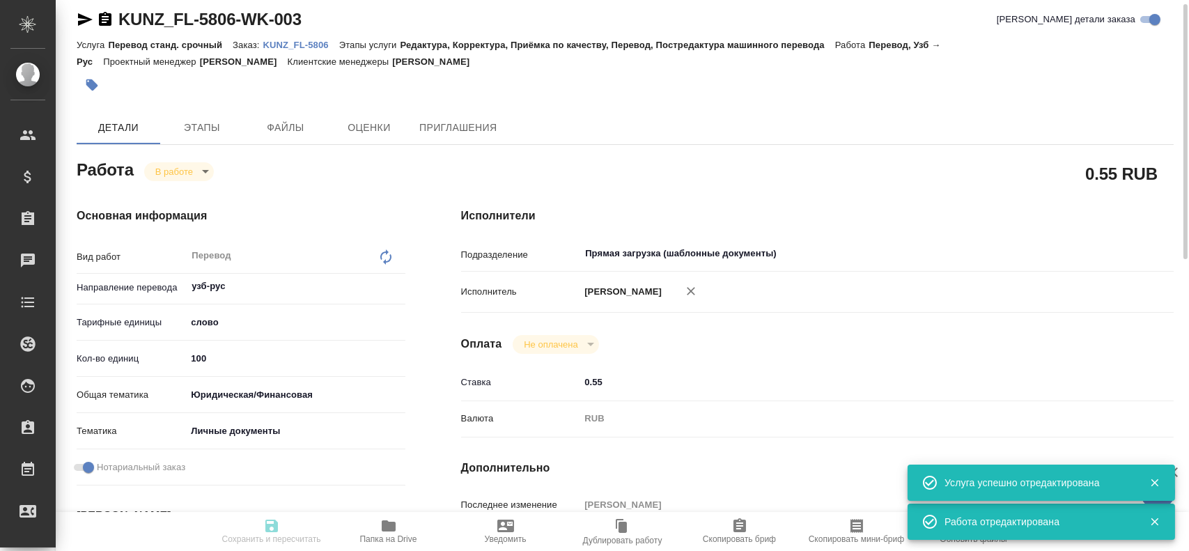
type textarea "x"
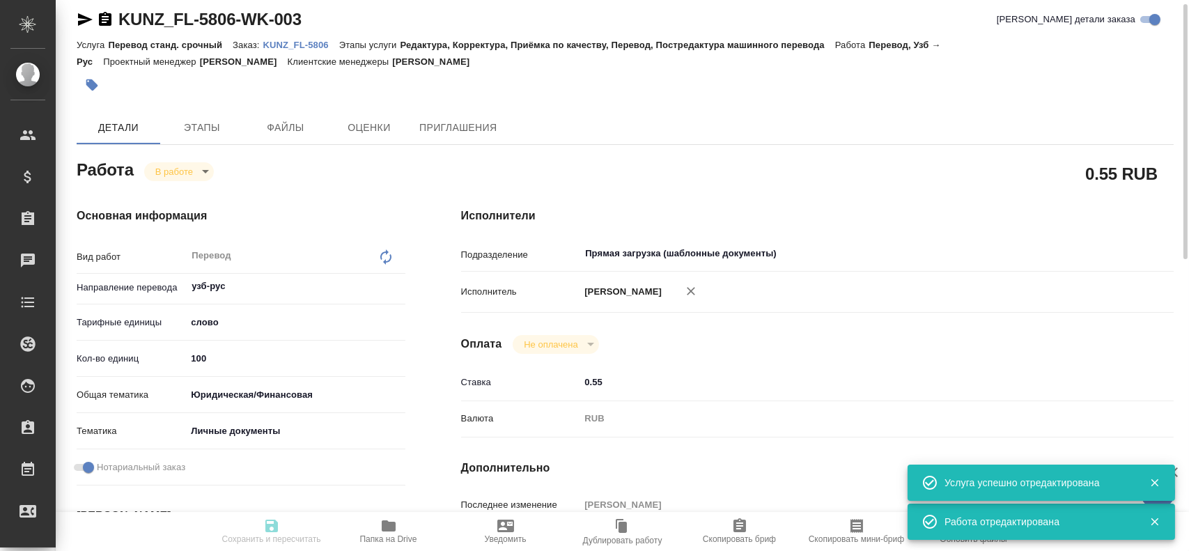
type textarea "x"
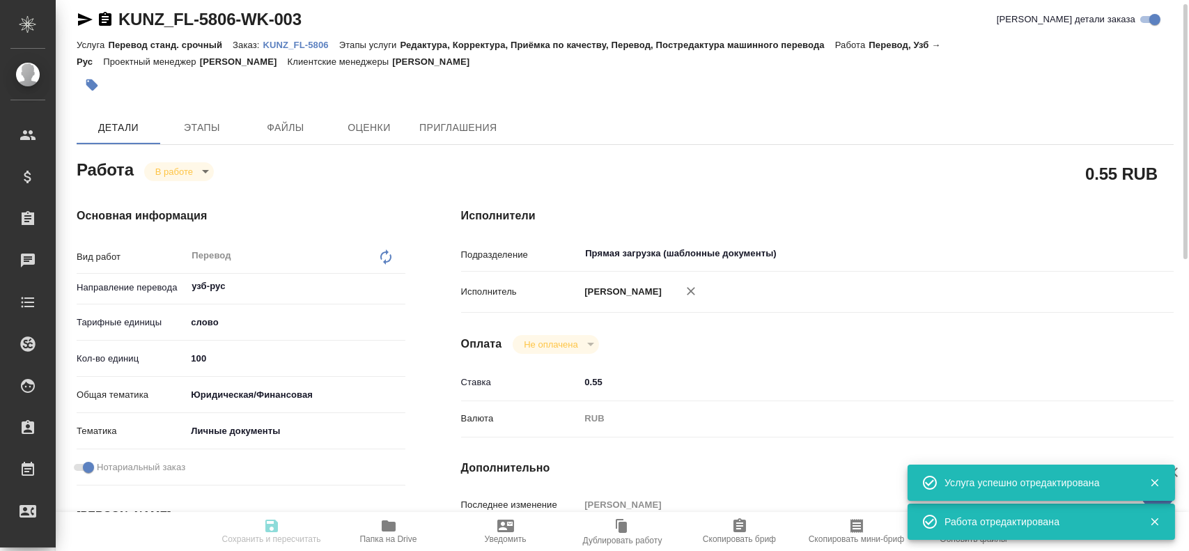
type textarea "x"
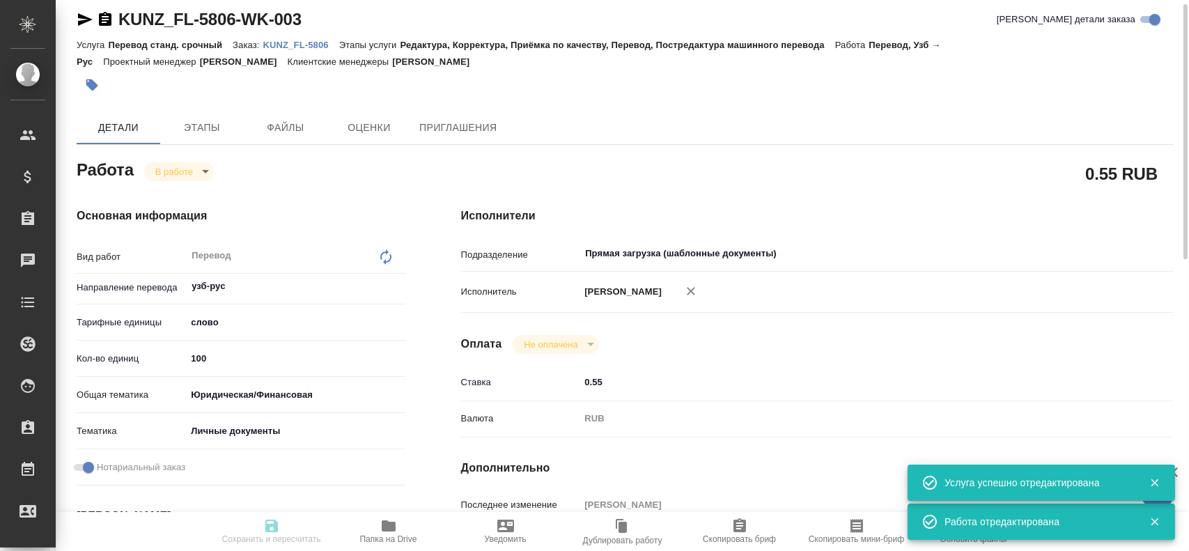
type textarea "x"
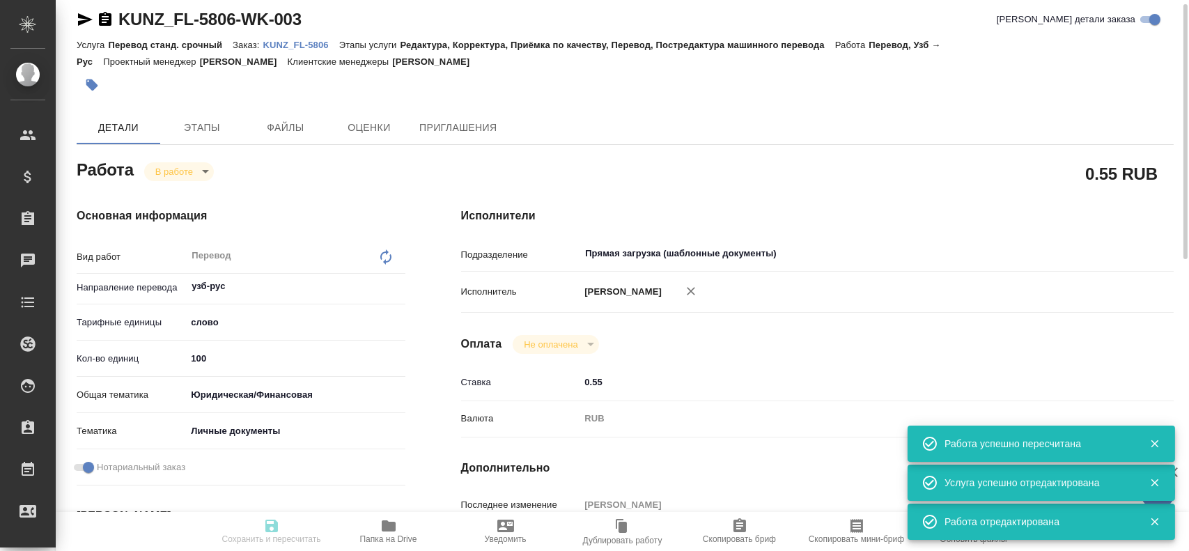
type input "inProgress"
type textarea "Перевод"
type textarea "x"
type input "узб-рус"
type input "5a8b1489cc6b4906c91bfd90"
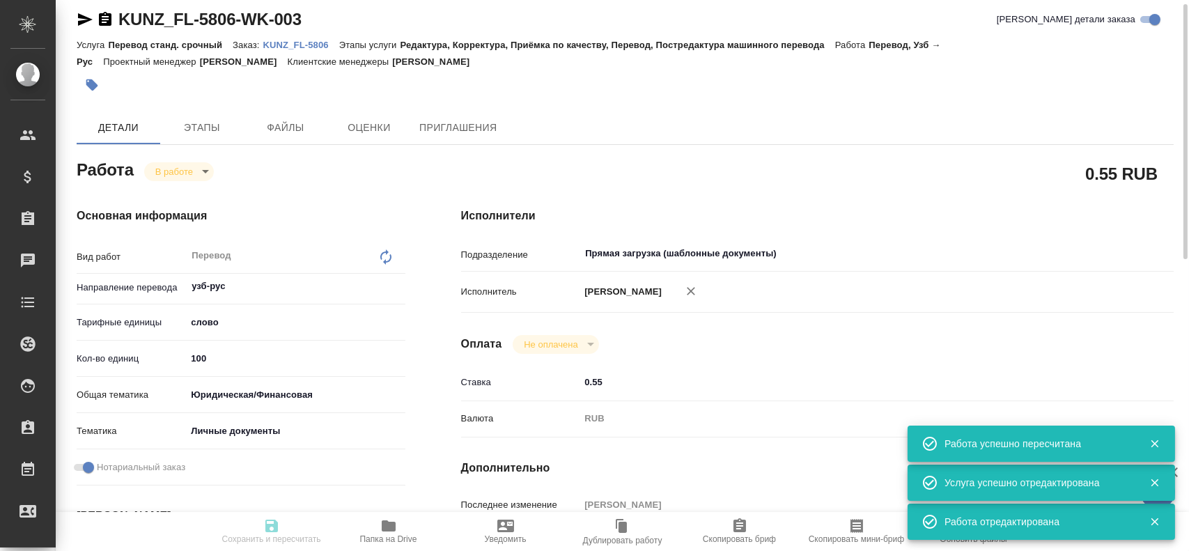
type input "100"
type input "yr-fn"
type input "5a8b8b956a9677013d343cfe"
checkbox input "true"
type input "19.08.2025 11:13"
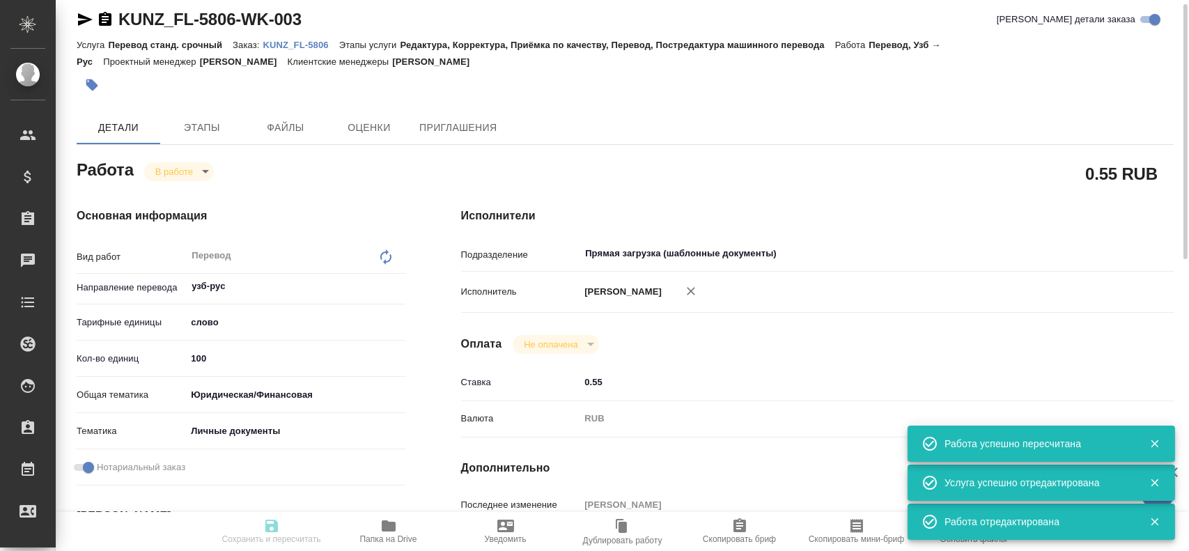
type input "19.08.2025 11:21"
type input "19.08.2025 12:30"
type input "19.08.2025 13:11"
type input "Прямая загрузка (шаблонные документы)"
type input "notPayed"
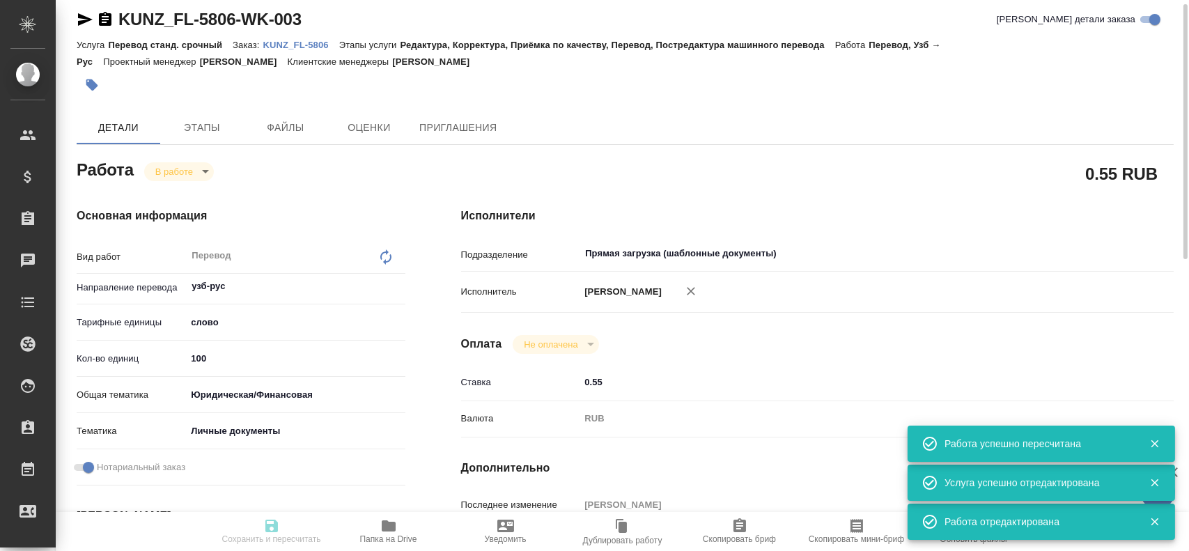
type input "0.55"
type input "RUB"
type input "Гусев Александр"
type textarea "x"
type textarea "/Clients/FL_KUNZ/Orders/KUNZ_FL-5806/Translated/KUNZ_FL-5806-WK-003"
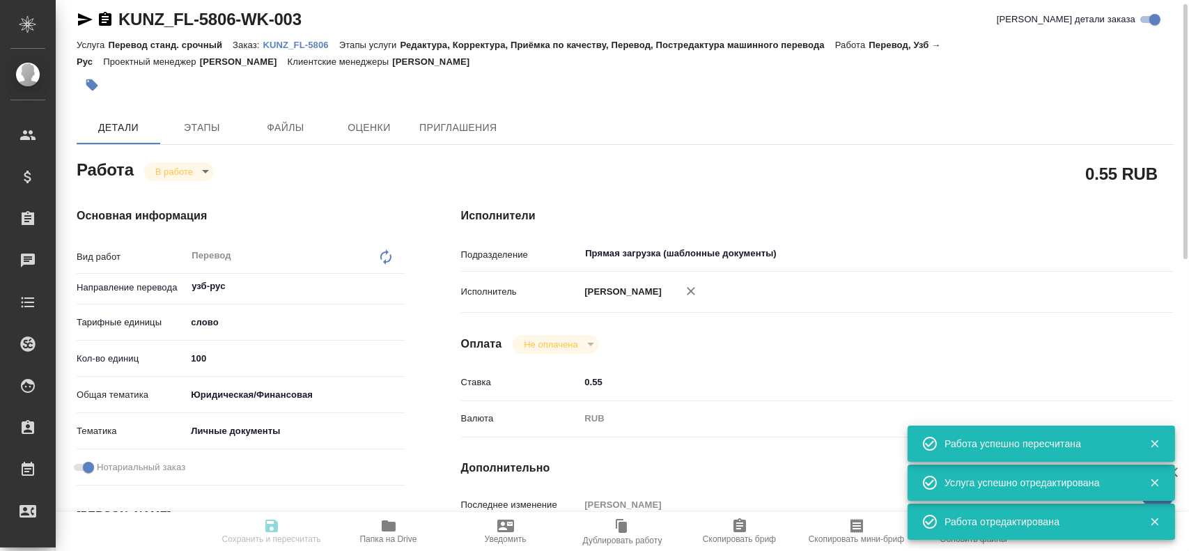
type textarea "x"
type input "KUNZ_FL-5806"
type input "Перевод станд. срочный"
type input "Редактура, Корректура, Приёмка по качеству, Перевод, Постредактура машинного пе…"
type input "Moskalets Alina"
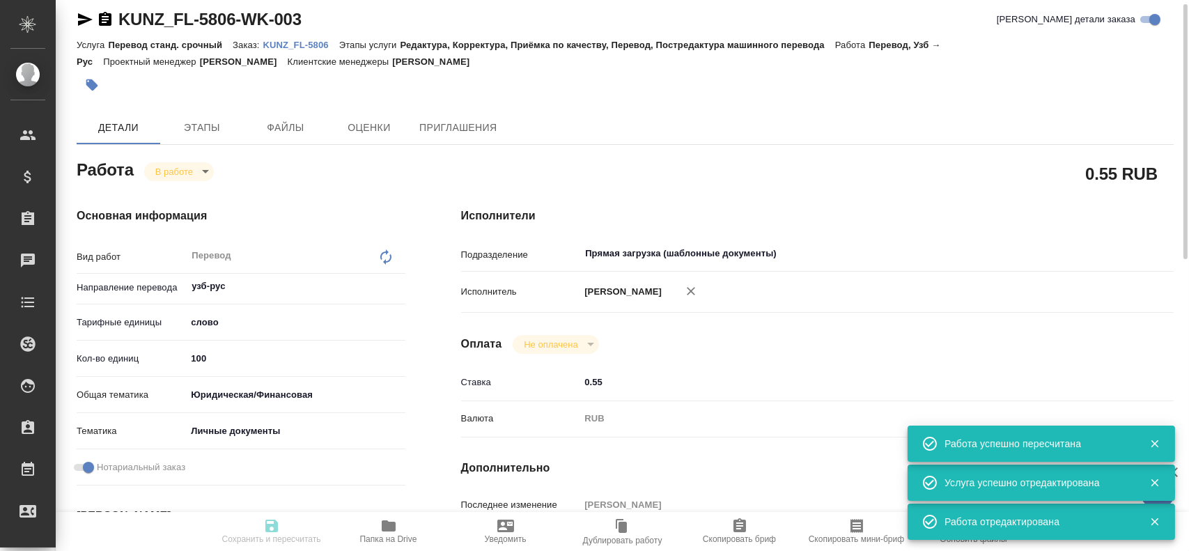
type input "/Clients/FL_KUNZ/Orders/KUNZ_FL-5806"
type textarea "x"
type textarea "пасп узб-рус, под нот"
type textarea "x"
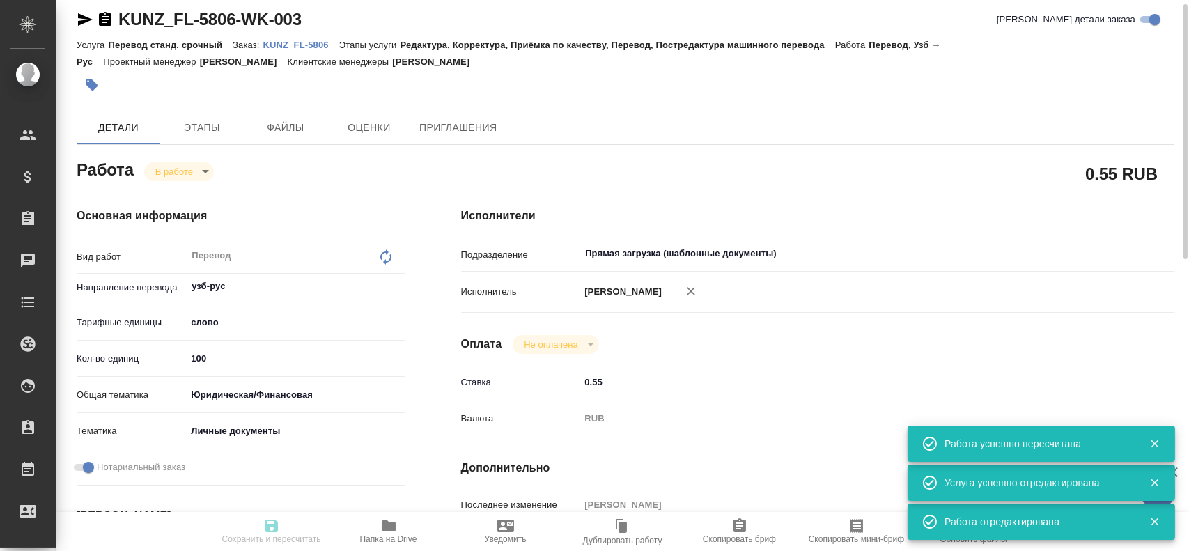
type textarea "x"
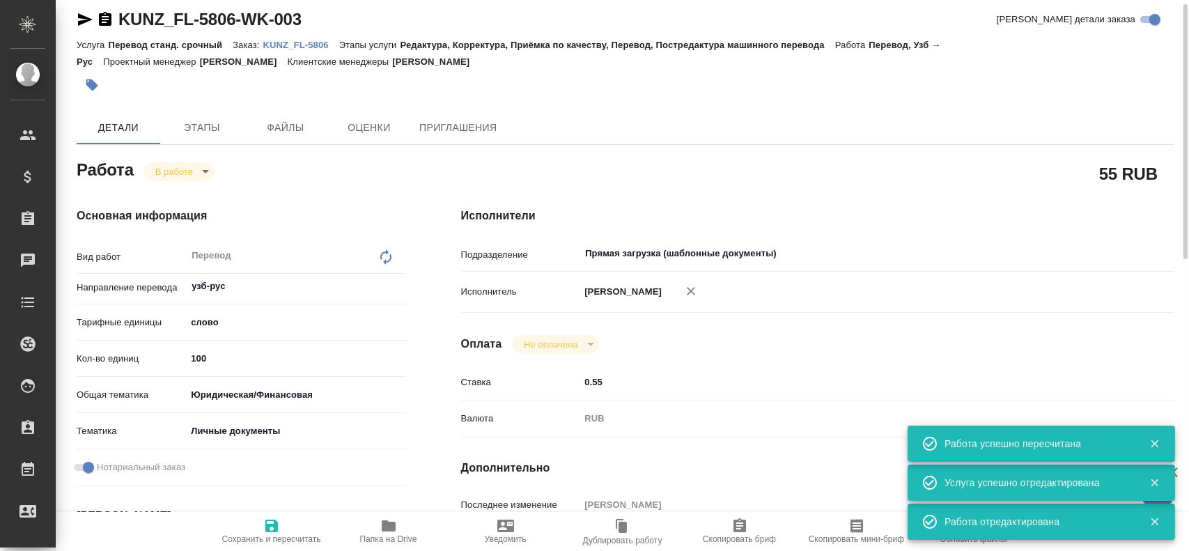
type textarea "x"
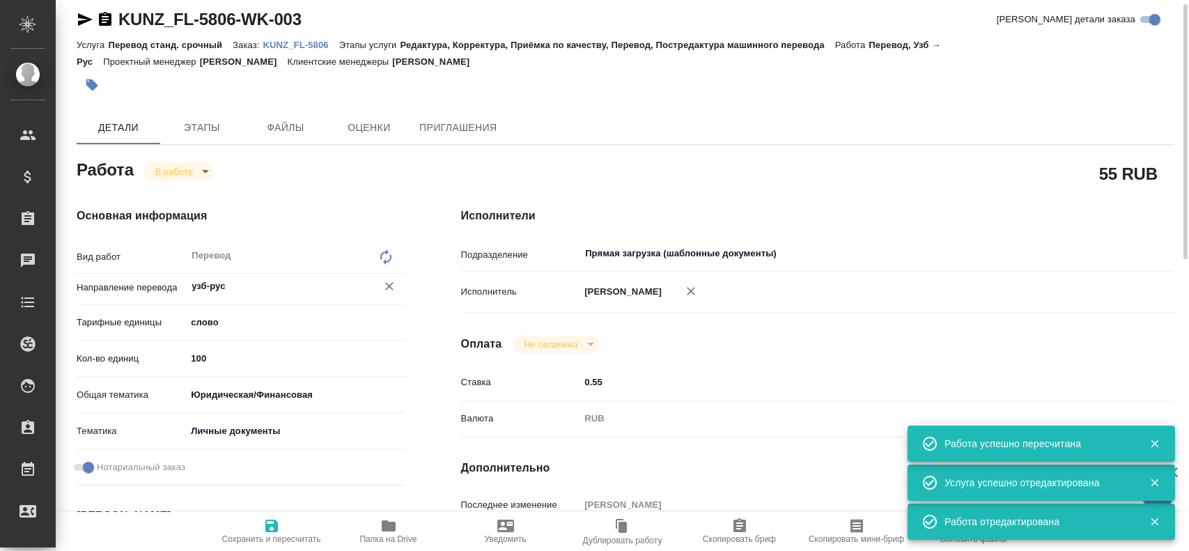
type textarea "x"
click at [175, 174] on body "🙏 .cls-1 fill:#fff; AWATERA Gusev Alexandr Клиенты Спецификации Заказы 0 Чаты T…" at bounding box center [594, 275] width 1189 height 551
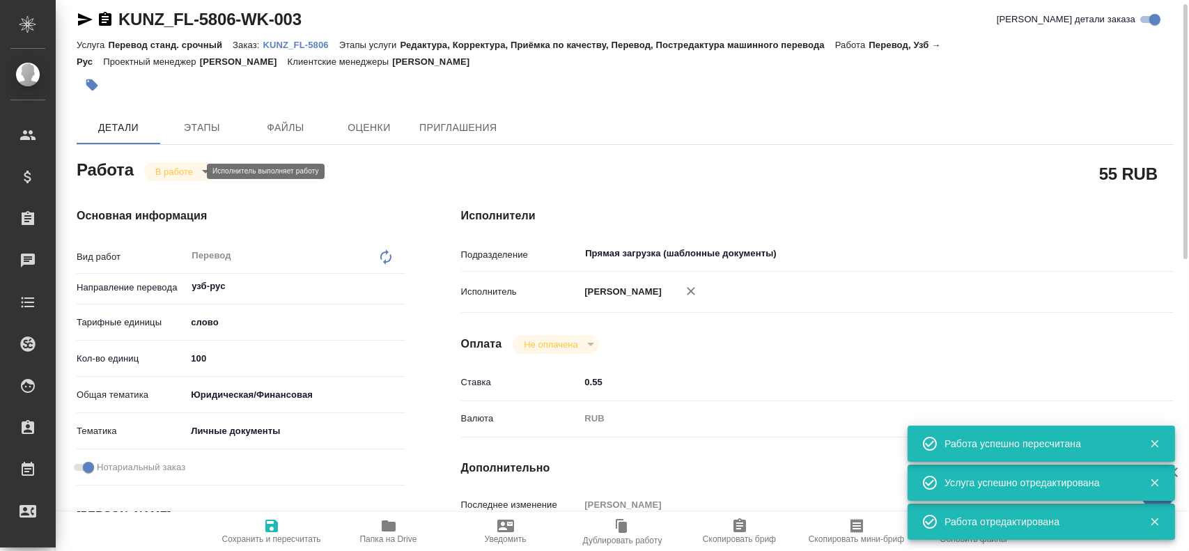
type textarea "x"
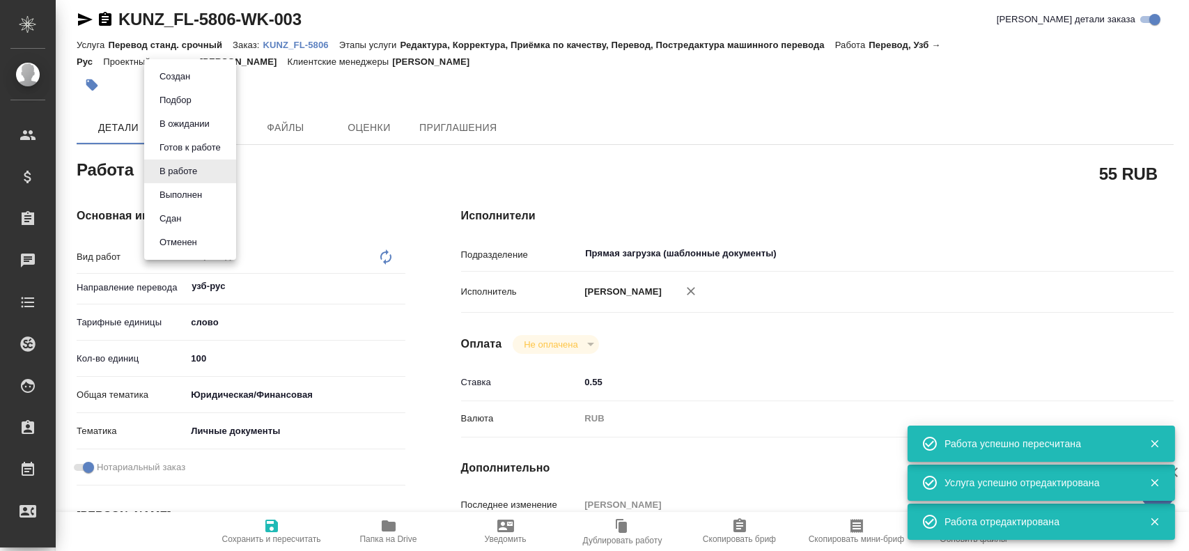
click at [169, 84] on button "Сдан" at bounding box center [174, 76] width 39 height 15
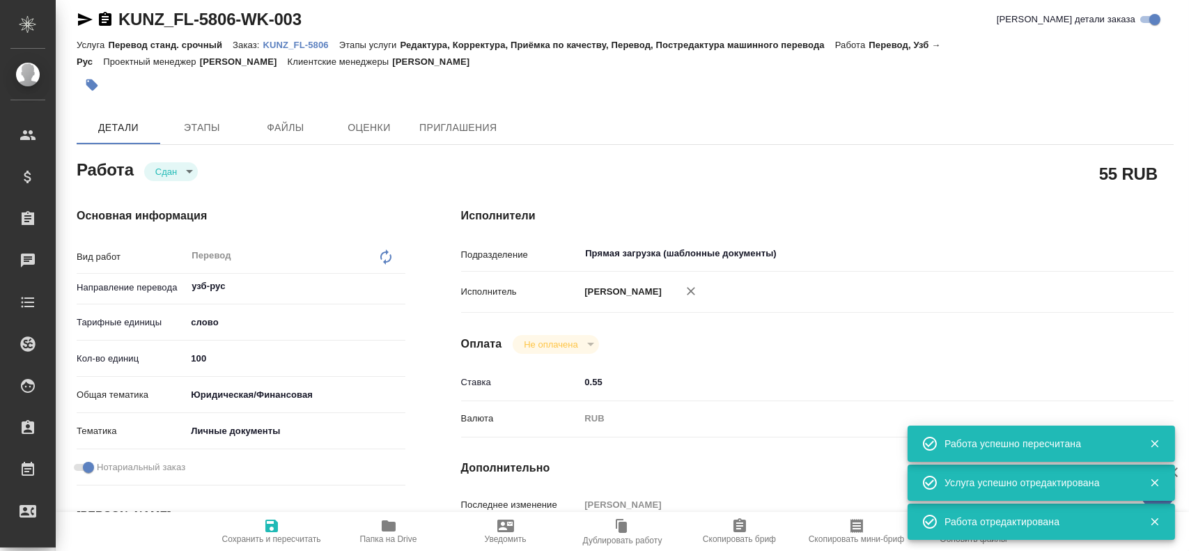
type textarea "x"
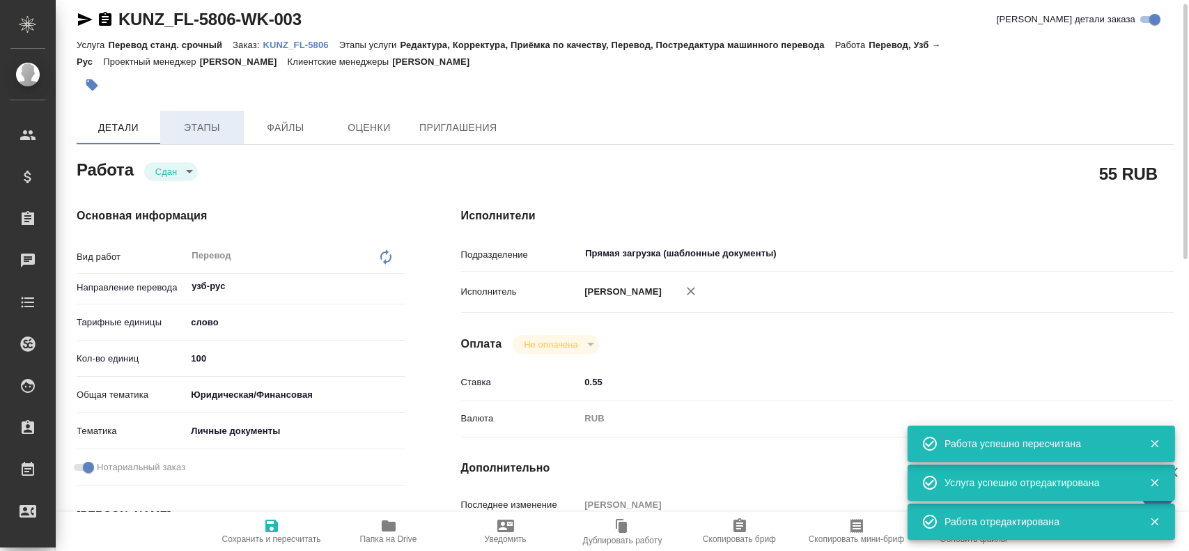
click at [186, 127] on span "Этапы" at bounding box center [202, 127] width 67 height 17
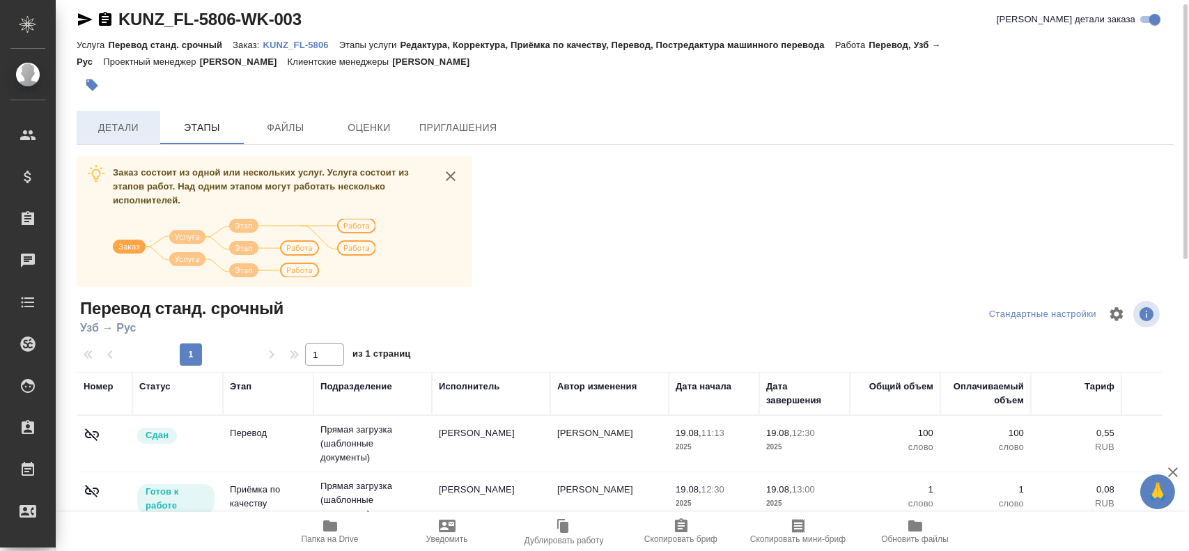
click at [108, 139] on button "Детали" at bounding box center [119, 127] width 84 height 33
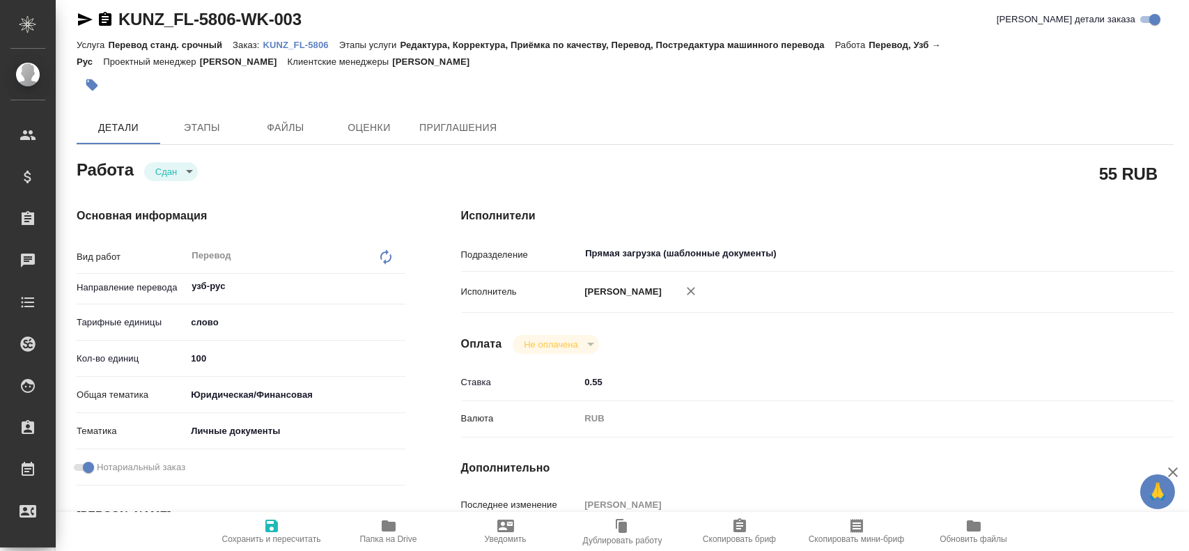
type textarea "x"
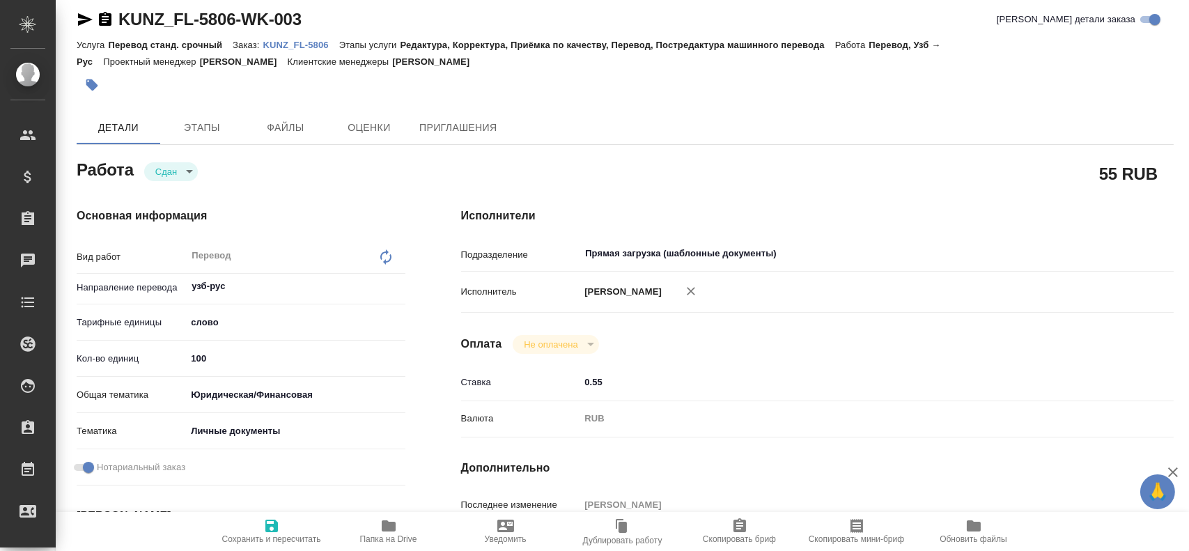
type textarea "x"
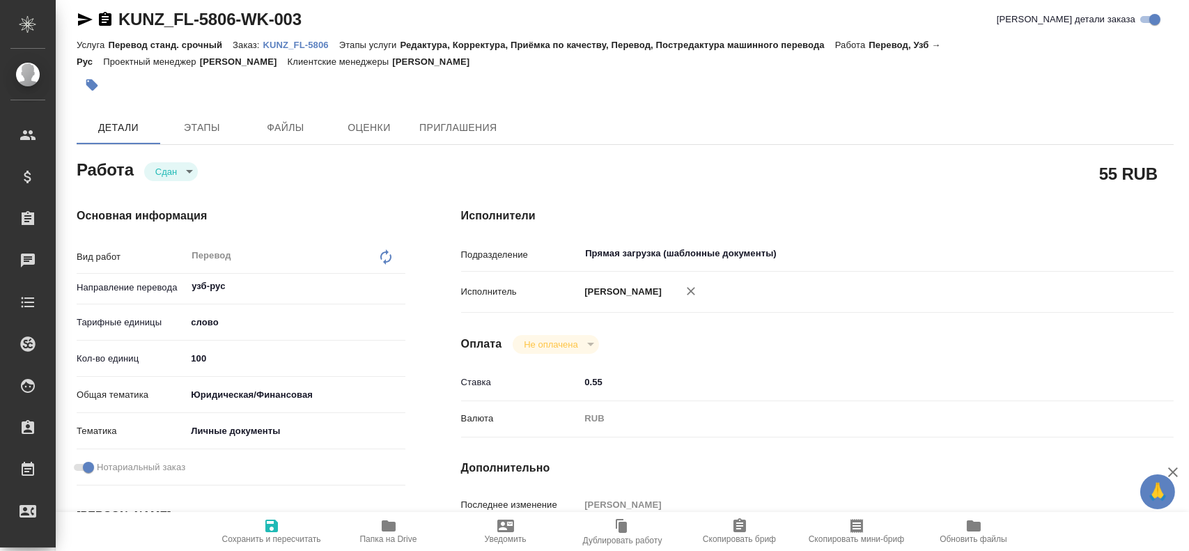
type textarea "x"
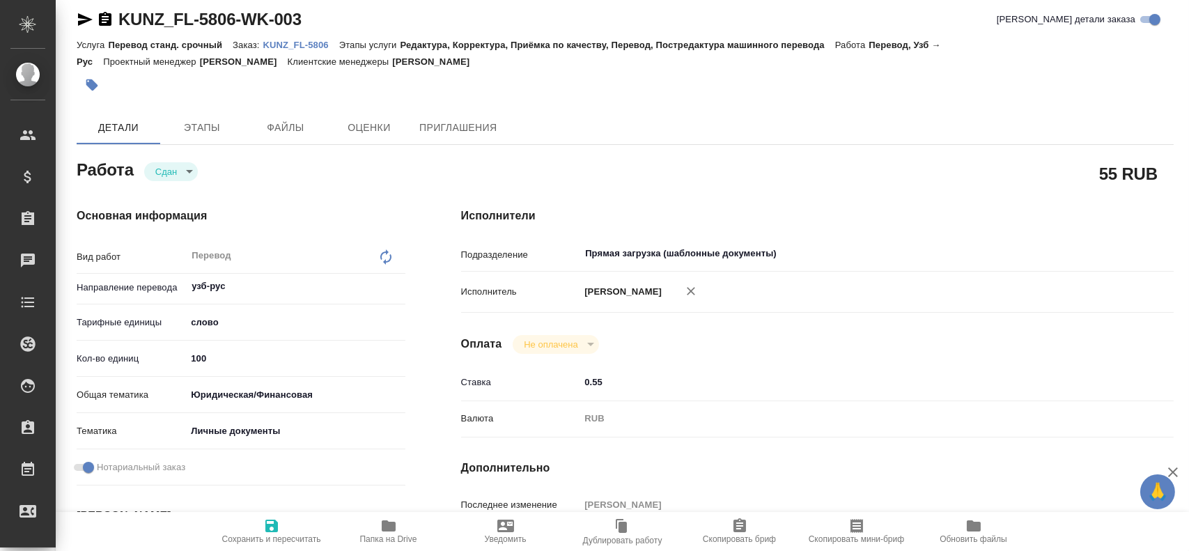
type textarea "x"
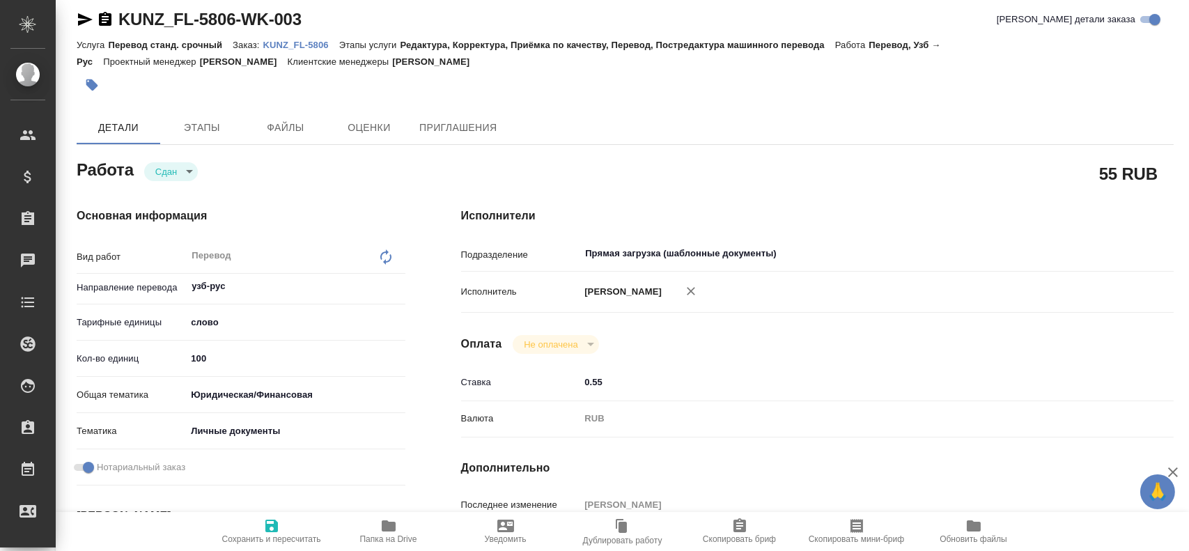
type textarea "x"
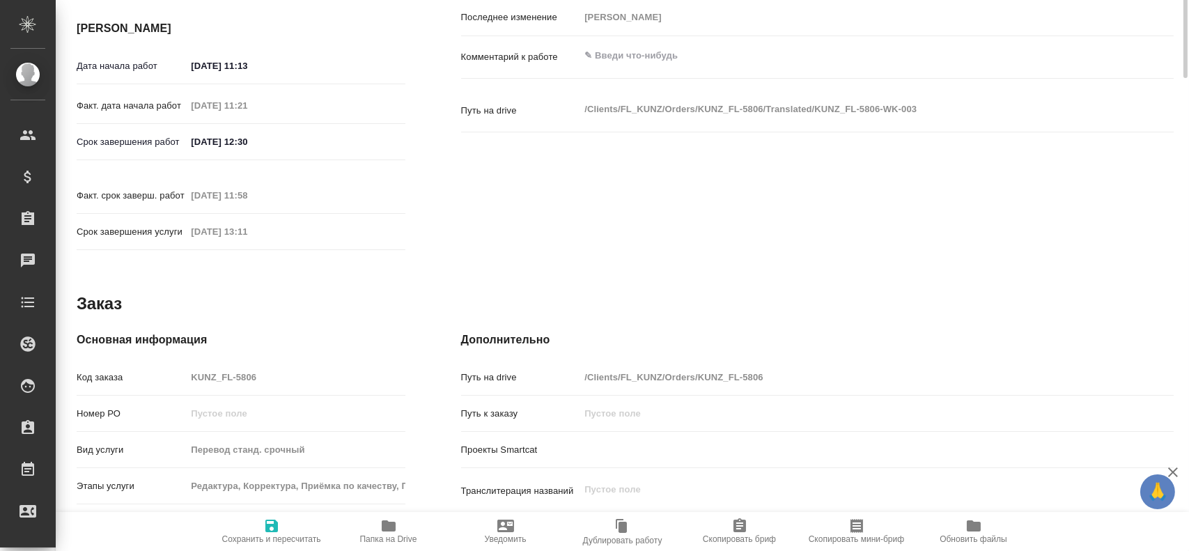
type textarea "x"
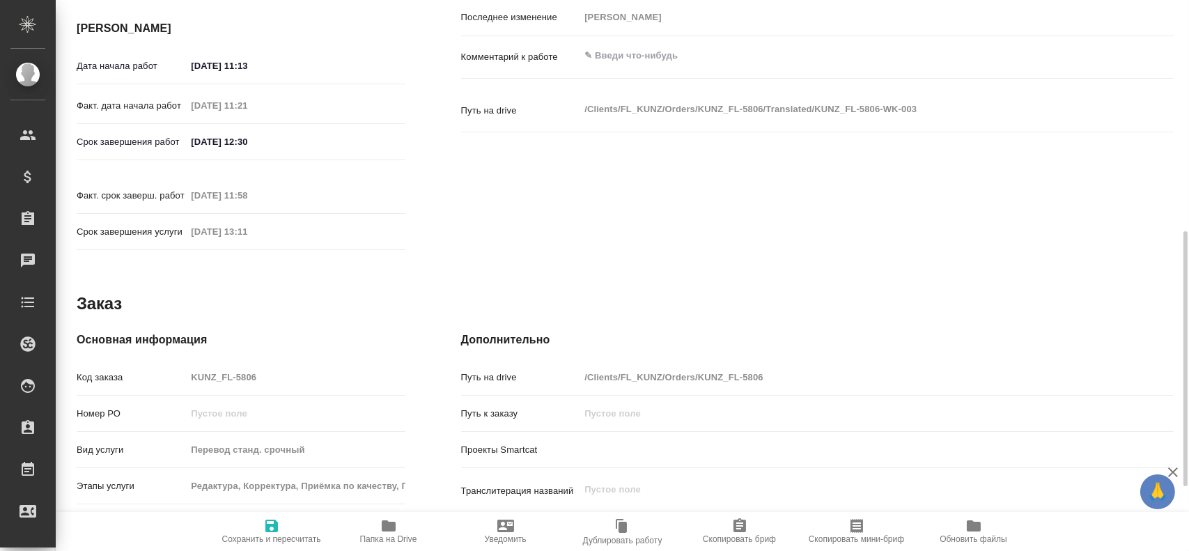
scroll to position [637, 0]
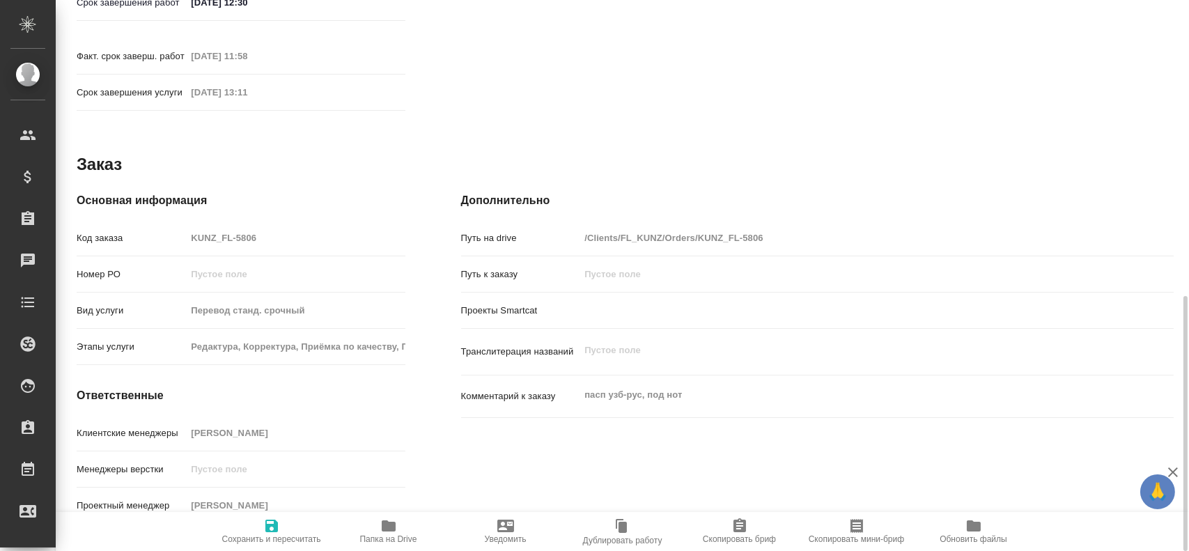
type textarea "x"
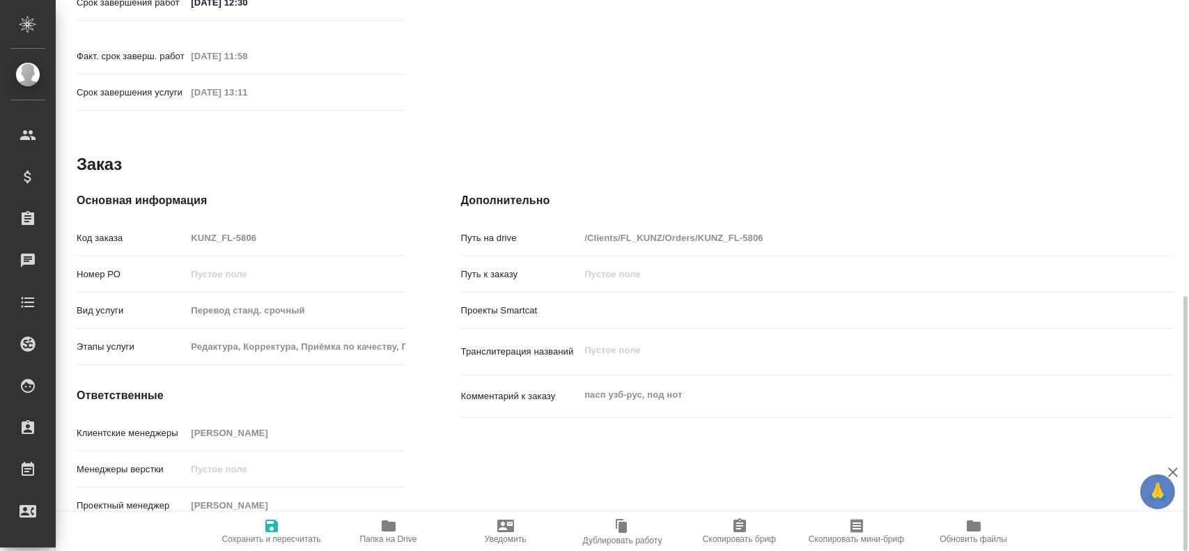
type textarea "x"
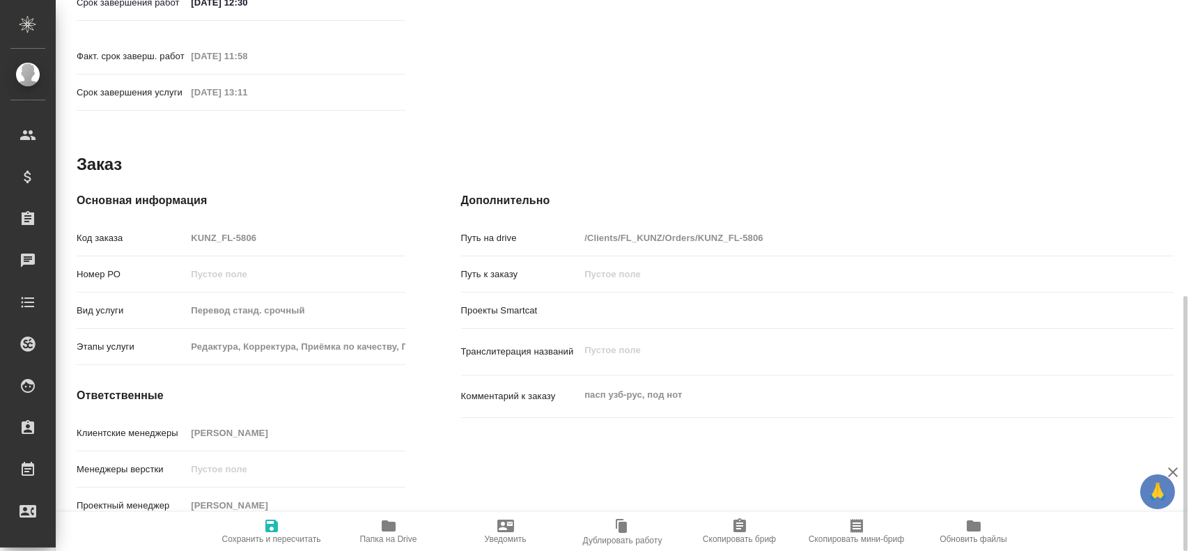
type textarea "x"
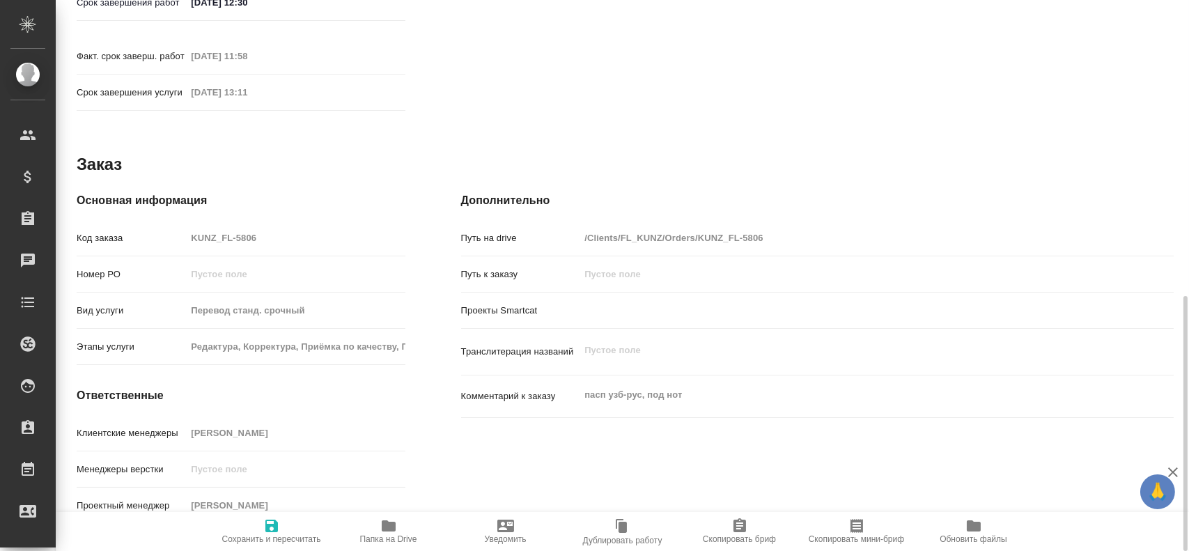
type textarea "x"
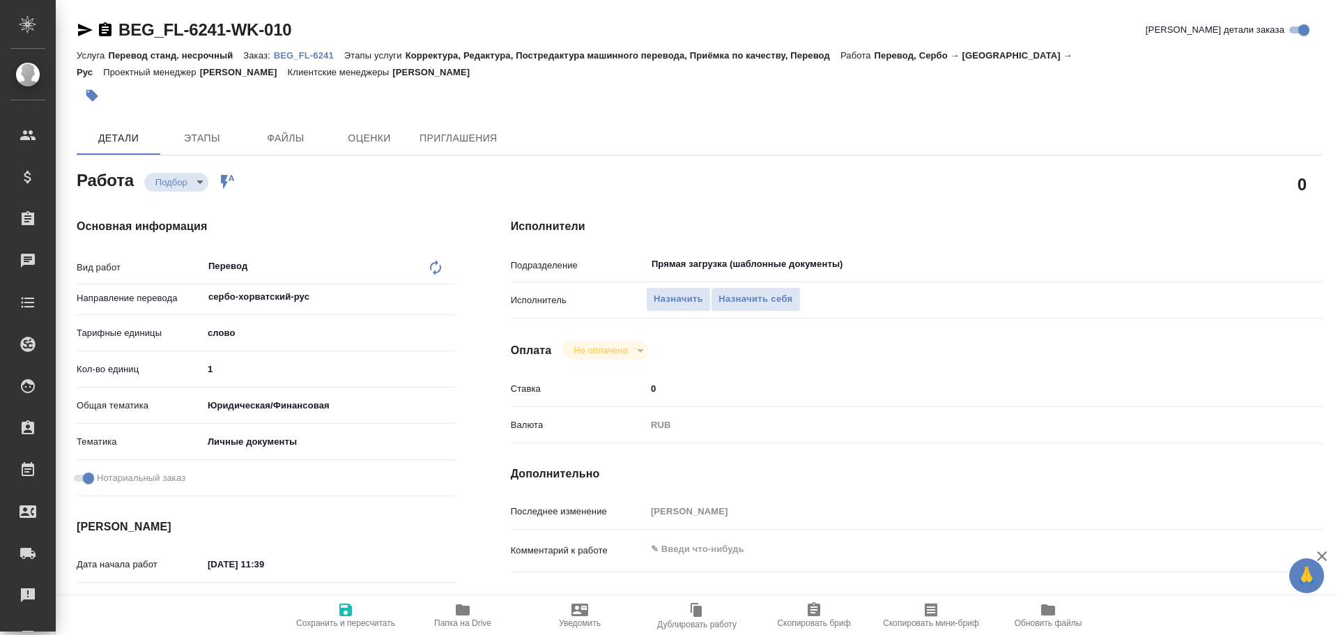
type textarea "x"
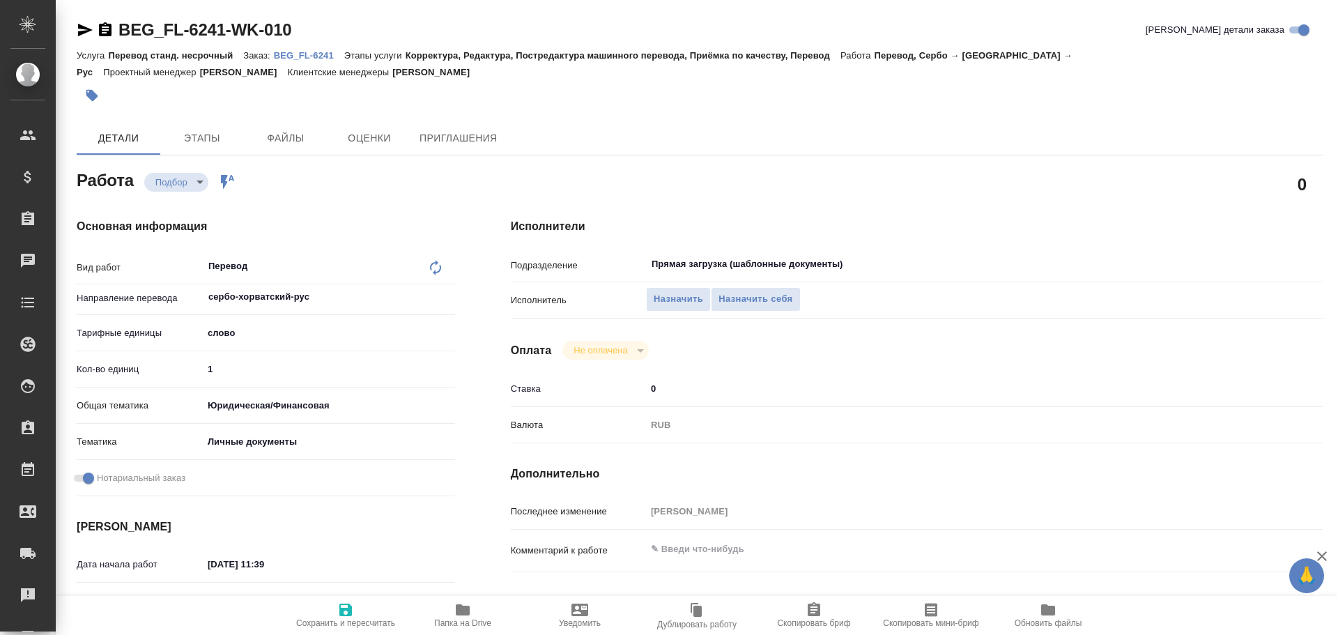
type textarea "x"
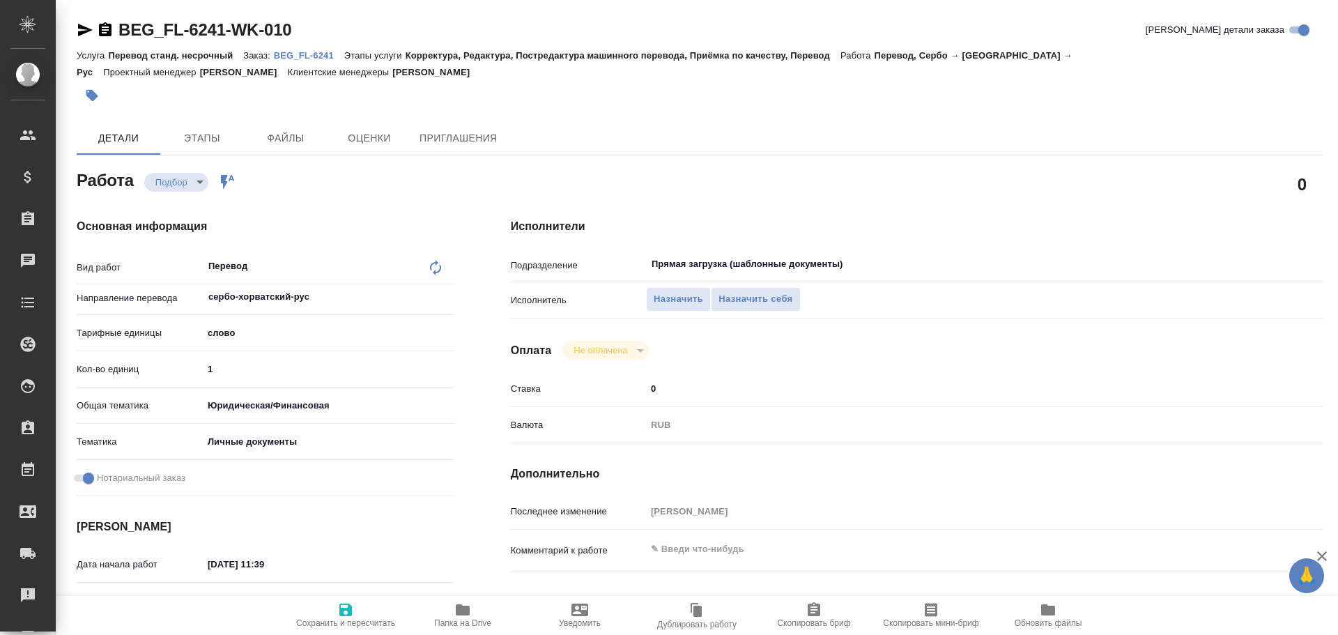
type textarea "x"
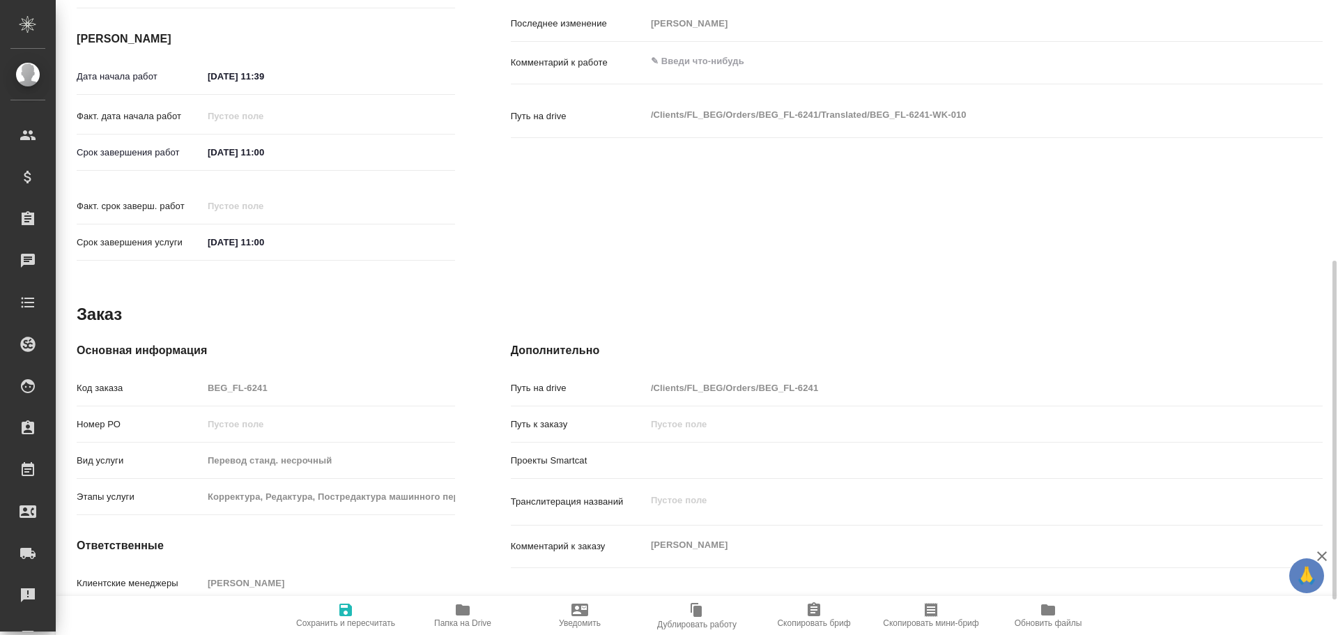
type textarea "x"
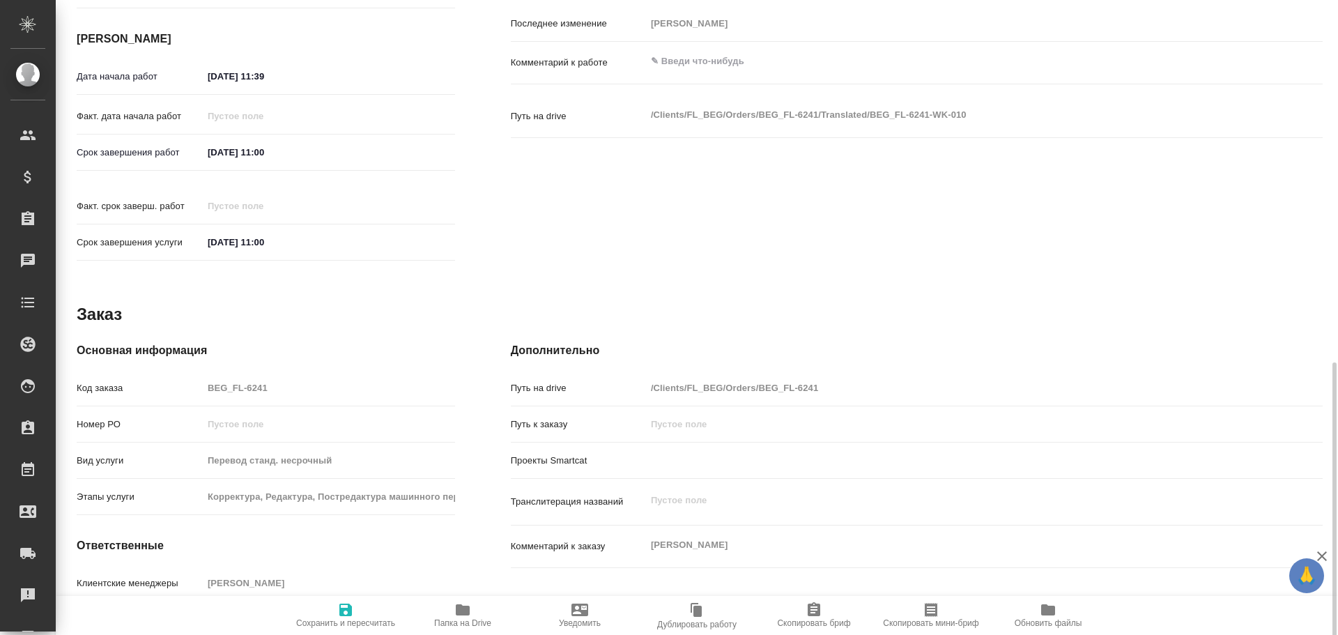
scroll to position [554, 0]
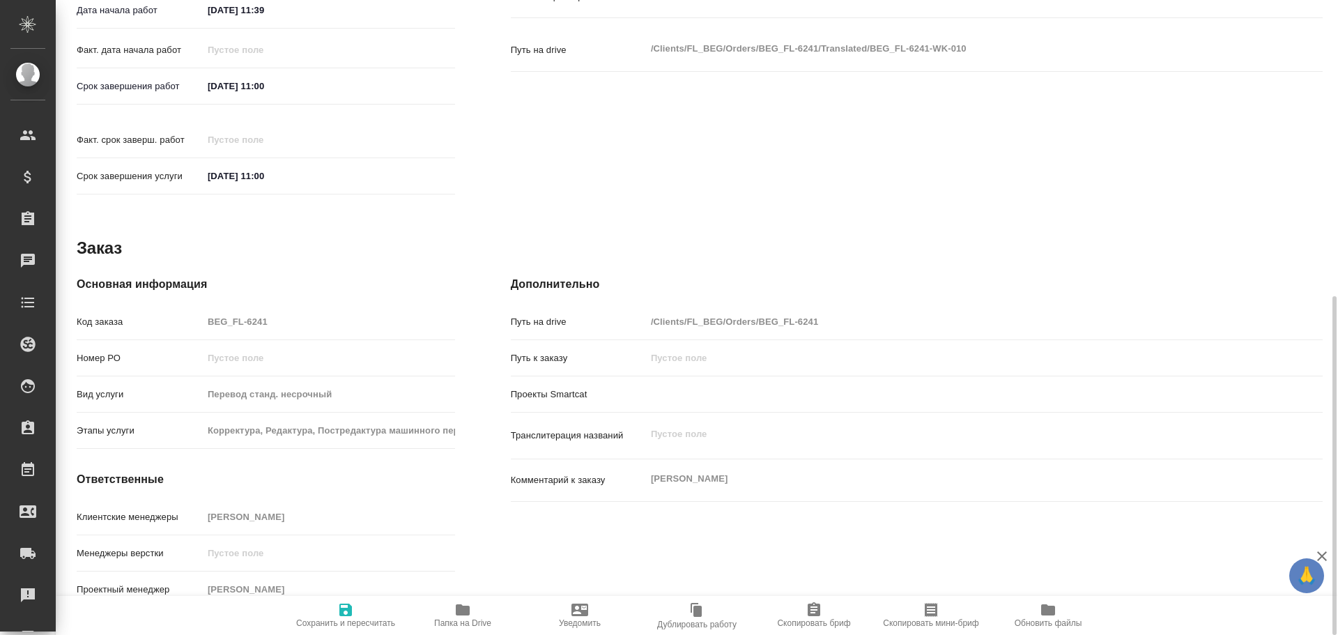
type textarea "x"
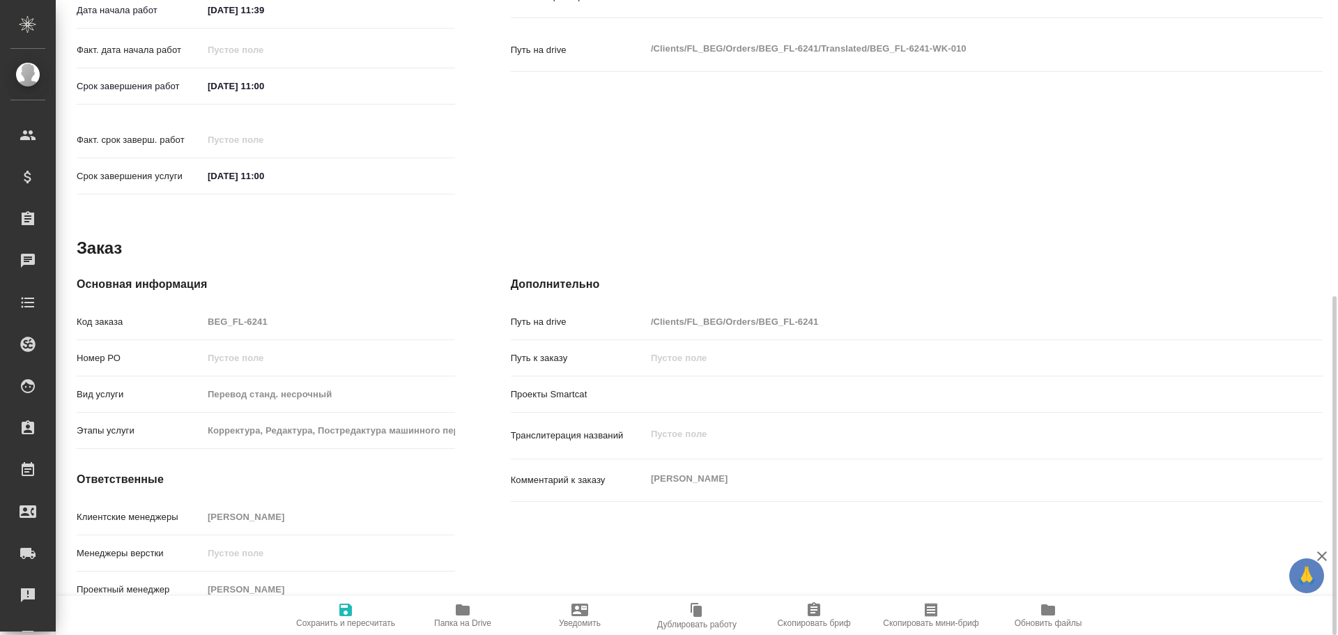
type textarea "x"
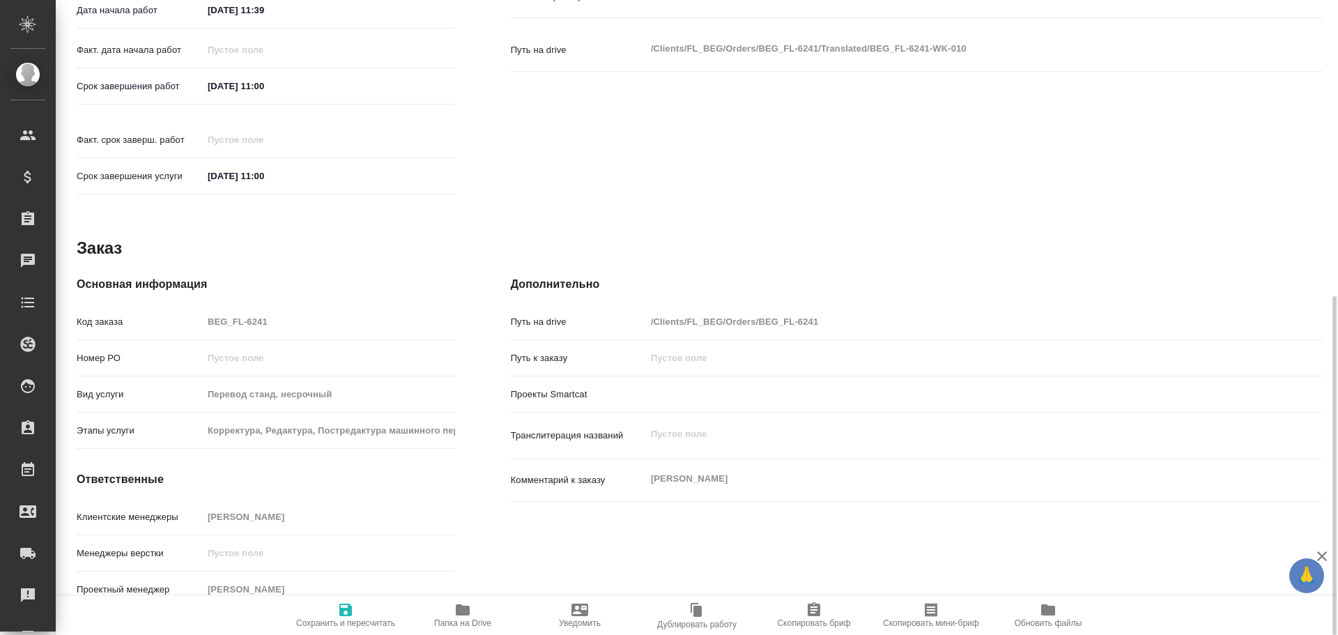
click at [469, 615] on icon "button" at bounding box center [463, 609] width 14 height 11
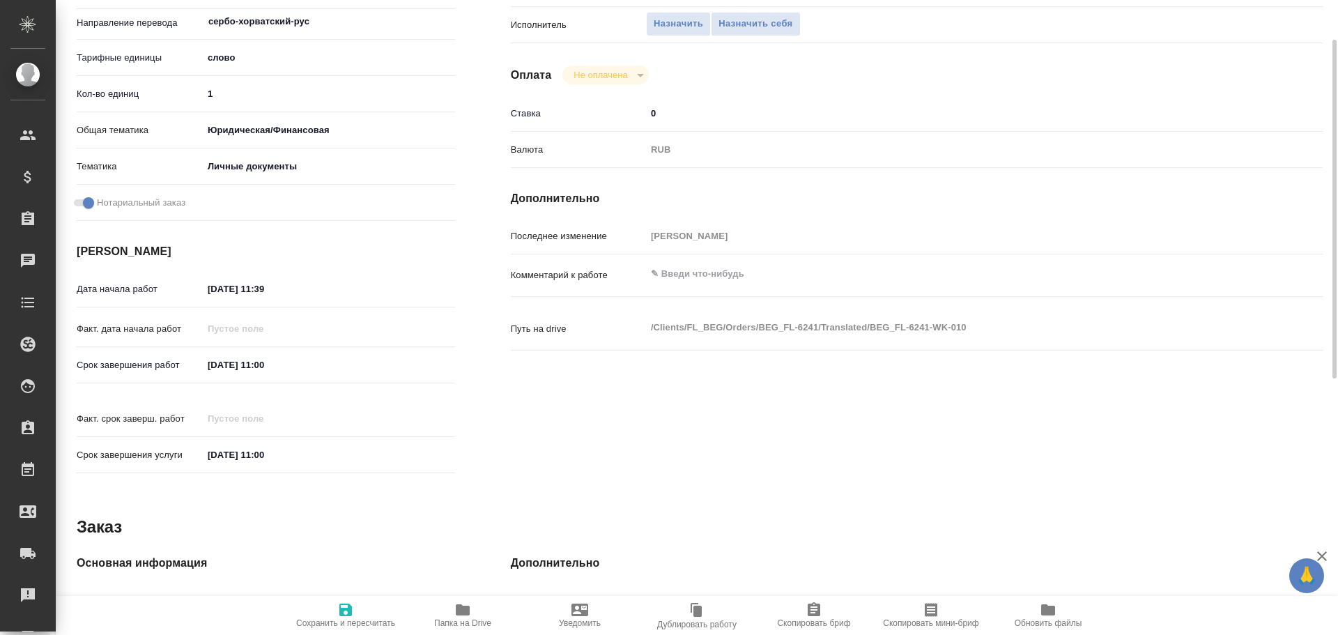
scroll to position [136, 0]
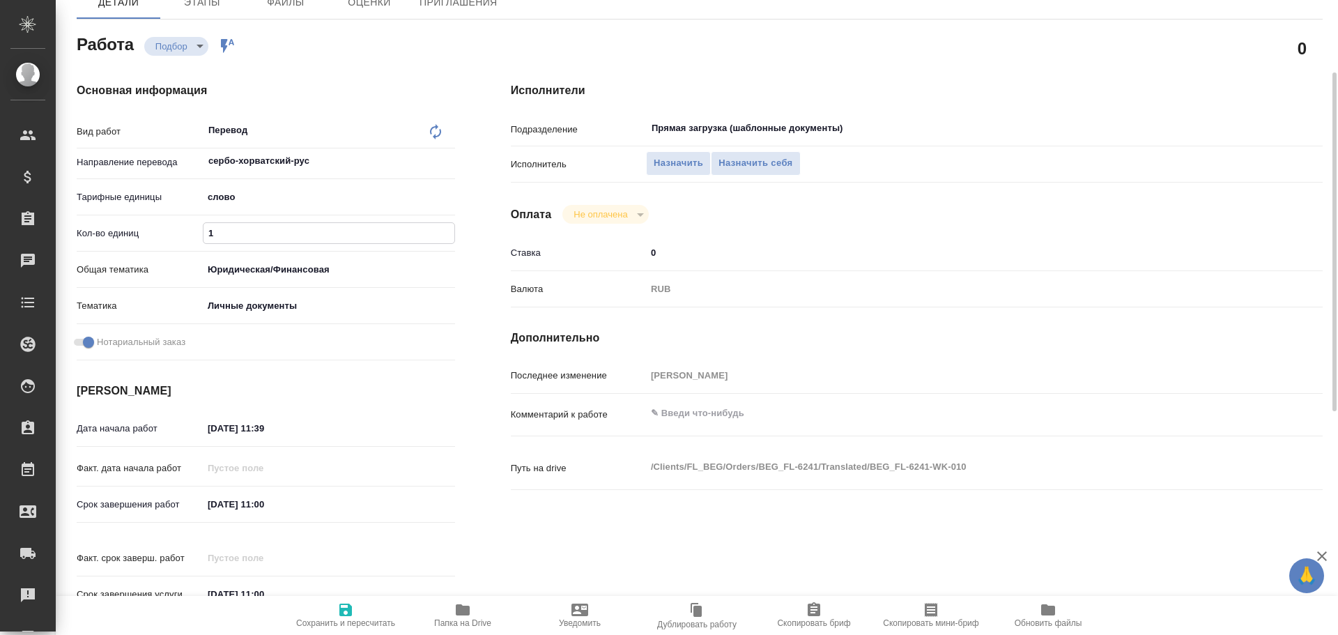
drag, startPoint x: 228, startPoint y: 231, endPoint x: 148, endPoint y: 226, distance: 79.5
click at [149, 227] on div "Кол-во единиц 1" at bounding box center [266, 233] width 378 height 24
type input "7"
type textarea "x"
type input "75"
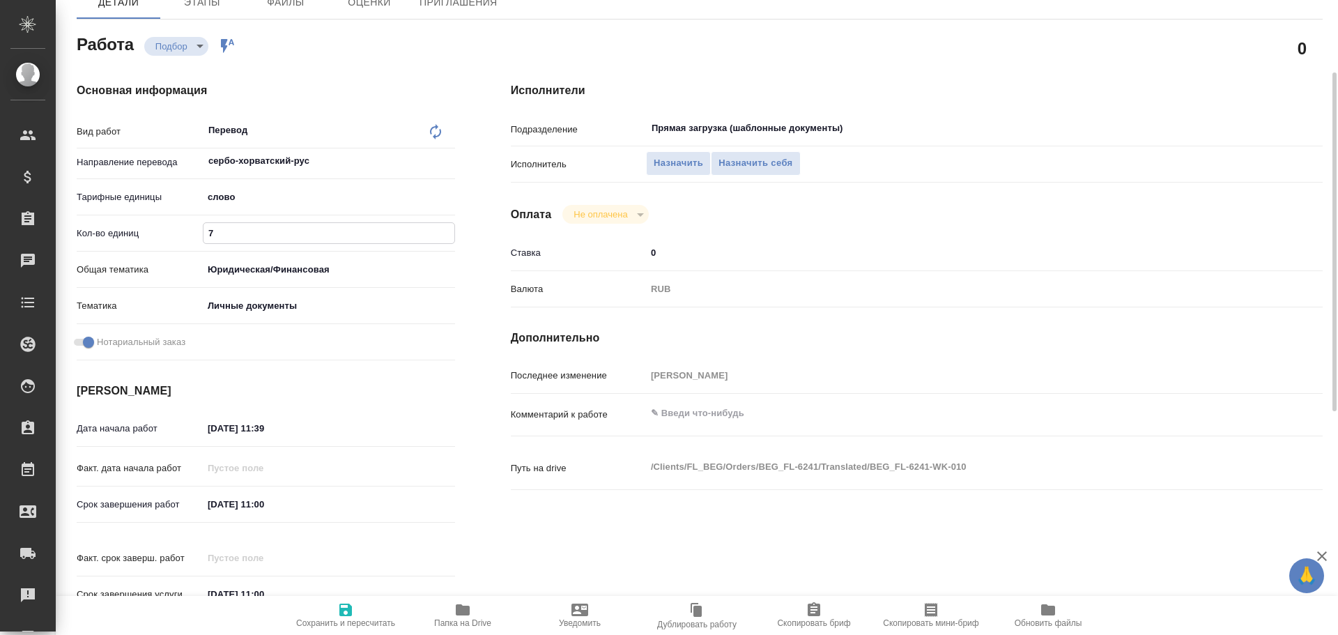
type textarea "x"
type input "75"
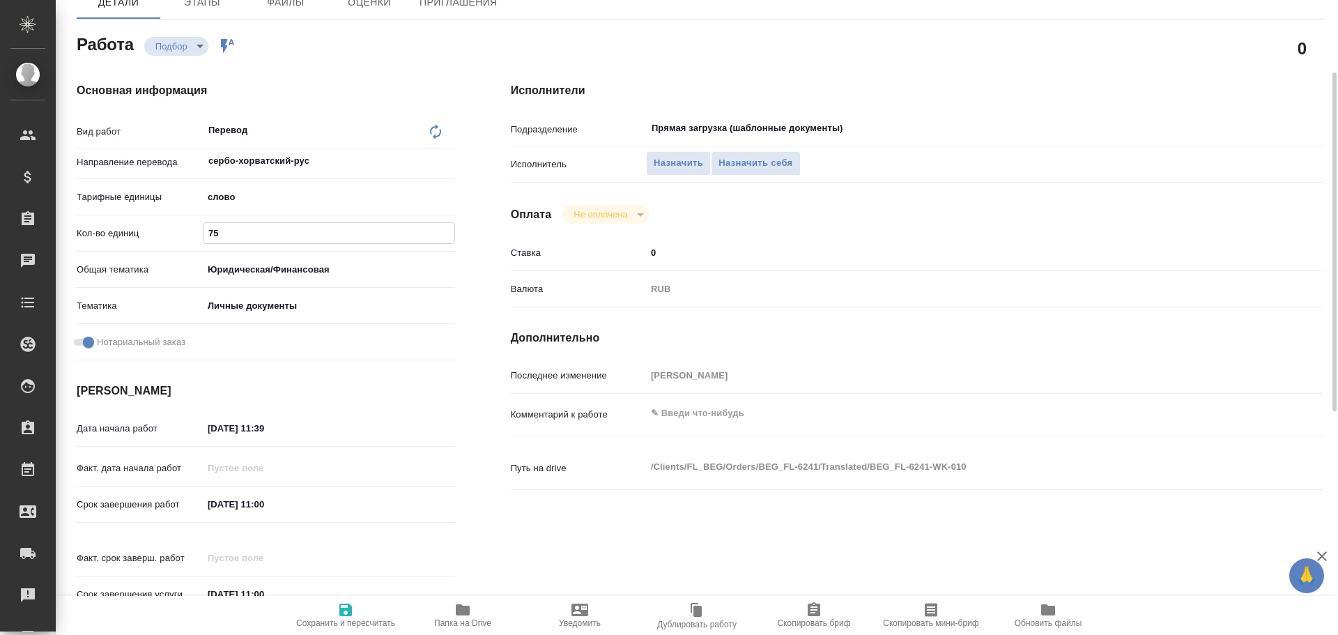
click at [353, 618] on span "Сохранить и пересчитать" at bounding box center [345, 623] width 99 height 10
type textarea "x"
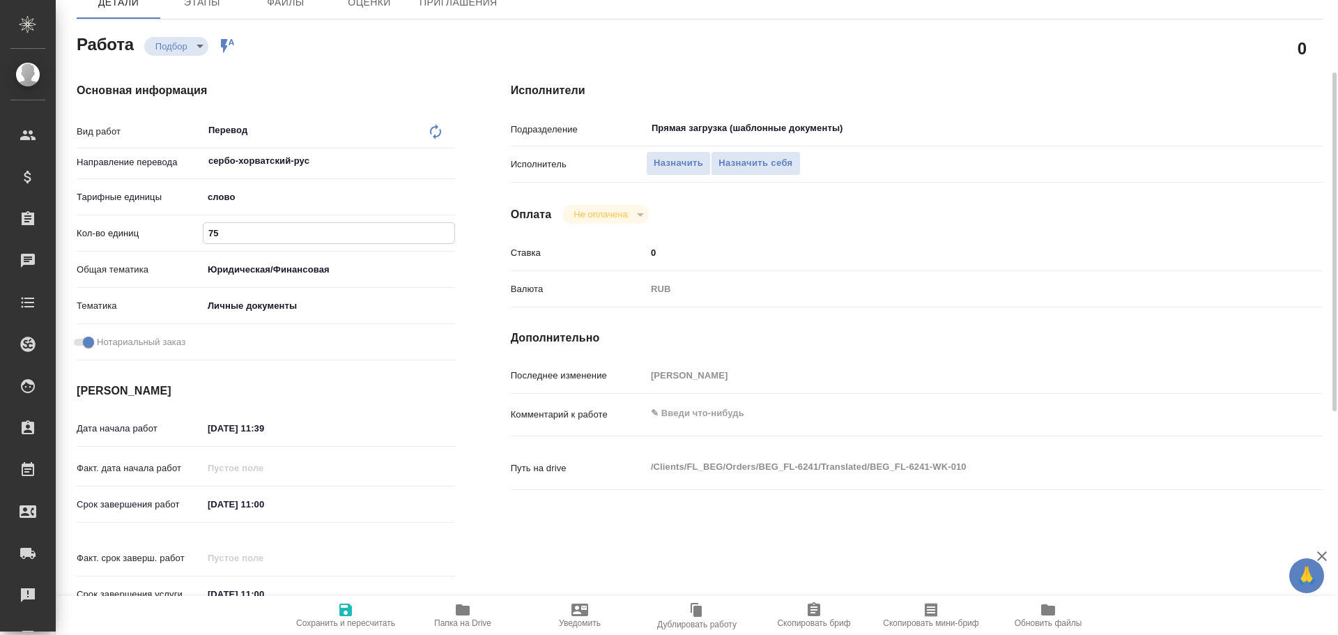
type textarea "x"
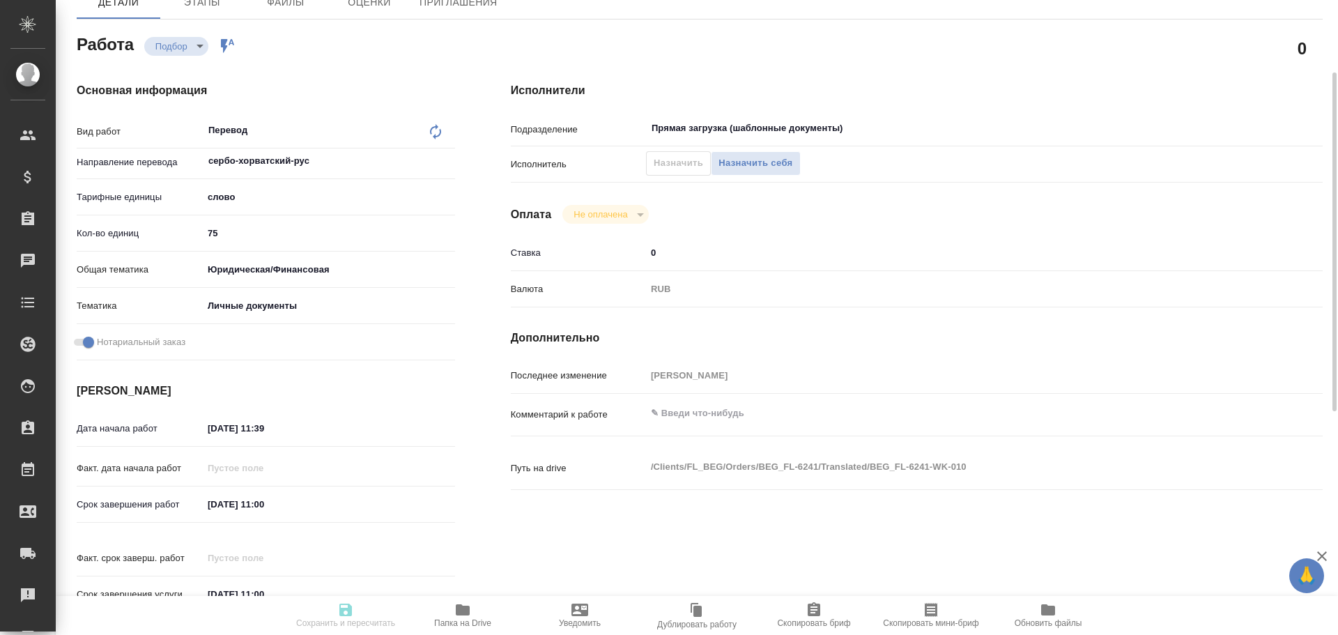
type textarea "x"
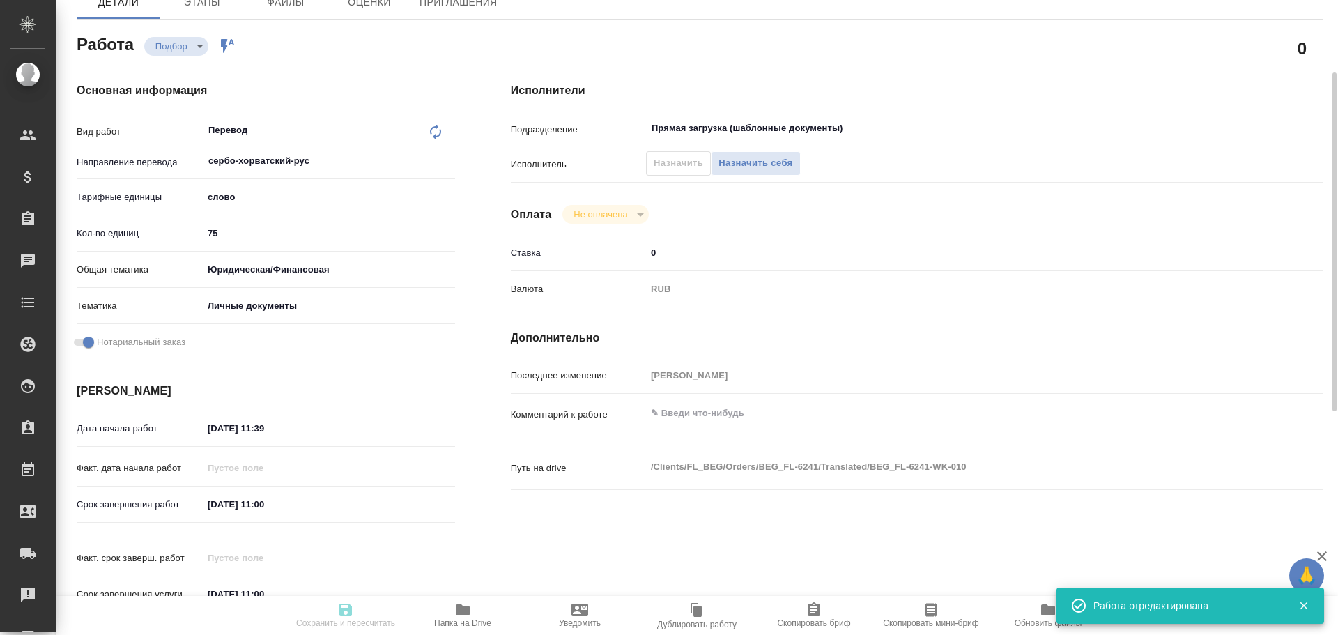
type input "recruiting"
type textarea "Перевод"
type textarea "x"
type input "сербо-хорватский-рус"
type input "5a8b1489cc6b4906c91bfd90"
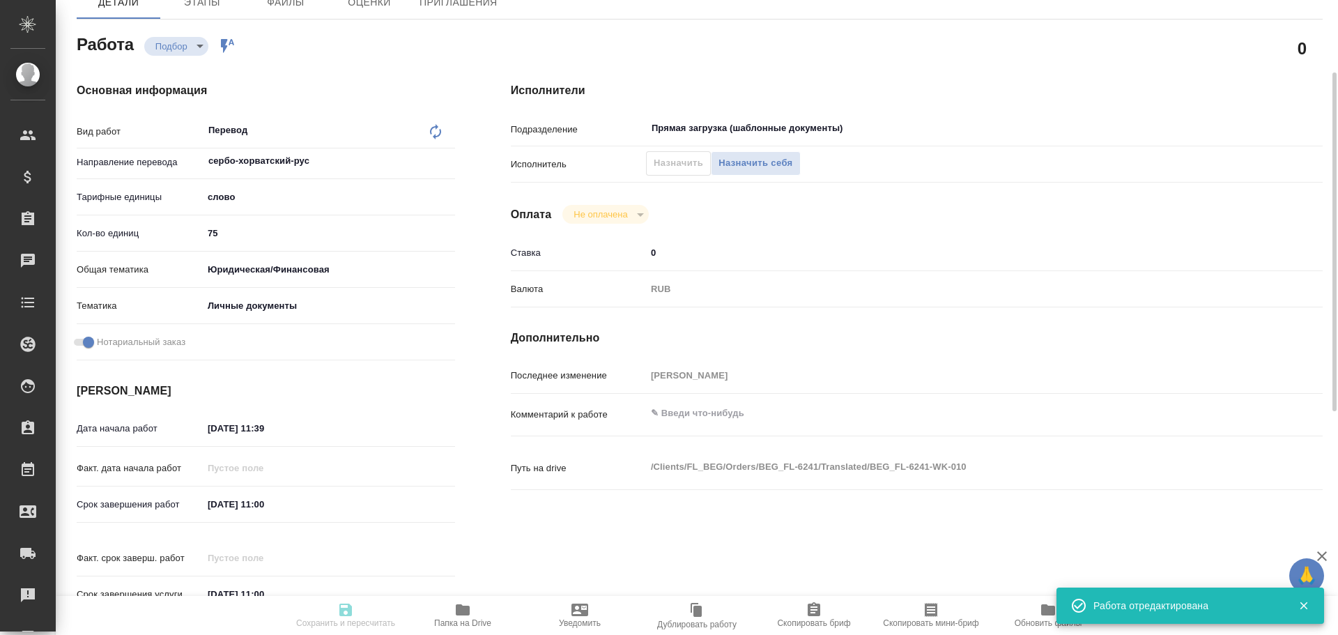
type input "75"
type input "yr-fn"
type input "5a8b8b956a9677013d343cfe"
checkbox input "true"
type input "19.08.2025 11:39"
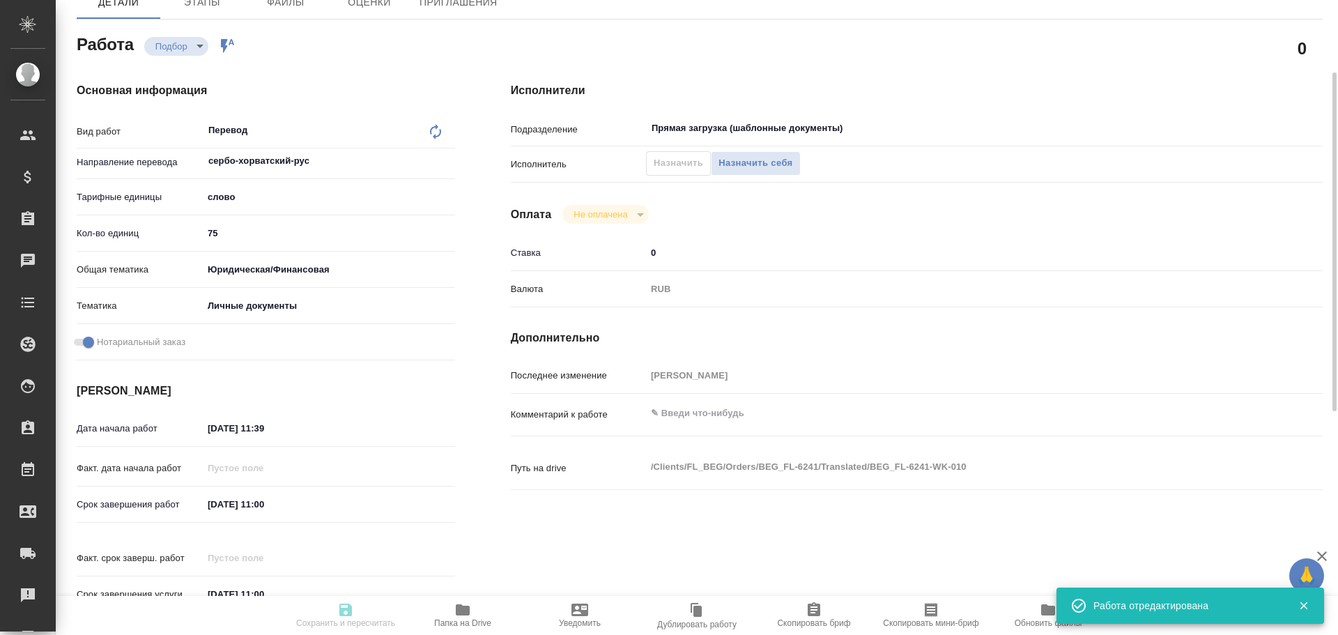
type input "20.08.2025 11:00"
type input "Прямая загрузка (шаблонные документы)"
type input "notPayed"
type input "0"
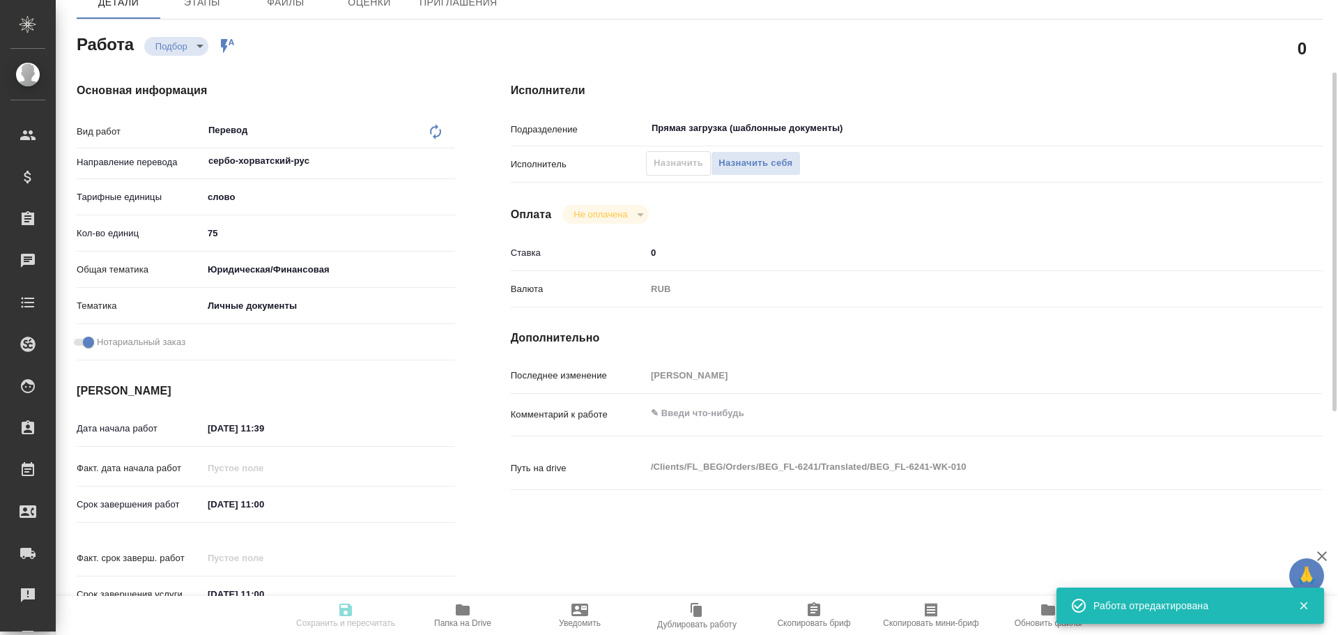
type input "RUB"
type input "Гусев Александр"
type textarea "x"
type textarea "/Clients/FL_BEG/Orders/BEG_FL-6241/Translated/BEG_FL-6241-WK-010"
type textarea "x"
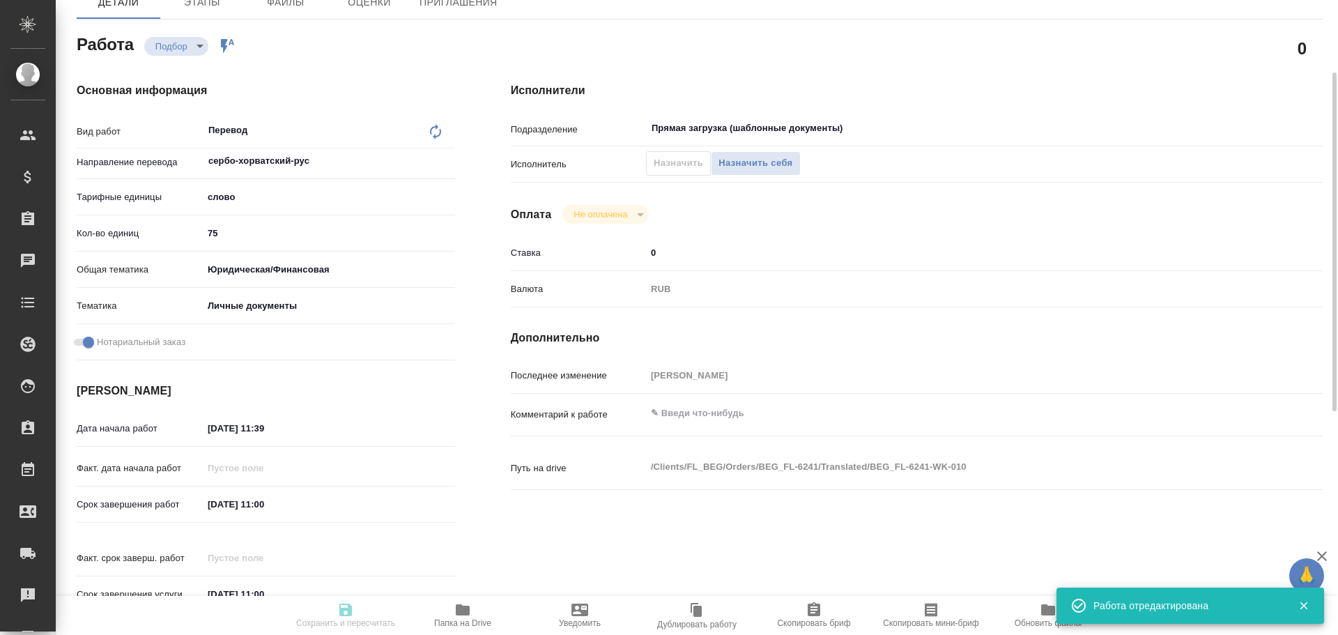
type input "BEG_FL-6241"
type input "Перевод станд. несрочный"
type input "Корректура, Редактура, Постредактура машинного перевода, Приёмка по качеству, П…"
type input "Антонова Кристина"
type input "/Clients/FL_BEG/Orders/BEG_FL-6241"
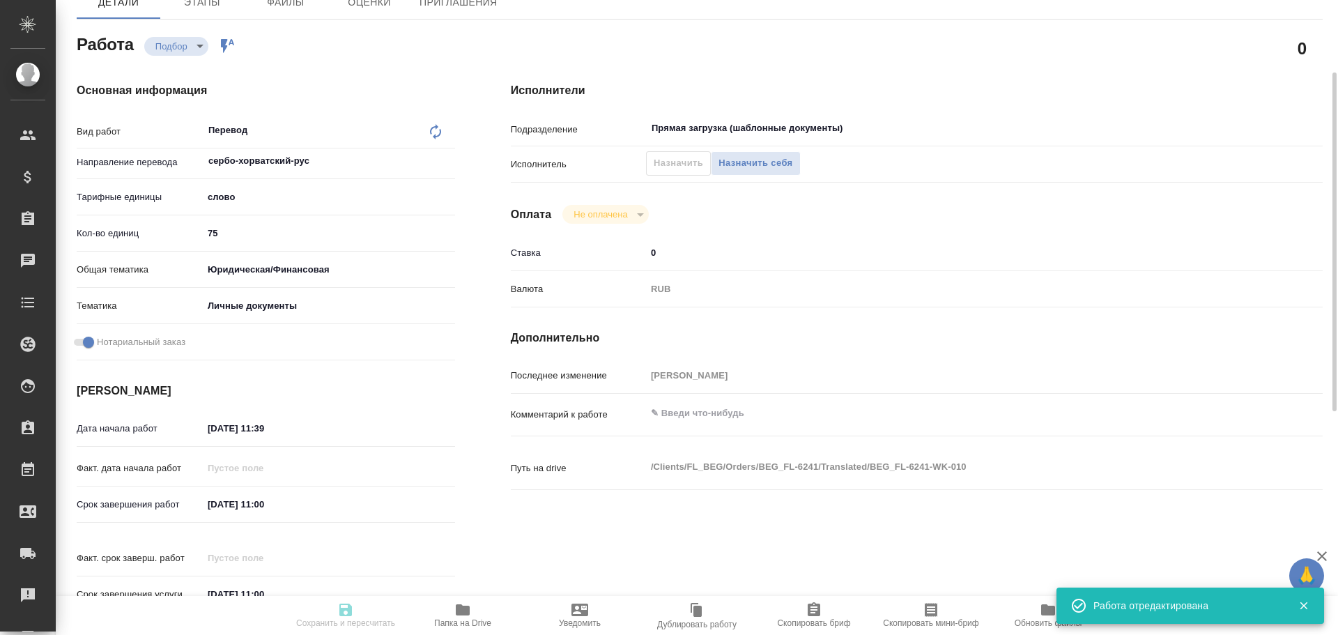
type textarea "x"
type textarea "Радомир Паунич"
type textarea "x"
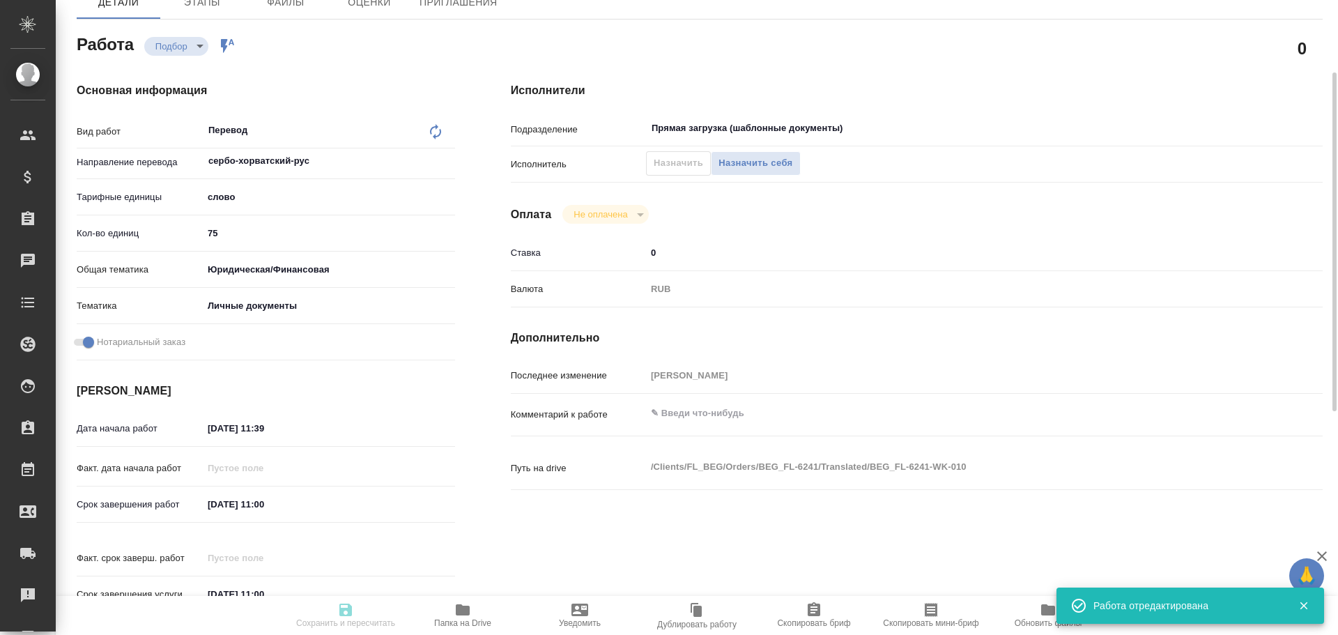
type textarea "x"
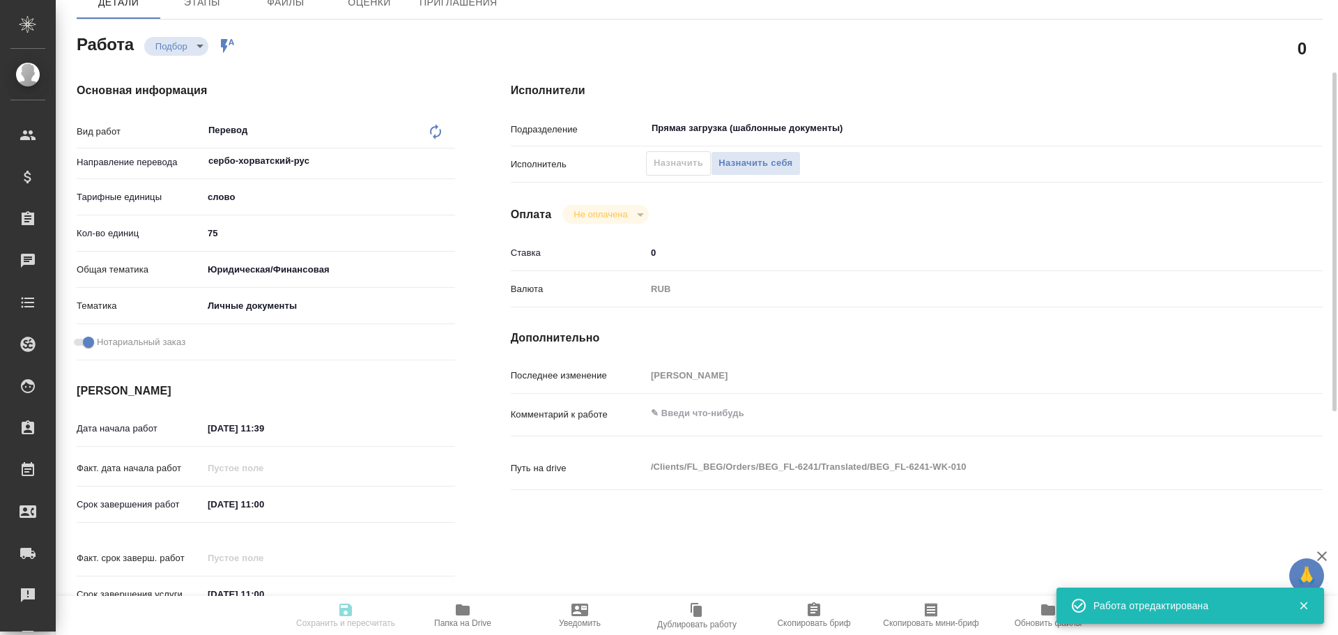
type textarea "x"
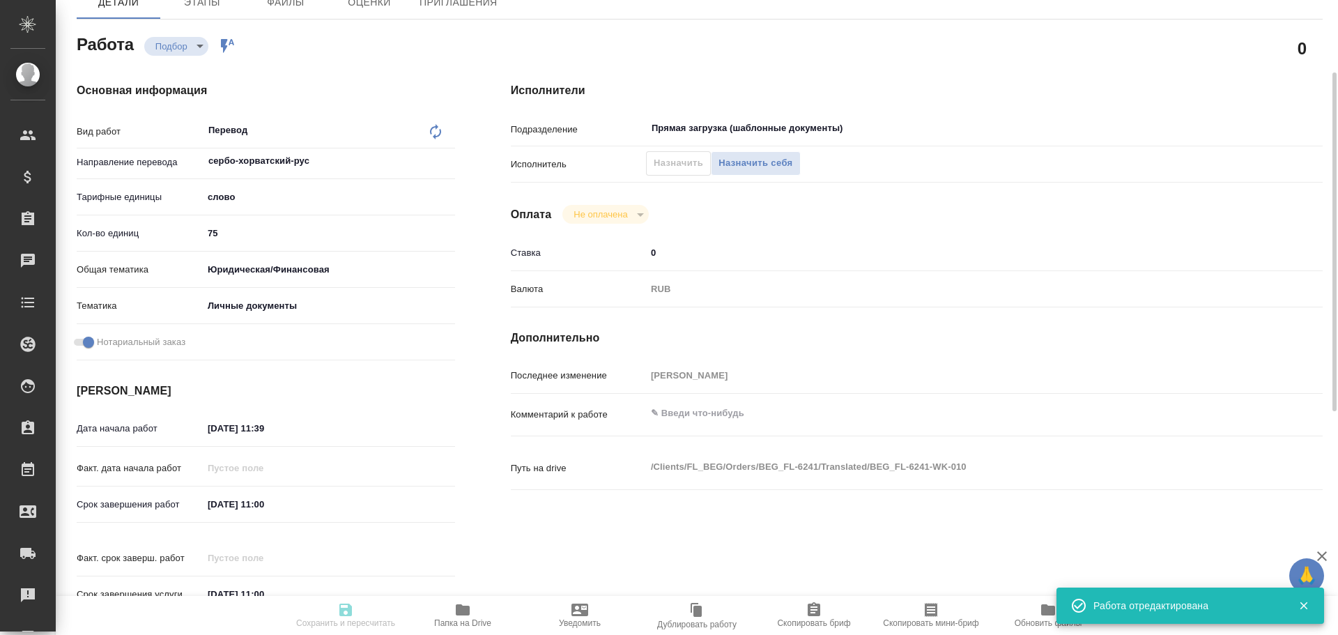
type textarea "x"
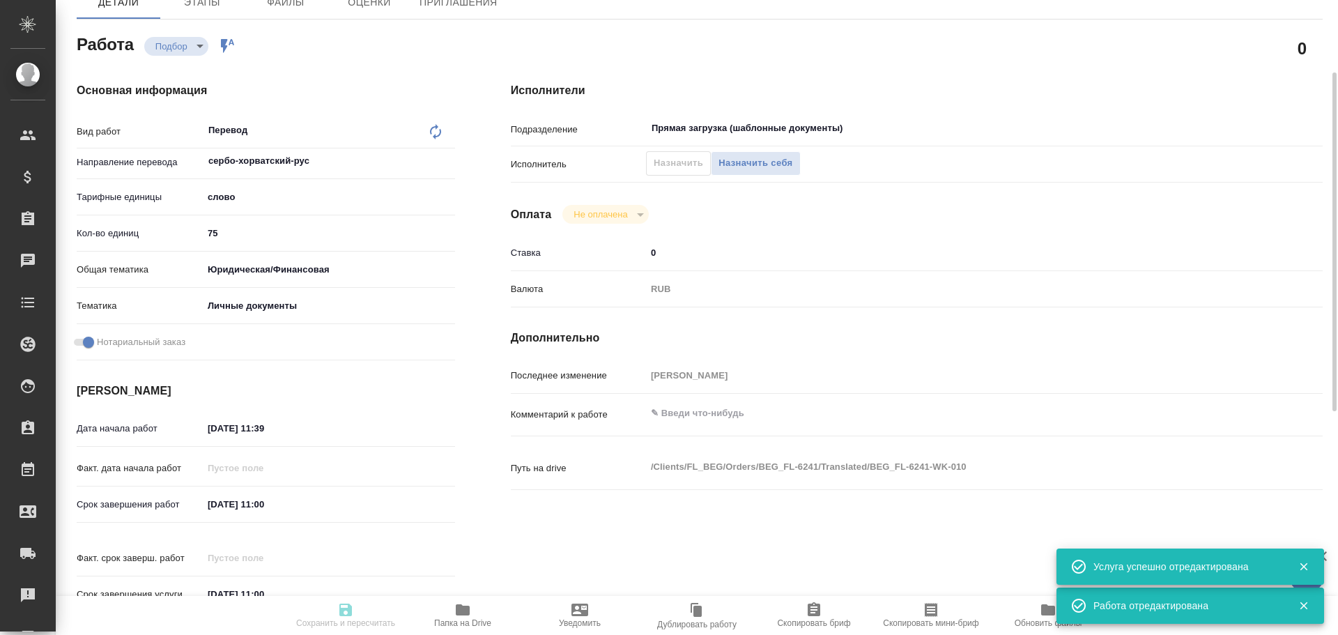
type textarea "x"
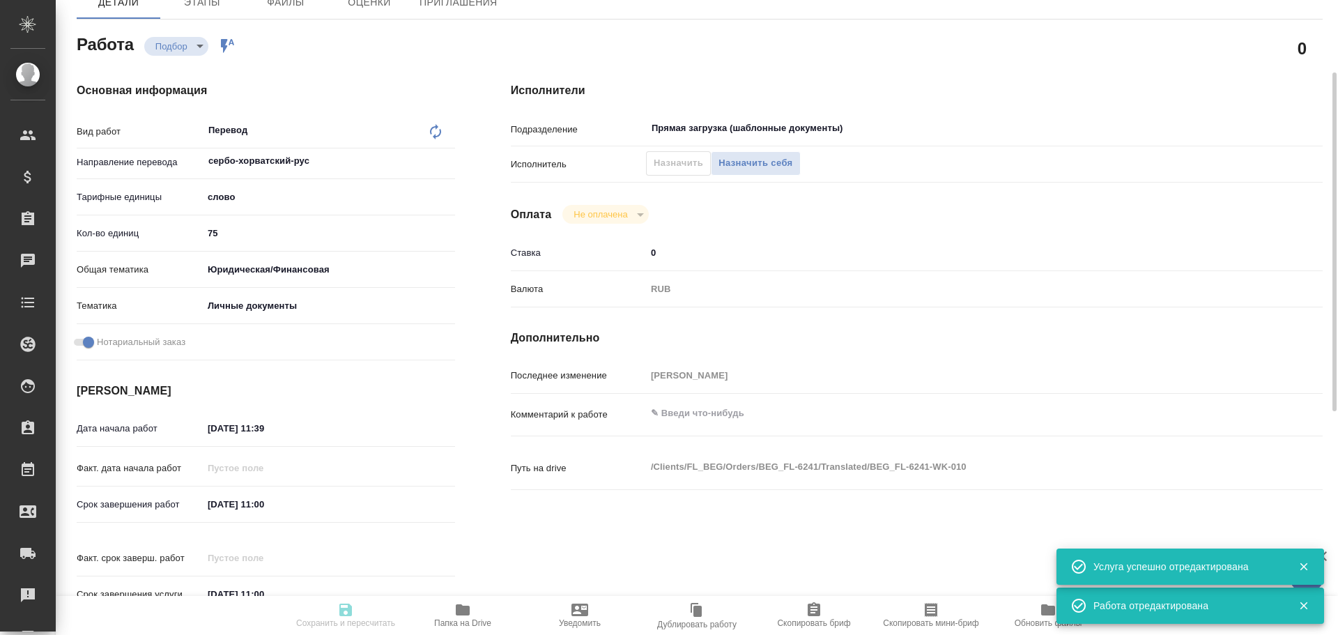
type textarea "x"
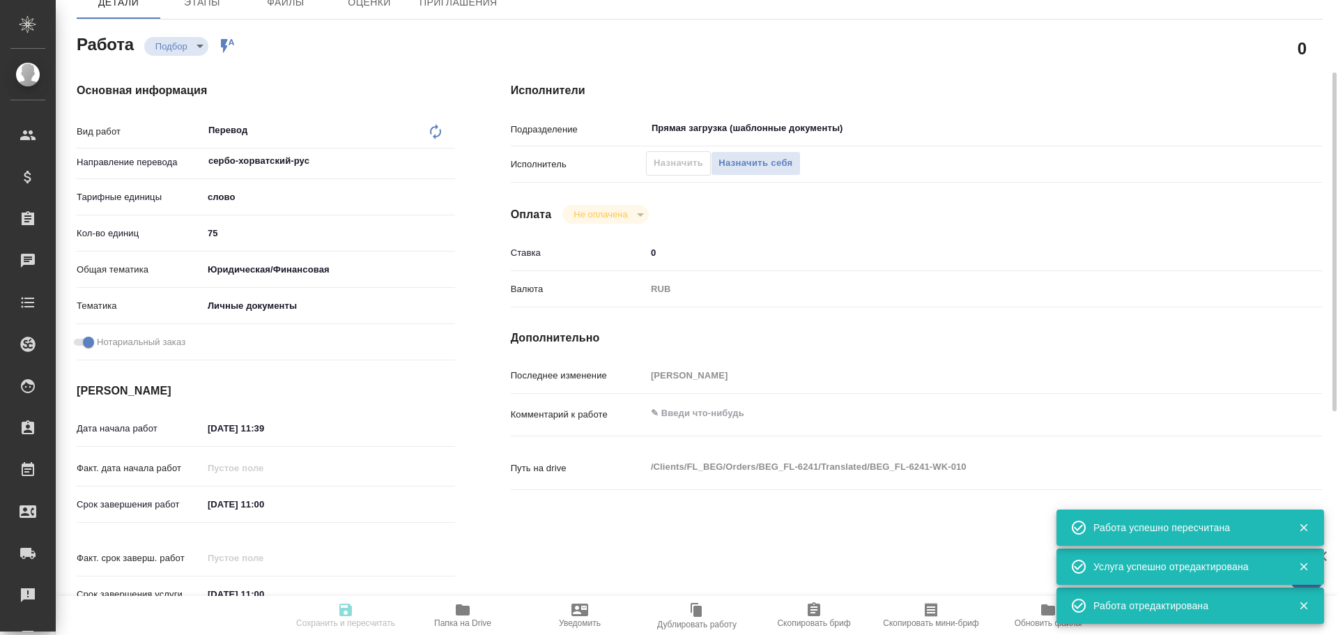
type input "recruiting"
type textarea "Перевод"
type textarea "x"
type input "сербо-хорватский-рус"
type input "5a8b1489cc6b4906c91bfd90"
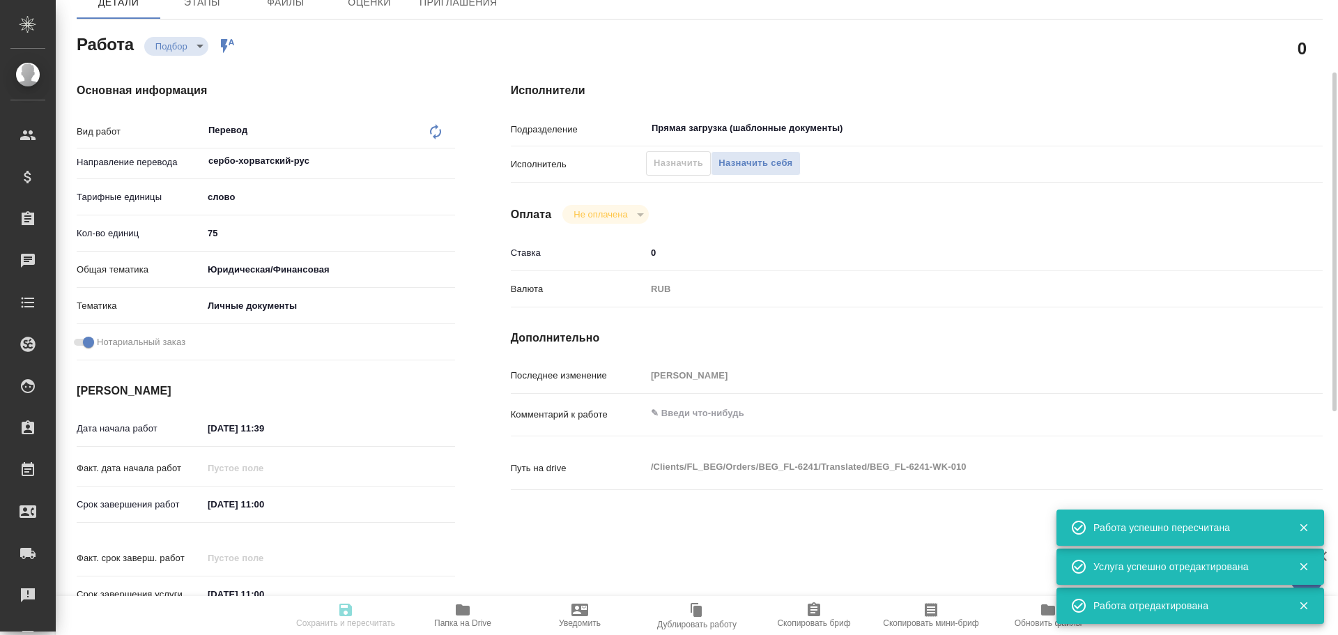
type input "75"
type input "yr-fn"
type input "5a8b8b956a9677013d343cfe"
checkbox input "true"
type input "19.08.2025 11:39"
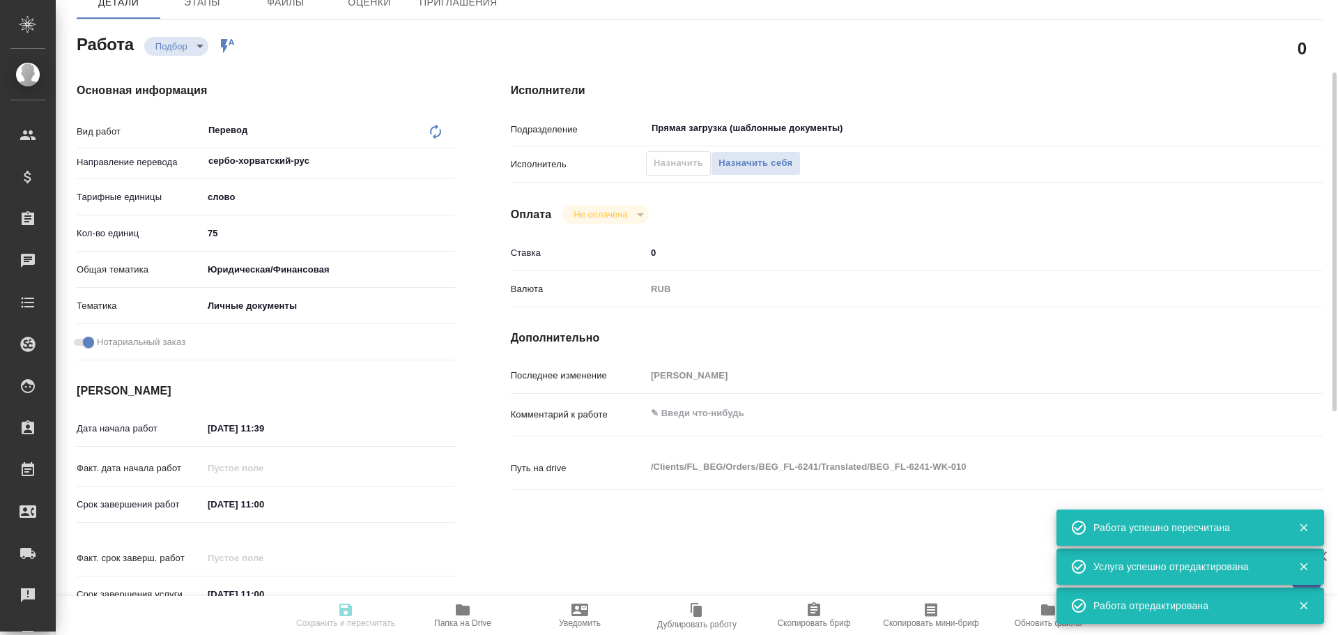
type input "20.08.2025 11:00"
type input "Прямая загрузка (шаблонные документы)"
type input "notPayed"
type input "0"
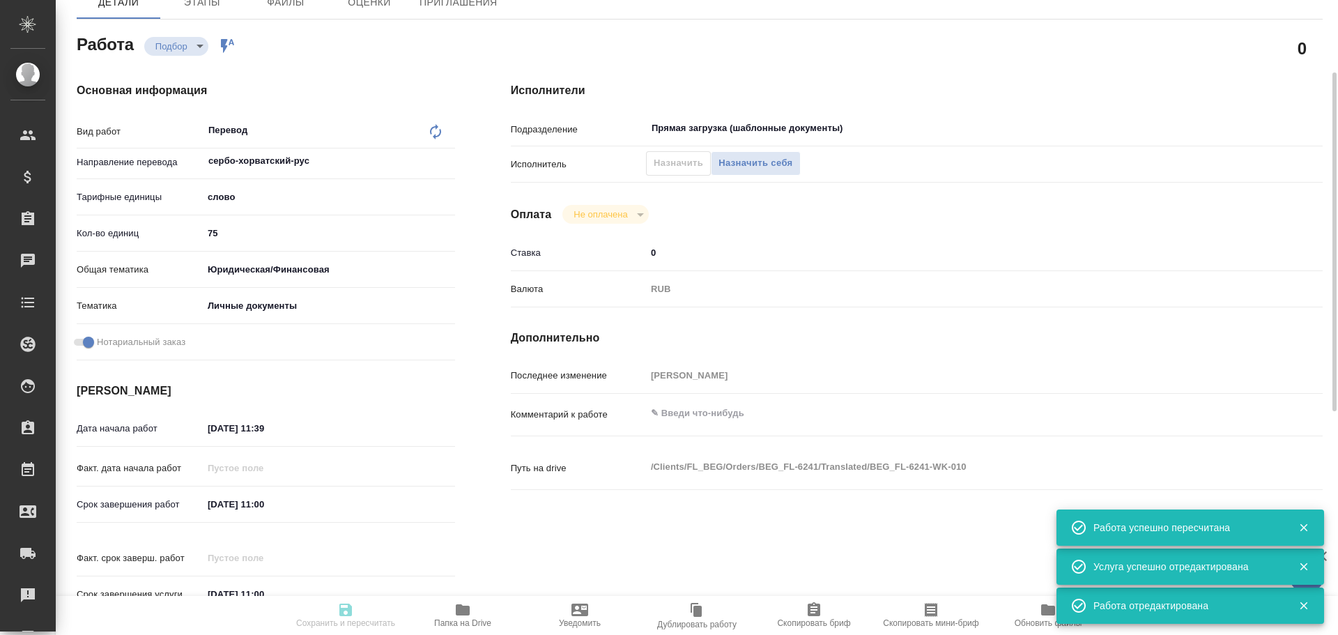
type input "RUB"
type input "Гусев Александр"
type textarea "x"
type textarea "/Clients/FL_BEG/Orders/BEG_FL-6241/Translated/BEG_FL-6241-WK-010"
type textarea "x"
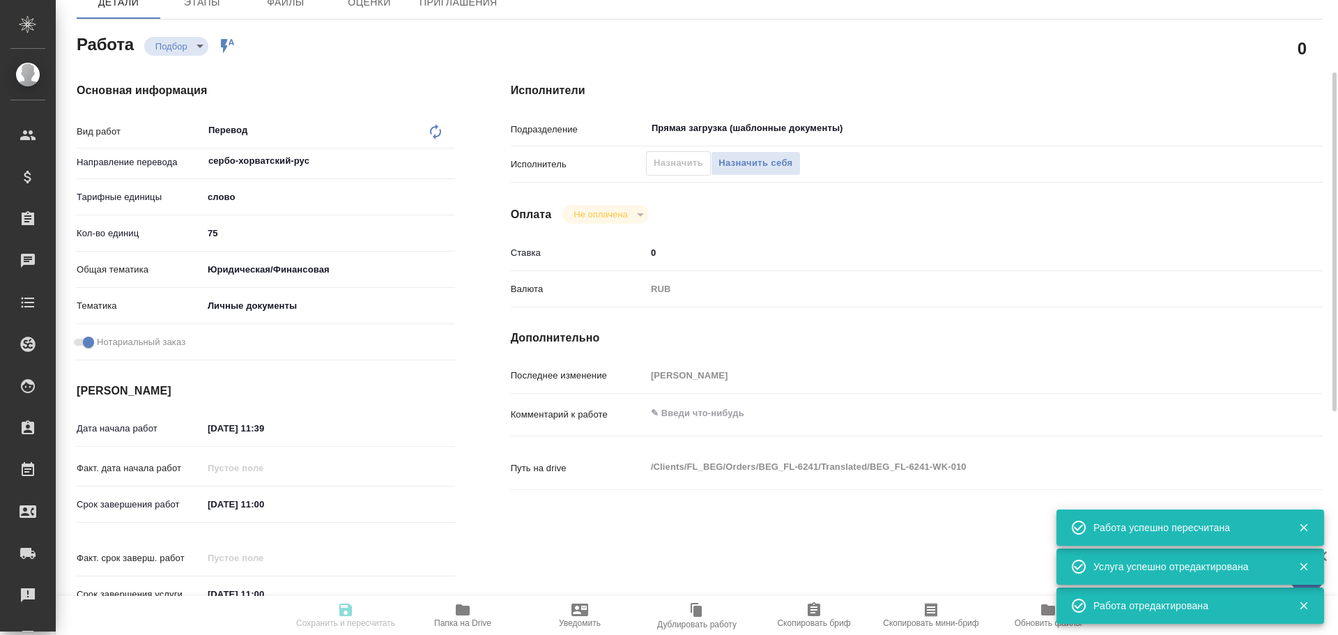
type input "BEG_FL-6241"
type input "Перевод станд. несрочный"
type input "Корректура, Редактура, Постредактура машинного перевода, Приёмка по качеству, П…"
type input "Антонова Кристина"
type input "/Clients/FL_BEG/Orders/BEG_FL-6241"
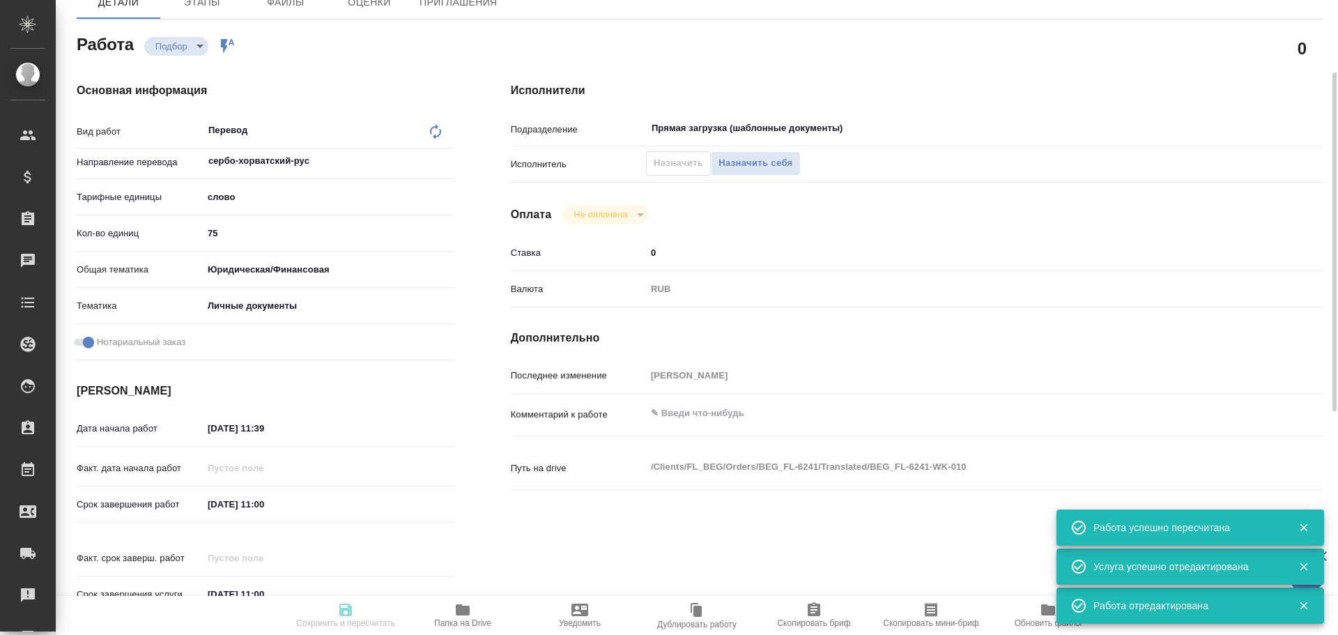
type textarea "x"
type textarea "Радомир Паунич"
type textarea "x"
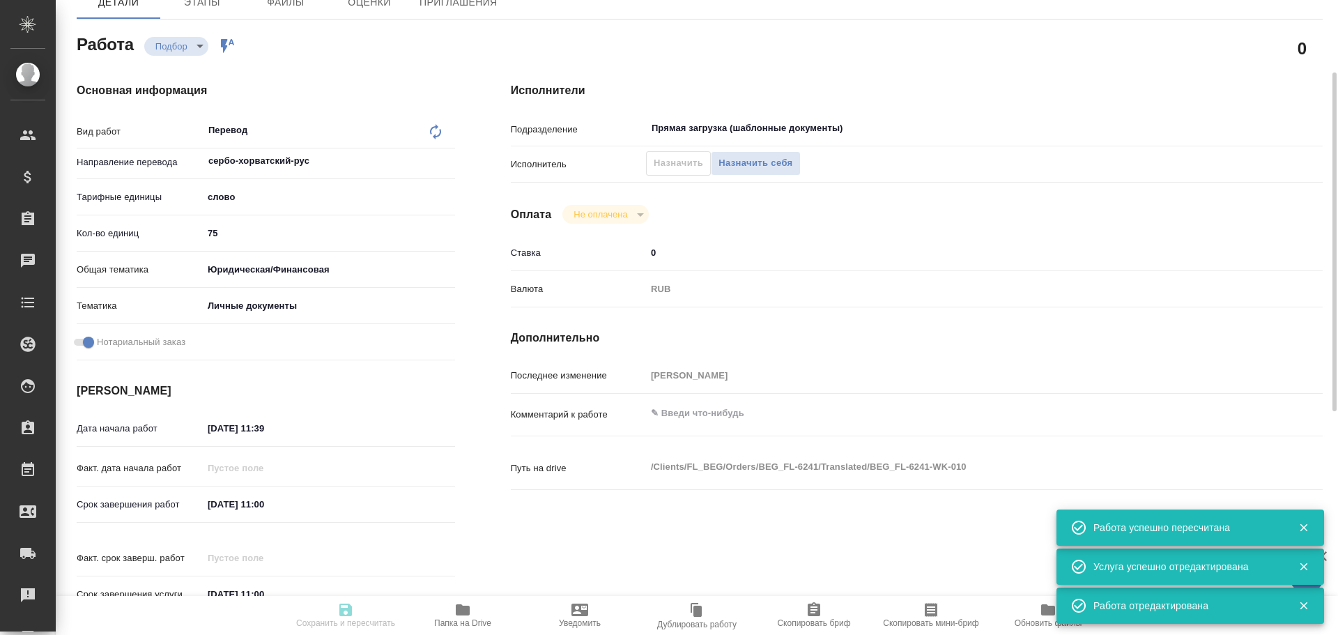
type textarea "x"
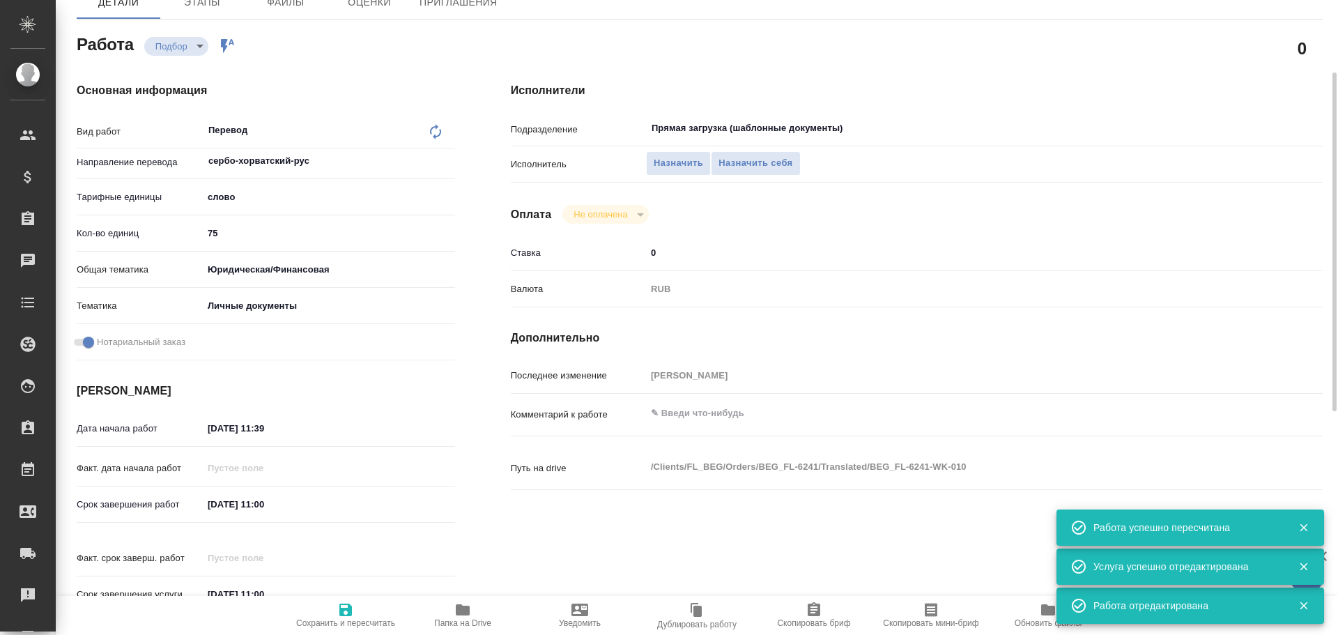
type textarea "x"
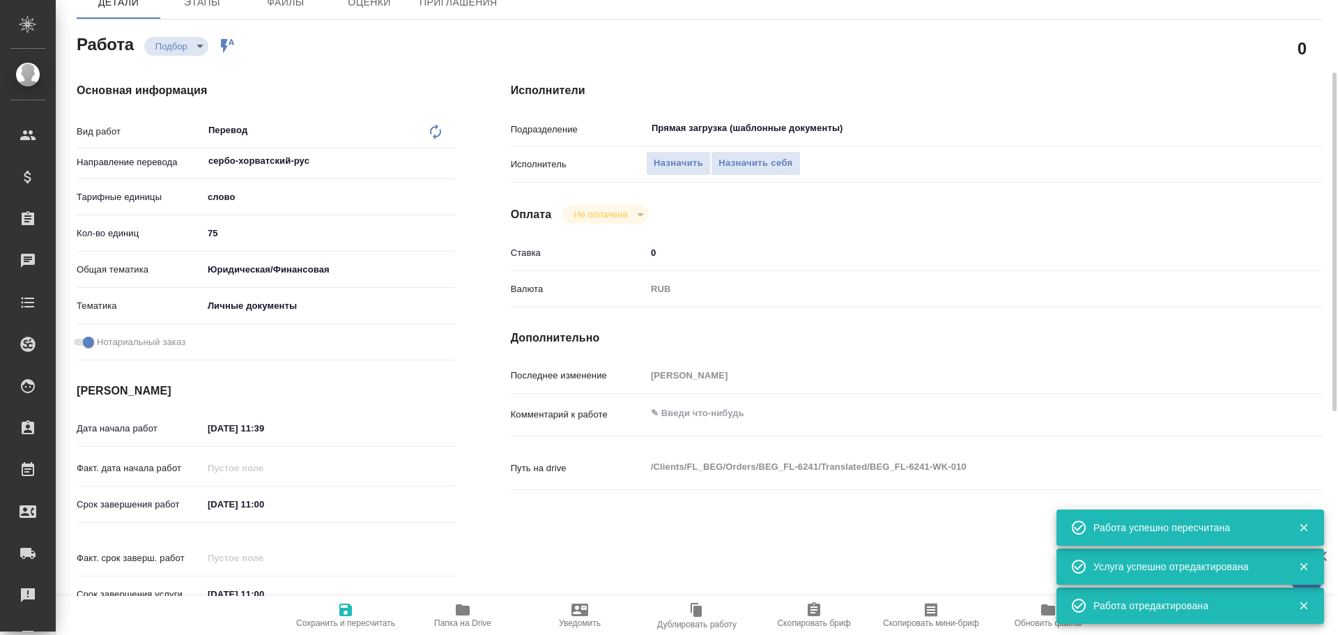
type textarea "x"
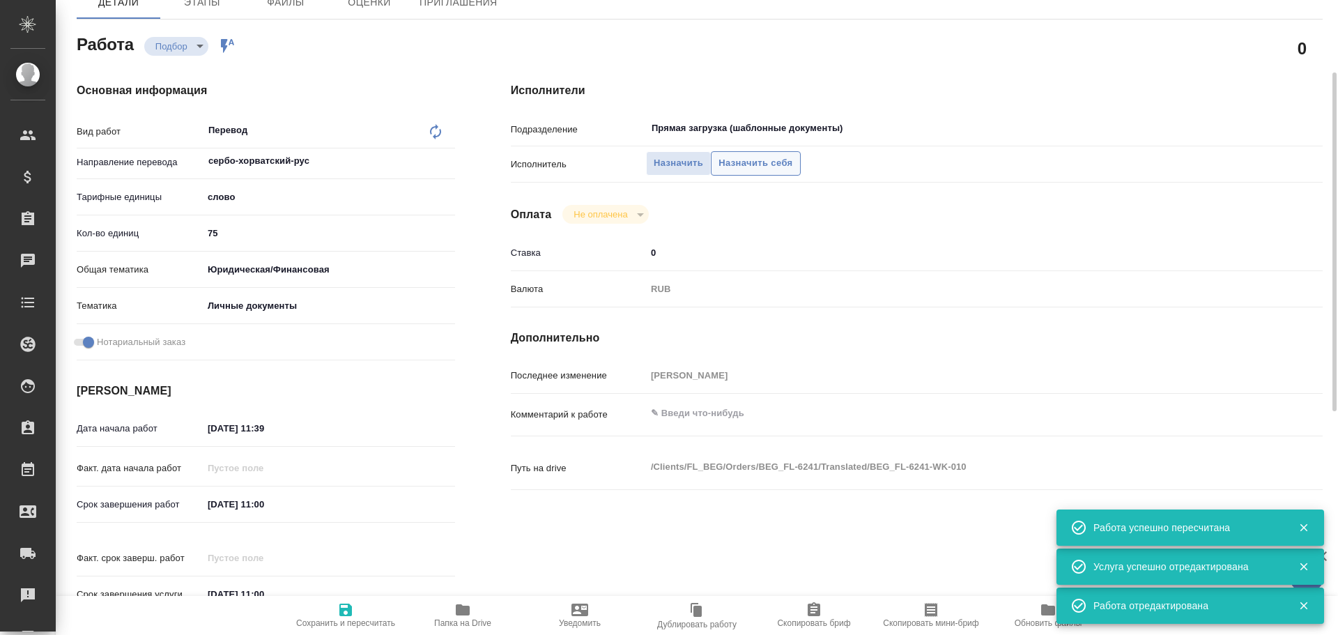
type textarea "x"
click at [743, 169] on span "Назначить себя" at bounding box center [755, 163] width 74 height 16
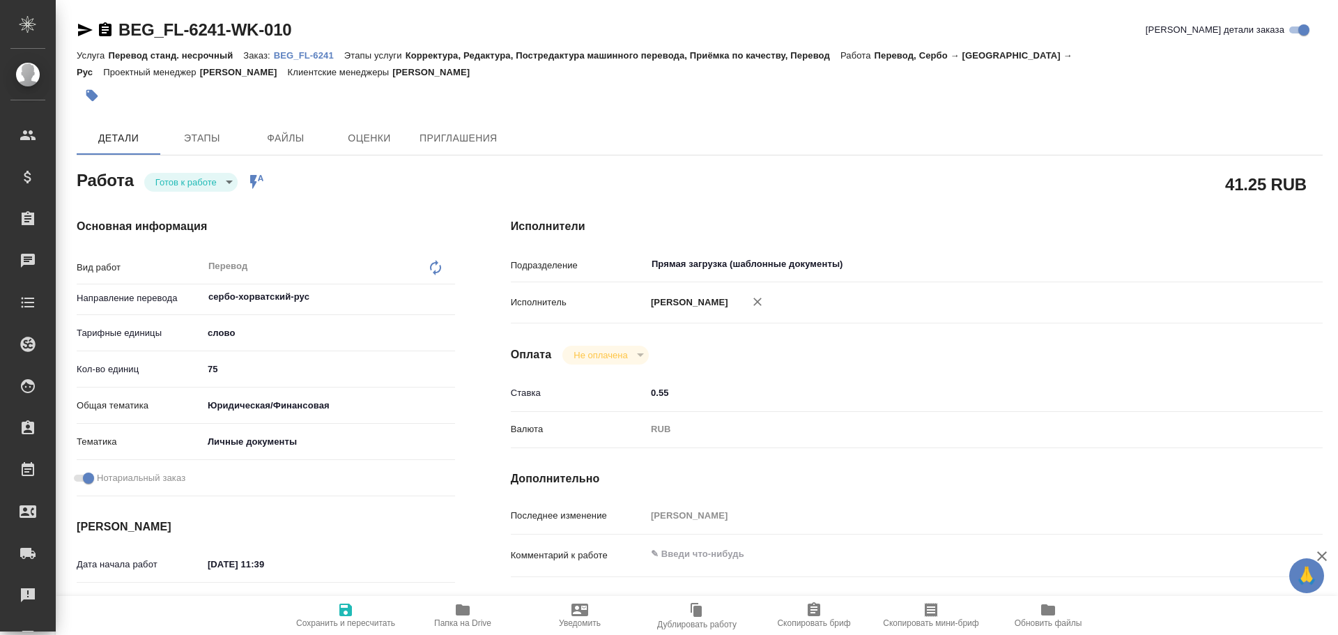
type textarea "x"
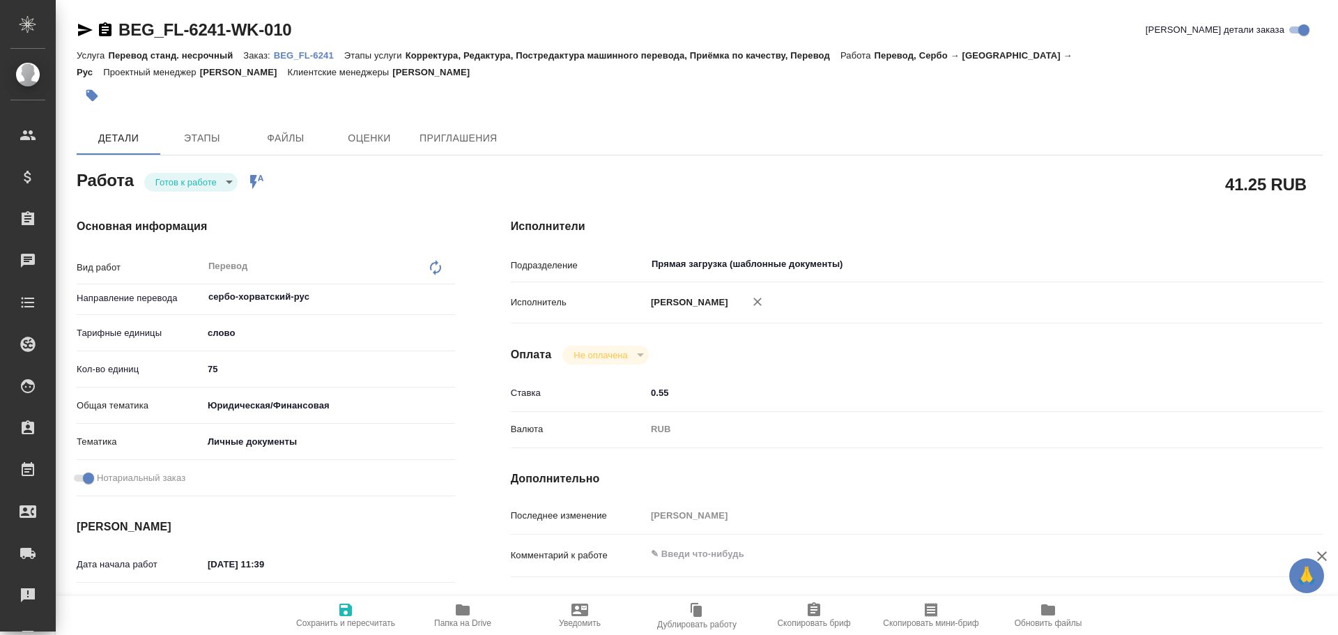
type textarea "x"
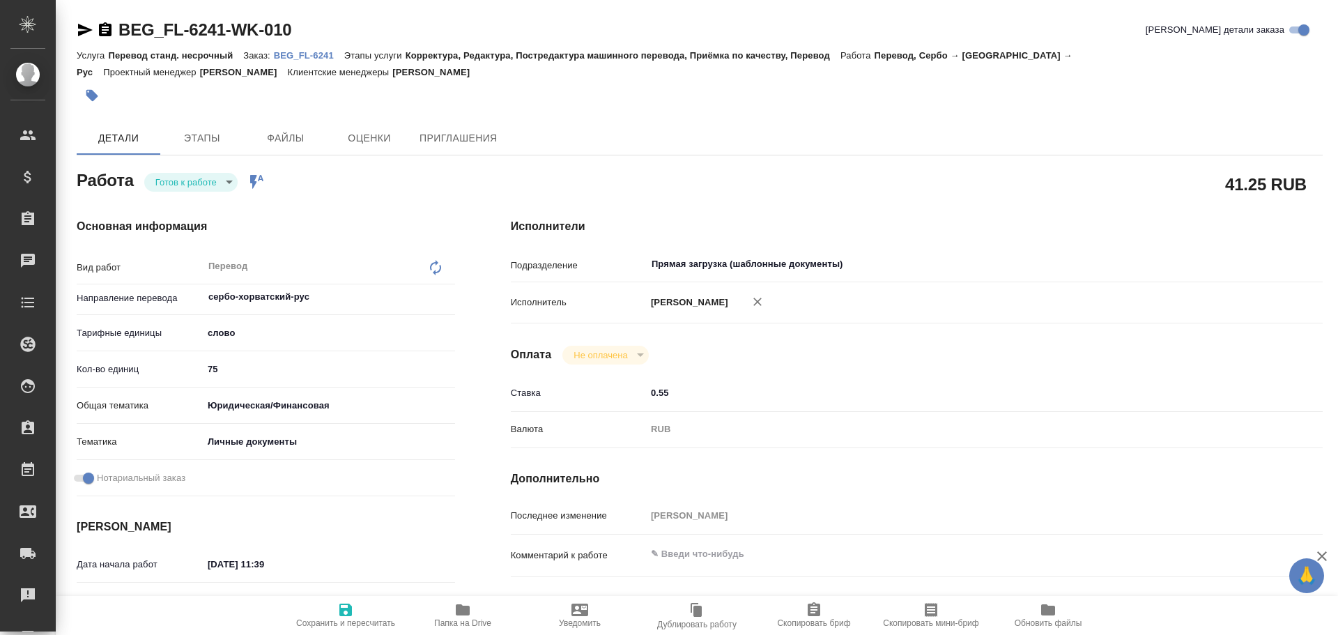
type textarea "x"
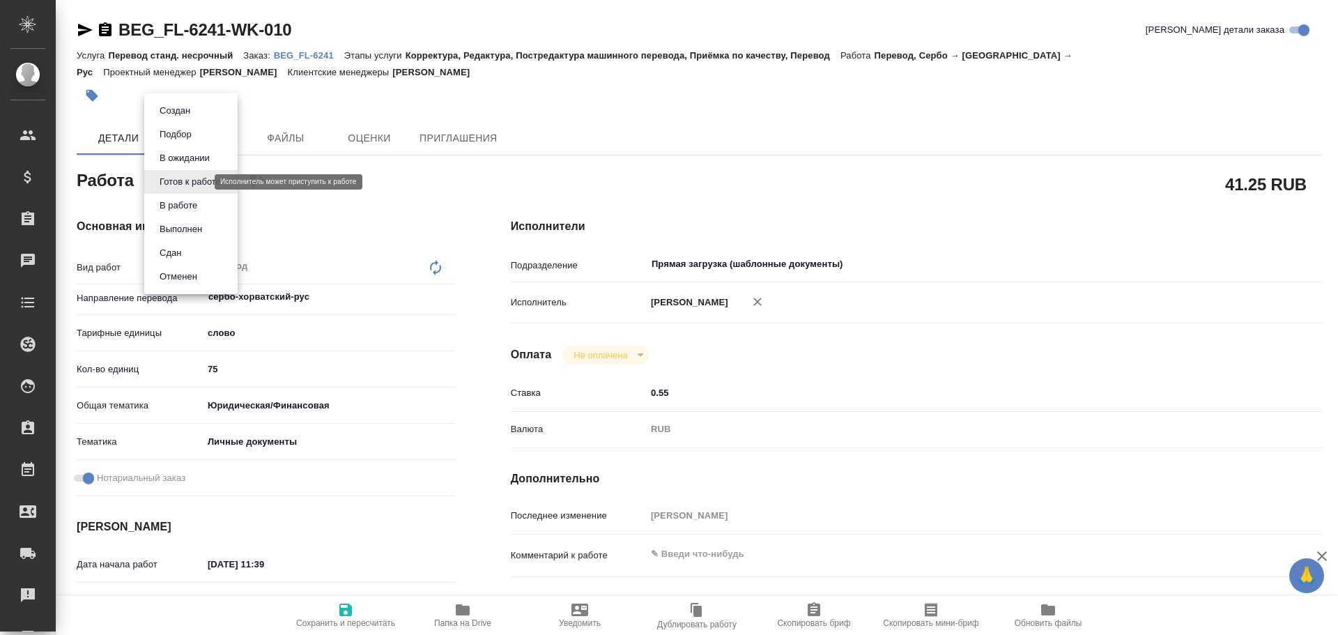
click at [169, 183] on body "🙏 .cls-1 fill:#fff; AWATERA [PERSON_NAME] Спецификации Заказы Чаты Todo Проекты…" at bounding box center [669, 317] width 1338 height 635
type textarea "x"
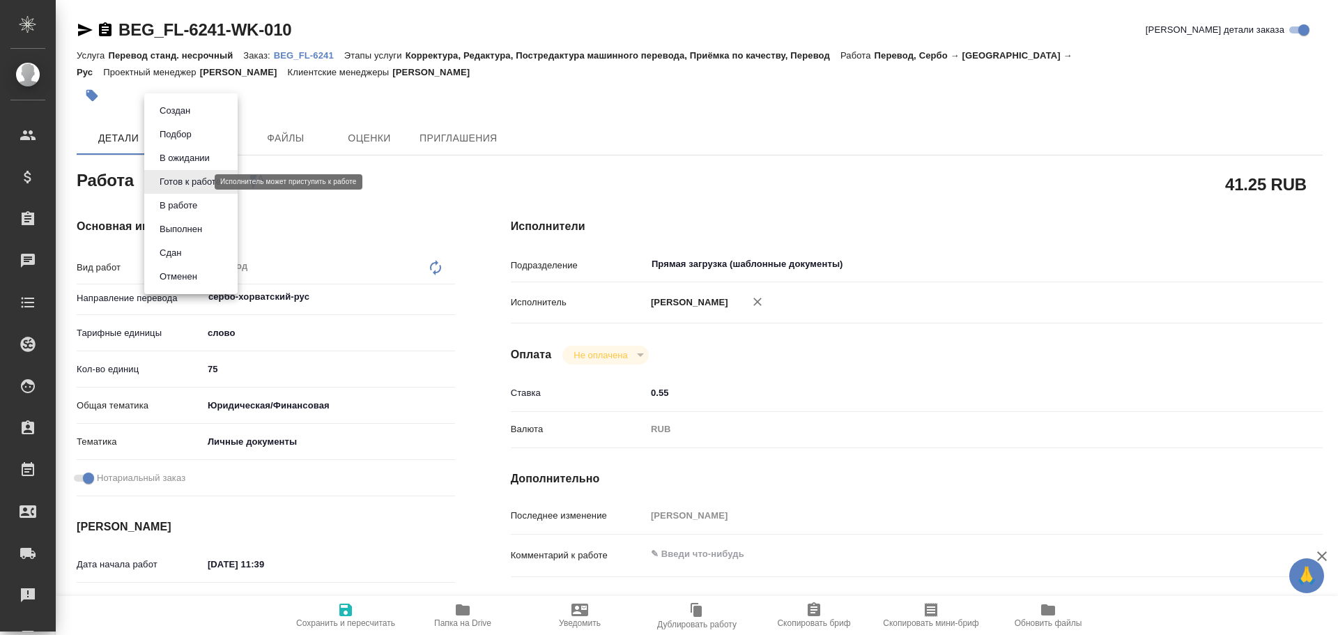
type textarea "x"
click at [171, 202] on button "В работе" at bounding box center [178, 205] width 46 height 15
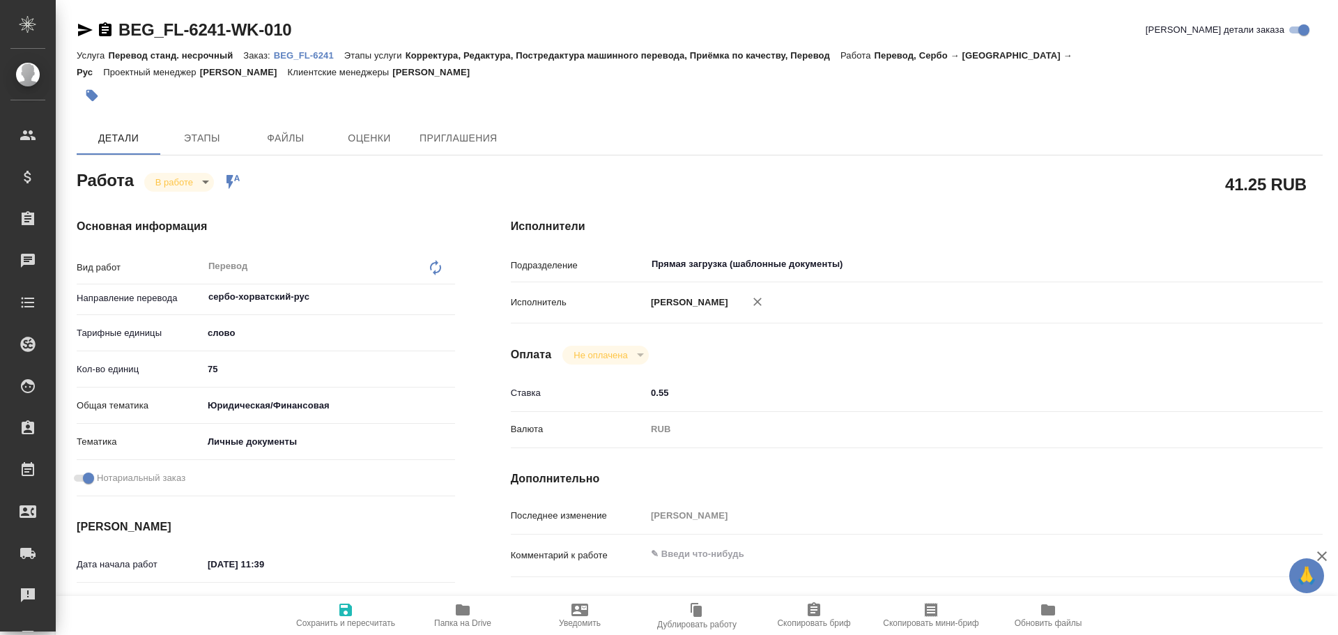
type textarea "x"
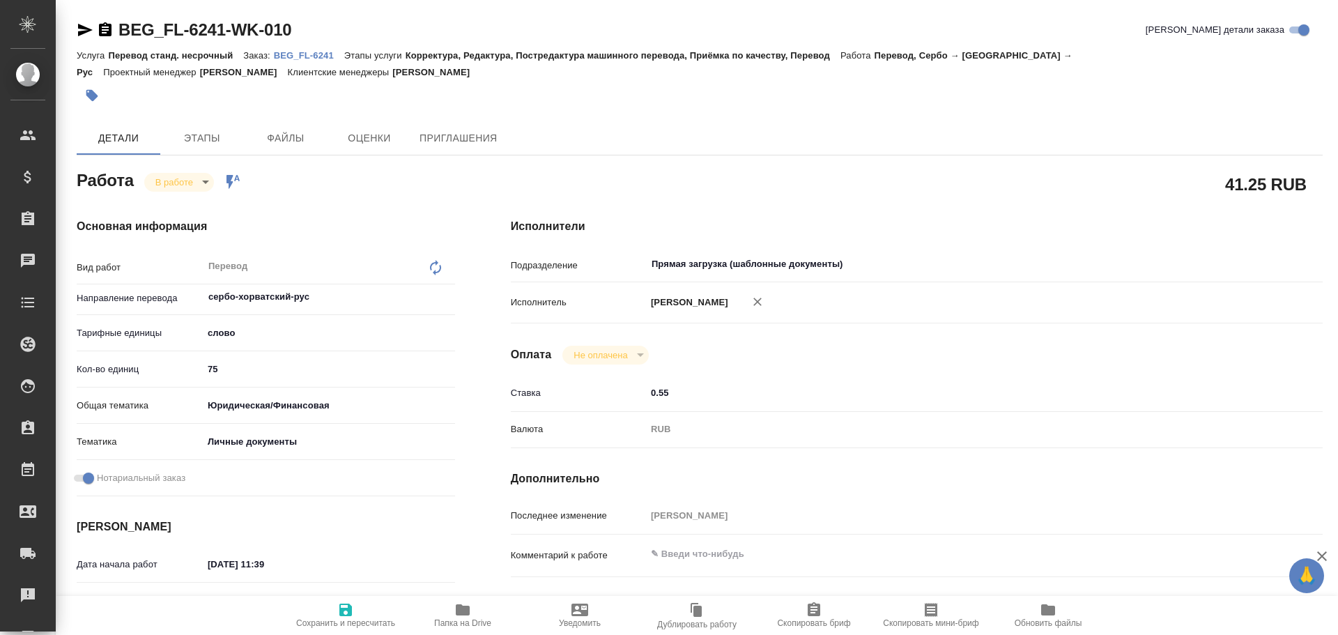
type textarea "x"
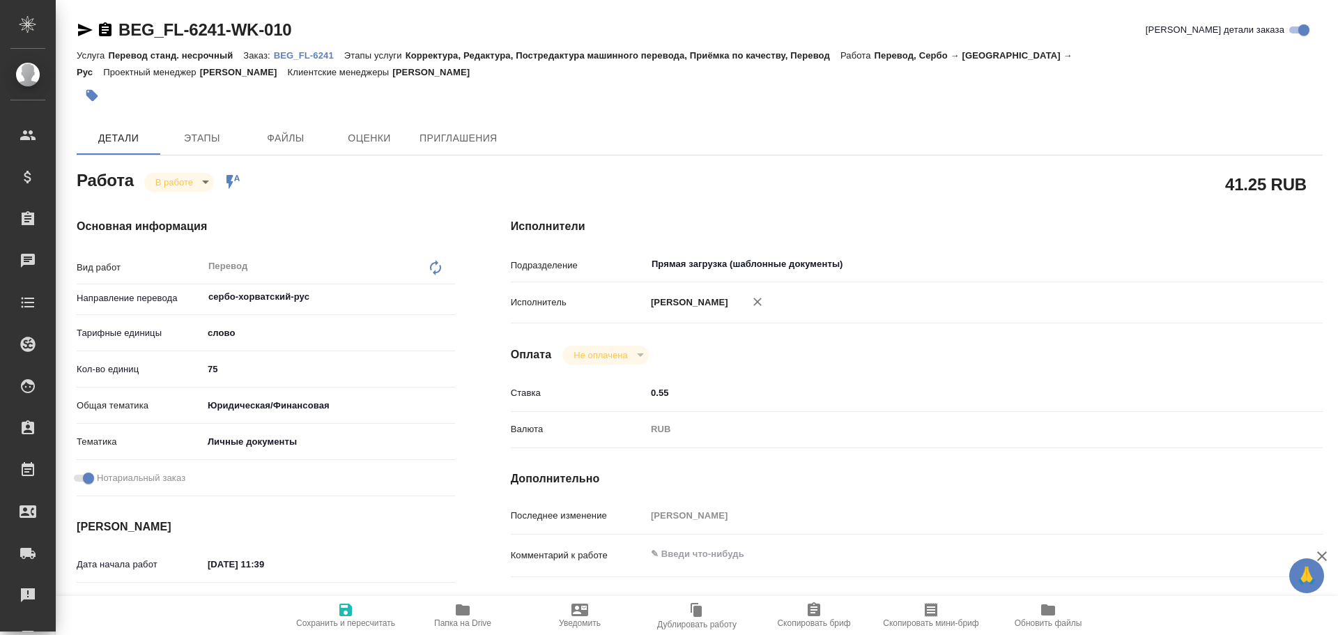
type textarea "x"
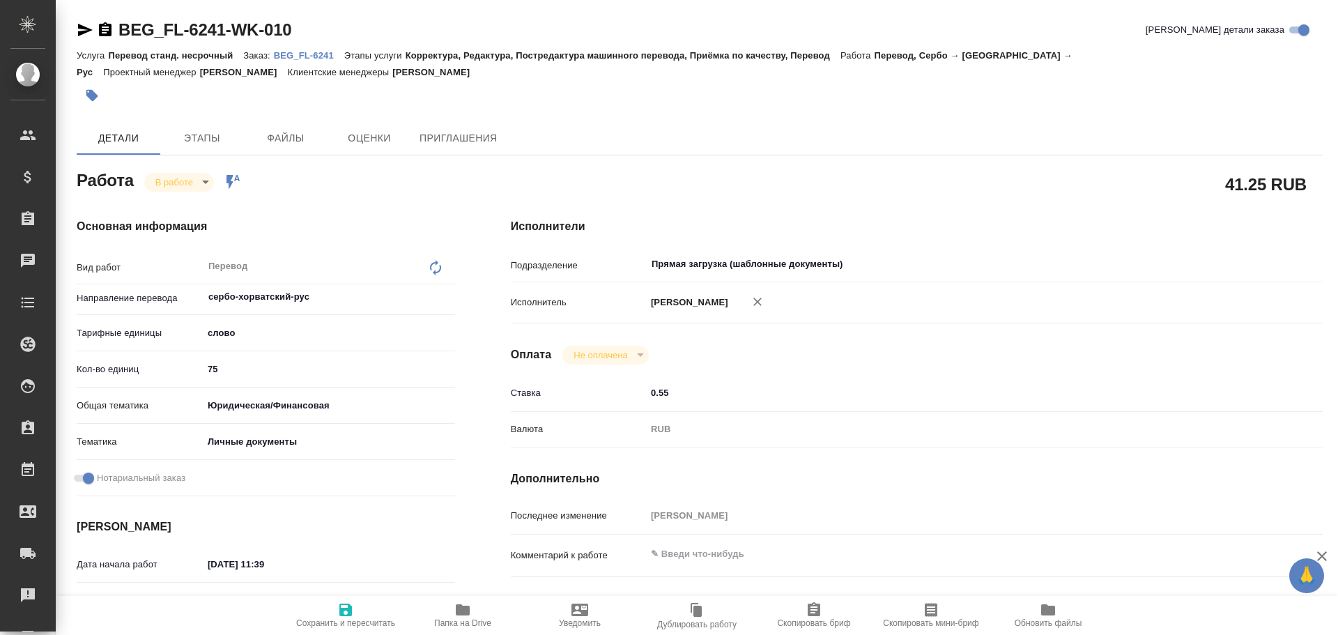
type textarea "x"
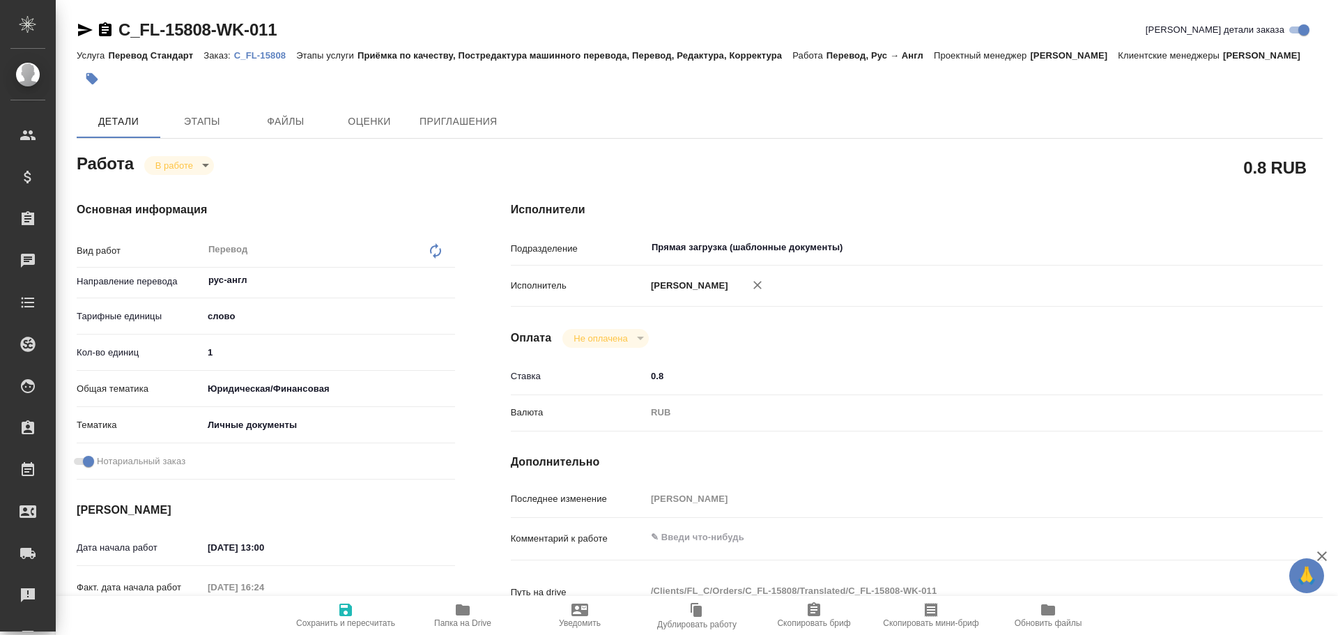
type textarea "x"
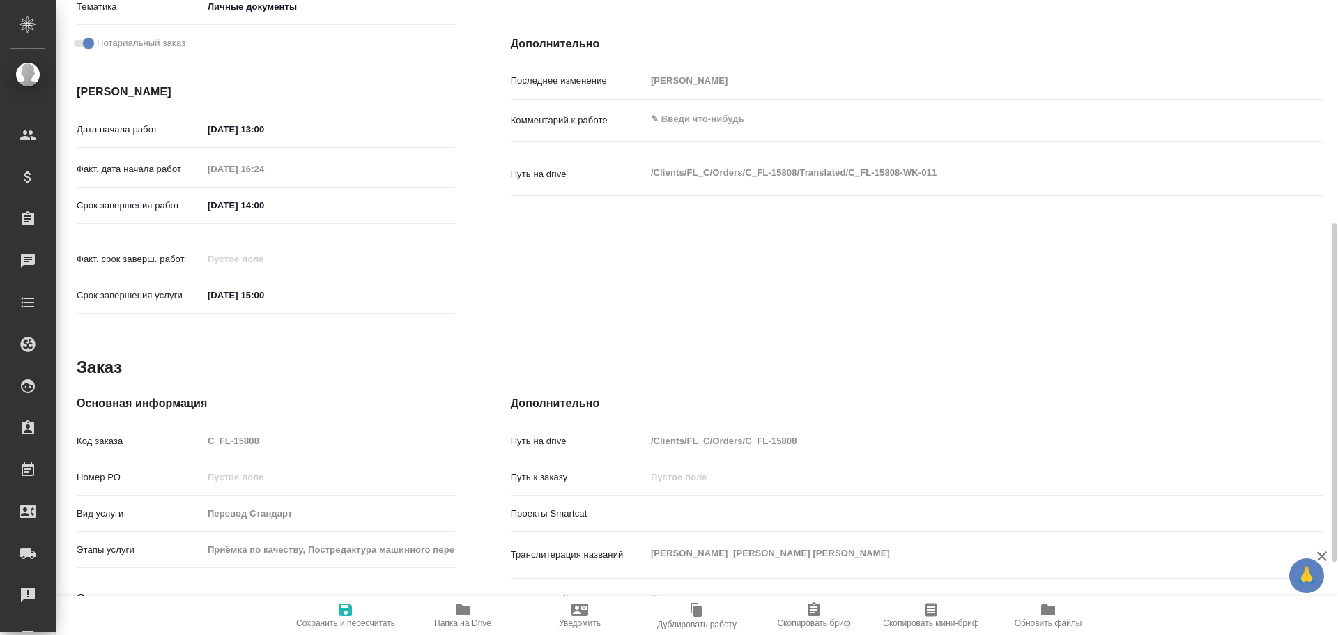
type textarea "x"
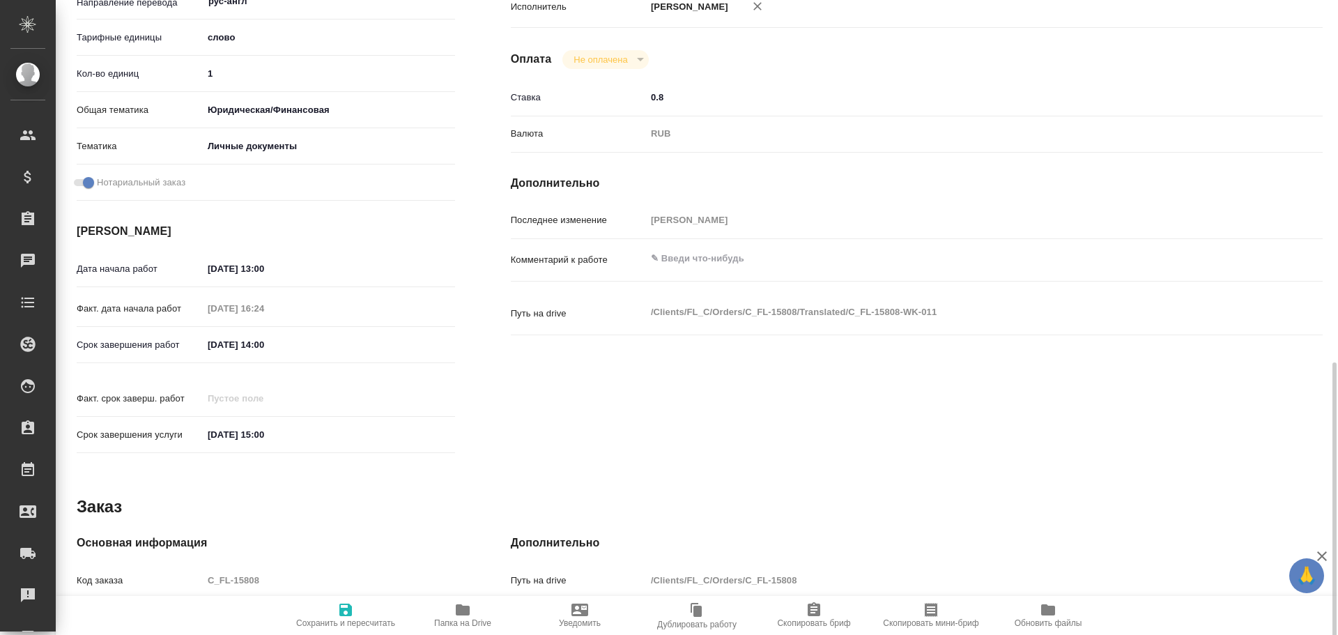
type textarea "x"
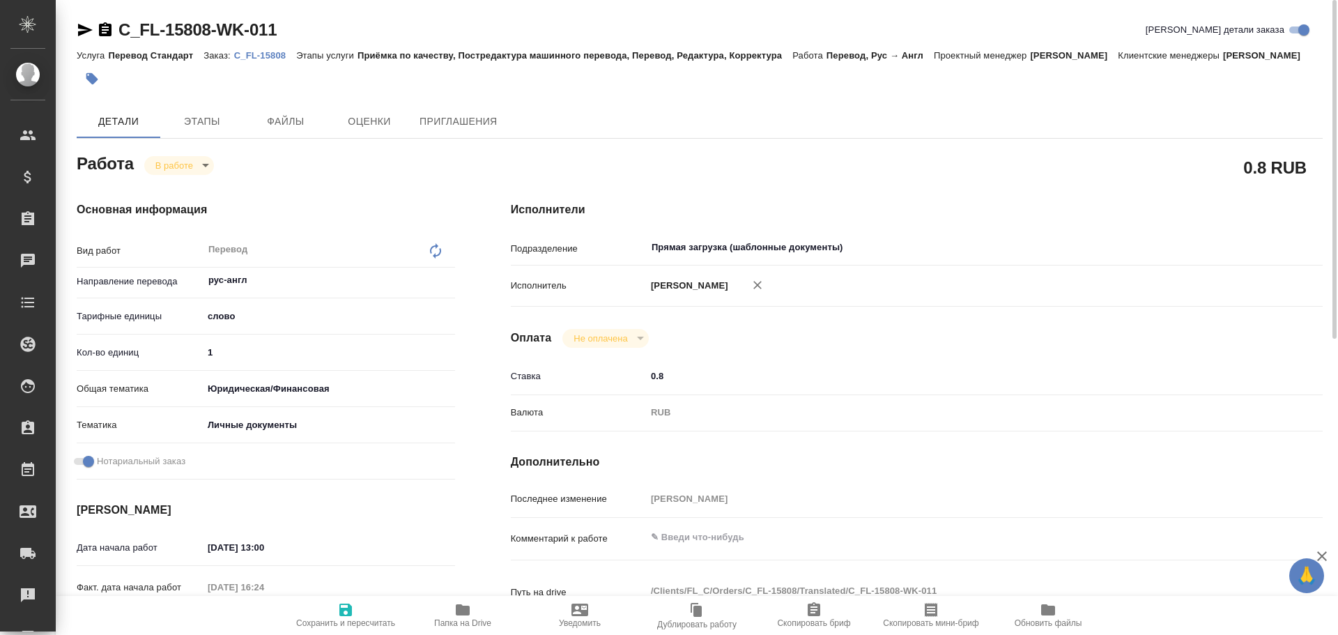
type textarea "x"
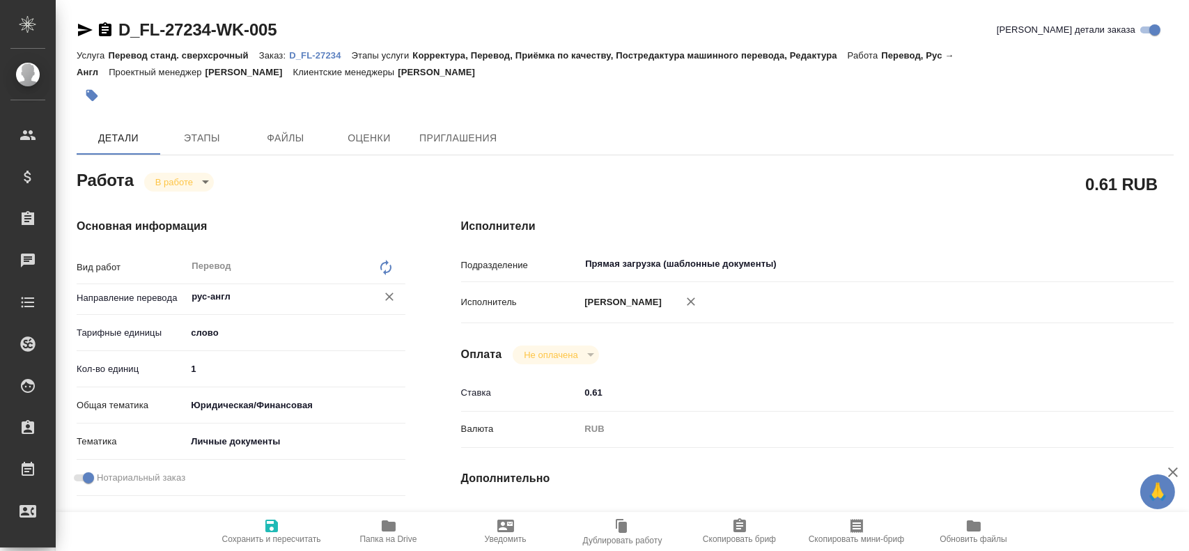
type textarea "x"
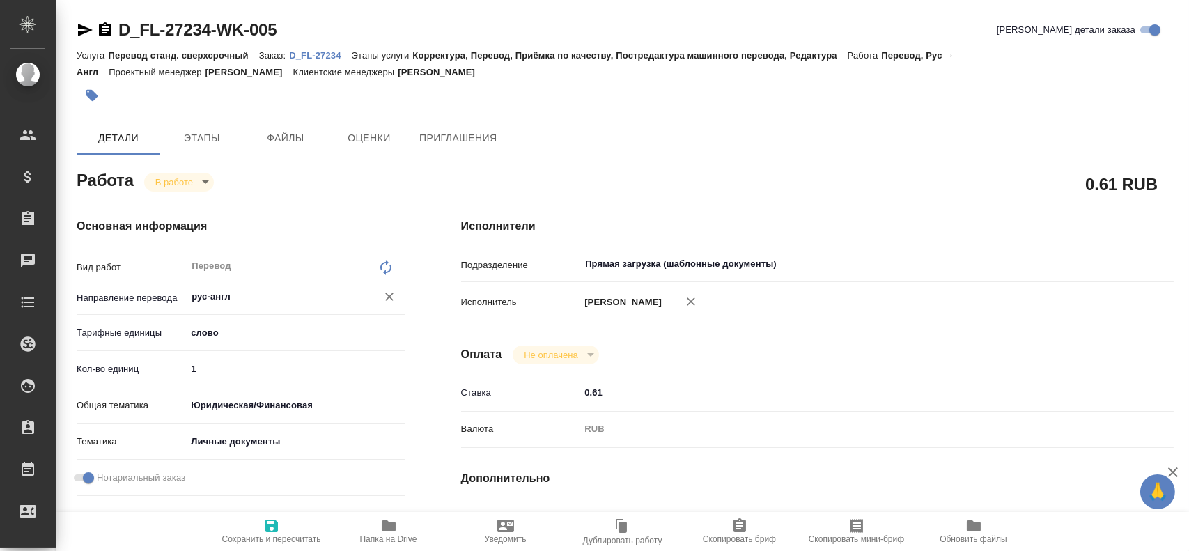
type textarea "x"
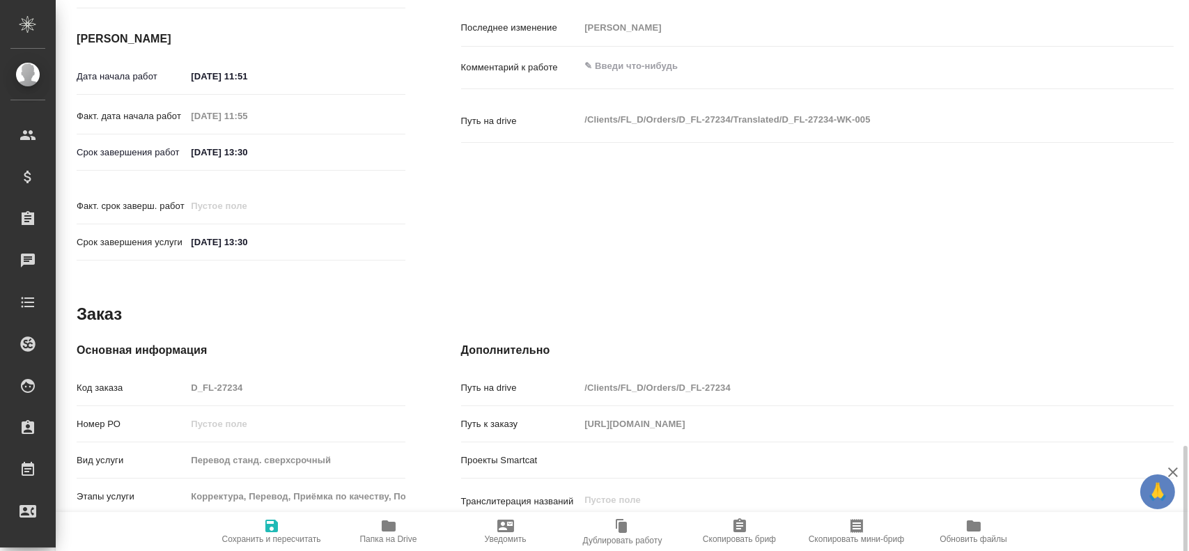
type textarea "x"
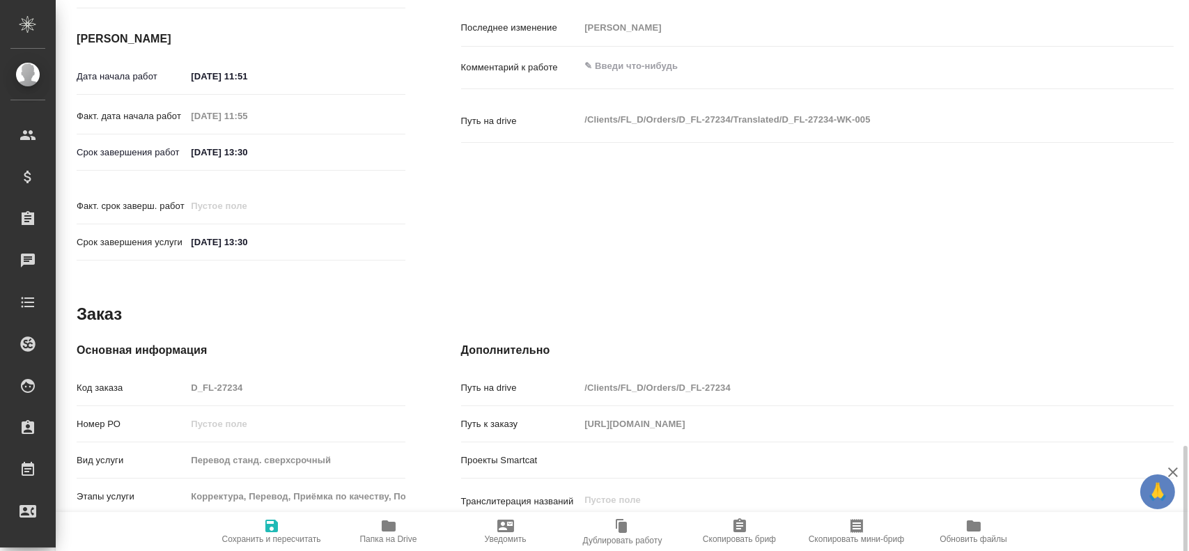
scroll to position [637, 0]
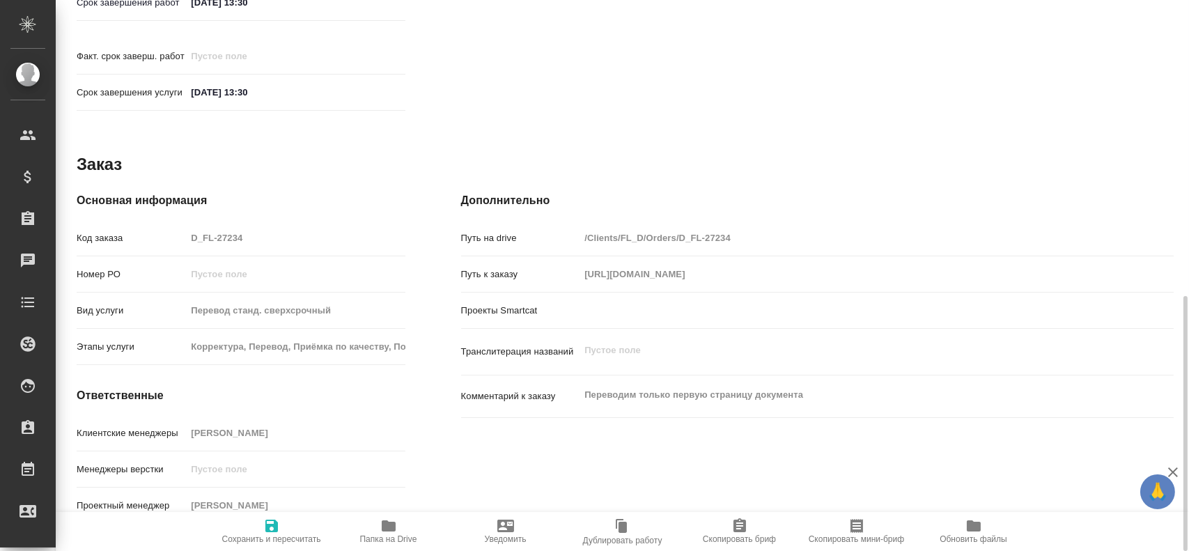
type textarea "x"
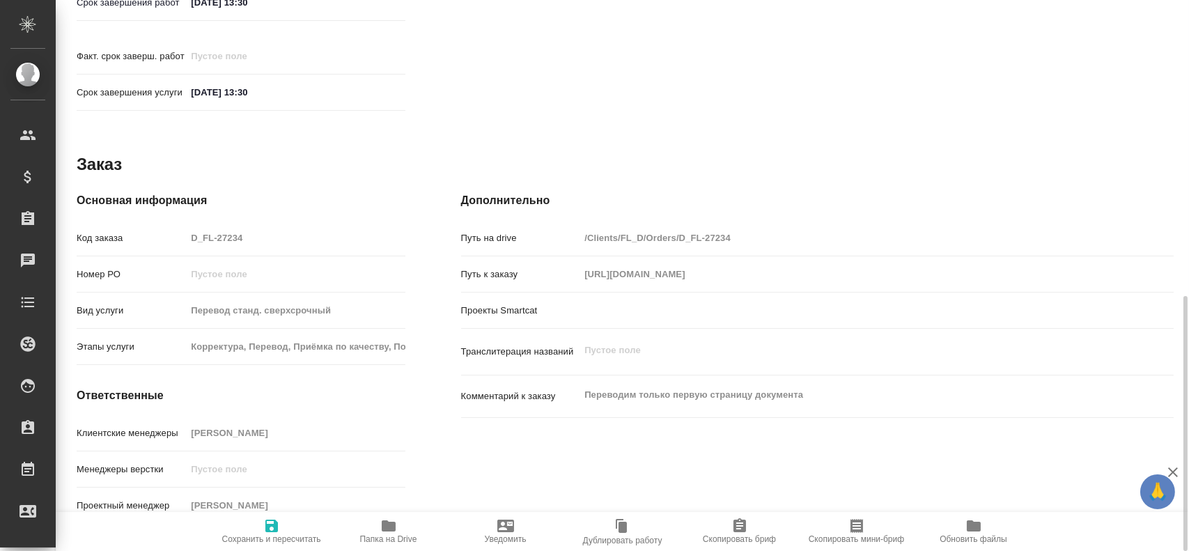
type textarea "x"
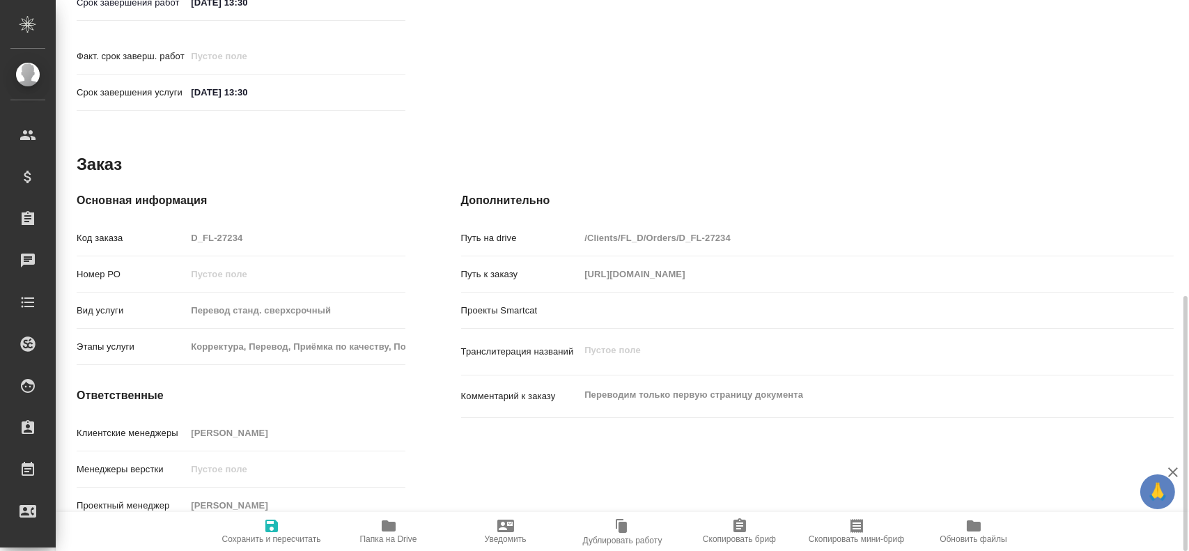
click at [388, 532] on icon "button" at bounding box center [388, 526] width 17 height 17
type textarea "x"
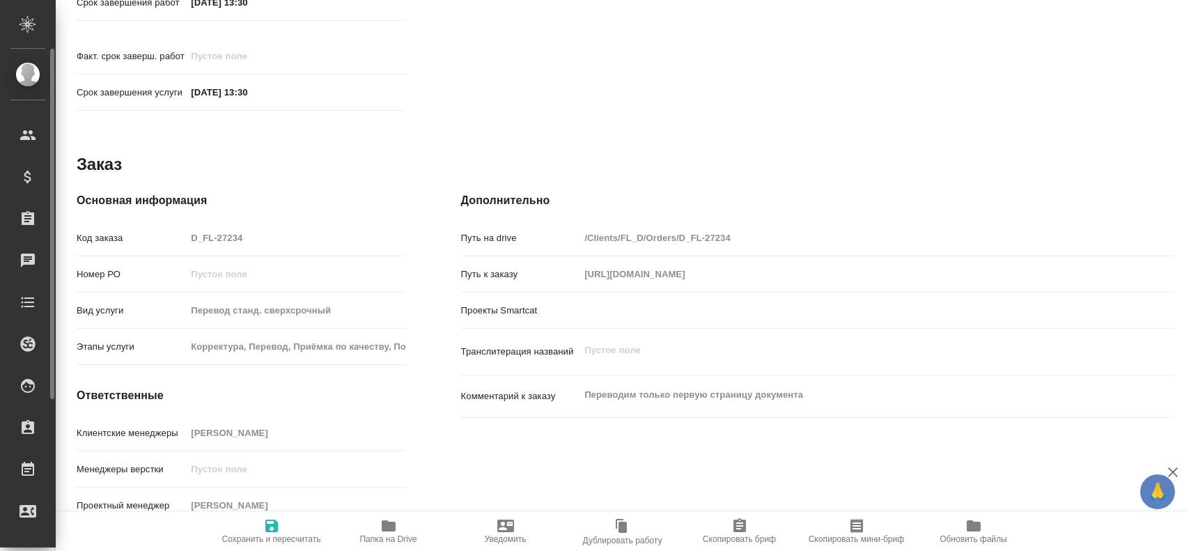
type textarea "x"
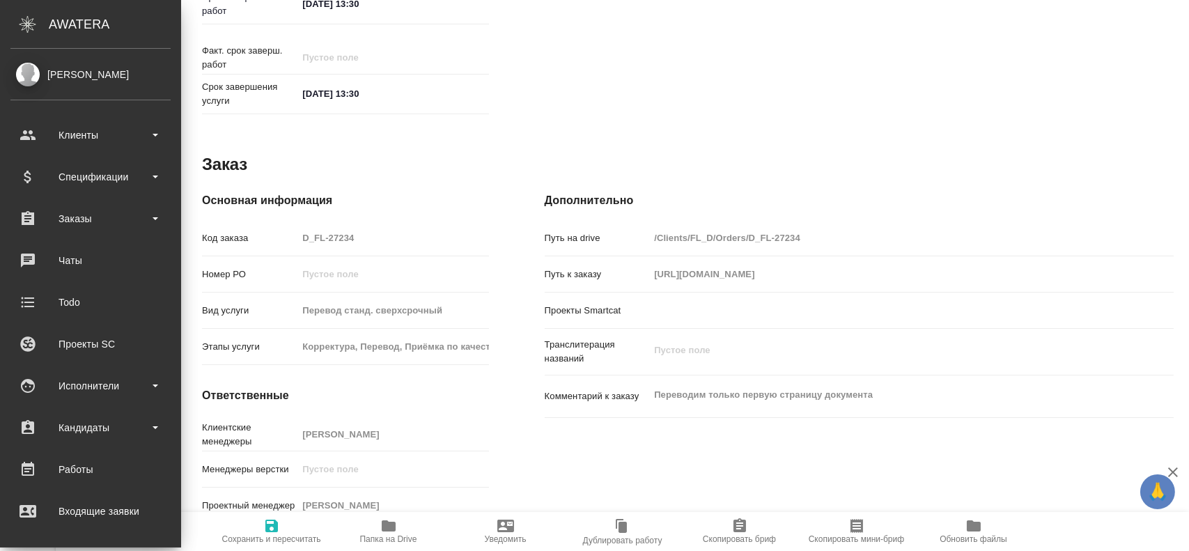
type textarea "x"
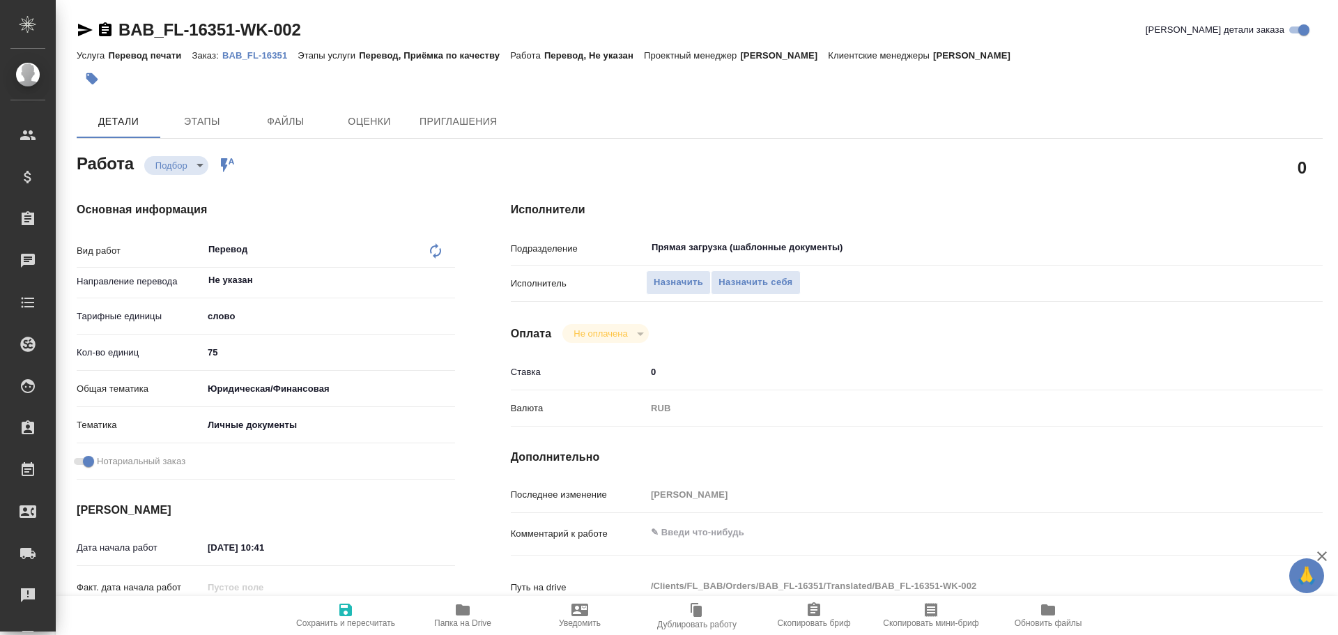
type textarea "x"
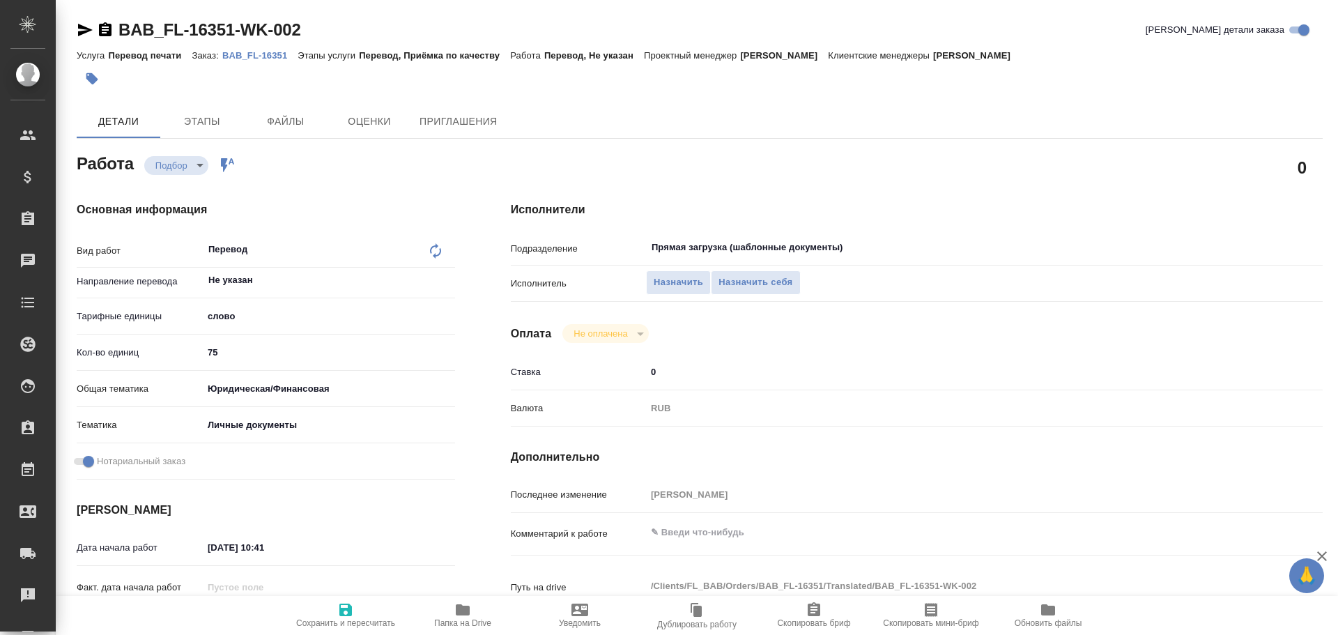
type textarea "x"
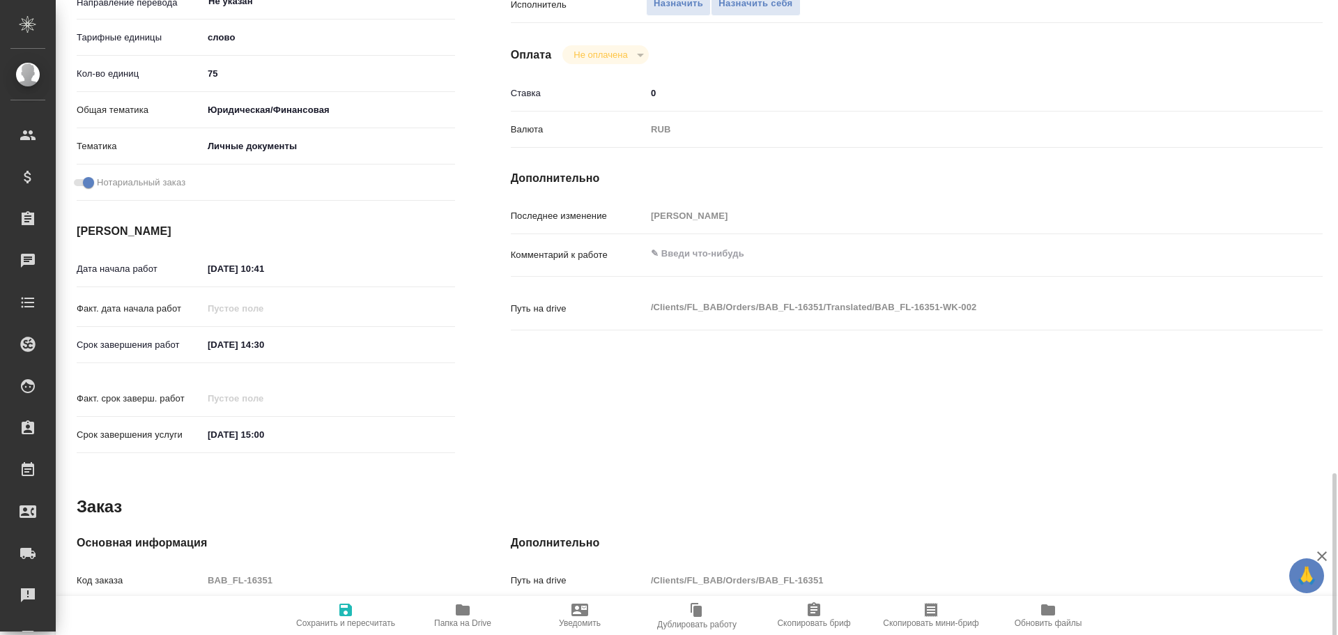
scroll to position [537, 0]
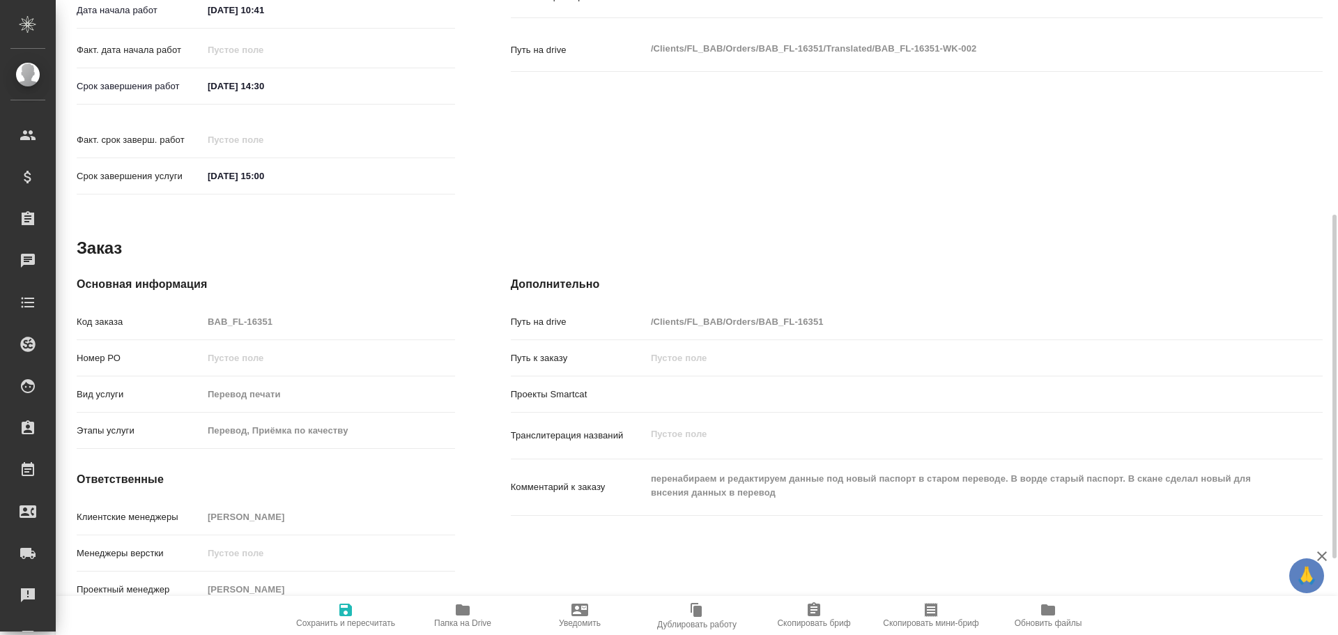
type textarea "x"
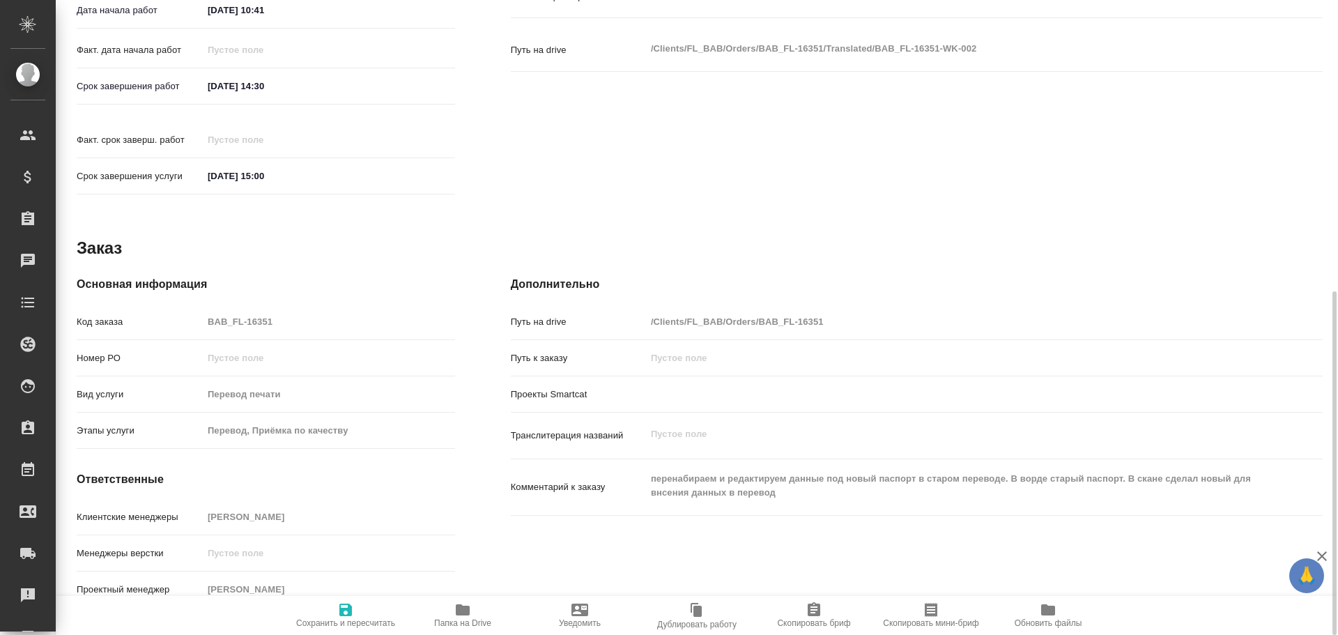
type textarea "x"
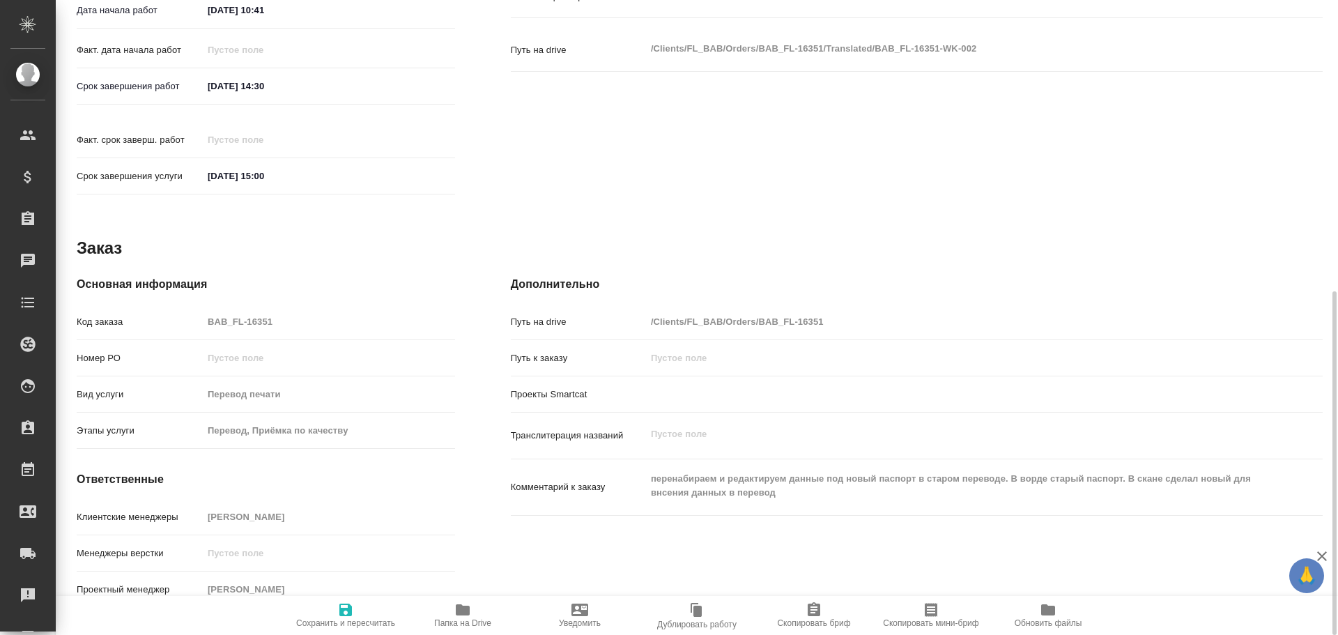
type textarea "x"
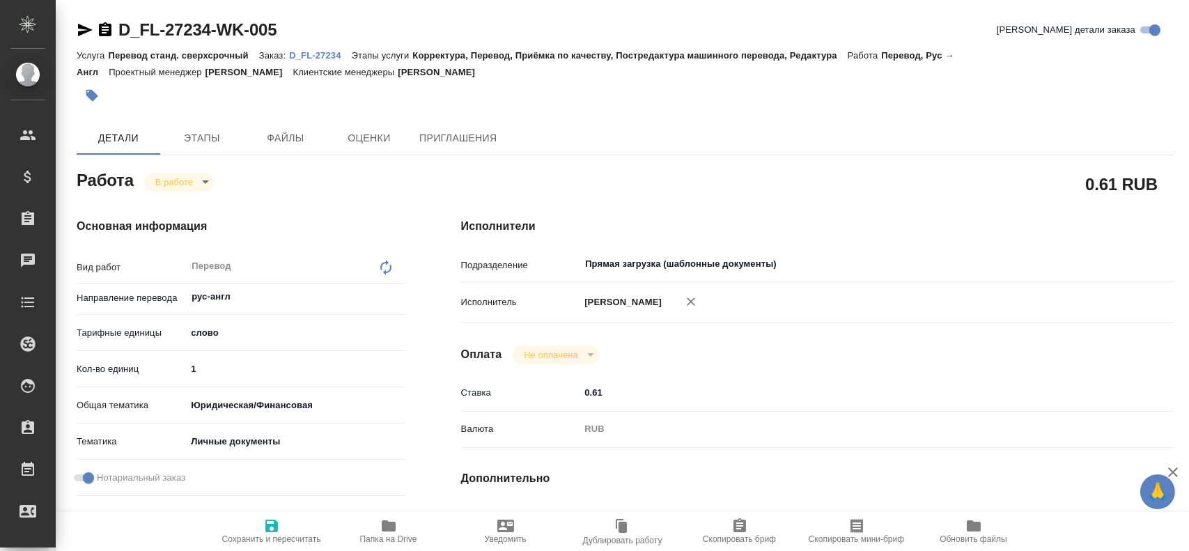
type textarea "x"
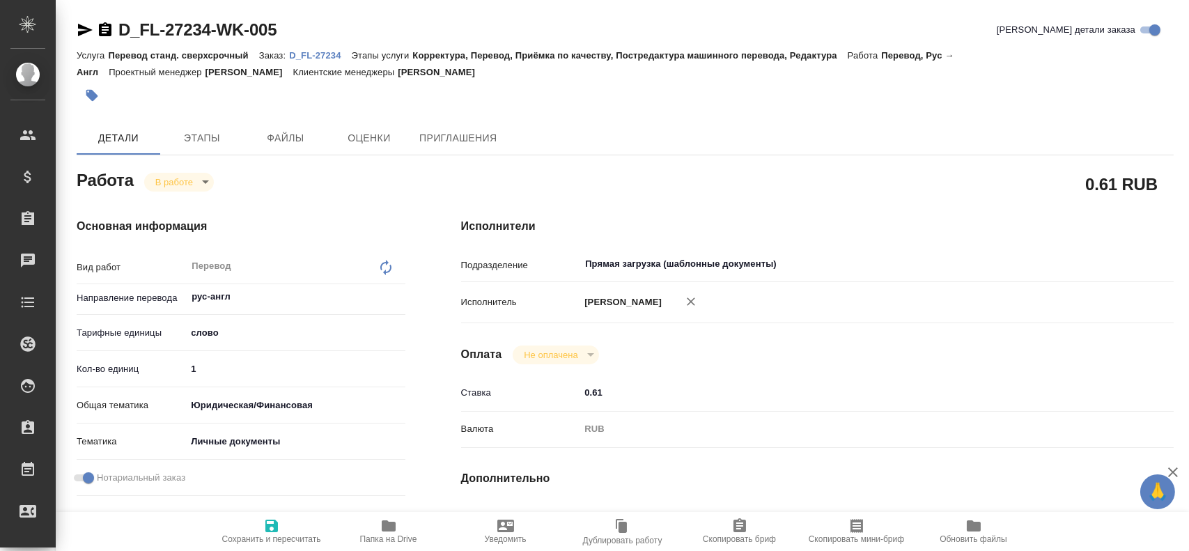
type textarea "x"
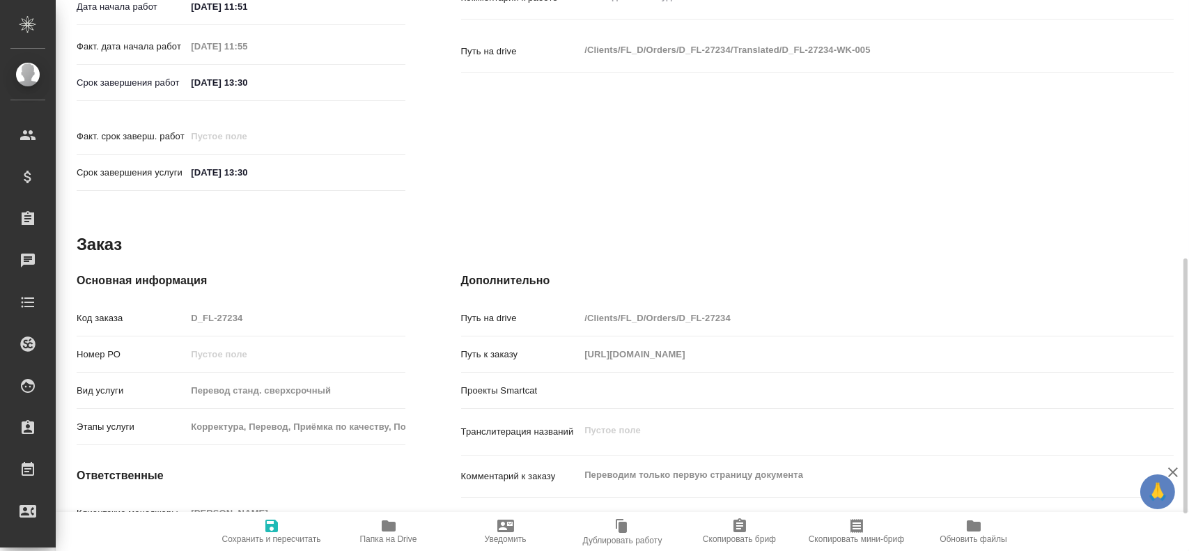
scroll to position [637, 0]
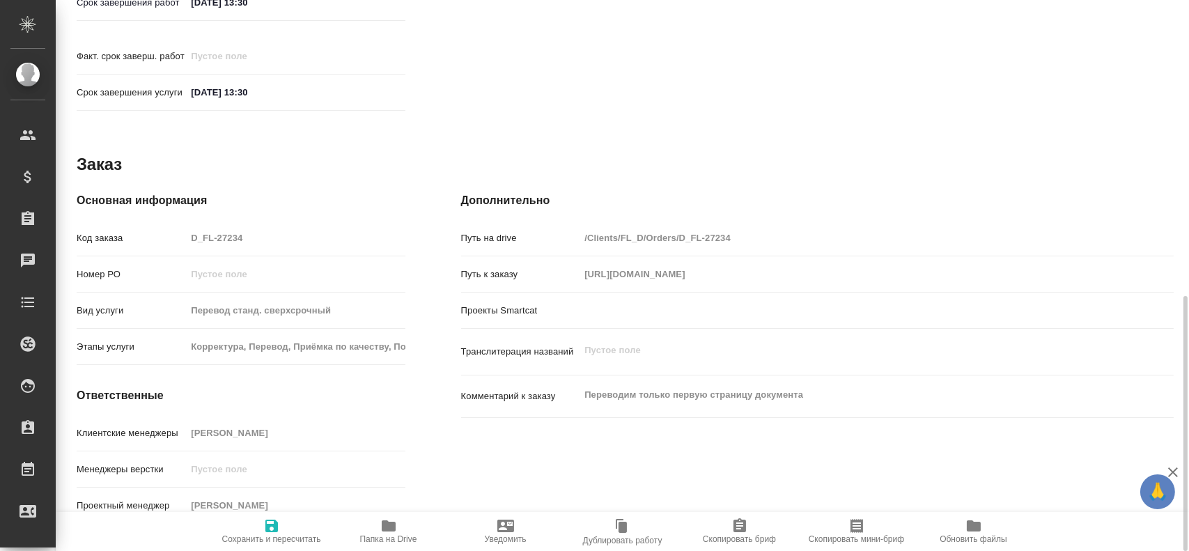
type textarea "x"
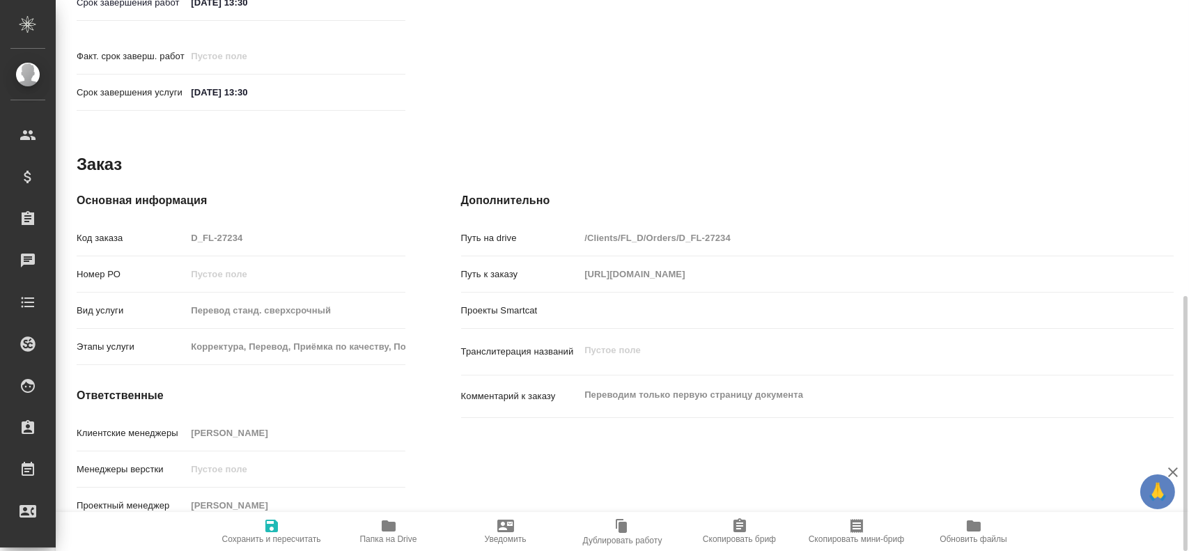
type textarea "x"
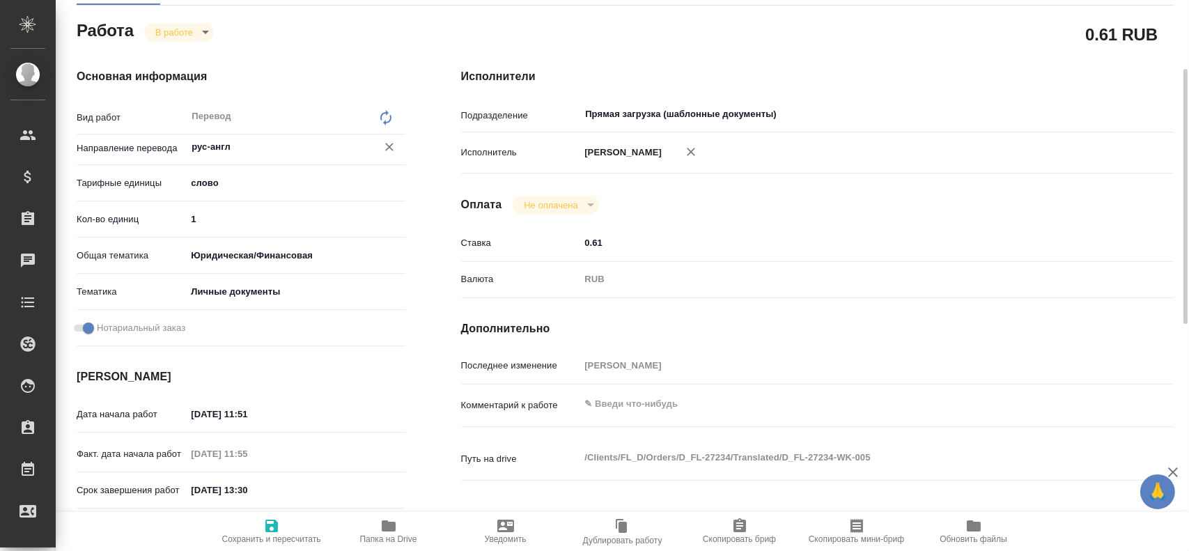
scroll to position [80, 0]
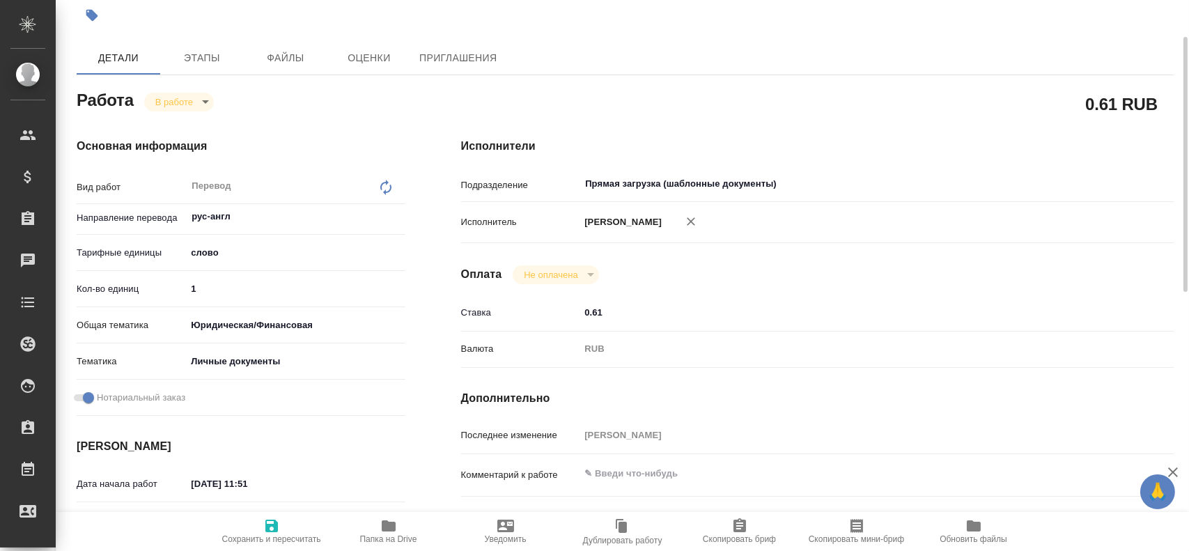
click at [210, 286] on input "1" at bounding box center [295, 289] width 219 height 20
type textarea "x"
type input "16"
type textarea "x"
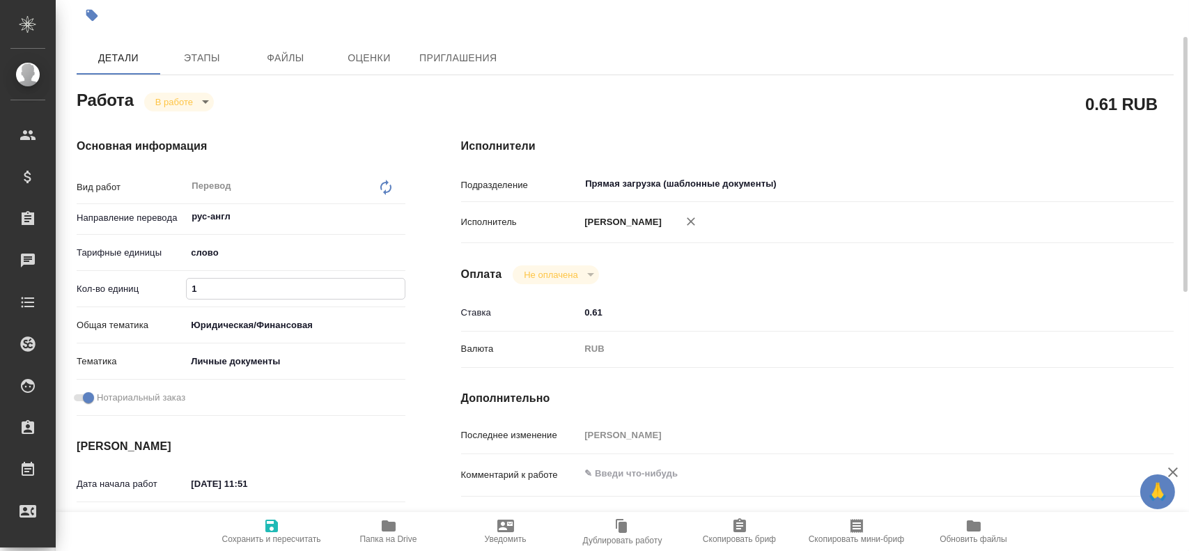
type textarea "x"
type input "160"
type textarea "x"
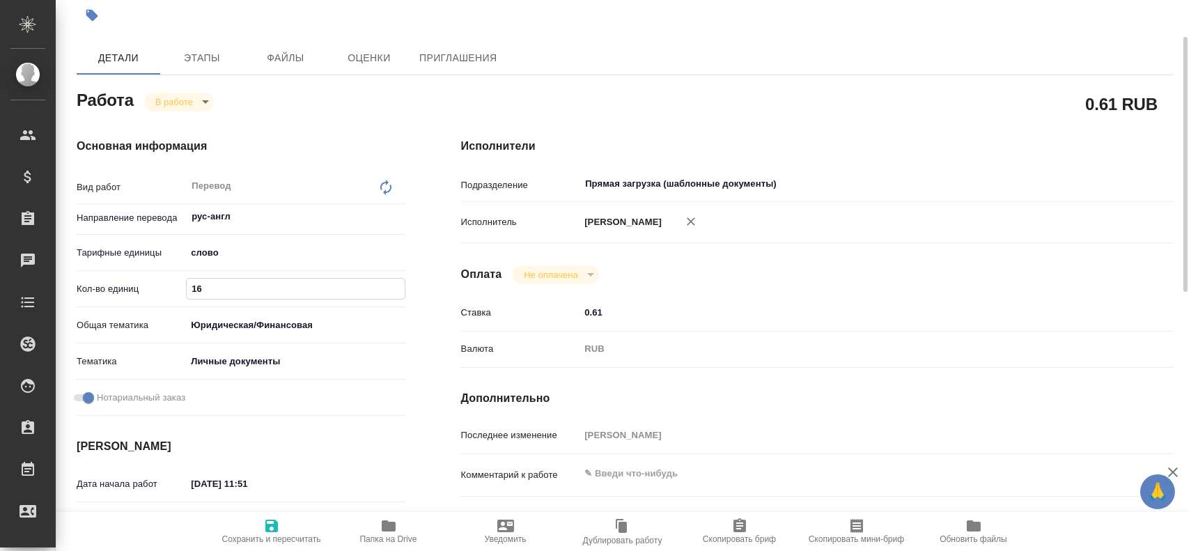
type textarea "x"
type input "160"
click at [284, 523] on span "Сохранить и пересчитать" at bounding box center [272, 531] width 100 height 26
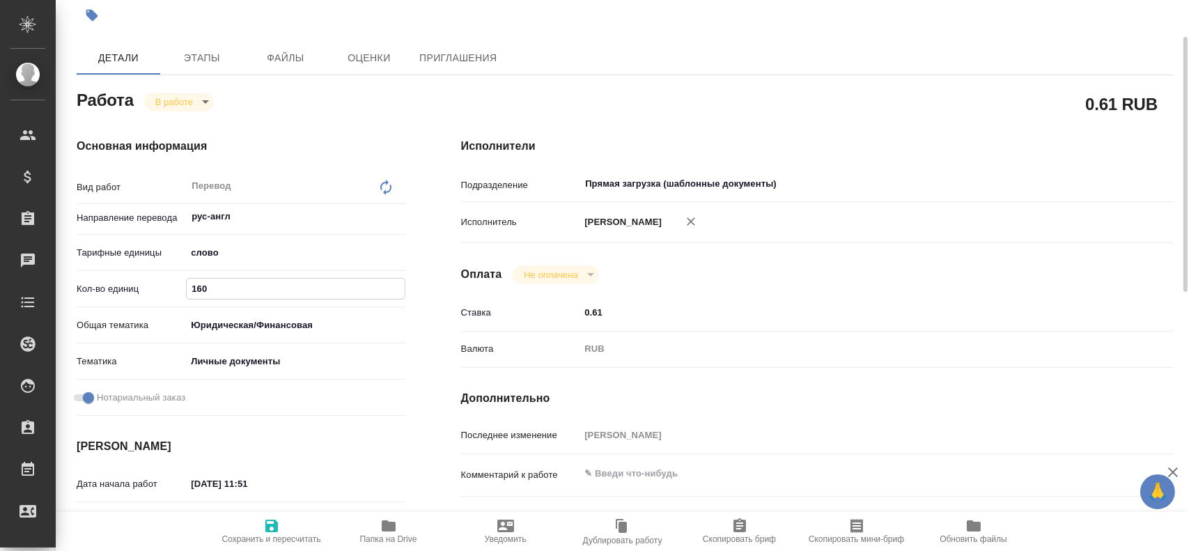
type textarea "x"
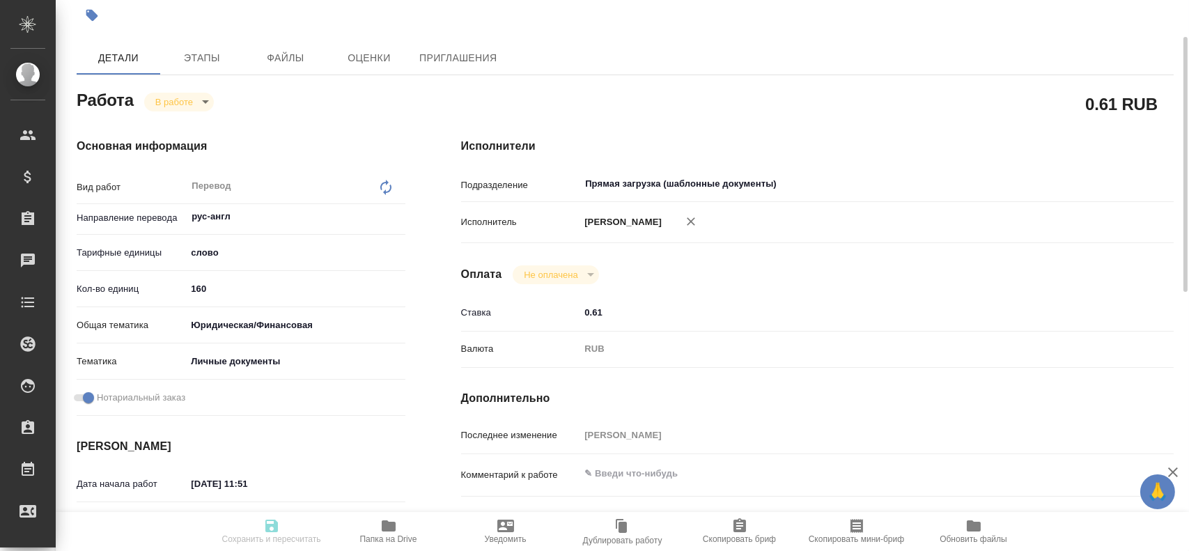
type input "inProgress"
type textarea "Перевод"
type textarea "x"
type input "рус-англ"
type input "5a8b1489cc6b4906c91bfd90"
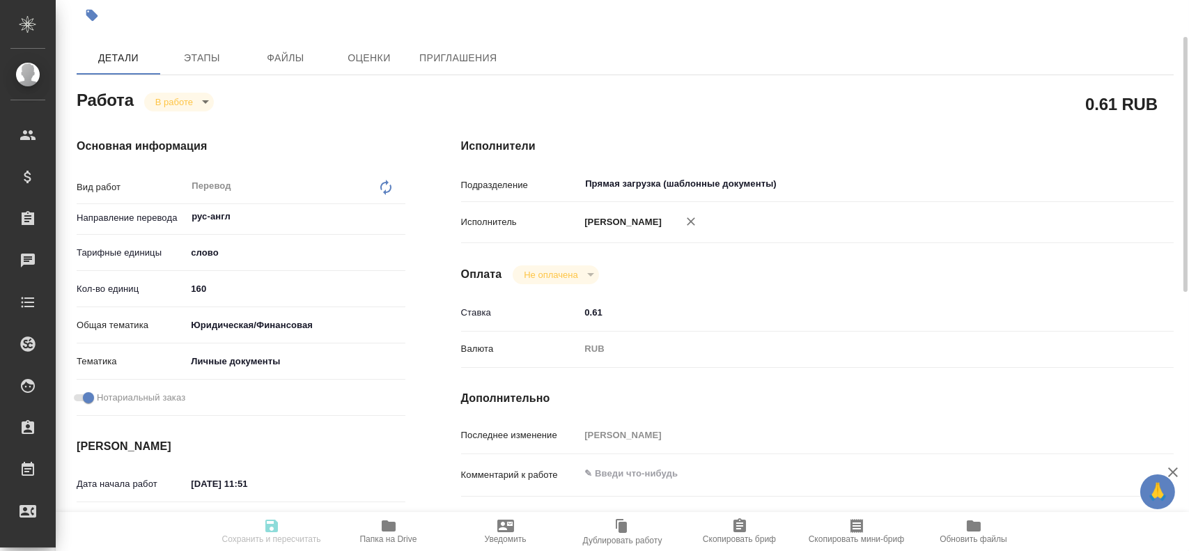
type input "160"
type input "yr-fn"
type input "5a8b8b956a9677013d343cfe"
checkbox input "true"
type input "19.08.2025 11:51"
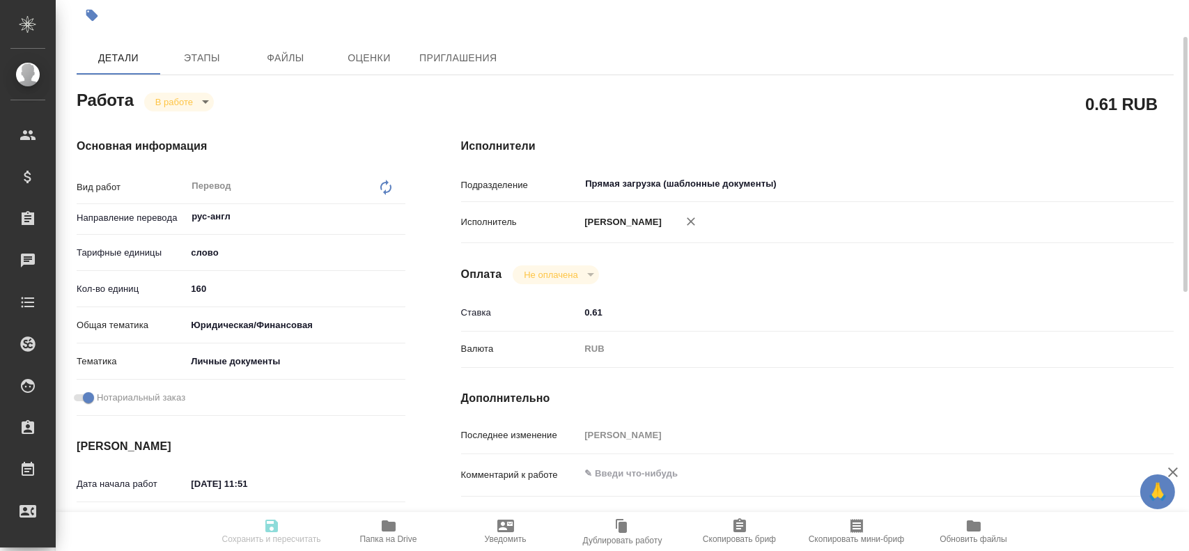
type input "19.08.2025 11:55"
type input "19.08.2025 13:30"
type input "Прямая загрузка (шаблонные документы)"
type input "notPayed"
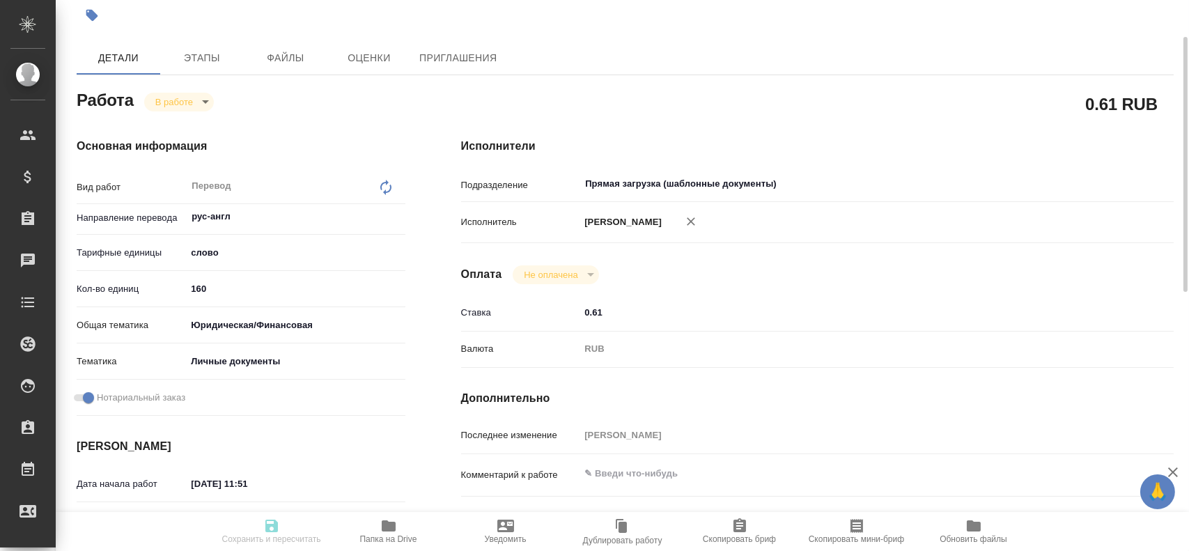
type input "0.61"
type input "RUB"
type input "Гусев Александр"
type textarea "x"
type textarea "/Clients/FL_D/Orders/D_FL-27234/Translated/D_FL-27234-WK-005"
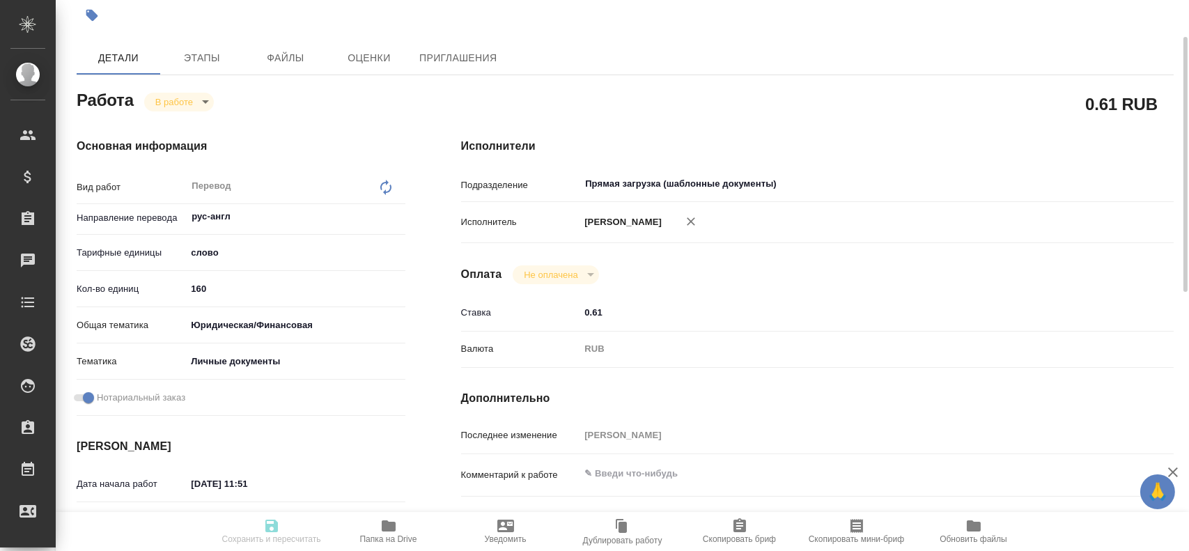
type textarea "x"
type input "D_FL-27234"
type input "Перевод станд. сверхсрочный"
type input "Корректура, Перевод, Приёмка по качеству, Постредактура машинного перевода, Ред…"
type input "Давыдова Елена"
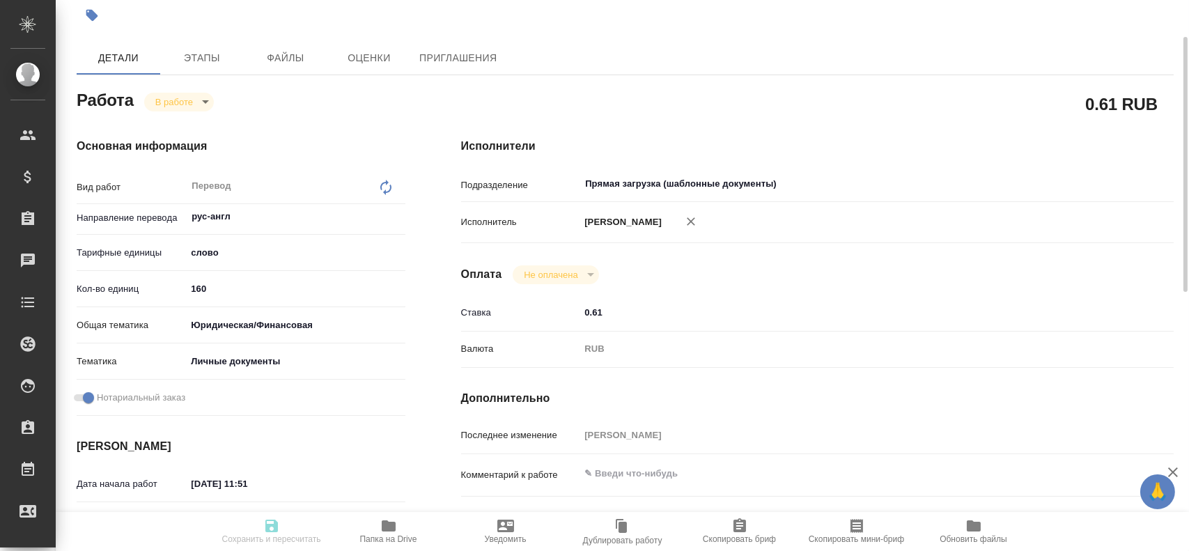
type input "/Clients/FL_D/Orders/D_FL-27234"
type input "https://drive.awatera.com/s/fXpAQZTJ7CXXQoN"
type textarea "x"
type textarea "Переводим только первую страницу документа"
type textarea "x"
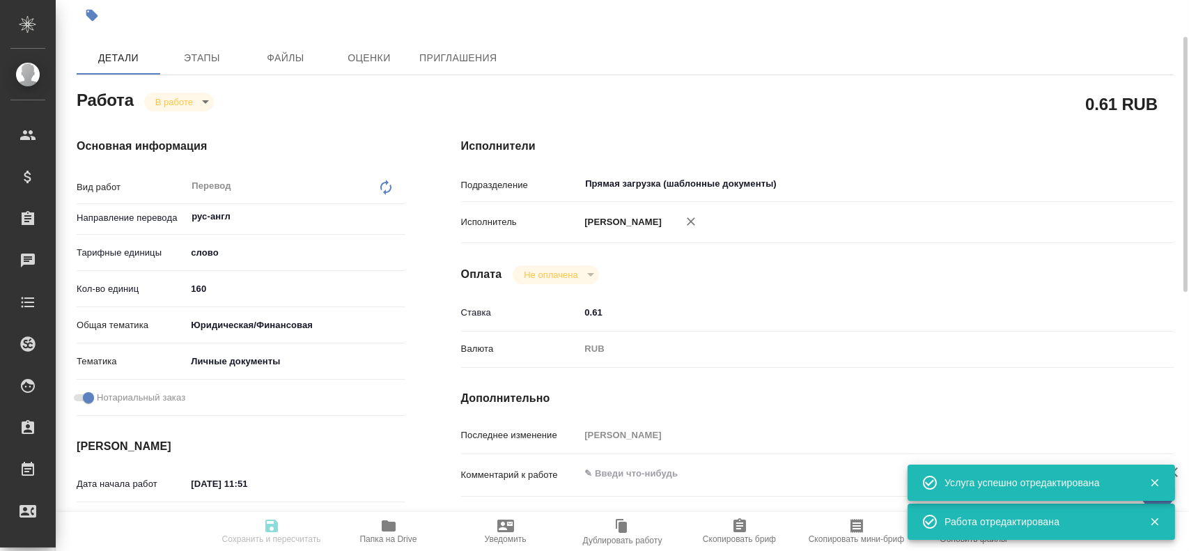
type textarea "x"
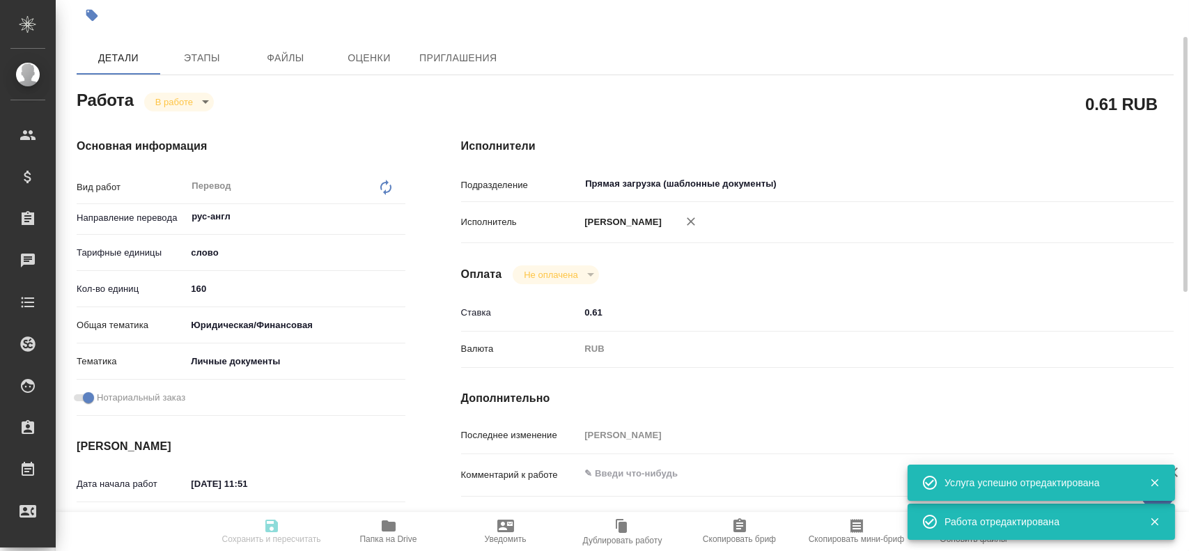
type textarea "x"
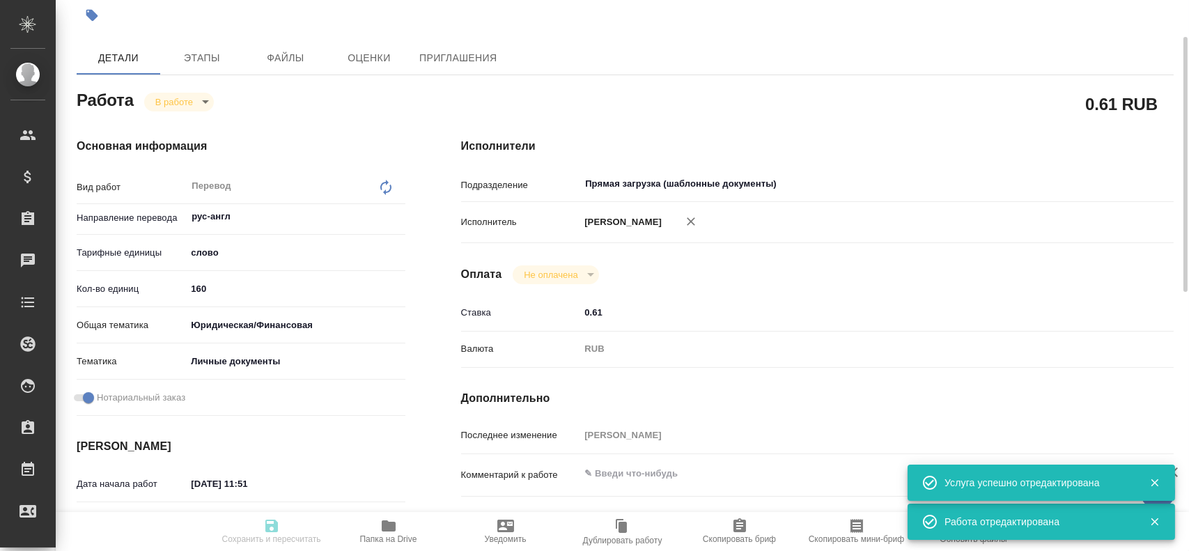
type textarea "x"
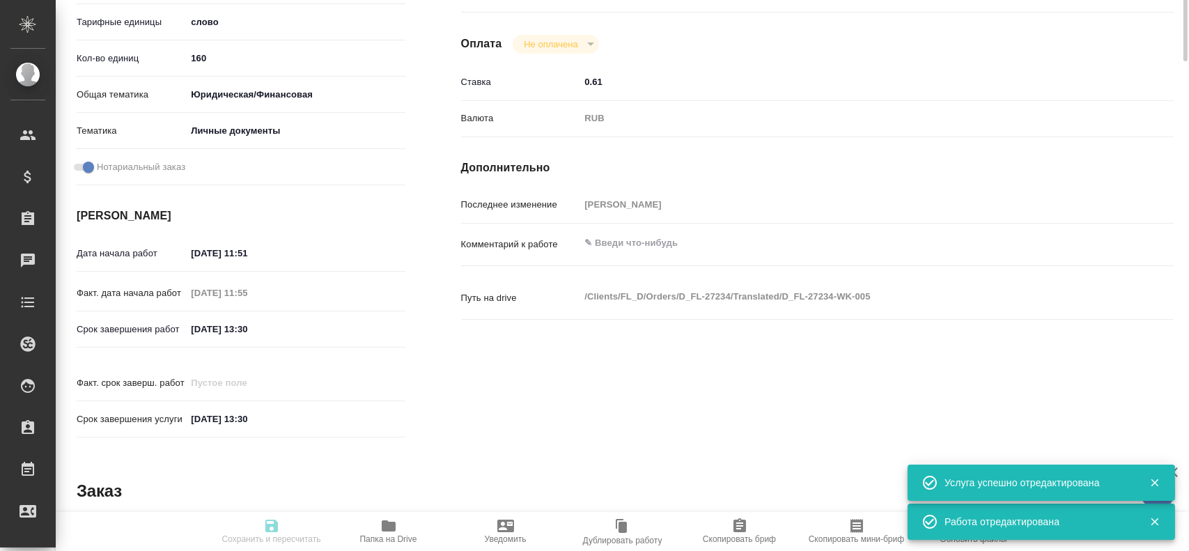
type textarea "x"
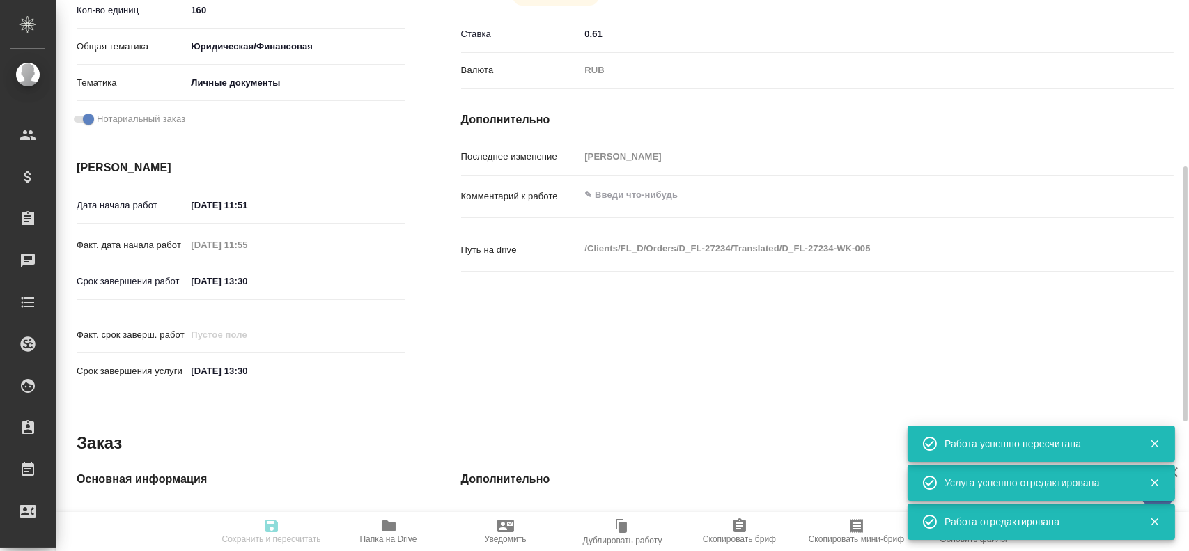
type input "inProgress"
type textarea "Перевод"
type textarea "x"
type input "рус-англ"
type input "5a8b1489cc6b4906c91bfd90"
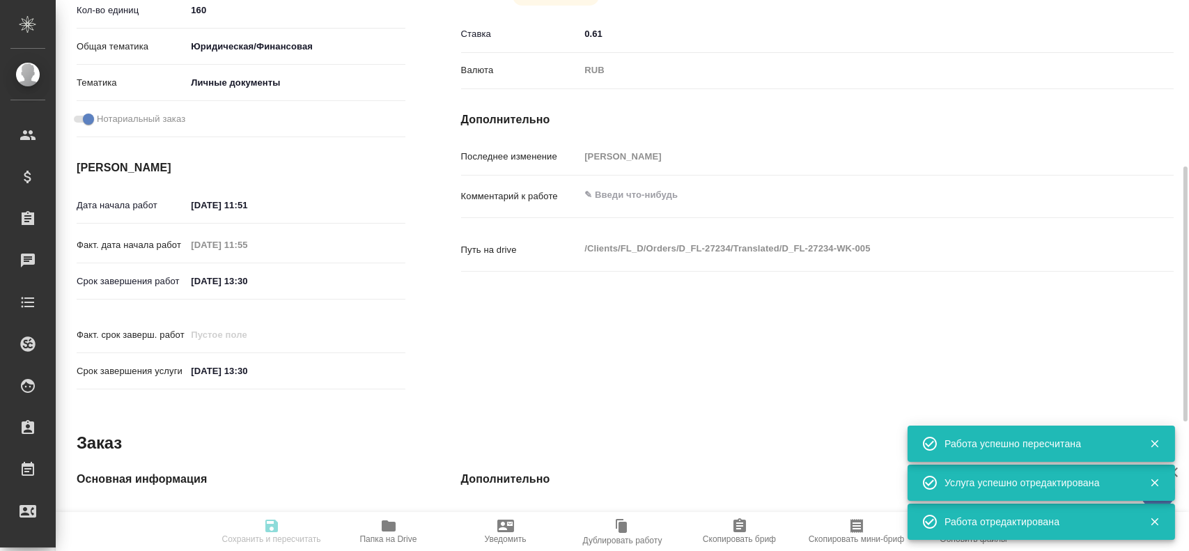
type input "160"
type input "yr-fn"
type input "5a8b8b956a9677013d343cfe"
checkbox input "true"
type input "19.08.2025 11:51"
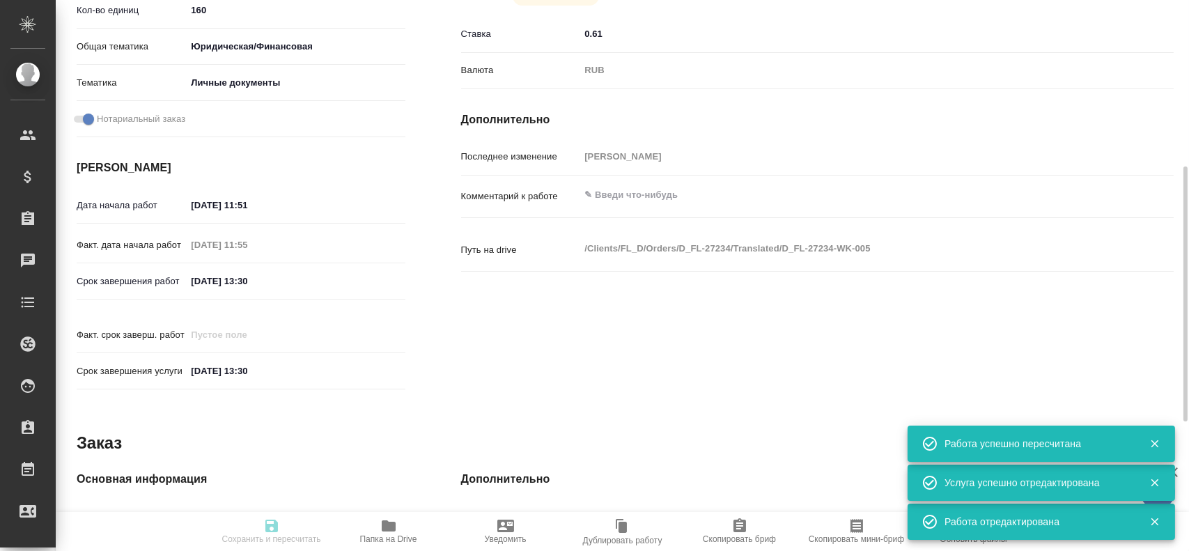
type input "19.08.2025 11:55"
type input "19.08.2025 13:30"
type input "Прямая загрузка (шаблонные документы)"
type input "notPayed"
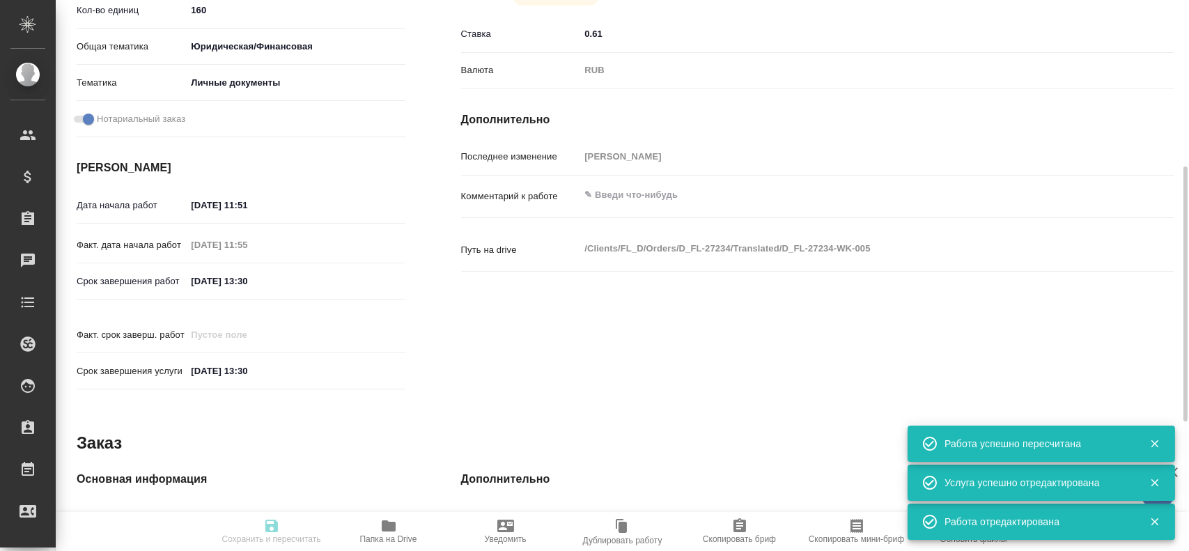
type input "0.61"
type input "RUB"
type input "Гусев Александр"
type textarea "x"
type textarea "/Clients/FL_D/Orders/D_FL-27234/Translated/D_FL-27234-WK-005"
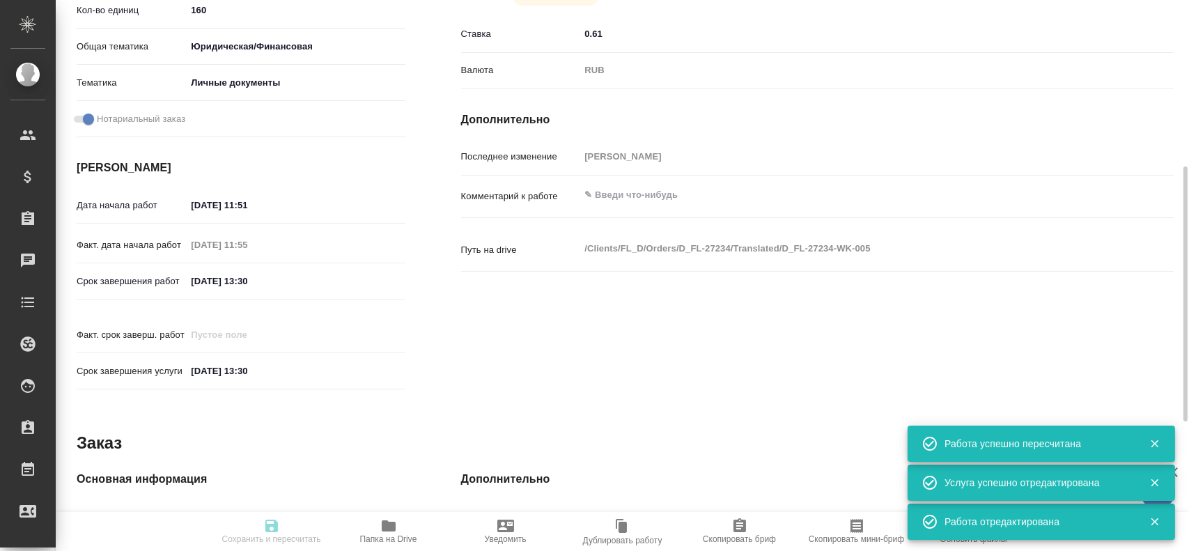
type textarea "x"
type input "D_FL-27234"
type input "Перевод станд. сверхсрочный"
type input "Корректура, Перевод, Приёмка по качеству, Постредактура машинного перевода, Ред…"
type input "Давыдова Елена"
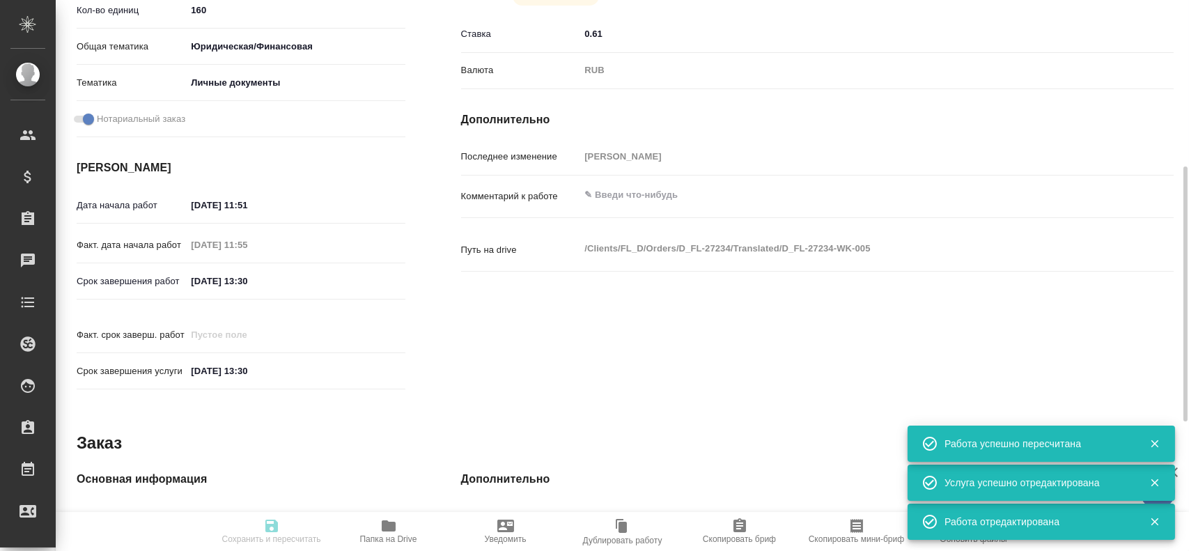
type input "/Clients/FL_D/Orders/D_FL-27234"
type input "https://drive.awatera.com/s/fXpAQZTJ7CXXQoN"
type textarea "x"
type textarea "Переводим только первую страницу документа"
type textarea "x"
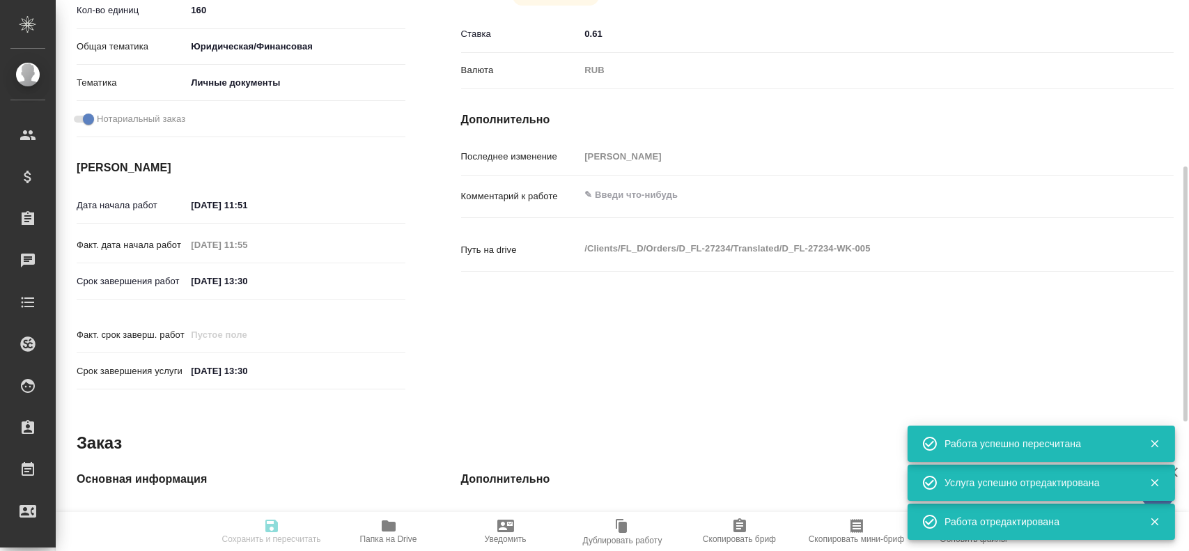
type textarea "x"
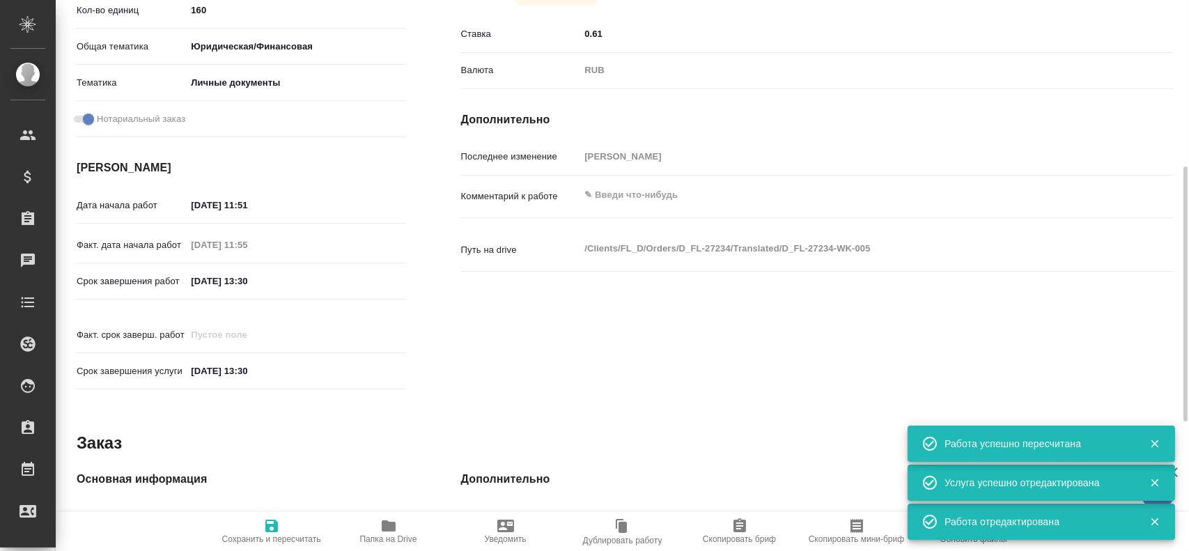
type textarea "x"
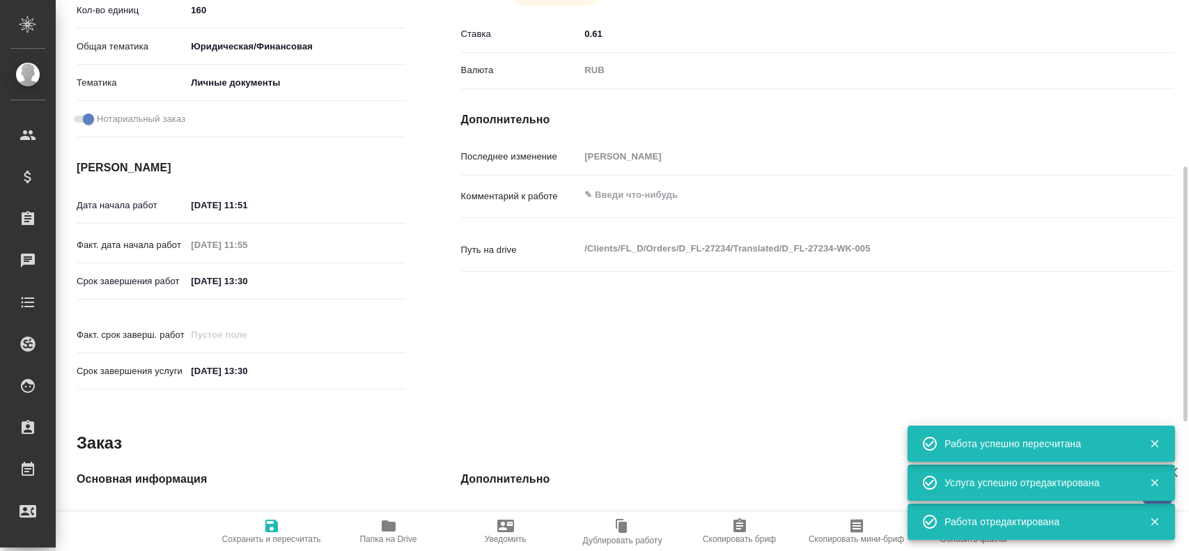
type textarea "x"
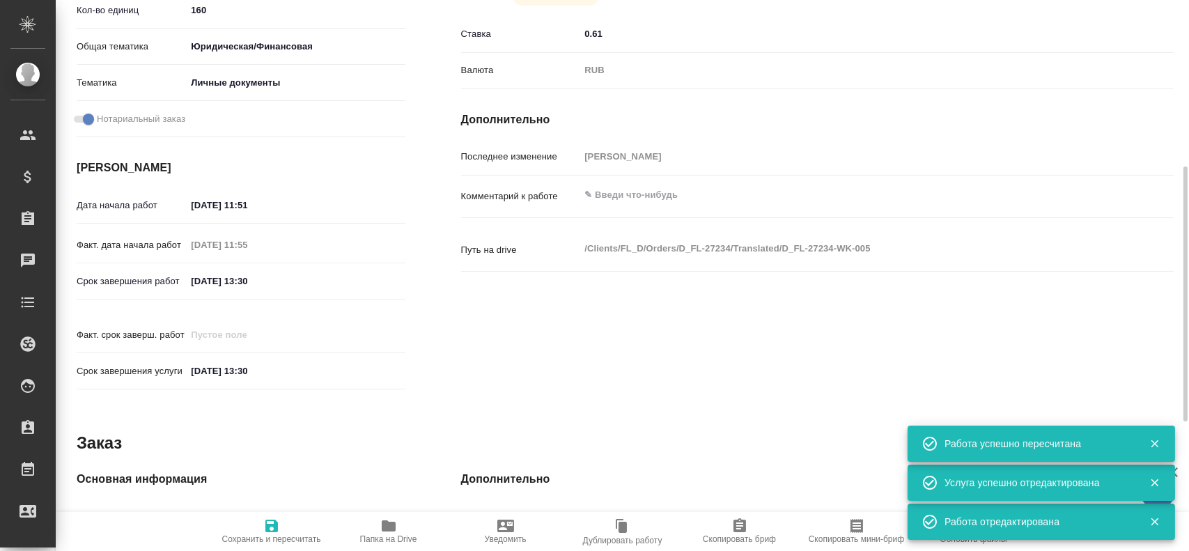
type textarea "x"
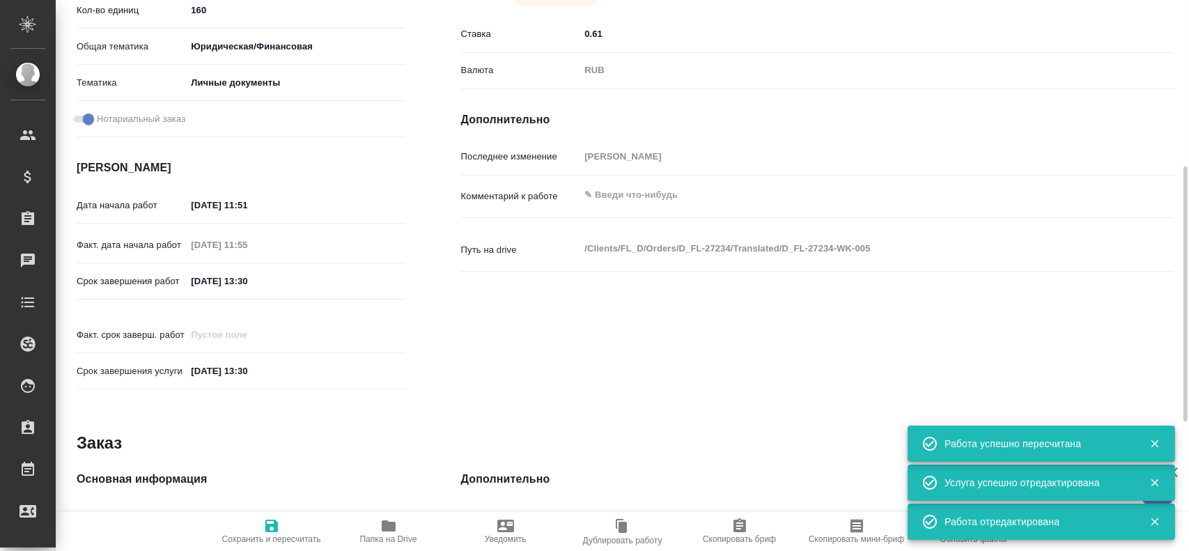
scroll to position [289, 0]
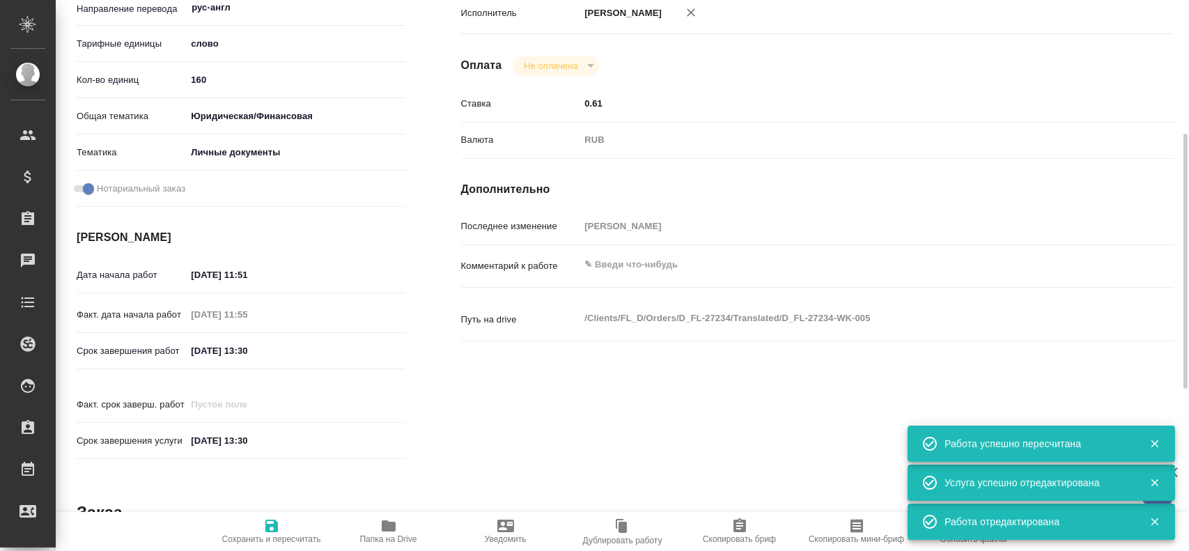
type textarea "x"
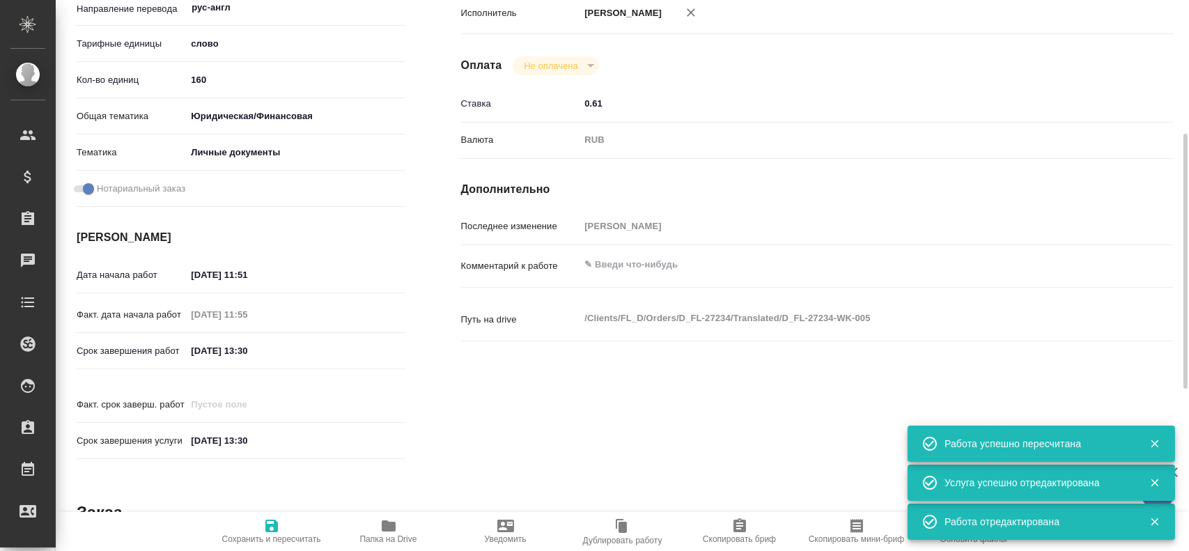
type textarea "x"
click at [621, 267] on textarea at bounding box center [847, 265] width 534 height 24
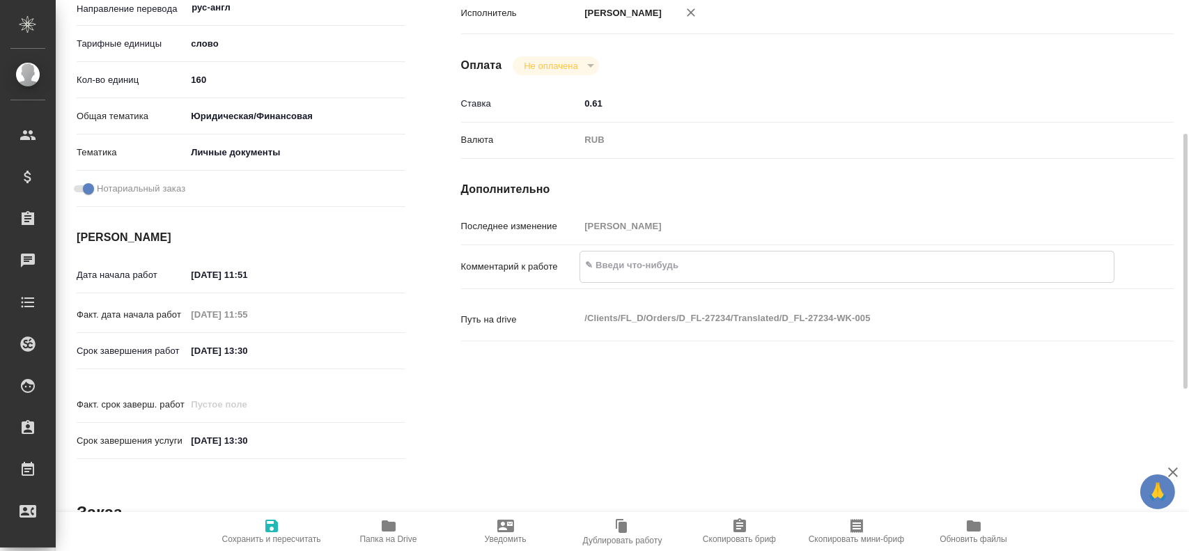
type textarea "x"
type textarea "С"
type textarea "x"
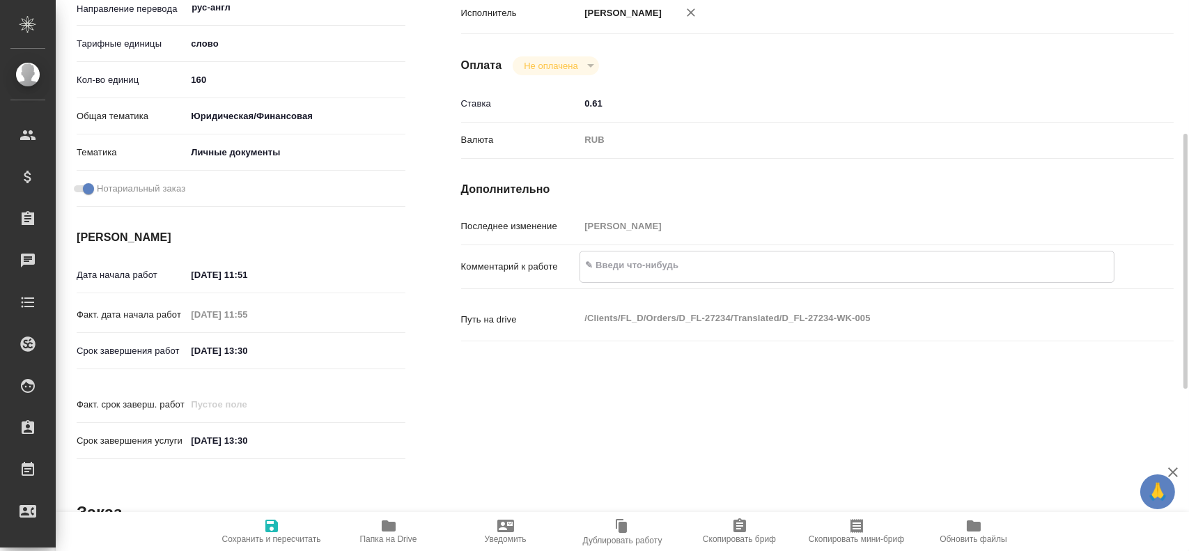
type textarea "x"
type textarea "СО"
type textarea "x"
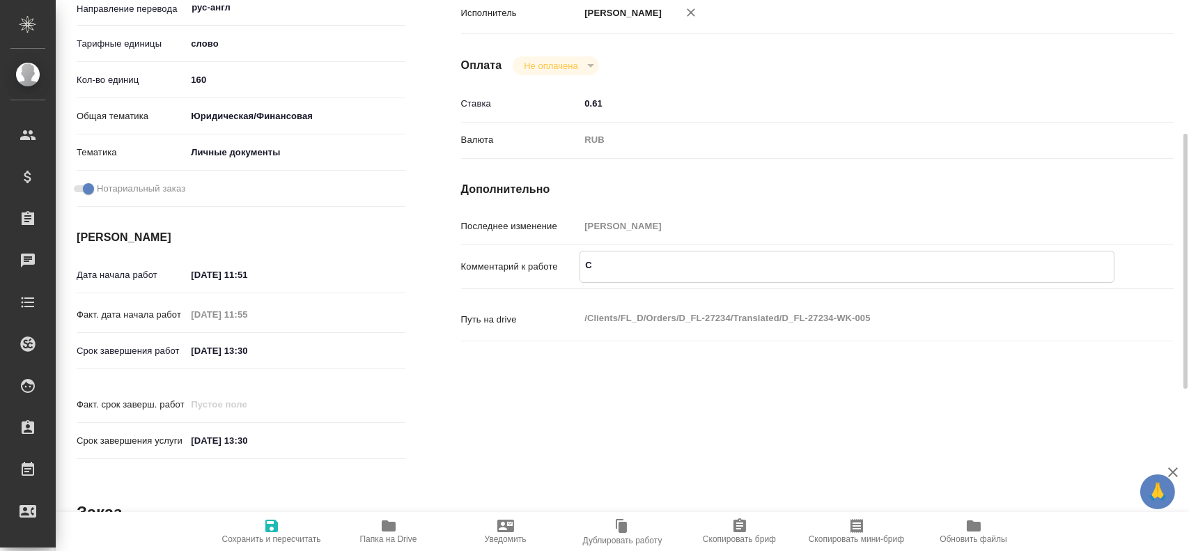
type textarea "x"
type textarea "СОР"
type textarea "x"
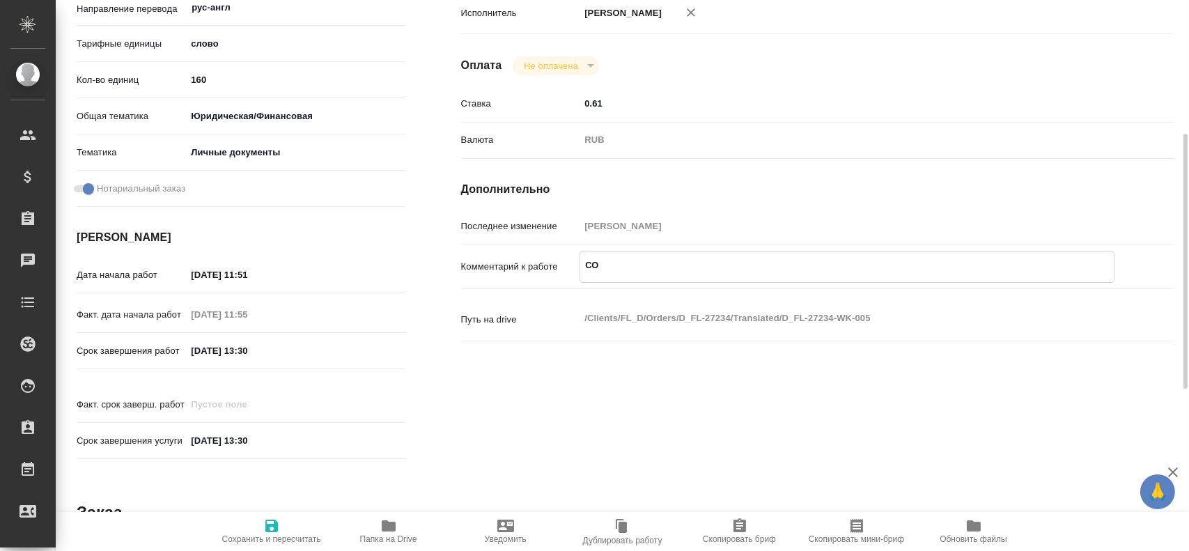
type textarea "x"
type textarea "СОР"
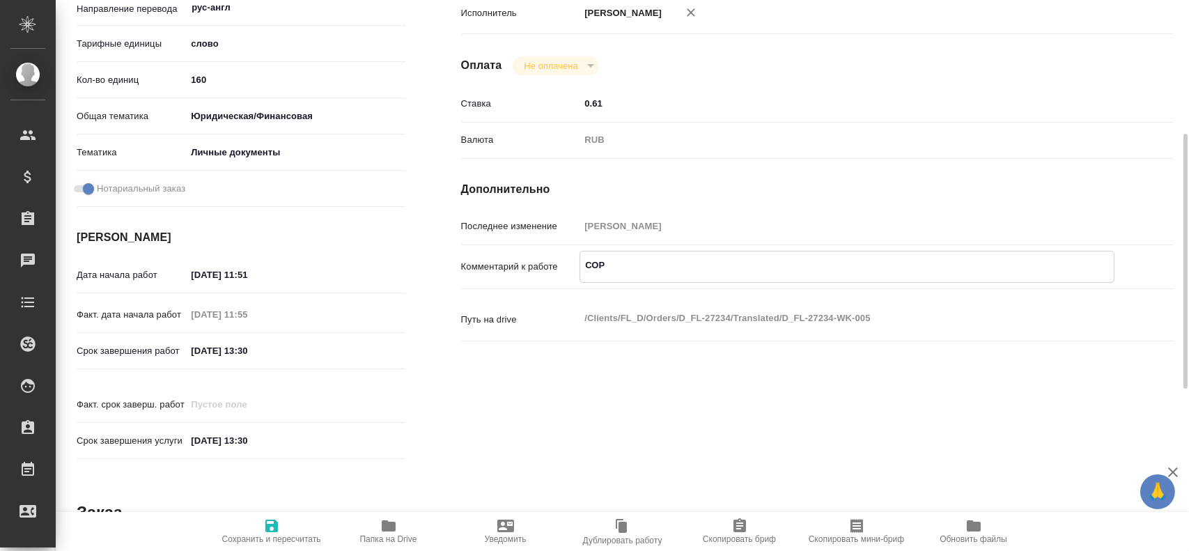
type textarea "x"
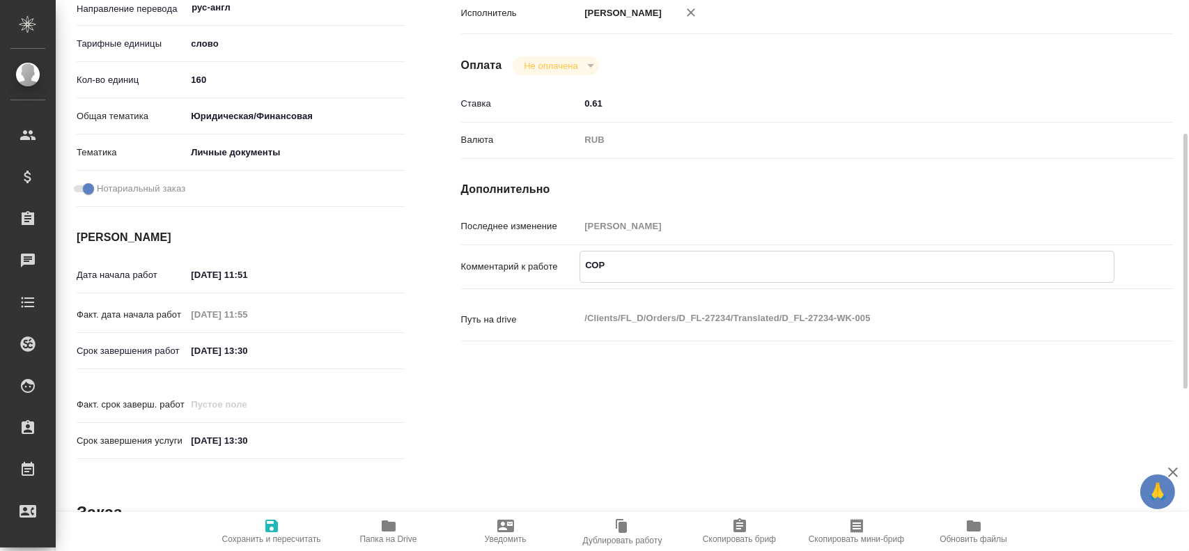
type textarea "СОР +"
type textarea "x"
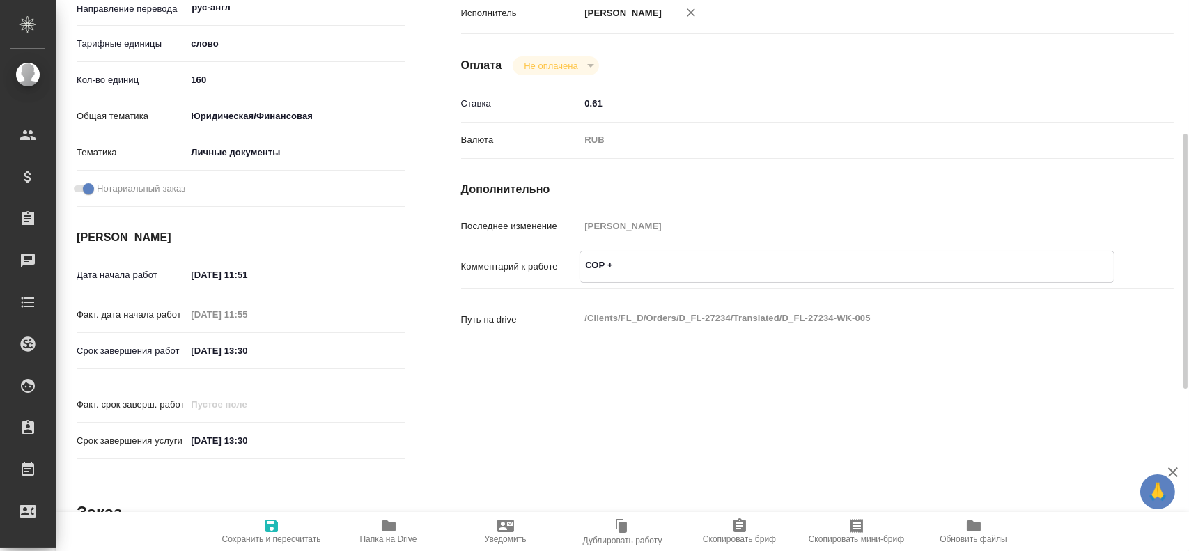
type textarea "x"
type textarea "СОР +"
type textarea "x"
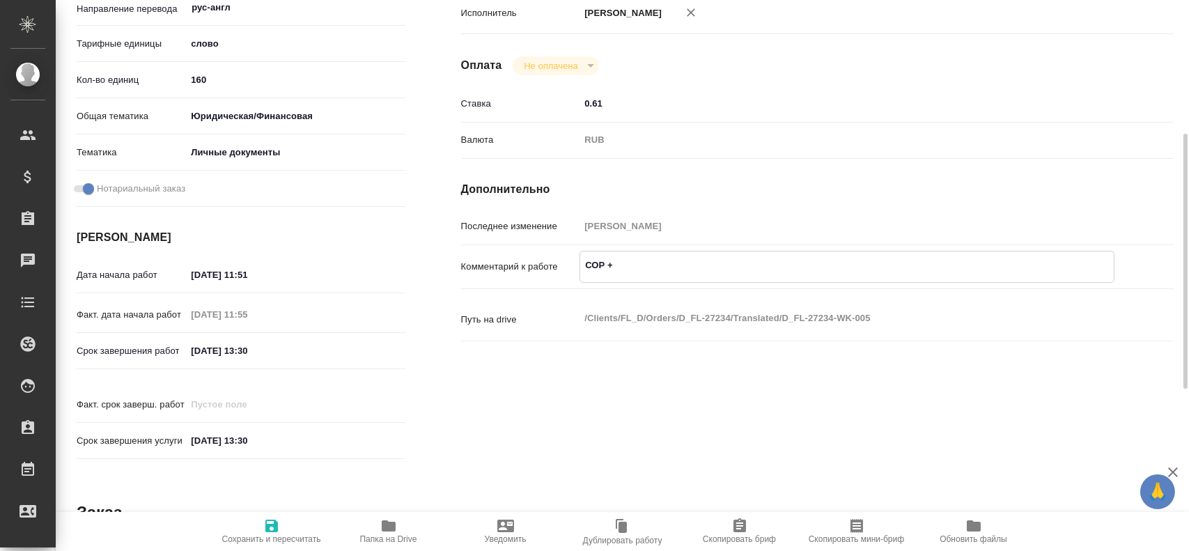
type textarea "x"
type textarea "СОР + 2"
type textarea "x"
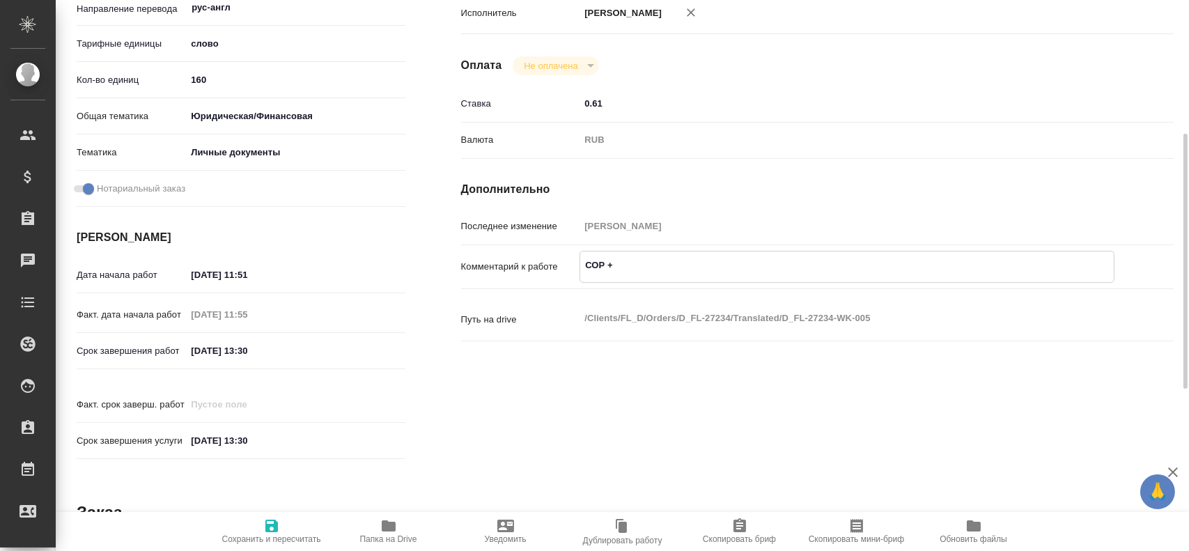
type textarea "x"
type textarea "СОР + 2"
type textarea "x"
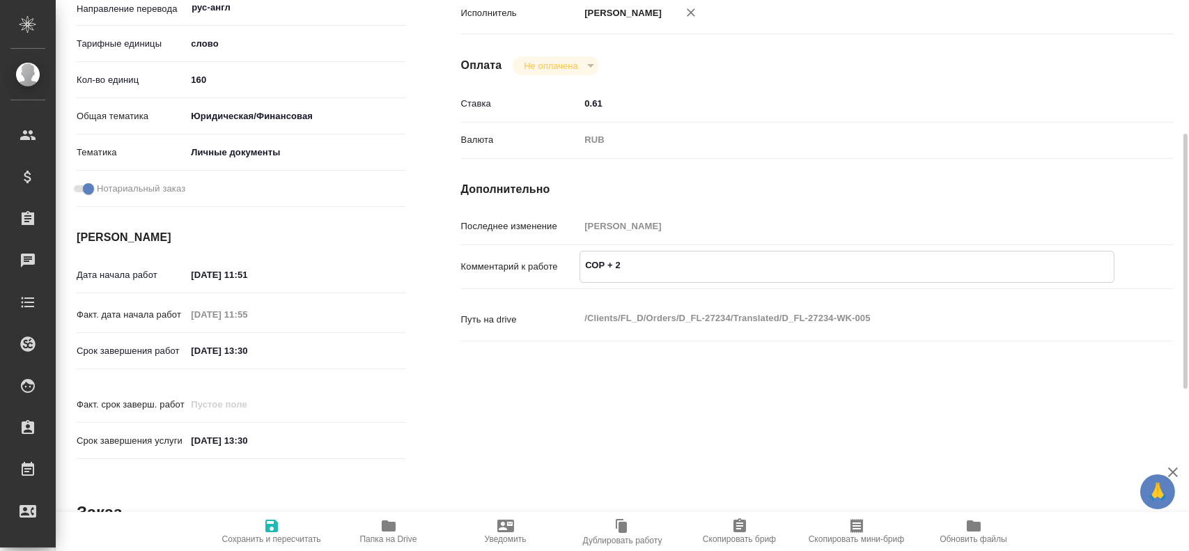
type textarea "x"
type textarea "СОР + 2 ш"
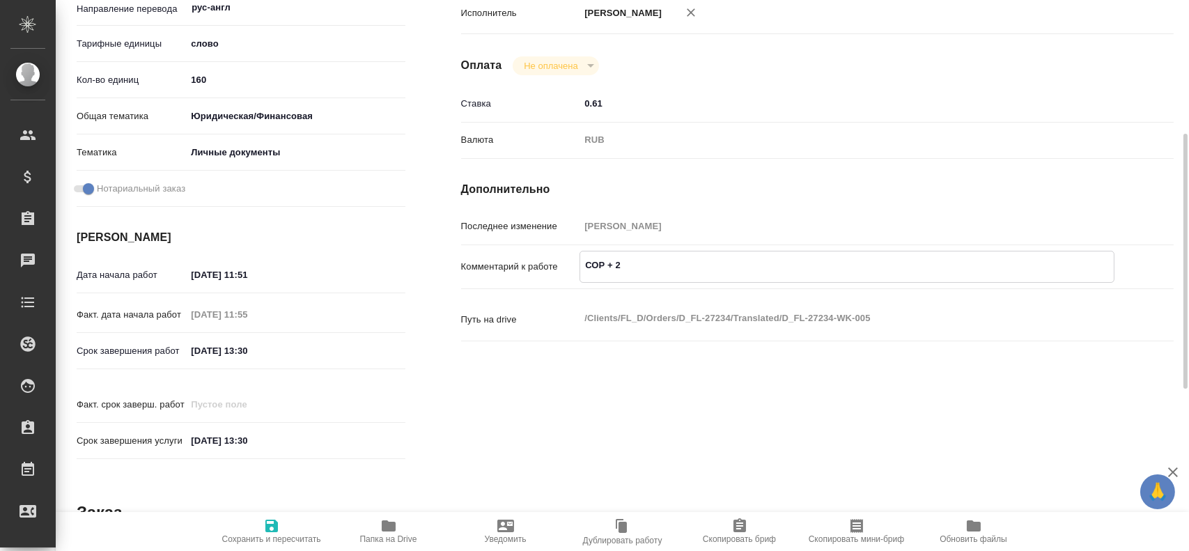
type textarea "x"
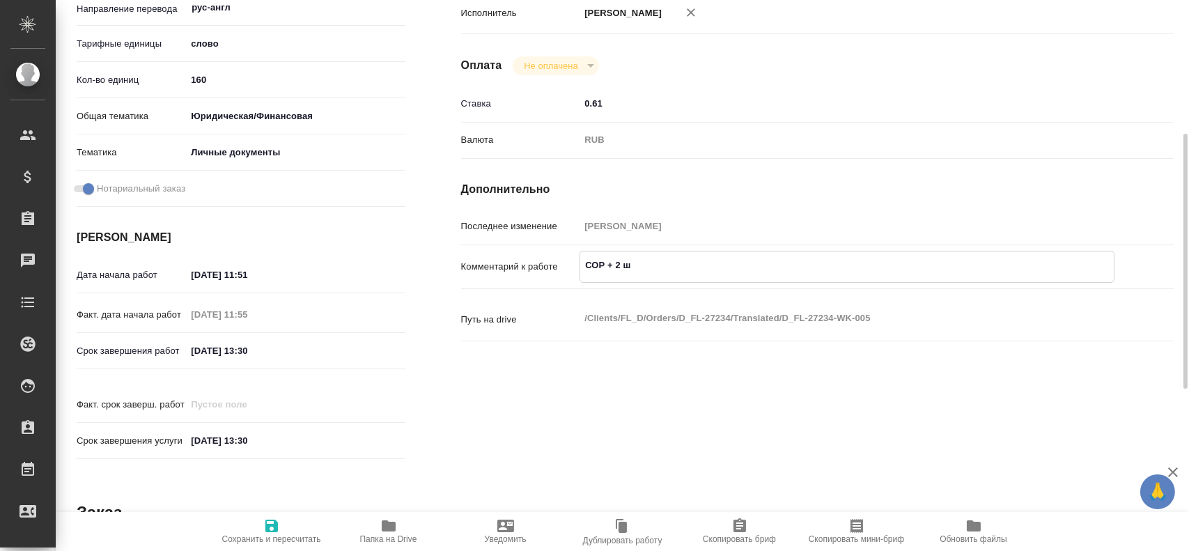
type textarea "СОР + 2 шт"
click at [254, 517] on button "Сохранить и пересчитать" at bounding box center [271, 531] width 117 height 39
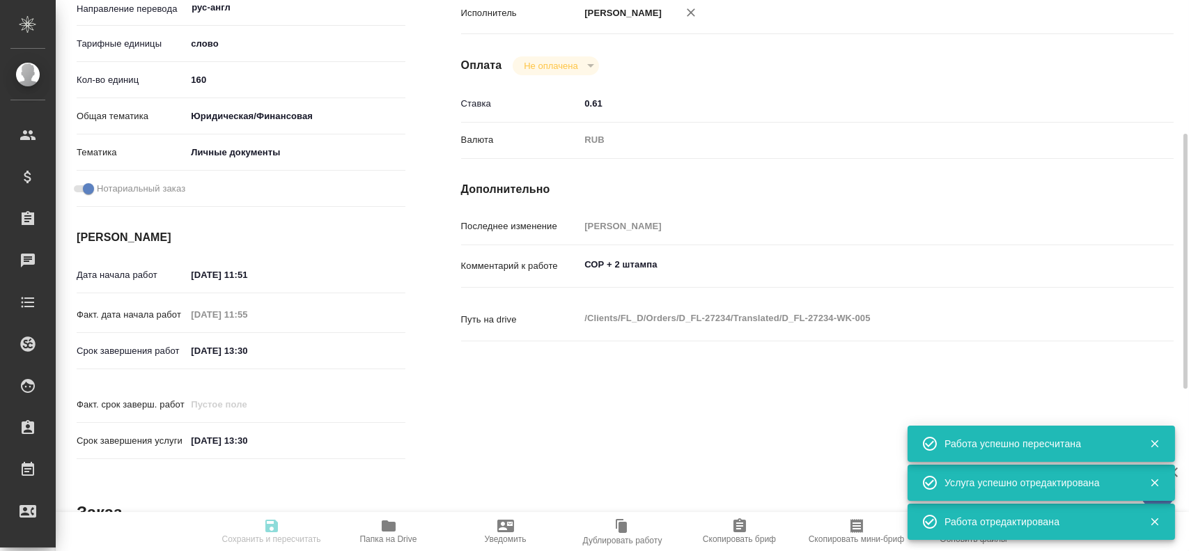
scroll to position [0, 0]
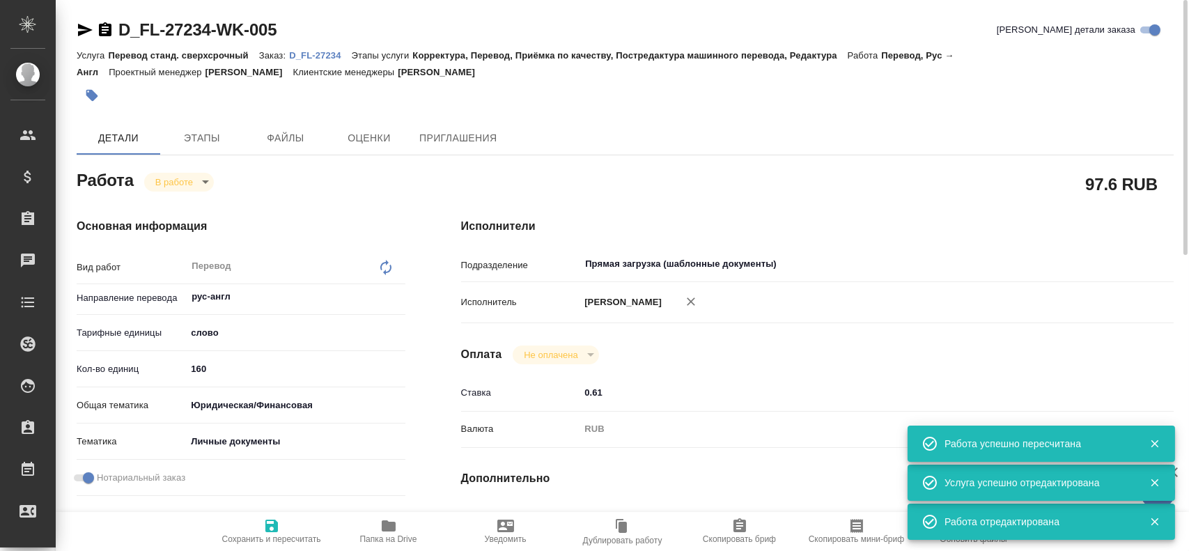
click at [176, 168] on div "Работа В работе inProgress" at bounding box center [241, 179] width 329 height 25
click at [174, 178] on body "🙏 .cls-1 fill:#fff; AWATERA Gusev Alexandr Клиенты Спецификации Заказы 0 Чаты T…" at bounding box center [594, 275] width 1189 height 551
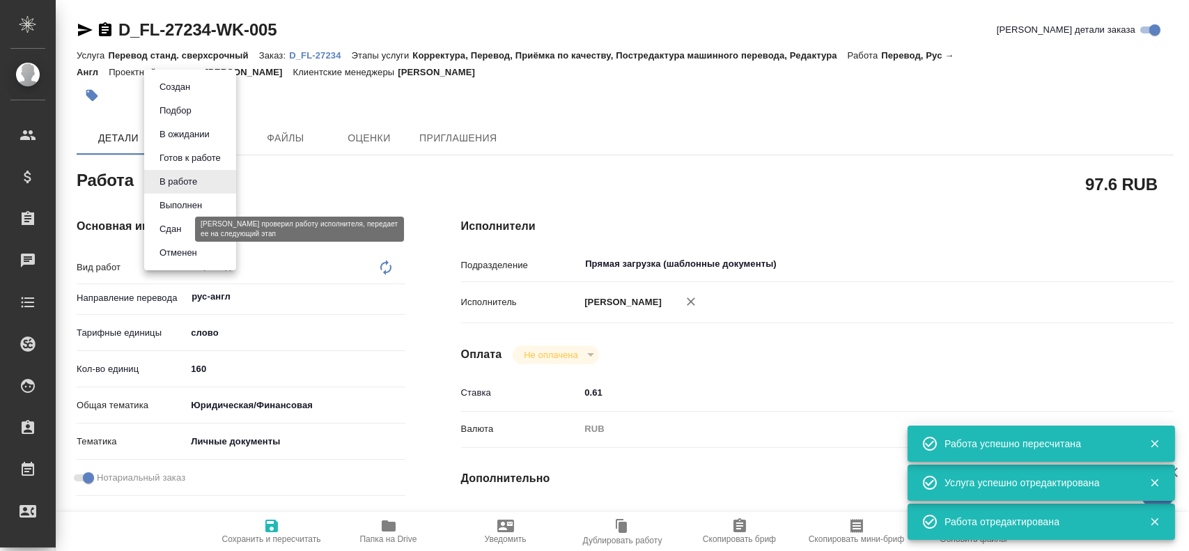
click at [170, 226] on button "Сдан" at bounding box center [170, 229] width 30 height 15
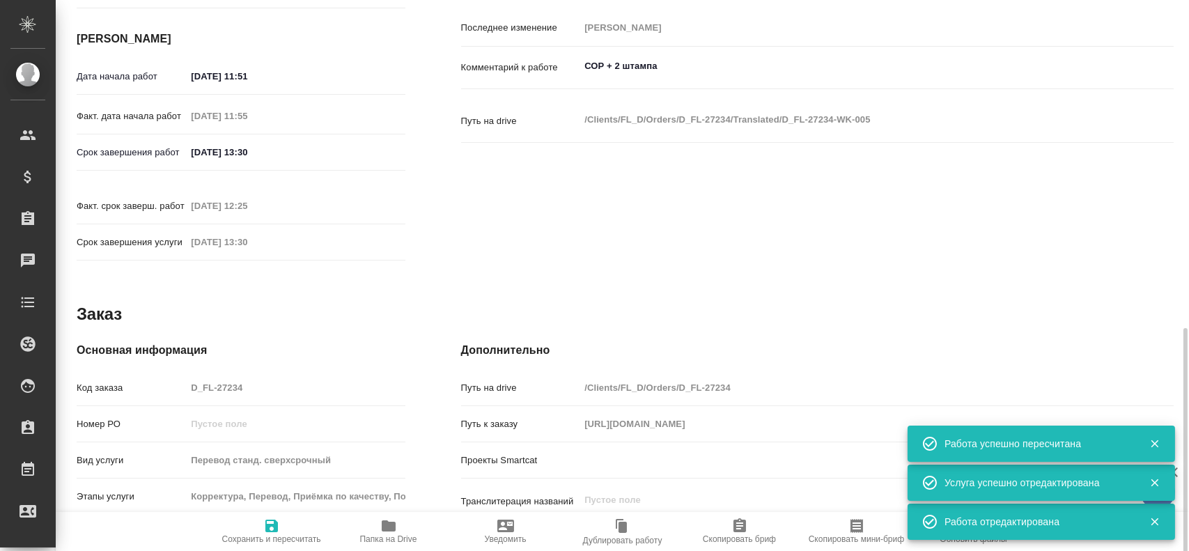
scroll to position [627, 0]
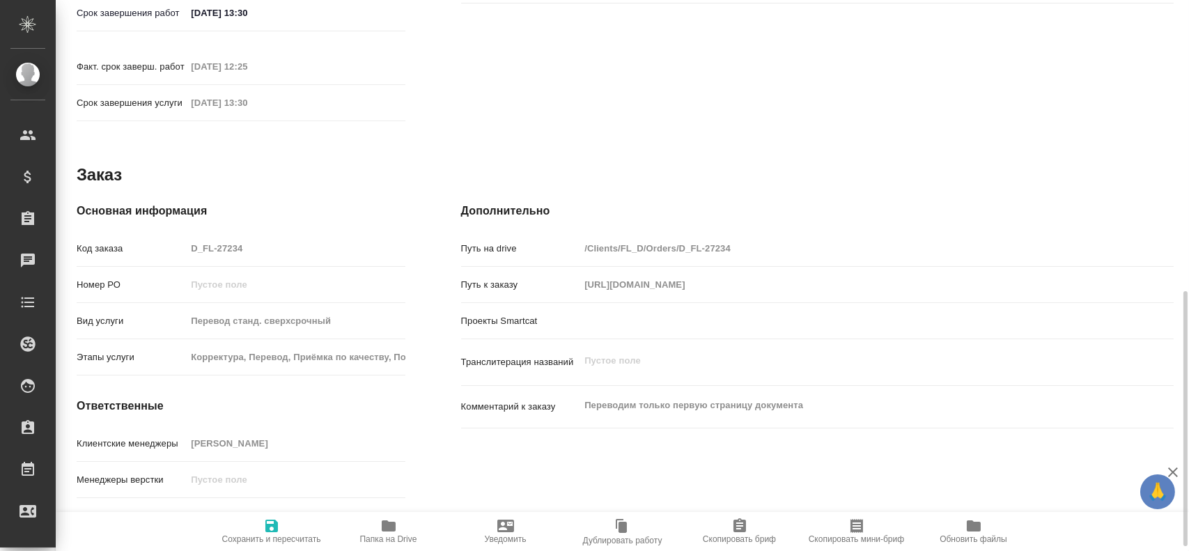
click at [161, 236] on div "Код заказа D_FL-27234" at bounding box center [241, 248] width 329 height 24
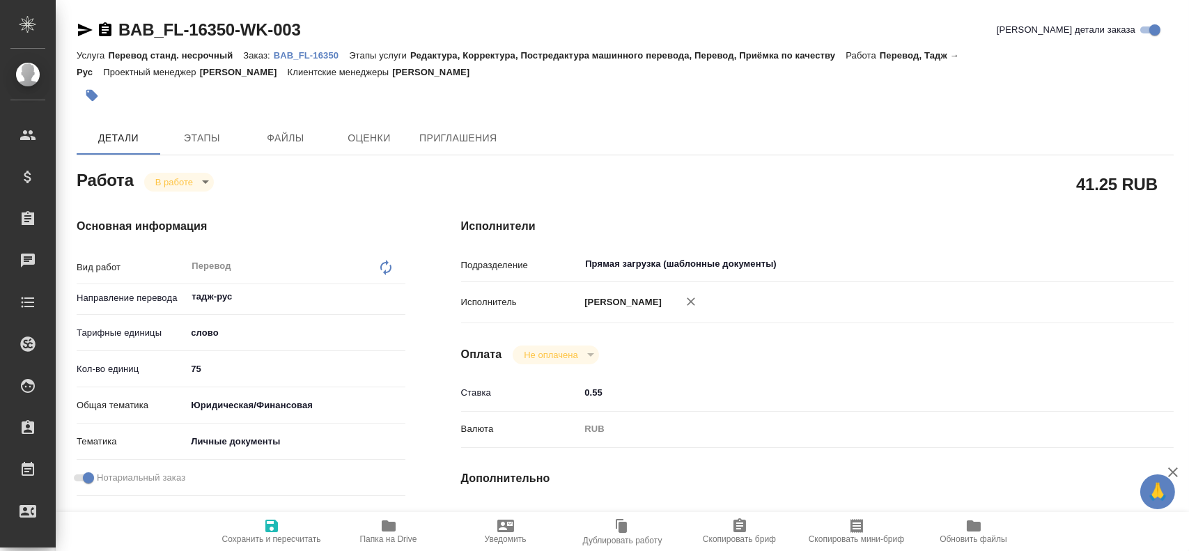
scroll to position [637, 0]
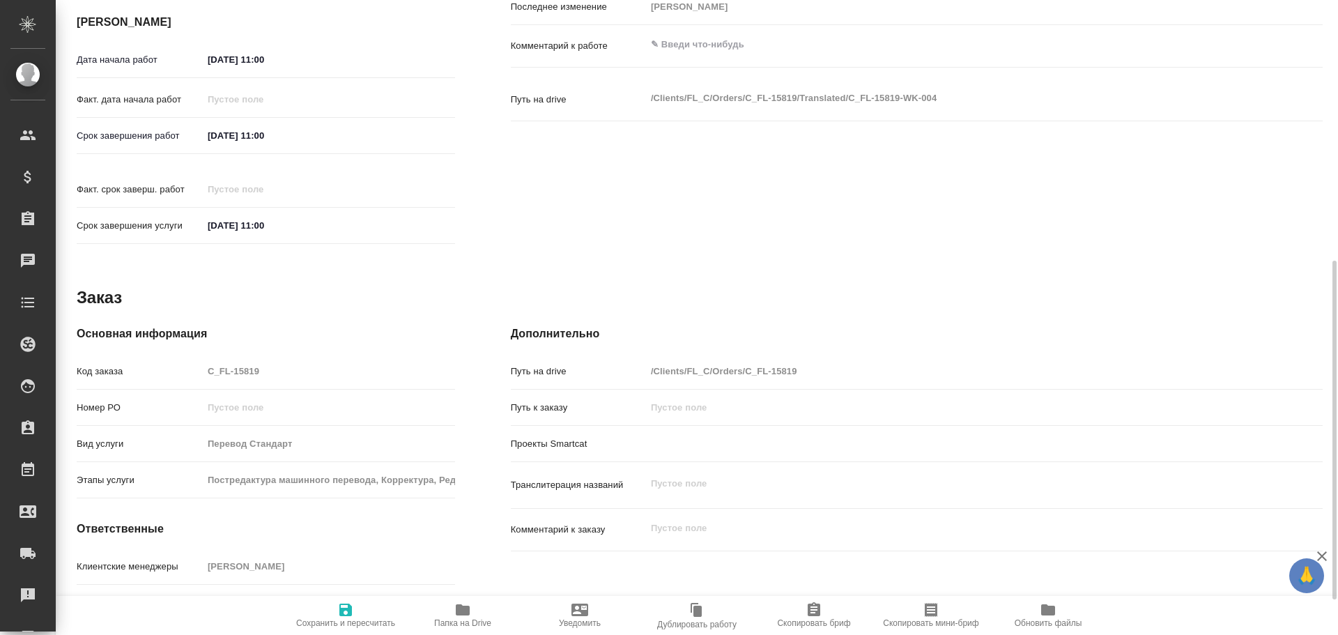
type textarea "x"
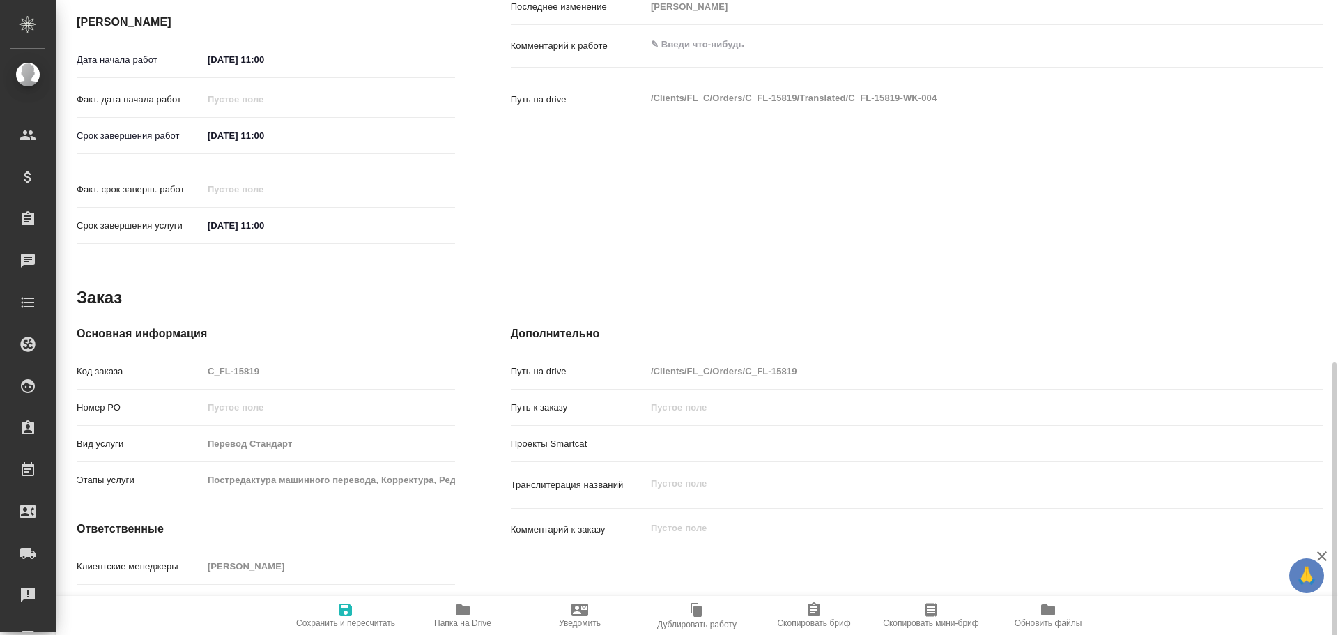
scroll to position [554, 0]
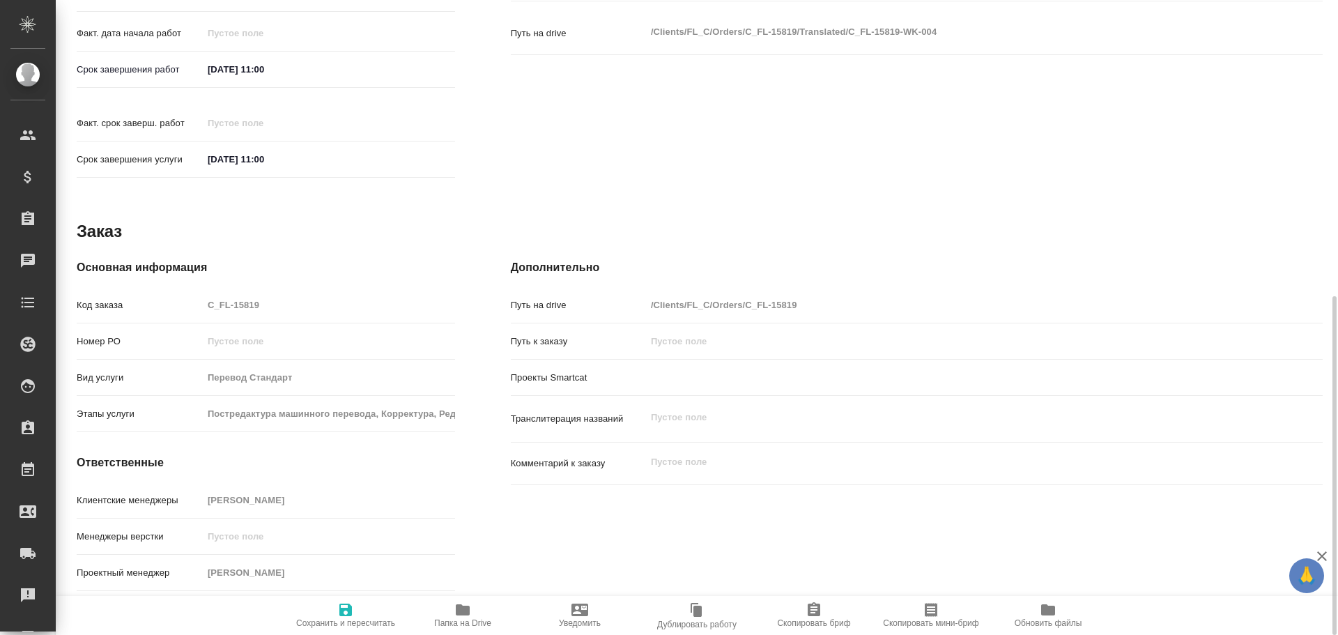
type textarea "x"
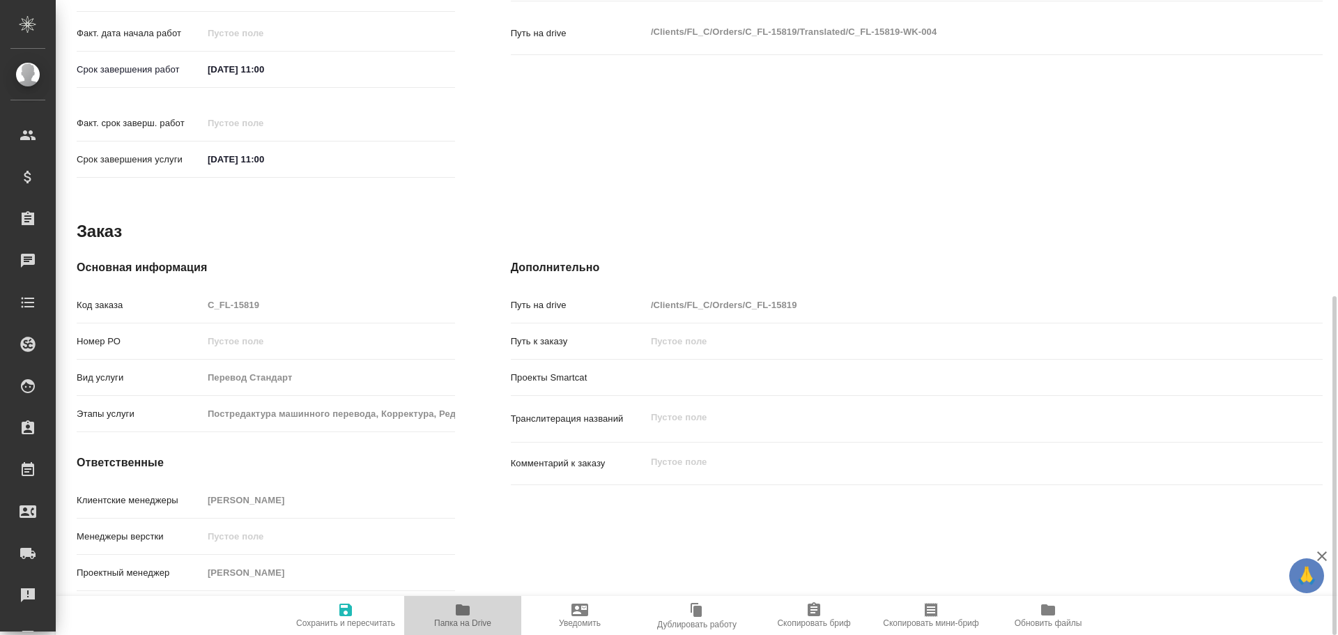
type textarea "x"
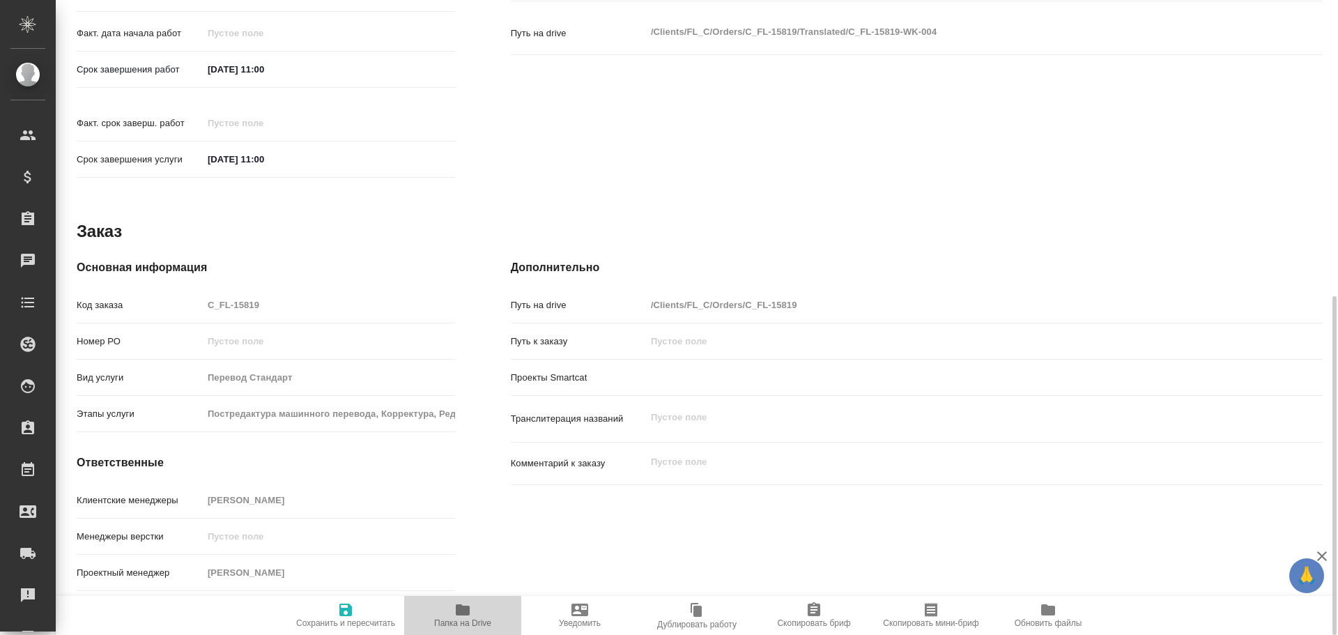
click at [461, 599] on button "Папка на Drive" at bounding box center [462, 615] width 117 height 39
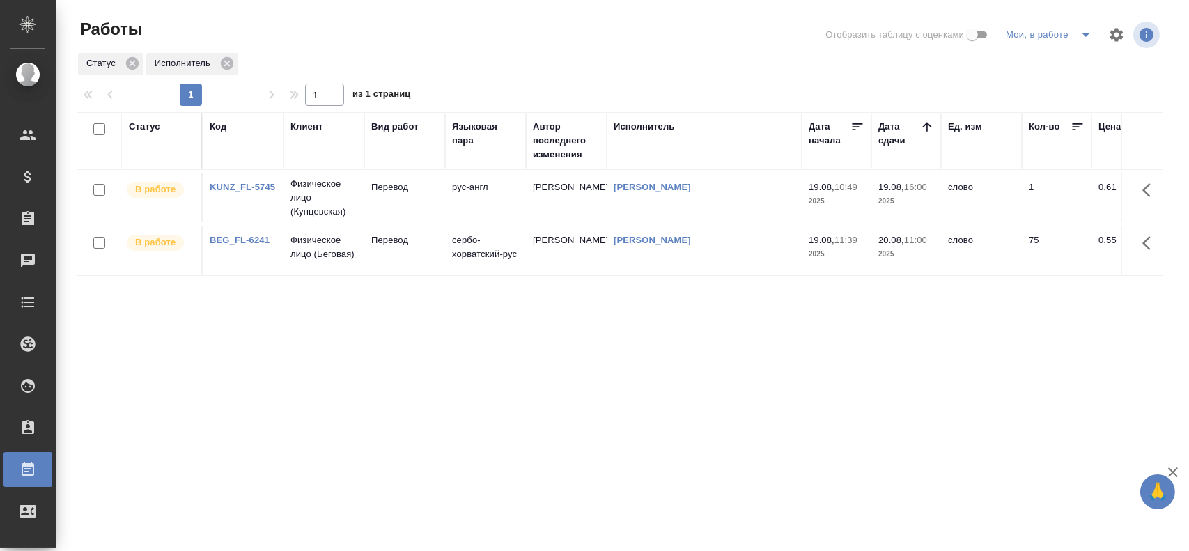
click at [410, 211] on td "Перевод" at bounding box center [404, 197] width 81 height 49
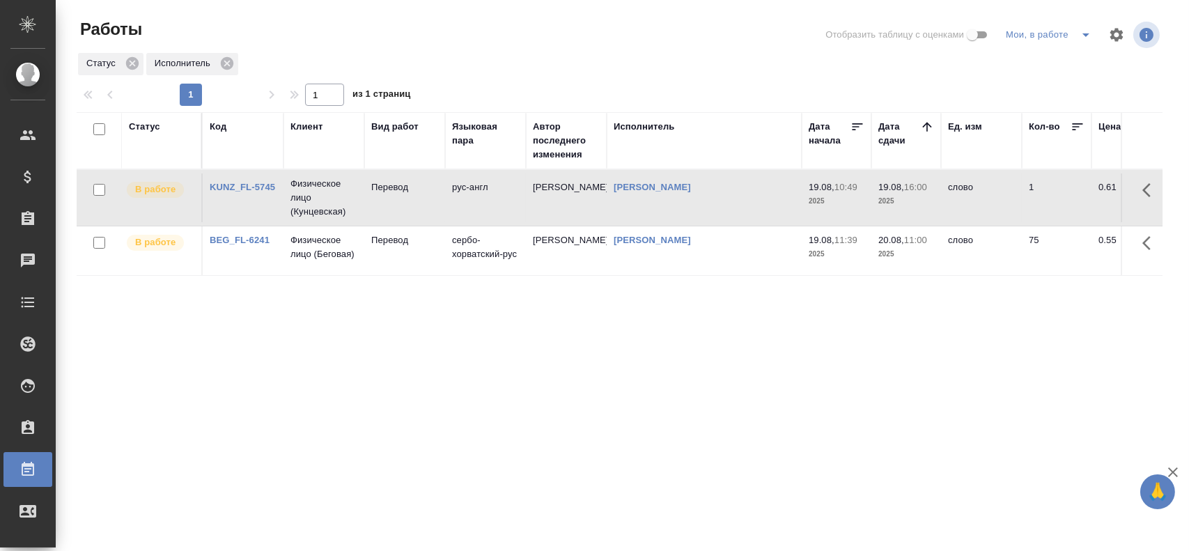
click at [410, 211] on td "Перевод" at bounding box center [404, 197] width 81 height 49
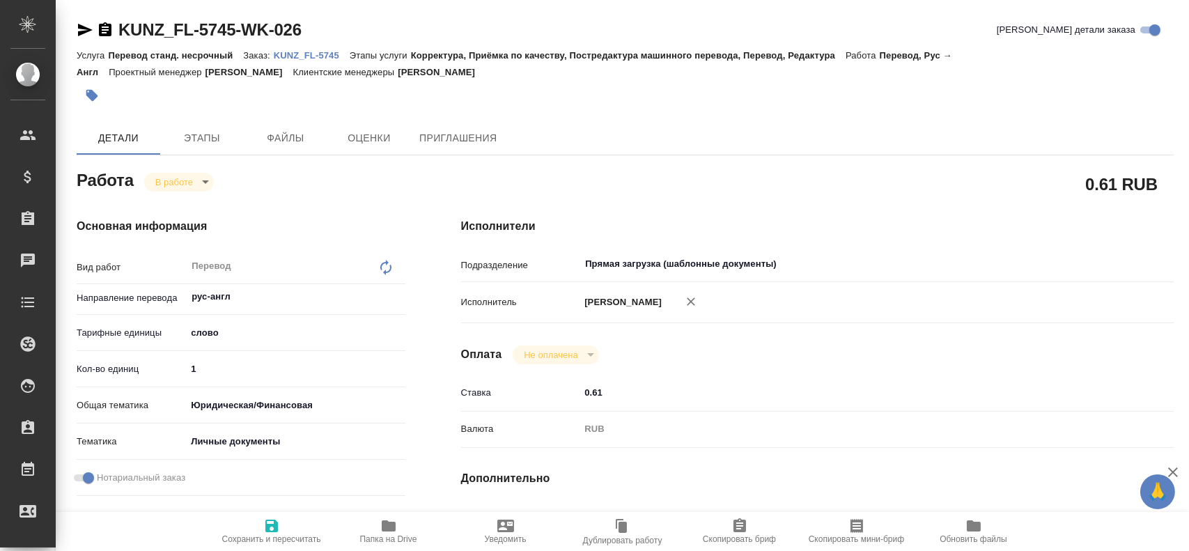
type textarea "x"
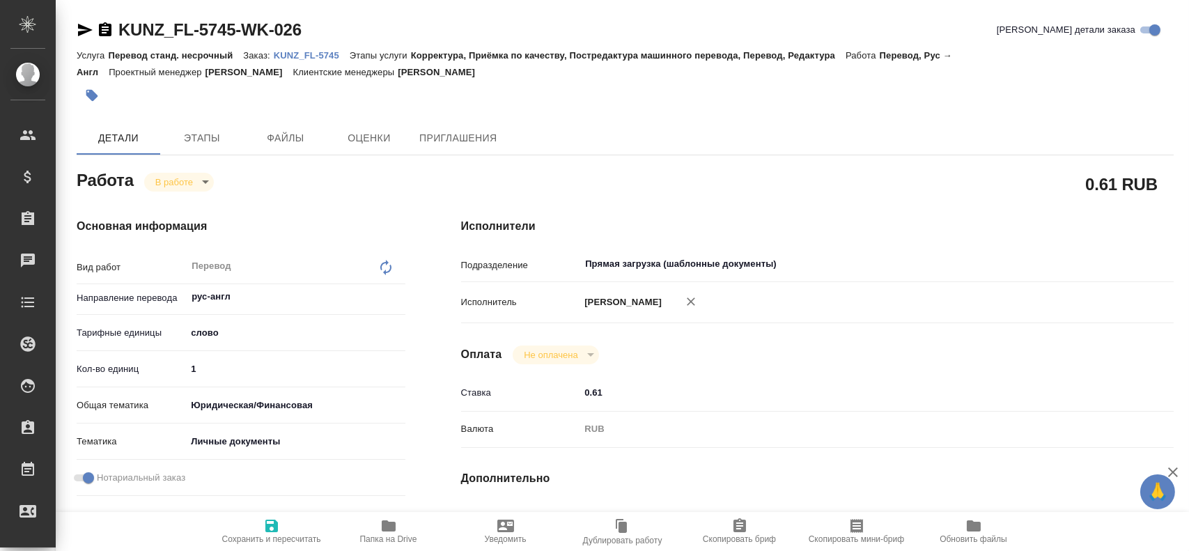
type textarea "x"
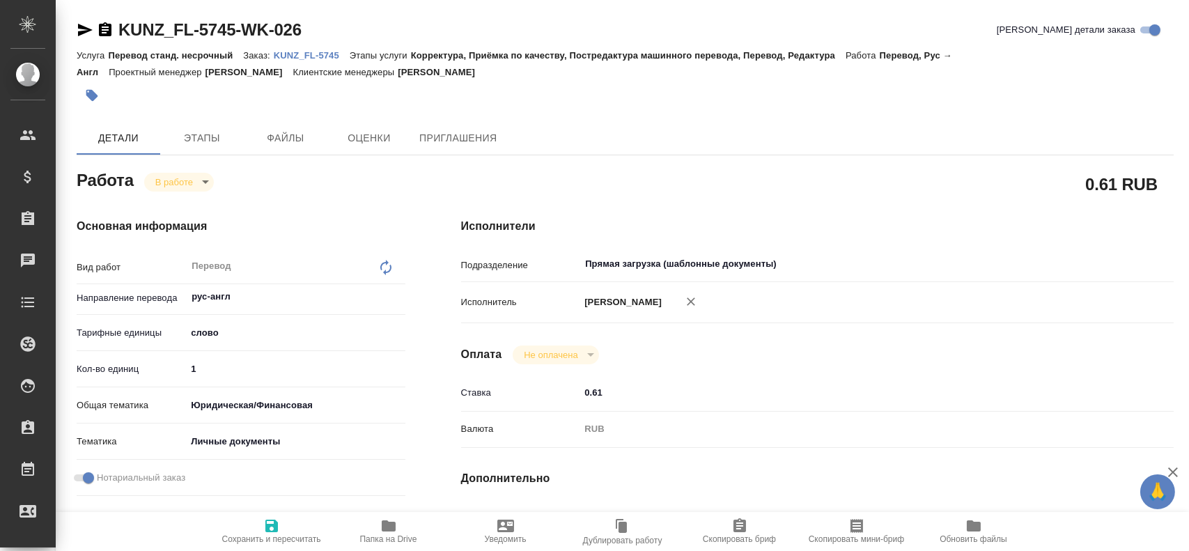
type textarea "x"
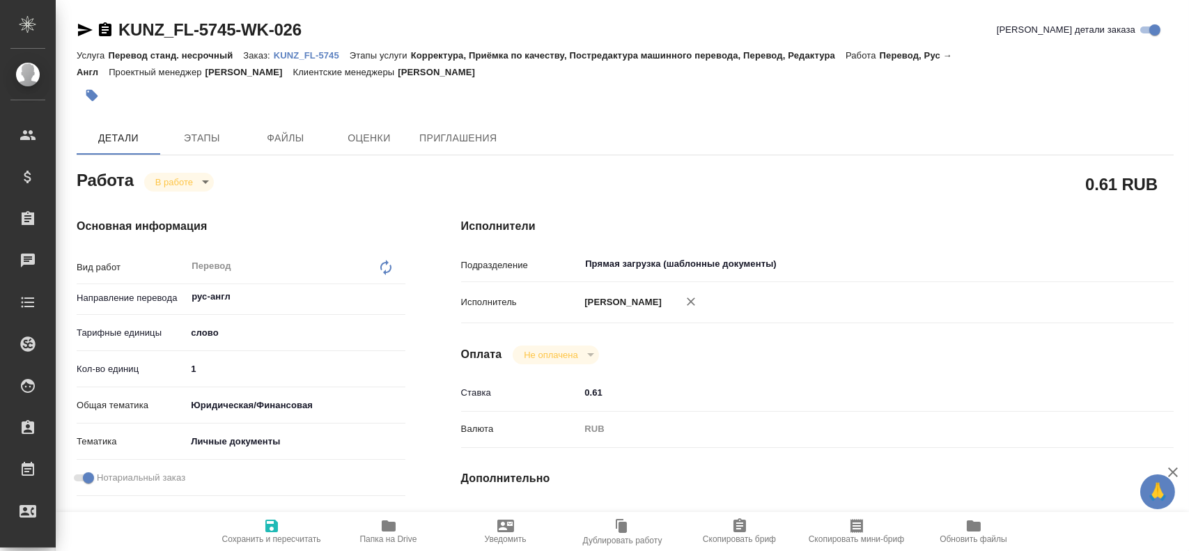
type textarea "x"
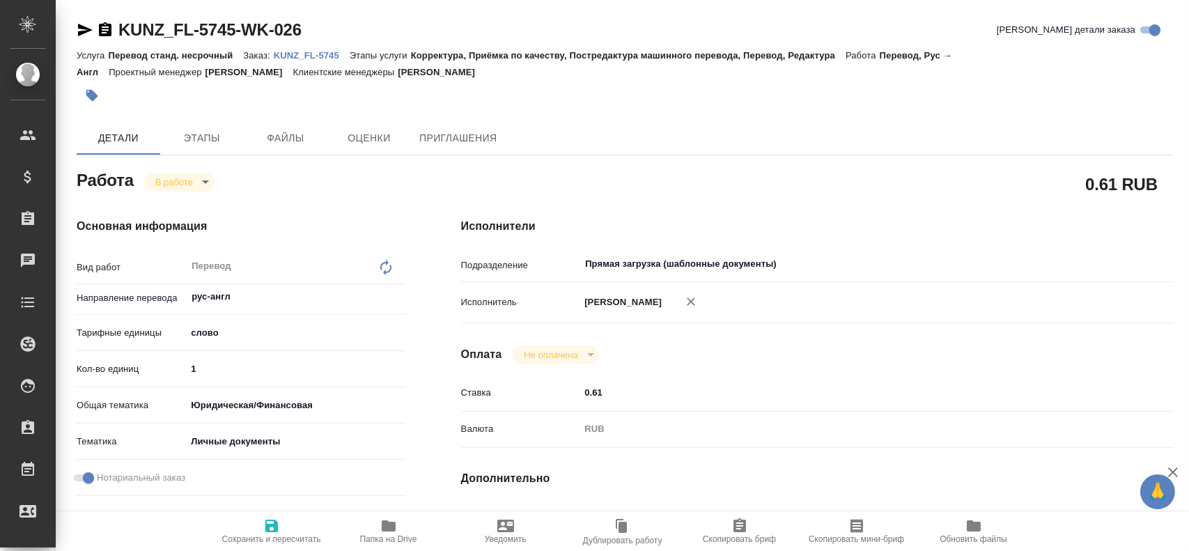
type textarea "x"
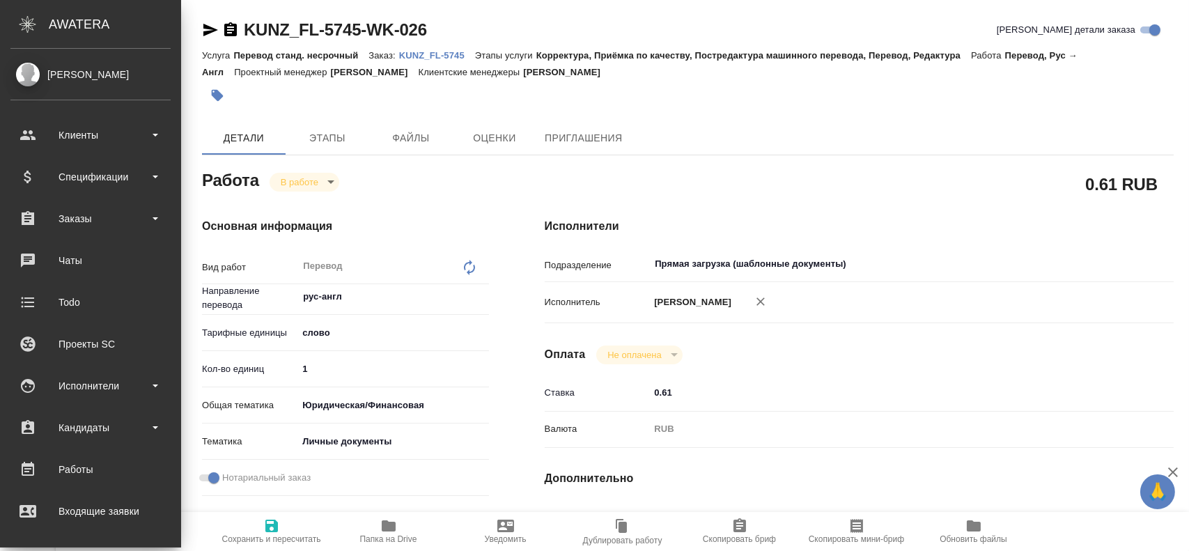
type textarea "x"
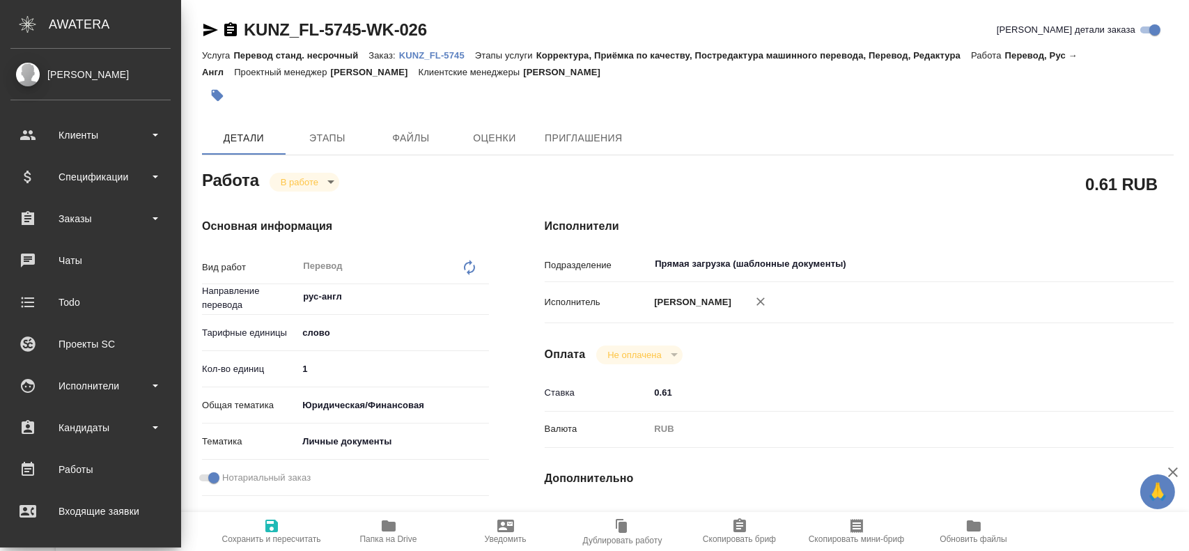
type textarea "x"
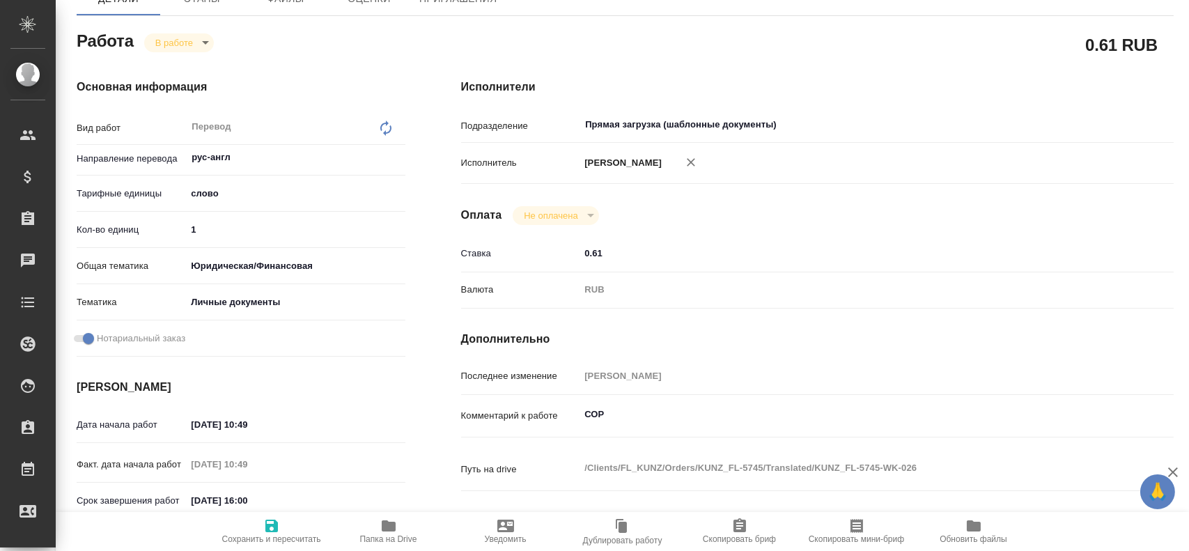
scroll to position [279, 0]
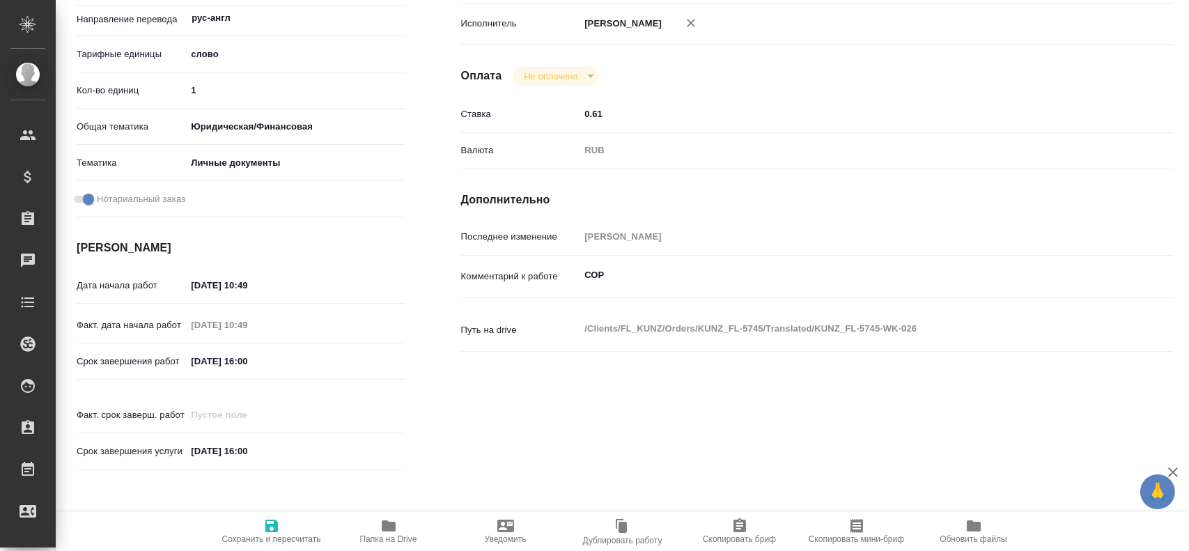
click at [391, 531] on icon "button" at bounding box center [389, 525] width 14 height 11
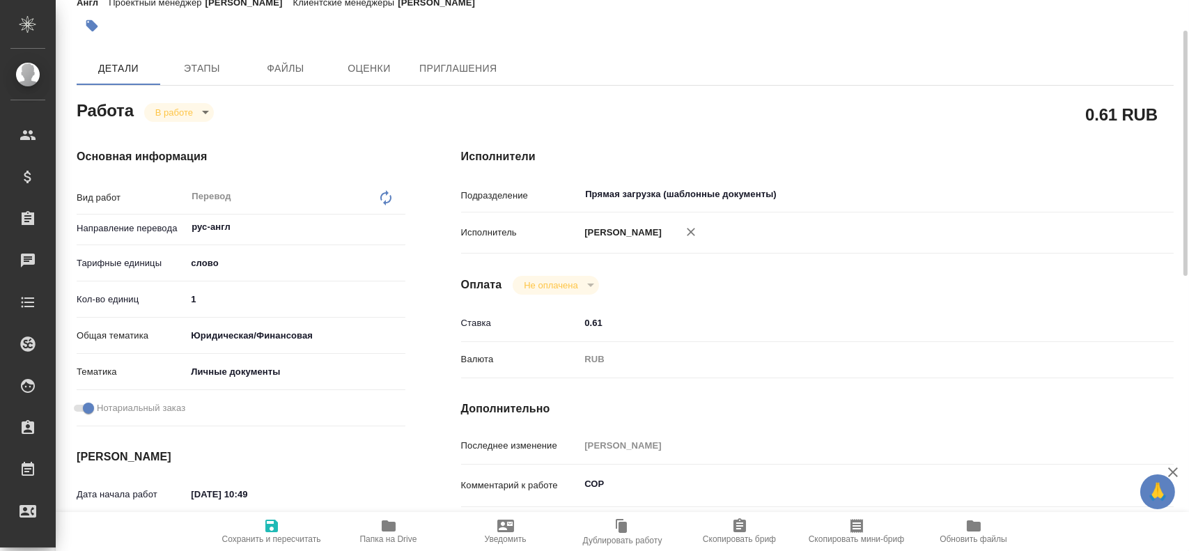
scroll to position [0, 0]
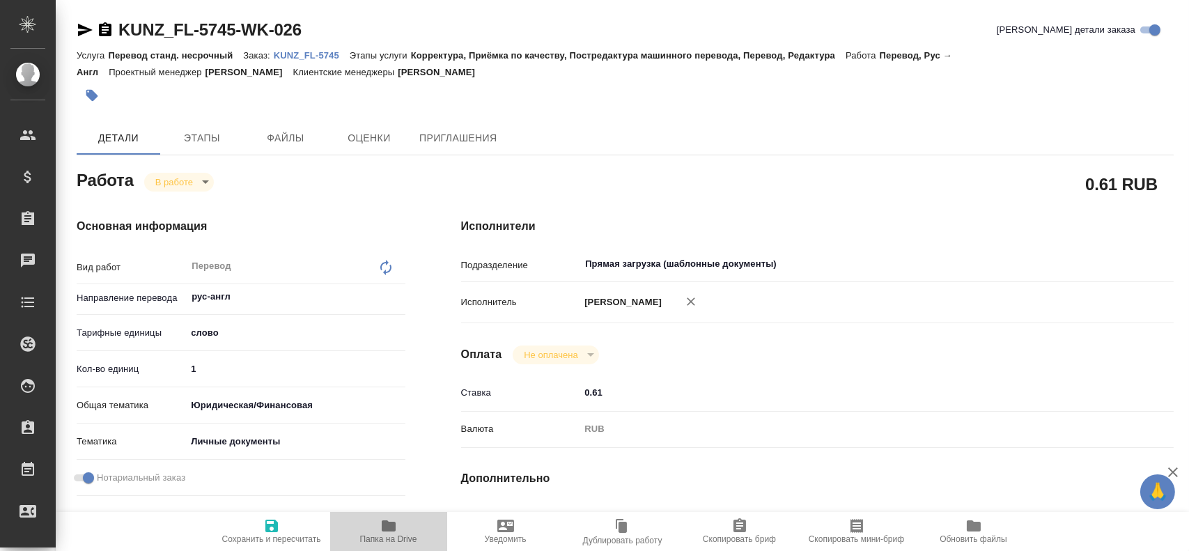
click at [401, 530] on span "Папка на Drive" at bounding box center [389, 531] width 100 height 26
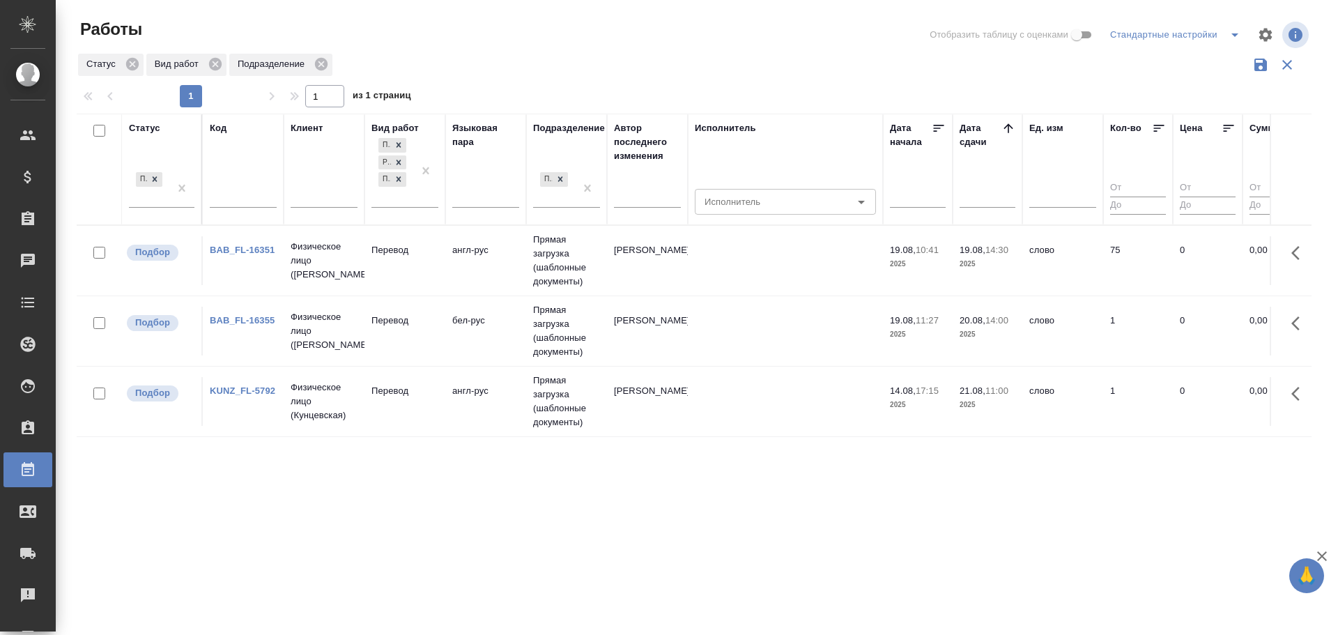
click at [527, 272] on td "Прямая загрузка (шаблонные документы)" at bounding box center [566, 261] width 81 height 70
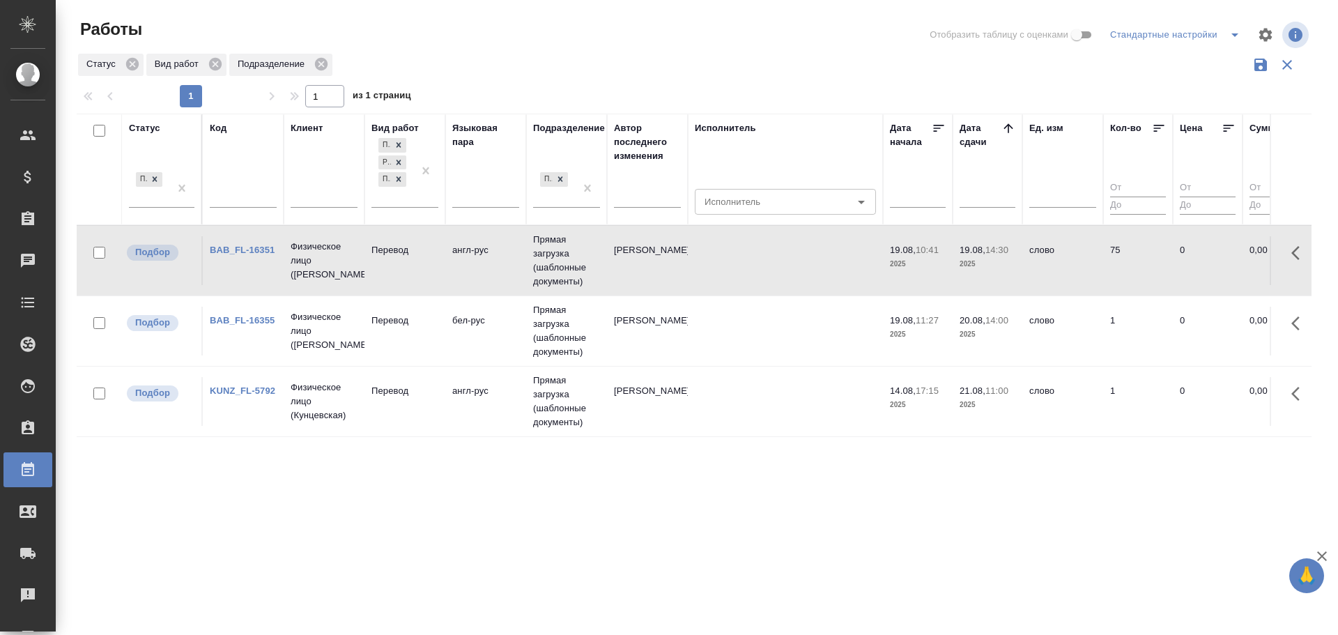
click at [527, 272] on td "Прямая загрузка (шаблонные документы)" at bounding box center [566, 261] width 81 height 70
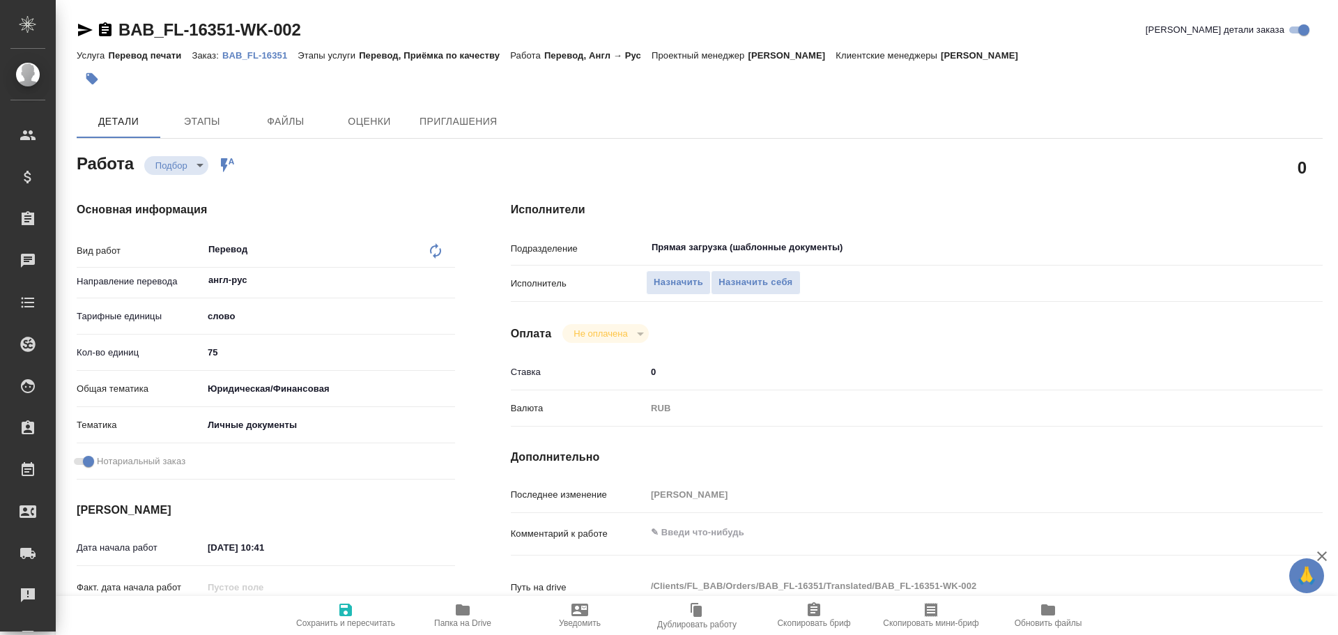
type textarea "x"
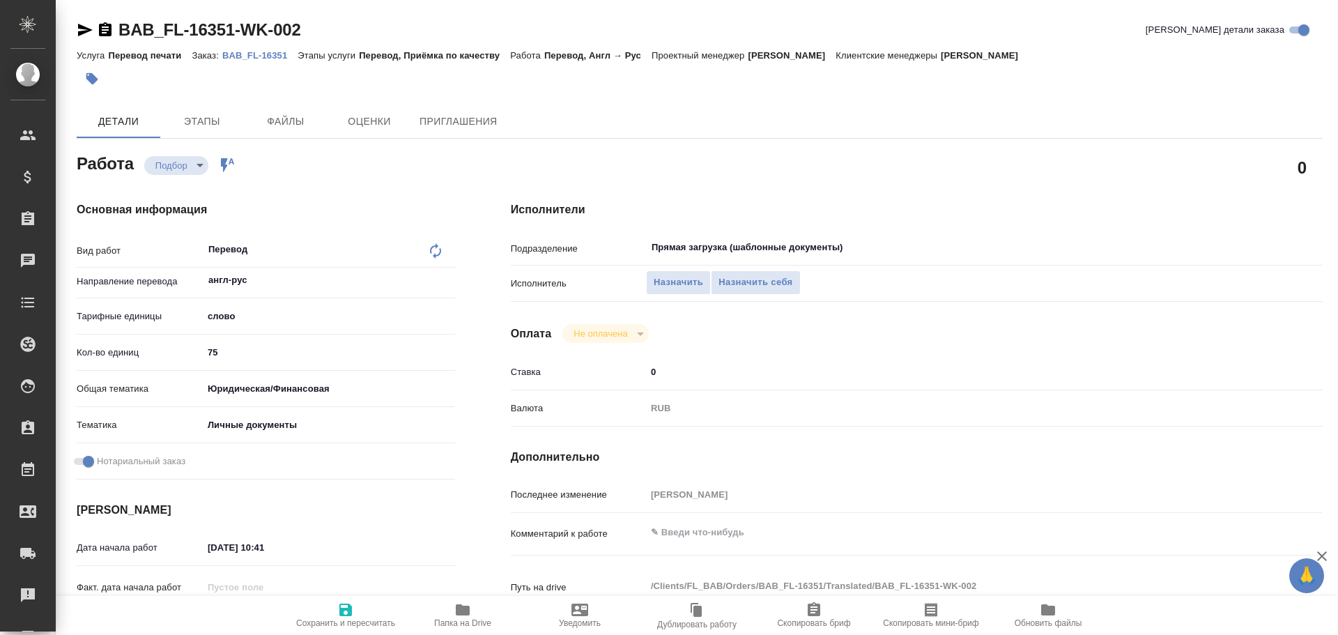
type textarea "x"
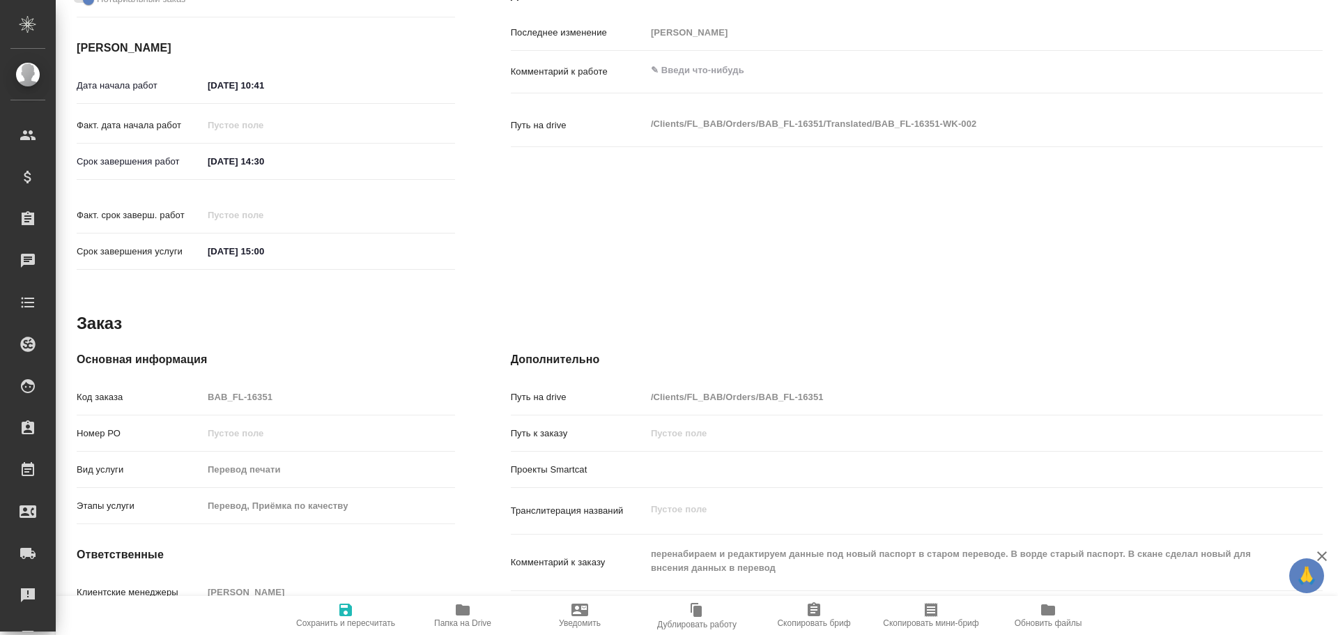
type textarea "x"
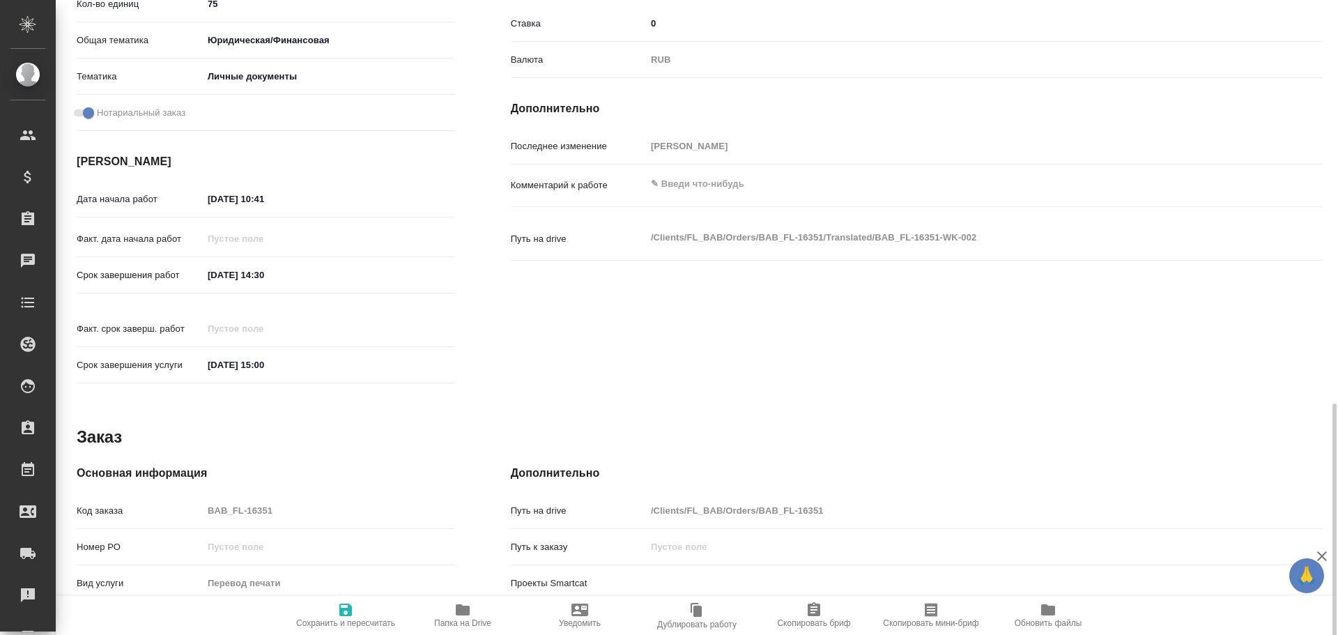
type textarea "x"
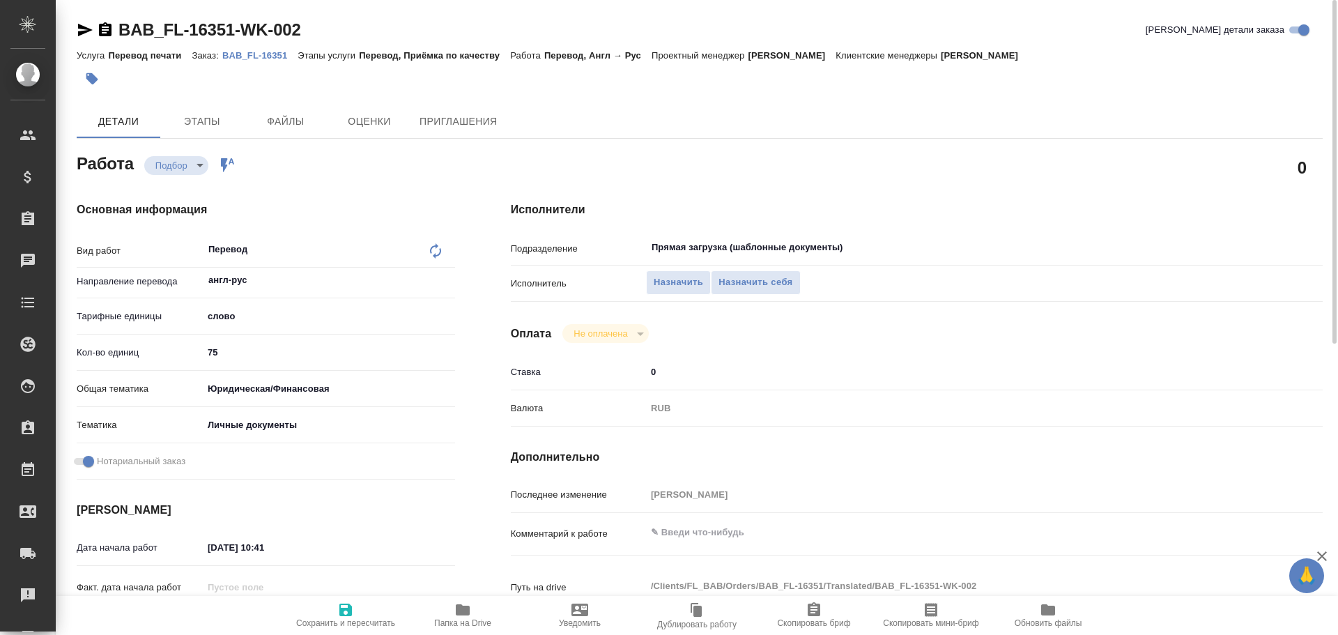
type textarea "x"
